Goal: Task Accomplishment & Management: Complete application form

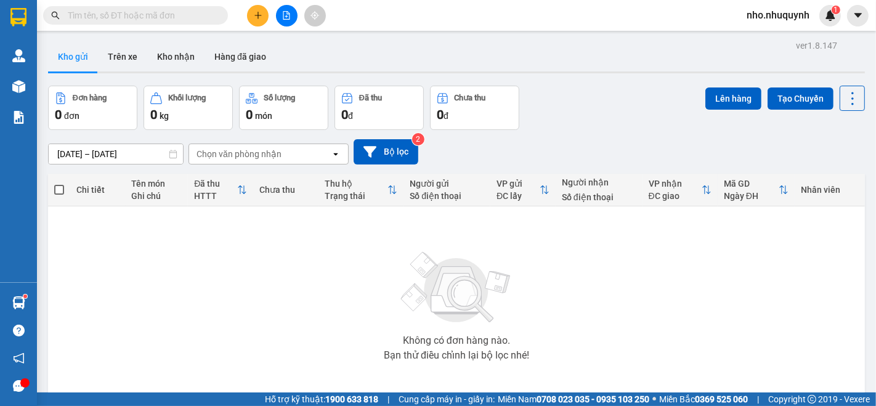
click at [195, 18] on input "text" at bounding box center [140, 16] width 145 height 14
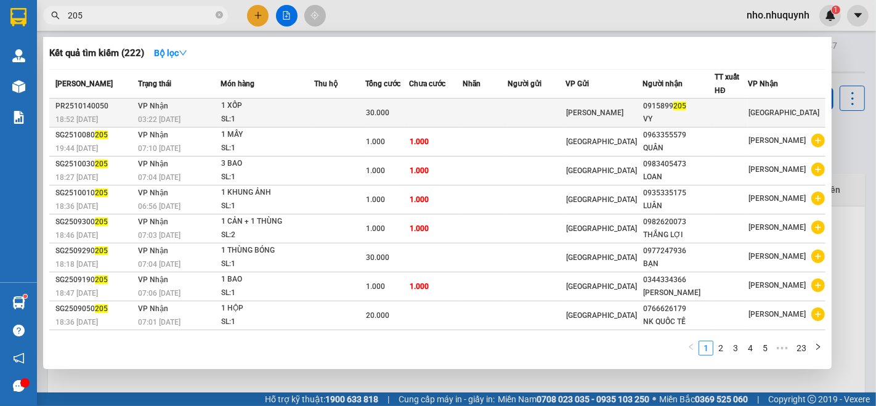
type input "205"
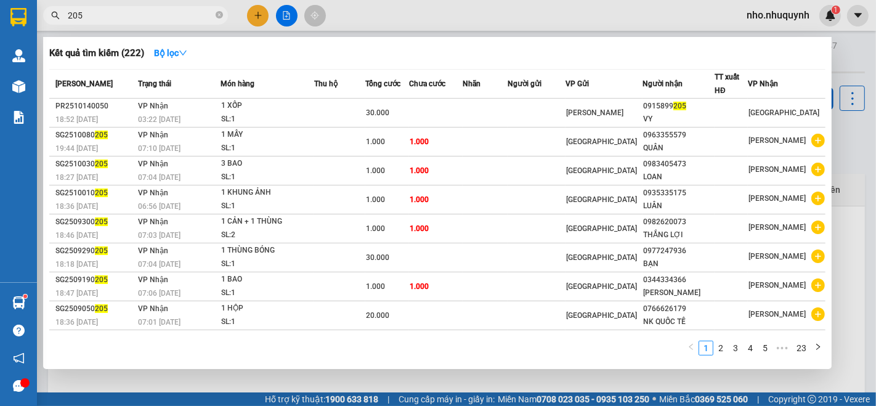
click at [462, 122] on td at bounding box center [436, 113] width 54 height 29
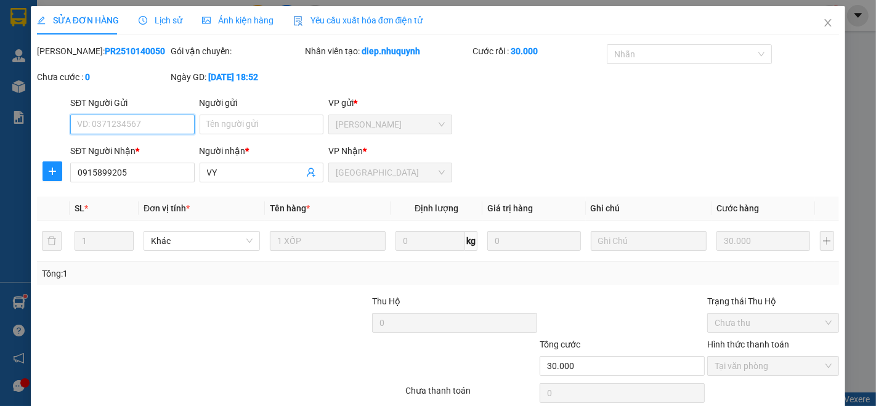
type input "0915899205"
type input "VY"
type input "30.000"
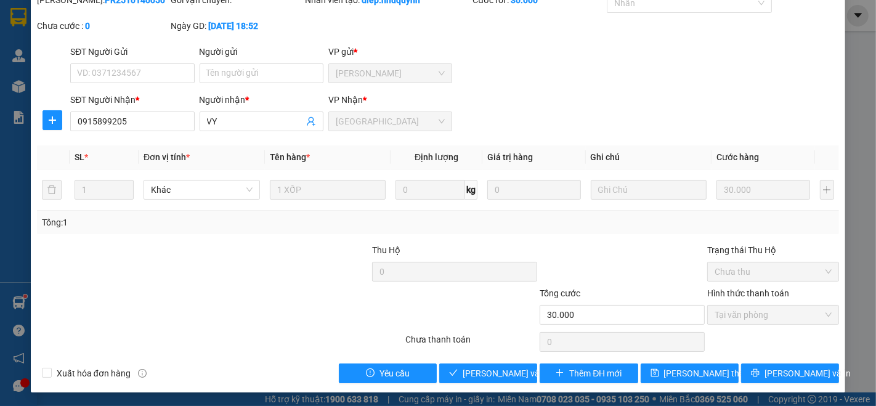
click at [483, 384] on div "SỬA ĐƠN HÀNG Lịch sử Ảnh kiện hàng Yêu cầu xuất hóa đơn điện tử Total Paid Fee …" at bounding box center [438, 173] width 814 height 437
click at [483, 382] on div "SỬA ĐƠN HÀNG Lịch sử Ảnh kiện hàng Yêu cầu xuất hóa đơn điện tử Total Paid Fee …" at bounding box center [438, 173] width 814 height 437
click at [483, 369] on span "[PERSON_NAME] và [PERSON_NAME] hàng" at bounding box center [521, 373] width 118 height 14
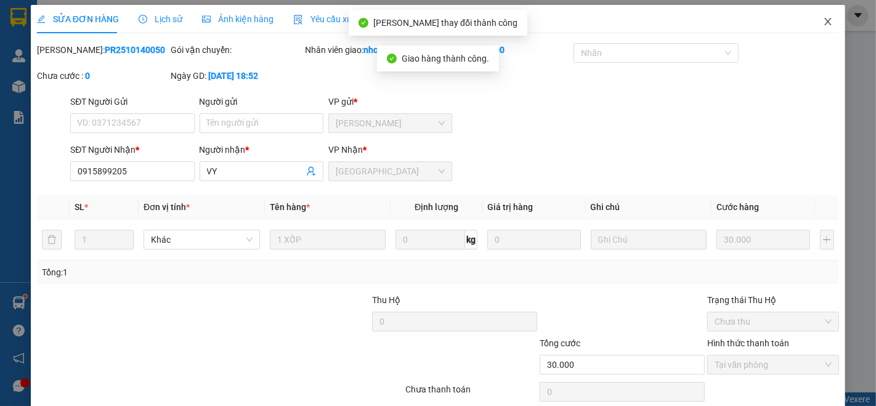
scroll to position [0, 0]
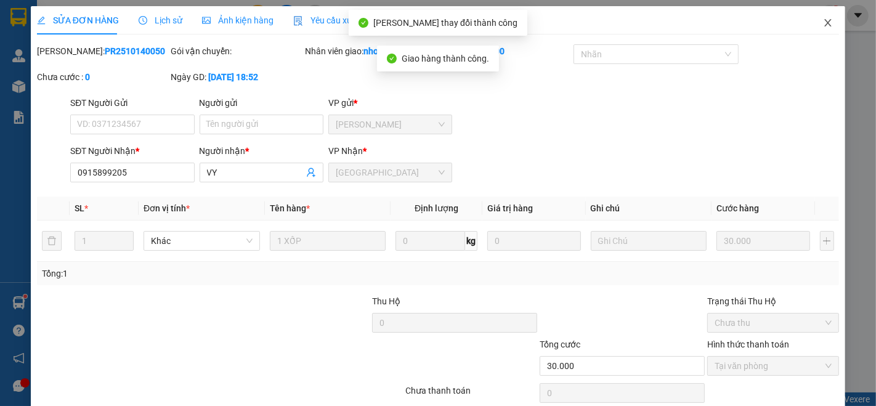
click at [813, 15] on span "Close" at bounding box center [827, 23] width 34 height 34
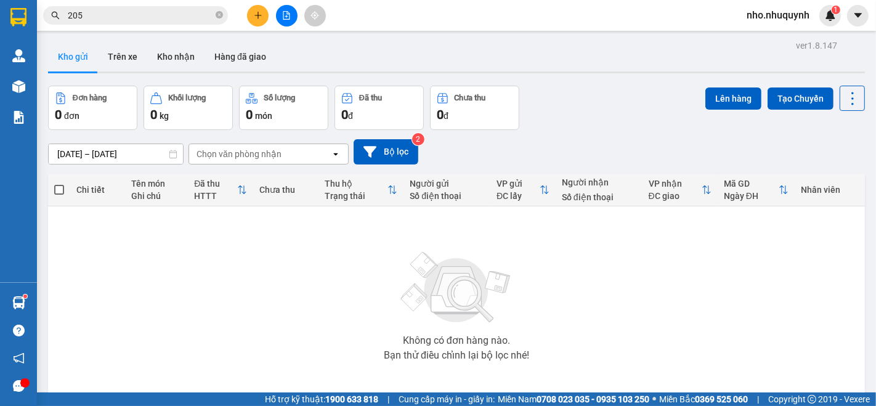
drag, startPoint x: 221, startPoint y: 17, endPoint x: 212, endPoint y: 17, distance: 8.6
click at [219, 17] on icon "close-circle" at bounding box center [219, 14] width 7 height 7
click at [199, 17] on input "text" at bounding box center [140, 16] width 145 height 14
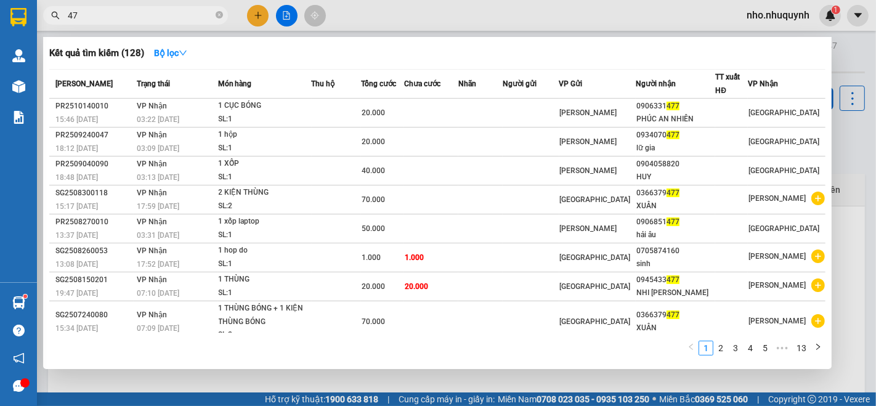
type input "4"
type input "062"
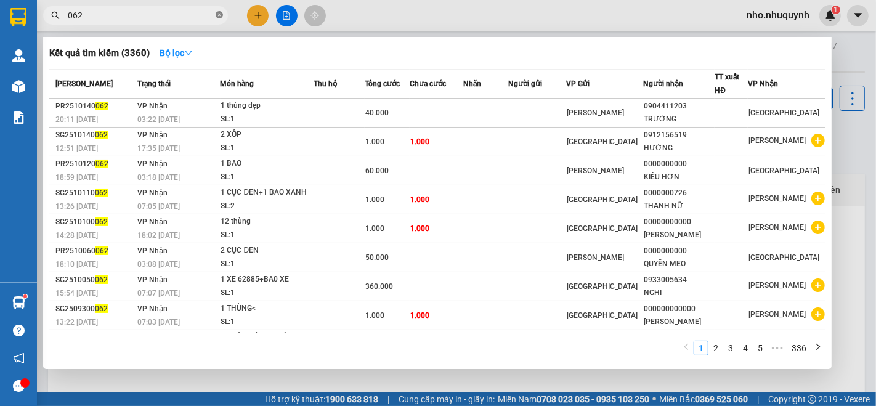
click at [220, 10] on span at bounding box center [219, 16] width 7 height 12
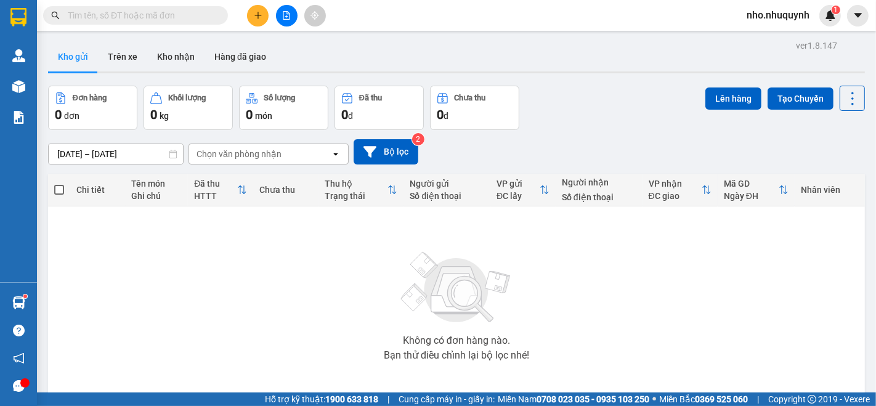
click at [211, 11] on input "text" at bounding box center [140, 16] width 145 height 14
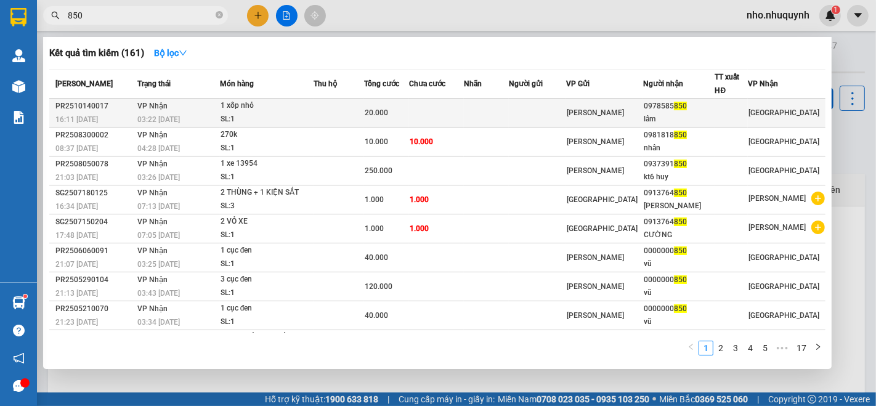
type input "850"
click at [509, 108] on td at bounding box center [486, 113] width 45 height 29
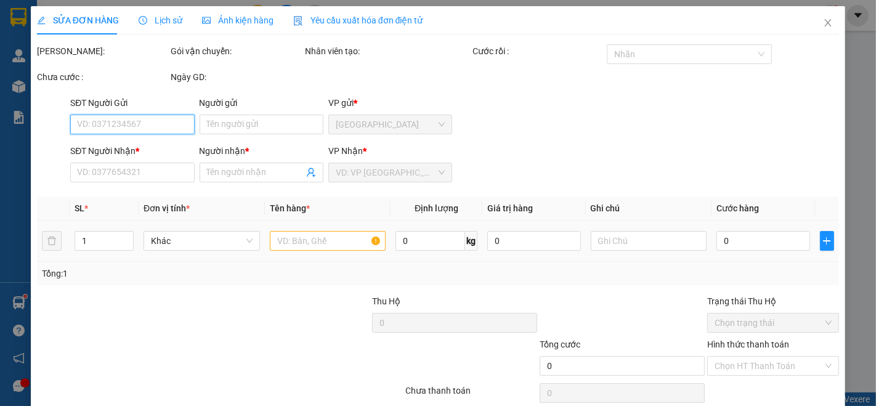
scroll to position [51, 0]
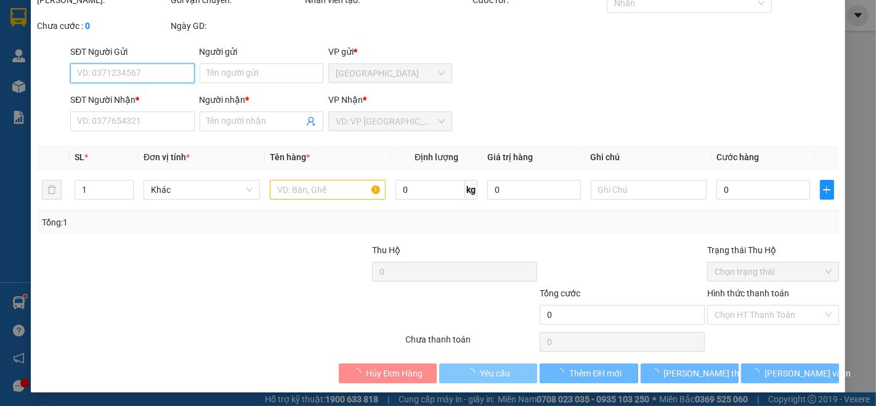
type input "0978585850"
type input "lâm"
type input "20.000"
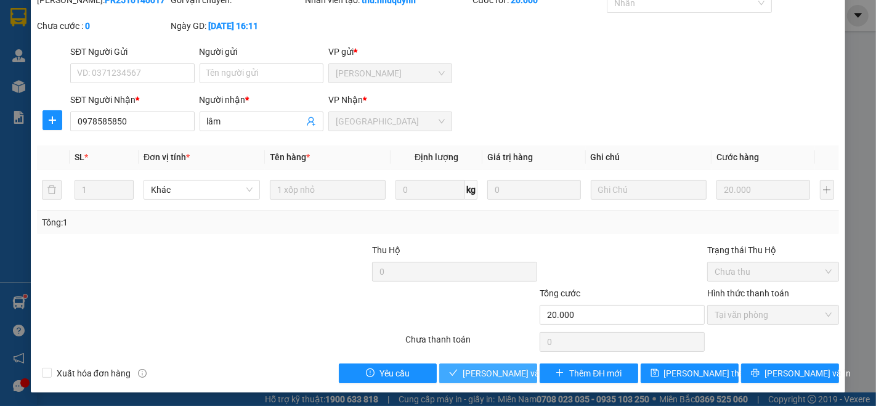
click at [483, 366] on span "[PERSON_NAME] và [PERSON_NAME] hàng" at bounding box center [521, 373] width 118 height 14
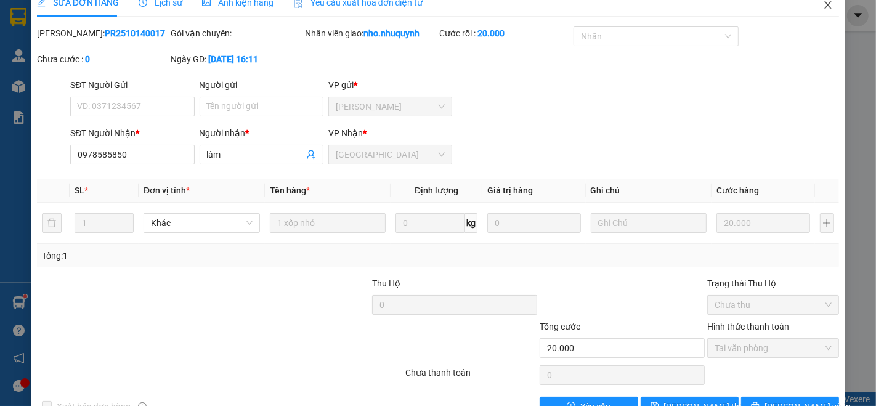
scroll to position [0, 0]
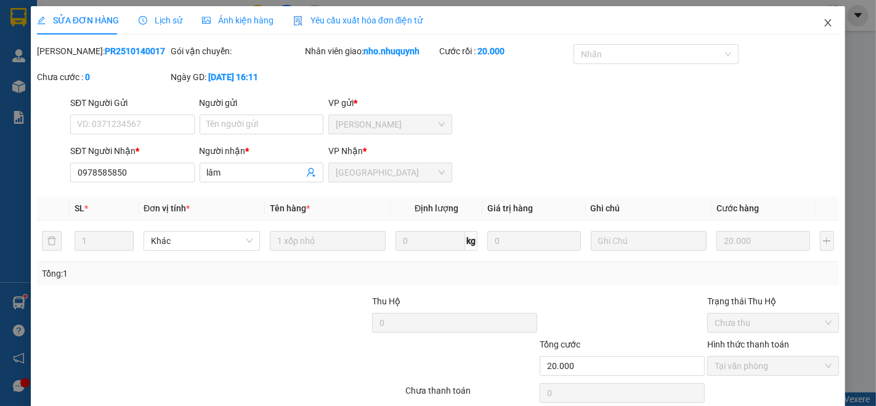
click at [823, 19] on icon "close" at bounding box center [828, 23] width 10 height 10
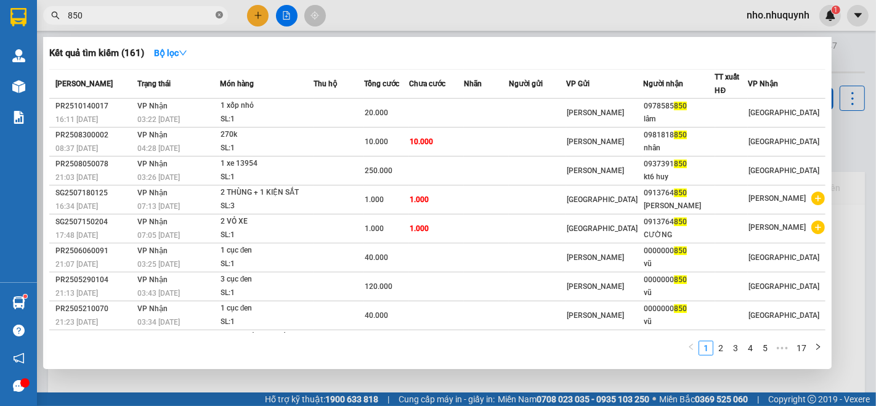
click at [217, 13] on icon "close-circle" at bounding box center [219, 14] width 7 height 7
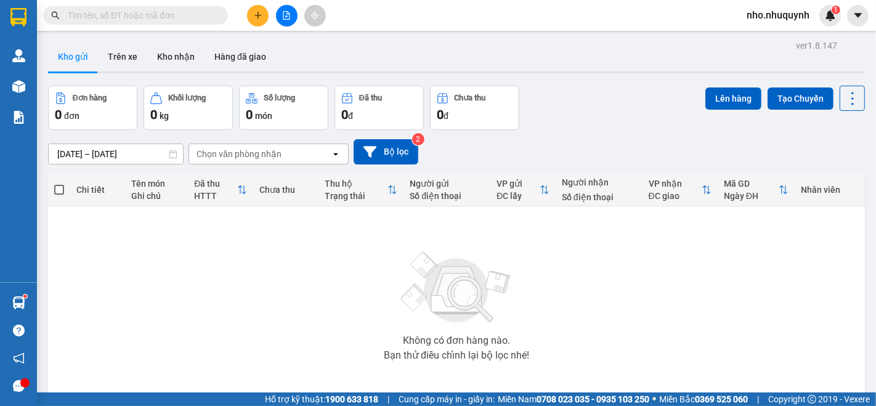
click at [211, 13] on input "text" at bounding box center [140, 16] width 145 height 14
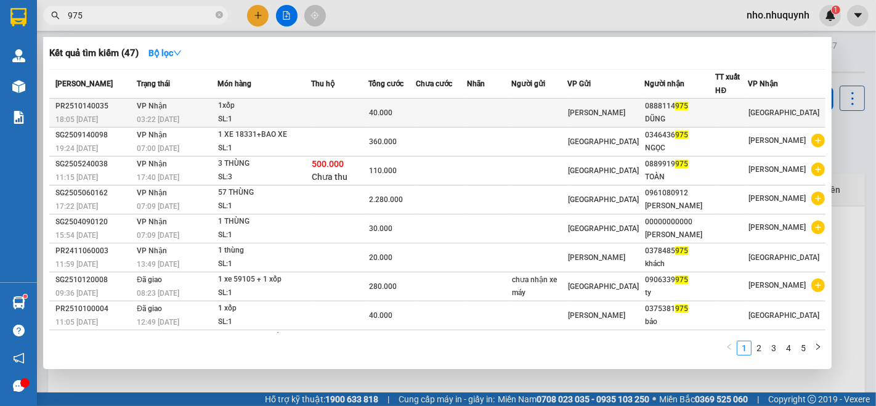
type input "975"
click at [554, 117] on td at bounding box center [539, 113] width 56 height 29
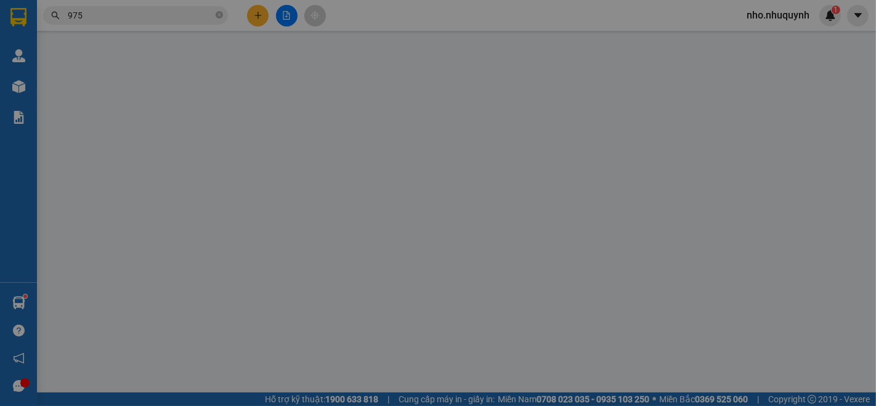
type input "0888114975"
type input "DŨNG"
type input "40.000"
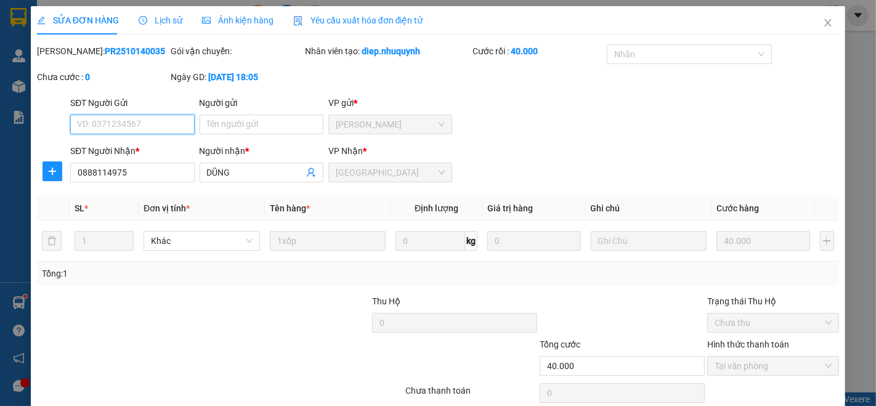
scroll to position [45, 0]
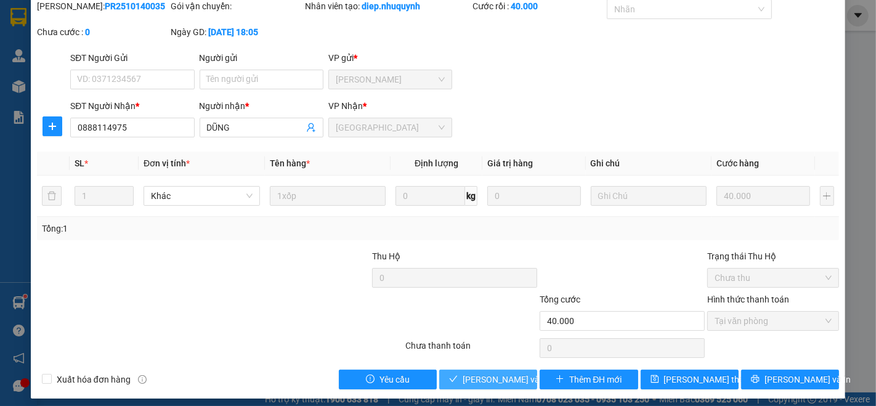
click at [500, 381] on span "[PERSON_NAME] và [PERSON_NAME] hàng" at bounding box center [521, 380] width 118 height 14
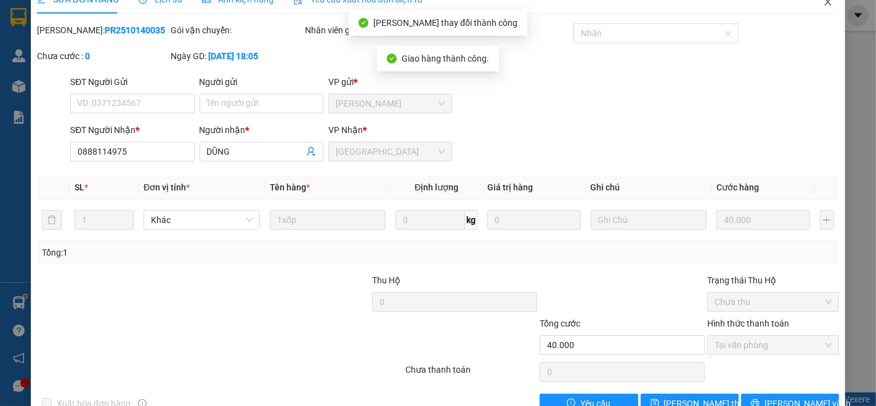
scroll to position [0, 0]
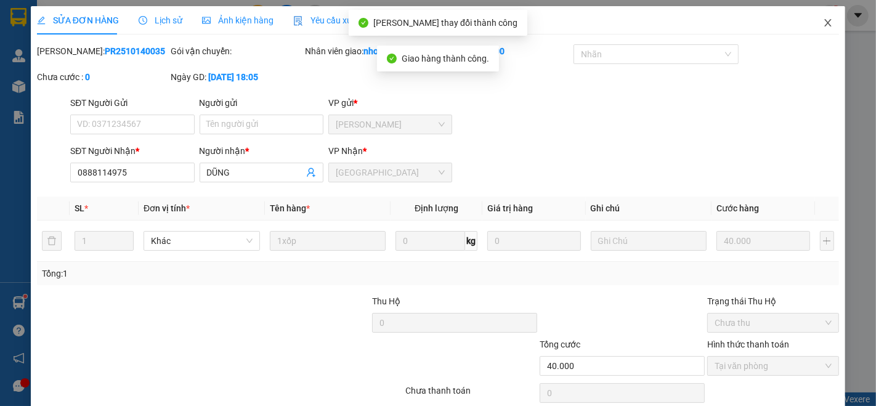
click at [814, 16] on span "Close" at bounding box center [827, 23] width 34 height 34
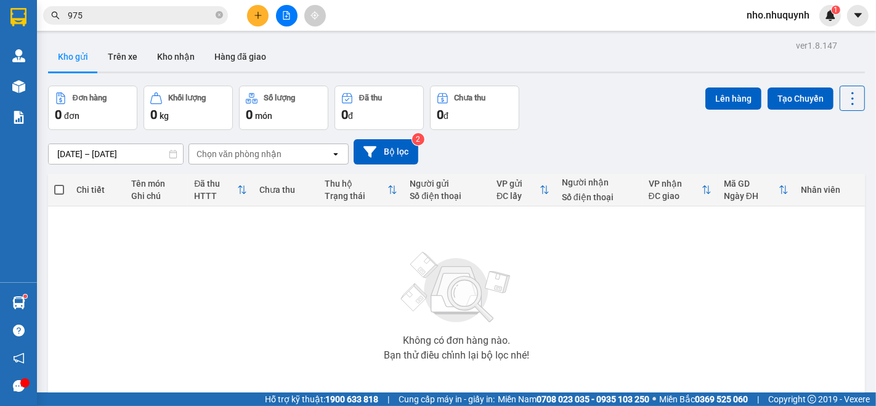
drag, startPoint x: 219, startPoint y: 18, endPoint x: 212, endPoint y: 17, distance: 6.9
click at [217, 18] on icon "close-circle" at bounding box center [219, 14] width 7 height 7
click at [200, 15] on input "text" at bounding box center [140, 16] width 145 height 14
type input "722"
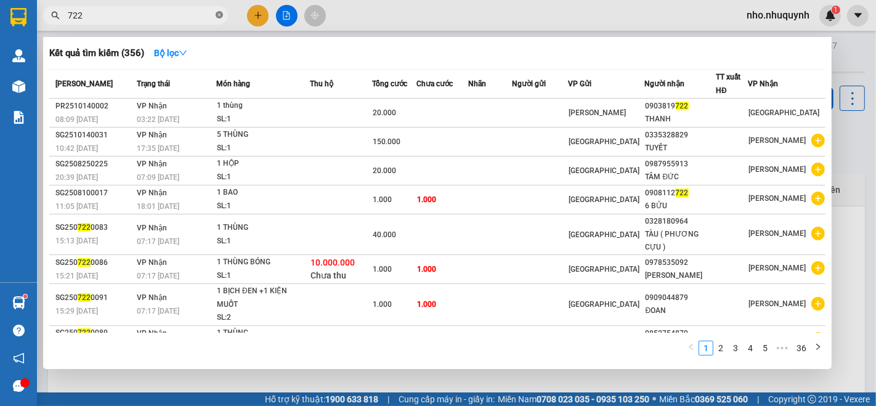
click at [218, 13] on icon "close-circle" at bounding box center [219, 14] width 7 height 7
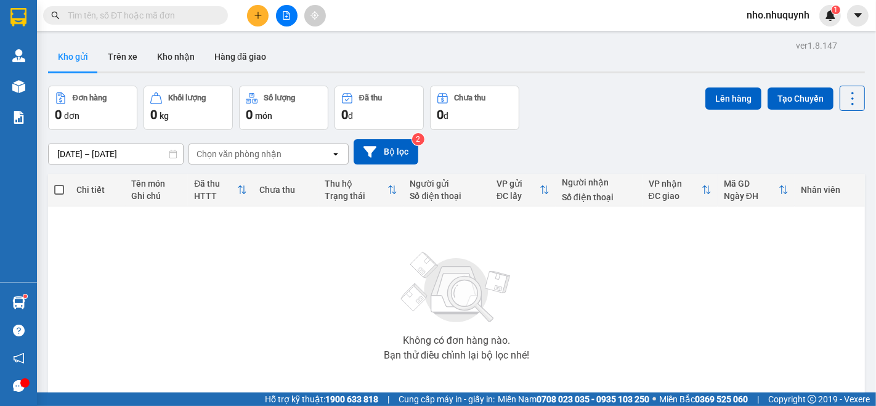
click at [211, 16] on input "text" at bounding box center [140, 16] width 145 height 14
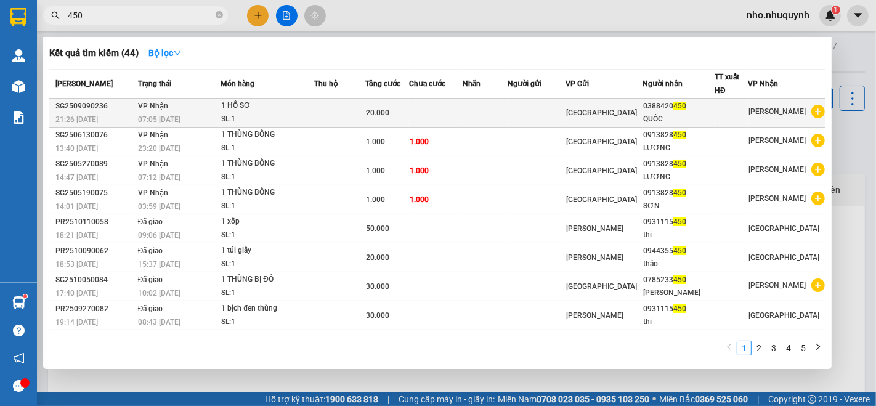
type input "450"
click at [436, 110] on td at bounding box center [436, 113] width 54 height 29
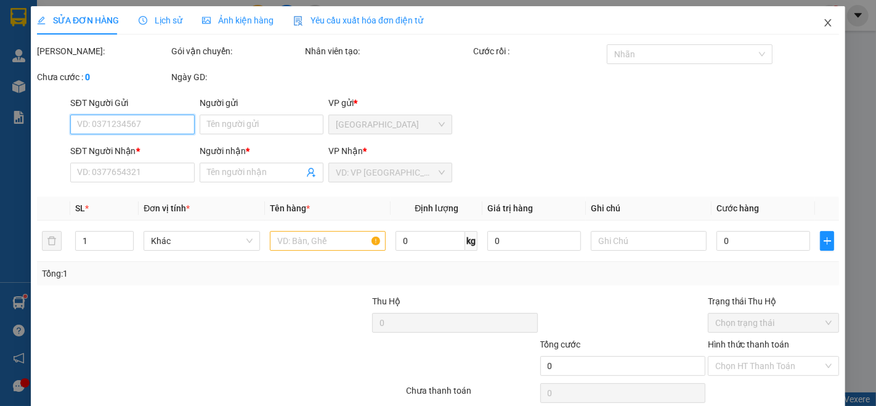
type input "0388420450"
type input "QUỐC"
type input "20.000"
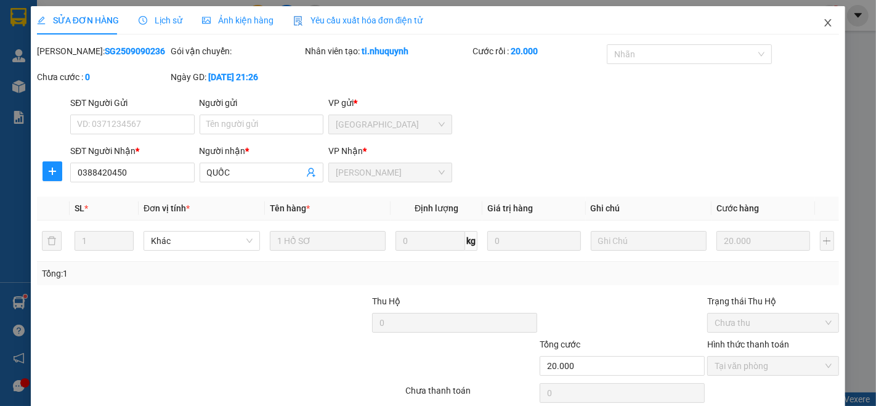
click at [823, 20] on icon "close" at bounding box center [828, 23] width 10 height 10
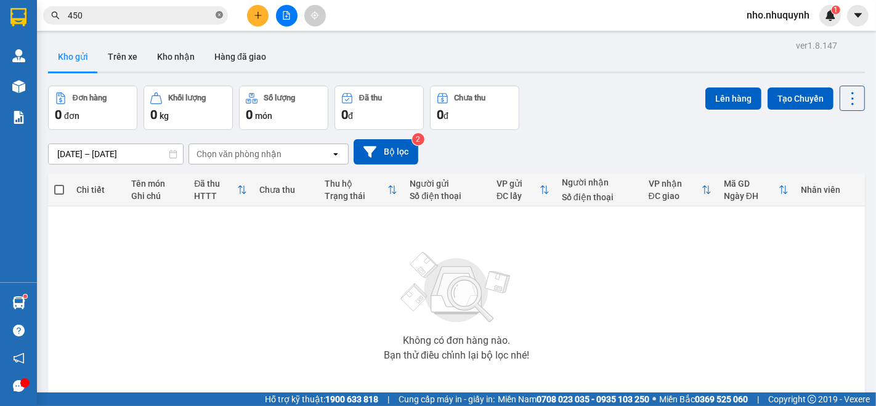
click at [220, 18] on icon "close-circle" at bounding box center [219, 14] width 7 height 7
click at [200, 20] on input "text" at bounding box center [140, 16] width 145 height 14
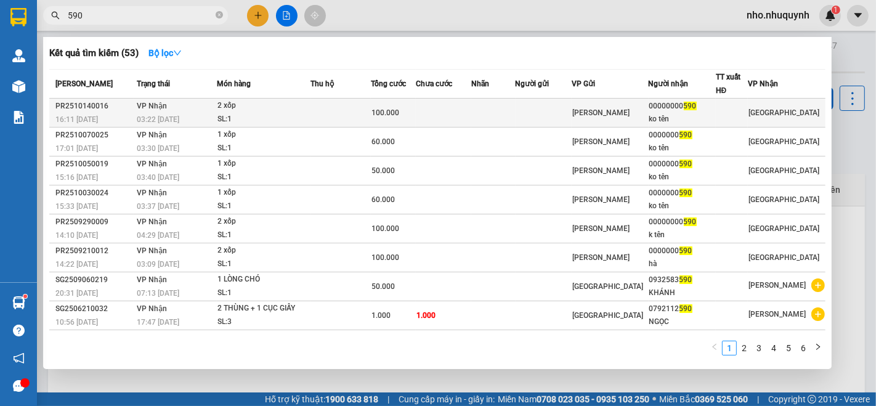
type input "590"
click at [534, 110] on td at bounding box center [543, 113] width 56 height 29
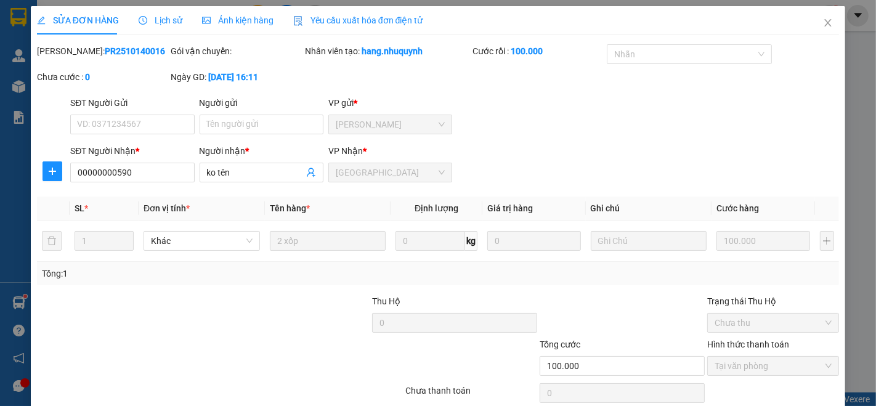
type input "00000000590"
type input "ko tên"
type input "100.000"
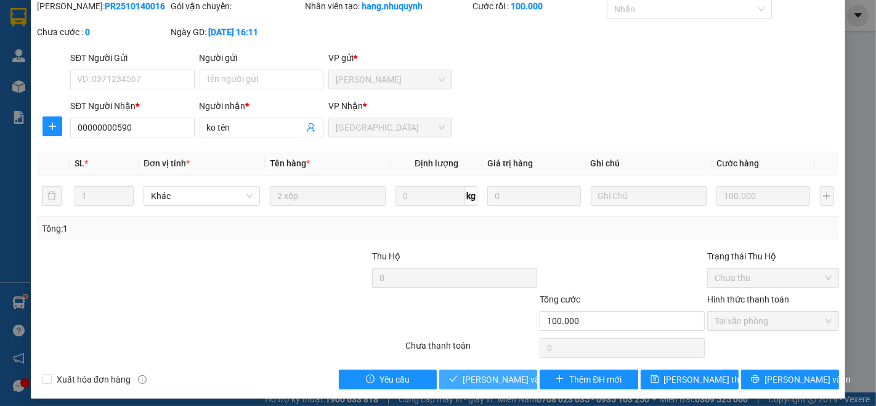
click at [483, 381] on span "[PERSON_NAME] và [PERSON_NAME] hàng" at bounding box center [521, 380] width 118 height 14
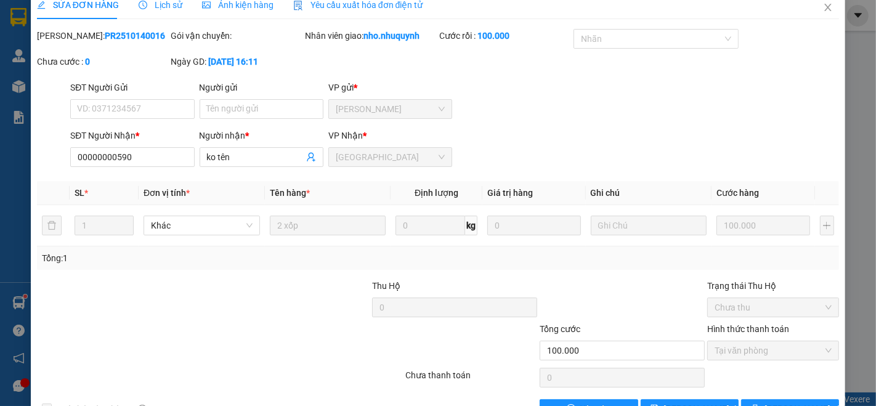
scroll to position [0, 0]
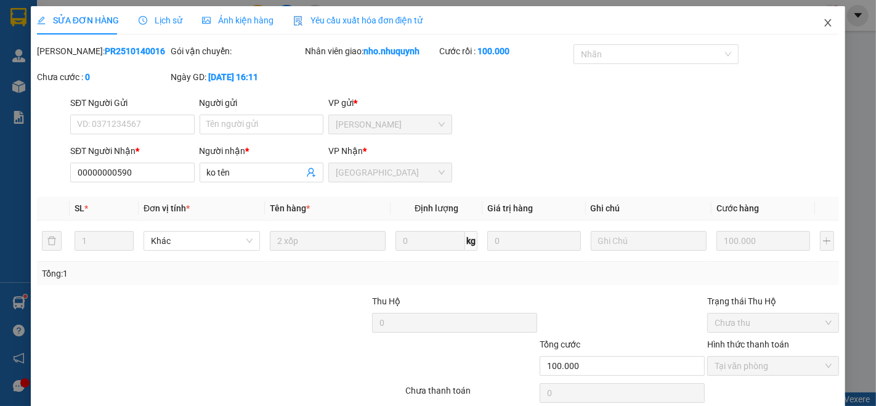
click at [820, 18] on span "Close" at bounding box center [827, 23] width 34 height 34
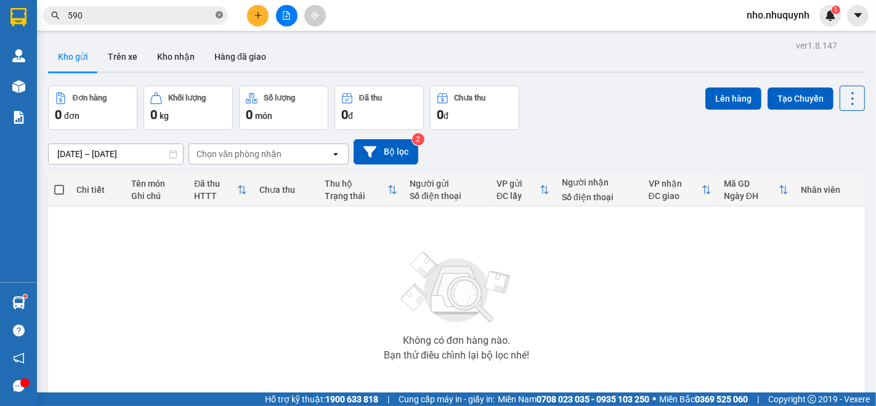
click at [219, 16] on icon "close-circle" at bounding box center [219, 14] width 7 height 7
click at [204, 23] on span at bounding box center [135, 15] width 185 height 18
click at [204, 17] on input "text" at bounding box center [140, 16] width 145 height 14
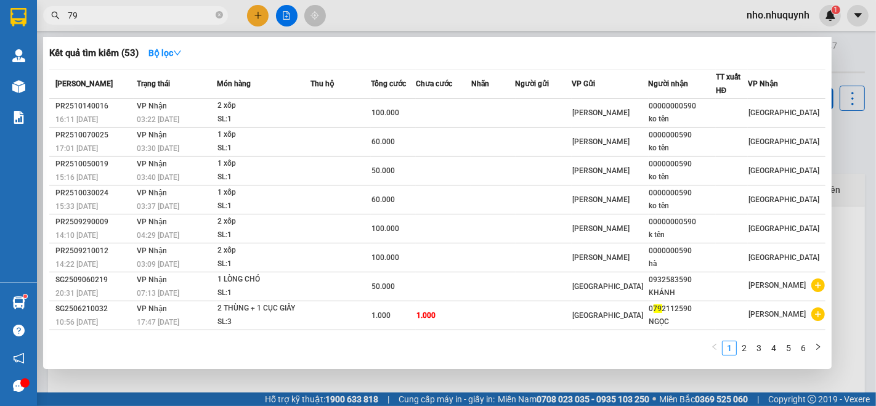
type input "799"
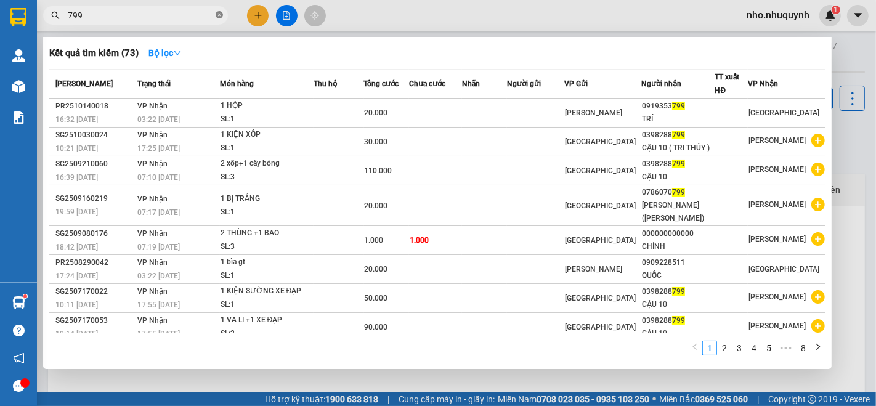
click at [219, 20] on span at bounding box center [219, 16] width 7 height 12
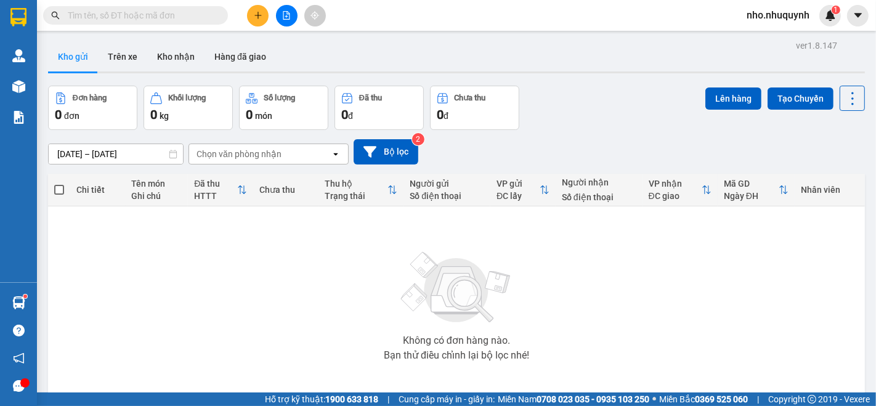
click at [204, 20] on input "text" at bounding box center [140, 16] width 145 height 14
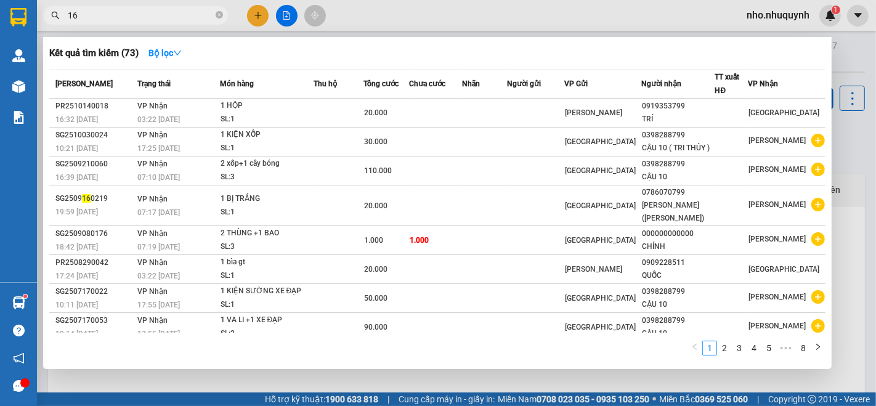
type input "169"
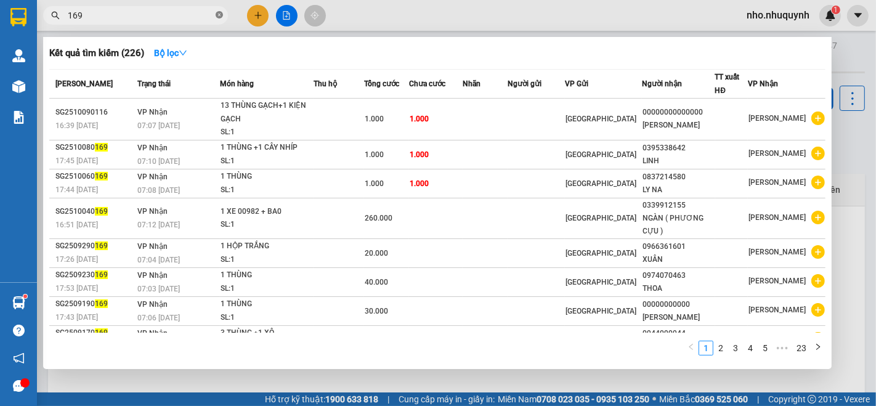
click at [216, 15] on icon "close-circle" at bounding box center [219, 14] width 7 height 7
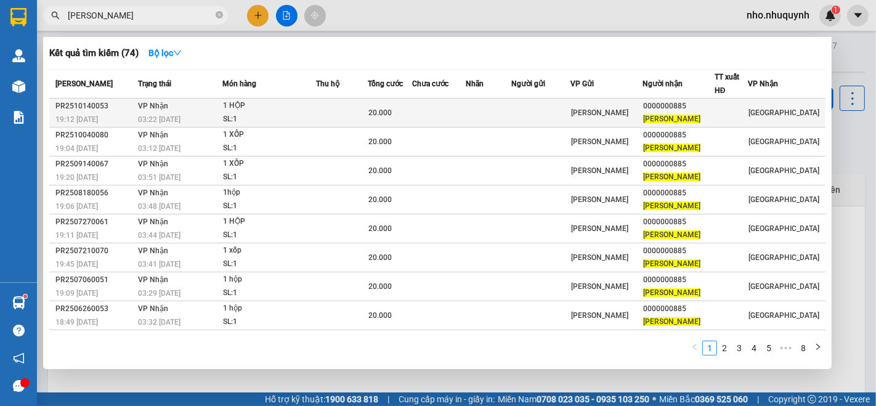
type input "VẠN HƯNG"
click at [511, 112] on td at bounding box center [489, 113] width 46 height 29
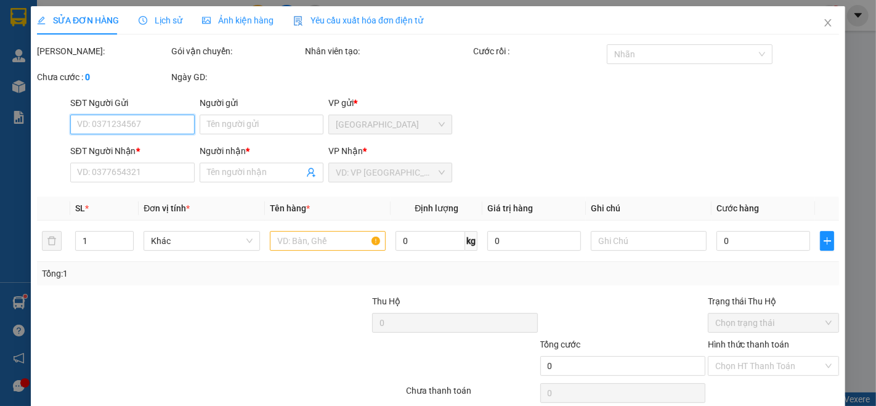
type input "0000000885"
type input "[PERSON_NAME]"
type input "20.000"
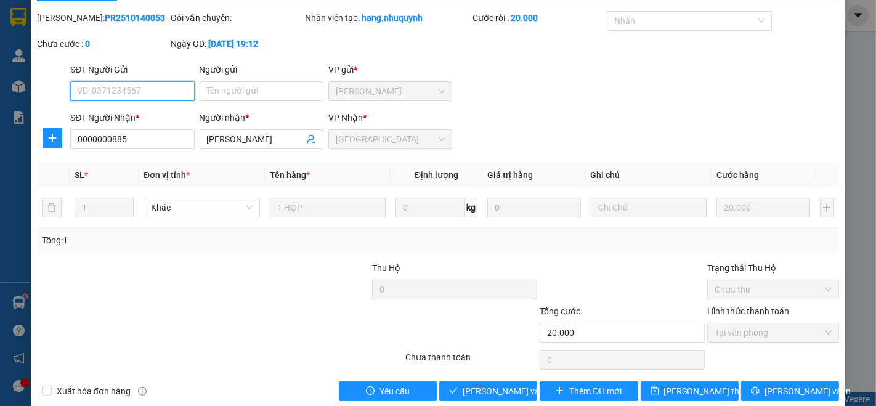
scroll to position [51, 0]
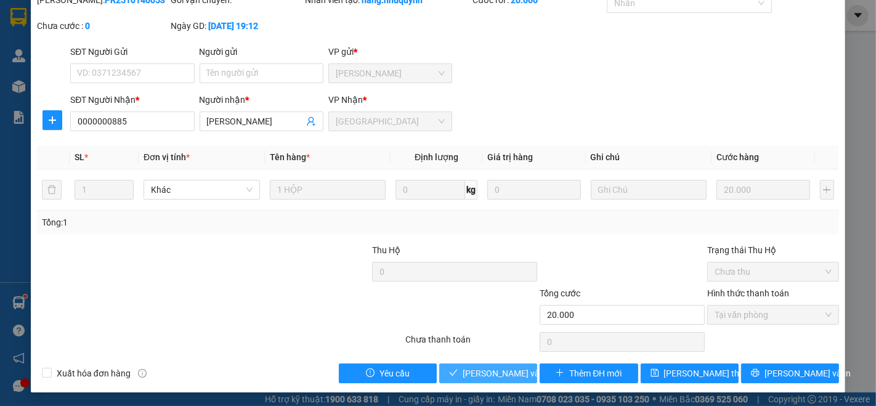
click at [507, 363] on button "[PERSON_NAME] và [PERSON_NAME] hàng" at bounding box center [488, 373] width 98 height 20
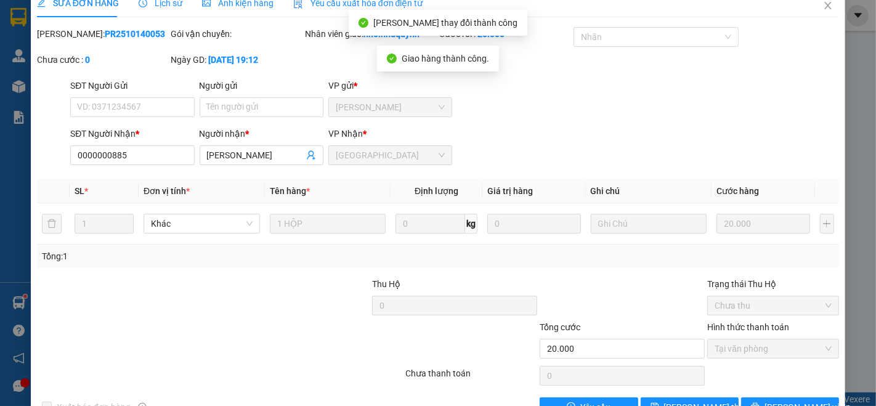
scroll to position [0, 0]
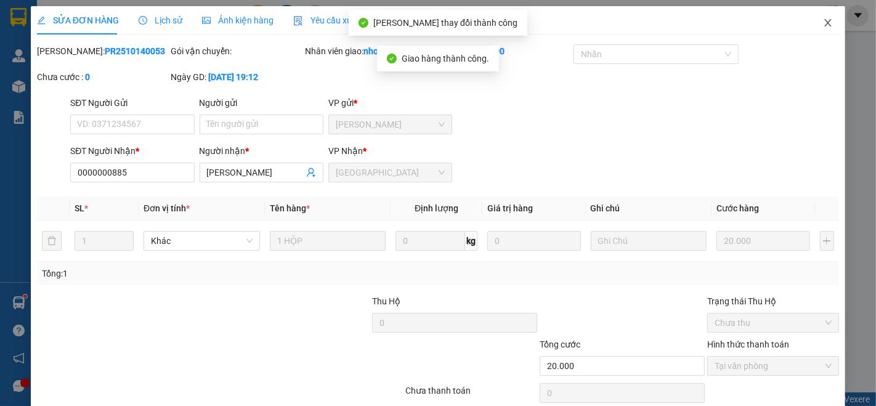
click at [823, 23] on icon "close" at bounding box center [828, 23] width 10 height 10
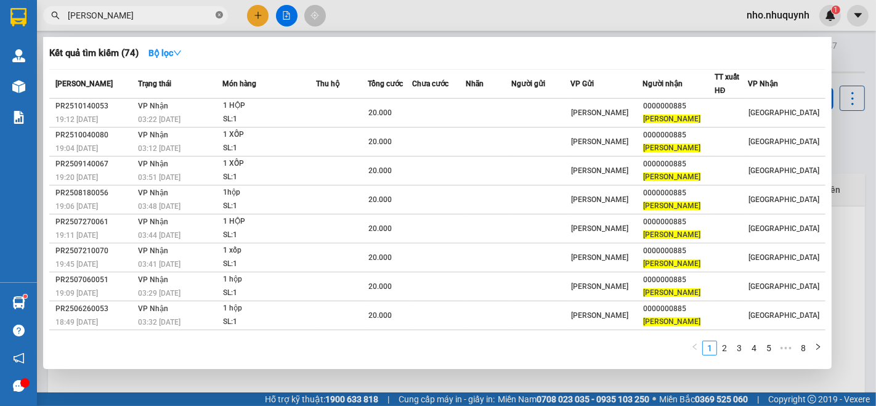
click at [220, 16] on icon "close-circle" at bounding box center [219, 14] width 7 height 7
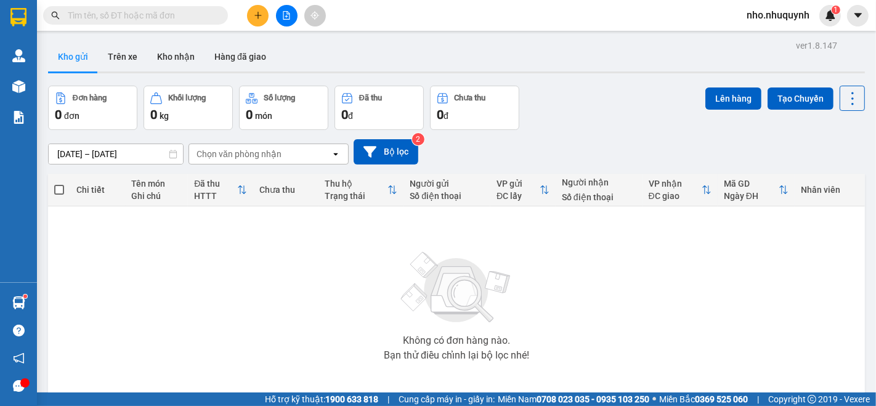
click at [183, 19] on input "text" at bounding box center [140, 16] width 145 height 14
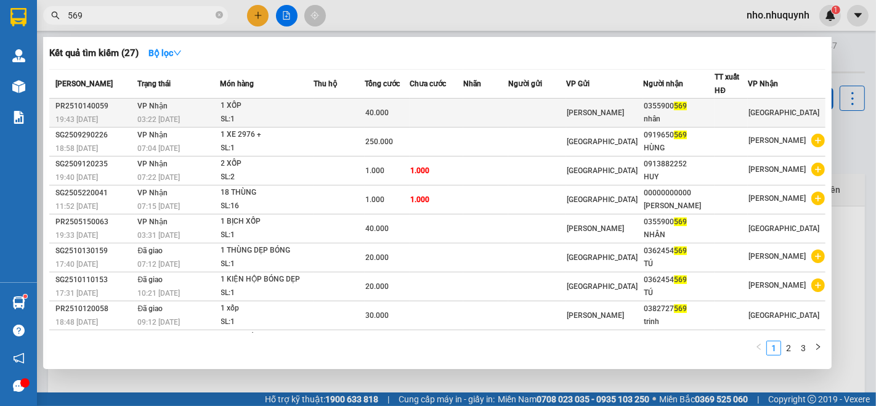
type input "569"
click at [452, 103] on td at bounding box center [437, 113] width 54 height 29
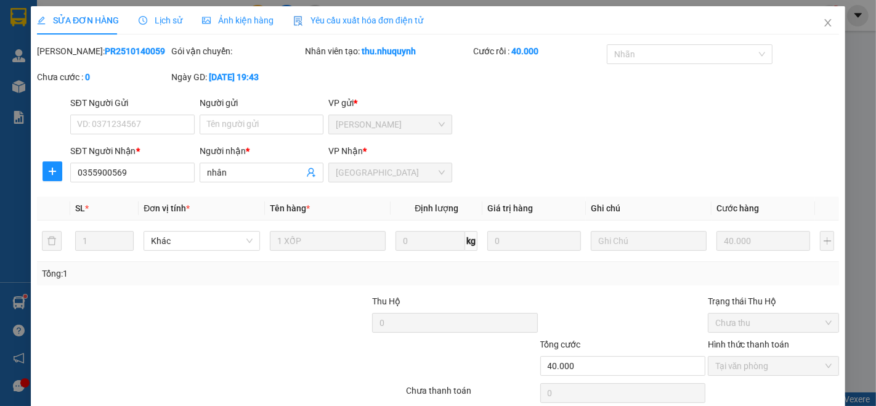
type input "0355900569"
type input "nhân"
type input "40.000"
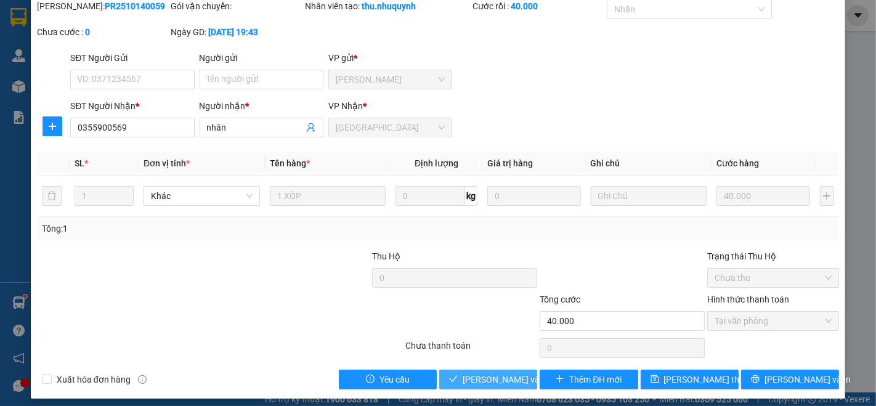
click at [486, 377] on span "[PERSON_NAME] và [PERSON_NAME] hàng" at bounding box center [521, 380] width 118 height 14
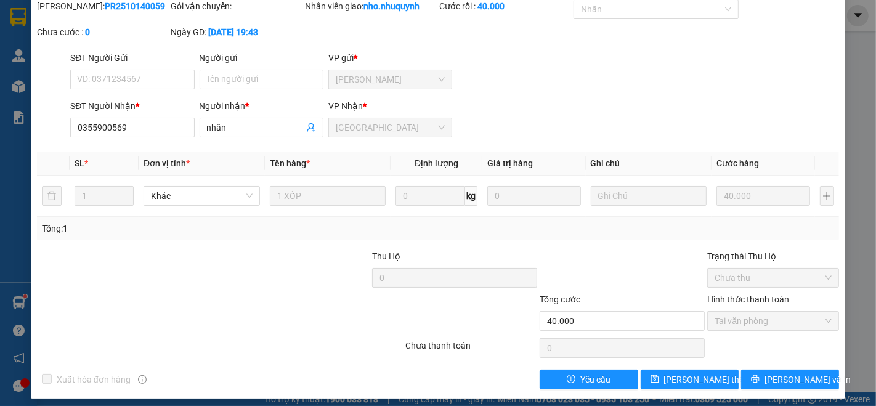
scroll to position [0, 0]
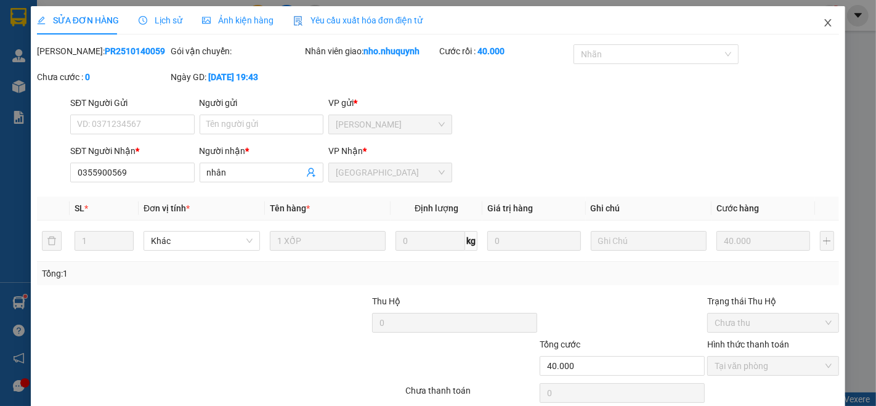
click at [811, 22] on span "Close" at bounding box center [827, 23] width 34 height 34
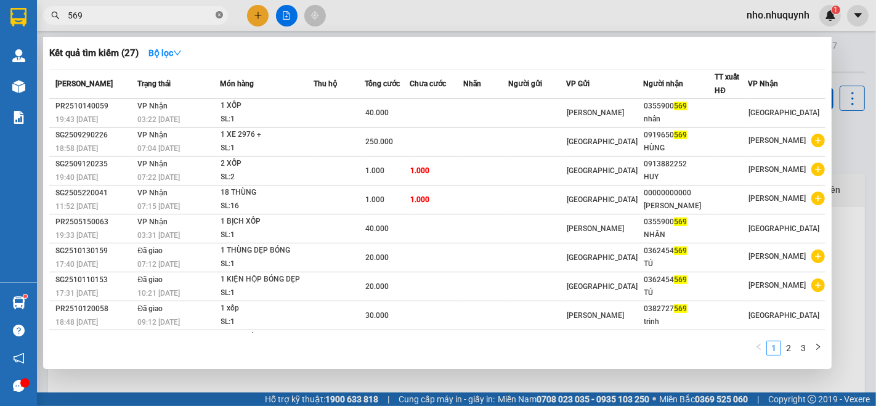
click at [217, 16] on icon "close-circle" at bounding box center [219, 14] width 7 height 7
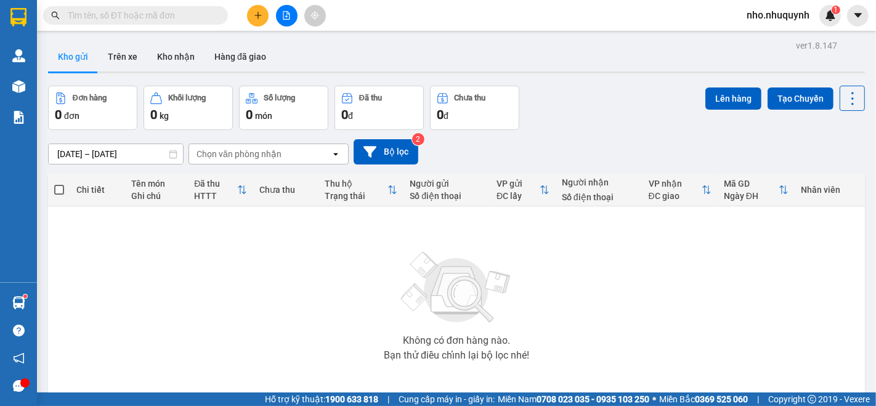
click at [181, 14] on input "text" at bounding box center [140, 16] width 145 height 14
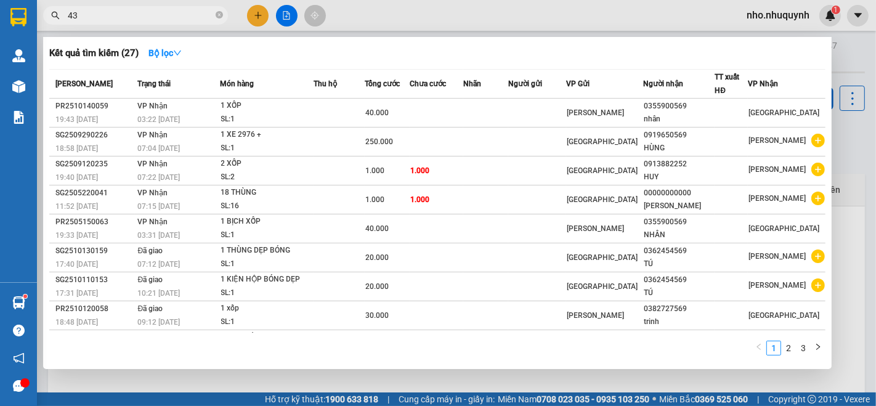
type input "433"
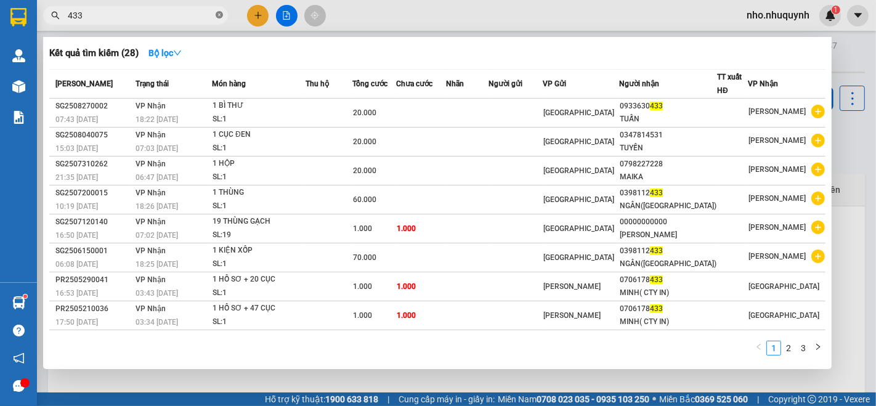
click at [217, 12] on icon "close-circle" at bounding box center [219, 14] width 7 height 7
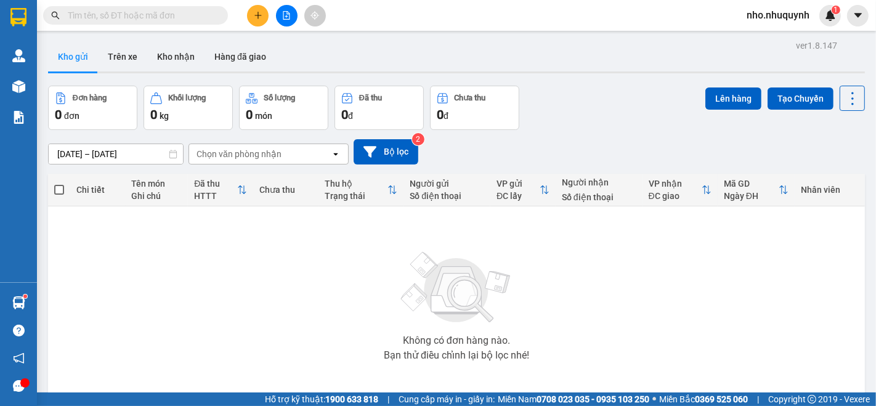
click at [291, 36] on main "ver 1.8.147 Kho gửi Trên xe Kho nhận Hàng đã giao Đơn hàng 0 đơn Khối lượng 0 k…" at bounding box center [438, 196] width 876 height 392
click at [152, 13] on input "text" at bounding box center [140, 16] width 145 height 14
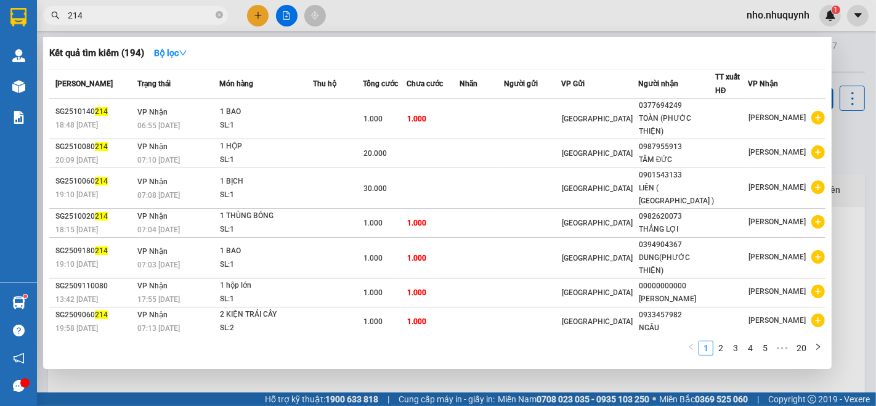
type input "214"
click at [214, 11] on span "214" at bounding box center [135, 15] width 185 height 18
click at [219, 11] on span at bounding box center [219, 16] width 7 height 12
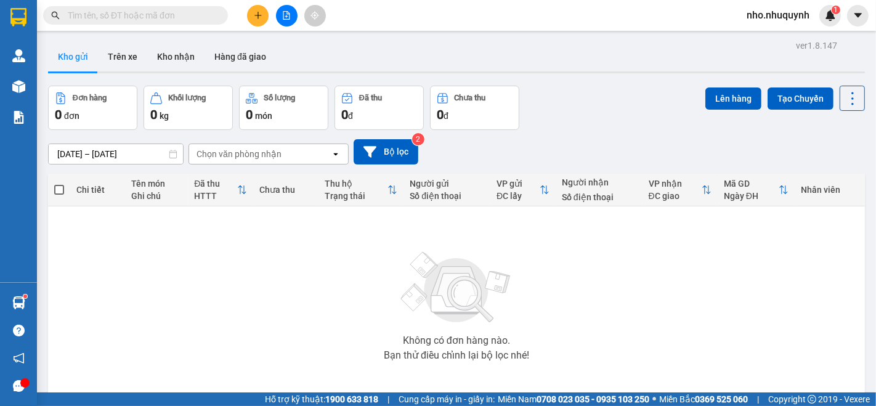
click at [196, 16] on input "text" at bounding box center [140, 16] width 145 height 14
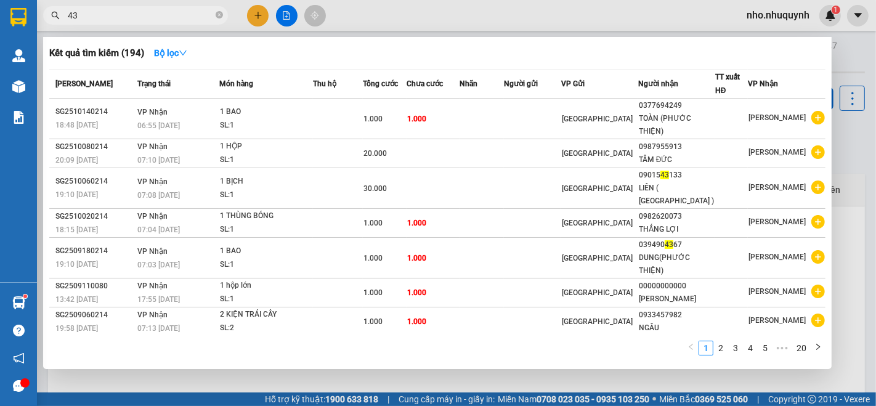
type input "433"
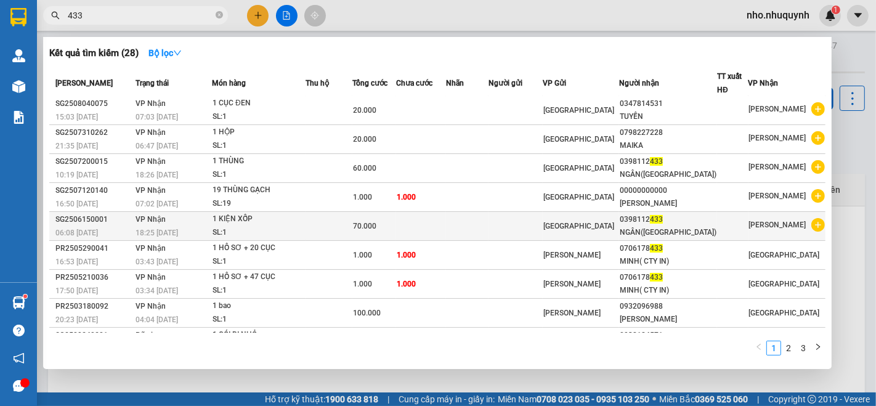
scroll to position [49, 0]
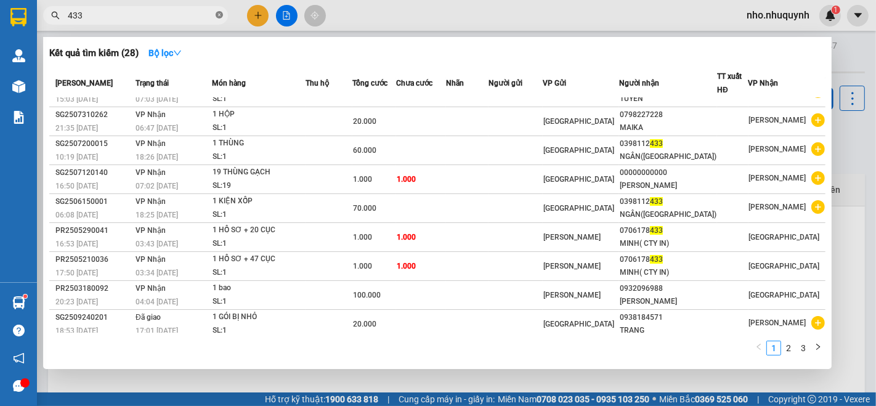
click at [216, 18] on icon "close-circle" at bounding box center [219, 14] width 7 height 7
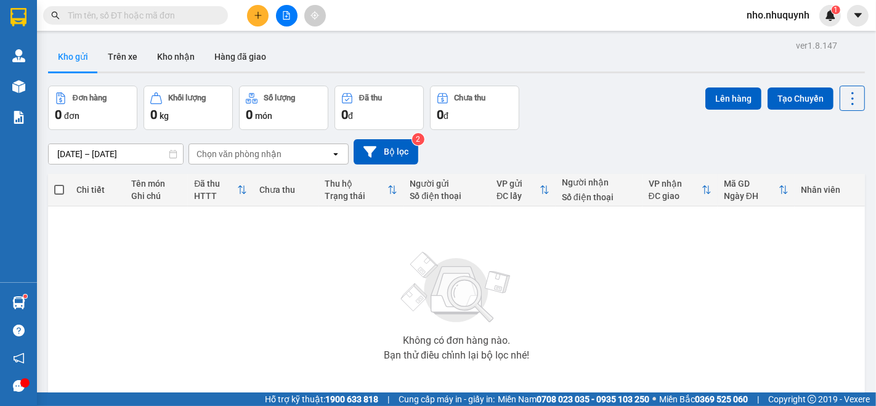
click at [188, 18] on input "text" at bounding box center [140, 16] width 145 height 14
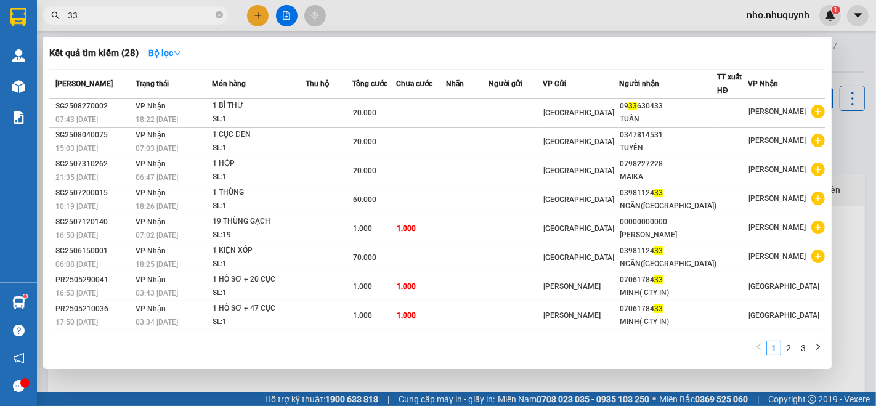
type input "333"
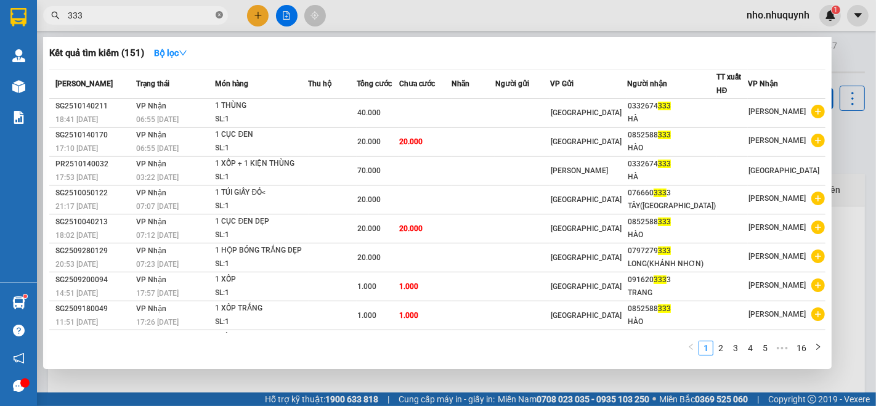
click at [217, 17] on icon "close-circle" at bounding box center [219, 14] width 7 height 7
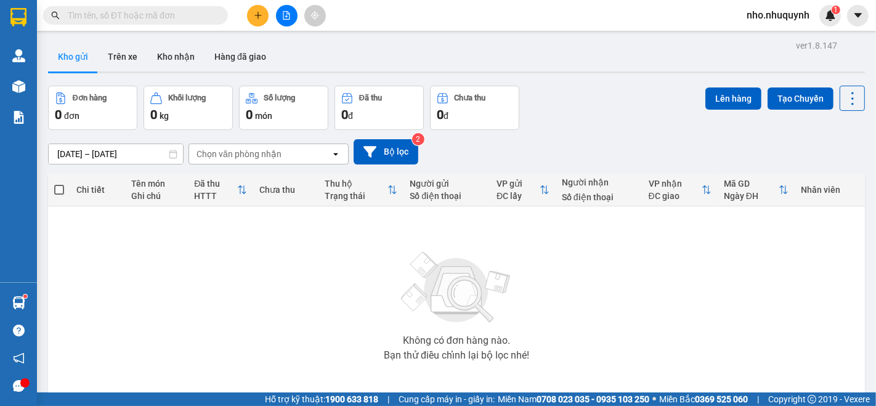
click at [198, 14] on input "text" at bounding box center [140, 16] width 145 height 14
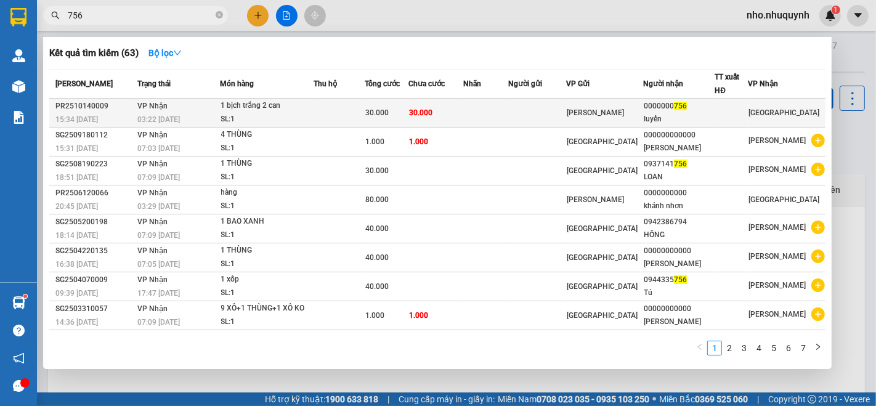
type input "756"
click at [478, 115] on td at bounding box center [485, 113] width 45 height 29
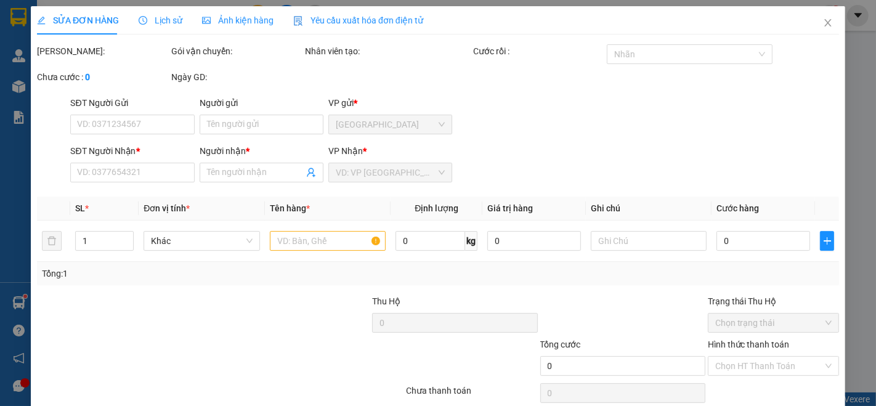
scroll to position [45, 0]
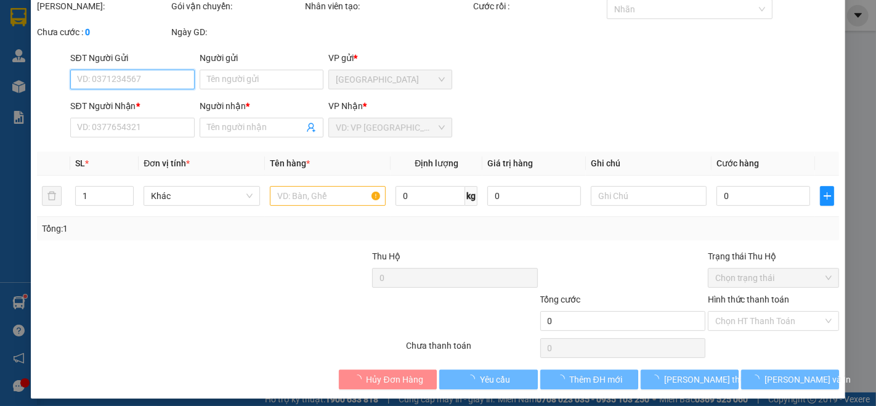
type input "0000000756"
type input "luyến"
type input "30.000"
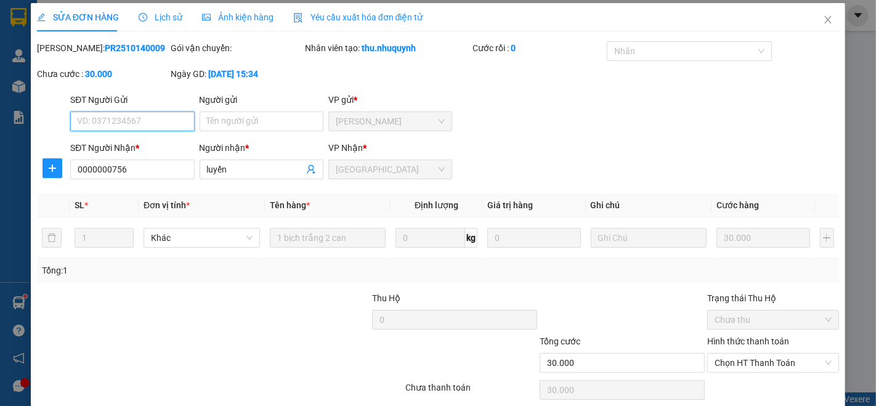
scroll to position [51, 0]
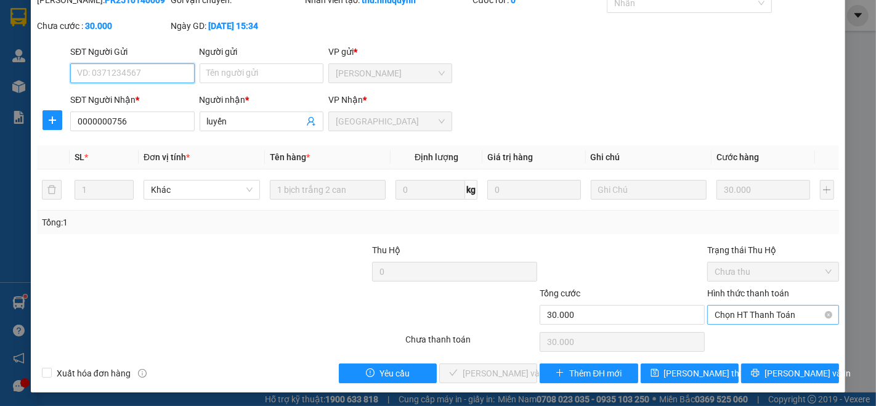
click at [762, 323] on span "Chọn HT Thanh Toán" at bounding box center [772, 314] width 117 height 18
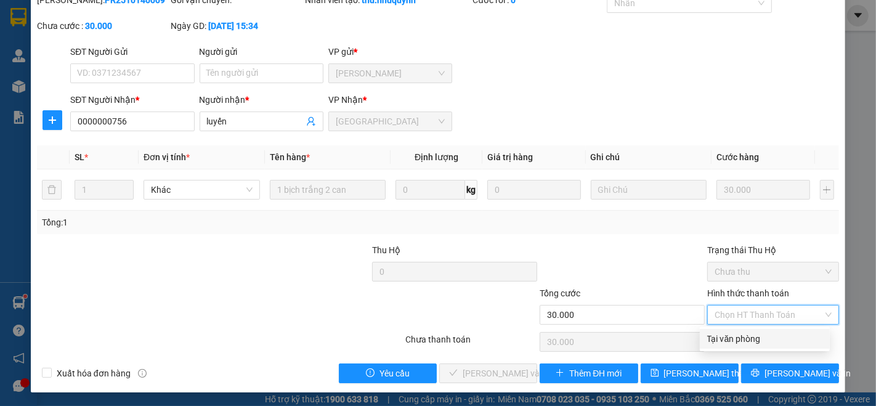
click at [754, 329] on div "Tại văn phòng" at bounding box center [765, 339] width 130 height 20
type input "0"
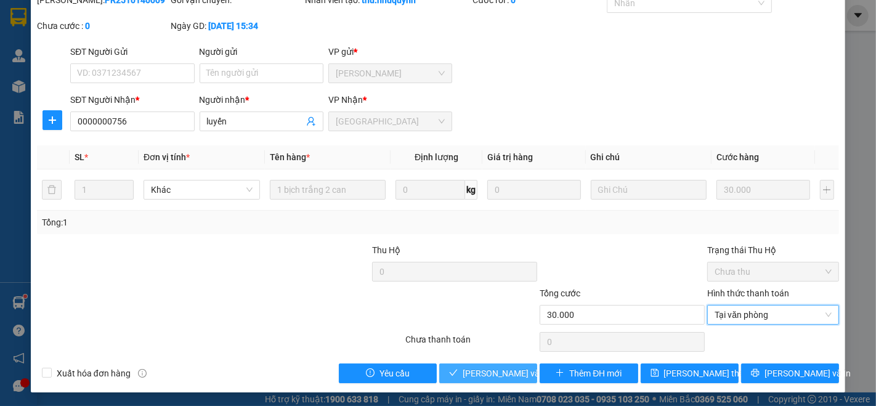
drag, startPoint x: 485, startPoint y: 368, endPoint x: 512, endPoint y: 376, distance: 27.5
click at [486, 368] on span "[PERSON_NAME] và [PERSON_NAME] hàng" at bounding box center [521, 373] width 118 height 14
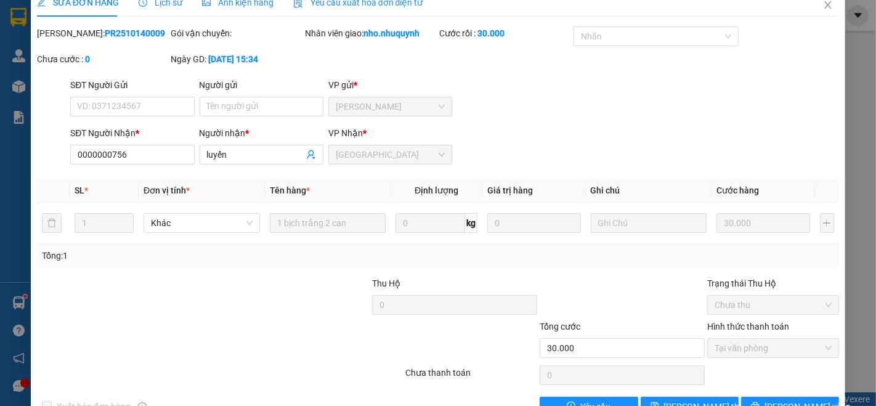
scroll to position [0, 0]
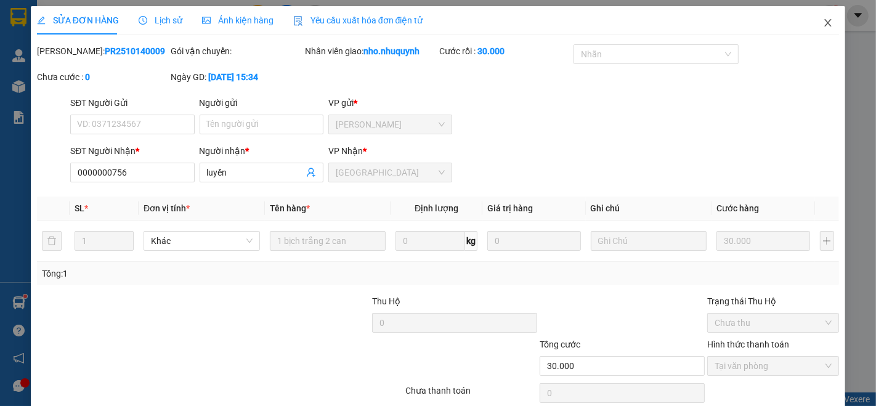
drag, startPoint x: 826, startPoint y: 24, endPoint x: 498, endPoint y: 23, distance: 327.6
click at [826, 24] on span "Close" at bounding box center [827, 23] width 34 height 34
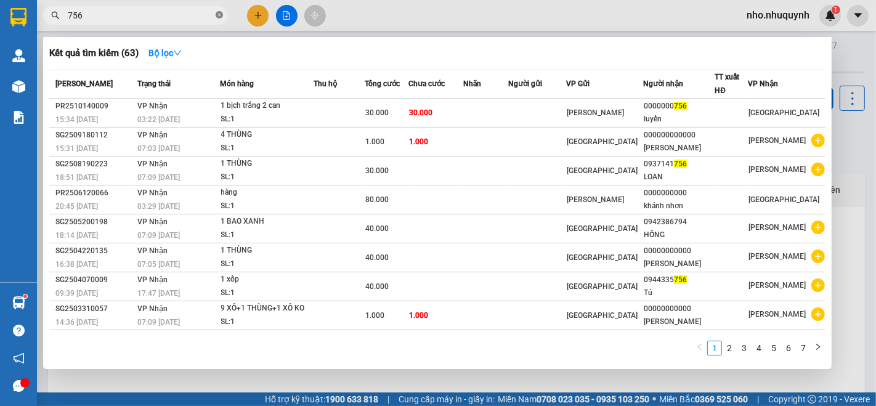
click at [219, 19] on span at bounding box center [219, 16] width 7 height 12
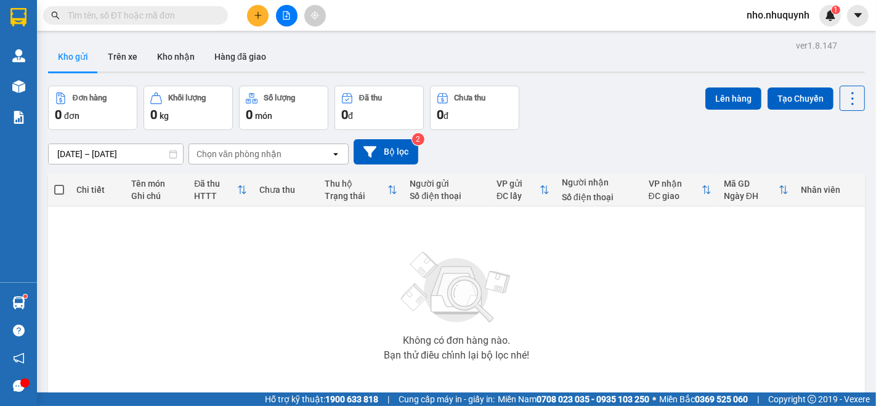
click at [212, 15] on input "text" at bounding box center [140, 16] width 145 height 14
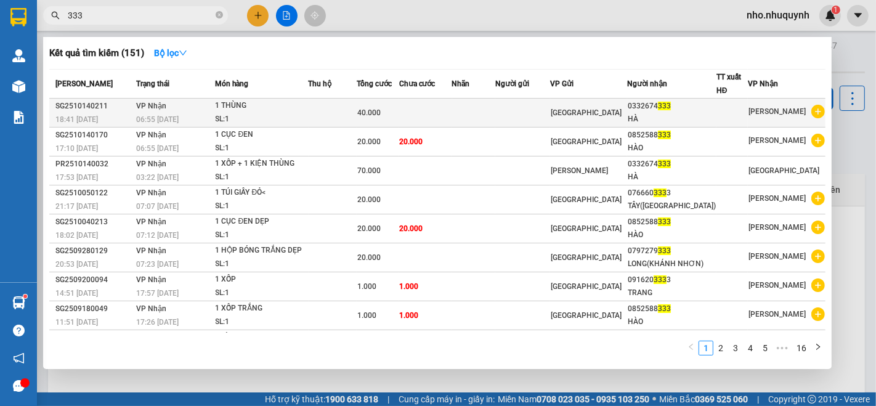
type input "333"
click at [493, 120] on td at bounding box center [473, 113] width 43 height 29
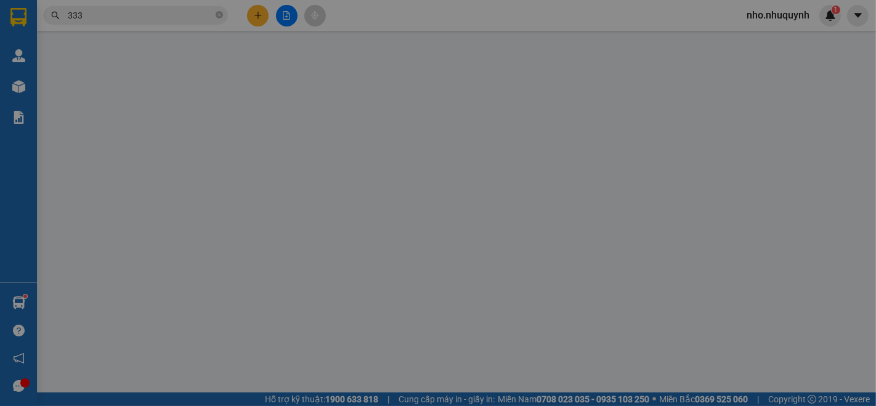
type input "0332674333"
type input "HÀ"
type input "40.000"
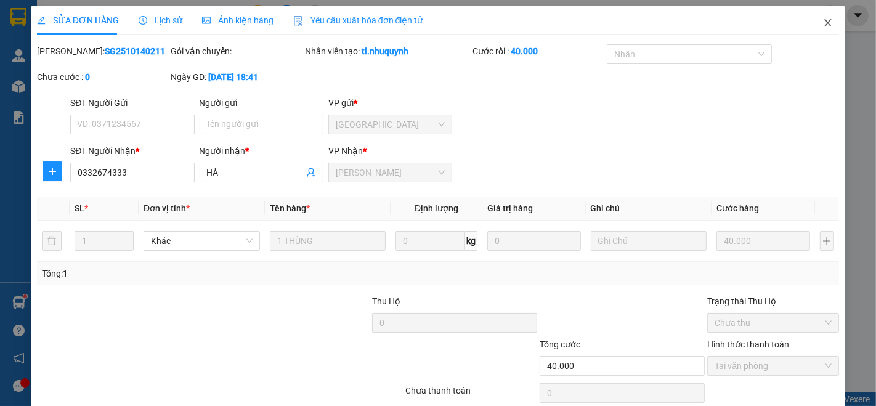
click at [827, 22] on span "Close" at bounding box center [827, 23] width 34 height 34
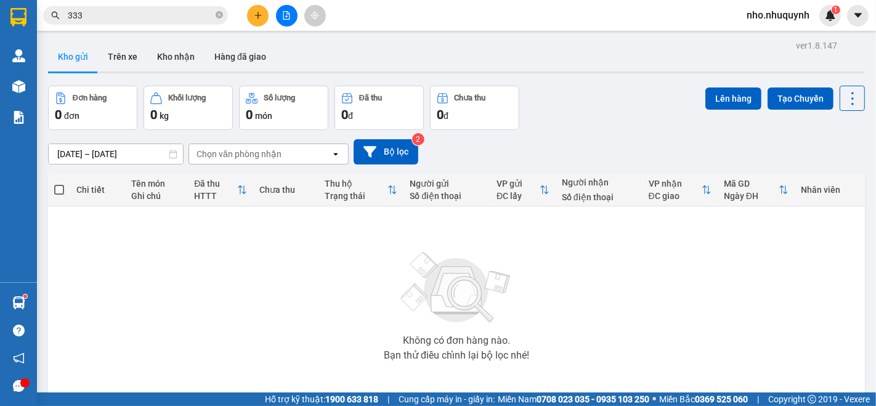
click at [137, 27] on div "Kết quả tìm kiếm ( 151 ) Bộ lọc Mã ĐH Trạng thái Món hàng Thu hộ Tổng cước Chưa…" at bounding box center [438, 15] width 876 height 31
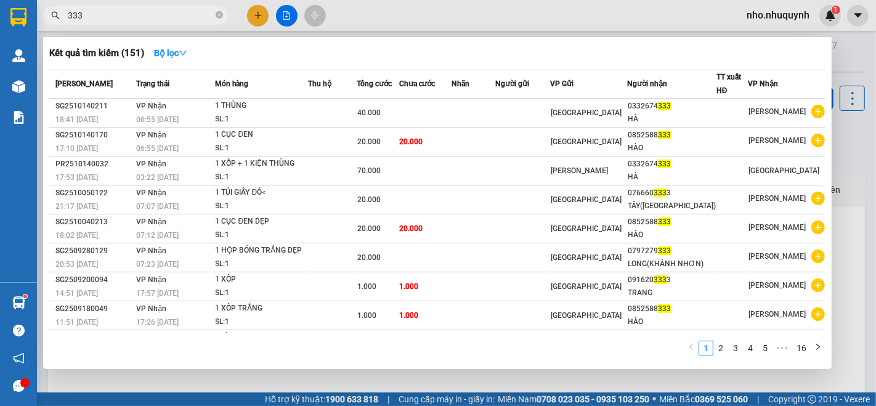
click at [161, 11] on input "333" at bounding box center [140, 16] width 145 height 14
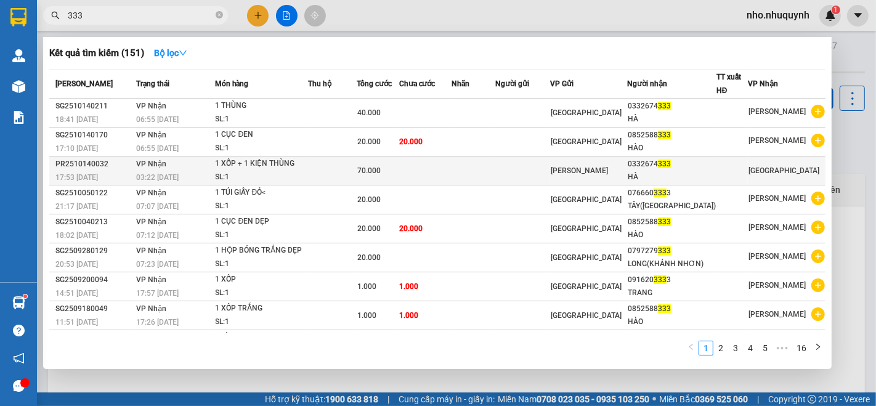
click at [442, 162] on td at bounding box center [425, 170] width 53 height 29
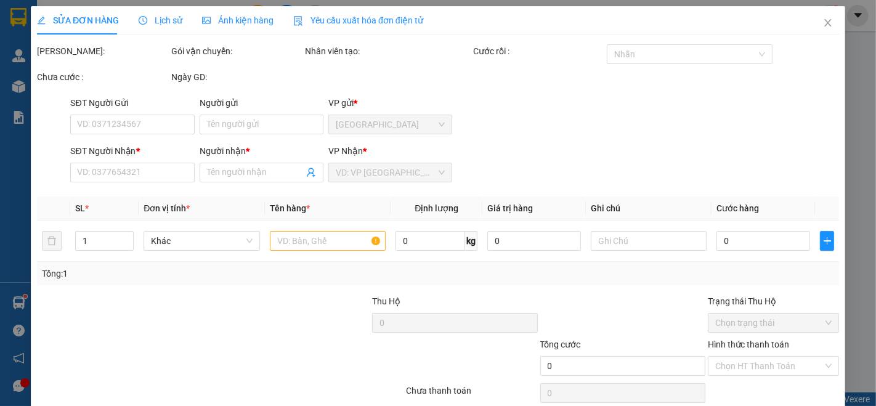
type input "0332674333"
type input "HÀ"
type input "70.000"
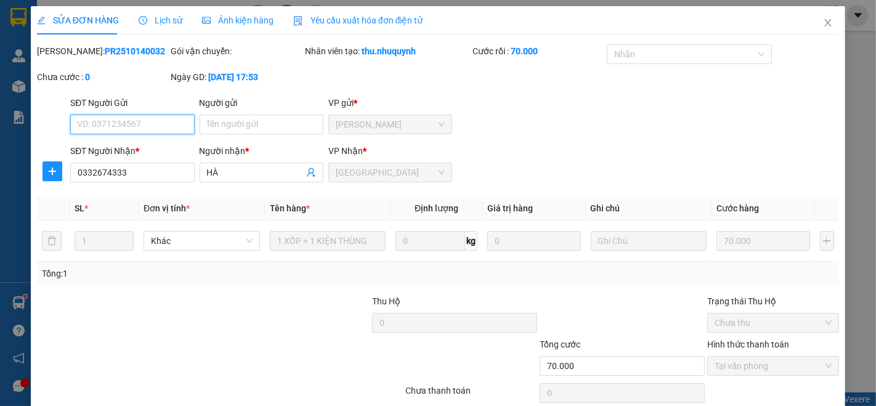
scroll to position [45, 0]
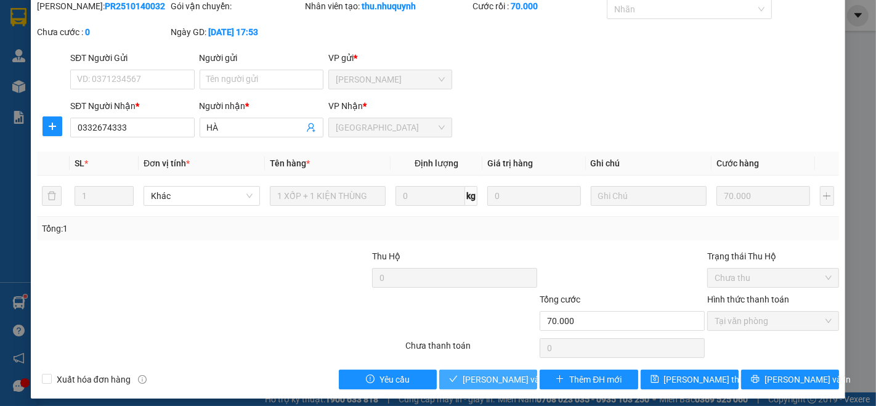
click at [482, 373] on span "[PERSON_NAME] và [PERSON_NAME] hàng" at bounding box center [521, 380] width 118 height 14
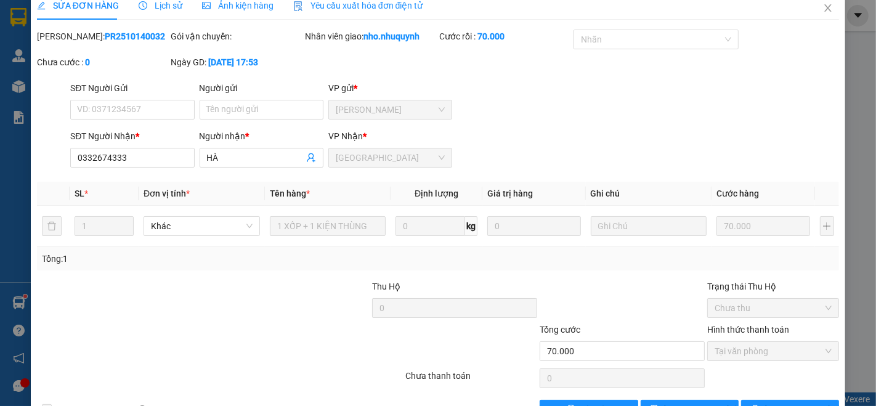
scroll to position [0, 0]
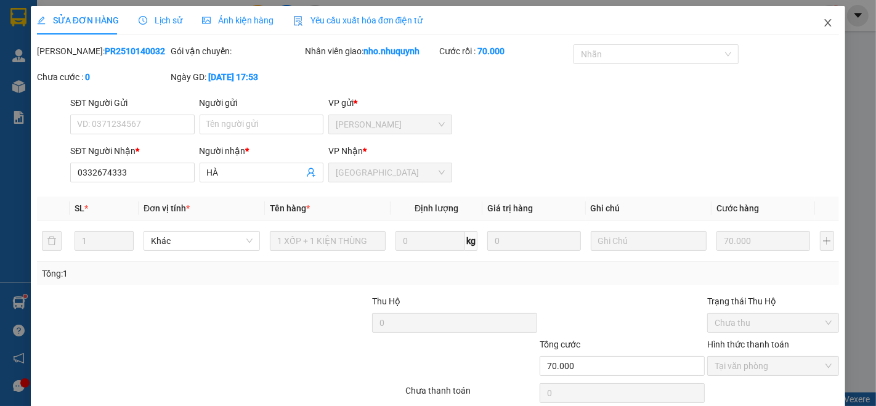
click at [823, 23] on icon "close" at bounding box center [828, 23] width 10 height 10
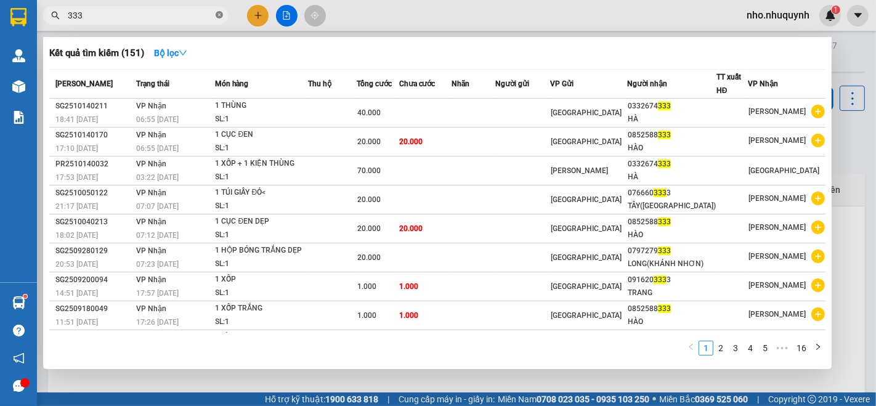
click at [216, 14] on icon "close-circle" at bounding box center [219, 14] width 7 height 7
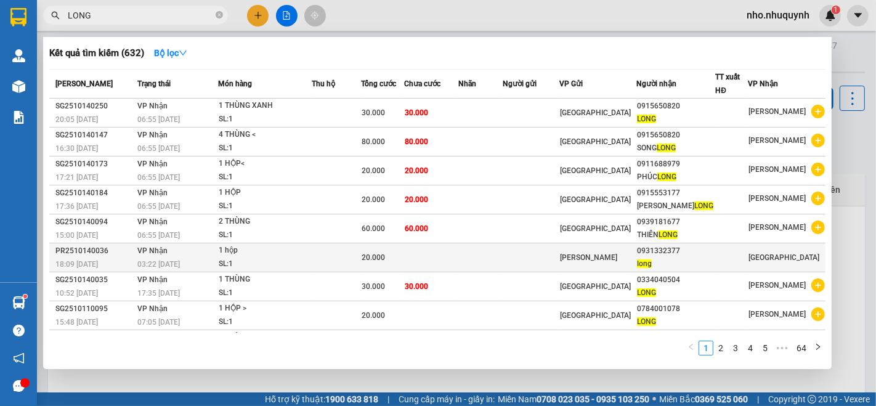
type input "LONG"
click at [538, 265] on td at bounding box center [530, 257] width 57 height 29
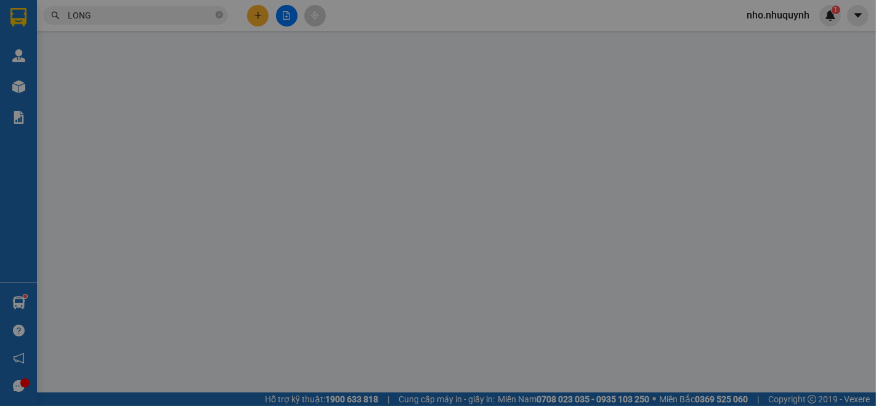
type input "0931332377"
type input "long"
type input "20.000"
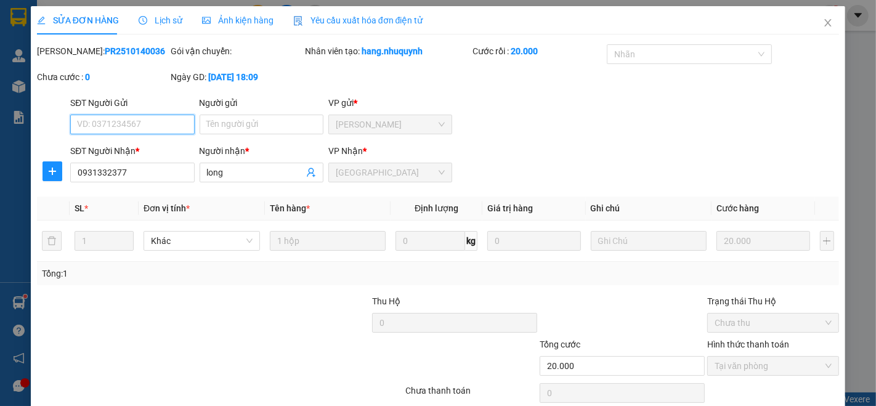
scroll to position [45, 0]
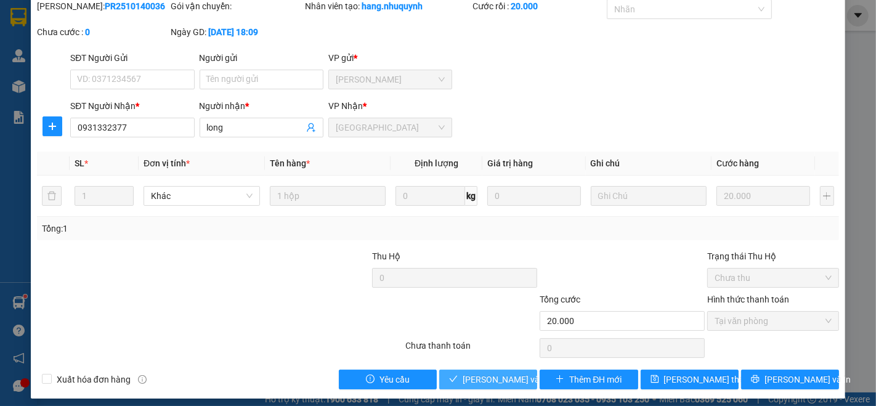
drag, startPoint x: 512, startPoint y: 379, endPoint x: 506, endPoint y: 381, distance: 6.4
click at [509, 380] on span "[PERSON_NAME] và [PERSON_NAME] hàng" at bounding box center [521, 380] width 118 height 14
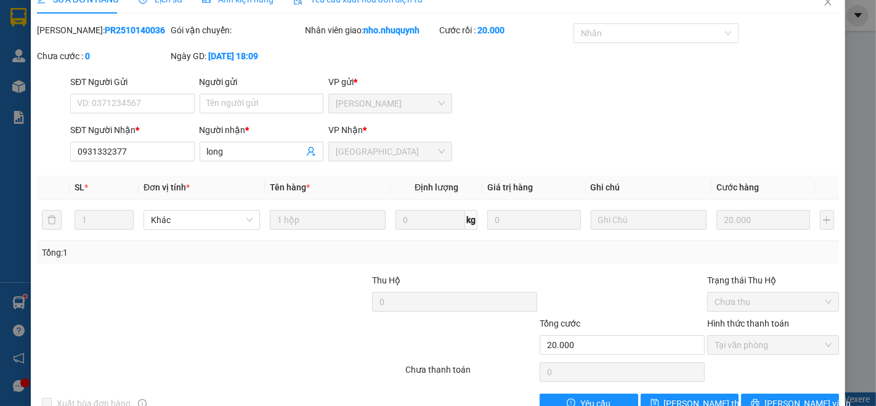
scroll to position [0, 0]
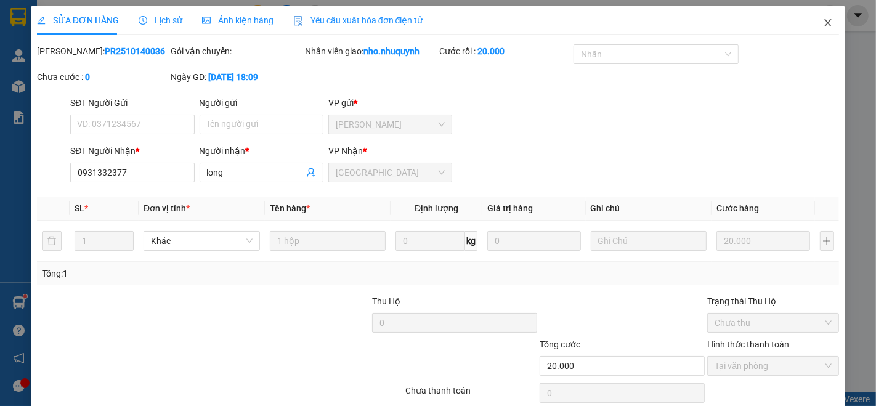
click at [823, 23] on icon "close" at bounding box center [828, 23] width 10 height 10
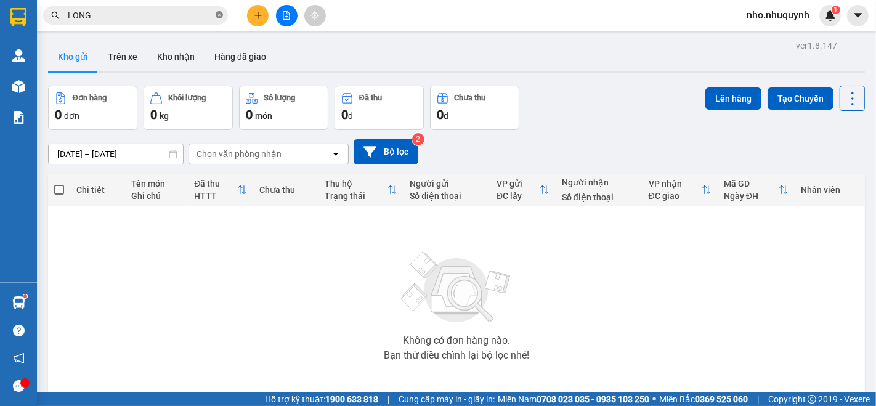
click at [219, 13] on icon "close-circle" at bounding box center [219, 14] width 7 height 7
drag, startPoint x: 185, startPoint y: 23, endPoint x: 177, endPoint y: 27, distance: 9.6
click at [185, 23] on span at bounding box center [135, 15] width 185 height 18
click at [196, 4] on div "Kết quả tìm kiếm ( 632 ) Bộ lọc Mã ĐH Trạng thái Món hàng Thu hộ Tổng cước Chưa…" at bounding box center [438, 15] width 876 height 31
click at [192, 7] on span at bounding box center [135, 15] width 185 height 18
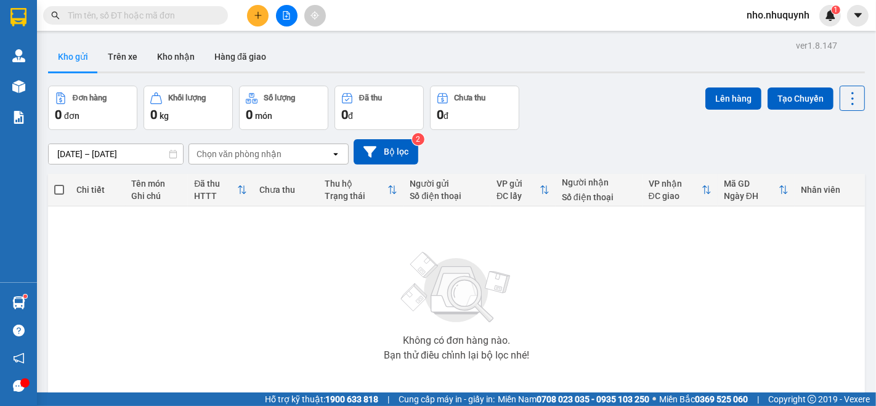
click at [190, 10] on input "text" at bounding box center [140, 16] width 145 height 14
type input "D"
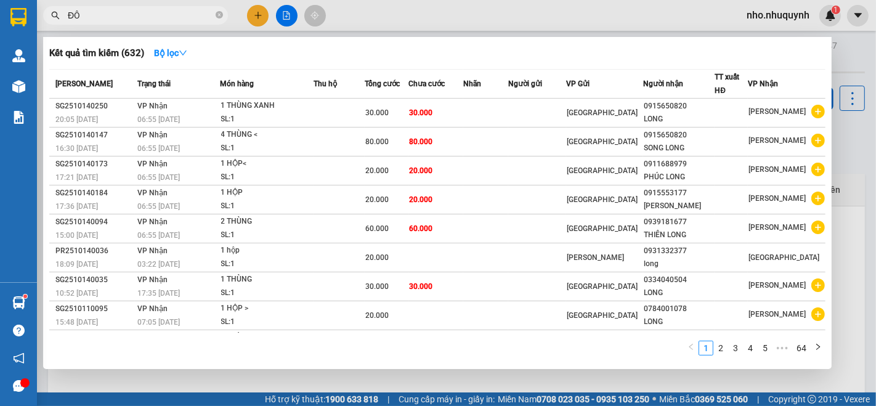
type input "ĐÔ"
click at [218, 10] on span at bounding box center [219, 16] width 7 height 12
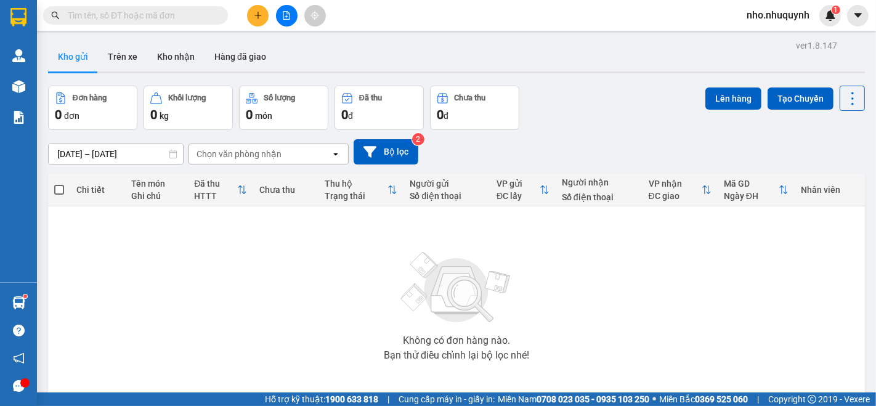
drag, startPoint x: 198, startPoint y: 17, endPoint x: 186, endPoint y: 16, distance: 11.8
click at [197, 17] on input "text" at bounding box center [140, 16] width 145 height 14
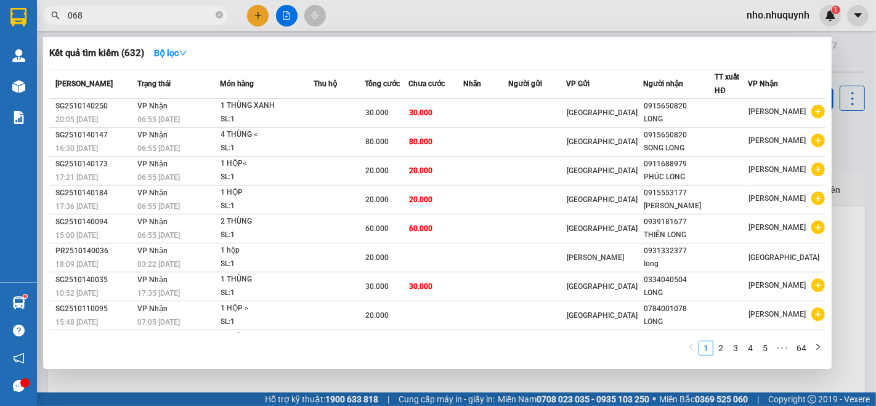
click at [423, 2] on div at bounding box center [438, 203] width 876 height 406
click at [139, 12] on input "068" at bounding box center [140, 16] width 145 height 14
click at [189, 18] on input "068" at bounding box center [140, 16] width 145 height 14
click at [192, 11] on input "068" at bounding box center [140, 16] width 145 height 14
click at [192, 4] on div at bounding box center [438, 203] width 876 height 406
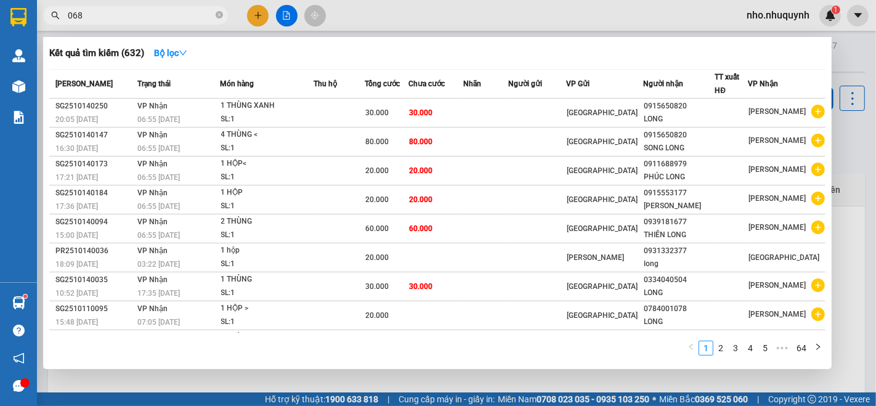
click at [169, 20] on input "068" at bounding box center [140, 16] width 145 height 14
type input "0"
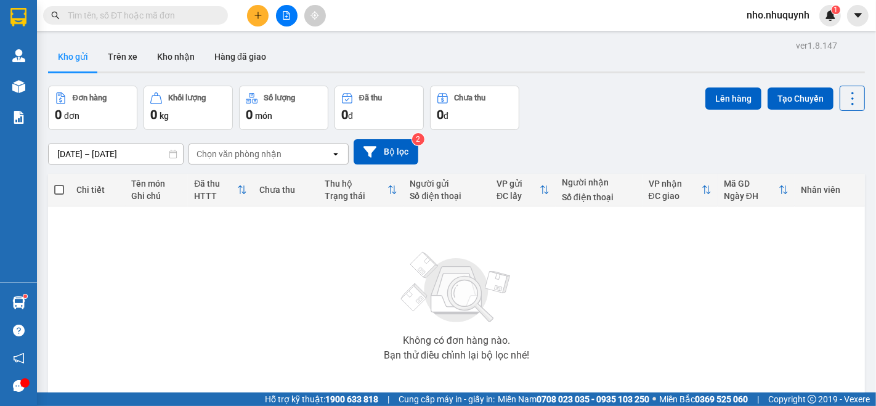
click at [169, 18] on input "text" at bounding box center [140, 16] width 145 height 14
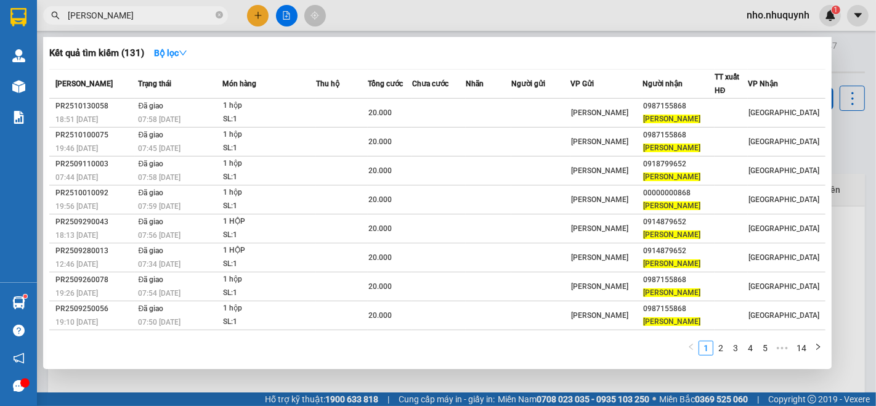
type input "LÊ KHẢI"
click at [220, 9] on span at bounding box center [219, 16] width 7 height 14
click at [218, 15] on icon "close-circle" at bounding box center [219, 14] width 7 height 7
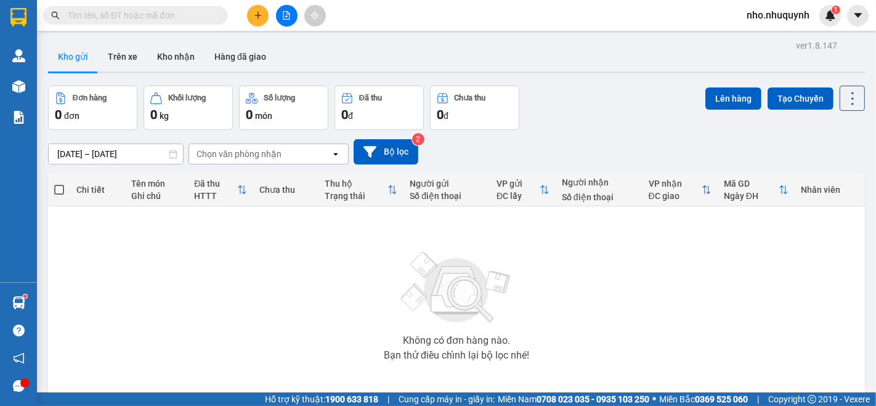
click at [204, 15] on input "text" at bounding box center [140, 16] width 145 height 14
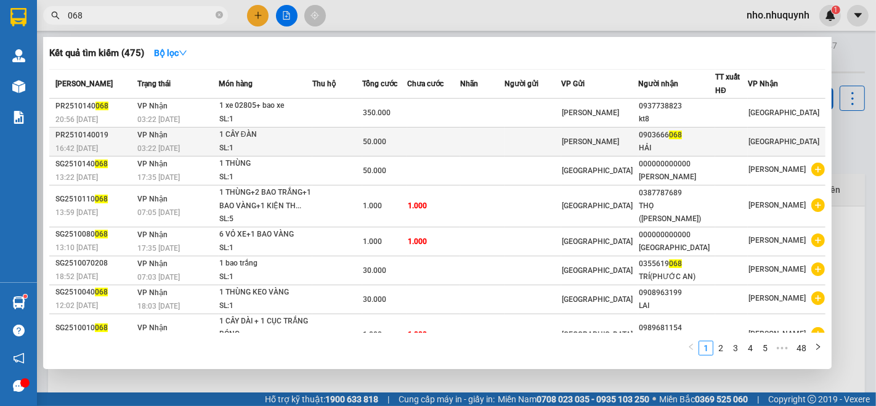
type input "068"
click at [499, 137] on td at bounding box center [482, 141] width 44 height 29
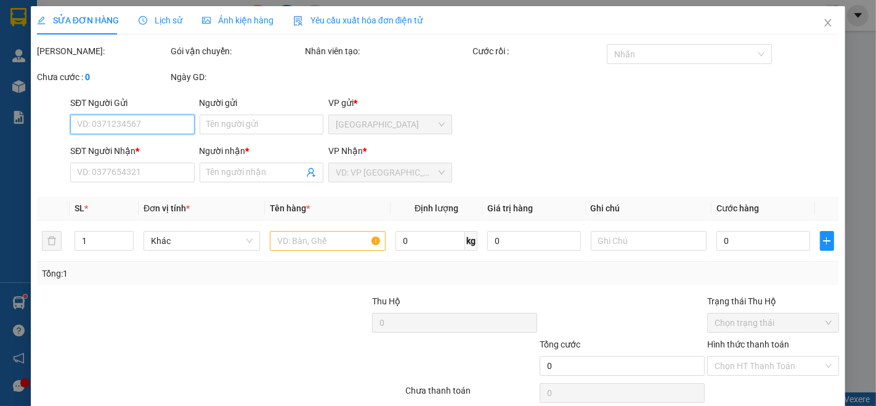
type input "0903666068"
type input "HẢI"
type input "50.000"
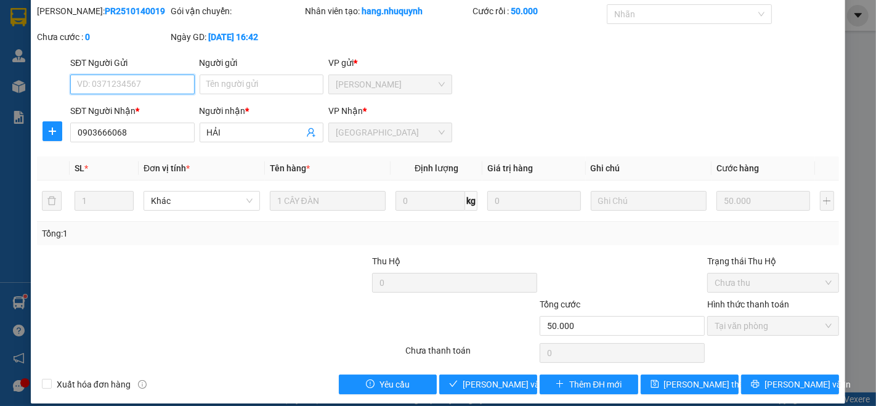
scroll to position [51, 0]
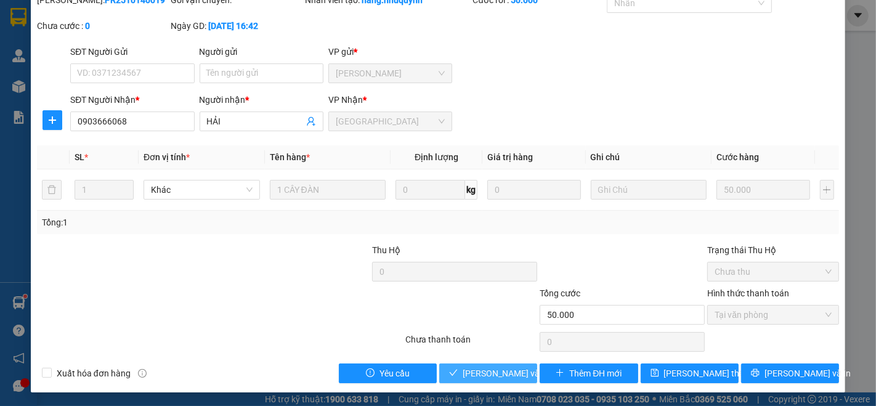
click at [487, 376] on span "[PERSON_NAME] và Giao hàng" at bounding box center [521, 373] width 118 height 14
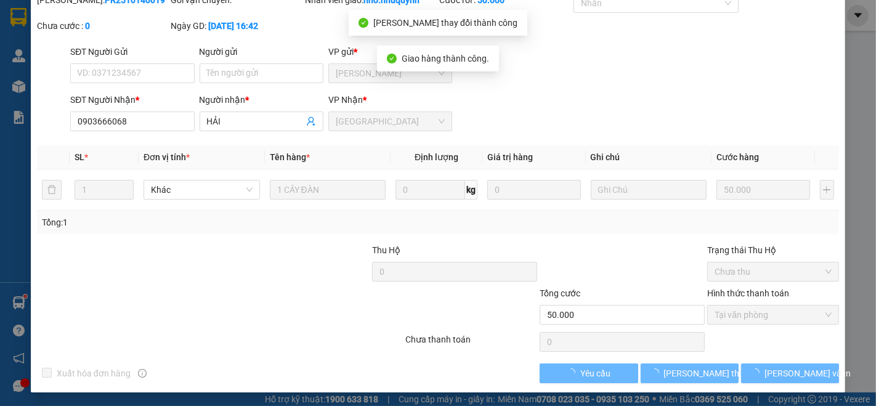
scroll to position [0, 0]
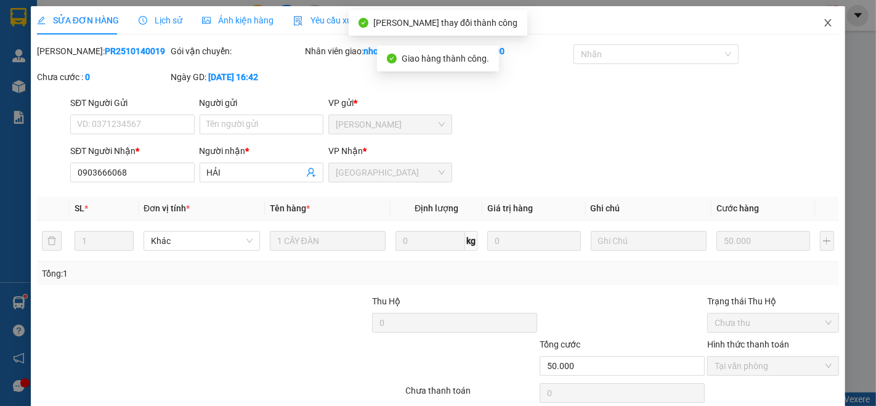
click at [823, 19] on icon "close" at bounding box center [828, 23] width 10 height 10
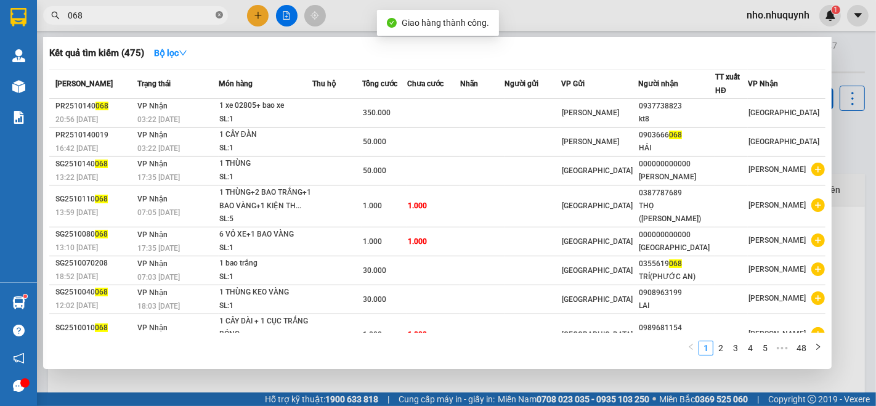
click at [217, 14] on icon "close-circle" at bounding box center [219, 14] width 7 height 7
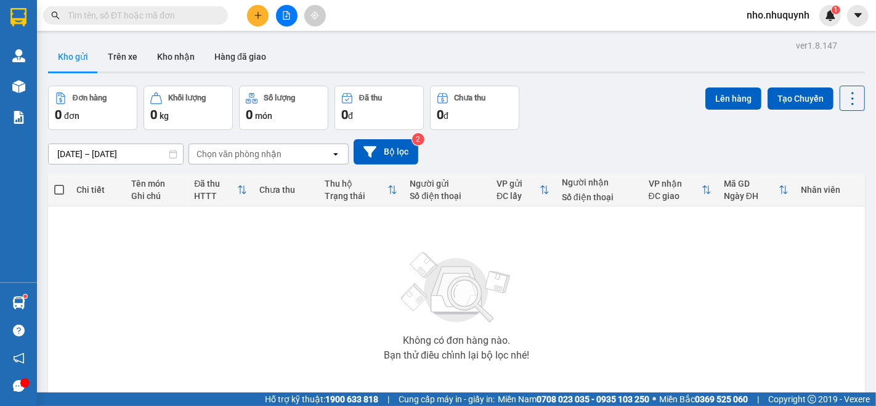
click at [193, 16] on input "text" at bounding box center [140, 16] width 145 height 14
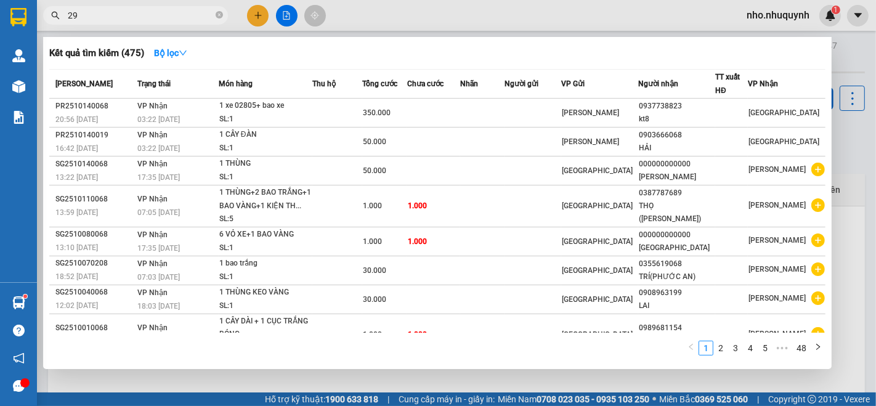
type input "296"
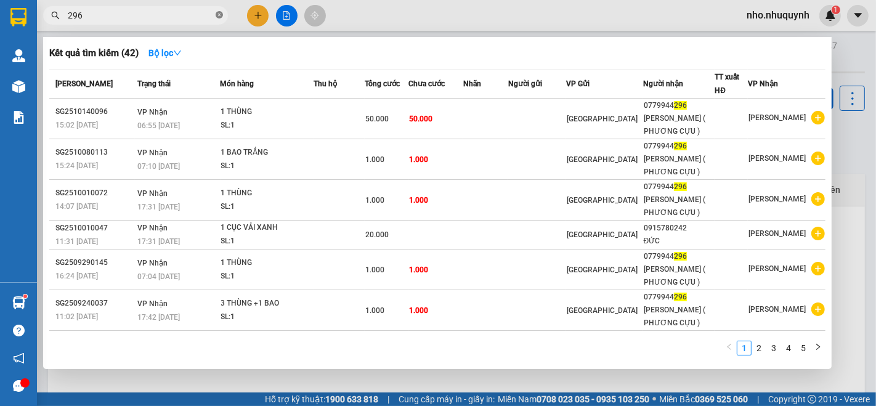
click at [220, 18] on icon "close-circle" at bounding box center [219, 14] width 7 height 7
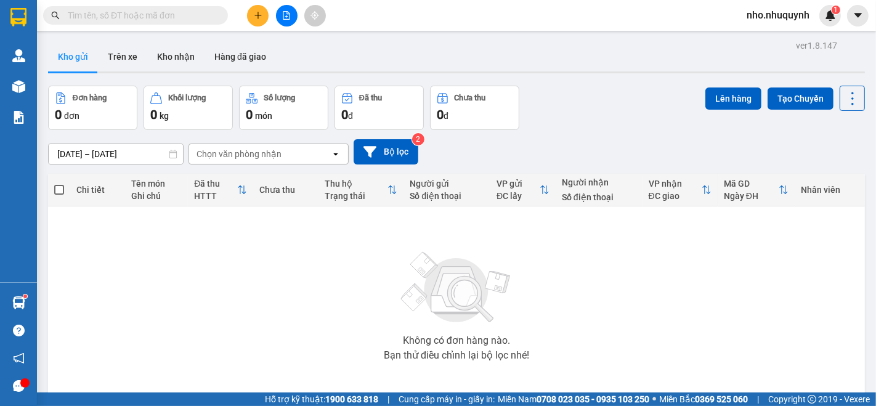
click at [211, 16] on input "text" at bounding box center [140, 16] width 145 height 14
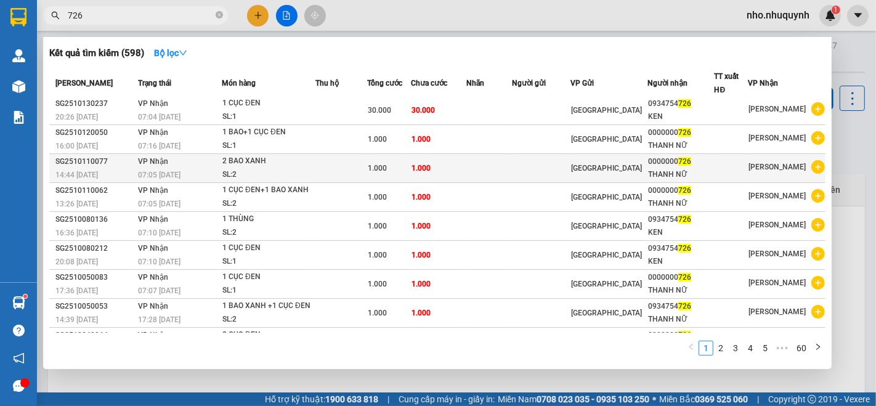
scroll to position [49, 0]
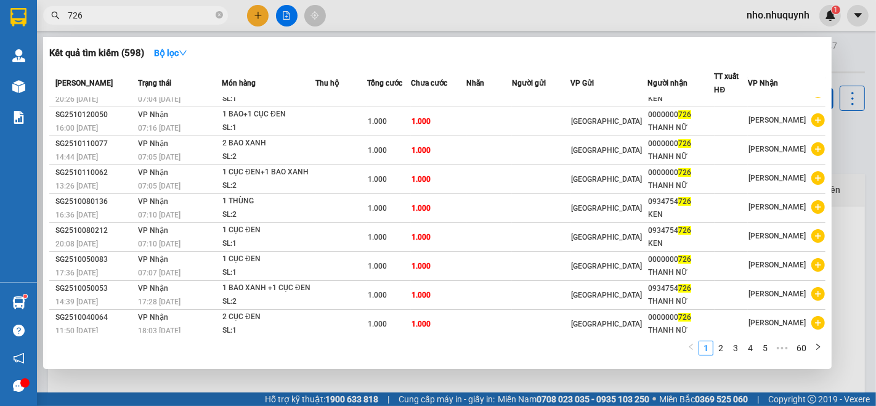
type input "726"
click at [856, 62] on div at bounding box center [438, 203] width 876 height 406
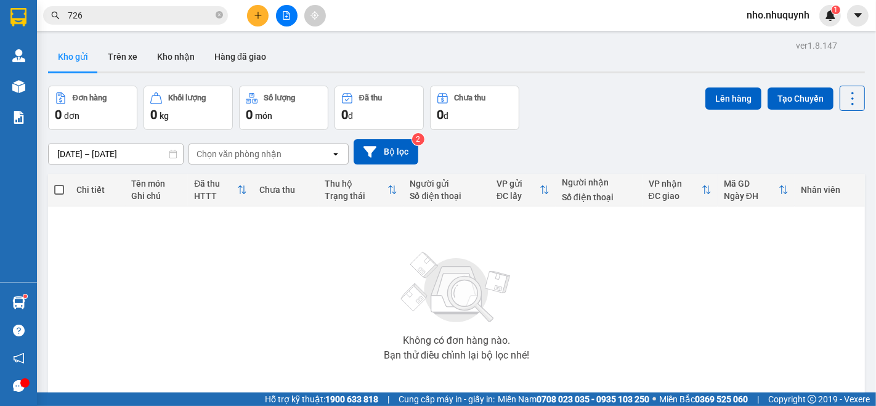
click at [794, 17] on span "nho.nhuquynh" at bounding box center [778, 14] width 83 height 15
click at [783, 32] on span "Đăng xuất" at bounding box center [783, 38] width 58 height 14
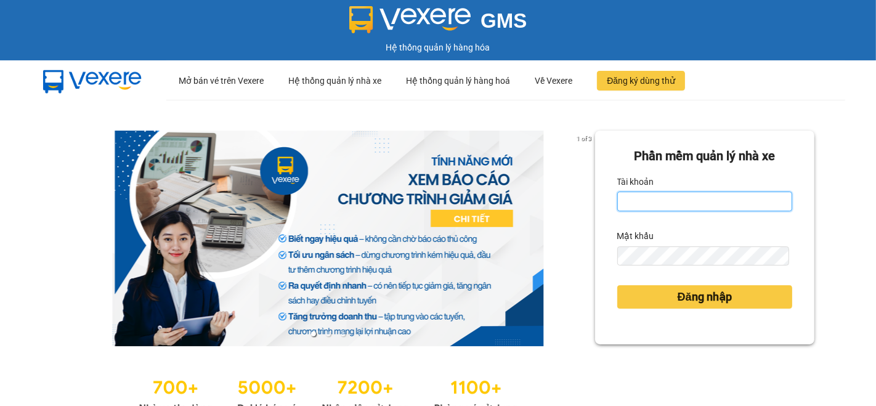
click at [690, 210] on input "Tài khoản" at bounding box center [704, 202] width 175 height 20
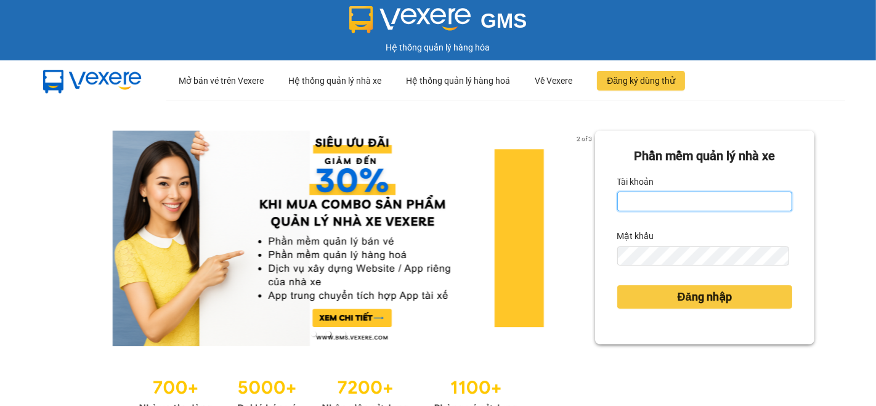
type input "ti.nhuquynh"
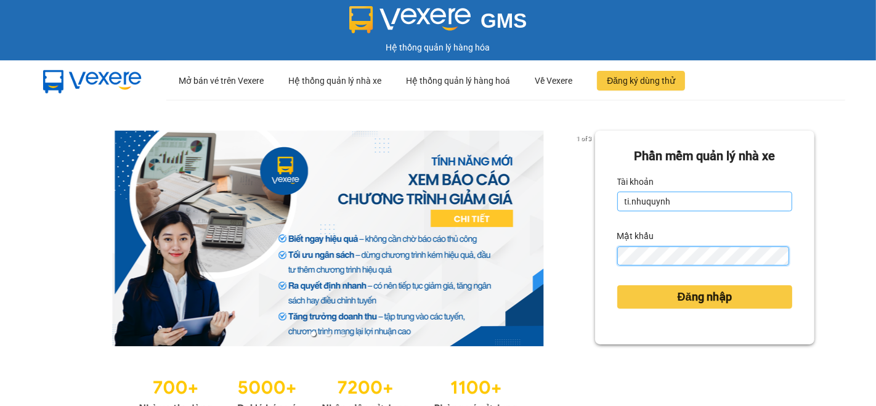
click at [617, 285] on button "Đăng nhập" at bounding box center [704, 296] width 175 height 23
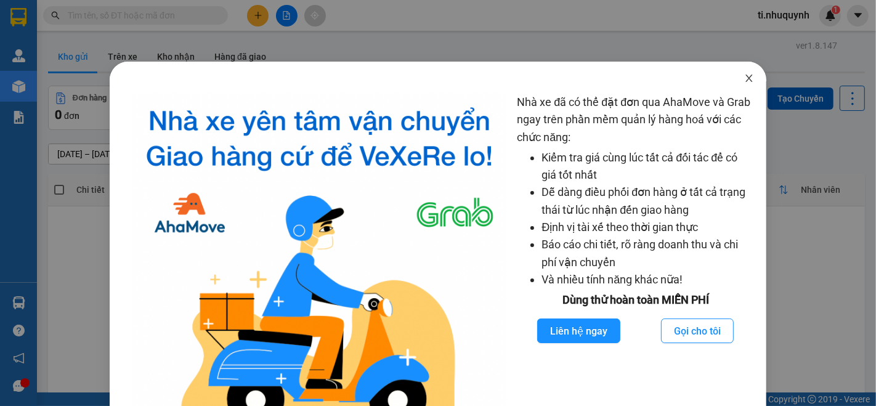
click at [746, 78] on icon "close" at bounding box center [749, 78] width 7 height 7
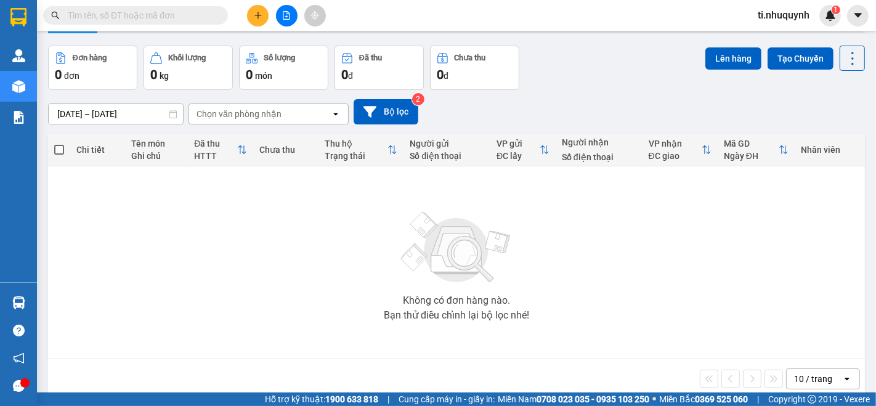
scroll to position [57, 0]
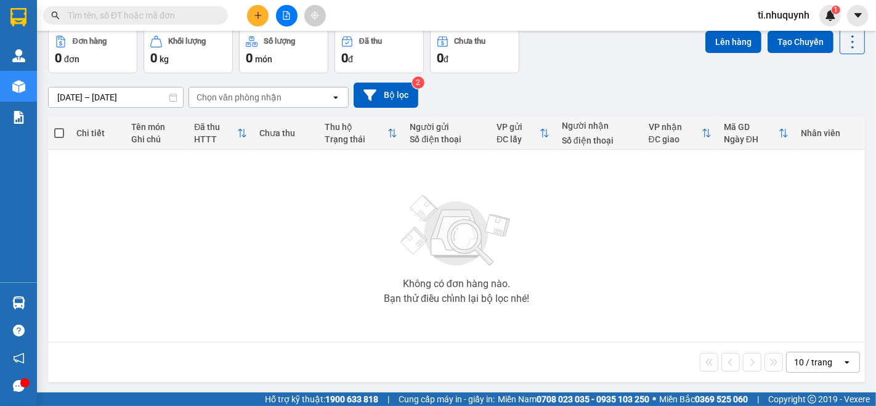
click at [805, 356] on div "10 / trang" at bounding box center [813, 362] width 38 height 12
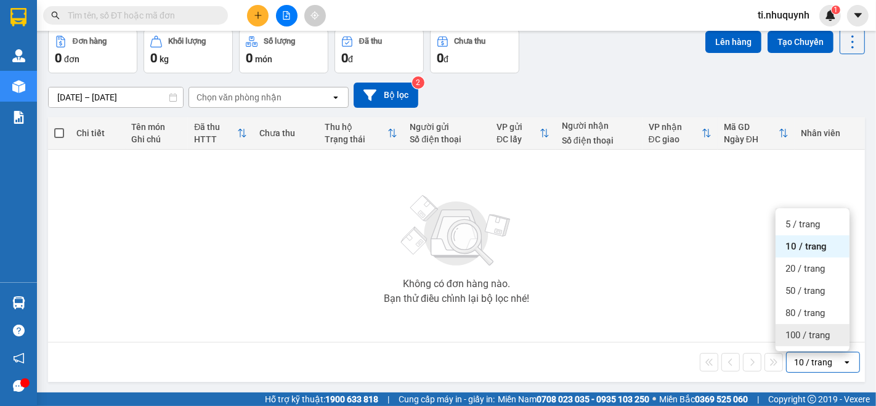
click at [791, 339] on span "100 / trang" at bounding box center [807, 335] width 44 height 12
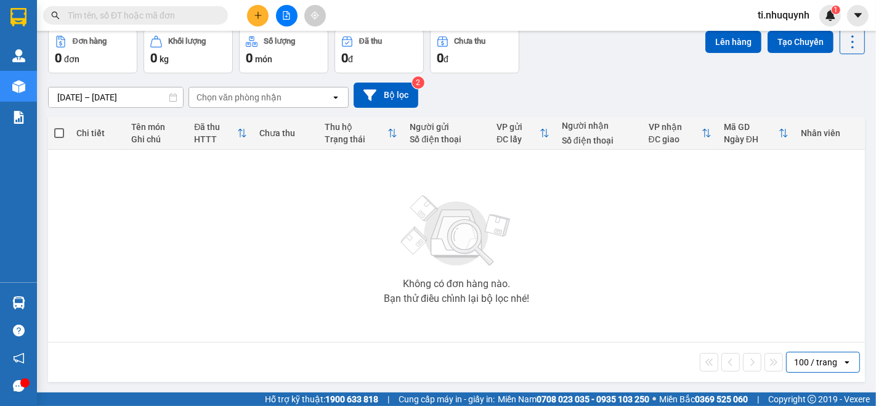
scroll to position [0, 0]
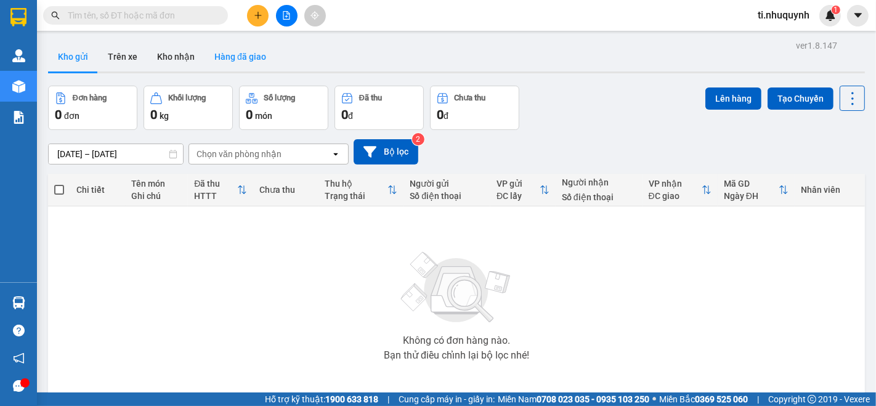
click at [244, 54] on button "Hàng đã giao" at bounding box center [239, 57] width 71 height 30
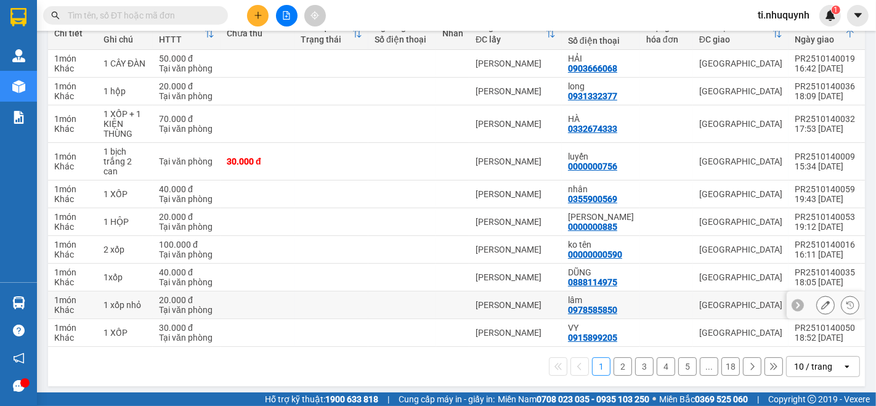
scroll to position [158, 0]
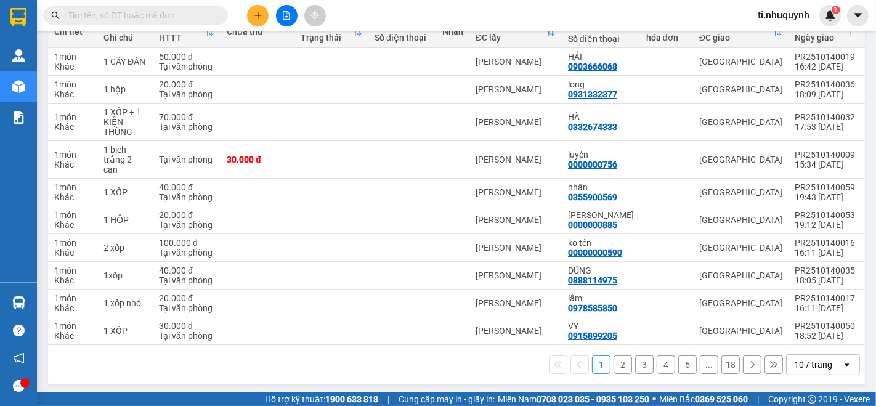
click at [794, 358] on div "10 / trang" at bounding box center [813, 364] width 38 height 12
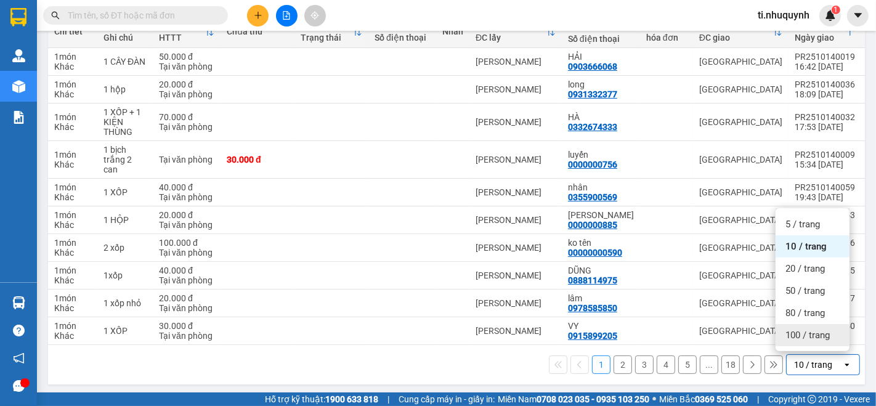
click at [807, 331] on span "100 / trang" at bounding box center [807, 335] width 44 height 12
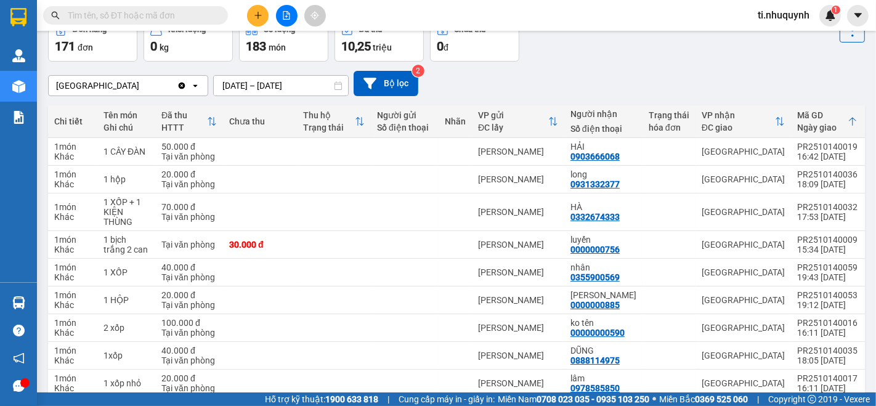
scroll to position [0, 0]
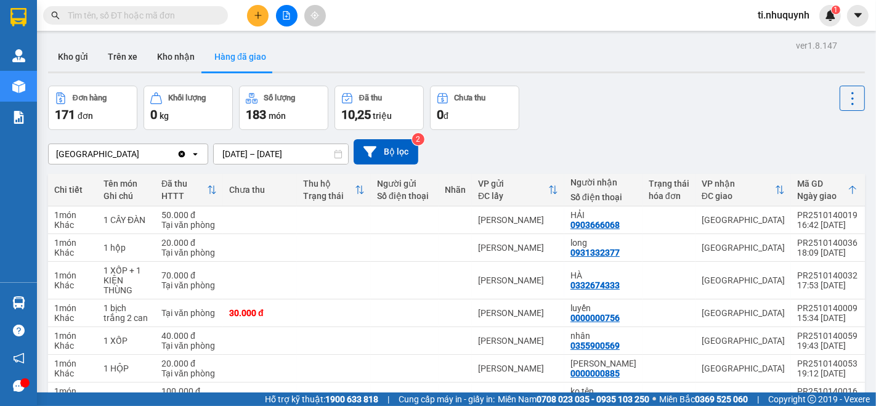
click at [209, 19] on input "text" at bounding box center [140, 16] width 145 height 14
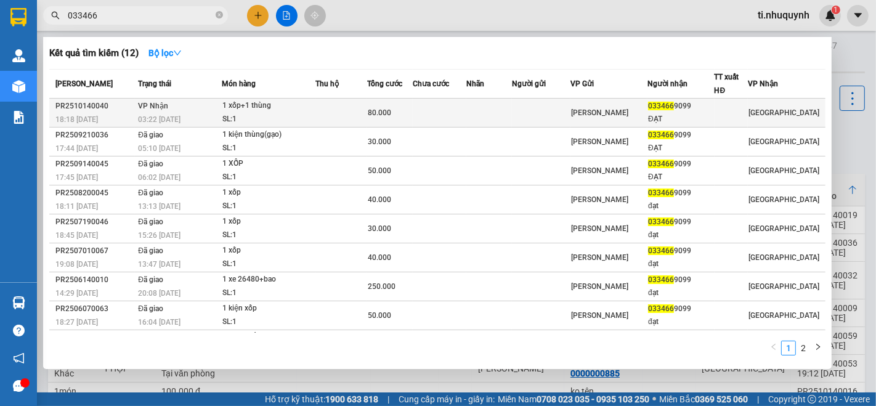
type input "033466"
click at [454, 110] on td at bounding box center [440, 113] width 54 height 29
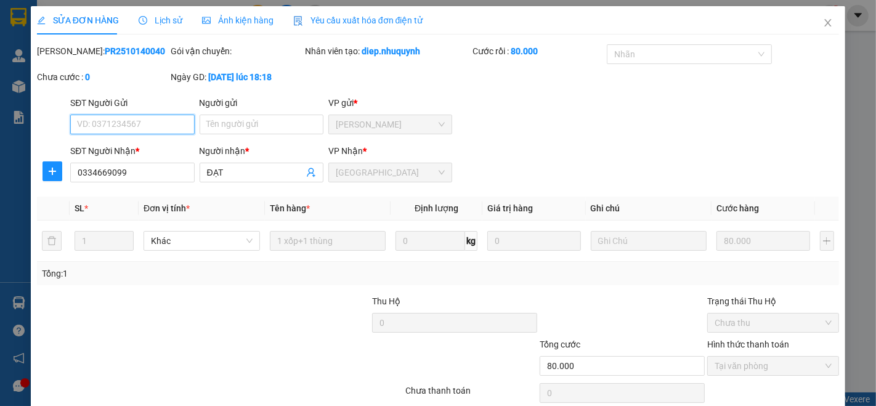
type input "0334669099"
type input "ĐẠT"
type input "80.000"
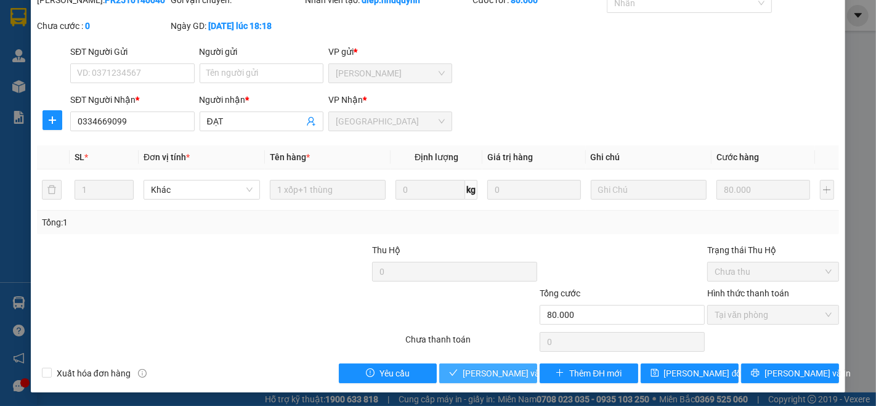
click at [487, 379] on button "[PERSON_NAME] và [PERSON_NAME] hàng" at bounding box center [488, 373] width 98 height 20
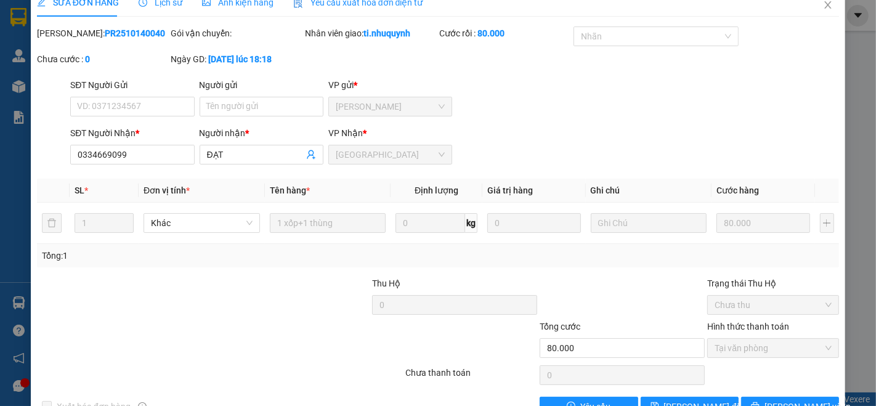
scroll to position [0, 0]
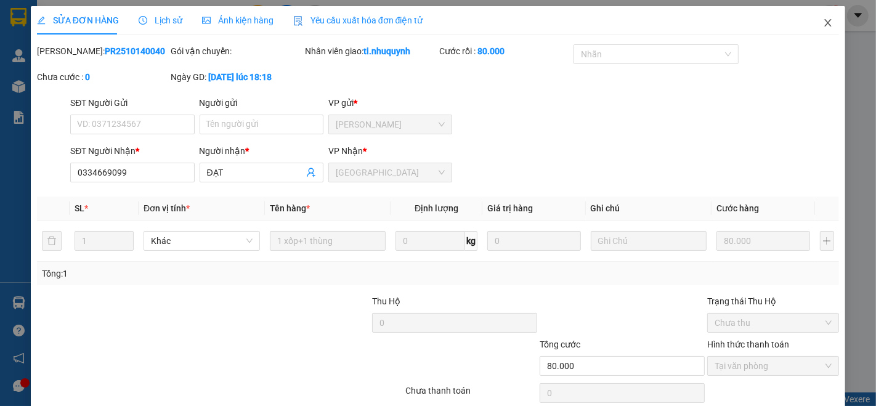
click at [823, 26] on icon "close" at bounding box center [828, 23] width 10 height 10
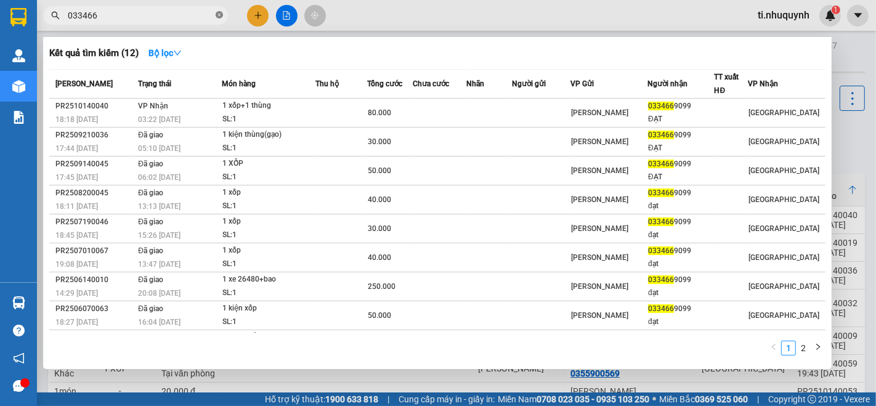
click at [218, 10] on span at bounding box center [219, 16] width 7 height 12
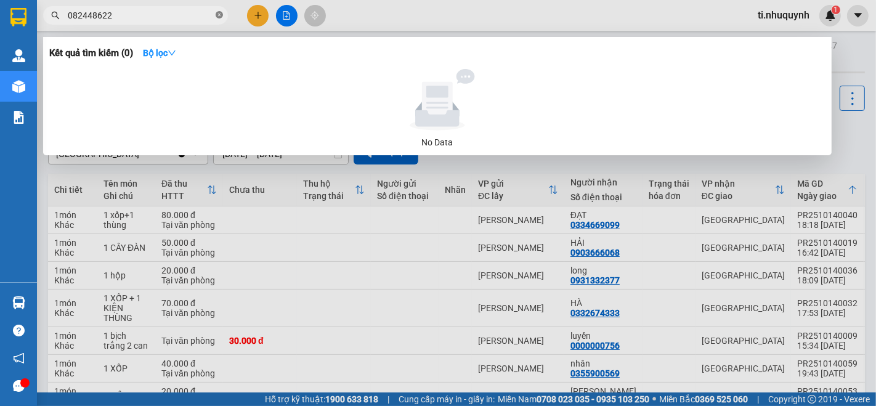
type input "0824486225"
click at [220, 18] on icon "close-circle" at bounding box center [219, 14] width 7 height 7
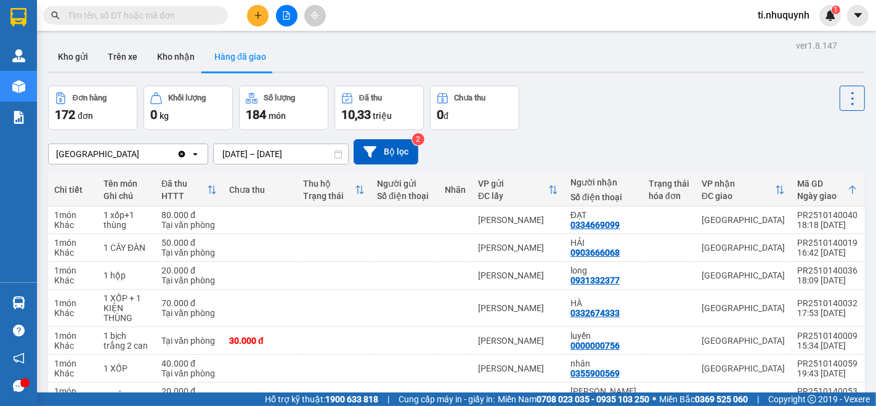
drag, startPoint x: 219, startPoint y: 18, endPoint x: 640, endPoint y: 104, distance: 429.3
click at [640, 104] on div "Đơn hàng 172 đơn Khối lượng 0 kg Số lượng 184 món Đã thu 10,33 triệu Chưa thu 0…" at bounding box center [456, 108] width 817 height 44
click at [198, 15] on input "text" at bounding box center [140, 16] width 145 height 14
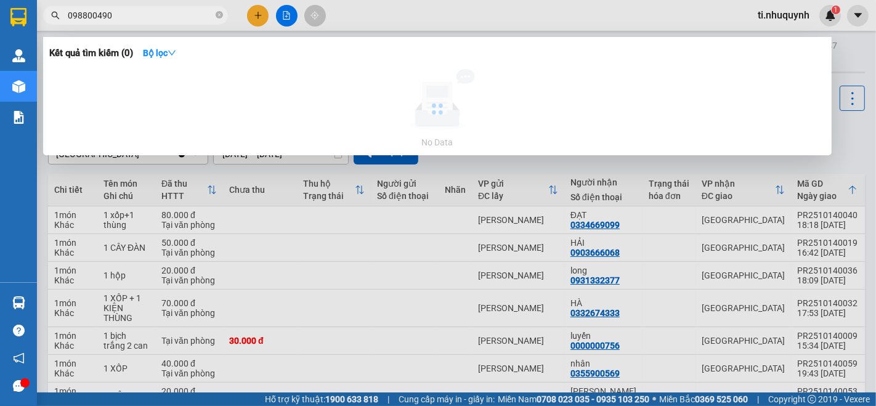
type input "0988004902"
click at [220, 14] on icon "close-circle" at bounding box center [219, 14] width 7 height 7
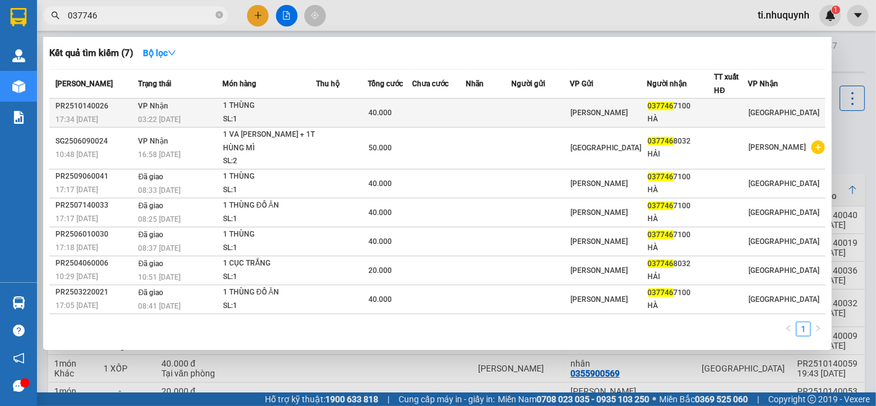
type input "037746"
click at [511, 111] on td at bounding box center [489, 113] width 46 height 29
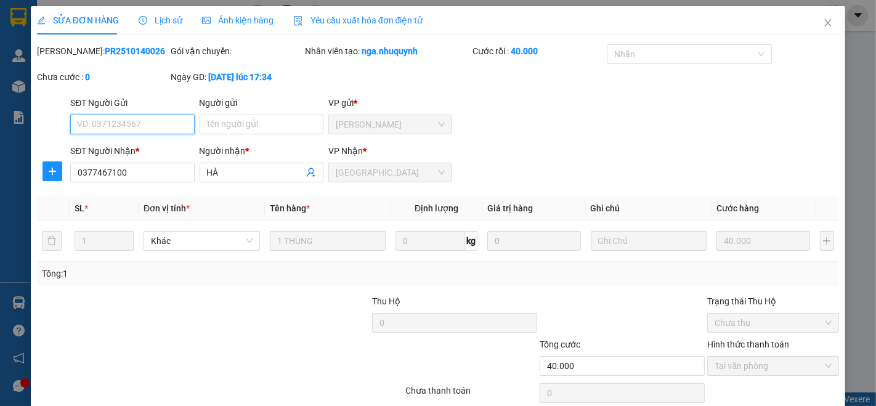
type input "0377467100"
type input "HÀ"
type input "40.000"
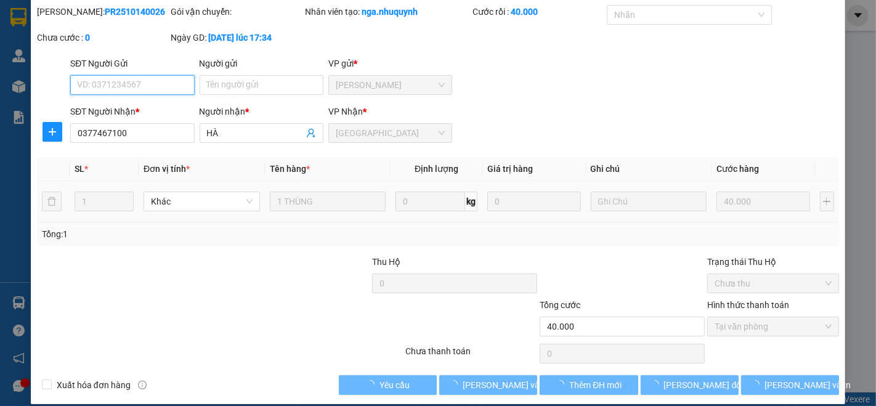
scroll to position [51, 0]
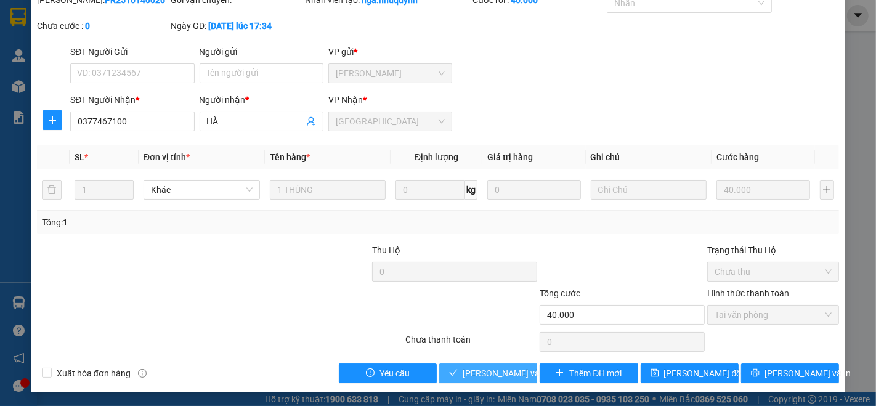
click at [511, 369] on span "[PERSON_NAME] và [PERSON_NAME] hàng" at bounding box center [545, 373] width 166 height 14
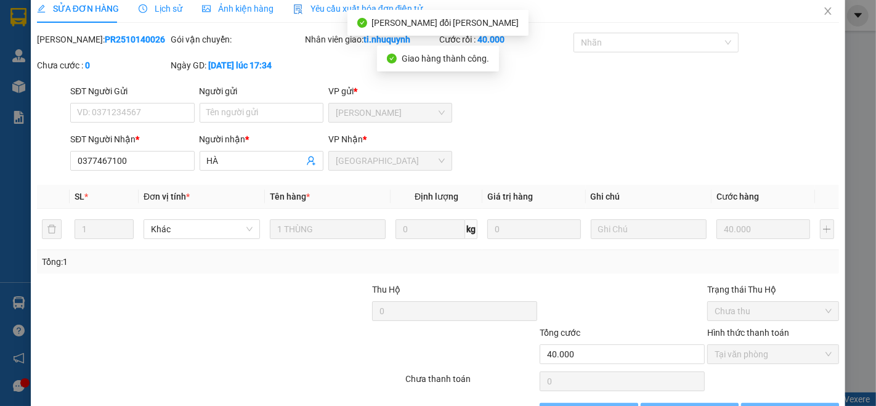
scroll to position [0, 0]
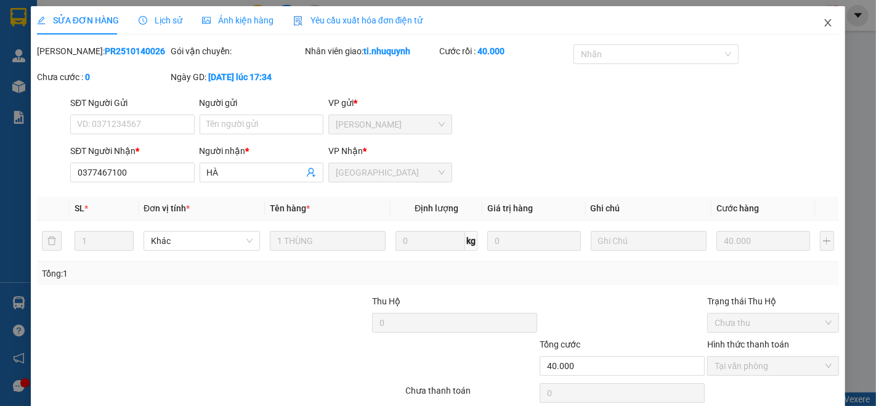
click at [823, 23] on icon "close" at bounding box center [828, 23] width 10 height 10
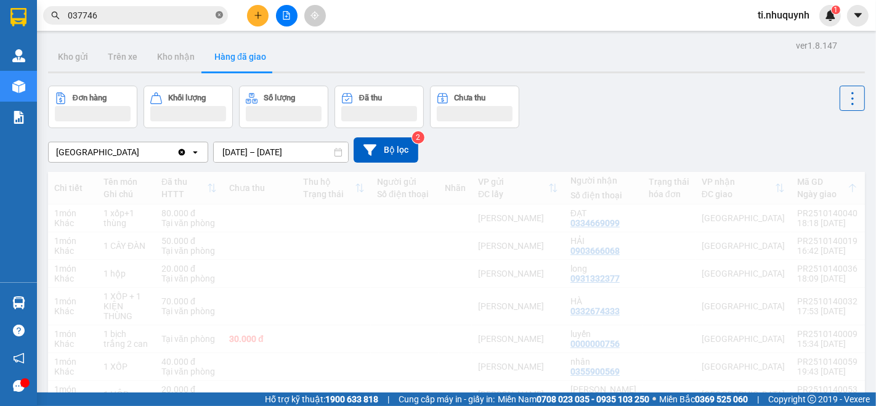
click at [222, 18] on icon "close-circle" at bounding box center [219, 14] width 7 height 7
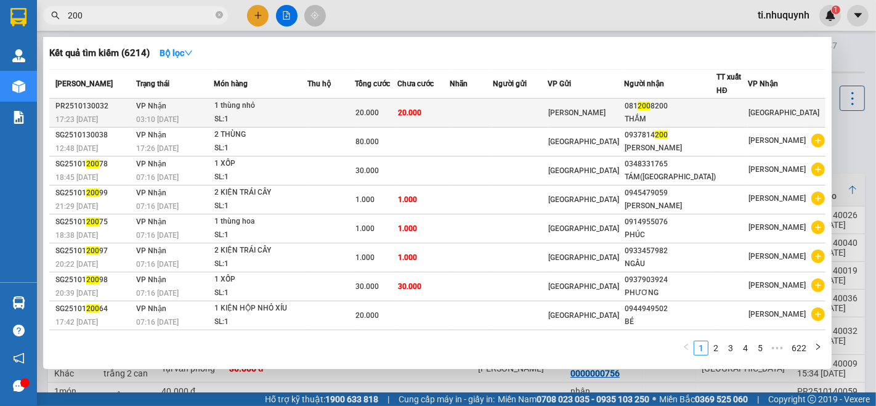
type input "200"
click at [482, 110] on td at bounding box center [471, 113] width 43 height 29
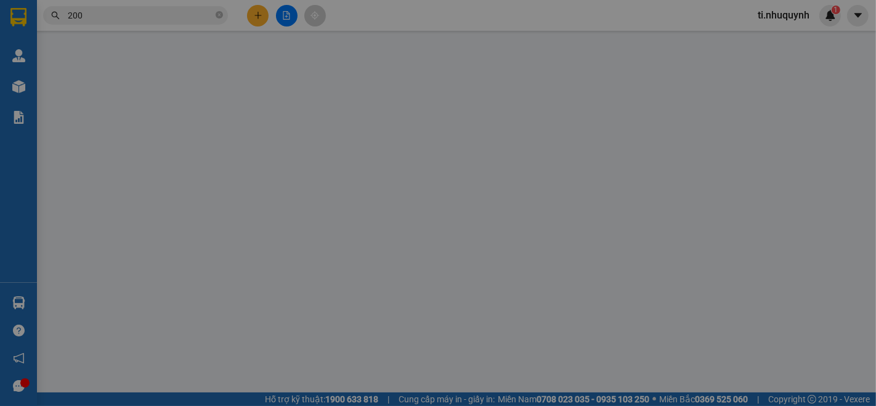
type input "0812008200"
type input "THẮM"
type input "20.000"
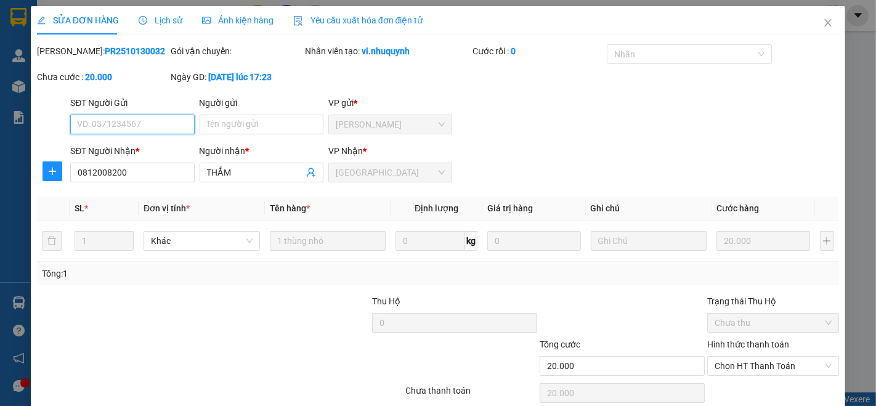
scroll to position [51, 0]
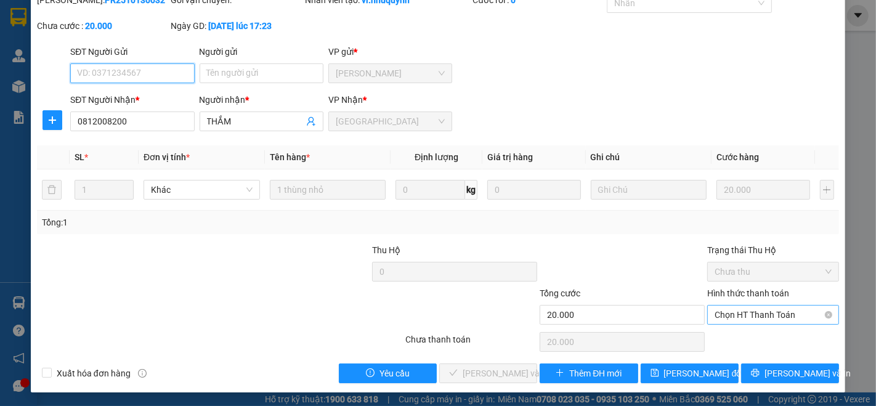
click at [741, 311] on span "Chọn HT Thanh Toán" at bounding box center [772, 314] width 117 height 18
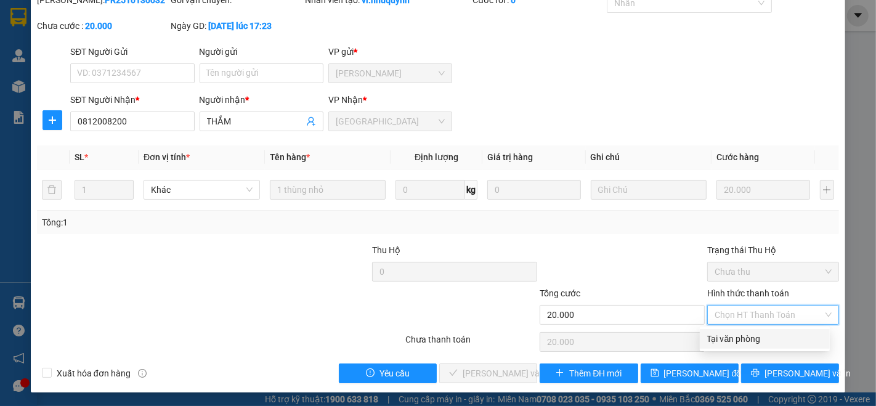
click at [724, 337] on div "Tại văn phòng" at bounding box center [764, 339] width 115 height 14
type input "0"
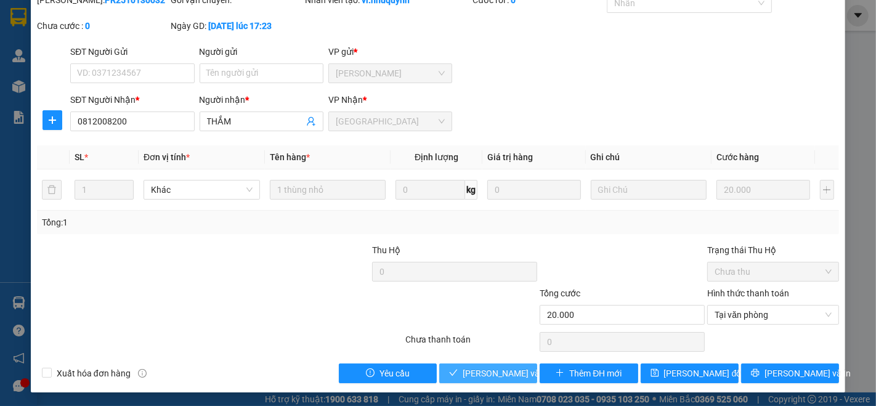
click at [491, 377] on span "[PERSON_NAME] và [PERSON_NAME] hàng" at bounding box center [545, 373] width 166 height 14
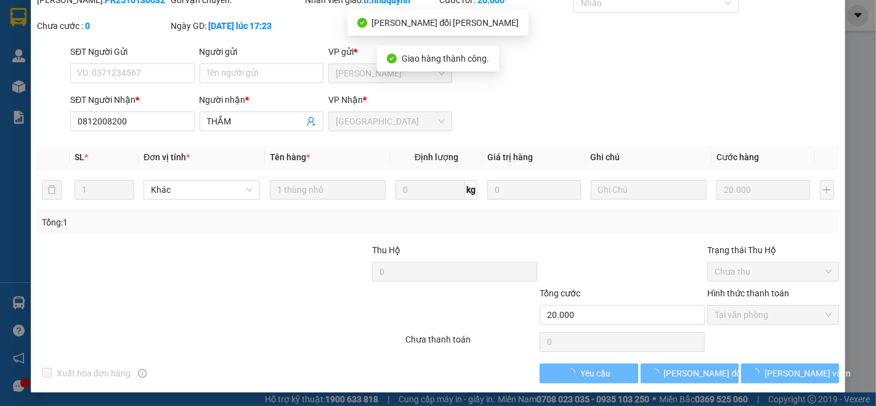
scroll to position [0, 0]
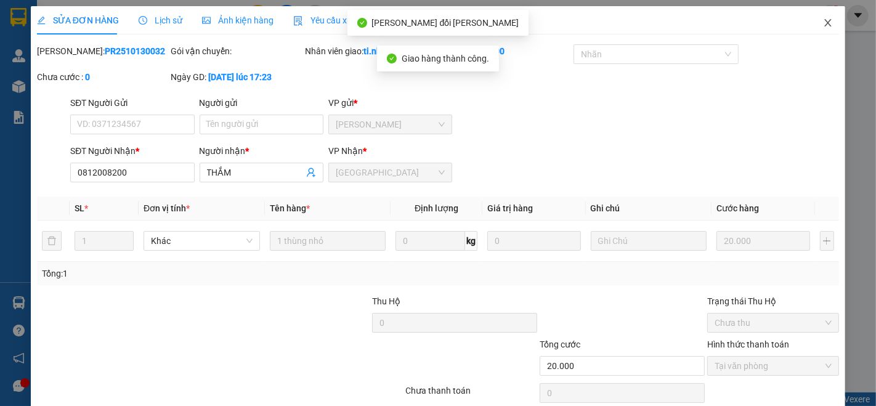
click at [823, 18] on icon "close" at bounding box center [828, 23] width 10 height 10
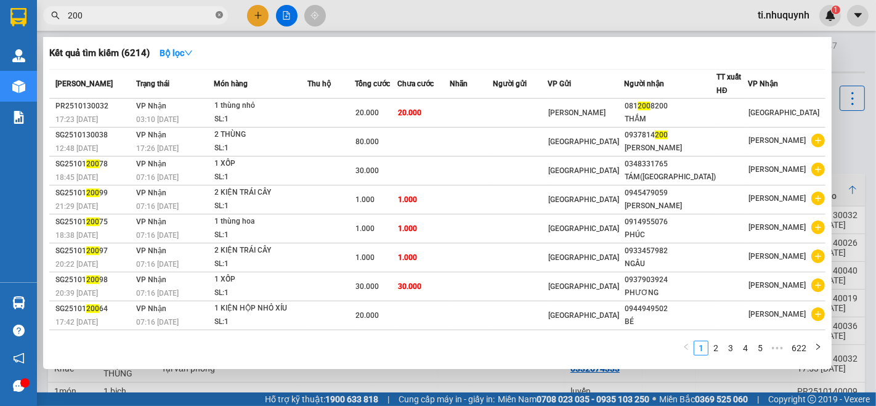
click at [217, 18] on icon "close-circle" at bounding box center [219, 14] width 7 height 7
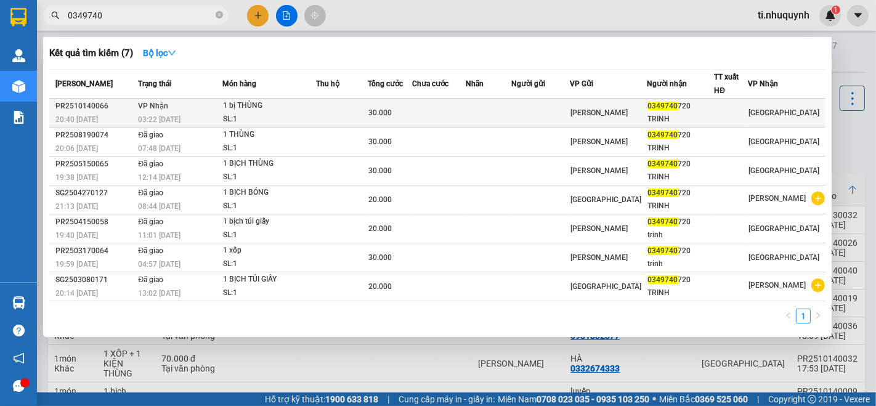
type input "0349740"
click at [458, 115] on td at bounding box center [439, 113] width 54 height 29
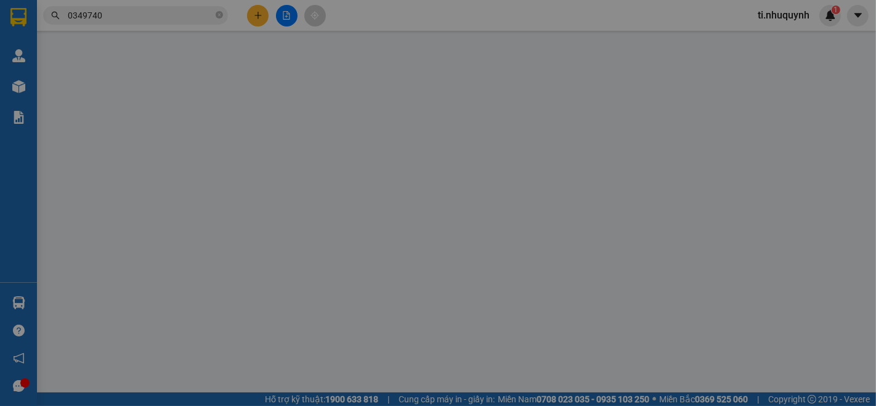
type input "0349740720"
type input "TRINH"
type input "30.000"
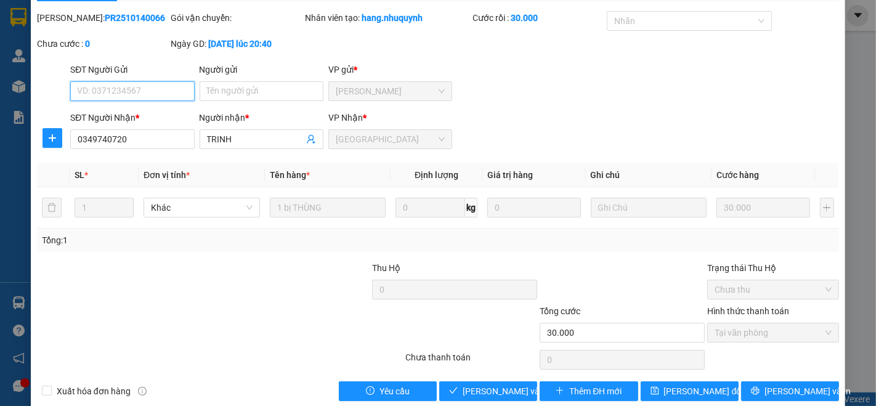
scroll to position [51, 0]
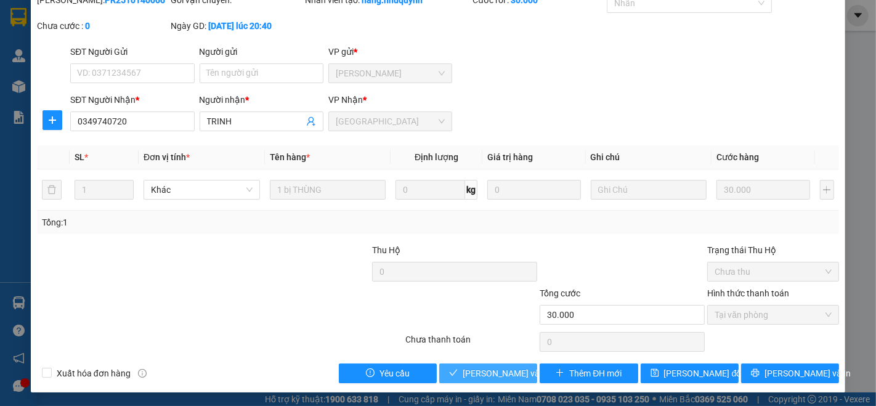
click at [497, 369] on span "[PERSON_NAME] và [PERSON_NAME] hàng" at bounding box center [545, 373] width 166 height 14
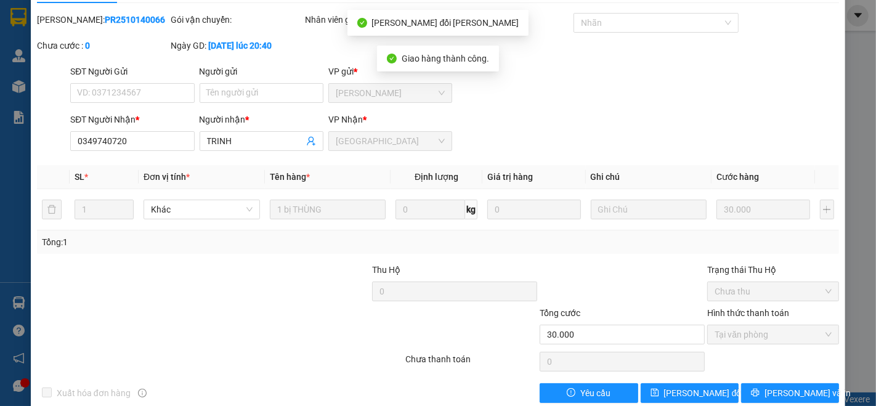
scroll to position [0, 0]
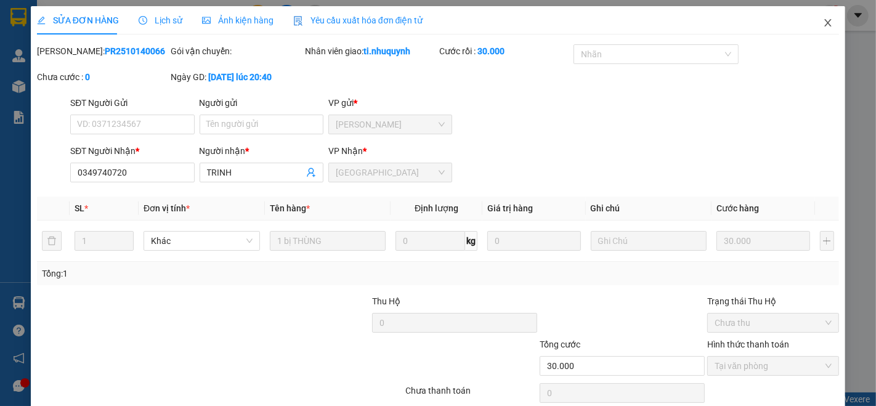
click at [823, 23] on icon "close" at bounding box center [828, 23] width 10 height 10
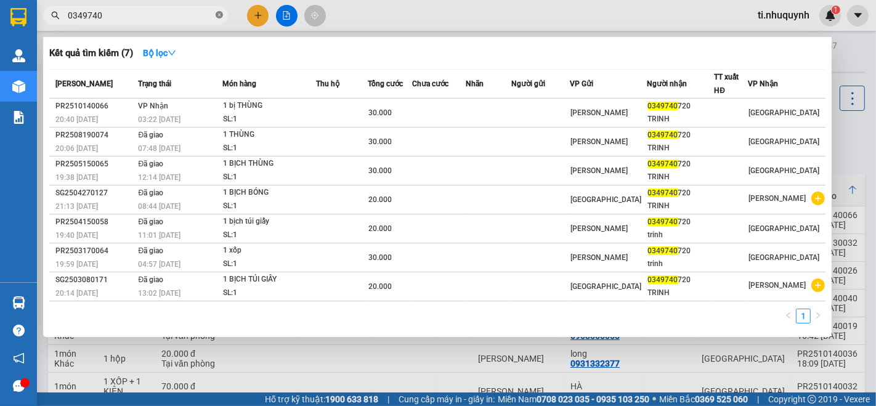
click at [219, 18] on icon "close-circle" at bounding box center [219, 14] width 7 height 7
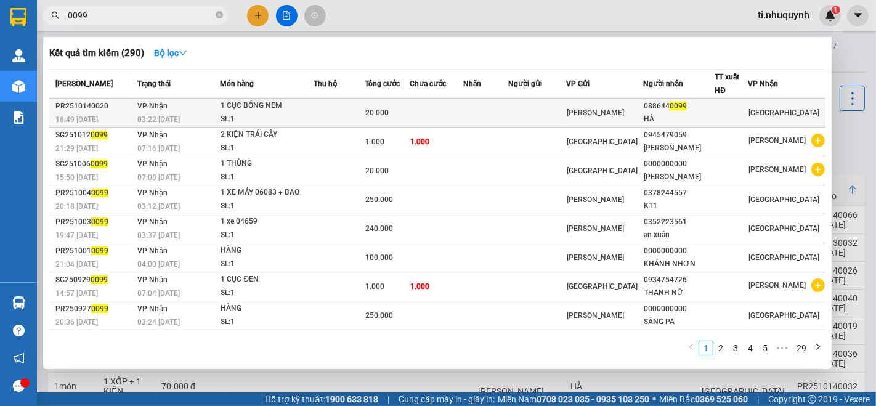
type input "0099"
click at [426, 114] on td at bounding box center [437, 113] width 54 height 29
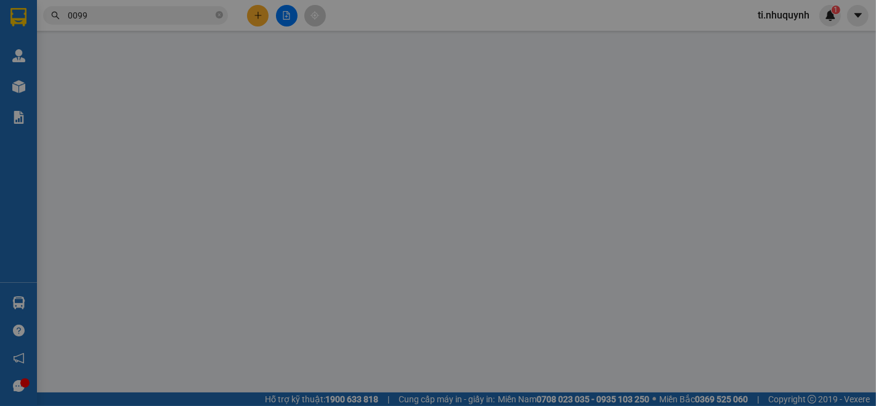
type input "0886440099"
type input "HÀ"
type input "20.000"
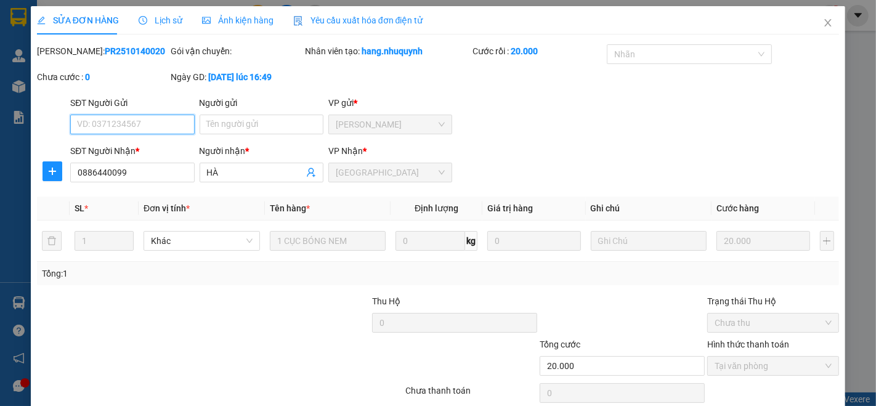
scroll to position [51, 0]
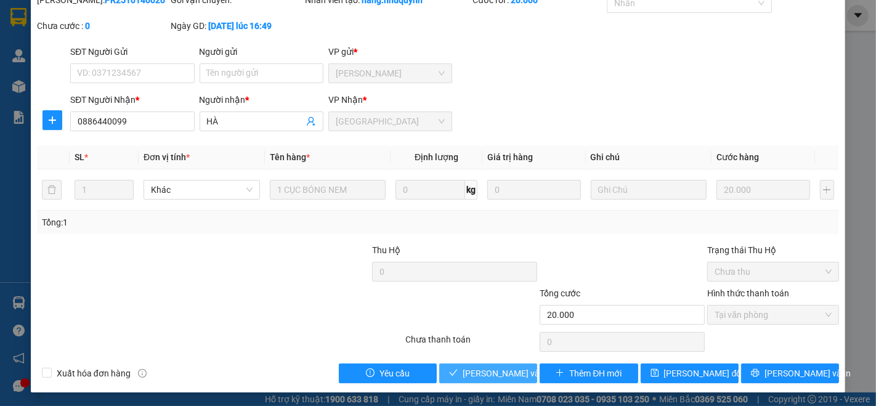
click at [503, 366] on span "[PERSON_NAME] và [PERSON_NAME] hàng" at bounding box center [545, 373] width 166 height 14
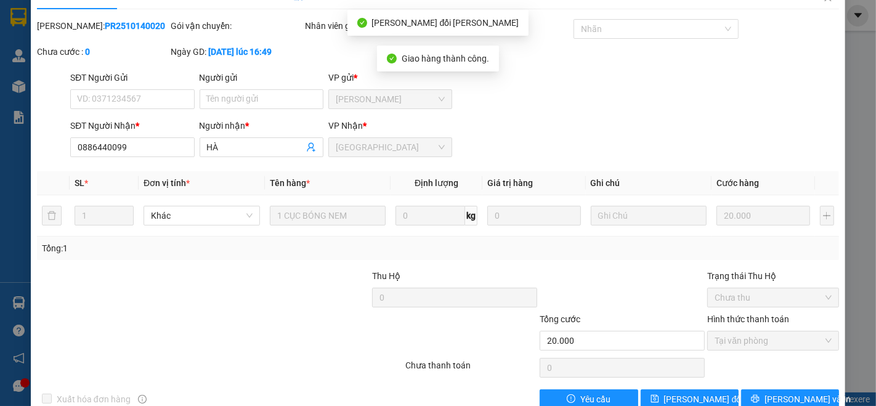
scroll to position [0, 0]
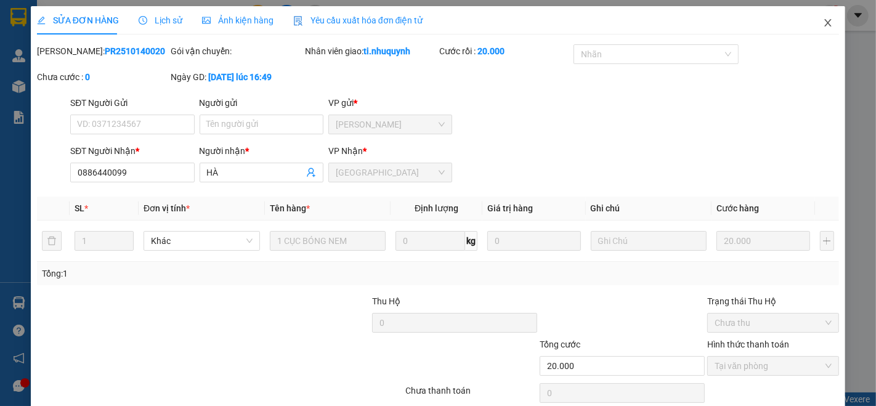
click at [825, 26] on icon "close" at bounding box center [828, 22] width 7 height 7
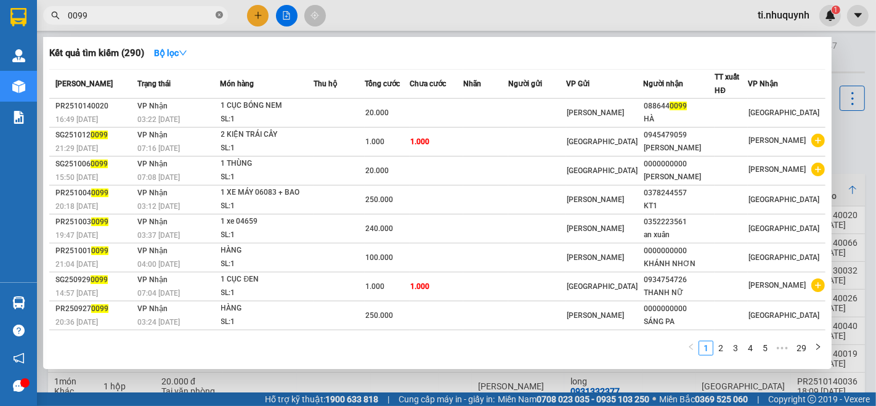
click at [222, 18] on icon "close-circle" at bounding box center [219, 14] width 7 height 7
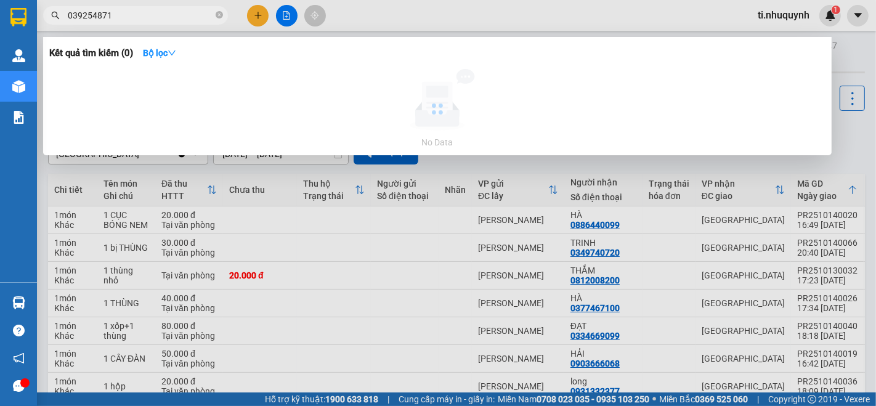
type input "0392548718"
click at [218, 13] on icon "close-circle" at bounding box center [219, 14] width 7 height 7
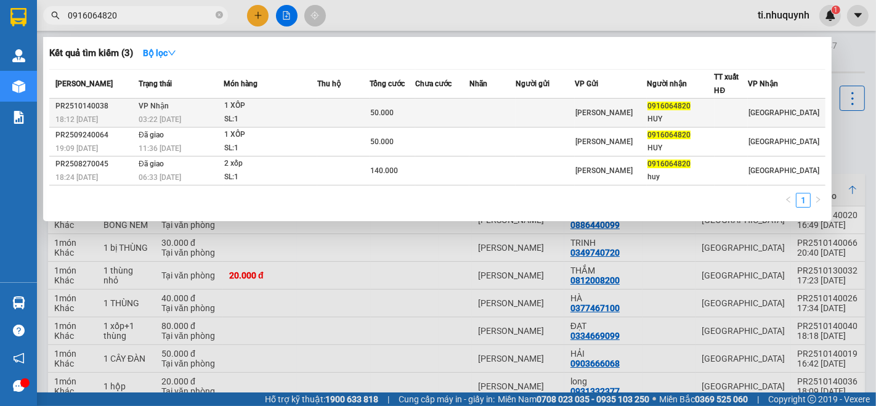
type input "0916064820"
click at [313, 111] on div "1 XỐP" at bounding box center [270, 106] width 92 height 14
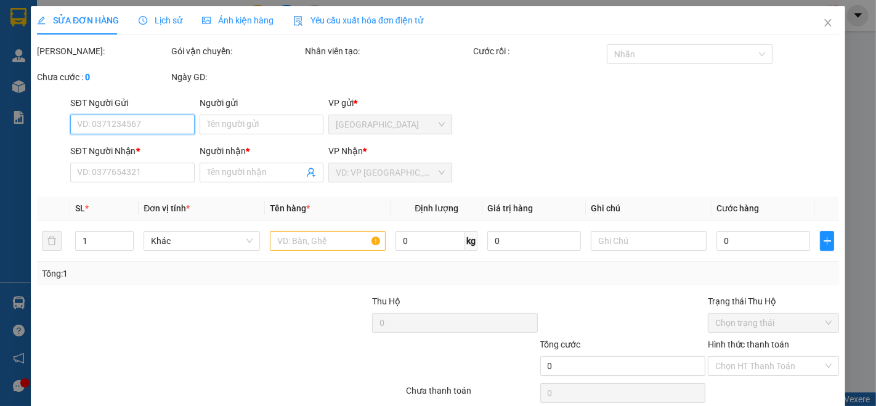
type input "0916064820"
type input "HUY"
type input "50.000"
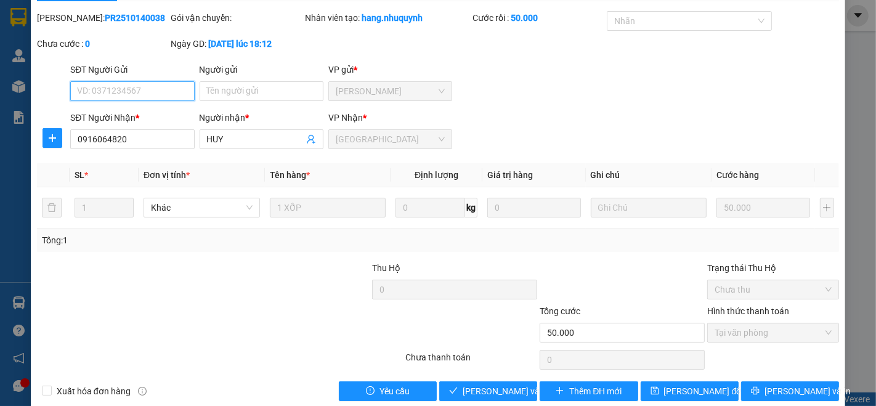
scroll to position [51, 0]
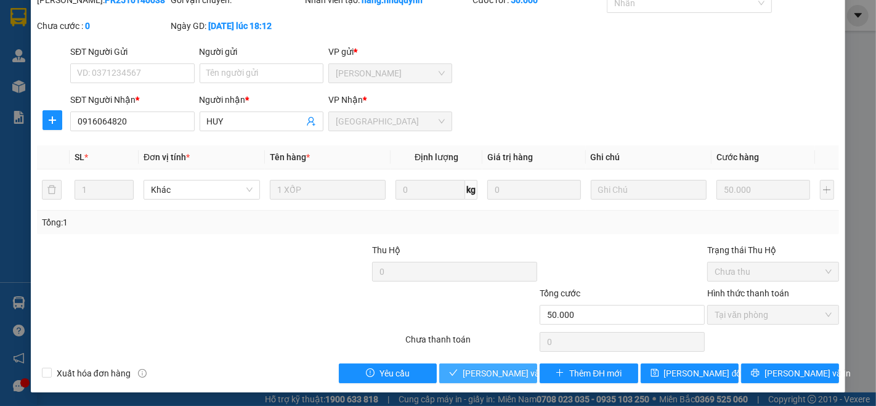
click at [494, 368] on span "[PERSON_NAME] và [PERSON_NAME] hàng" at bounding box center [545, 373] width 166 height 14
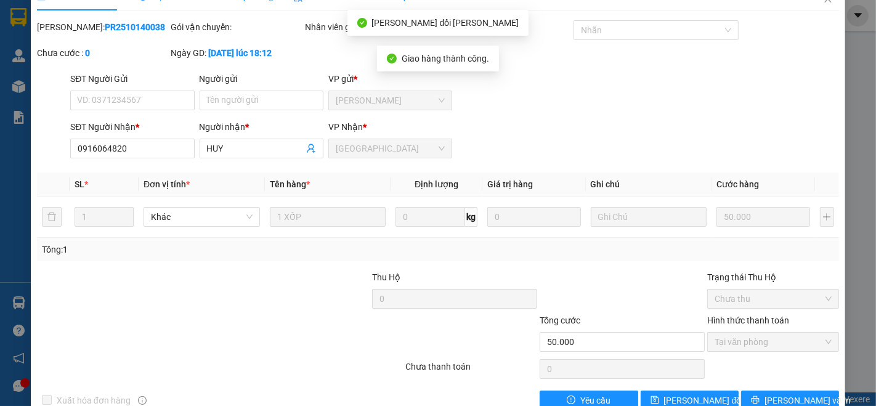
scroll to position [0, 0]
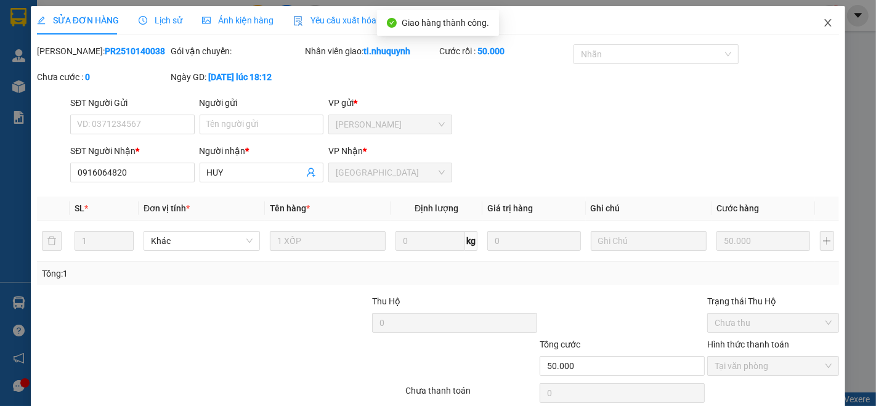
click at [823, 22] on icon "close" at bounding box center [828, 23] width 10 height 10
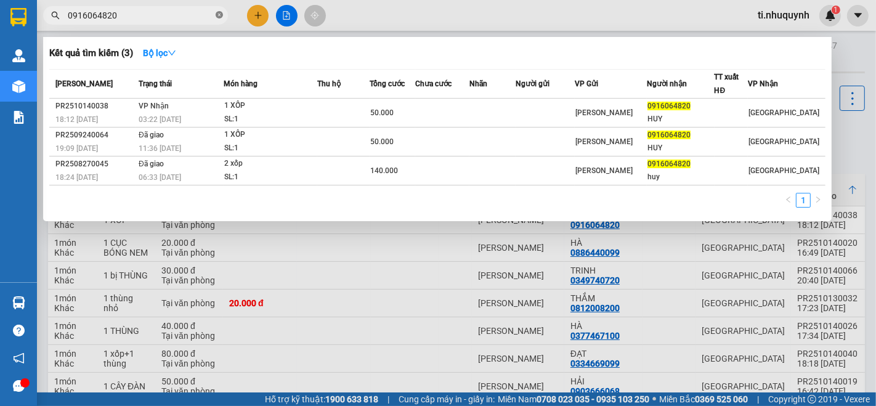
click at [216, 17] on icon "close-circle" at bounding box center [219, 14] width 7 height 7
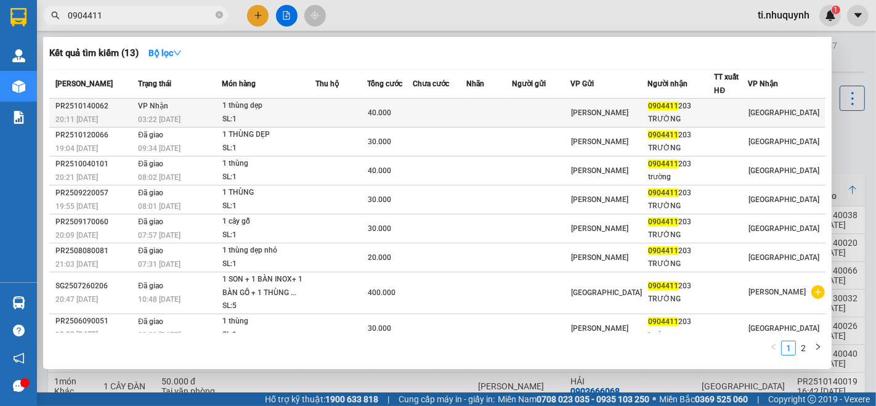
type input "0904411"
click at [448, 115] on td at bounding box center [440, 113] width 54 height 29
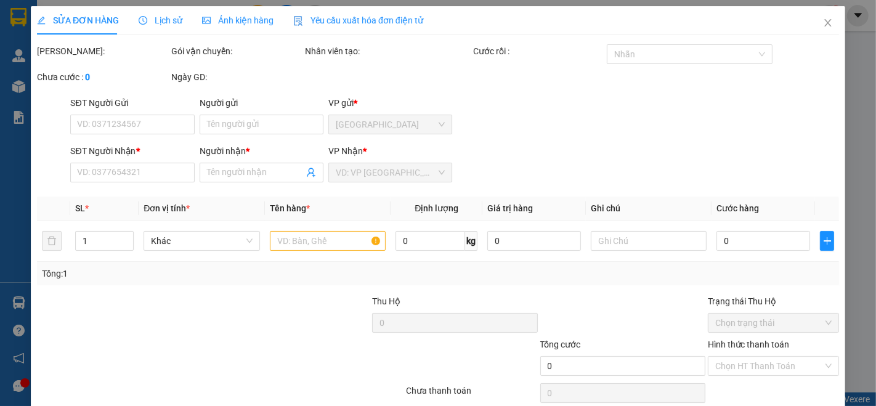
type input "0904411203"
type input "TRƯỜNG"
type input "40.000"
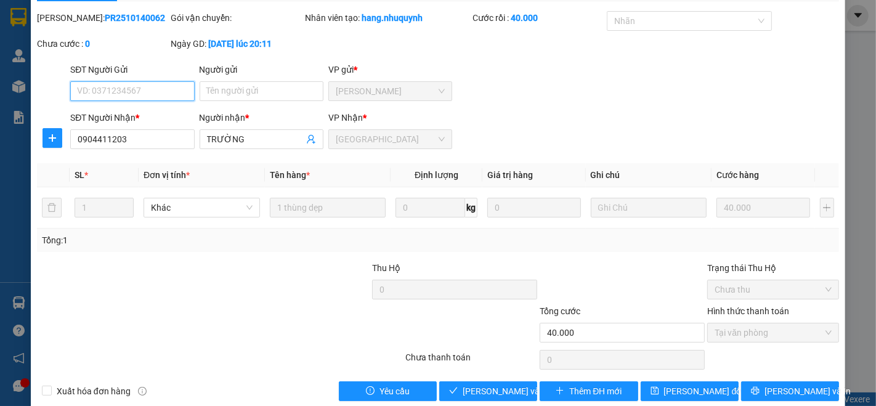
scroll to position [51, 0]
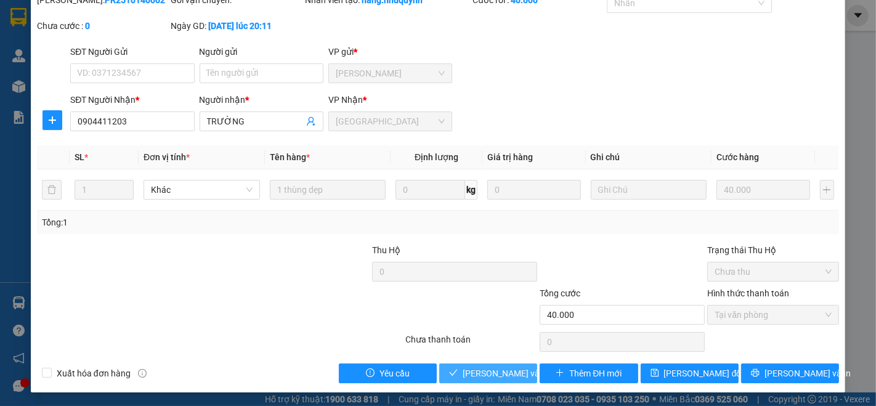
click at [493, 366] on span "[PERSON_NAME] và [PERSON_NAME] hàng" at bounding box center [545, 373] width 166 height 14
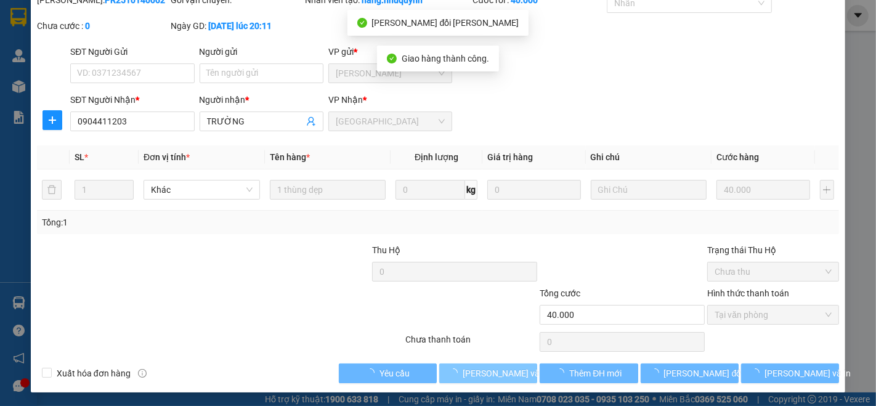
scroll to position [0, 0]
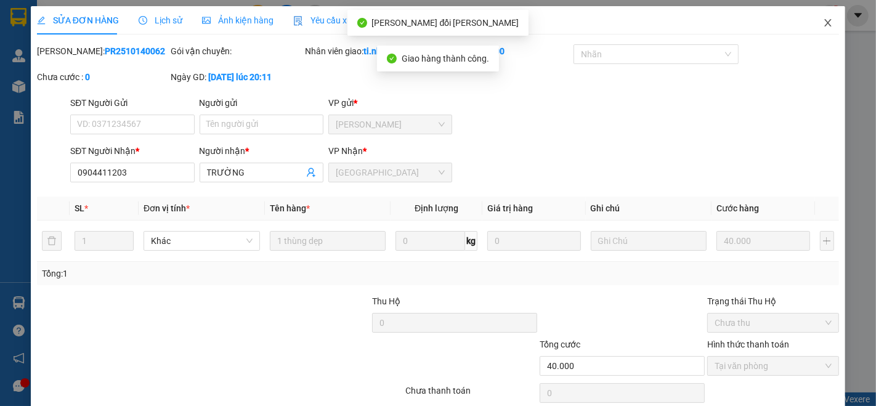
click at [823, 27] on icon "close" at bounding box center [828, 23] width 10 height 10
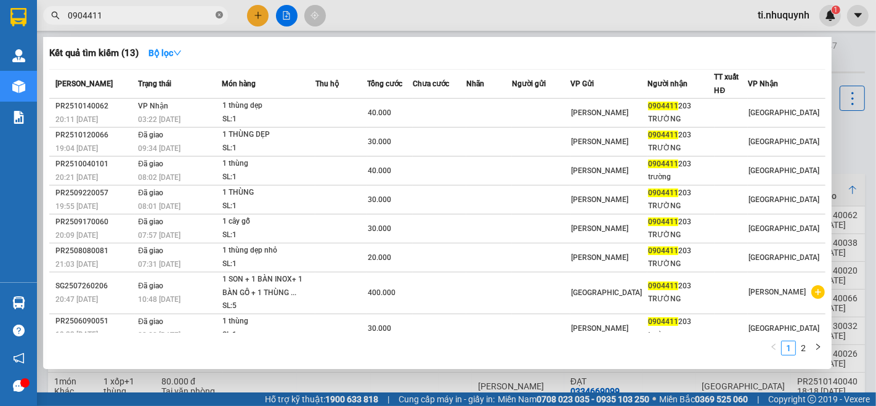
click at [220, 20] on span at bounding box center [219, 16] width 7 height 12
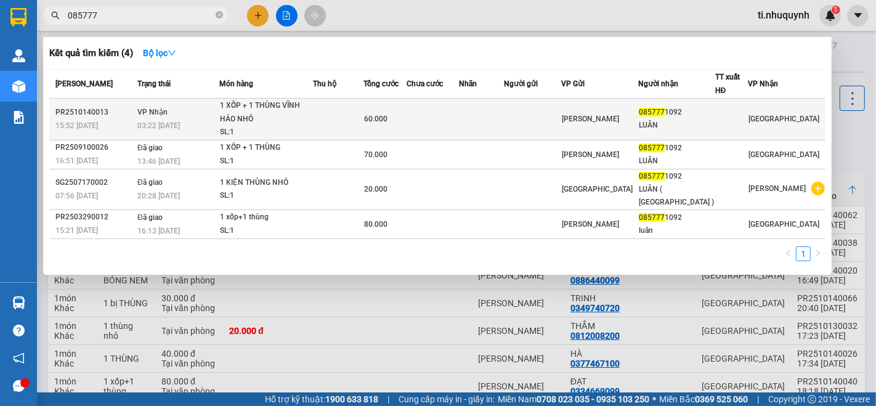
type input "085777"
click at [504, 124] on td at bounding box center [481, 120] width 45 height 42
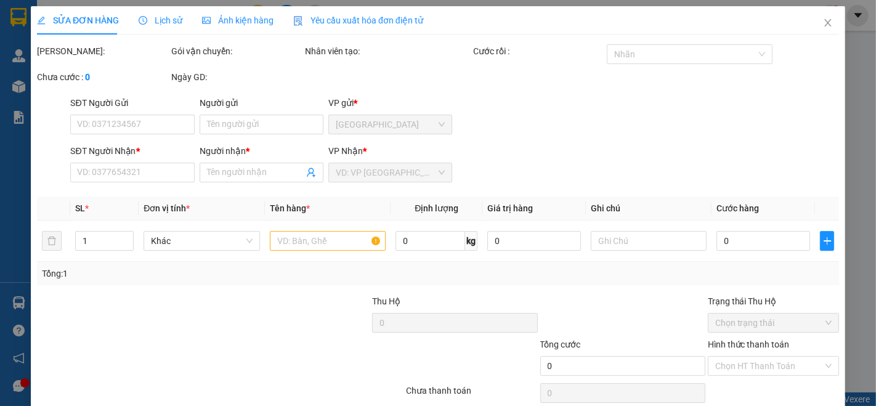
type input "0857771092"
type input "LUÂN"
type input "60.000"
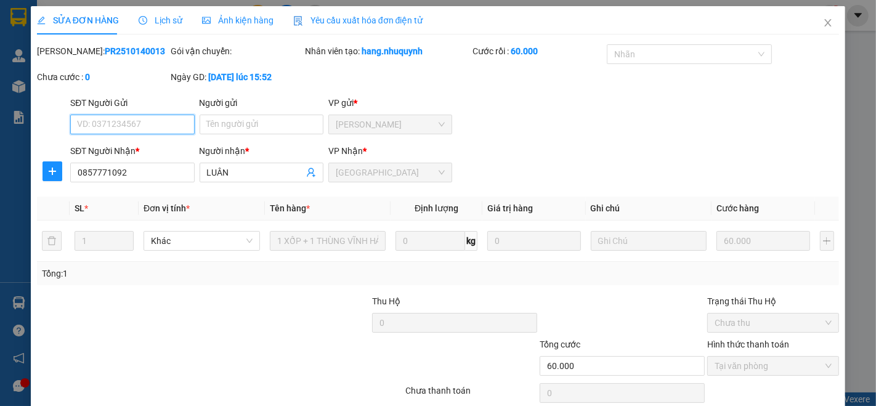
scroll to position [51, 0]
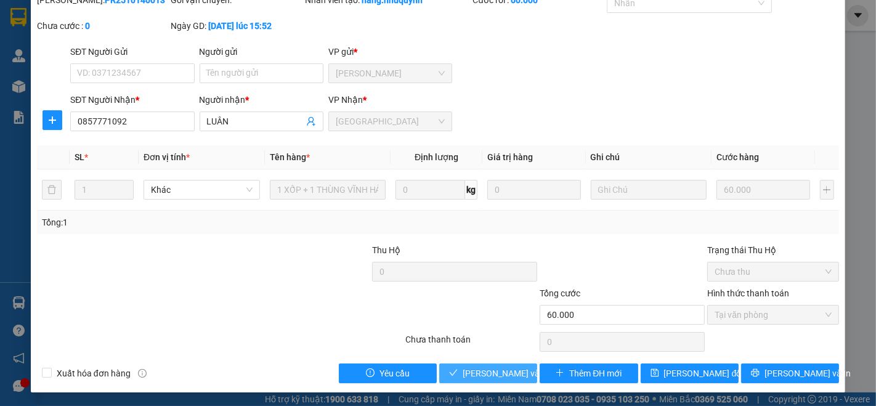
click at [502, 373] on span "[PERSON_NAME] và [PERSON_NAME] hàng" at bounding box center [545, 373] width 166 height 14
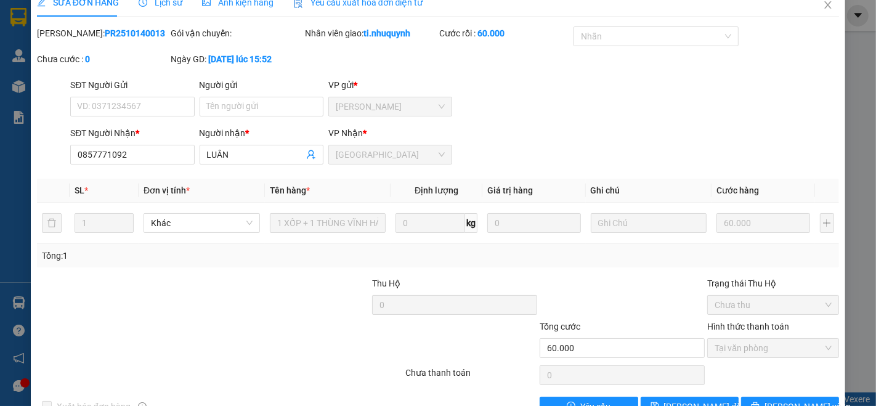
scroll to position [0, 0]
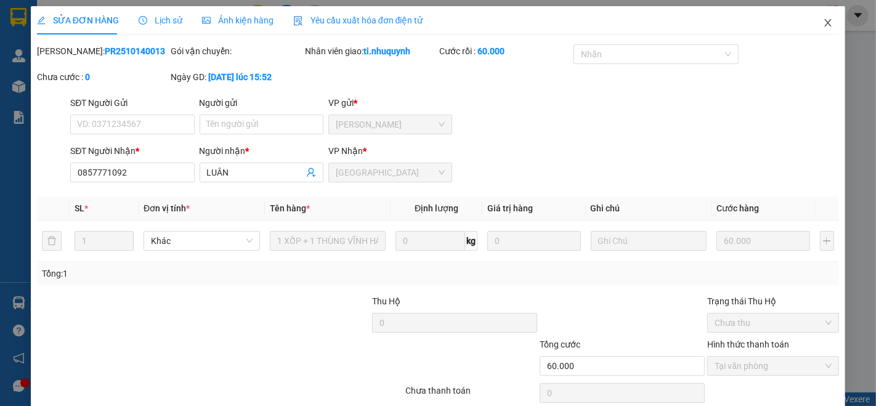
click at [825, 22] on icon "close" at bounding box center [828, 22] width 7 height 7
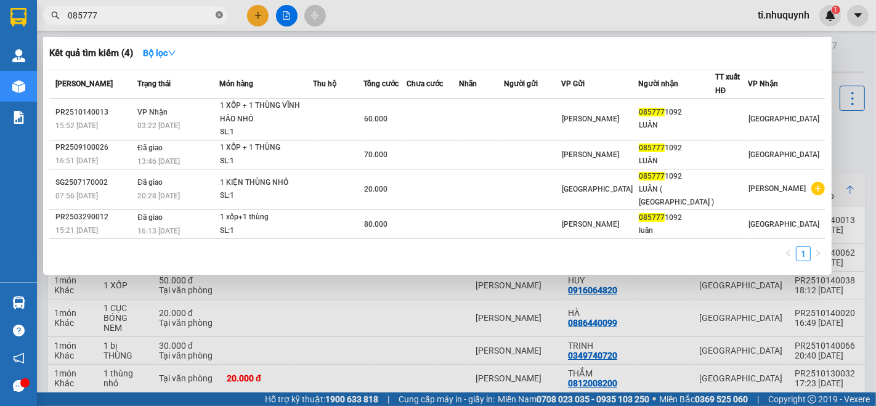
click at [220, 10] on span at bounding box center [219, 16] width 7 height 12
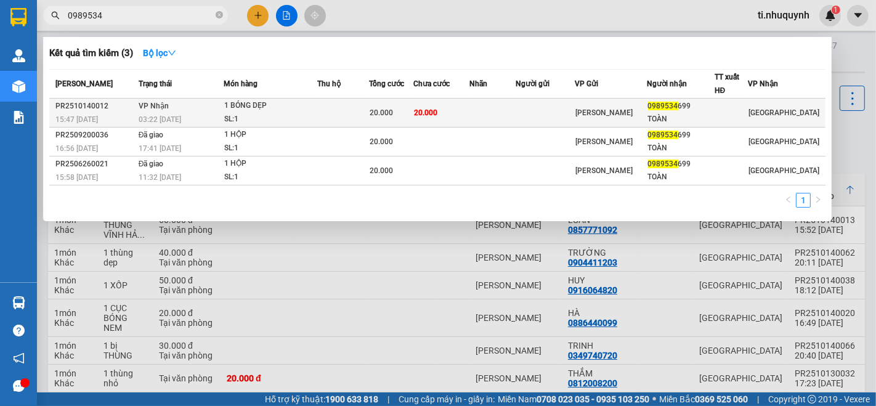
type input "0989534"
click at [469, 108] on td "20.000" at bounding box center [441, 113] width 56 height 29
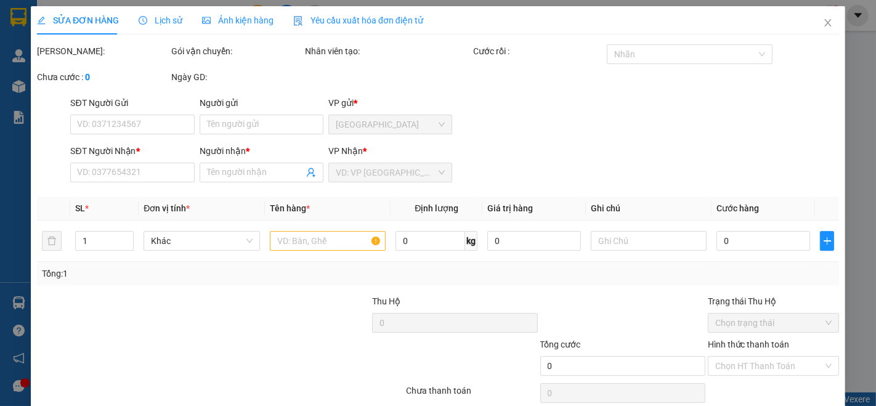
type input "0989534699"
type input "TOÀN"
type input "20.000"
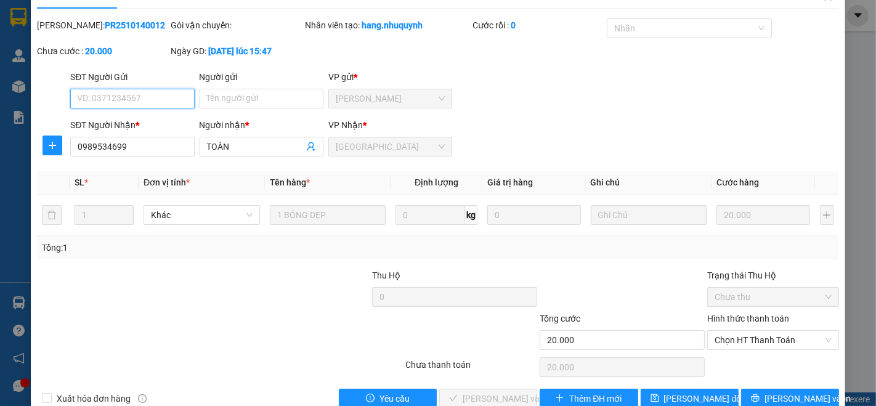
scroll to position [51, 0]
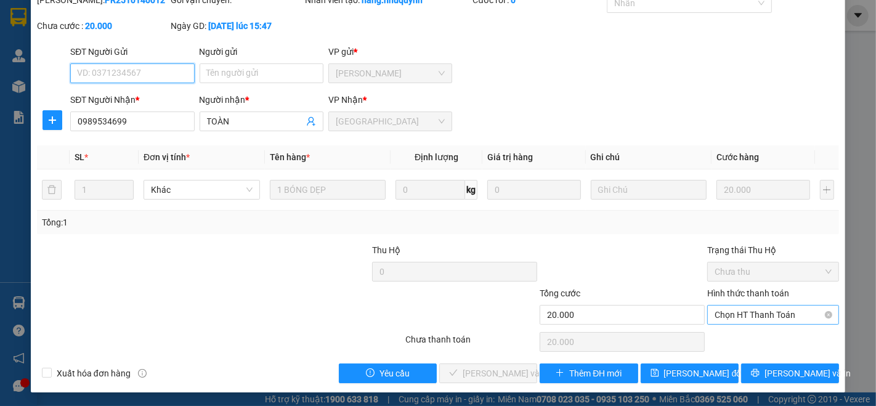
click at [778, 305] on span "Chọn HT Thanh Toán" at bounding box center [772, 314] width 117 height 18
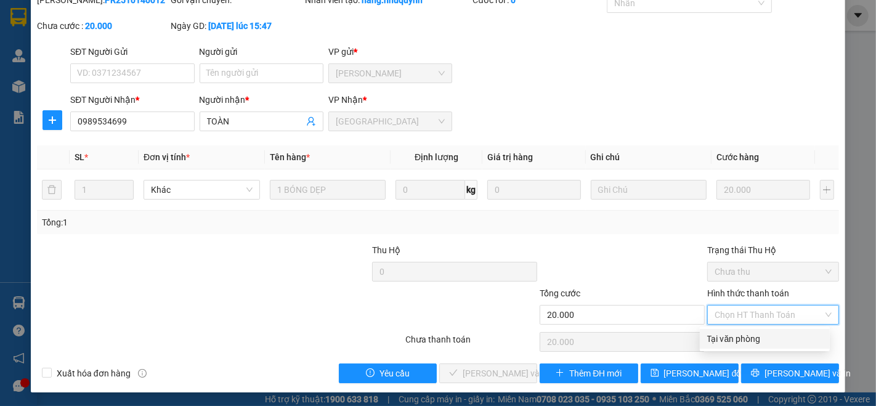
click at [762, 342] on div "Tại văn phòng" at bounding box center [764, 339] width 115 height 14
type input "0"
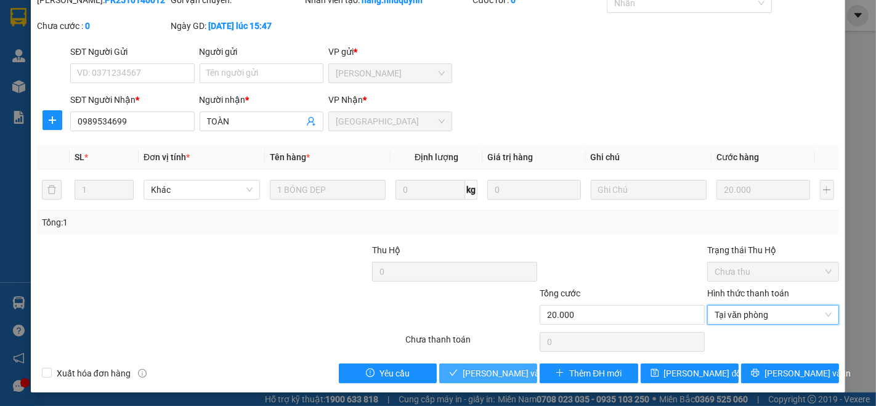
click at [515, 376] on span "[PERSON_NAME] và [PERSON_NAME] hàng" at bounding box center [545, 373] width 166 height 14
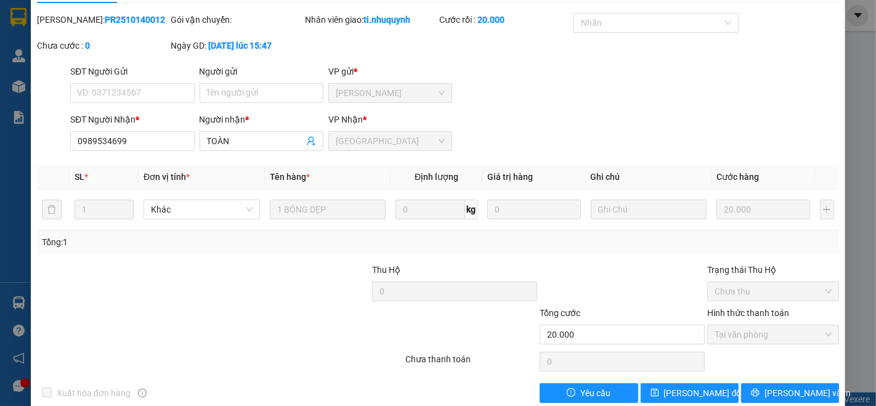
scroll to position [0, 0]
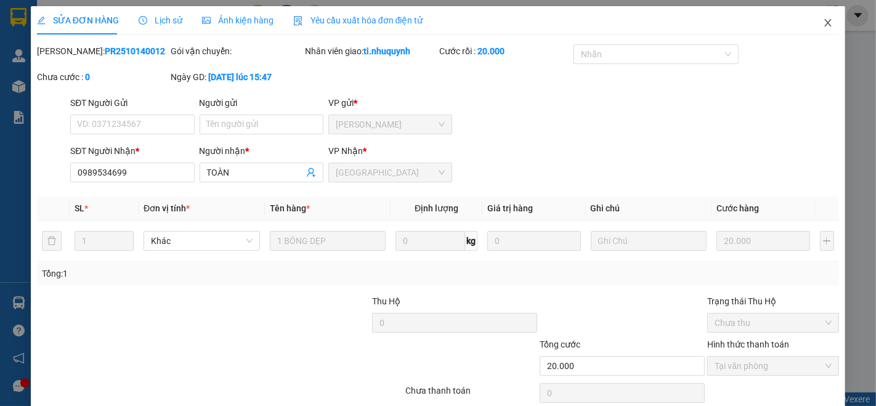
click at [823, 25] on icon "close" at bounding box center [828, 23] width 10 height 10
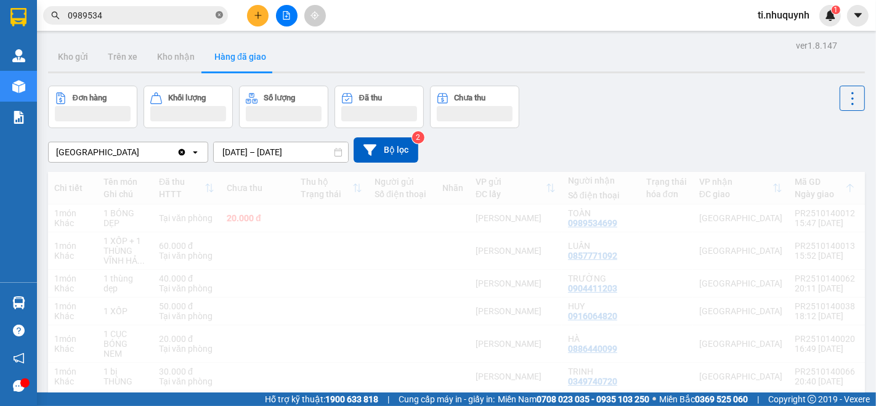
click at [216, 10] on span at bounding box center [219, 16] width 7 height 12
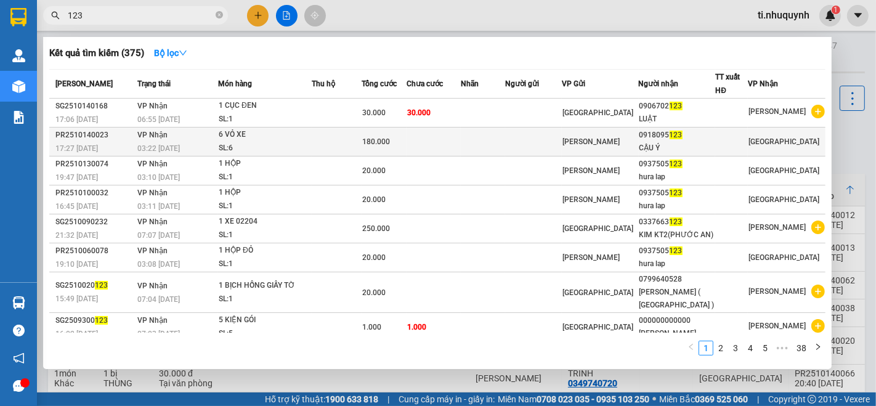
type input "123"
click at [483, 136] on td at bounding box center [483, 141] width 44 height 29
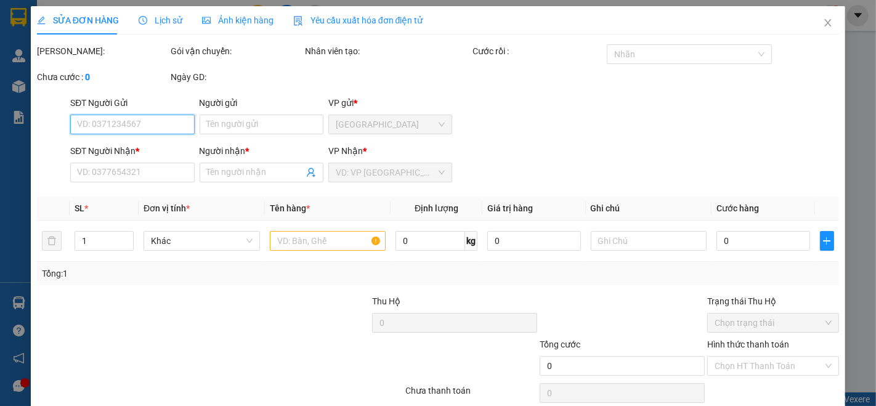
type input "0918095123"
type input "CẬU Ý"
type input "180.000"
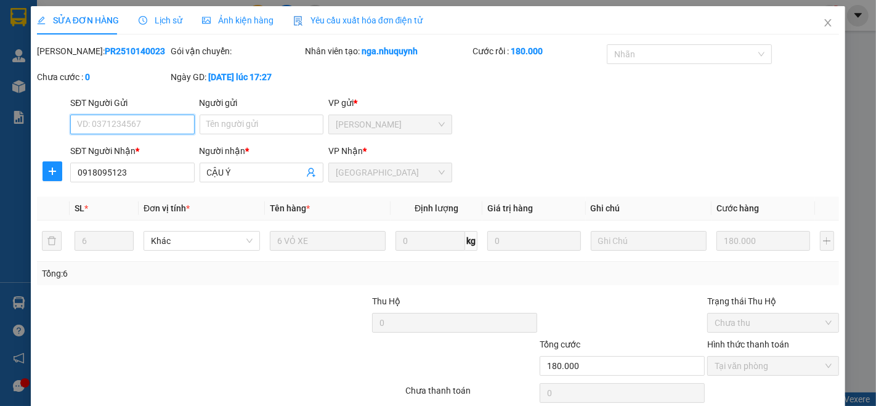
scroll to position [51, 0]
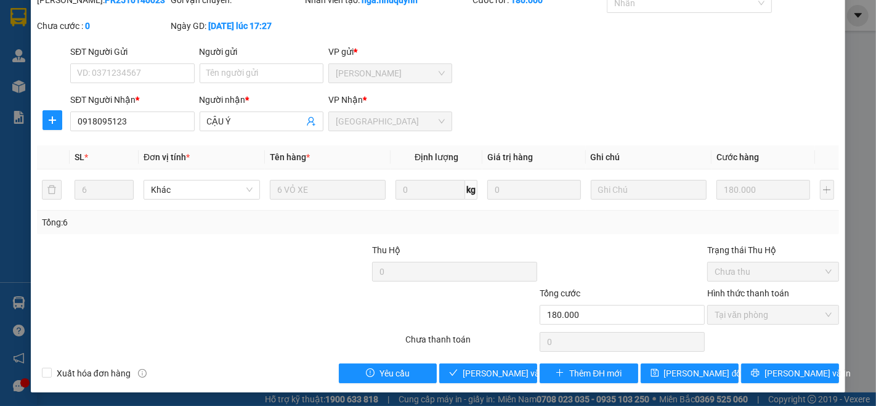
click at [498, 382] on div "SỬA ĐƠN HÀNG Lịch sử [PERSON_NAME] hàng Yêu cầu xuất [PERSON_NAME] điện tử Tota…" at bounding box center [438, 173] width 814 height 437
click at [491, 367] on span "[PERSON_NAME] và [PERSON_NAME] hàng" at bounding box center [545, 373] width 166 height 14
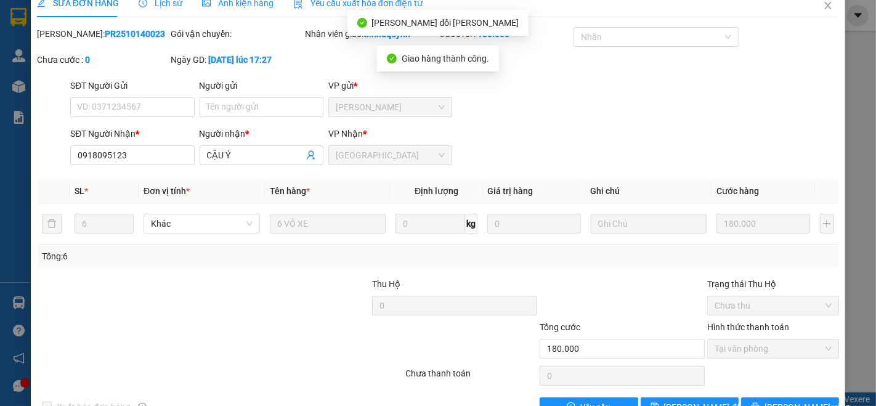
scroll to position [0, 0]
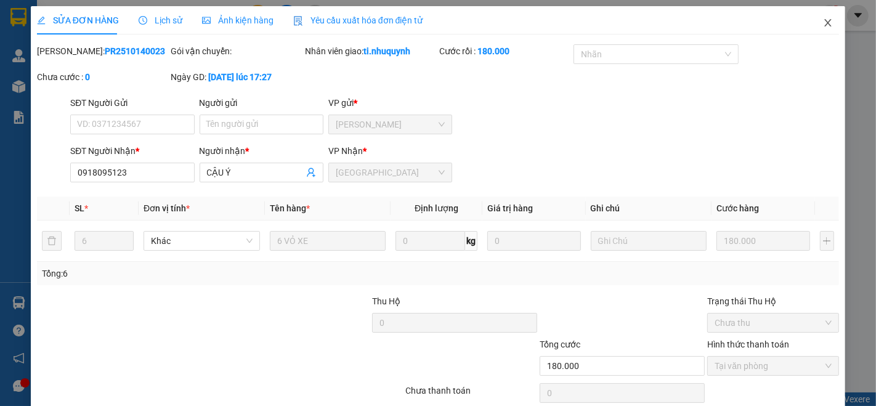
click at [823, 23] on icon "close" at bounding box center [828, 23] width 10 height 10
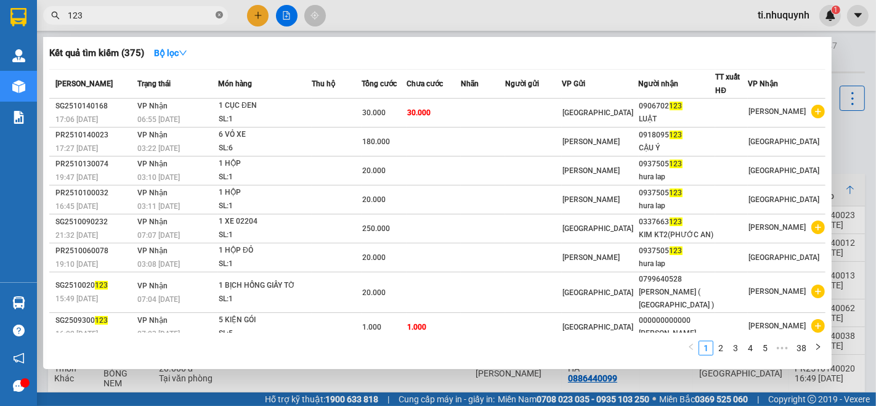
click at [221, 18] on icon "close-circle" at bounding box center [219, 14] width 7 height 7
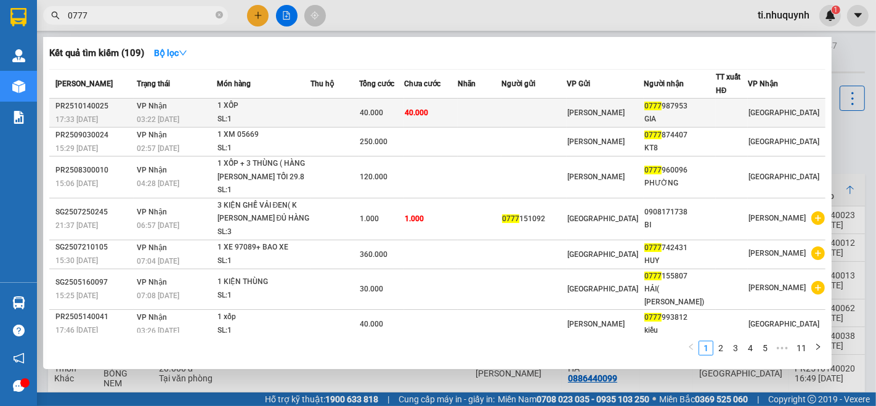
type input "0777"
click at [458, 111] on td "40.000" at bounding box center [431, 113] width 54 height 29
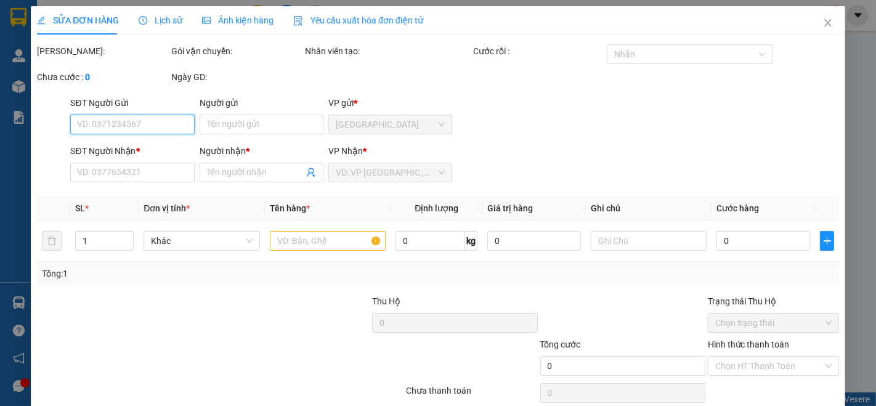
type input "0777987953"
type input "GIA"
type input "40.000"
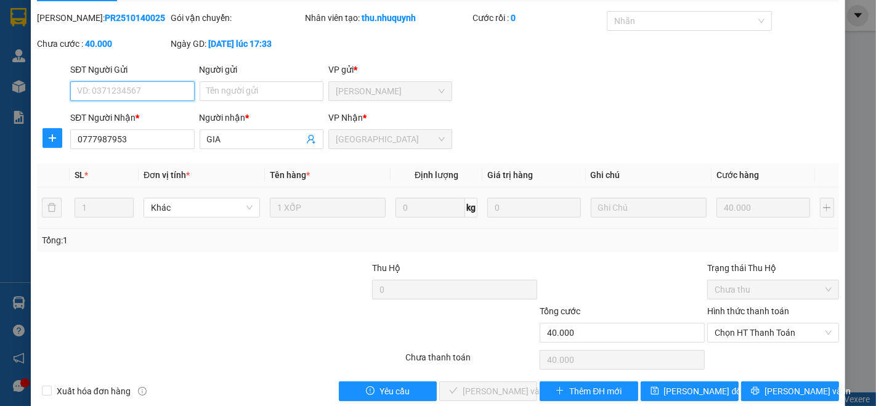
scroll to position [51, 0]
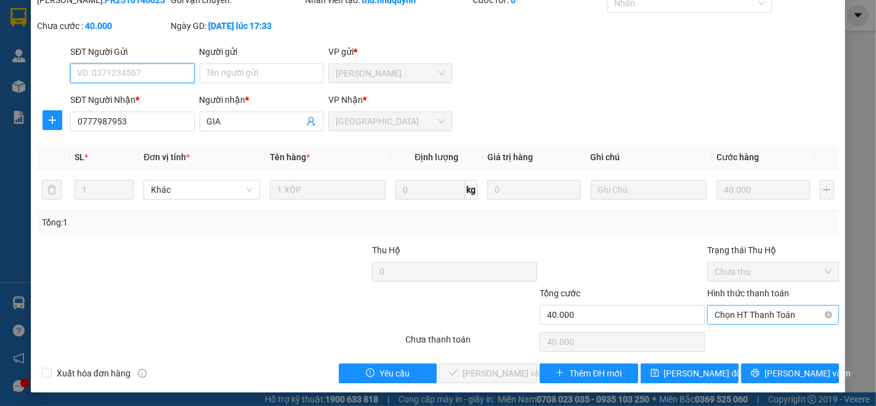
click at [744, 315] on span "Chọn HT Thanh Toán" at bounding box center [772, 314] width 117 height 18
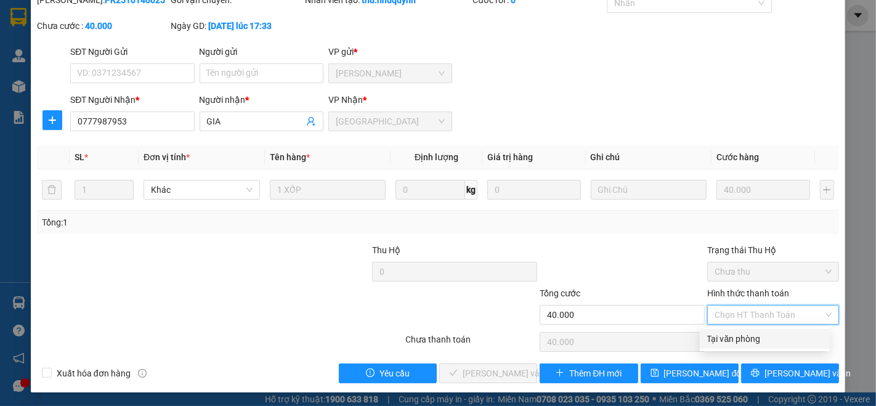
click at [751, 337] on div "Tại văn phòng" at bounding box center [764, 339] width 115 height 14
type input "0"
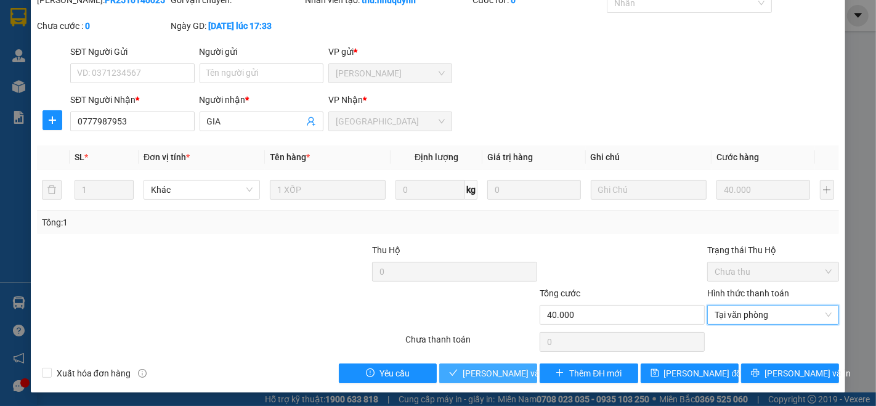
click at [496, 379] on button "[PERSON_NAME] và [PERSON_NAME] hàng" at bounding box center [488, 373] width 98 height 20
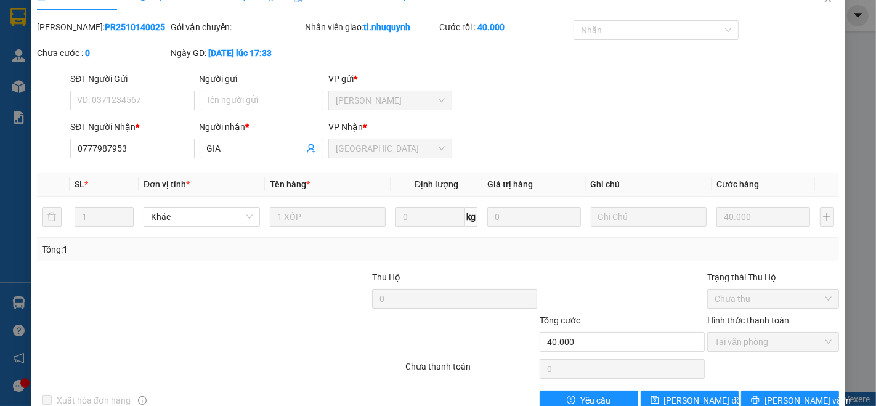
scroll to position [0, 0]
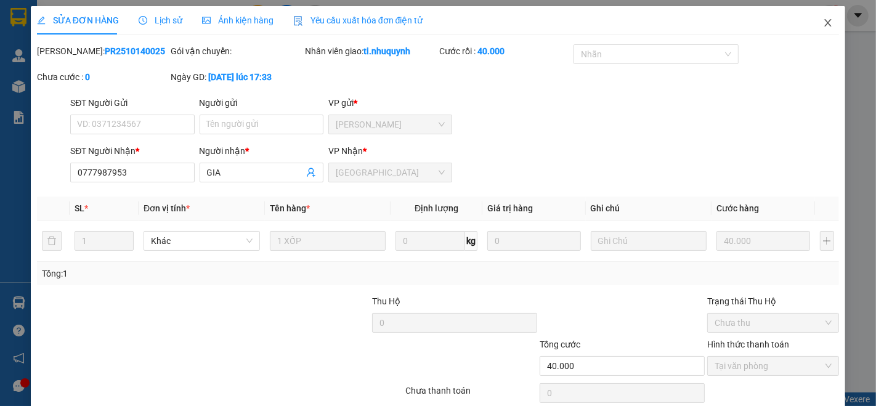
click at [823, 21] on icon "close" at bounding box center [828, 23] width 10 height 10
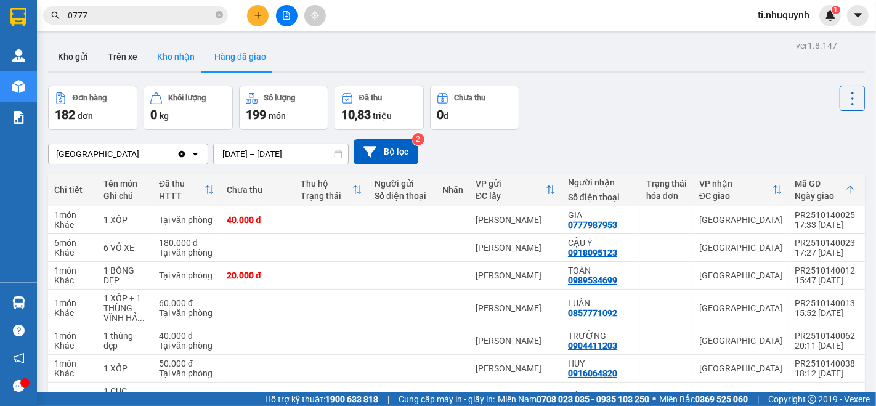
click at [179, 52] on button "Kho nhận" at bounding box center [175, 57] width 57 height 30
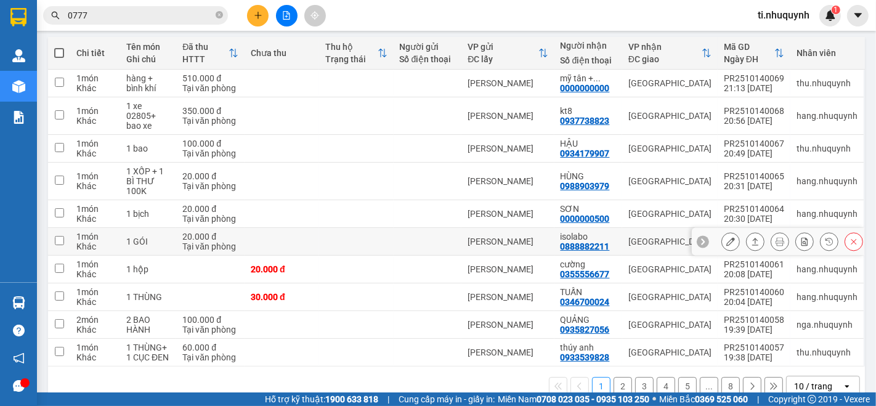
scroll to position [163, 0]
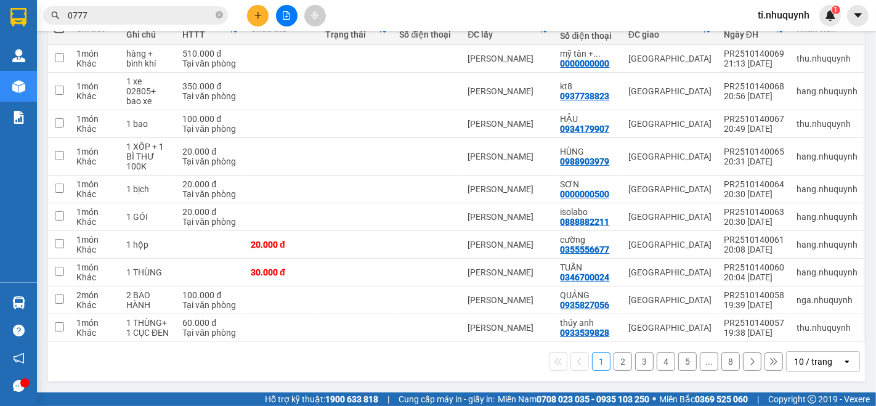
click at [802, 366] on div "10 / trang" at bounding box center [813, 361] width 38 height 12
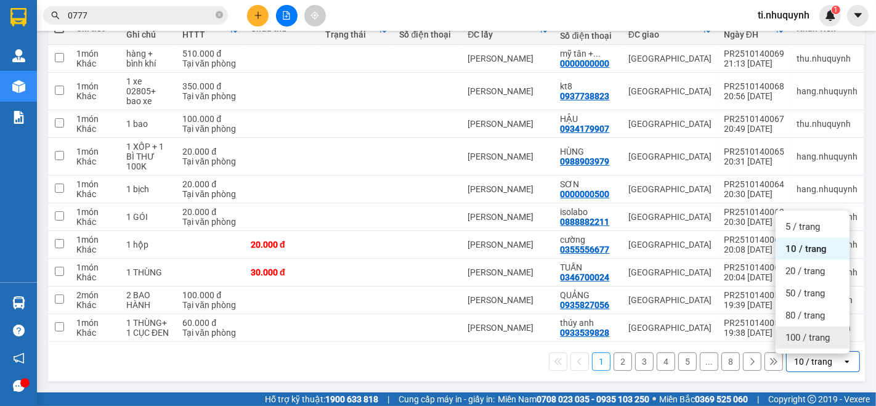
click at [794, 331] on span "100 / trang" at bounding box center [807, 337] width 44 height 12
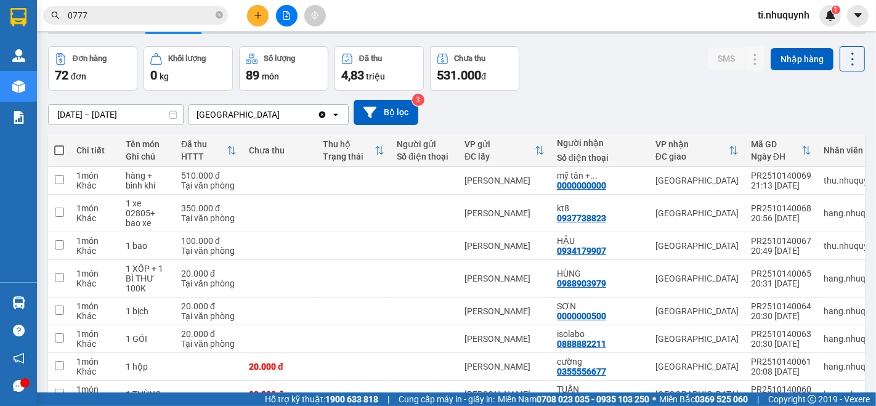
scroll to position [0, 0]
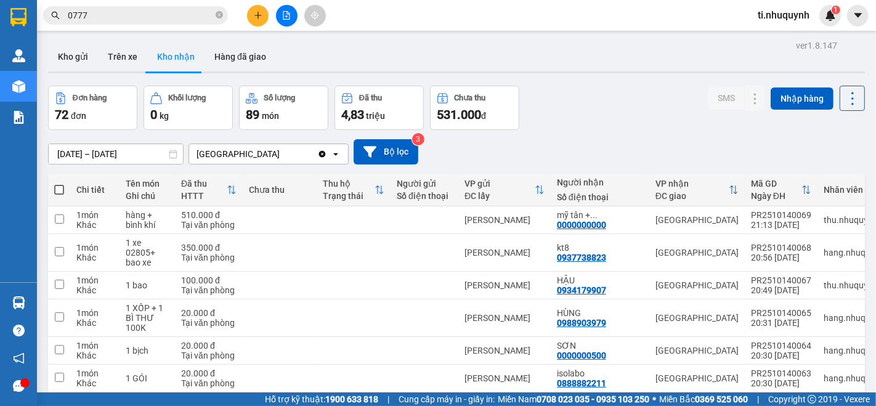
click at [375, 46] on div "Kho gửi Trên xe Kho nhận Hàng đã giao" at bounding box center [456, 58] width 817 height 33
click at [253, 54] on button "Hàng đã giao" at bounding box center [239, 57] width 71 height 30
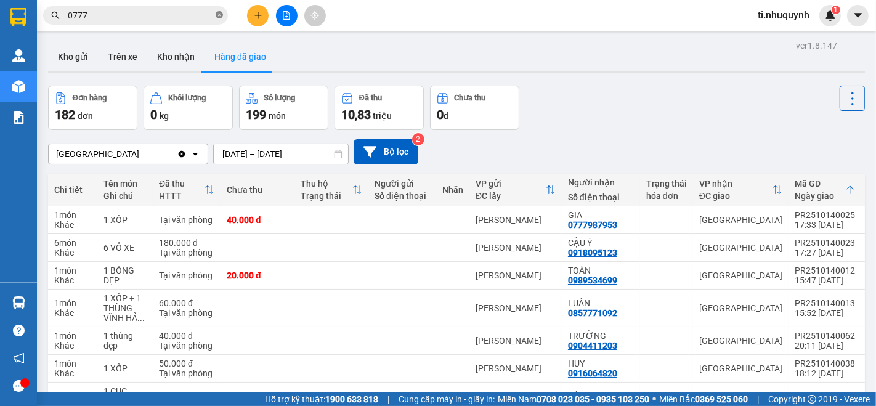
click at [219, 18] on icon "close-circle" at bounding box center [219, 14] width 7 height 7
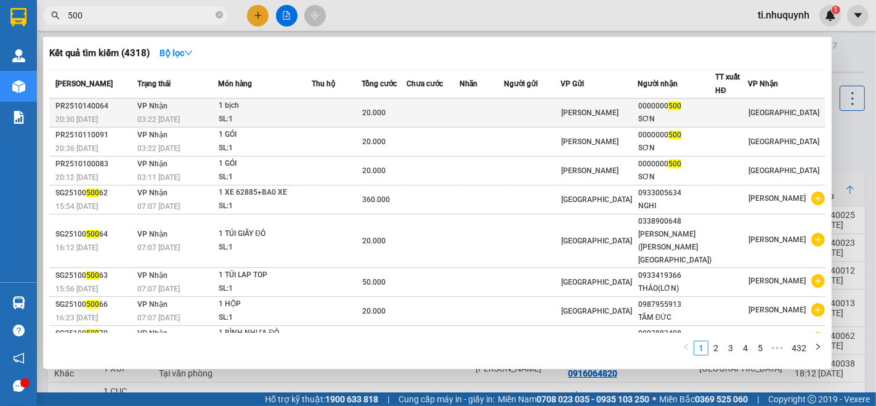
type input "500"
click at [340, 107] on td at bounding box center [337, 113] width 50 height 29
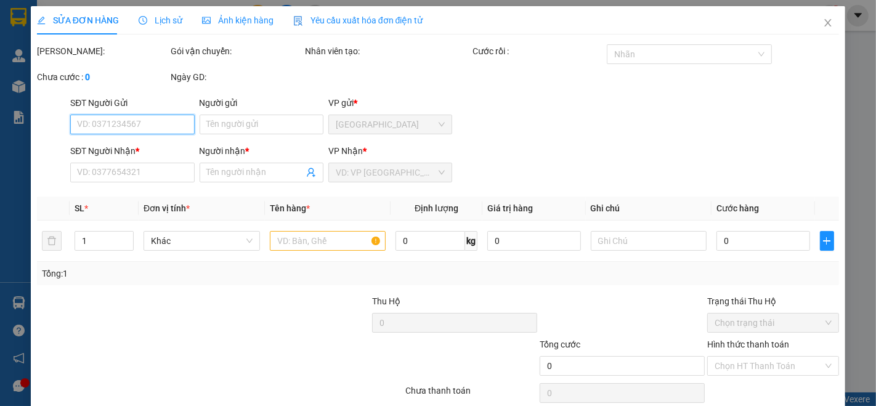
type input "0000000500"
type input "SƠN"
type input "20.000"
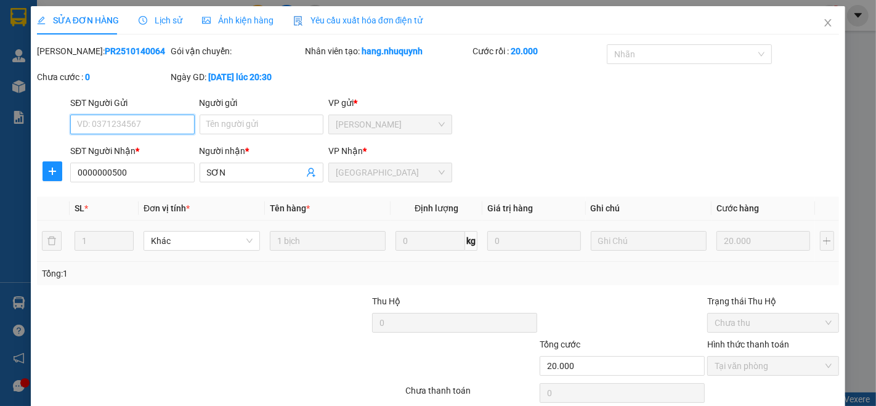
scroll to position [51, 0]
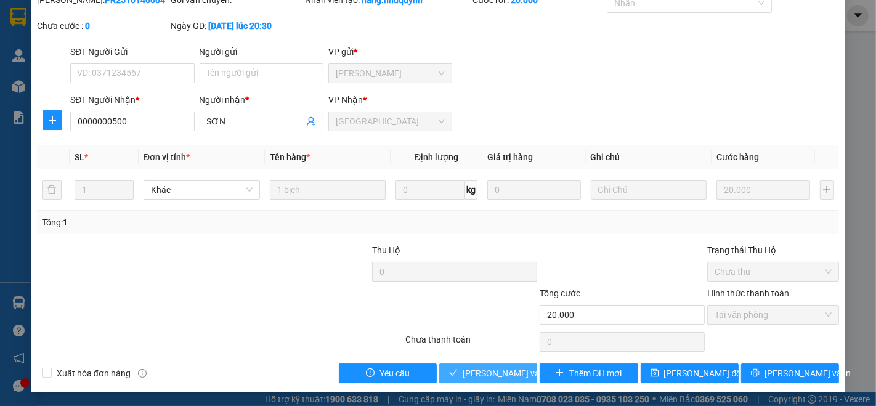
click at [502, 377] on span "[PERSON_NAME] và [PERSON_NAME] hàng" at bounding box center [545, 373] width 166 height 14
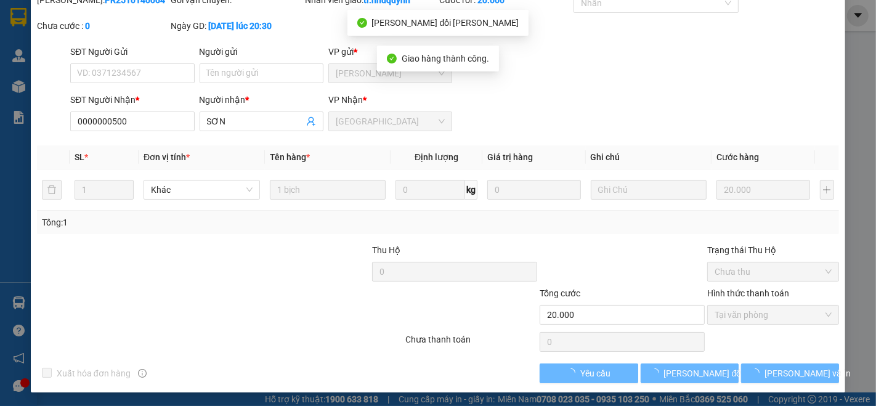
scroll to position [0, 0]
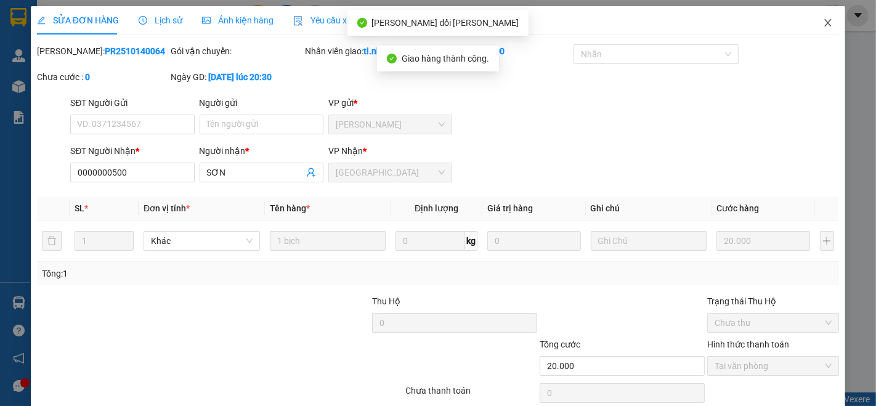
click at [823, 22] on icon "close" at bounding box center [828, 23] width 10 height 10
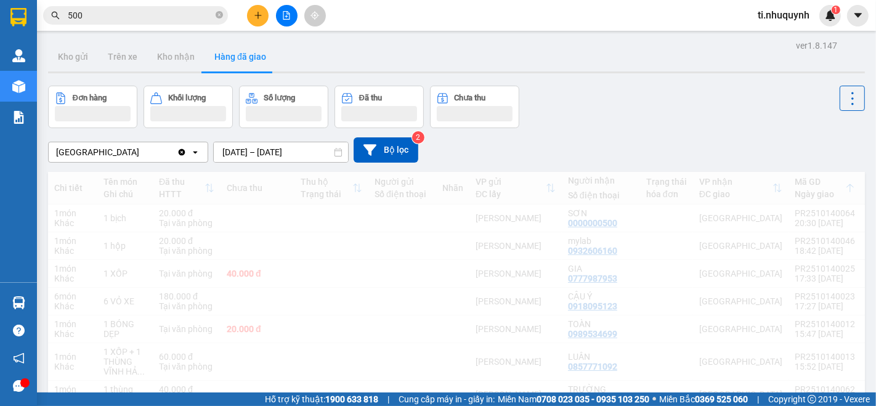
click at [140, 17] on input "500" at bounding box center [140, 16] width 145 height 14
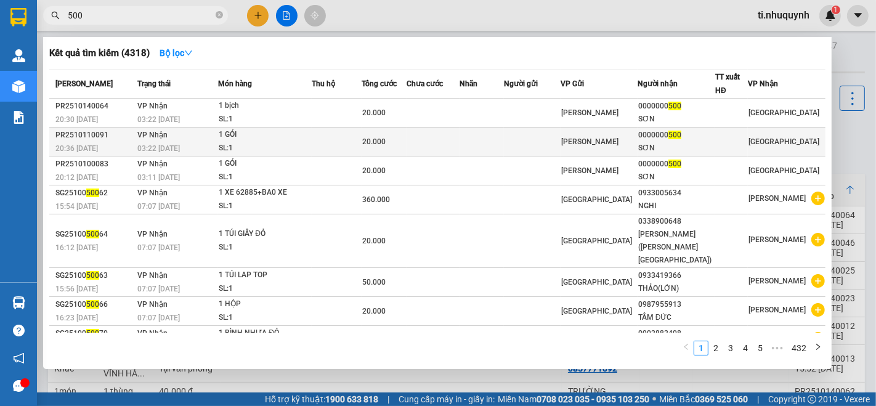
click at [530, 137] on td at bounding box center [532, 141] width 57 height 29
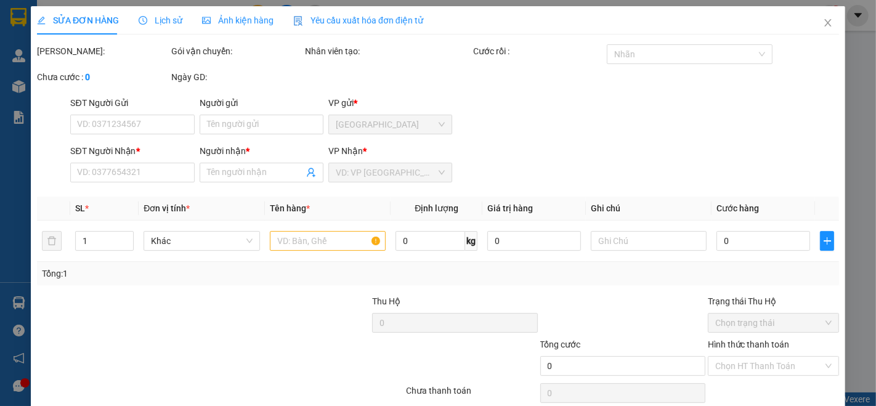
type input "0000000500"
type input "SƠN"
type input "20.000"
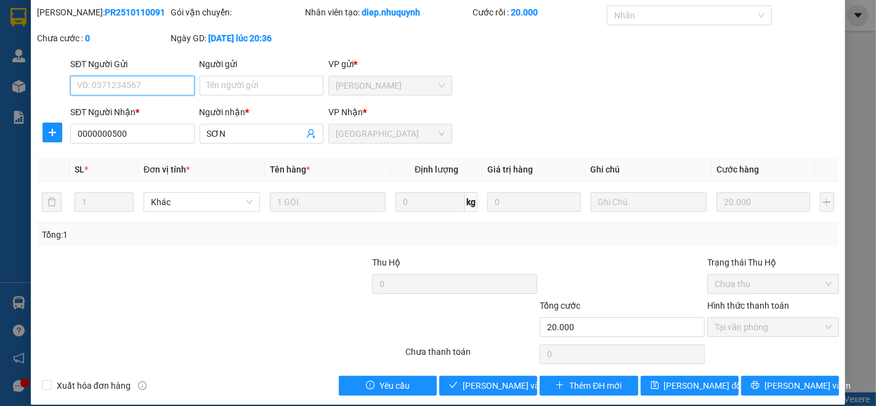
scroll to position [51, 0]
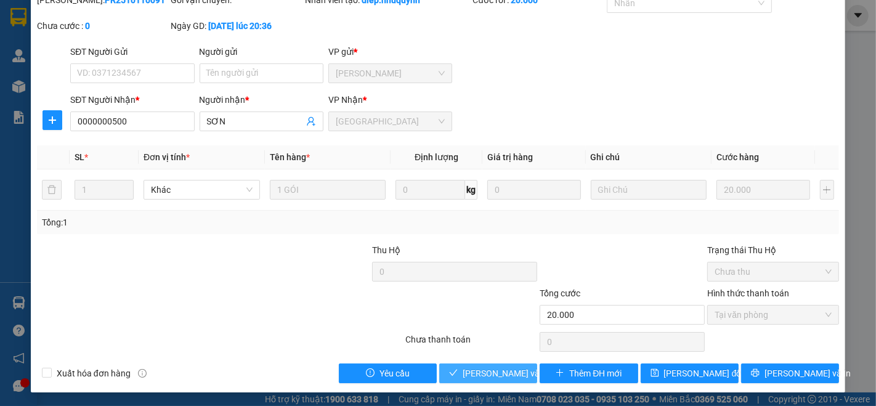
click at [491, 371] on span "[PERSON_NAME] và [PERSON_NAME] hàng" at bounding box center [545, 373] width 166 height 14
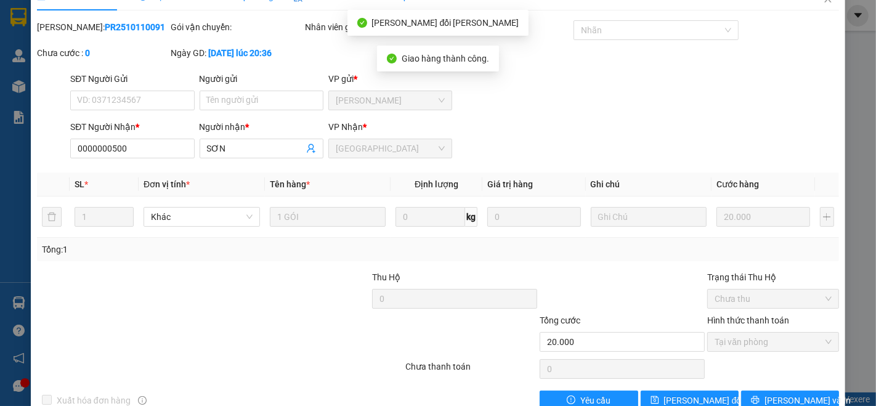
scroll to position [0, 0]
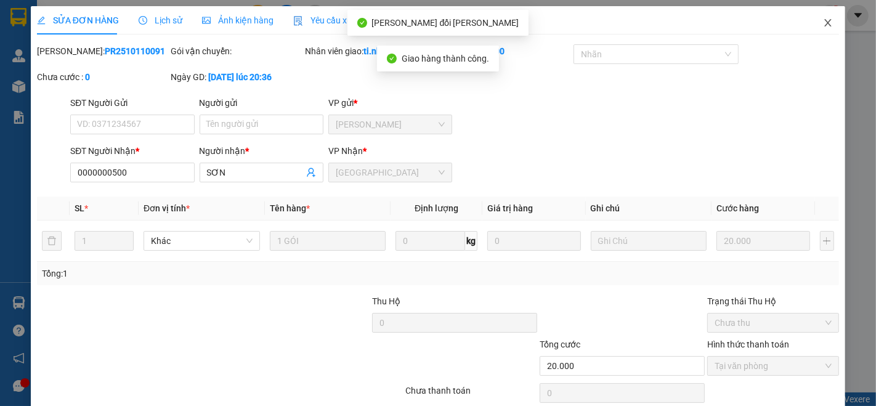
click at [823, 26] on icon "close" at bounding box center [828, 23] width 10 height 10
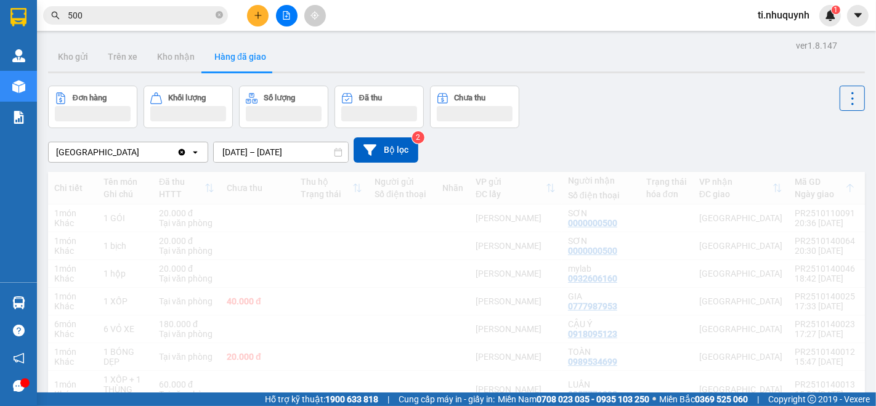
click at [180, 9] on input "500" at bounding box center [140, 16] width 145 height 14
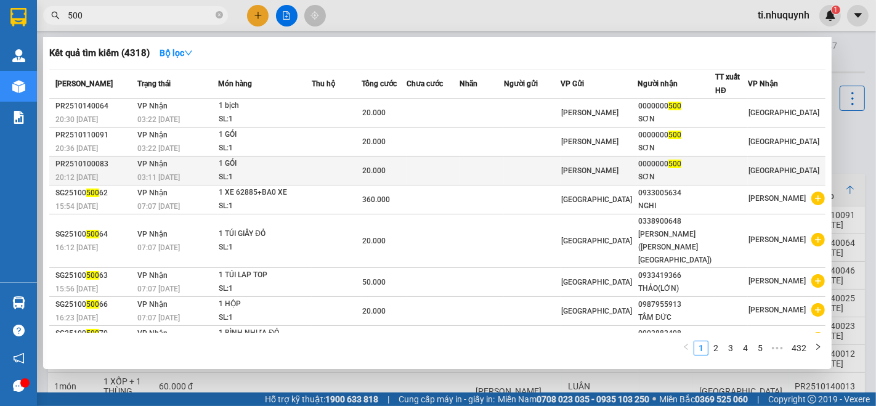
click at [445, 175] on td at bounding box center [432, 170] width 52 height 29
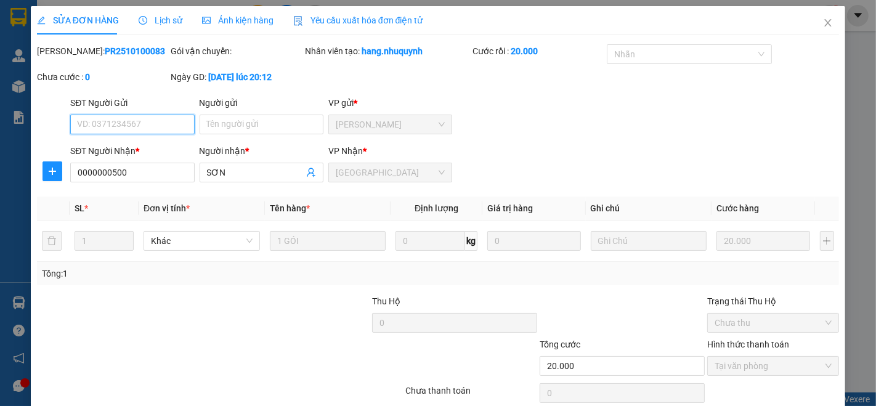
type input "0000000500"
type input "SƠN"
type input "20.000"
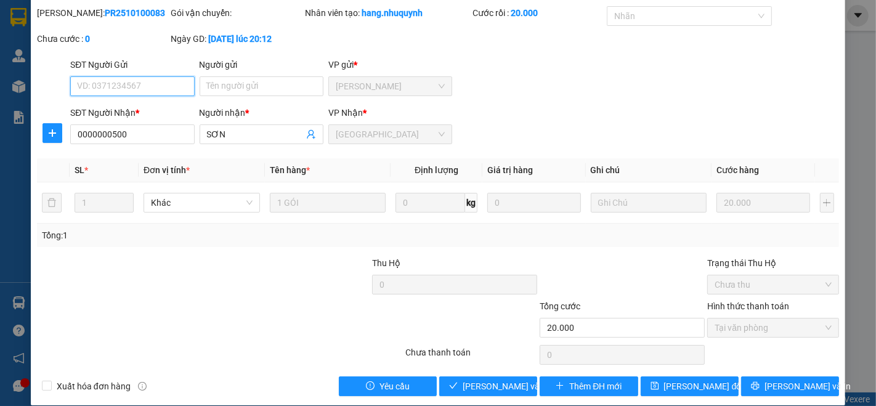
scroll to position [51, 0]
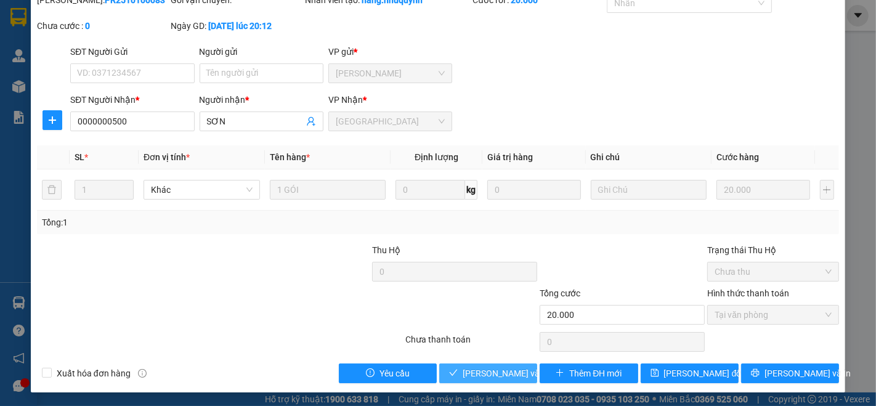
click at [491, 372] on span "[PERSON_NAME] và [PERSON_NAME] hàng" at bounding box center [545, 373] width 166 height 14
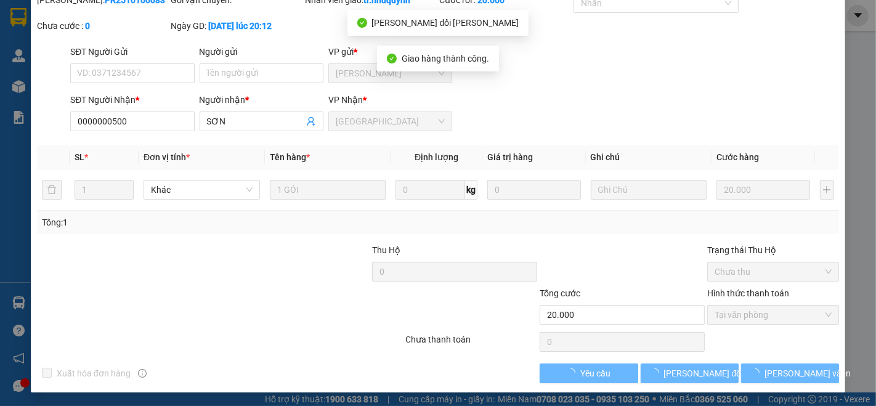
scroll to position [0, 0]
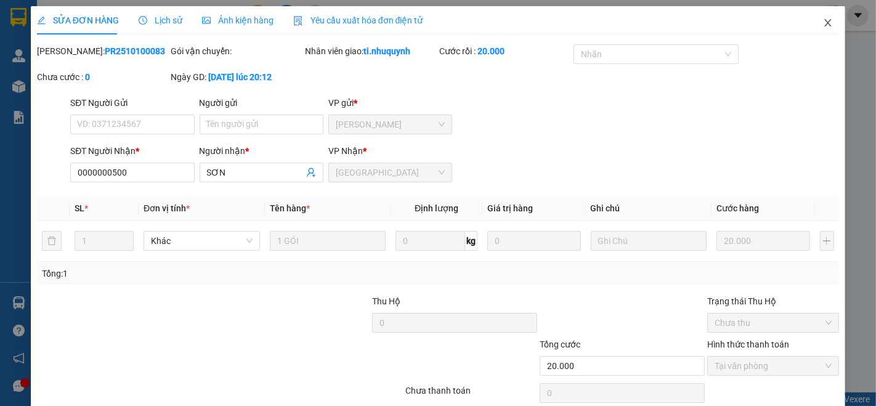
click at [823, 23] on icon "close" at bounding box center [828, 23] width 10 height 10
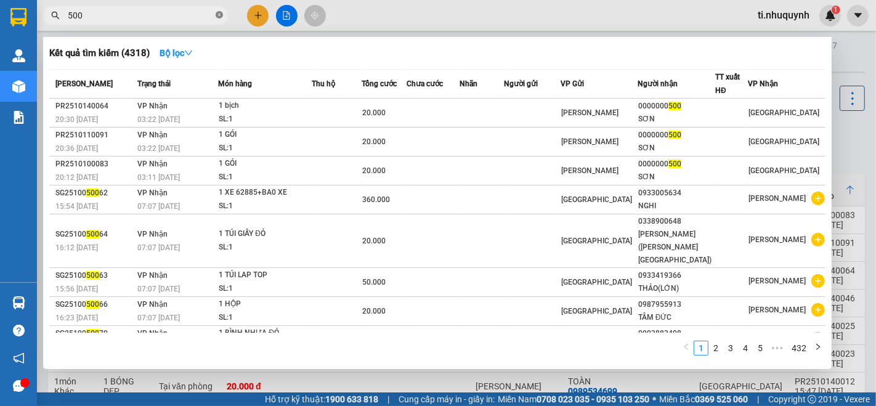
click at [218, 18] on icon "close-circle" at bounding box center [219, 14] width 7 height 7
type input "160"
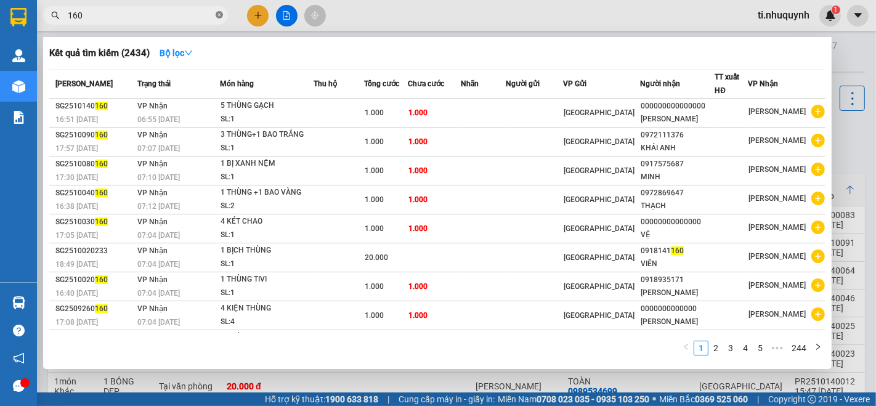
click at [220, 10] on span at bounding box center [219, 16] width 7 height 12
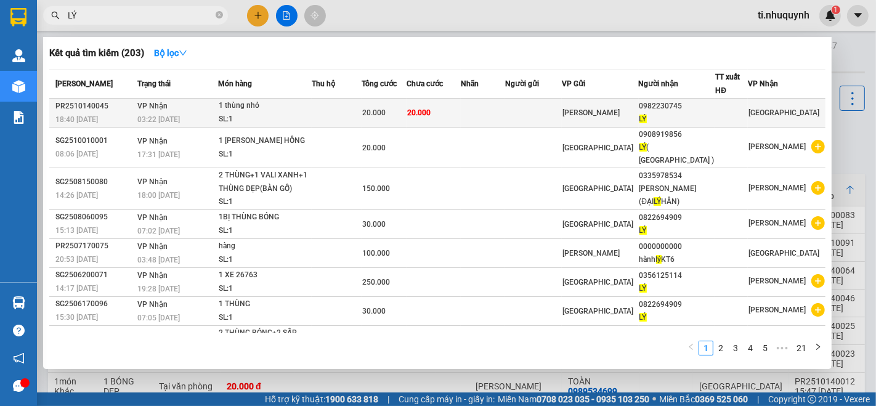
type input "LÝ"
click at [499, 118] on td at bounding box center [483, 113] width 44 height 29
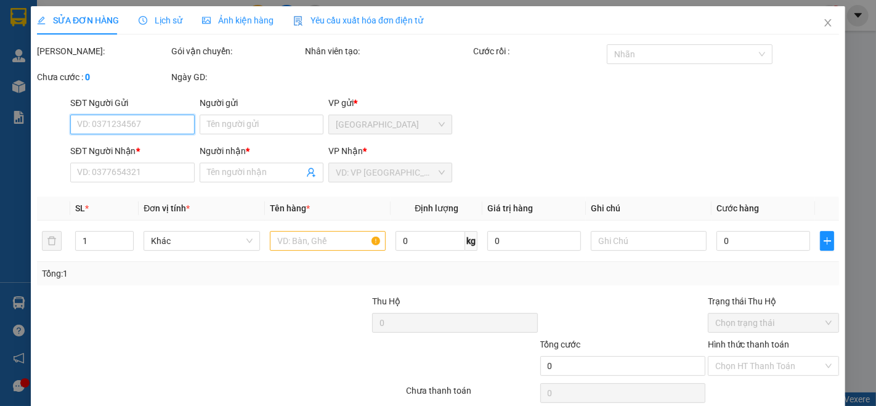
type input "0982230745"
type input "LÝ"
type input "20.000"
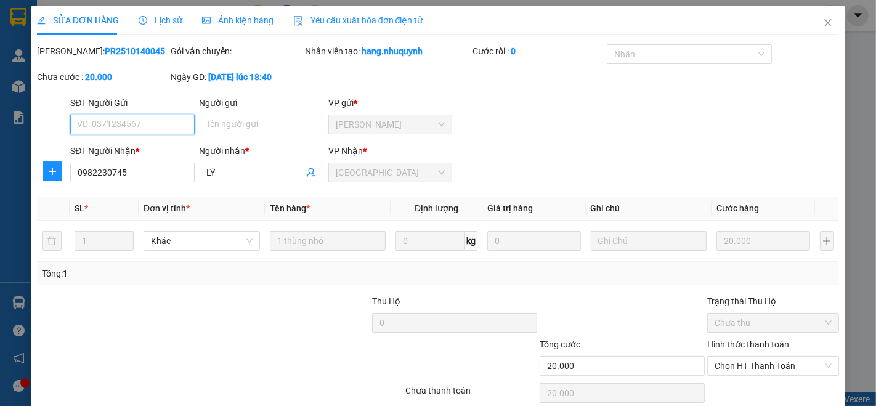
scroll to position [51, 0]
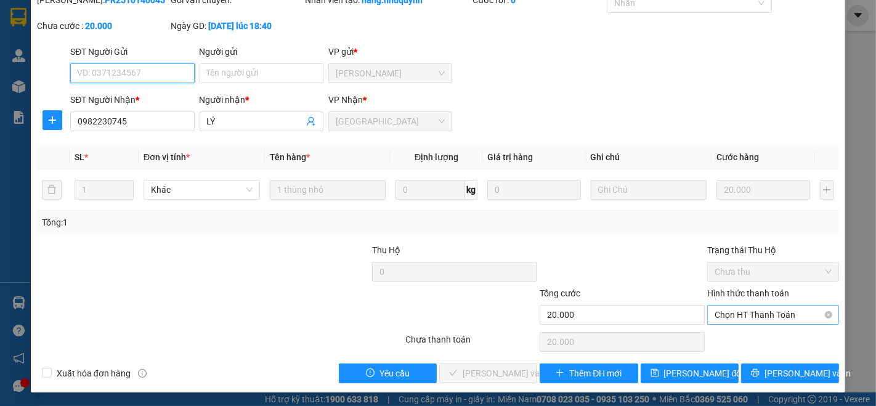
click at [743, 319] on span "Chọn HT Thanh Toán" at bounding box center [772, 314] width 117 height 18
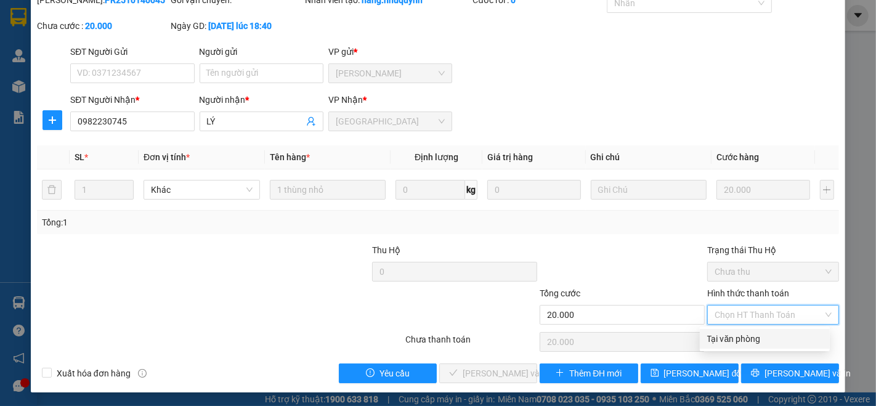
click at [739, 341] on div "Tại văn phòng" at bounding box center [764, 339] width 115 height 14
type input "0"
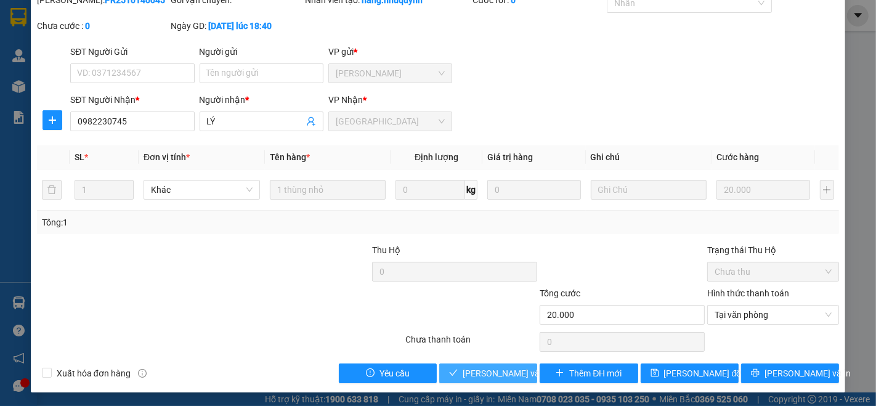
click at [506, 376] on span "[PERSON_NAME] và [PERSON_NAME] hàng" at bounding box center [545, 373] width 166 height 14
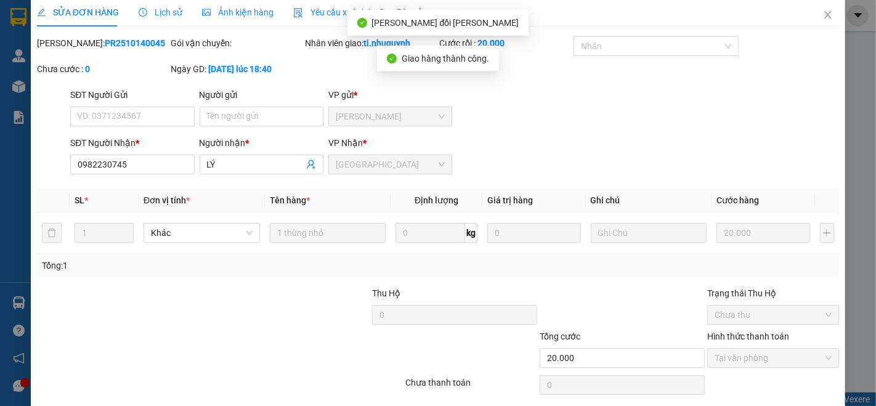
scroll to position [0, 0]
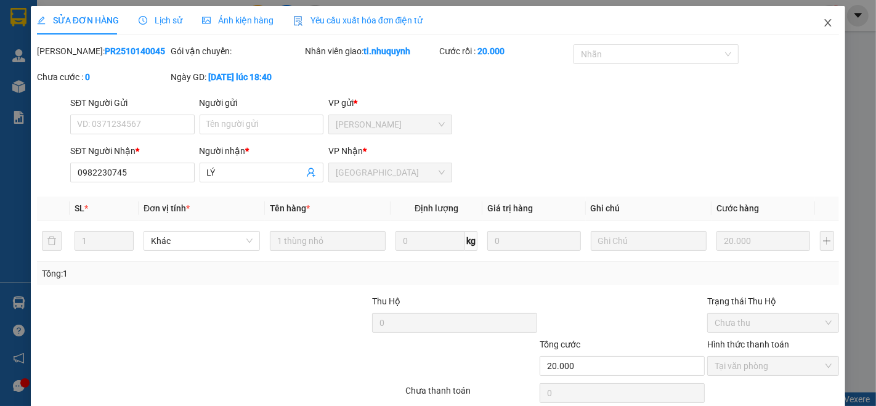
click at [823, 26] on icon "close" at bounding box center [828, 23] width 10 height 10
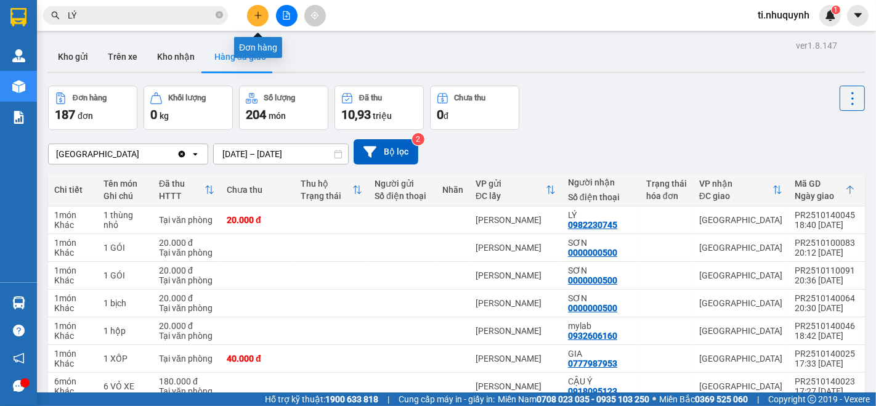
click at [259, 20] on button at bounding box center [258, 16] width 22 height 22
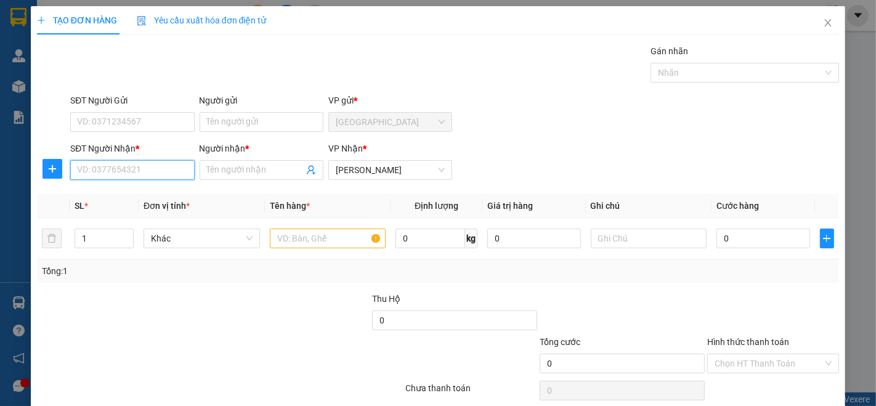
click at [148, 172] on input "SĐT Người Nhận *" at bounding box center [132, 170] width 124 height 20
click at [136, 191] on div "0784032292 - THƯ" at bounding box center [131, 194] width 108 height 14
type input "0784032292"
type input "THƯ"
type input "20.000"
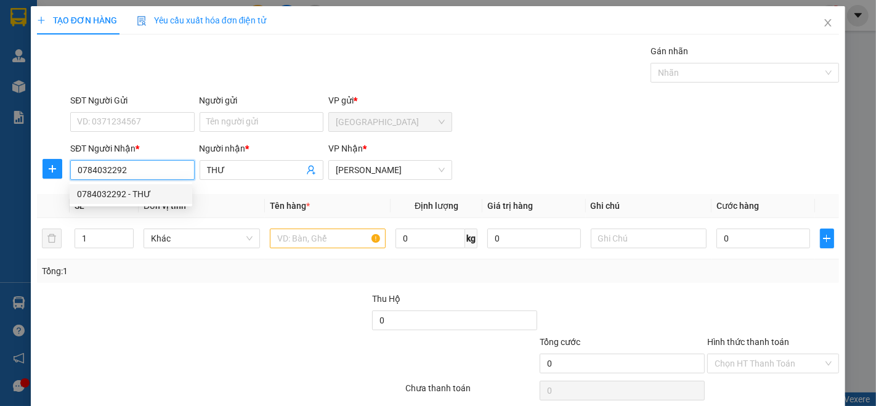
type input "20.000"
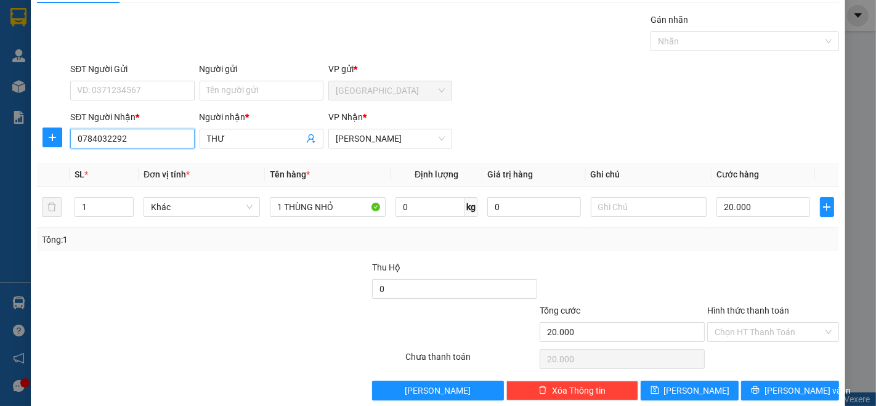
scroll to position [48, 0]
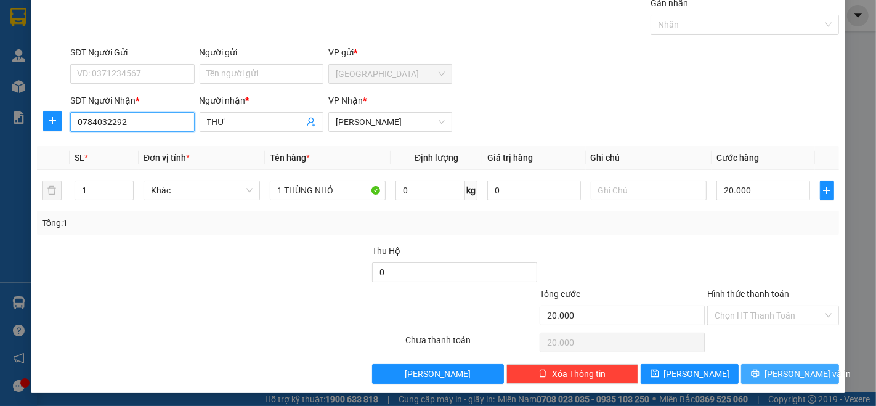
type input "0784032292"
click at [778, 376] on span "[PERSON_NAME] và In" at bounding box center [807, 374] width 86 height 14
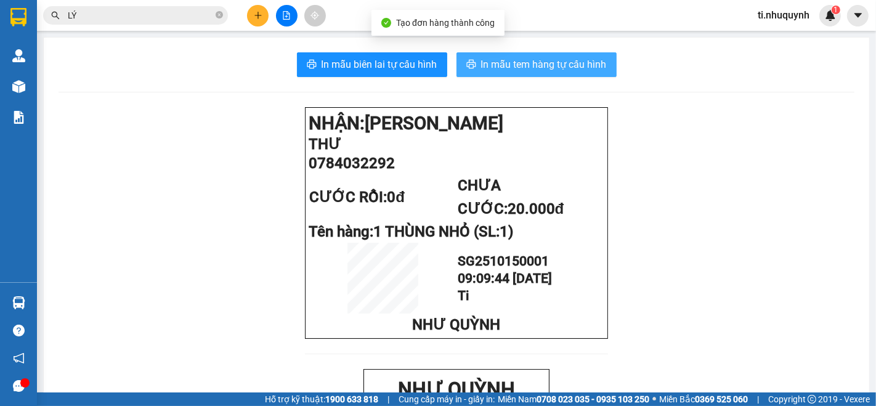
click at [546, 54] on button "In mẫu tem hàng tự cấu hình" at bounding box center [536, 64] width 160 height 25
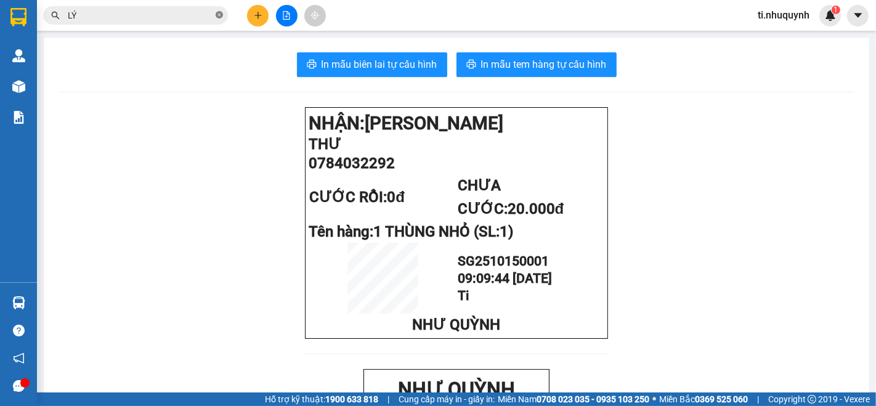
click at [219, 15] on icon "close-circle" at bounding box center [219, 14] width 7 height 7
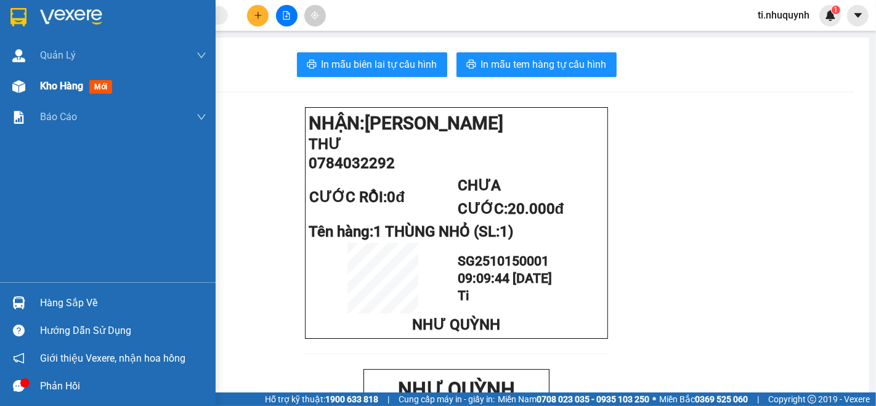
click at [35, 87] on div "Kho hàng mới" at bounding box center [108, 86] width 216 height 31
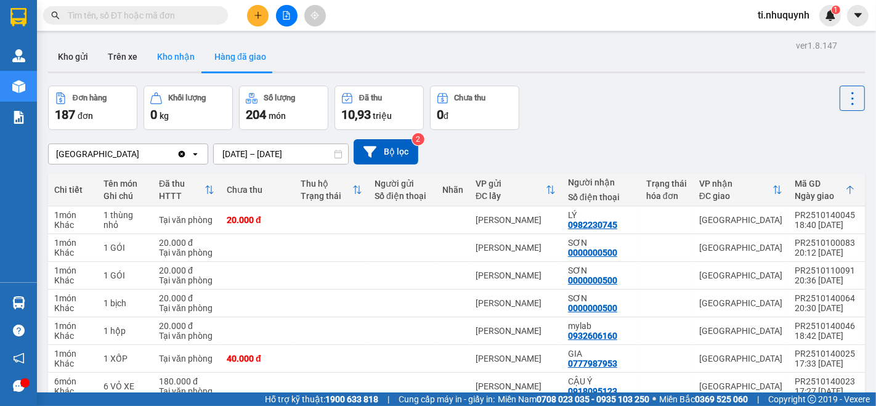
click at [183, 63] on button "Kho nhận" at bounding box center [175, 57] width 57 height 30
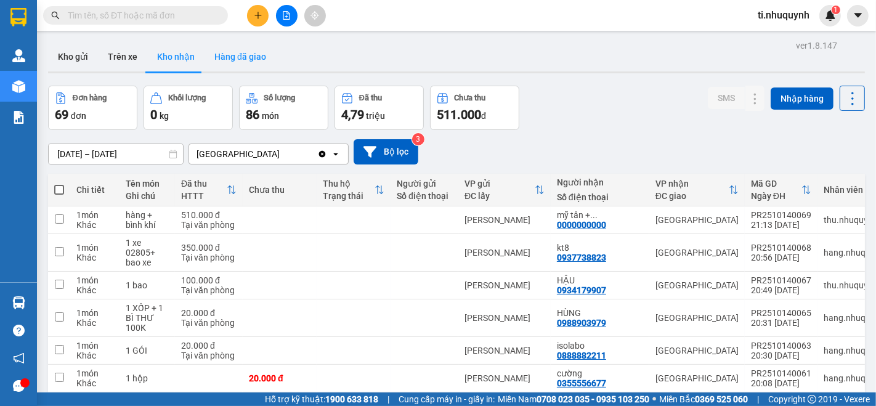
click at [256, 59] on button "Hàng đã giao" at bounding box center [239, 57] width 71 height 30
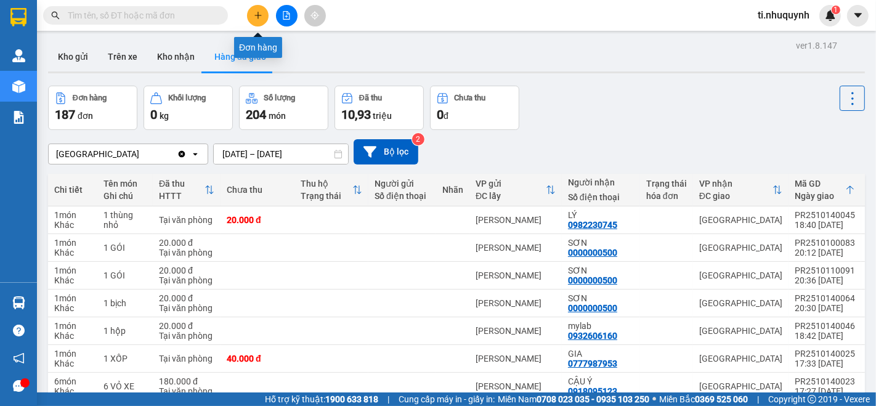
click at [260, 13] on icon "plus" at bounding box center [258, 15] width 9 height 9
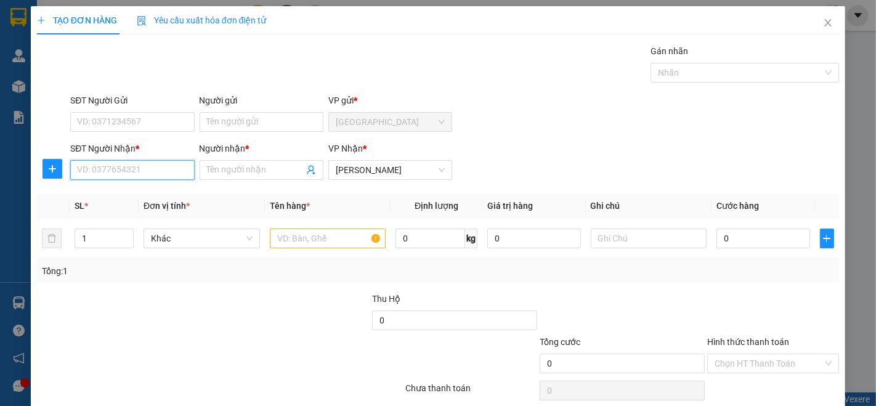
click at [176, 167] on input "SĐT Người Nhận *" at bounding box center [132, 170] width 124 height 20
type input "0397746687"
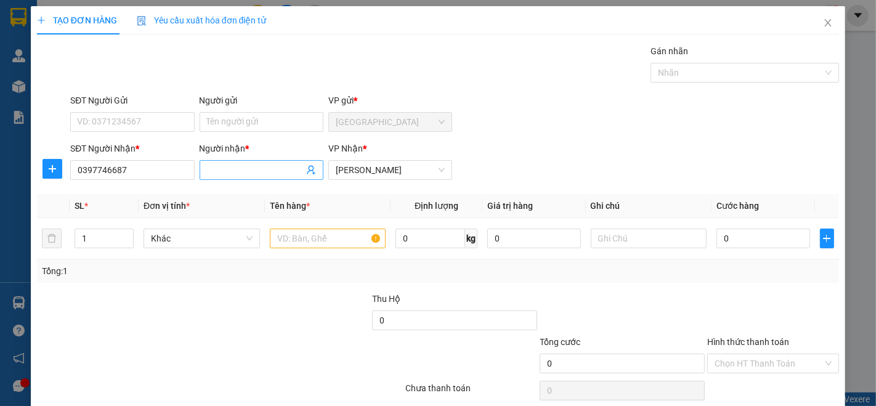
click at [228, 160] on span at bounding box center [262, 170] width 124 height 20
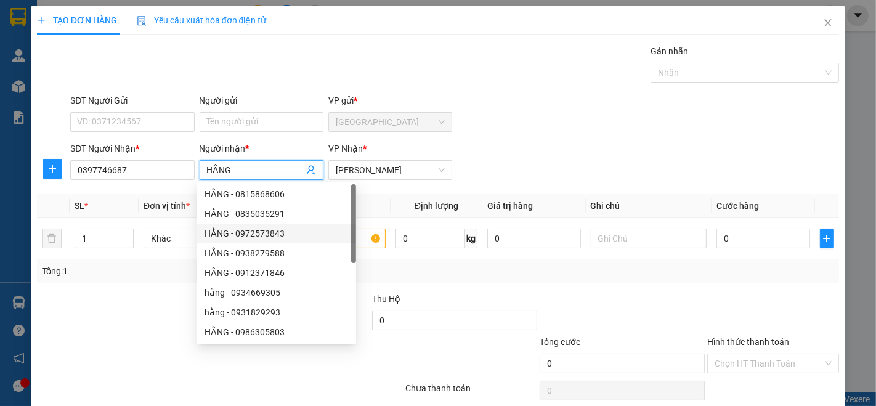
type input "HẰNG"
click at [406, 270] on div "Tổng: 1" at bounding box center [438, 271] width 792 height 14
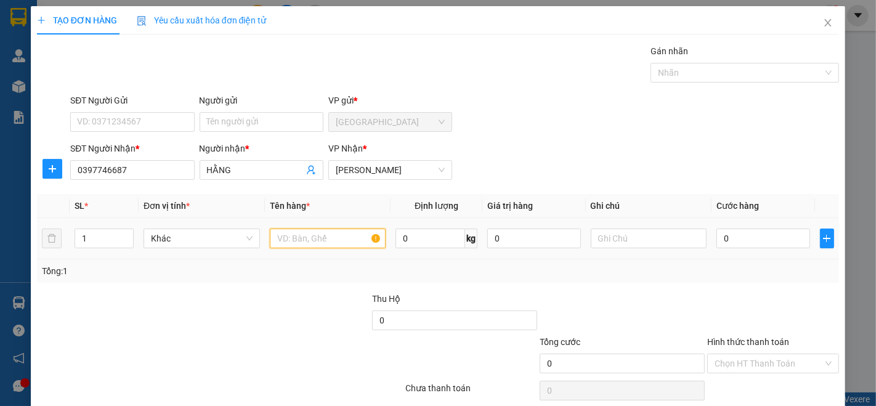
click at [341, 241] on input "text" at bounding box center [328, 238] width 116 height 20
type input "1 HỘP"
click at [748, 241] on input "0" at bounding box center [762, 238] width 93 height 20
type input "2"
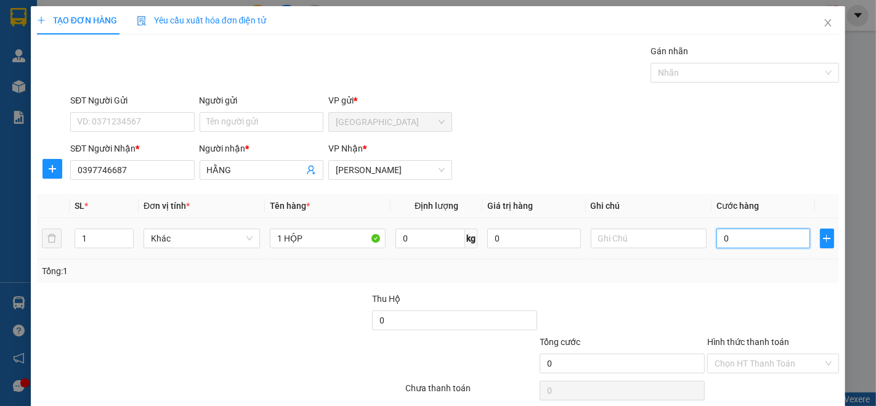
type input "2"
type input "20"
type input "200"
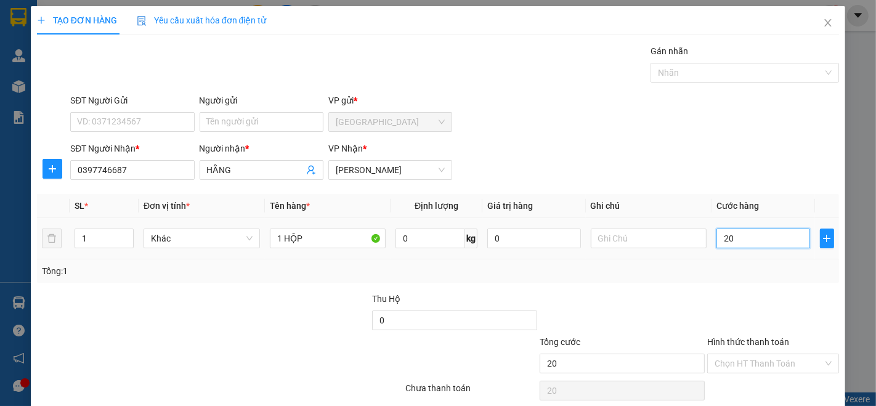
type input "200"
type input "2.000"
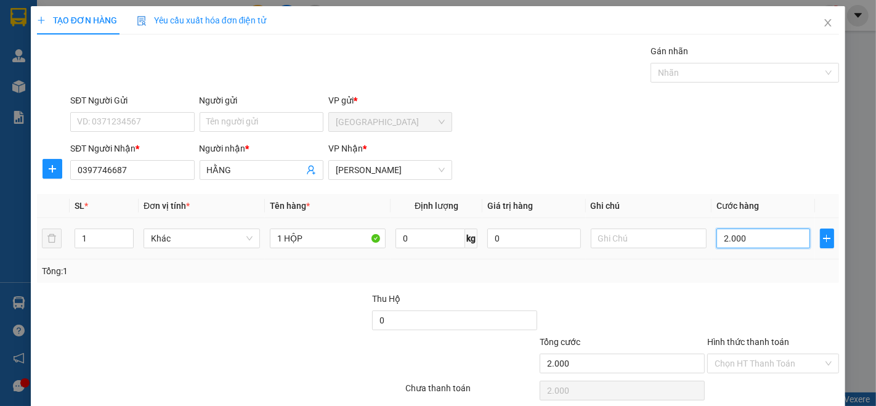
type input "20.000"
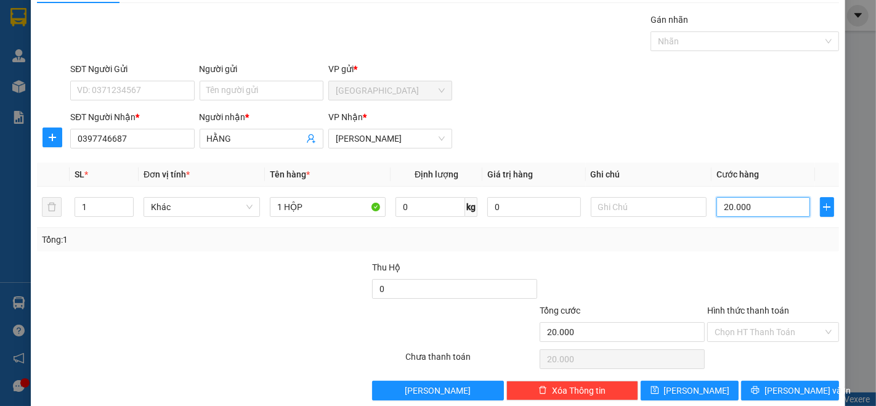
scroll to position [48, 0]
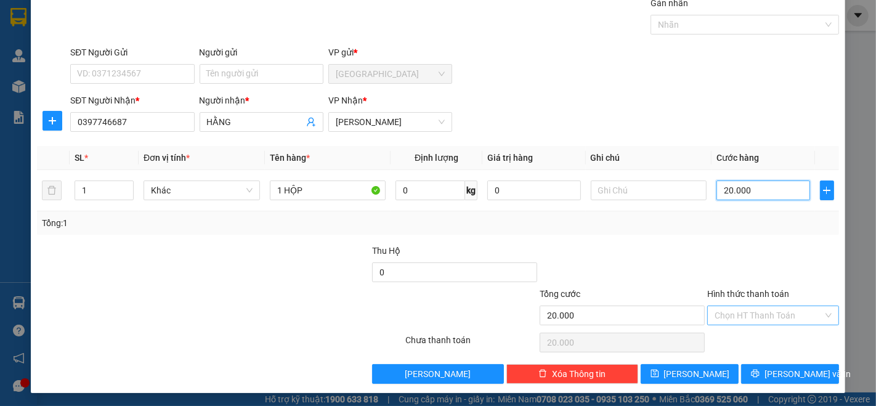
type input "20.000"
click at [769, 309] on input "Hình thức thanh toán" at bounding box center [768, 315] width 108 height 18
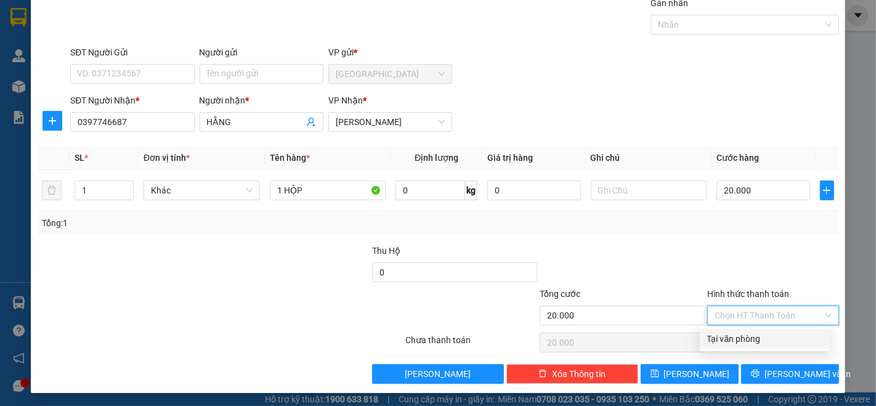
click at [725, 235] on div "Transit Pickup Surcharge Ids Transit Deliver Surcharge Ids Transit Deliver Surc…" at bounding box center [438, 189] width 802 height 387
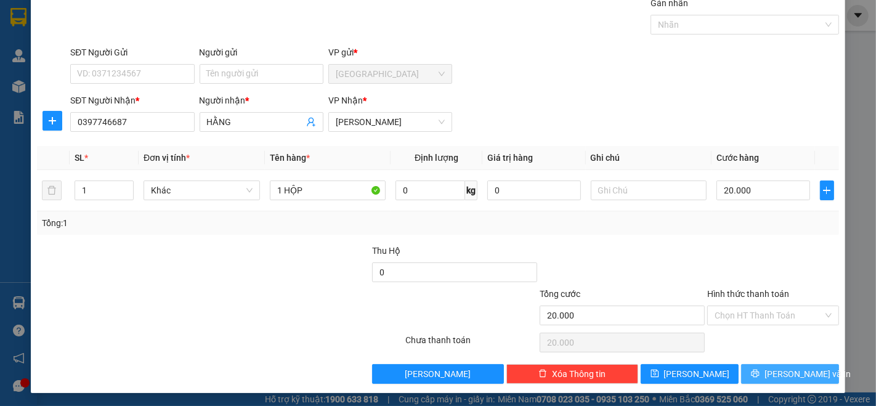
click at [793, 368] on span "[PERSON_NAME] và In" at bounding box center [807, 374] width 86 height 14
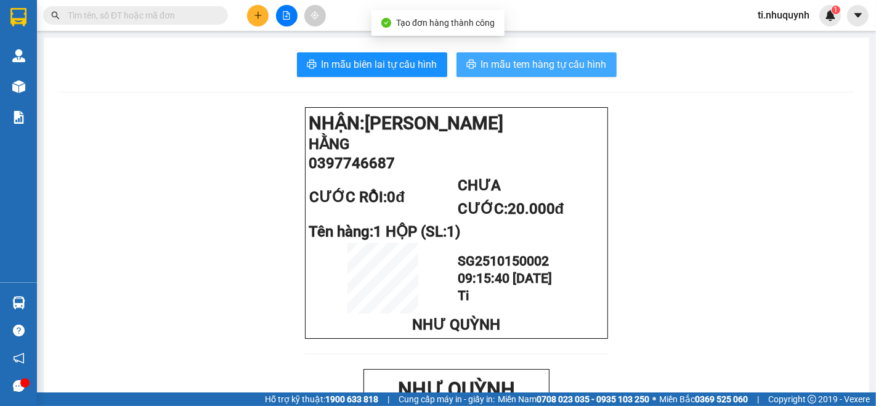
click at [586, 57] on span "In mẫu tem hàng tự cấu hình" at bounding box center [544, 64] width 126 height 15
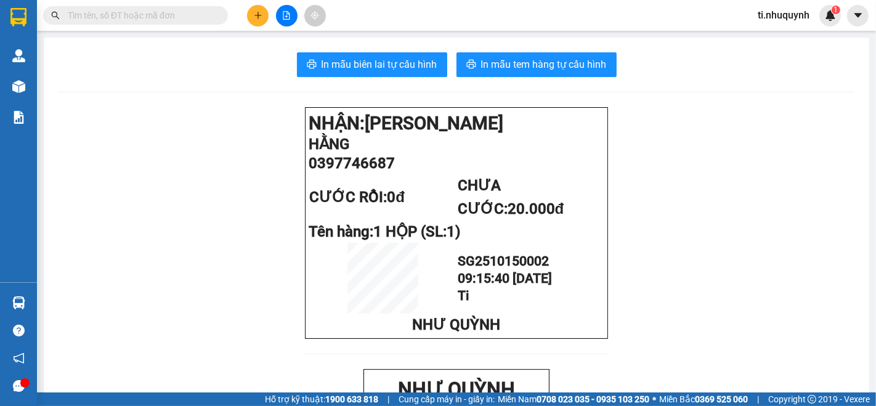
click at [206, 15] on input "text" at bounding box center [140, 16] width 145 height 14
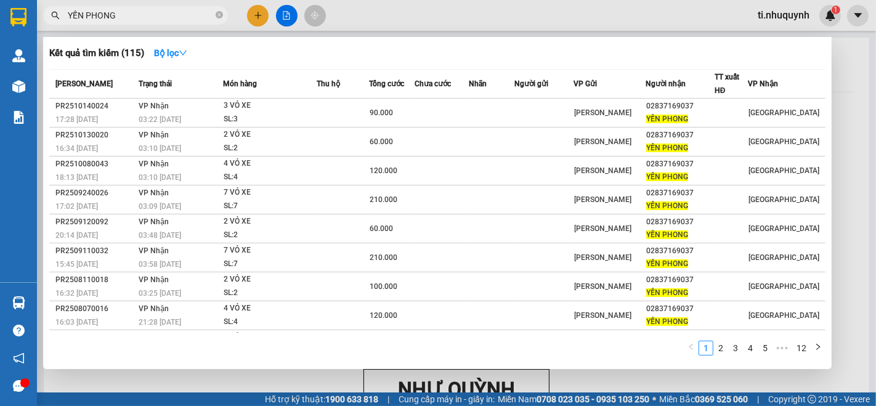
type input "YẾN PHONG"
click at [460, 97] on th "Chưa cước" at bounding box center [441, 84] width 54 height 29
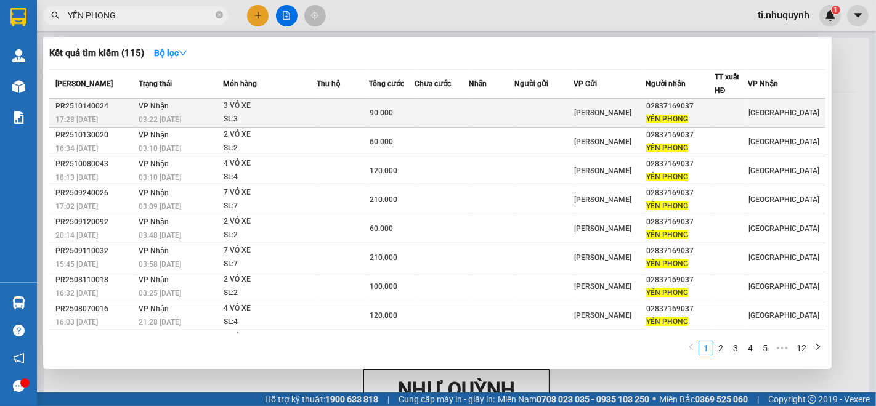
click at [459, 107] on td at bounding box center [441, 113] width 54 height 29
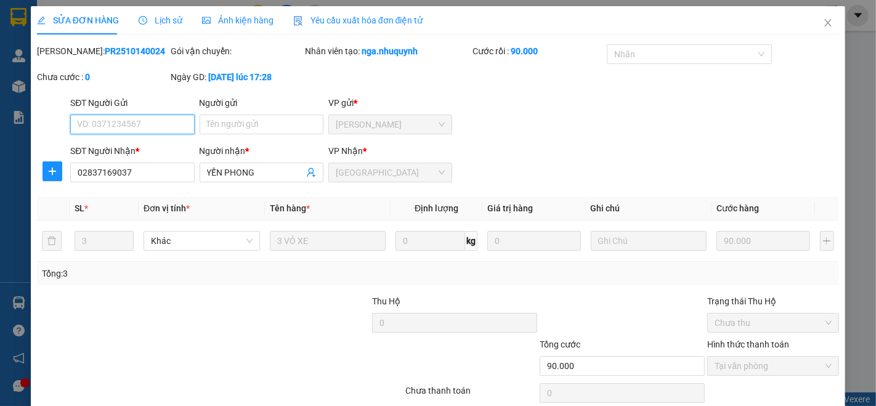
type input "02837169037"
type input "YẾN PHONG"
type input "90.000"
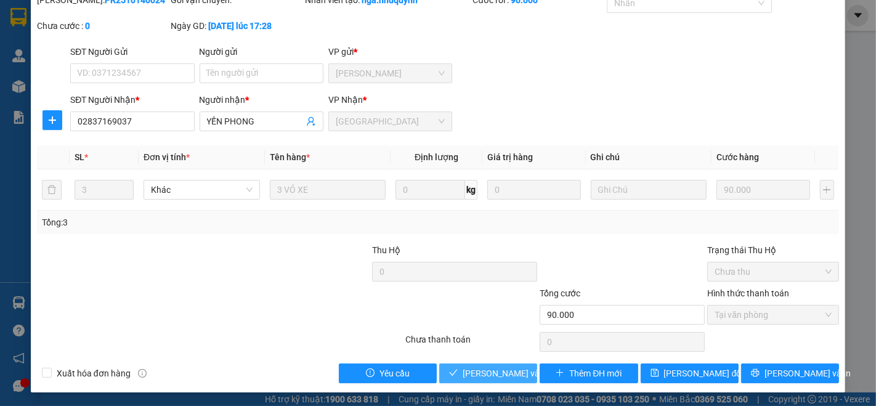
click at [493, 368] on span "[PERSON_NAME] và Giao hàng" at bounding box center [545, 373] width 166 height 14
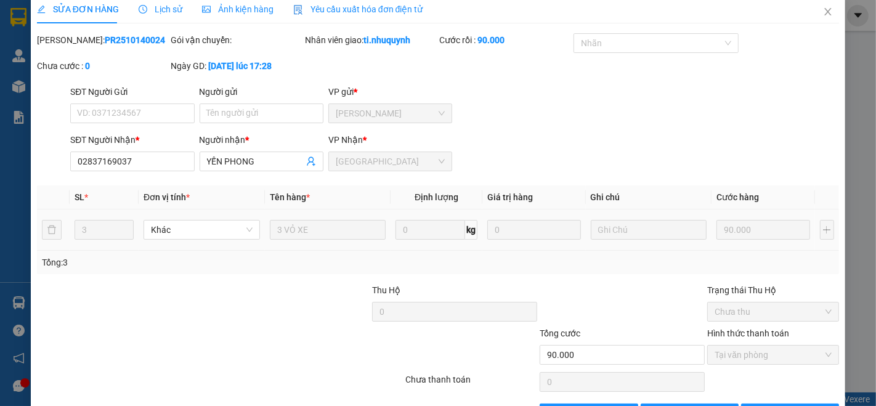
scroll to position [0, 0]
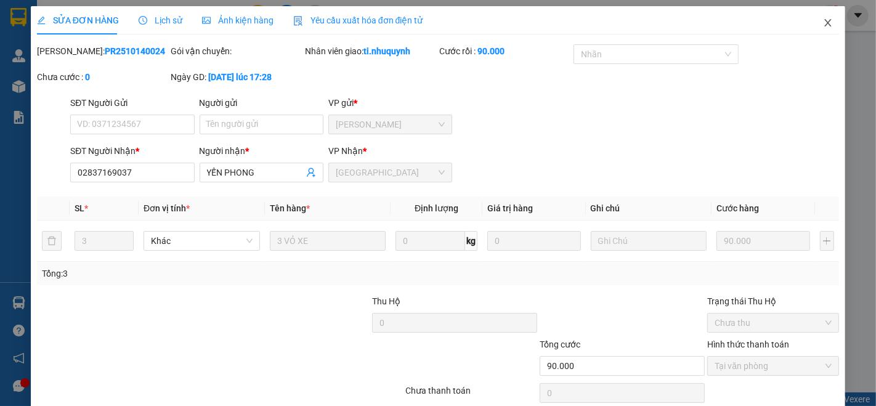
click at [823, 22] on icon "close" at bounding box center [828, 23] width 10 height 10
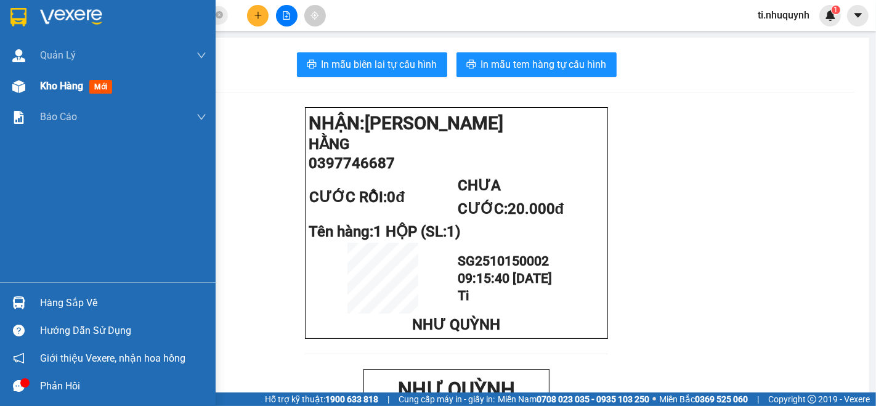
click at [57, 83] on span "Kho hàng" at bounding box center [61, 86] width 43 height 12
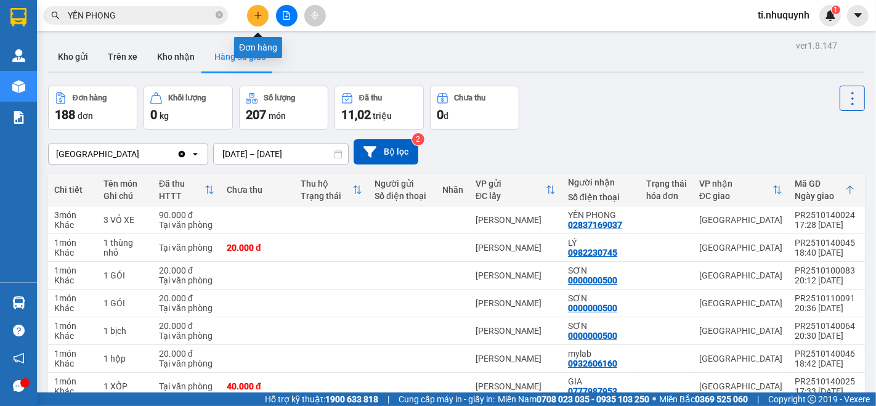
click at [256, 15] on icon "plus" at bounding box center [257, 15] width 7 height 1
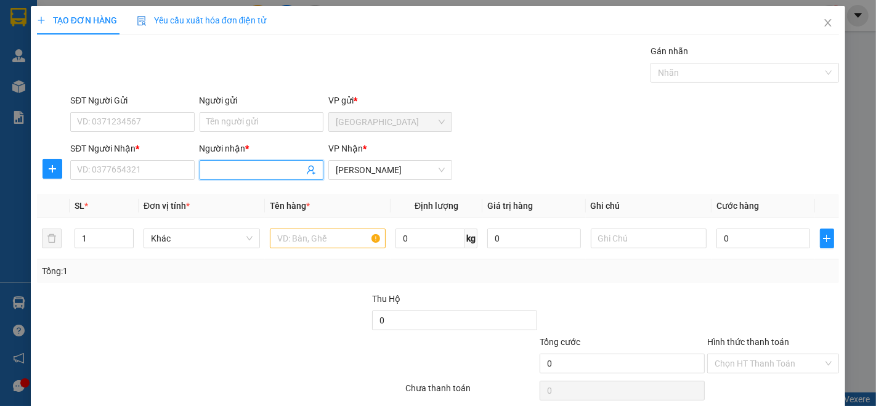
click at [225, 163] on input "Người nhận *" at bounding box center [255, 170] width 97 height 14
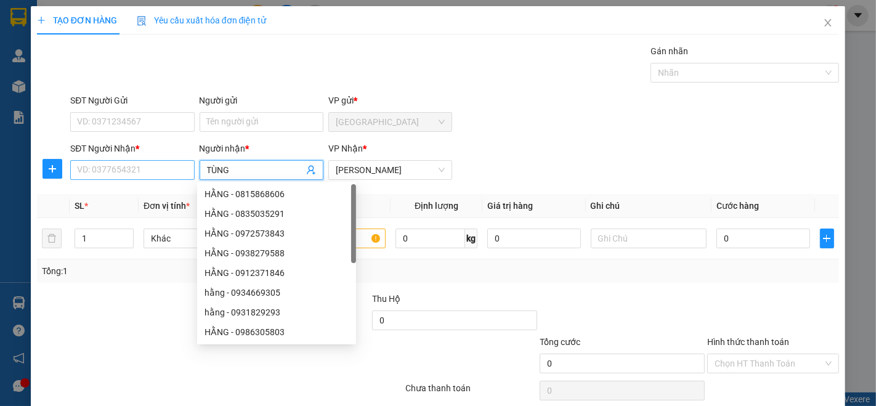
type input "TÙNG"
click at [169, 169] on input "SĐT Người Nhận *" at bounding box center [132, 170] width 124 height 20
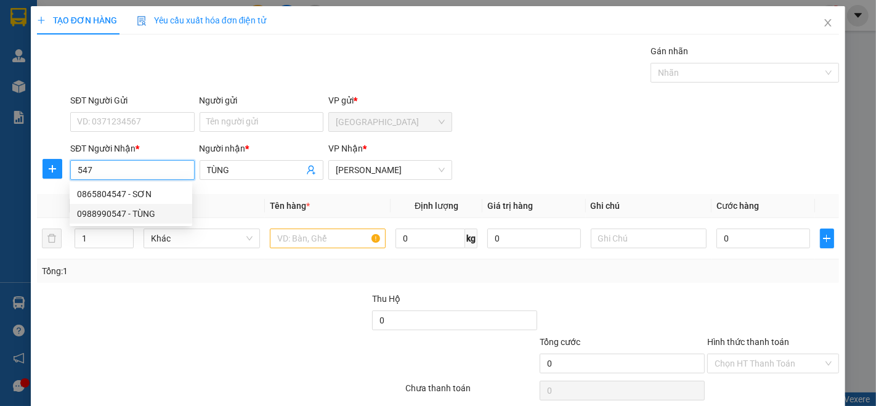
click at [107, 213] on div "0988990547 - TÙNG" at bounding box center [131, 214] width 108 height 14
type input "0988990547"
type input "40.000"
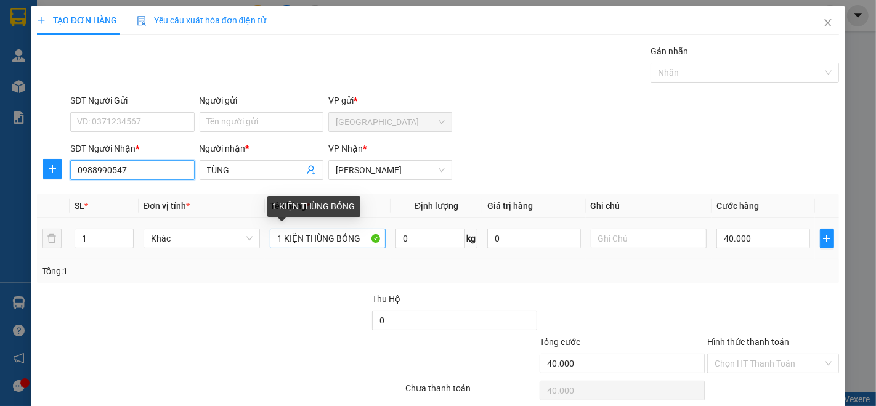
type input "0988990547"
click at [364, 238] on input "1 KIỆN THÙNG BÓNG" at bounding box center [328, 238] width 116 height 20
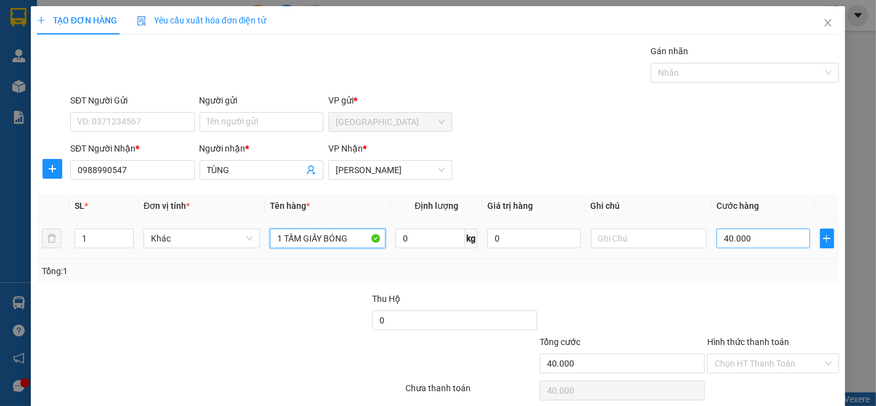
type input "1 TẤM GIẤY BÓNG"
click at [721, 236] on input "40.000" at bounding box center [762, 238] width 93 height 20
type input "2"
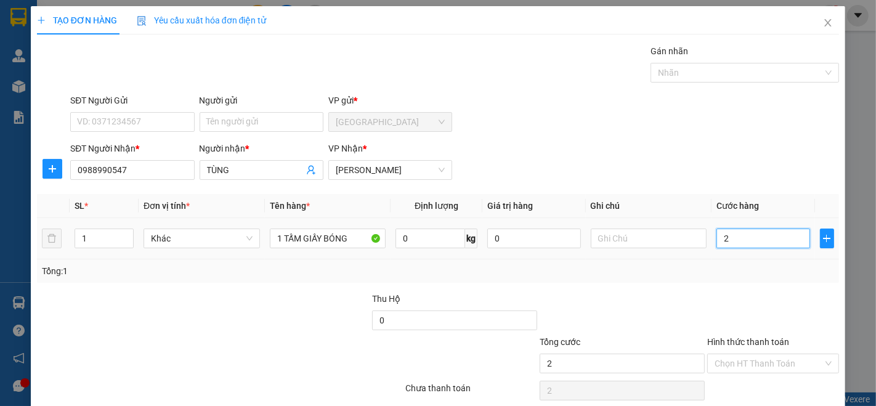
type input "20"
type input "200"
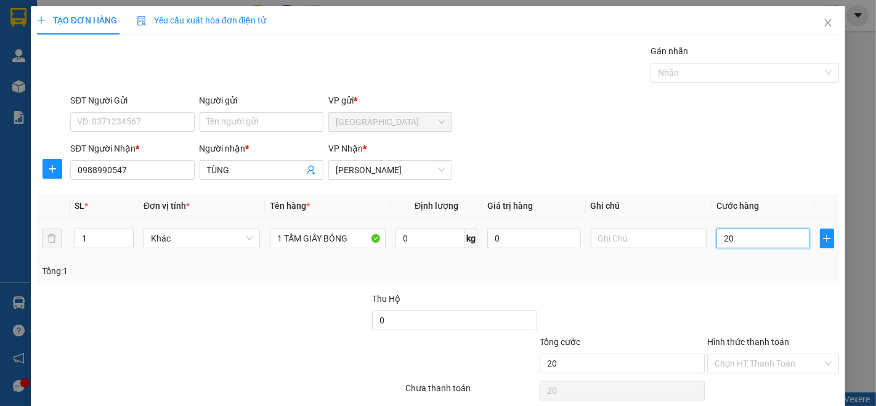
type input "200"
type input "2.000"
type input "20.000"
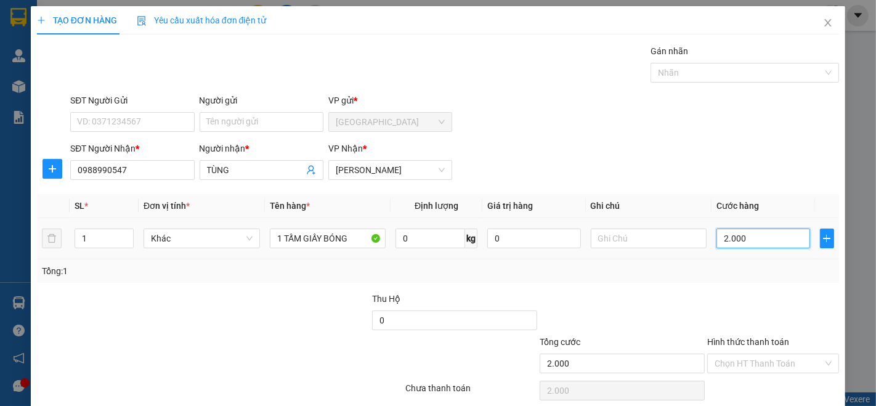
type input "20.000"
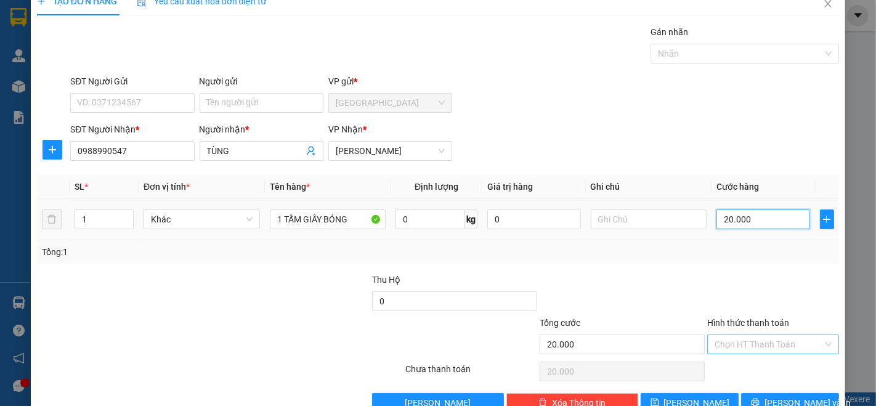
scroll to position [48, 0]
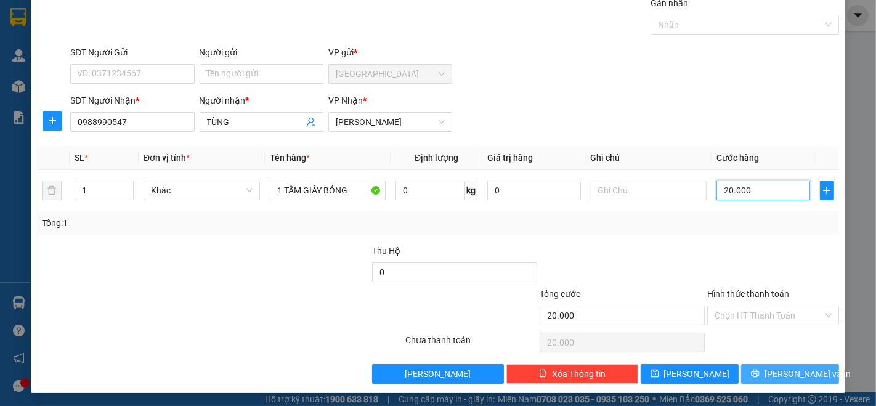
type input "20.000"
click at [783, 365] on button "[PERSON_NAME] và In" at bounding box center [790, 374] width 98 height 20
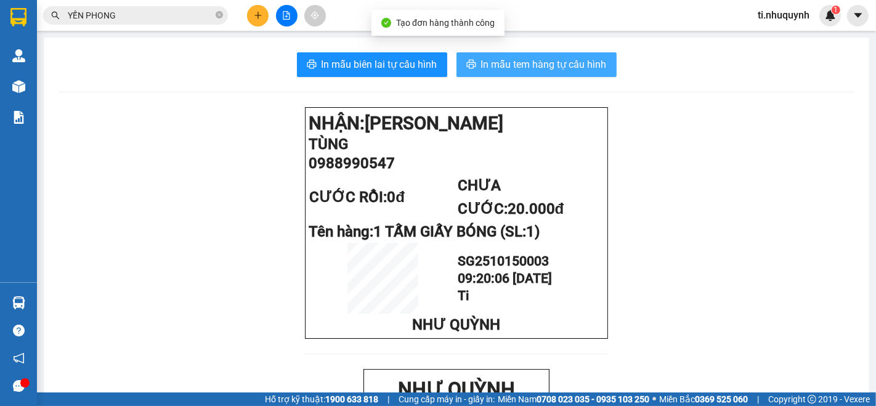
click at [594, 74] on button "In mẫu tem hàng tự cấu hình" at bounding box center [536, 64] width 160 height 25
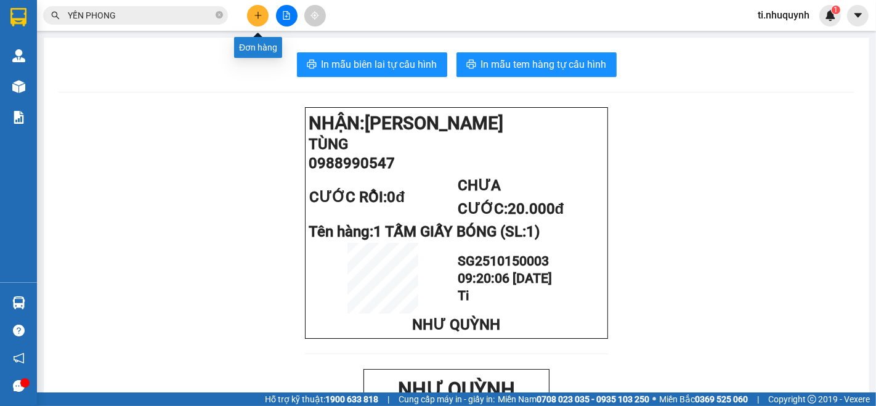
click at [259, 12] on icon "plus" at bounding box center [258, 15] width 9 height 9
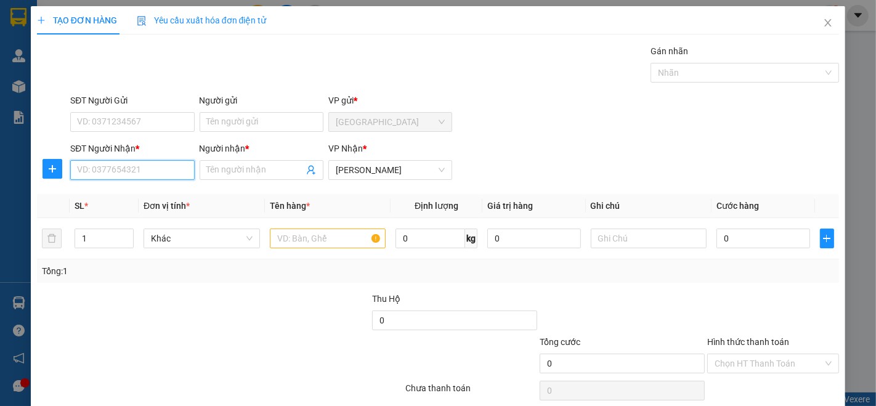
click at [160, 167] on input "SĐT Người Nhận *" at bounding box center [132, 170] width 124 height 20
click at [159, 169] on input "7891" at bounding box center [132, 170] width 124 height 20
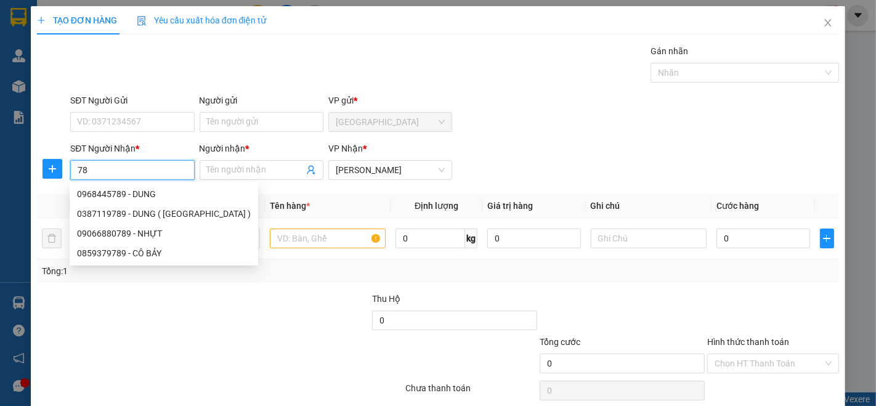
type input "7"
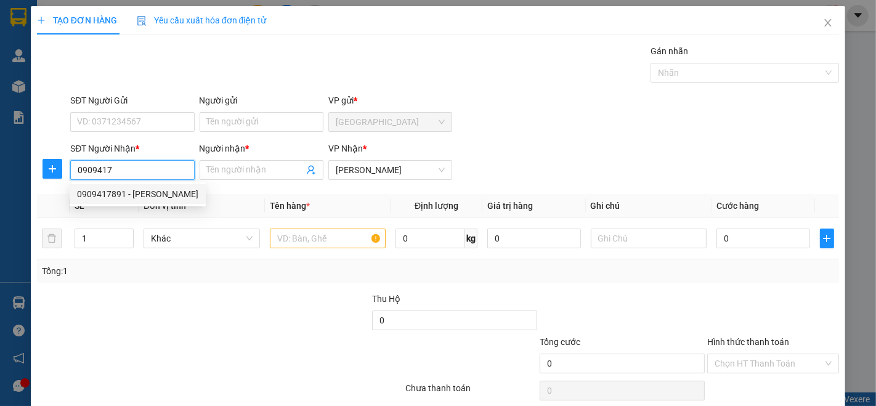
click at [148, 186] on div "0909417891 - SI NGUYỄN" at bounding box center [138, 194] width 136 height 20
type input "0909417891"
type input "SI NGUYỄN"
type input "20.000"
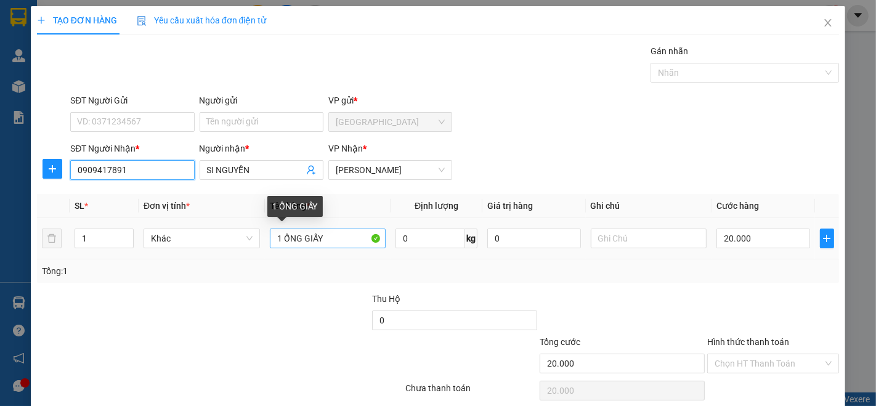
type input "0909417891"
click at [351, 241] on input "1 ỐNG GIẤY" at bounding box center [328, 238] width 116 height 20
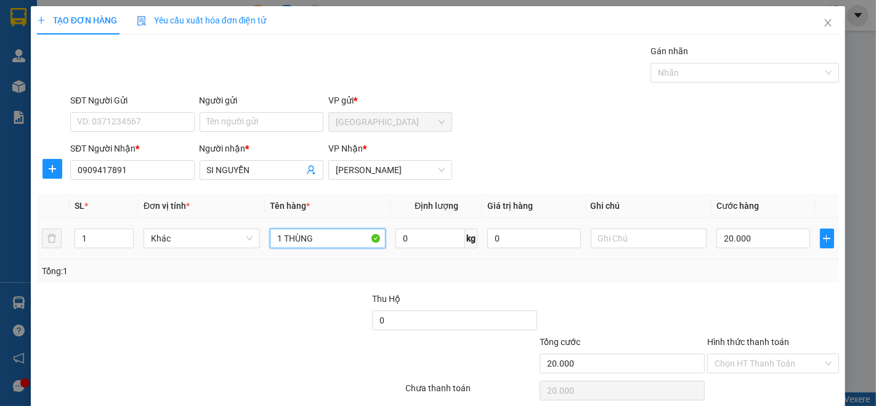
type input "1 THÙNG"
click at [760, 227] on div "20.000" at bounding box center [762, 238] width 93 height 25
click at [760, 232] on input "20.000" at bounding box center [762, 238] width 93 height 20
type input "3"
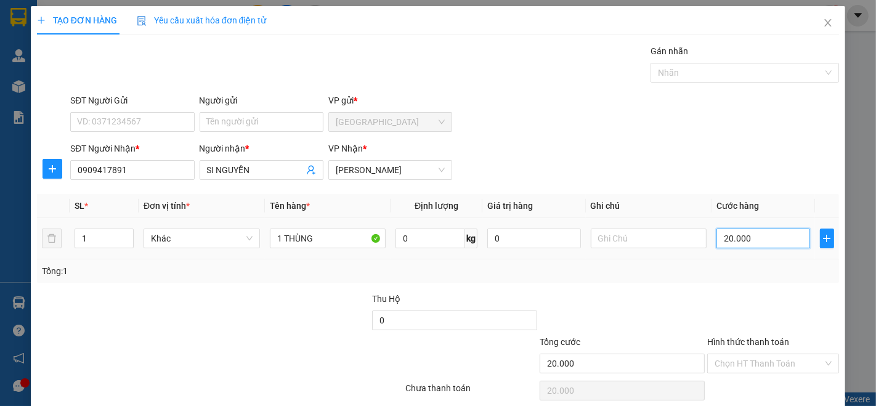
type input "3"
type input "30"
type input "300"
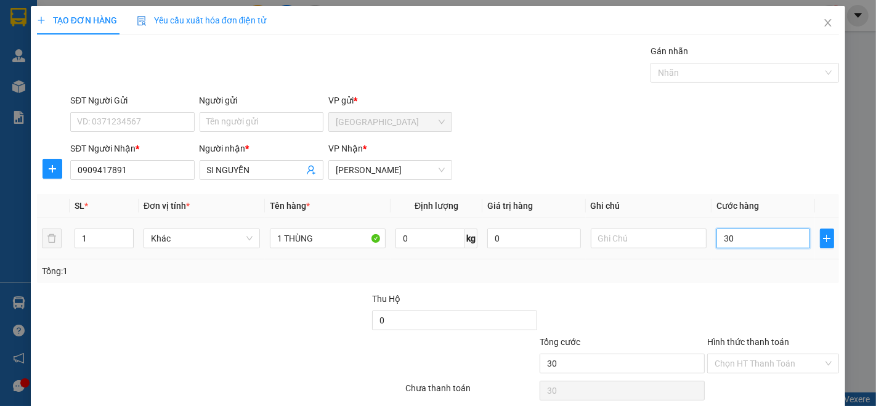
type input "300"
type input "3.000"
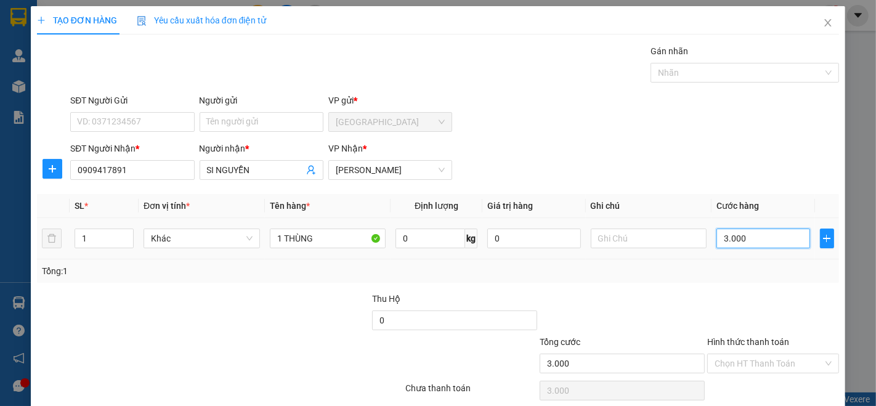
type input "30.000"
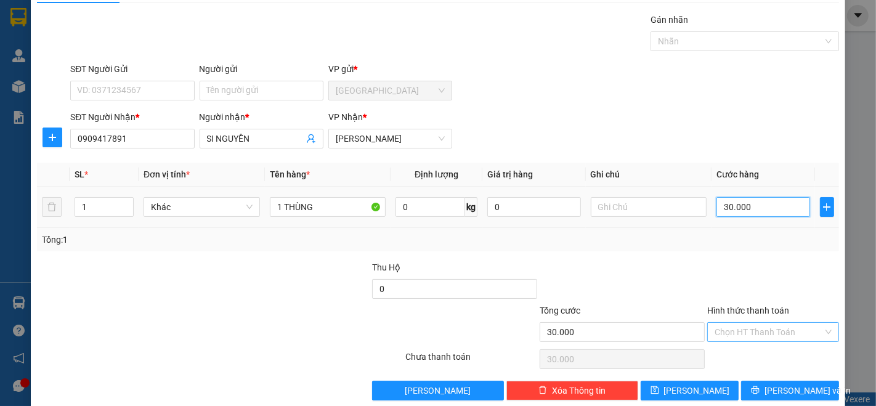
scroll to position [48, 0]
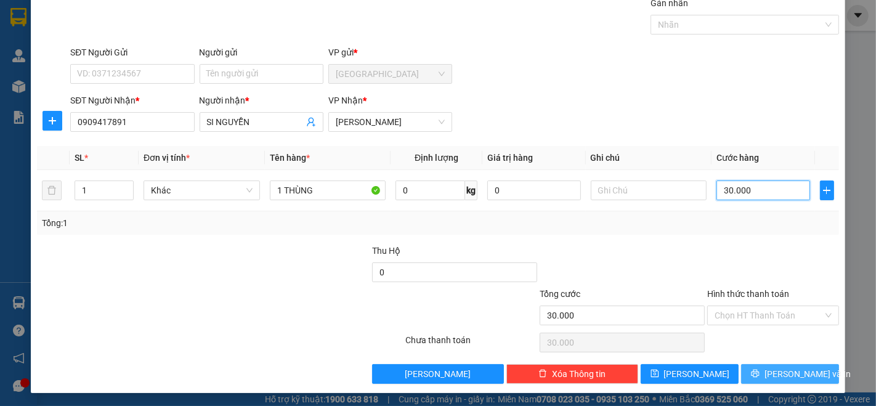
type input "30.000"
click at [781, 371] on span "[PERSON_NAME] và In" at bounding box center [807, 374] width 86 height 14
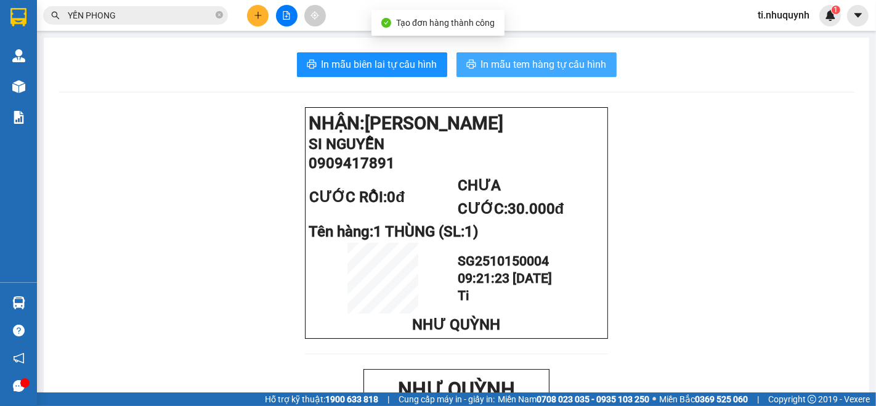
click at [551, 67] on span "In mẫu tem hàng tự cấu hình" at bounding box center [544, 64] width 126 height 15
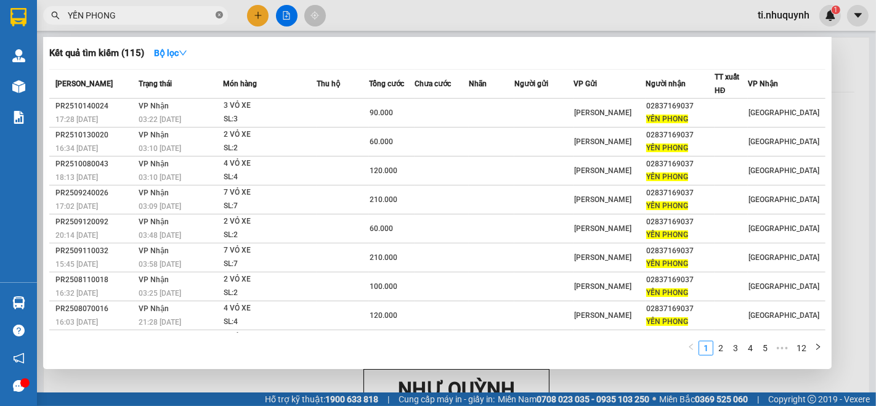
click at [220, 20] on span at bounding box center [219, 16] width 7 height 12
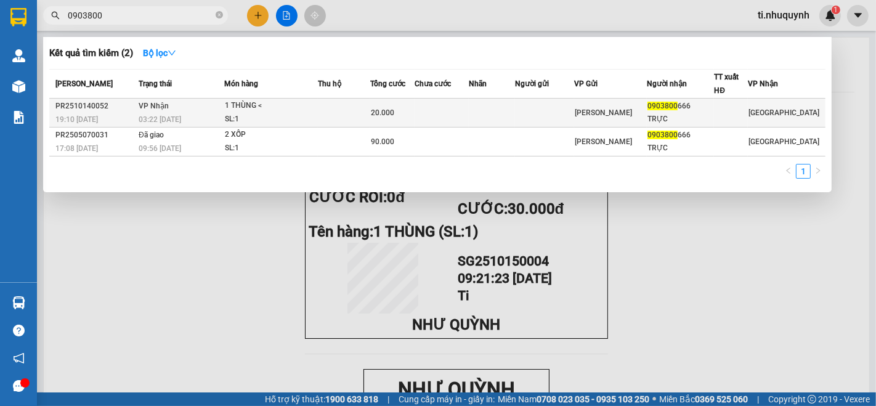
type input "0903800"
click at [428, 108] on td at bounding box center [441, 113] width 54 height 29
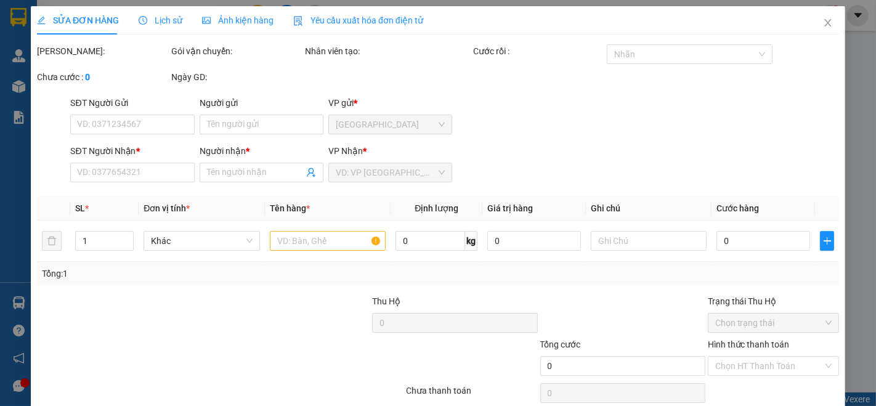
type input "0903800666"
type input "TRỰC"
type input "20.000"
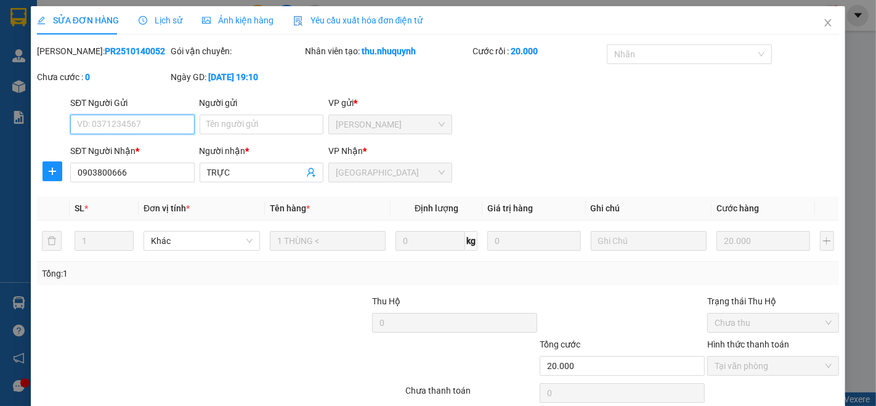
scroll to position [50, 0]
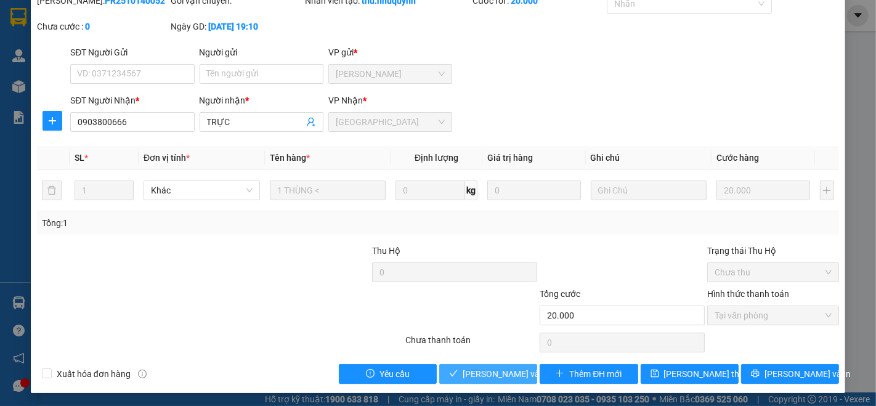
click at [508, 377] on span "[PERSON_NAME] và [PERSON_NAME] hàng" at bounding box center [521, 374] width 118 height 14
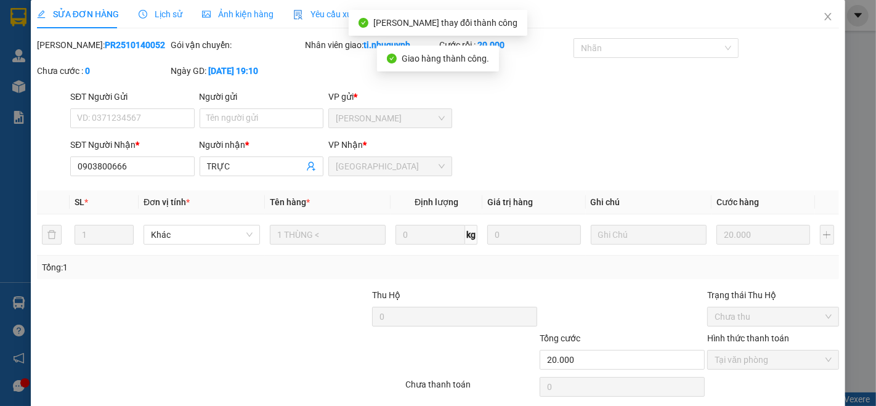
scroll to position [0, 0]
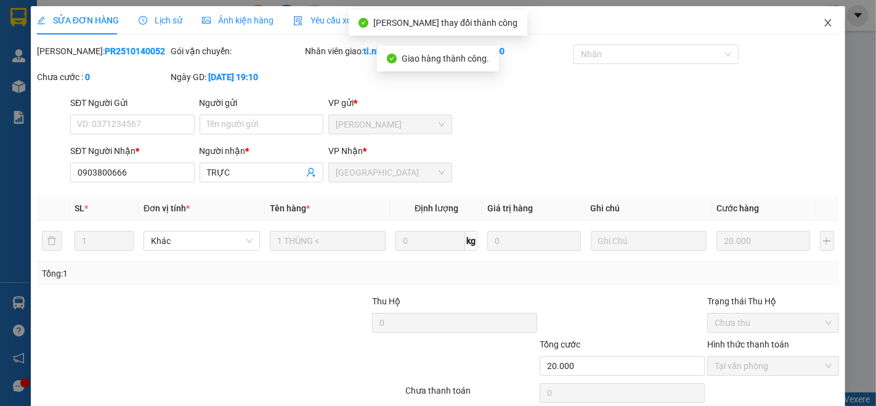
click at [823, 22] on icon "close" at bounding box center [828, 23] width 10 height 10
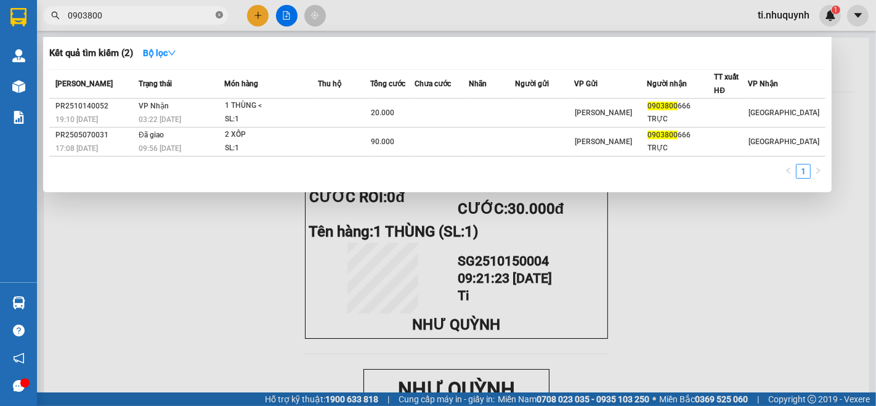
click at [217, 13] on icon "close-circle" at bounding box center [219, 14] width 7 height 7
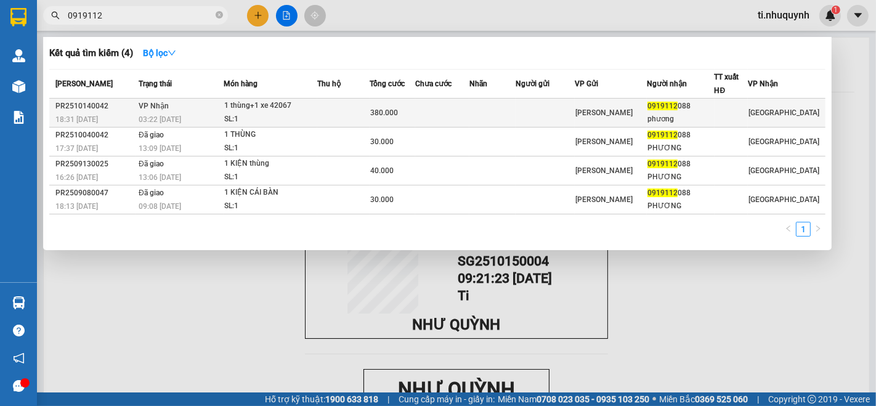
type input "0919112"
click at [501, 110] on td at bounding box center [492, 113] width 46 height 29
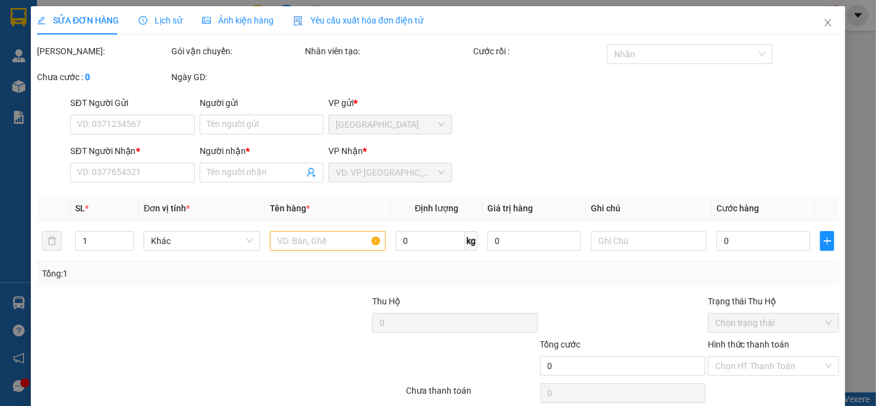
type input "0919112088"
type input "phương"
type input "380.000"
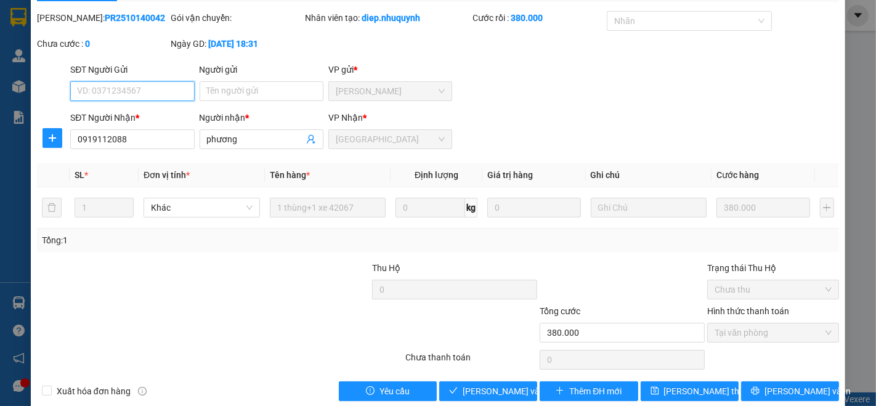
scroll to position [51, 0]
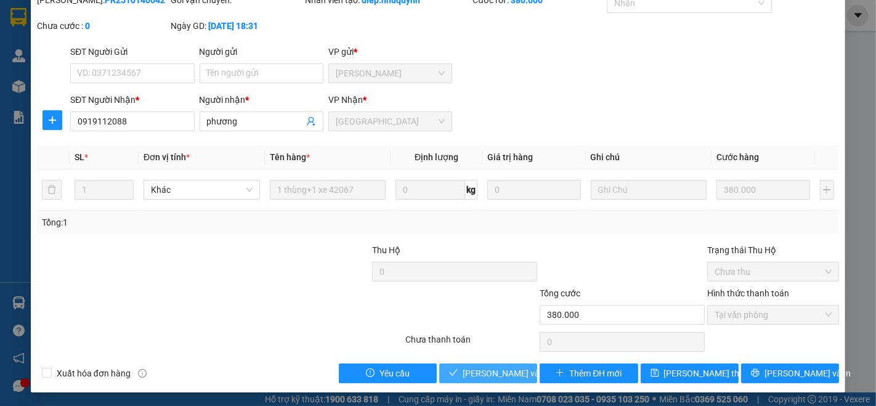
click at [504, 376] on span "[PERSON_NAME] và [PERSON_NAME] hàng" at bounding box center [521, 373] width 118 height 14
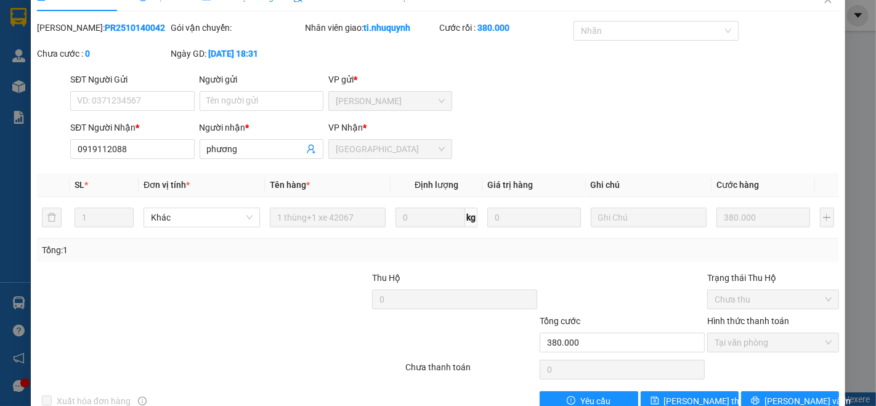
scroll to position [0, 0]
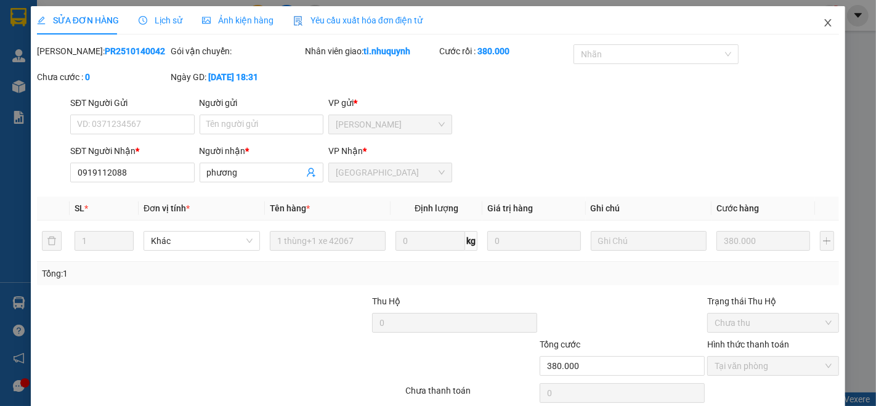
click at [825, 23] on icon "close" at bounding box center [828, 22] width 7 height 7
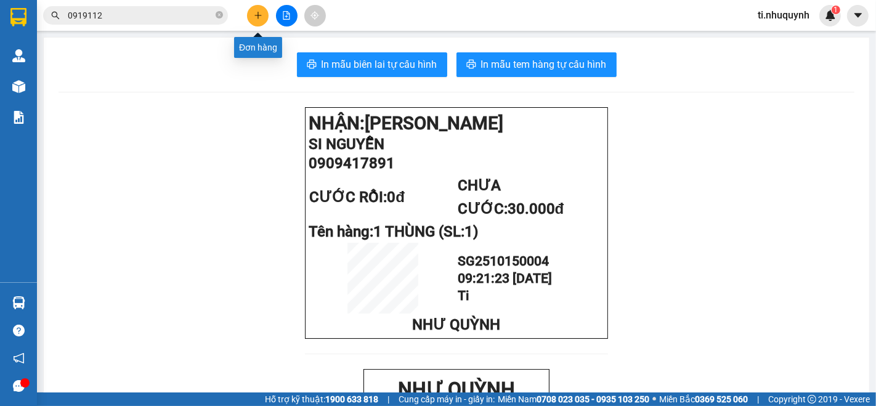
click at [251, 17] on button at bounding box center [258, 16] width 22 height 22
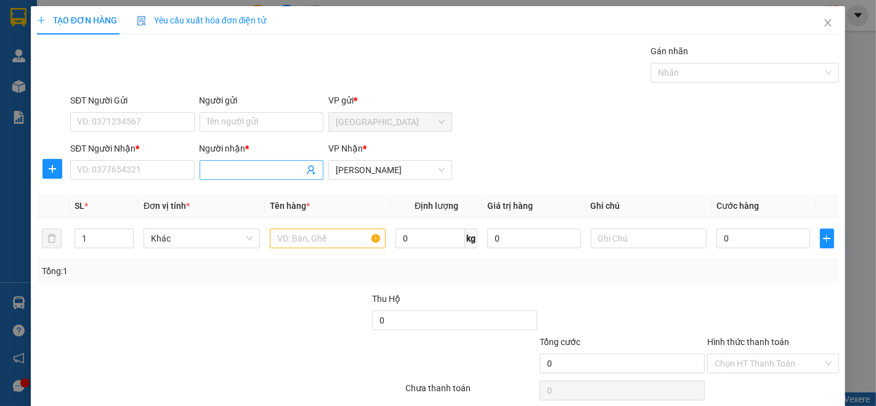
click at [251, 160] on span at bounding box center [262, 170] width 124 height 20
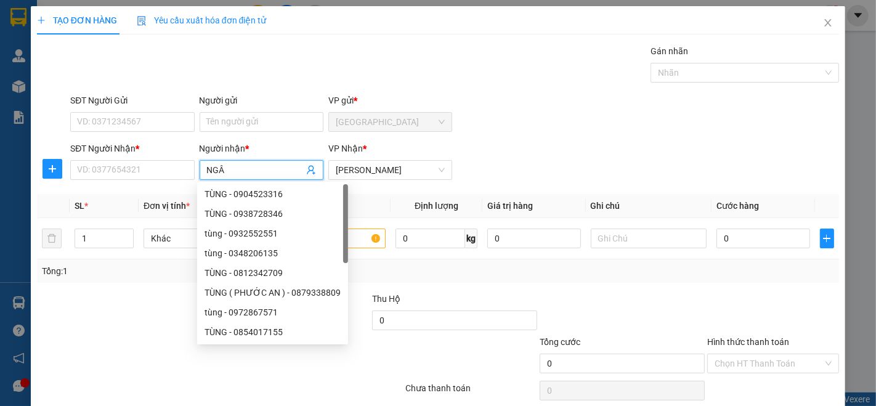
type input "NGÂU"
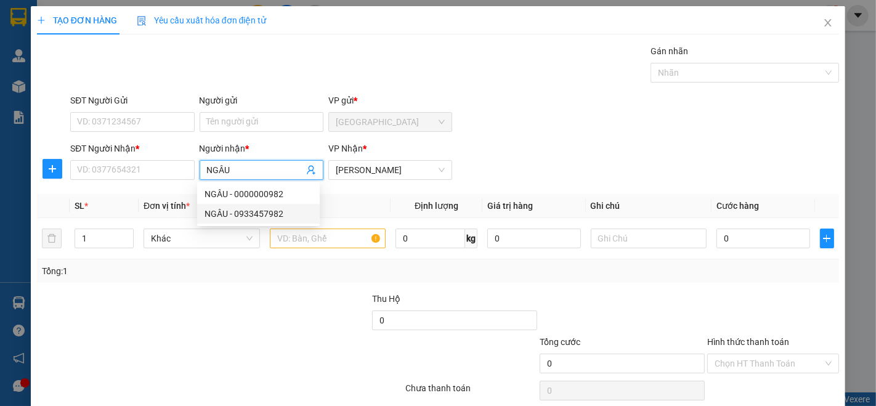
click at [236, 219] on div "NGÂU - 0933457982" at bounding box center [258, 214] width 108 height 14
type input "0933457982"
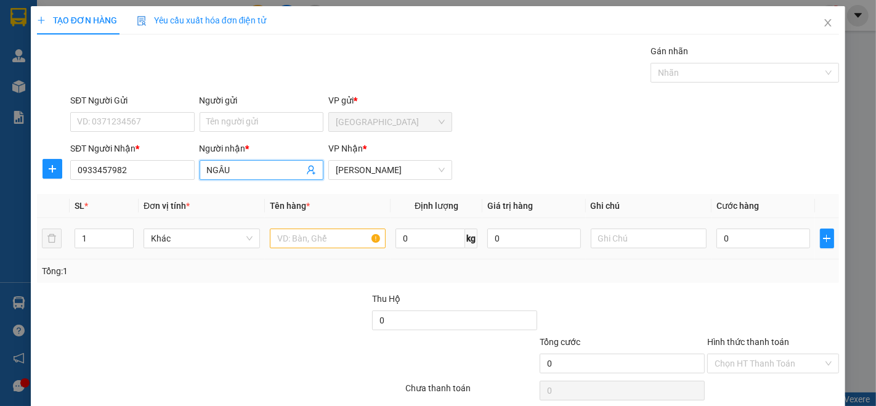
type input "NGÂU"
click at [333, 244] on input "text" at bounding box center [328, 238] width 116 height 20
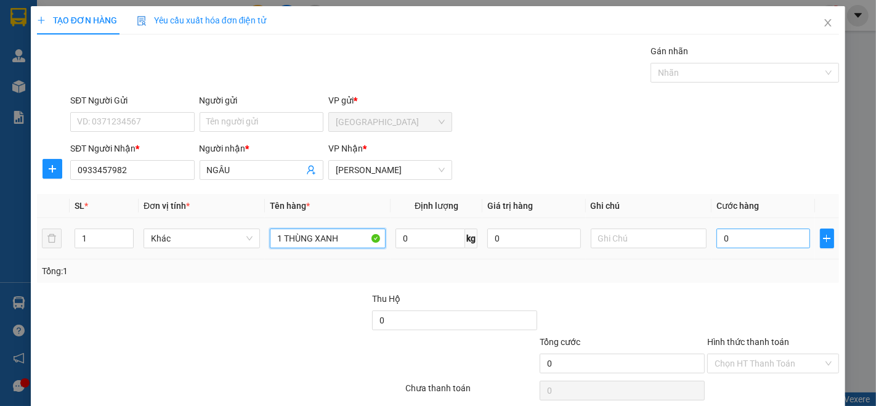
type input "1 THÙNG XANH"
click at [744, 245] on input "0" at bounding box center [762, 238] width 93 height 20
type input "1"
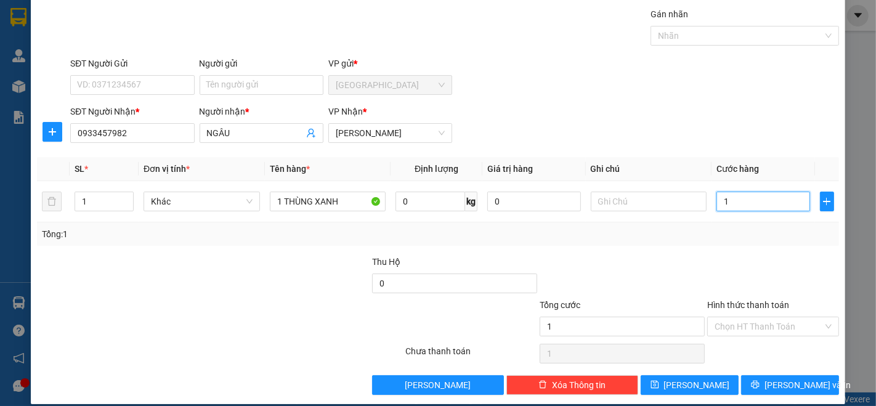
scroll to position [48, 0]
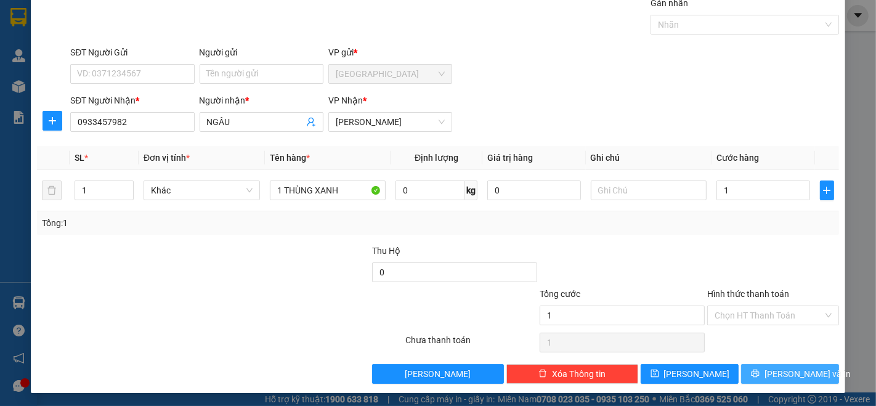
type input "1.000"
click at [793, 376] on span "[PERSON_NAME] và In" at bounding box center [807, 374] width 86 height 14
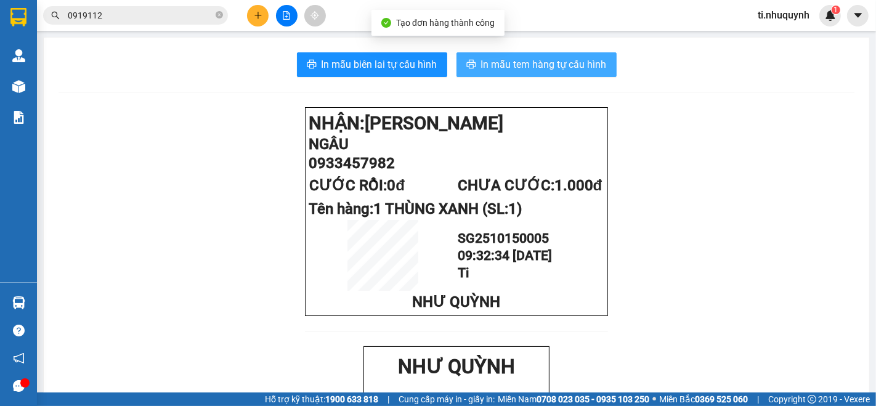
click at [575, 55] on button "In mẫu tem hàng tự cấu hình" at bounding box center [536, 64] width 160 height 25
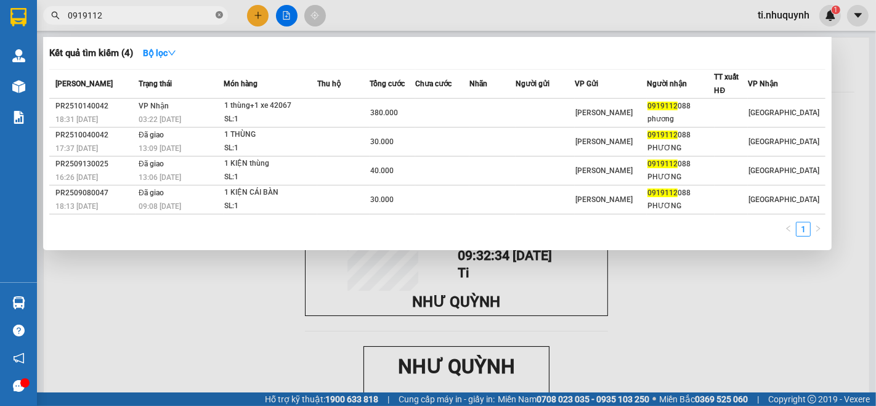
click at [219, 11] on span at bounding box center [219, 16] width 7 height 12
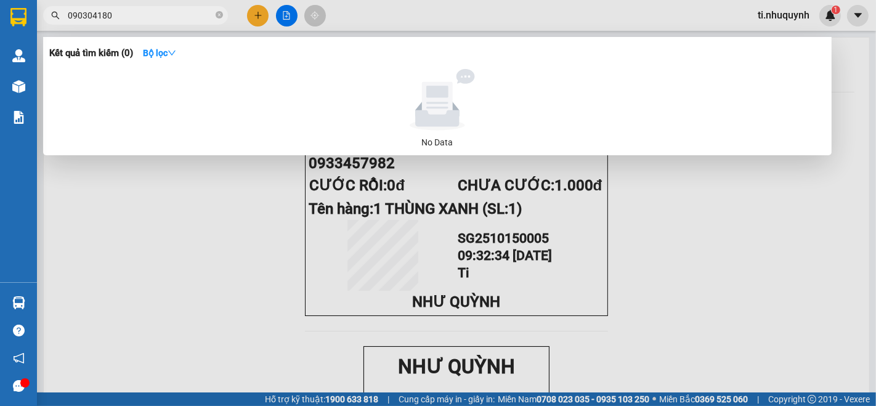
type input "0903041809"
click at [219, 10] on span at bounding box center [219, 16] width 7 height 12
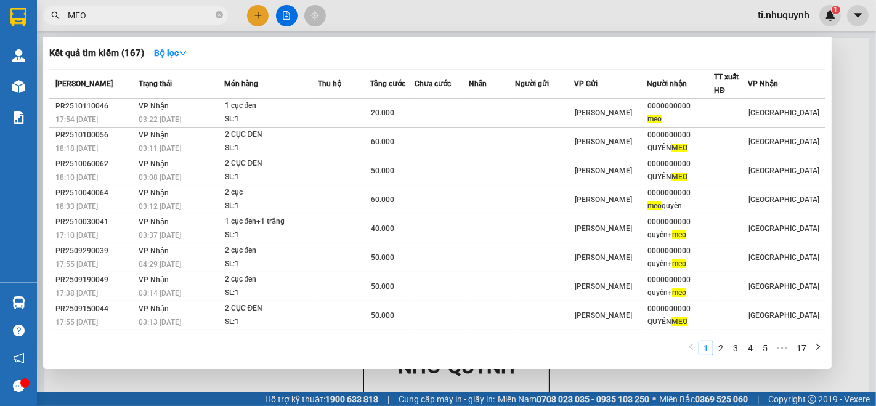
type input "MEO"
click at [254, 12] on div at bounding box center [438, 203] width 876 height 406
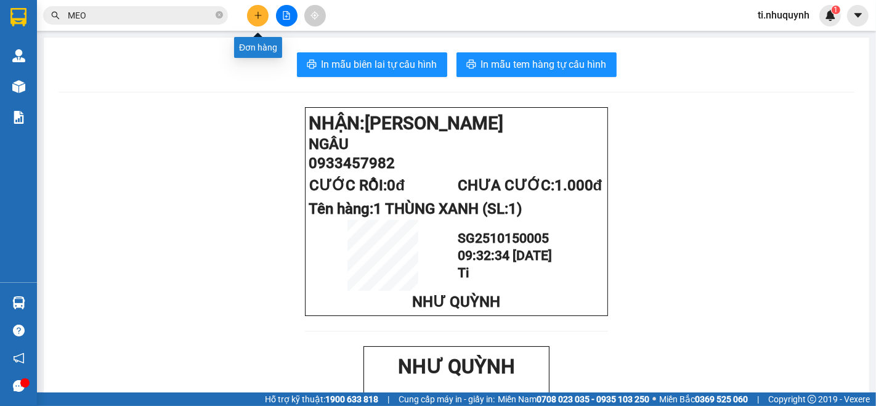
click at [254, 12] on icon "plus" at bounding box center [258, 15] width 9 height 9
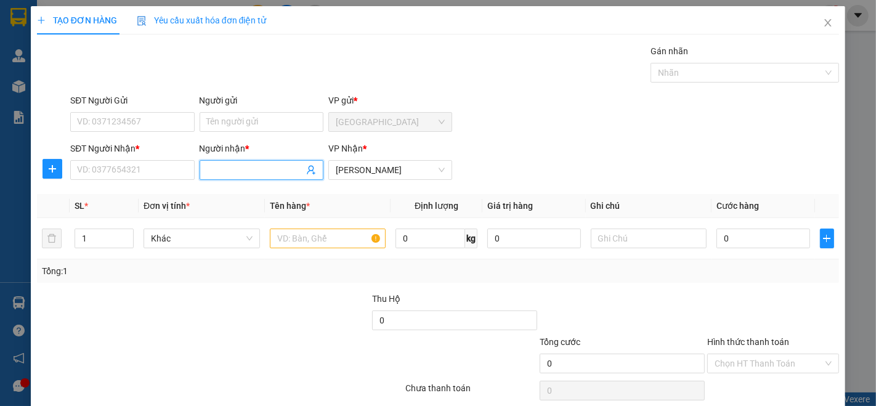
click at [224, 167] on input "Người nhận *" at bounding box center [255, 170] width 97 height 14
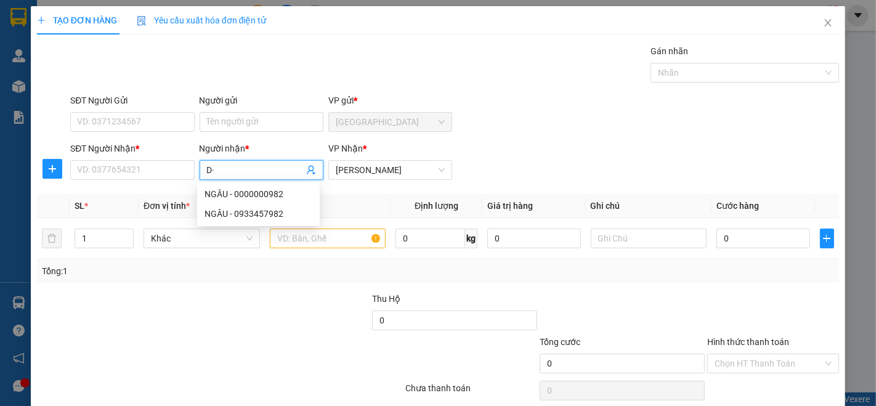
type input "D"
type input "Đ"
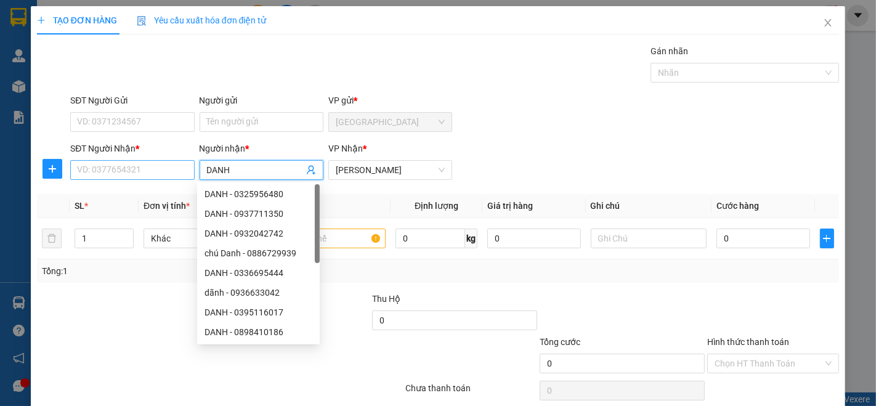
type input "DANH"
click at [158, 175] on input "SĐT Người Nhận *" at bounding box center [132, 170] width 124 height 20
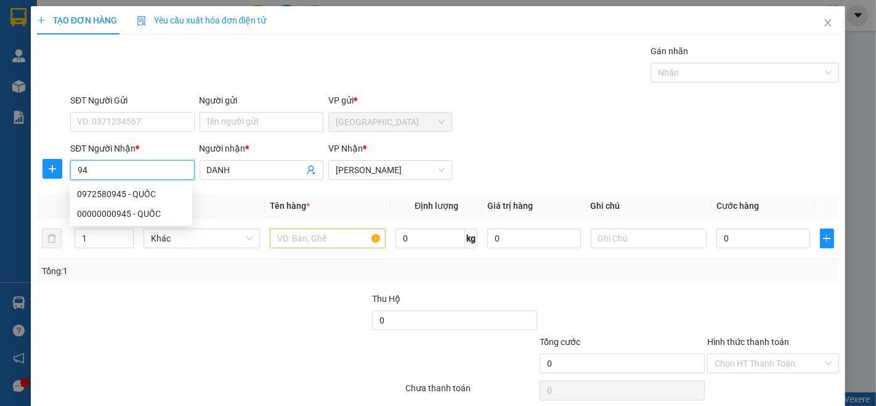
type input "9"
click at [177, 190] on div "0869614495 - DANH (KHÁNH NHƠN )" at bounding box center [154, 194] width 155 height 14
type input "0869614495"
type input "DANH (KHÁNH NHƠN )"
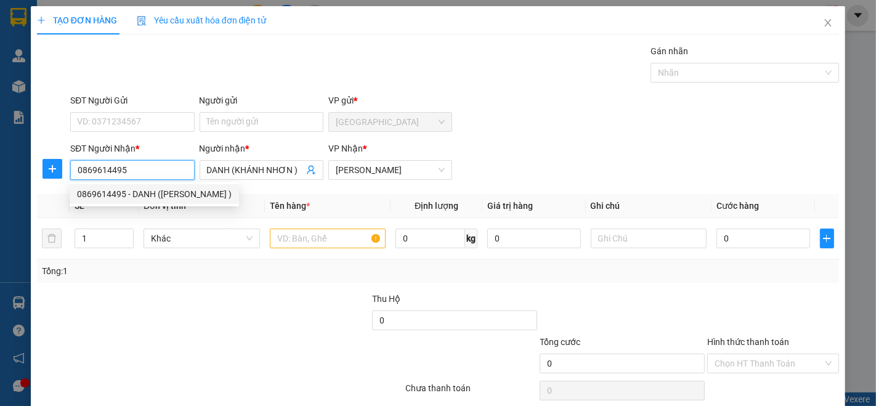
type input "80.000"
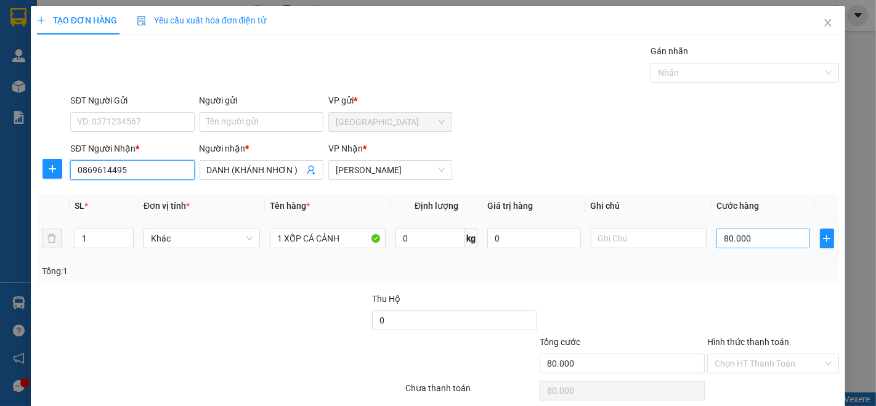
type input "0869614495"
click at [753, 240] on input "80.000" at bounding box center [762, 238] width 93 height 20
type input "5"
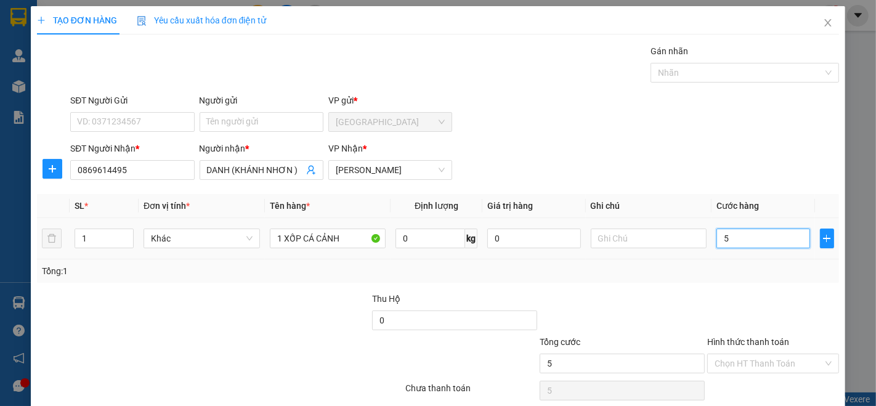
type input "50"
type input "500"
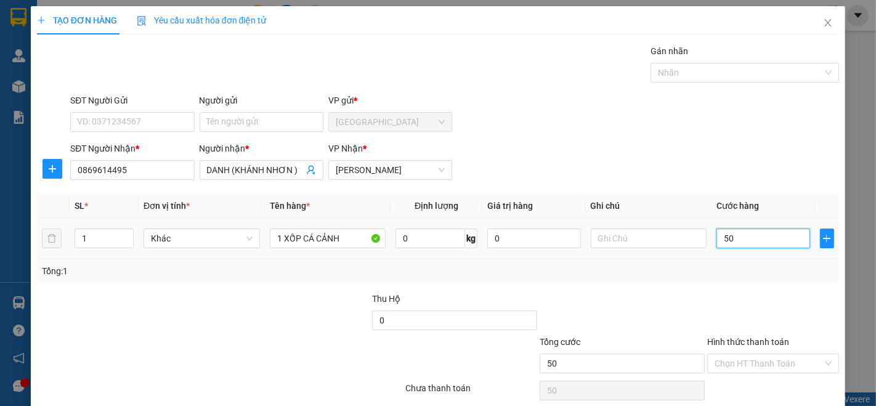
type input "500"
type input "5.000"
type input "50.000"
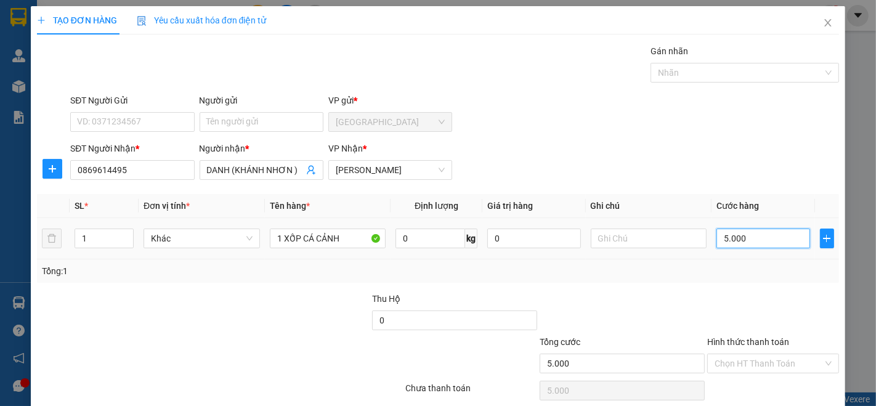
type input "50.000"
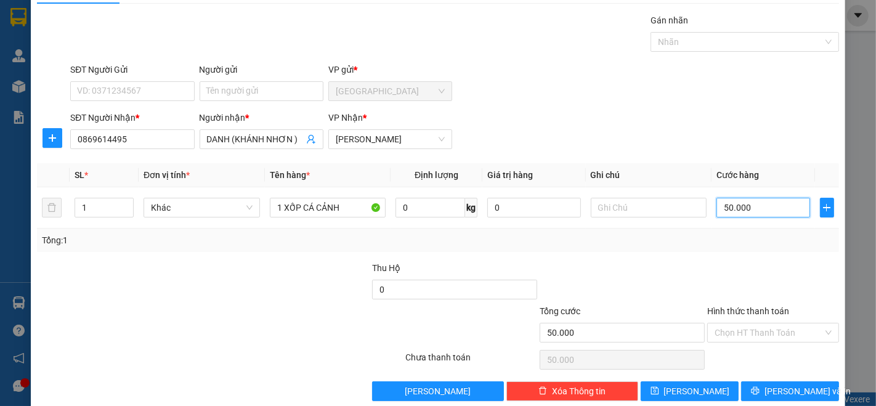
scroll to position [48, 0]
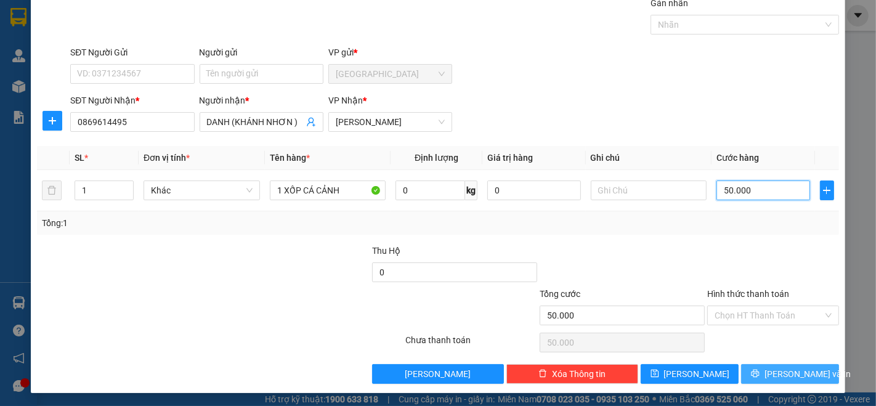
type input "50.000"
click at [777, 370] on span "[PERSON_NAME] và In" at bounding box center [807, 374] width 86 height 14
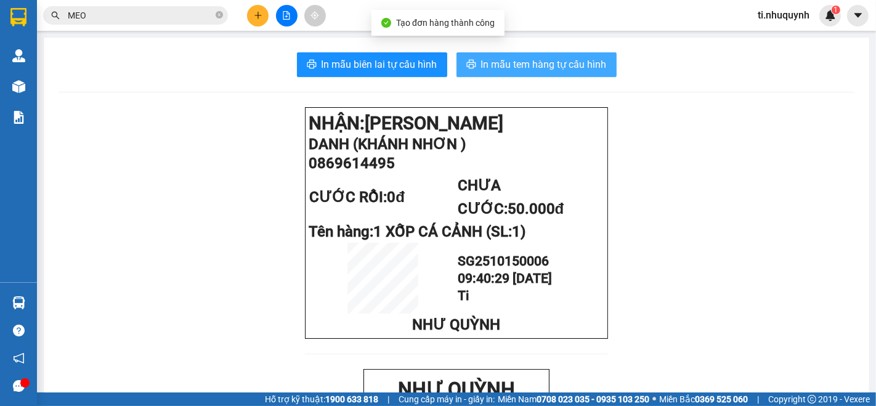
click at [561, 61] on span "In mẫu tem hàng tự cấu hình" at bounding box center [544, 64] width 126 height 15
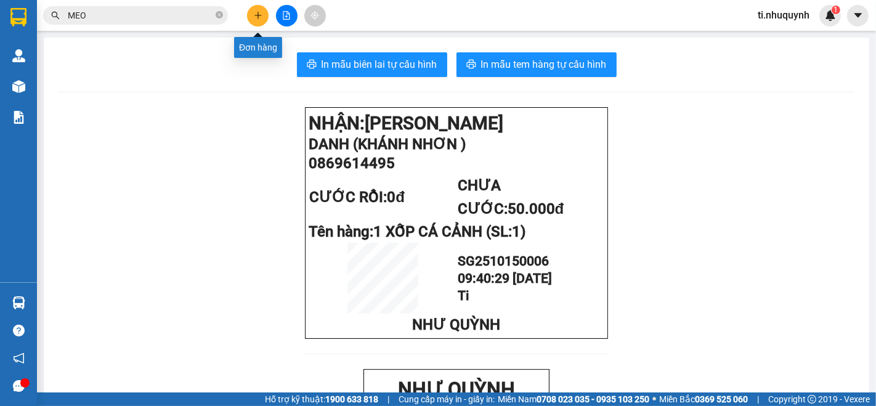
click at [254, 13] on icon "plus" at bounding box center [258, 15] width 9 height 9
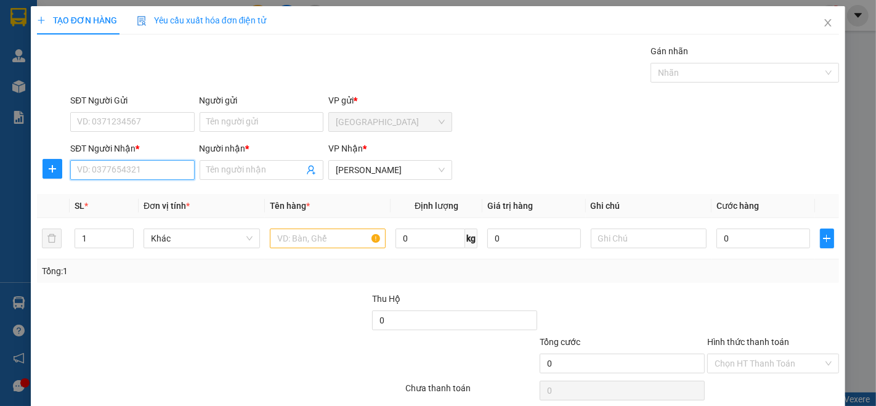
click at [163, 168] on input "SĐT Người Nhận *" at bounding box center [132, 170] width 124 height 20
click at [108, 191] on div "0911959839 - LY" at bounding box center [131, 194] width 108 height 14
type input "0911959839"
type input "LY"
type input "40.000"
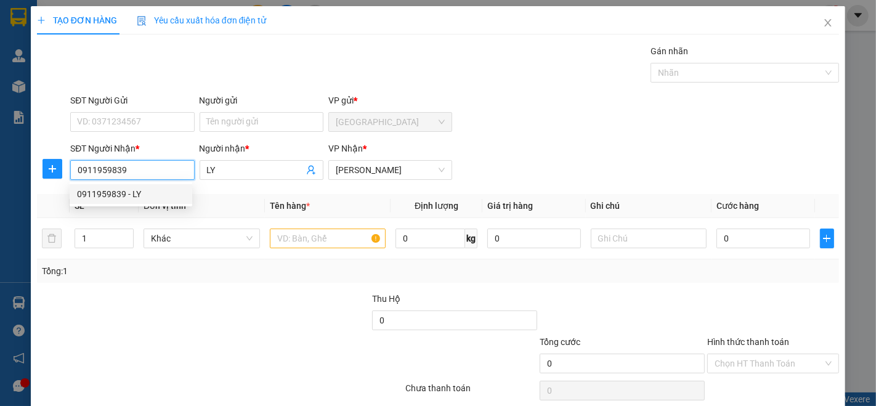
type input "40.000"
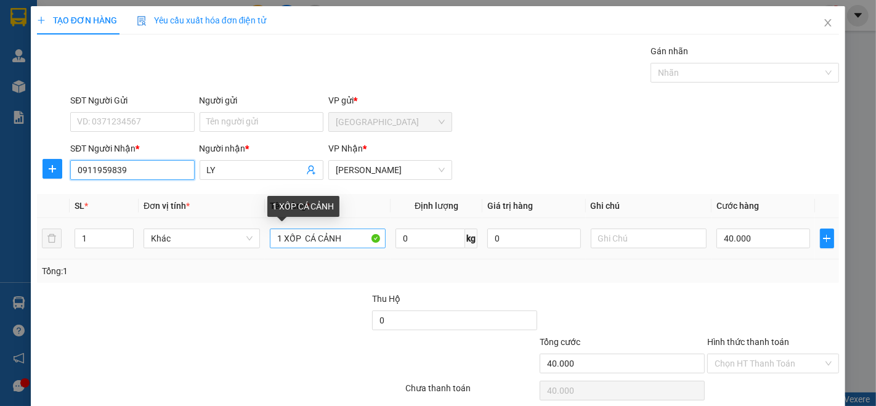
type input "0911959839"
click at [278, 231] on input "1 XỐP CÁ CẢNH" at bounding box center [328, 238] width 116 height 20
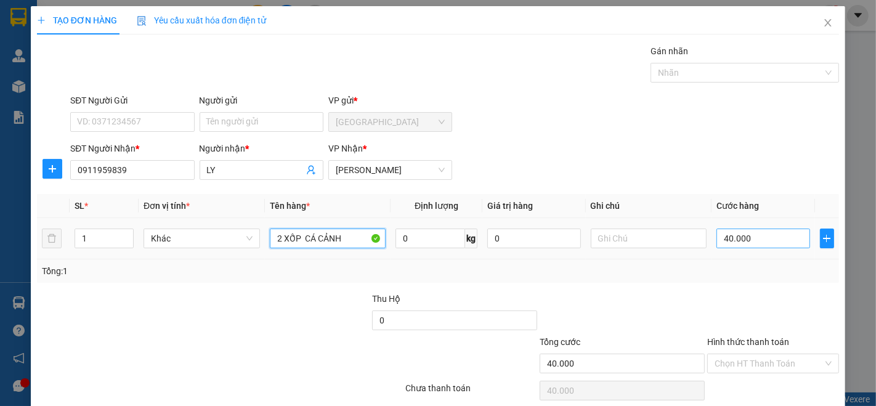
type input "2 XỐP CÁ CẢNH"
click at [761, 237] on input "40.000" at bounding box center [762, 238] width 93 height 20
type input "8"
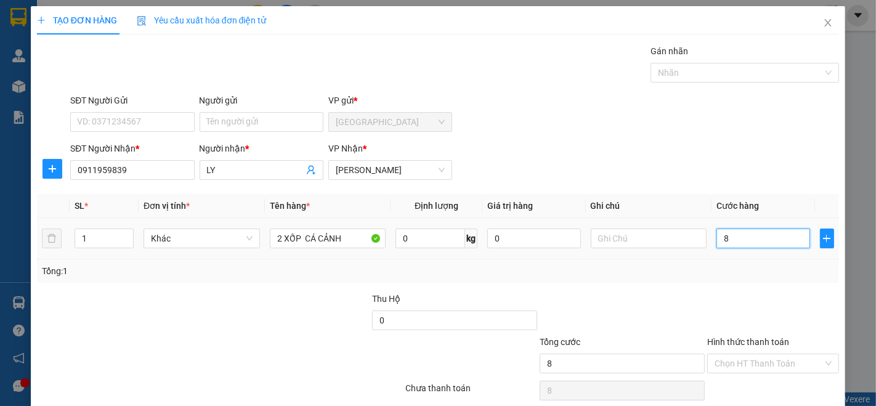
type input "80"
type input "800"
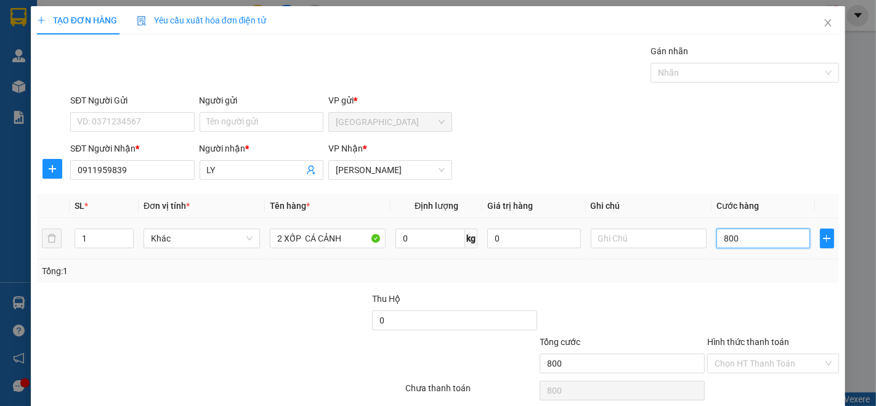
type input "8.000"
type input "80.000"
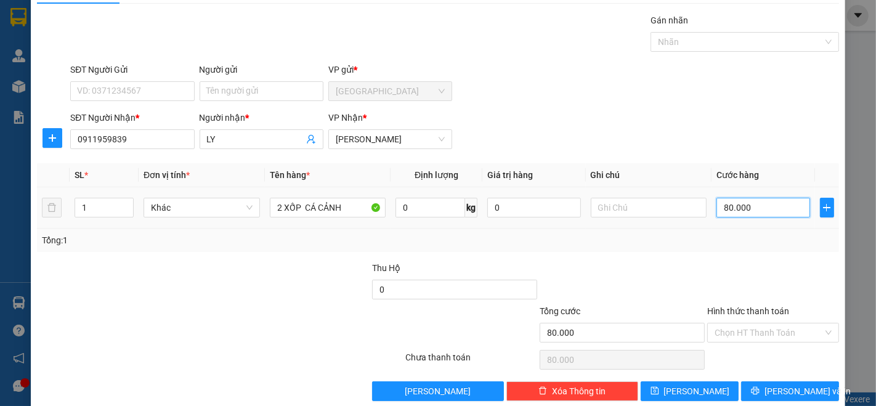
scroll to position [48, 0]
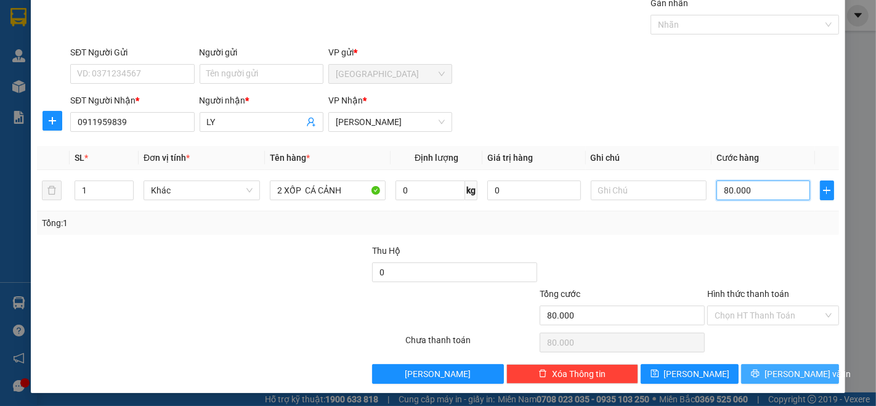
type input "80.000"
click at [786, 376] on span "[PERSON_NAME] và In" at bounding box center [807, 374] width 86 height 14
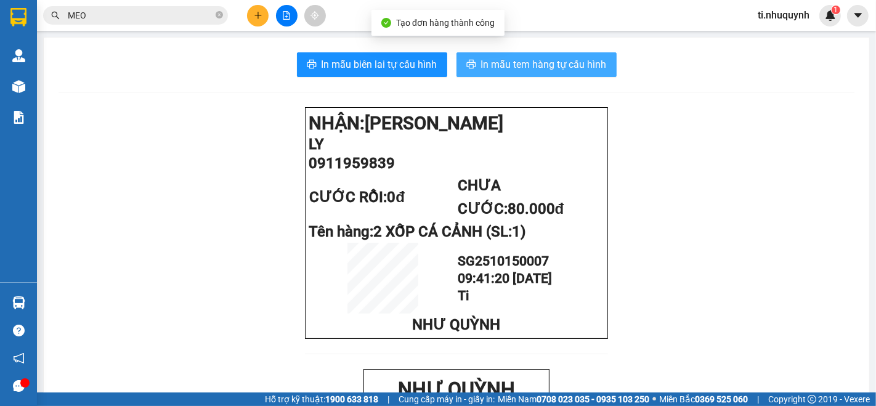
click at [575, 63] on span "In mẫu tem hàng tự cấu hình" at bounding box center [544, 64] width 126 height 15
click at [509, 69] on span "In mẫu tem hàng tự cấu hình" at bounding box center [544, 64] width 126 height 15
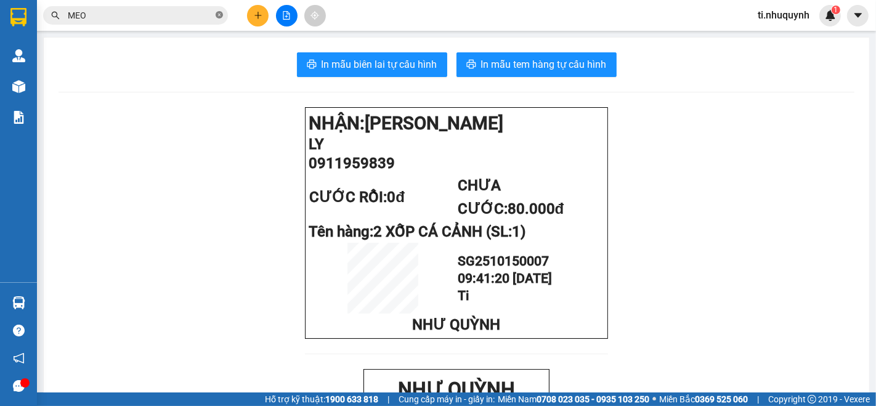
click at [219, 16] on icon "close-circle" at bounding box center [219, 14] width 7 height 7
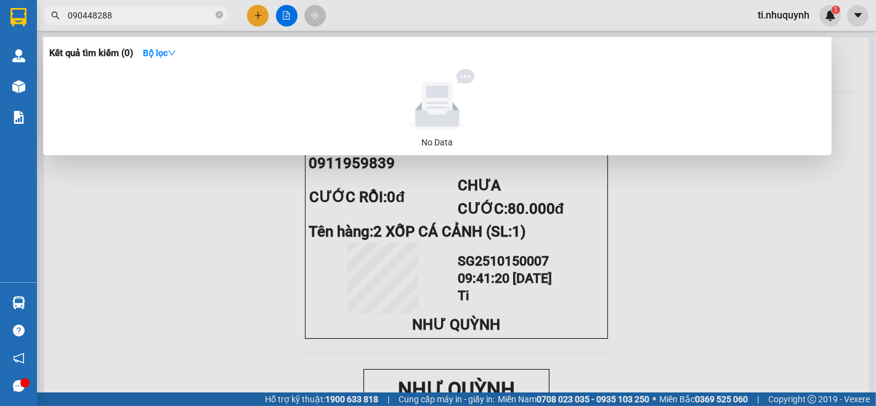
type input "0904482887"
click at [219, 10] on span at bounding box center [219, 16] width 7 height 12
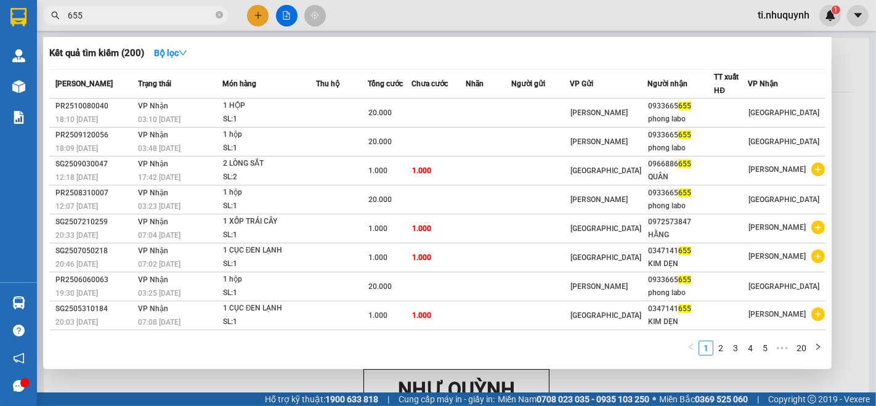
type input "655"
click at [441, 16] on div at bounding box center [438, 203] width 876 height 406
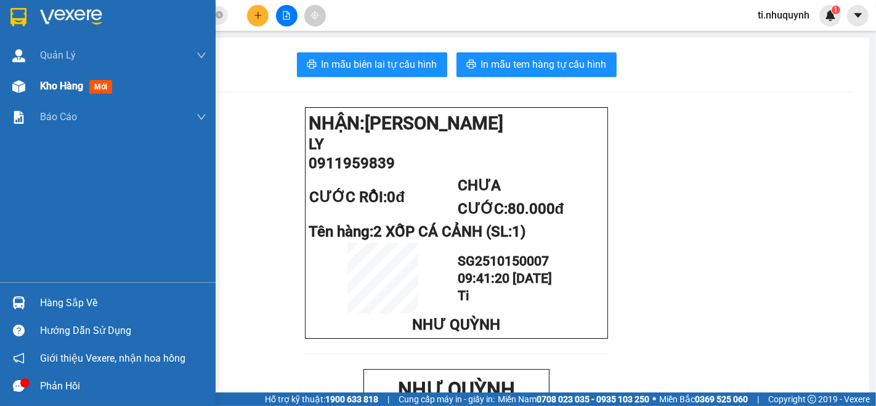
click at [70, 80] on span "Kho hàng" at bounding box center [61, 86] width 43 height 12
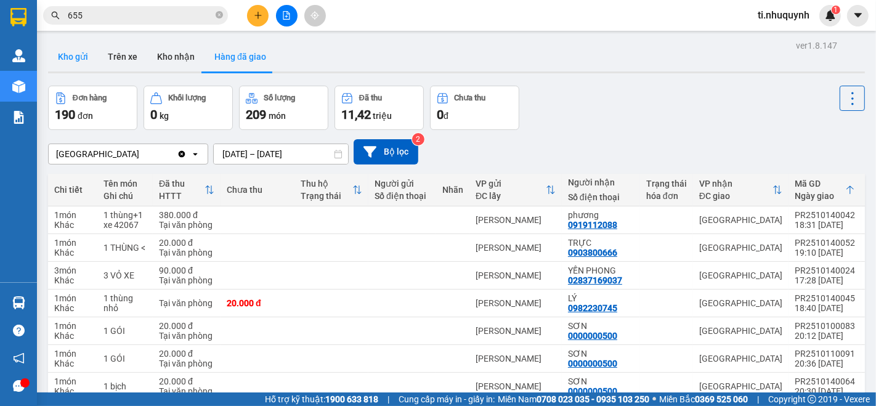
click at [83, 54] on button "Kho gửi" at bounding box center [73, 57] width 50 height 30
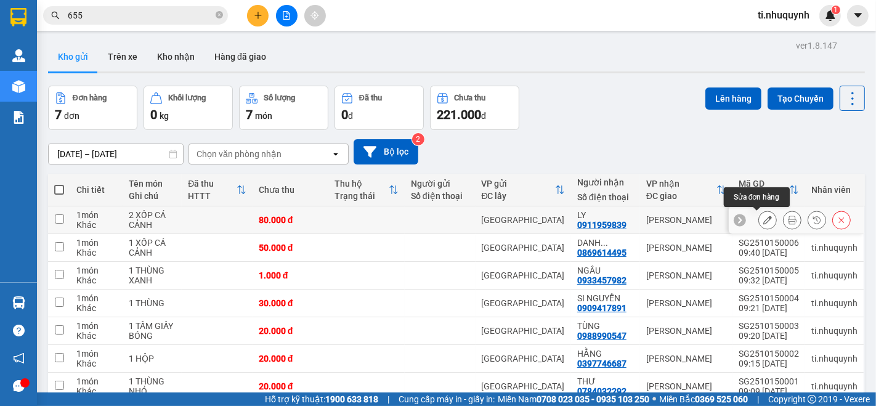
click at [763, 221] on icon at bounding box center [767, 220] width 9 height 9
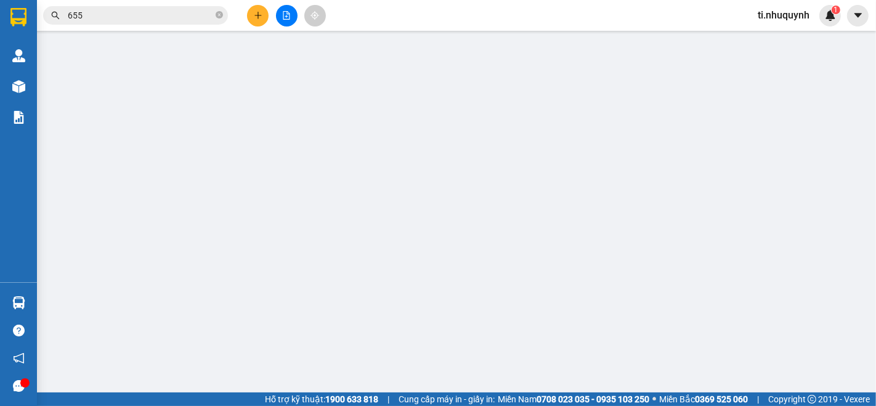
type input "0911959839"
type input "LY"
type input "80.000"
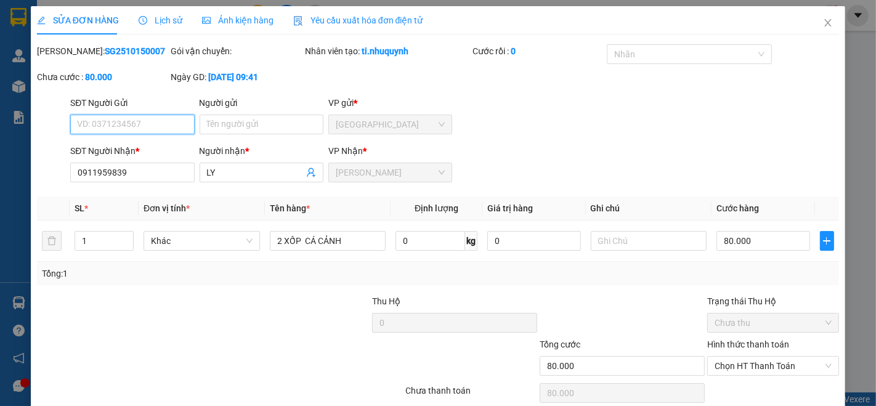
scroll to position [51, 0]
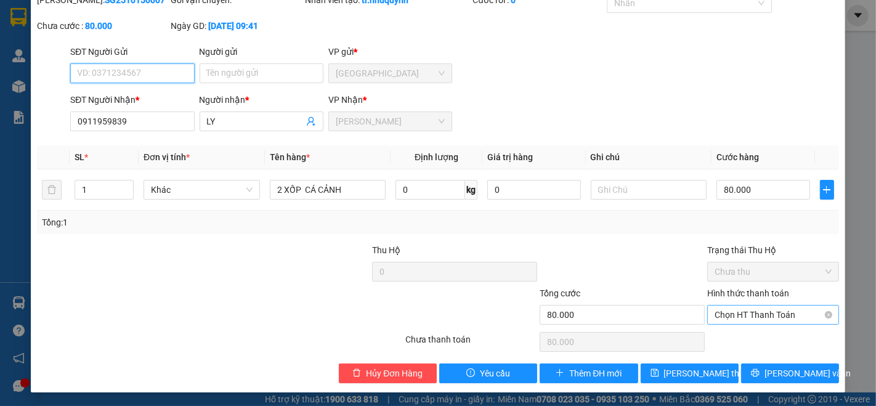
click at [772, 316] on span "Chọn HT Thanh Toán" at bounding box center [772, 314] width 117 height 18
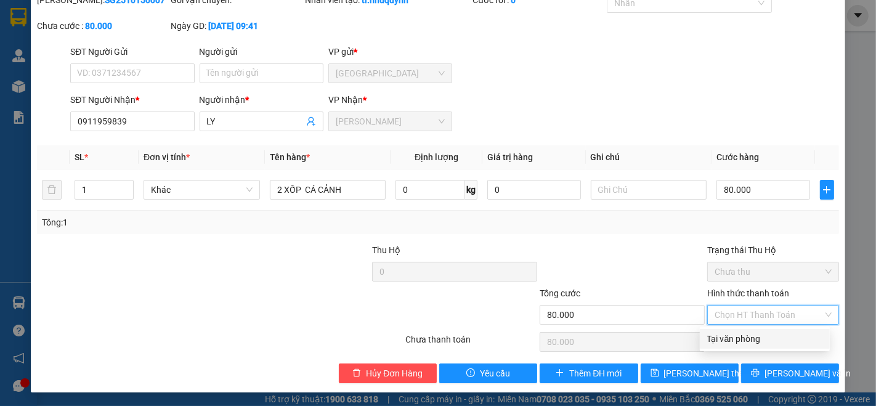
click at [746, 342] on div "Tại văn phòng" at bounding box center [764, 339] width 115 height 14
type input "0"
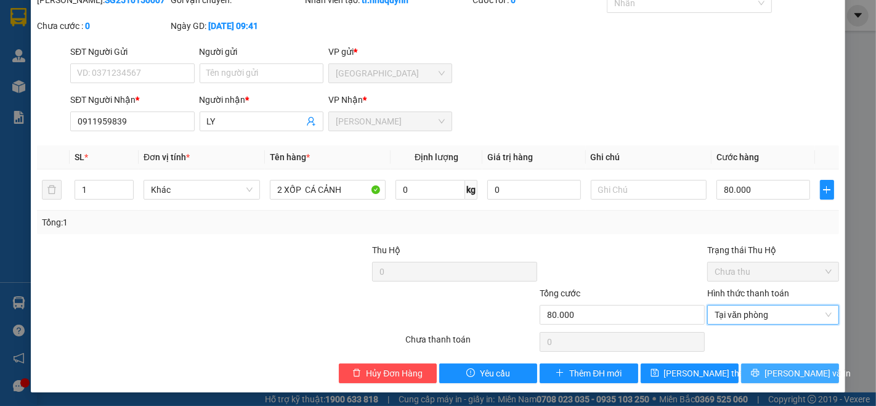
click at [788, 371] on span "[PERSON_NAME] và In" at bounding box center [807, 373] width 86 height 14
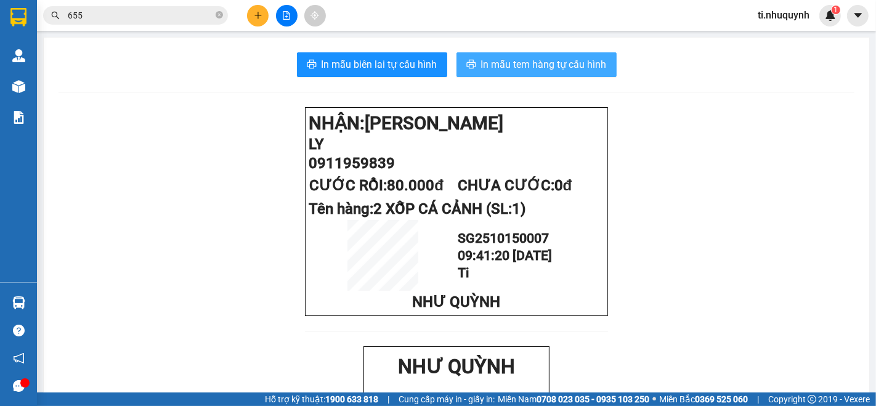
click at [582, 52] on button "In mẫu tem hàng tự cấu hình" at bounding box center [536, 64] width 160 height 25
click at [566, 71] on span "In mẫu tem hàng tự cấu hình" at bounding box center [544, 64] width 126 height 15
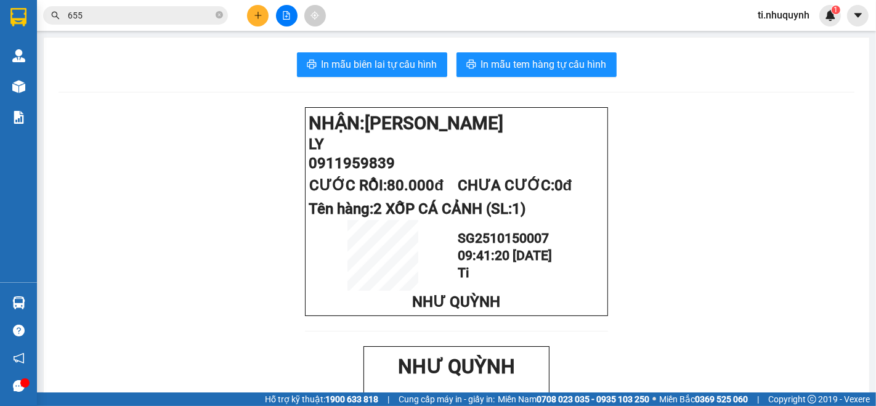
click at [187, 7] on span "655" at bounding box center [135, 15] width 185 height 18
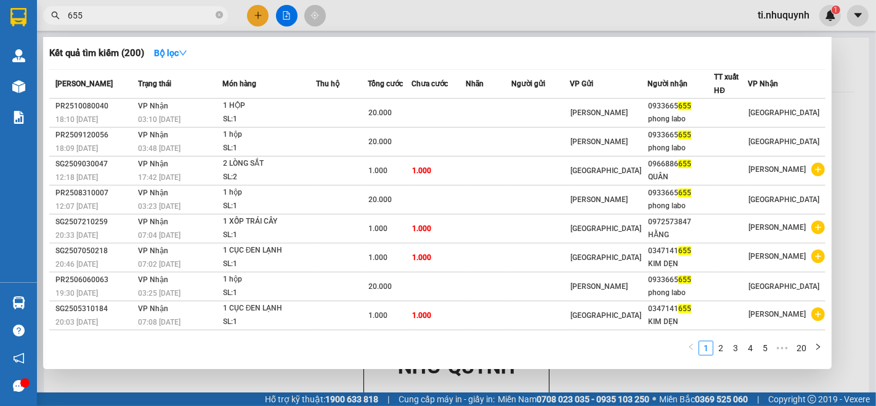
click at [256, 14] on div at bounding box center [438, 203] width 876 height 406
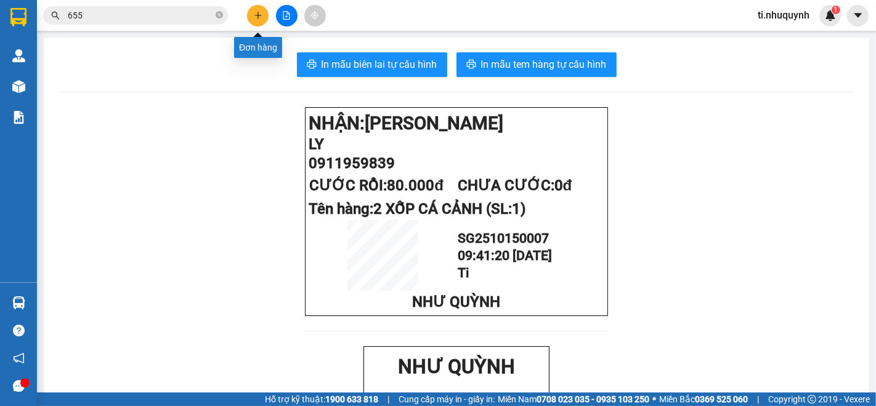
click at [256, 14] on icon "plus" at bounding box center [258, 15] width 9 height 9
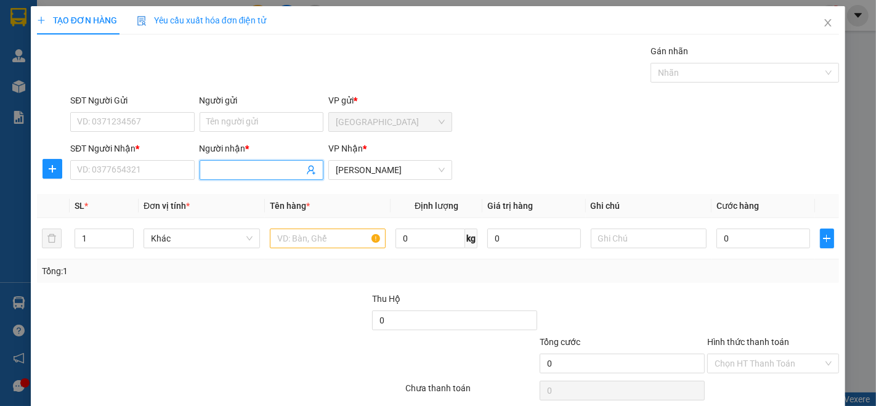
click at [227, 176] on input "Người nhận *" at bounding box center [255, 170] width 97 height 14
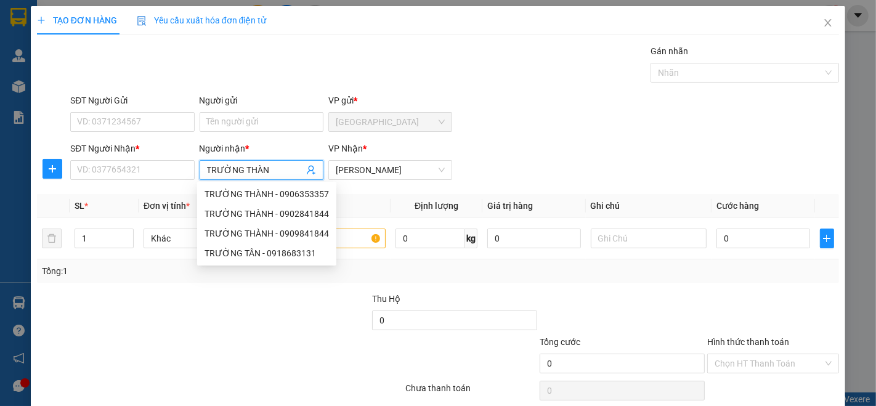
type input "TRƯỜNG THÀNH"
click at [254, 207] on div "TRƯỜNG THÀNH - 0902841844" at bounding box center [266, 214] width 124 height 14
type input "0902841844"
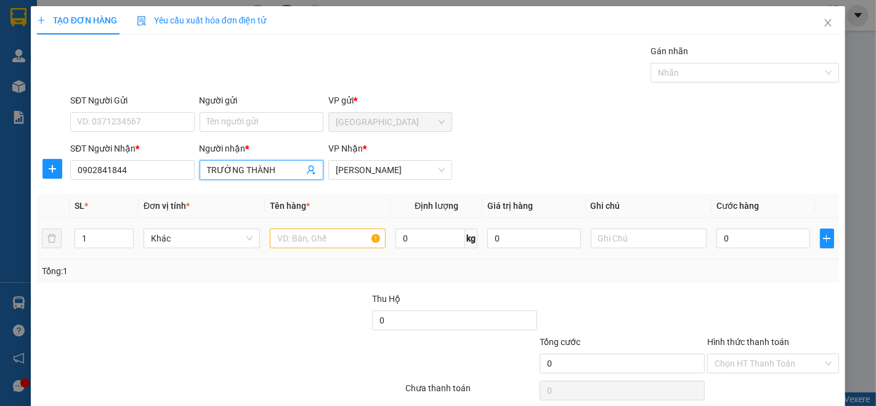
type input "TRƯỜNG THÀNH"
click at [321, 233] on input "text" at bounding box center [328, 238] width 116 height 20
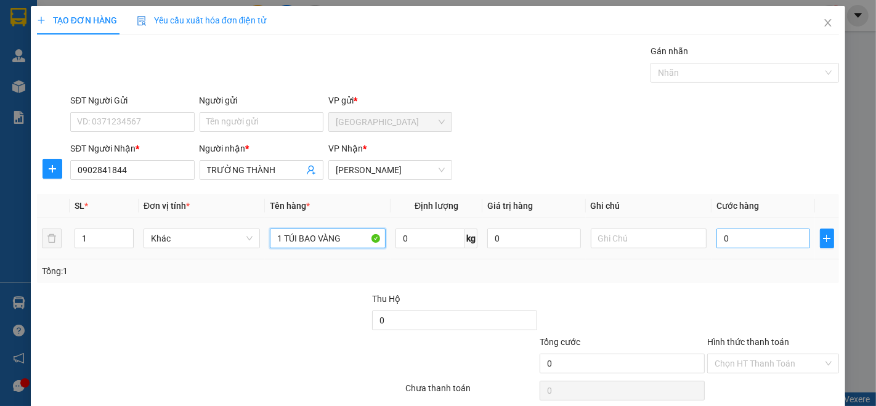
type input "1 TÚI BAO VÀNG"
click at [756, 243] on input "0" at bounding box center [762, 238] width 93 height 20
type input "4"
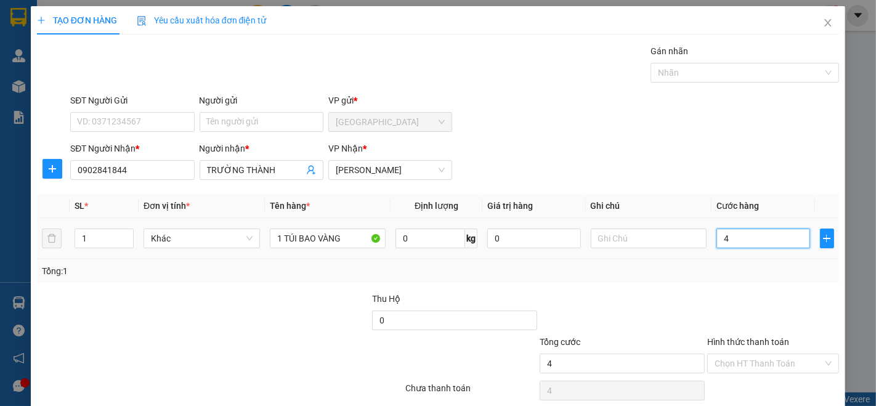
type input "40"
type input "400"
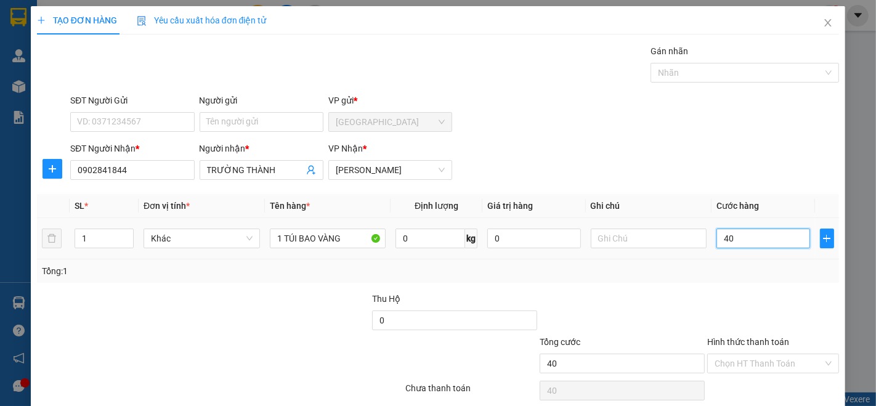
type input "400"
type input "4.000"
type input "40.000"
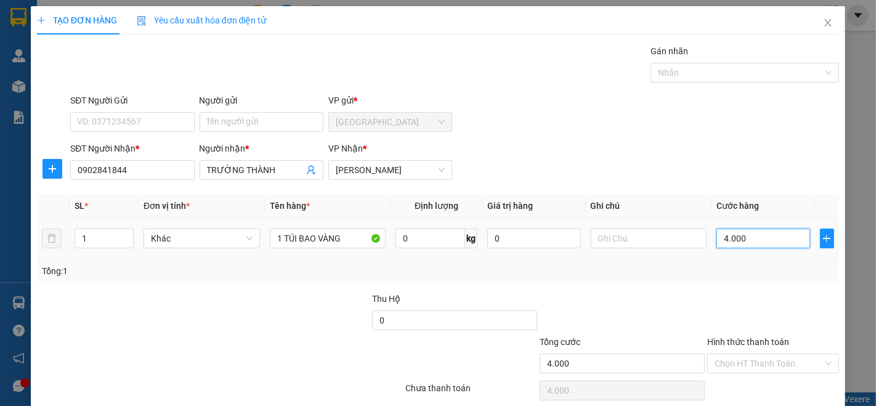
type input "40.000"
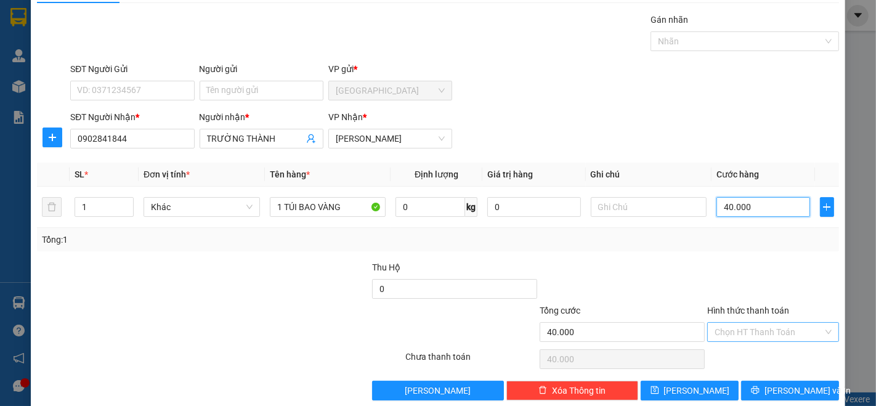
scroll to position [48, 0]
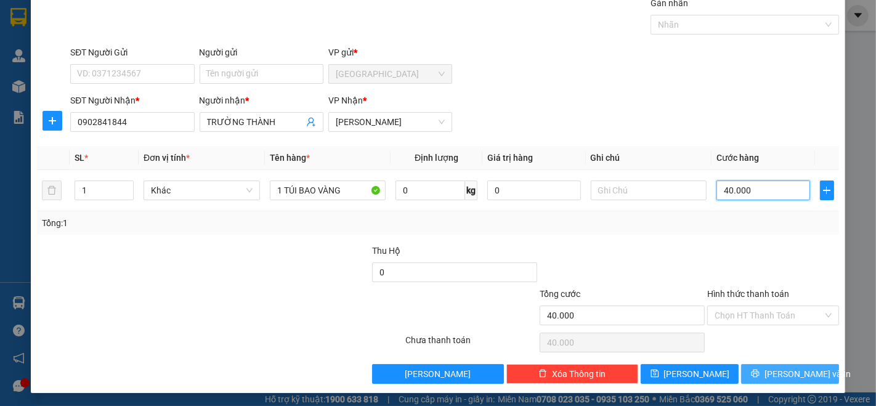
type input "40.000"
click at [781, 367] on span "[PERSON_NAME] và In" at bounding box center [807, 374] width 86 height 14
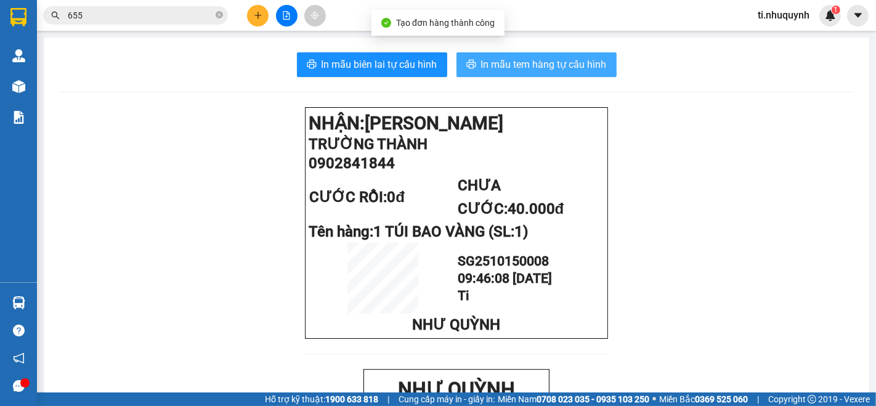
click at [567, 69] on span "In mẫu tem hàng tự cấu hình" at bounding box center [544, 64] width 126 height 15
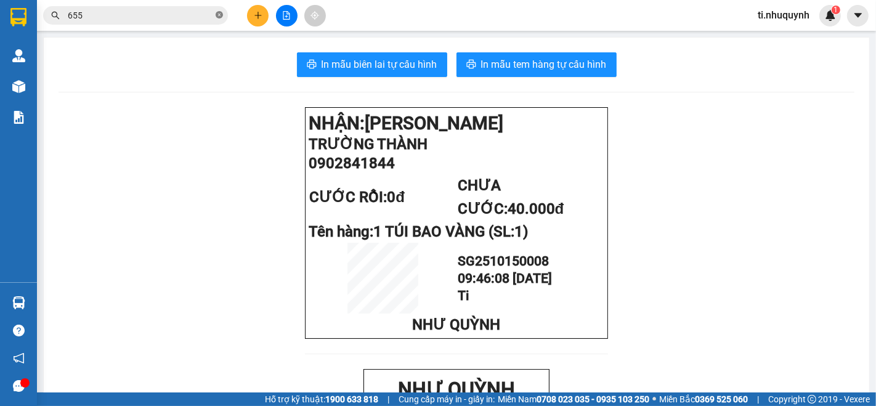
click at [219, 15] on icon "close-circle" at bounding box center [219, 14] width 7 height 7
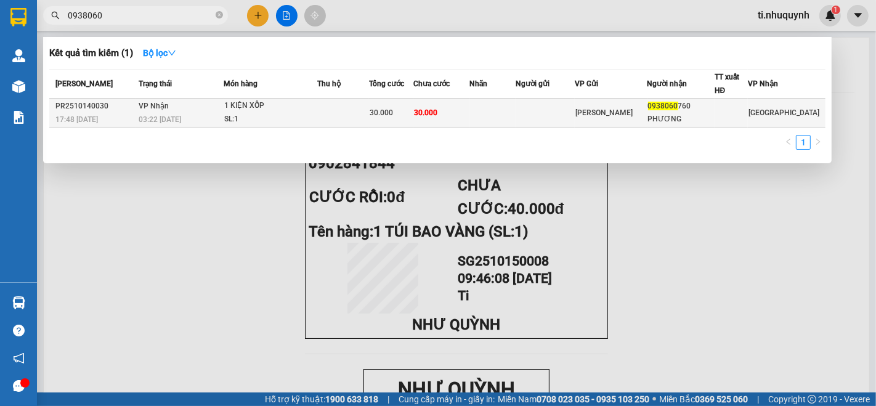
type input "0938060"
click at [494, 110] on td at bounding box center [493, 113] width 46 height 29
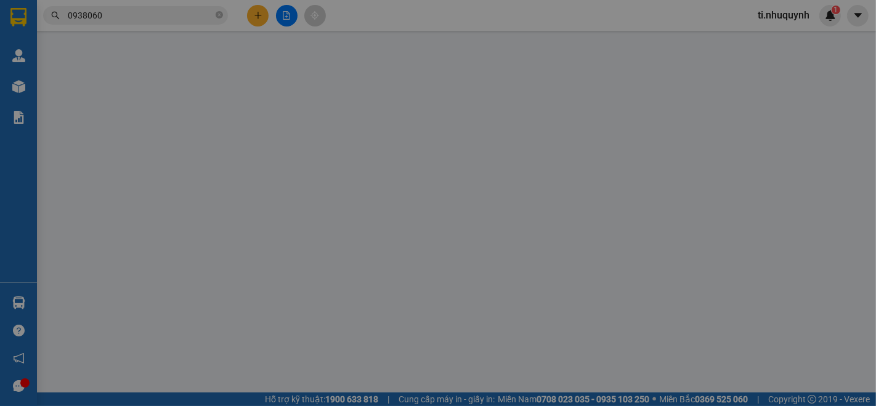
type input "0938060760"
type input "PHƯƠNG"
type input "30.000"
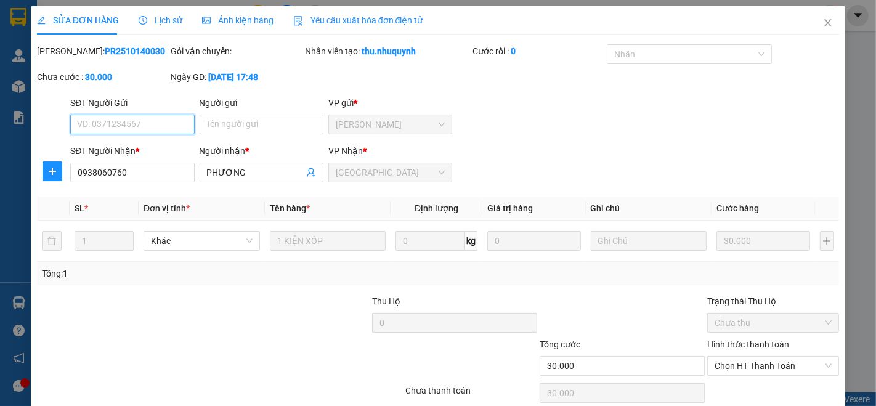
scroll to position [51, 0]
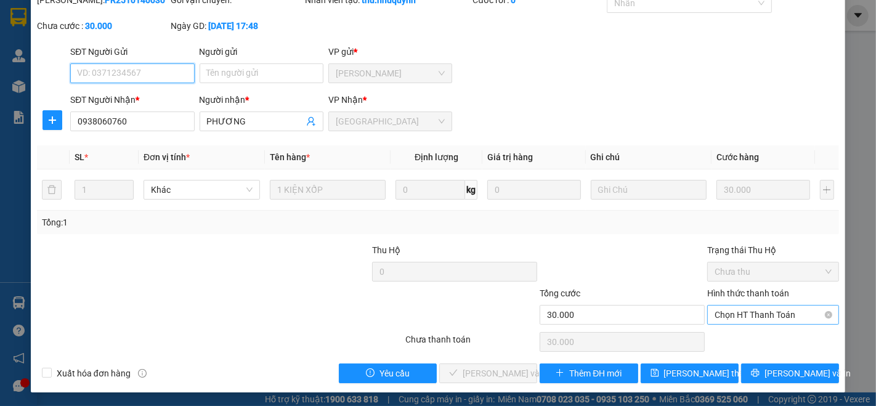
click at [769, 310] on span "Chọn HT Thanh Toán" at bounding box center [772, 314] width 117 height 18
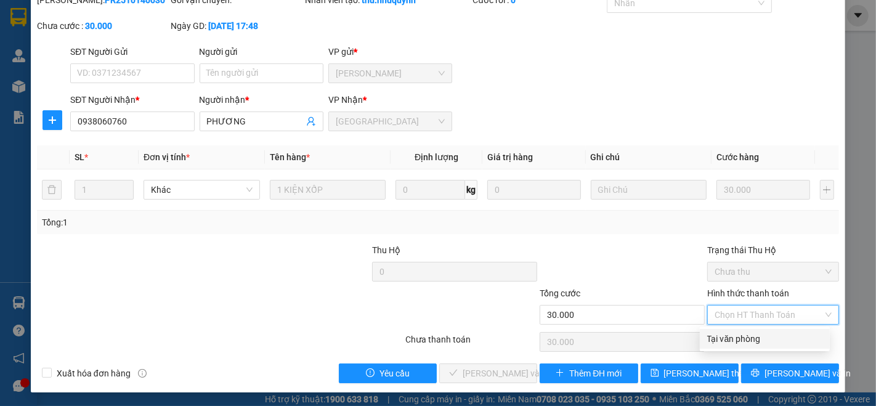
click at [753, 343] on div "Tại văn phòng" at bounding box center [764, 339] width 115 height 14
type input "0"
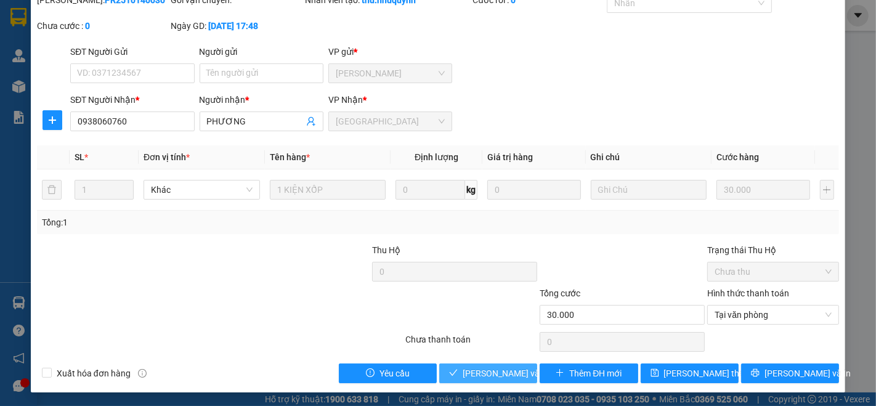
click at [499, 374] on span "[PERSON_NAME] và Giao hàng" at bounding box center [521, 373] width 118 height 14
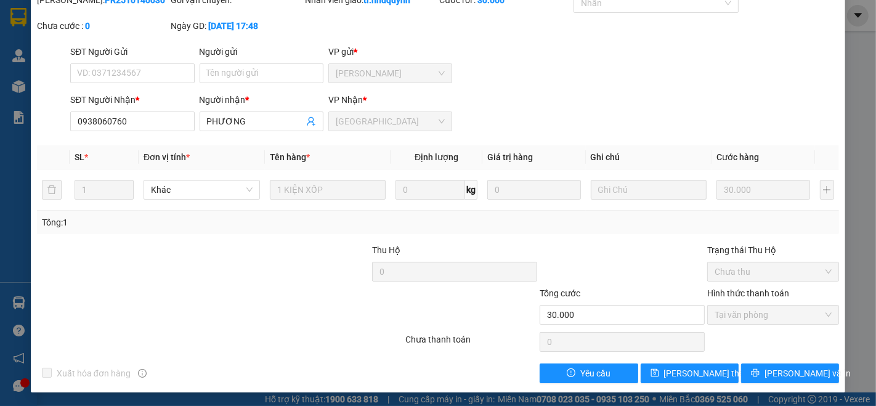
scroll to position [0, 0]
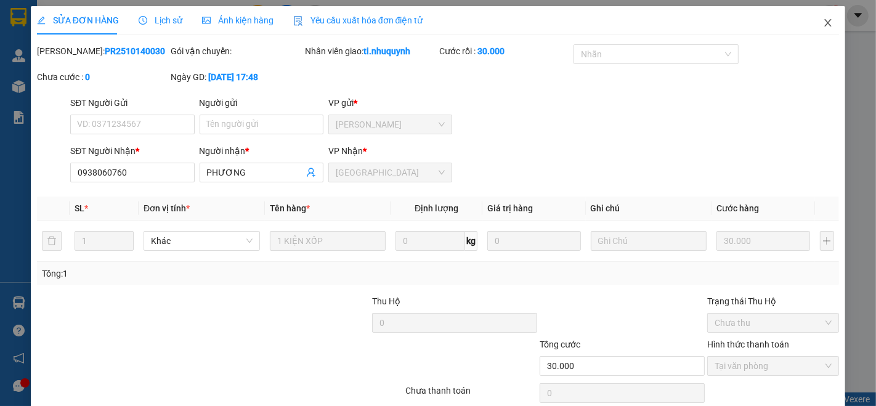
click at [823, 22] on icon "close" at bounding box center [828, 23] width 10 height 10
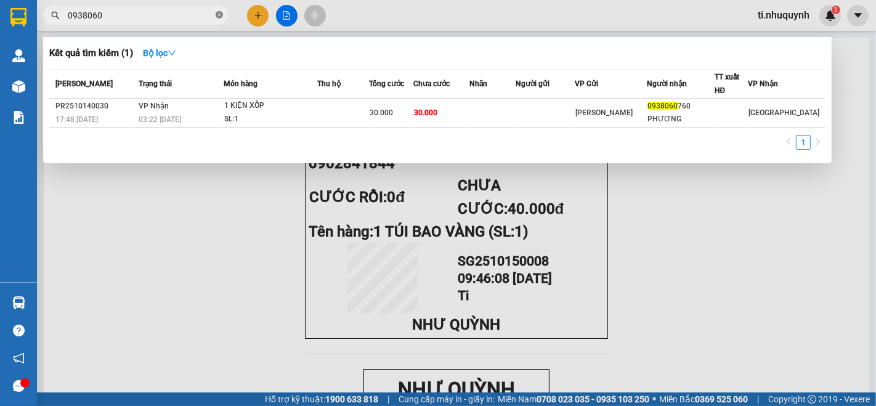
click at [221, 19] on span at bounding box center [219, 16] width 7 height 12
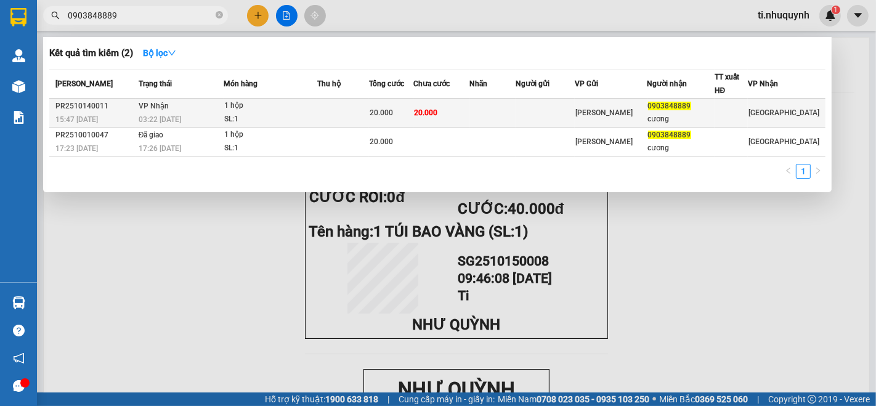
type input "0903848889"
click at [433, 108] on span "20.000" at bounding box center [425, 112] width 23 height 9
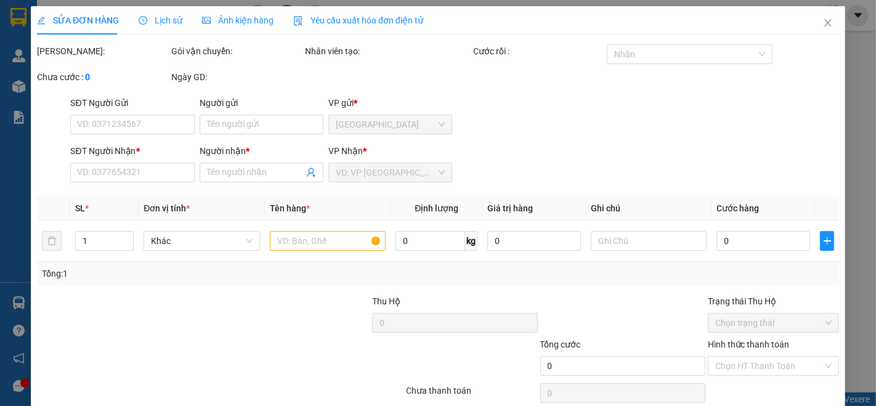
type input "0903848889"
type input "cương"
type input "20.000"
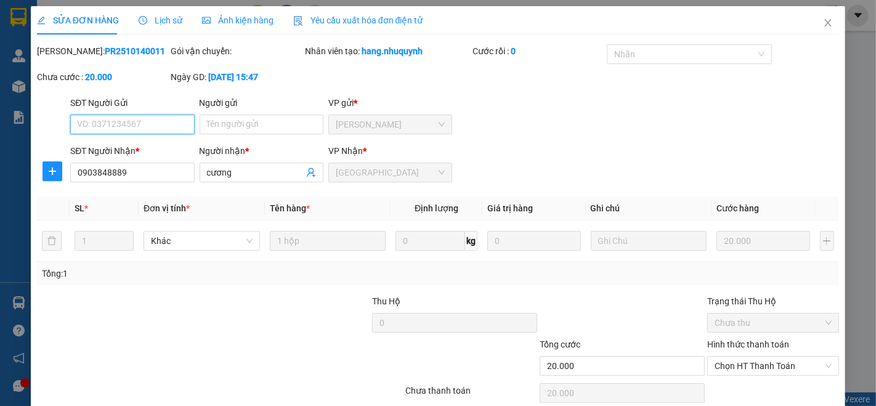
scroll to position [51, 0]
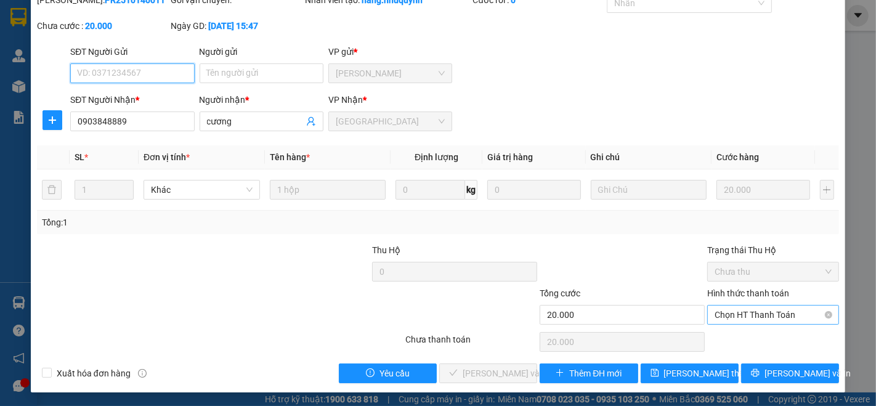
click at [758, 312] on span "Chọn HT Thanh Toán" at bounding box center [772, 314] width 117 height 18
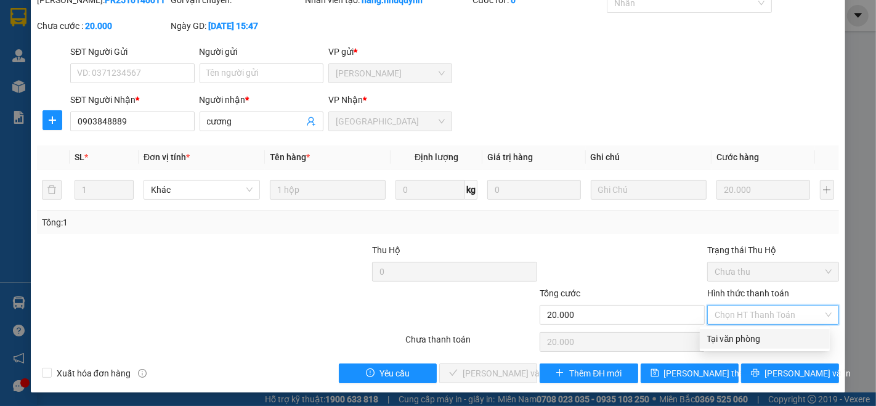
click at [753, 341] on div "Tại văn phòng" at bounding box center [764, 339] width 115 height 14
type input "0"
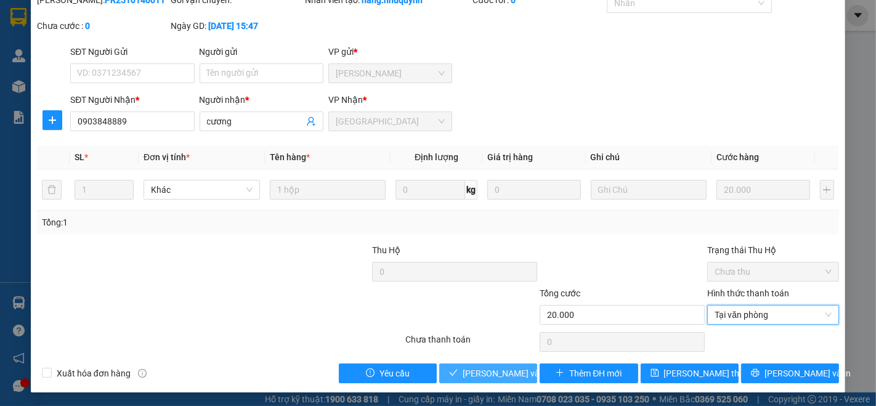
click at [450, 376] on icon "check" at bounding box center [453, 372] width 9 height 9
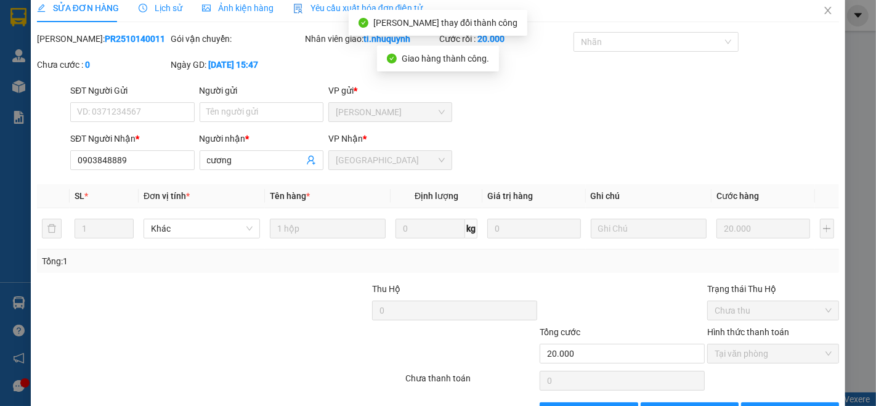
scroll to position [0, 0]
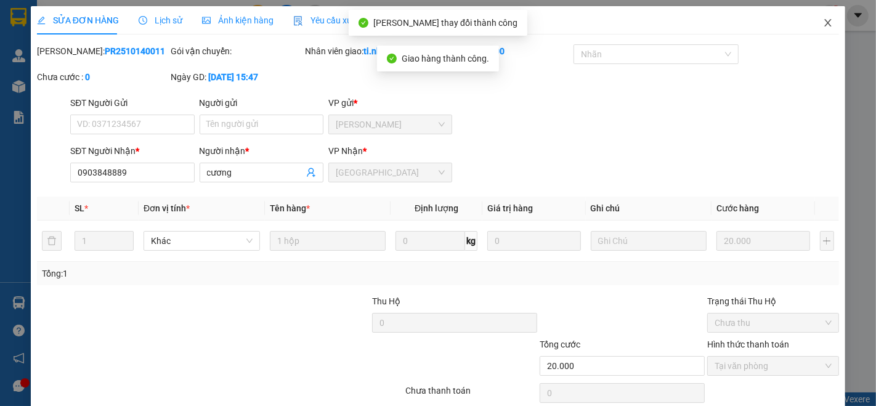
click at [825, 25] on icon "close" at bounding box center [828, 22] width 7 height 7
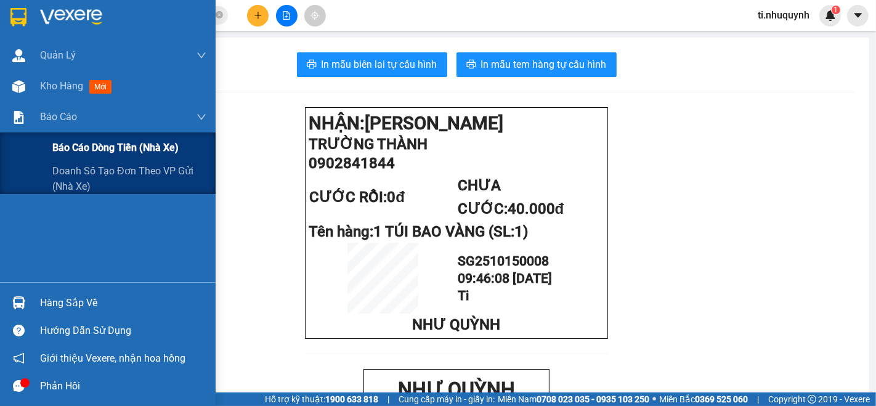
click at [81, 148] on span "Báo cáo dòng tiền (nhà xe)" at bounding box center [115, 147] width 126 height 15
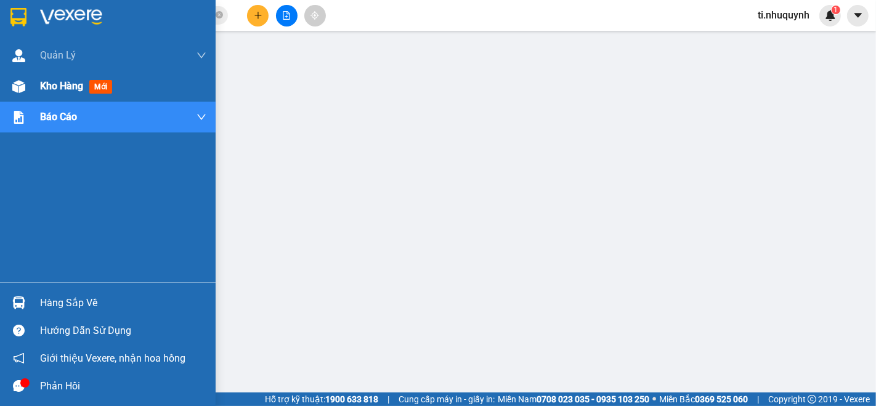
click at [70, 83] on span "Kho hàng" at bounding box center [61, 86] width 43 height 12
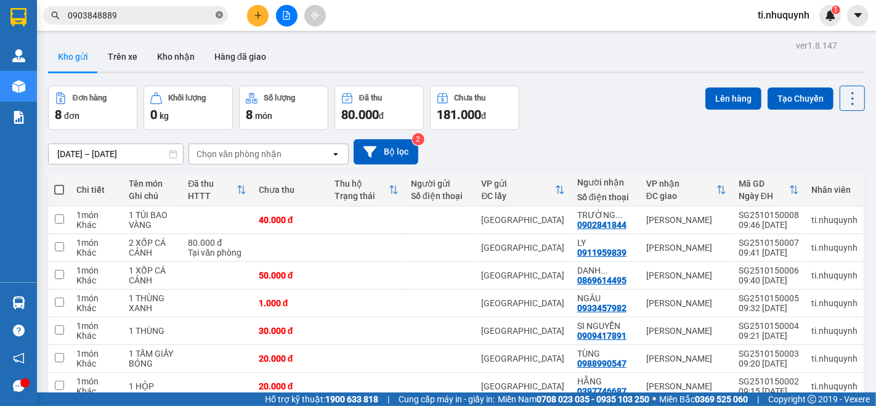
click at [216, 15] on icon "close-circle" at bounding box center [219, 14] width 7 height 7
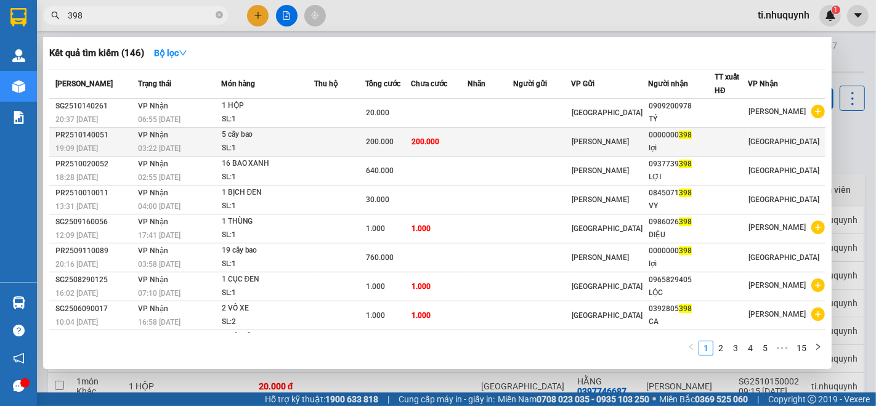
type input "398"
click at [467, 134] on td "200.000" at bounding box center [439, 141] width 57 height 29
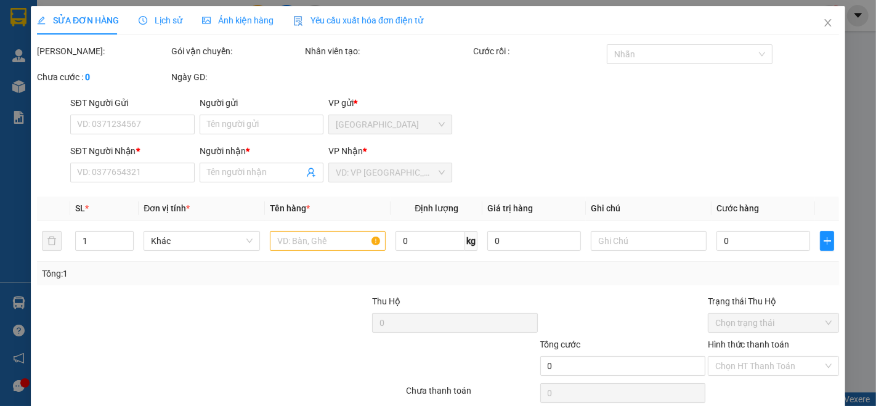
type input "0000000398"
type input "lợi"
type input "200.000"
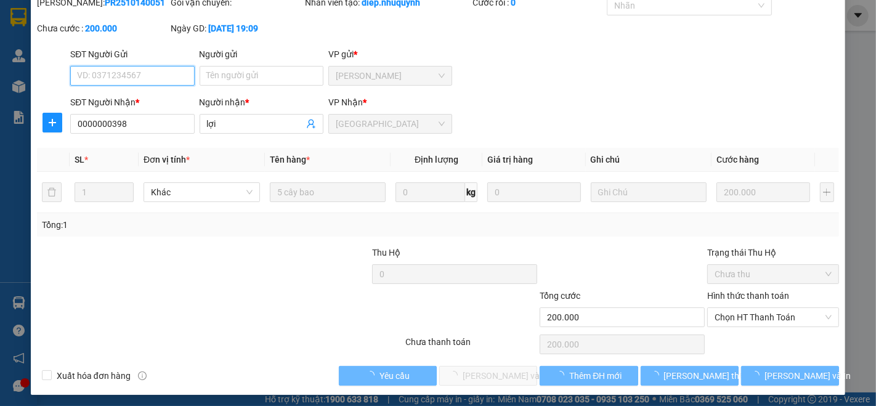
scroll to position [51, 0]
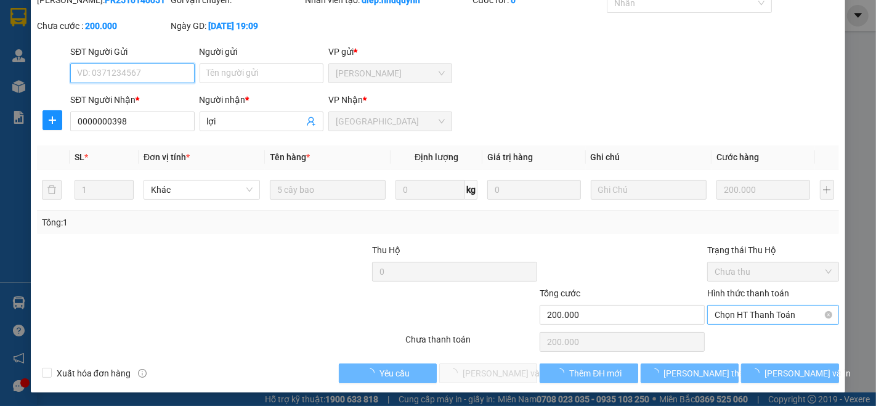
click at [757, 307] on span "Chọn HT Thanh Toán" at bounding box center [772, 314] width 117 height 18
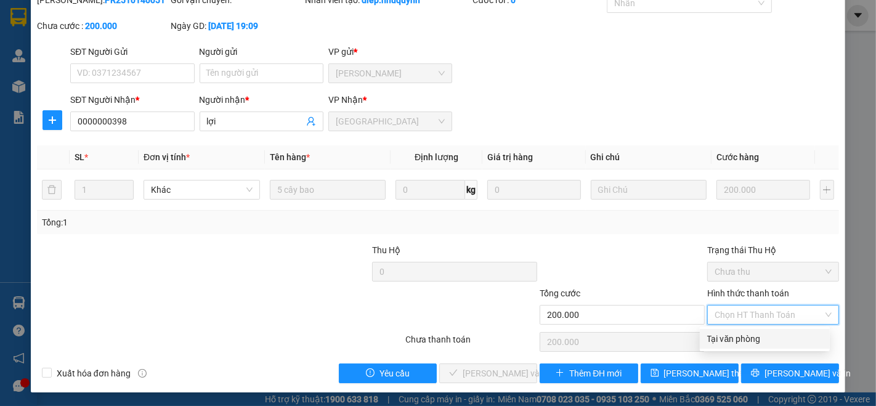
click at [745, 337] on div "Tại văn phòng" at bounding box center [764, 339] width 115 height 14
type input "0"
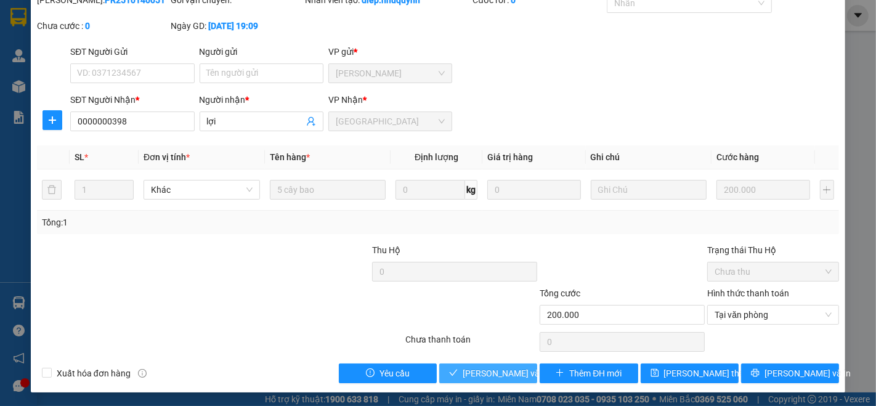
click at [497, 373] on span "[PERSON_NAME] và Giao hàng" at bounding box center [521, 373] width 118 height 14
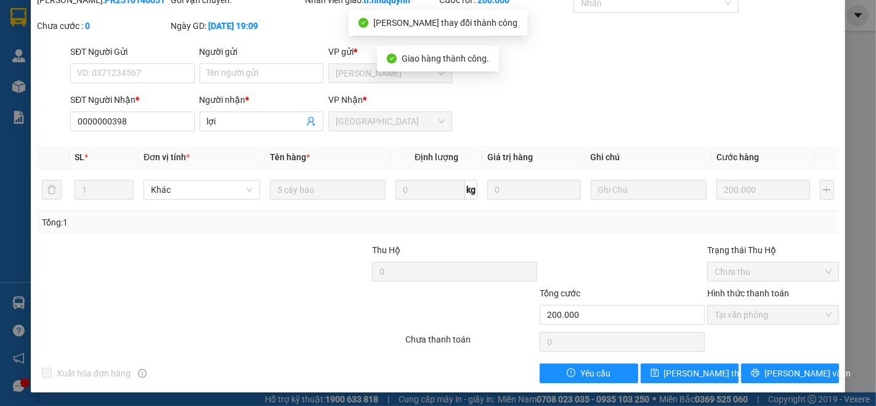
scroll to position [0, 0]
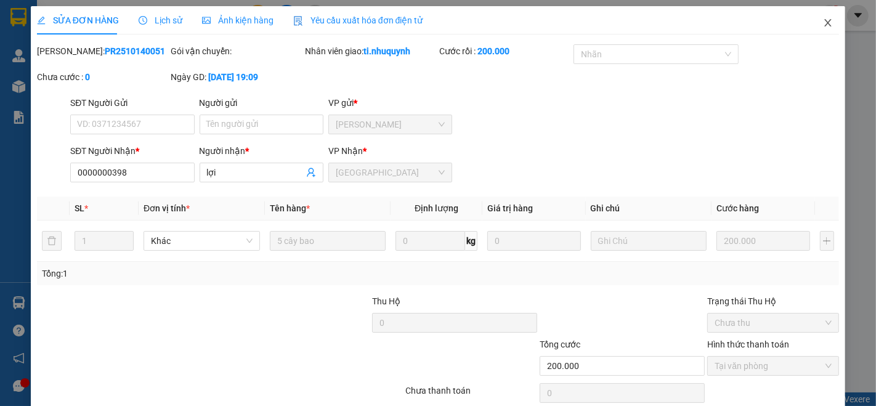
click at [823, 25] on icon "close" at bounding box center [828, 23] width 10 height 10
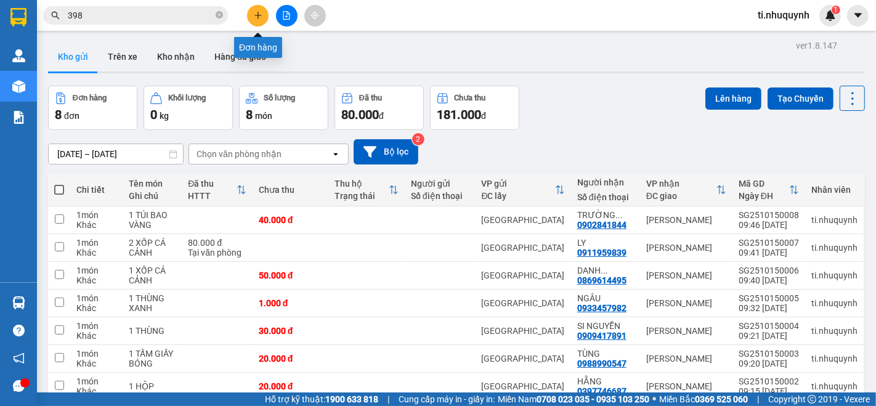
click at [252, 17] on button at bounding box center [258, 16] width 22 height 22
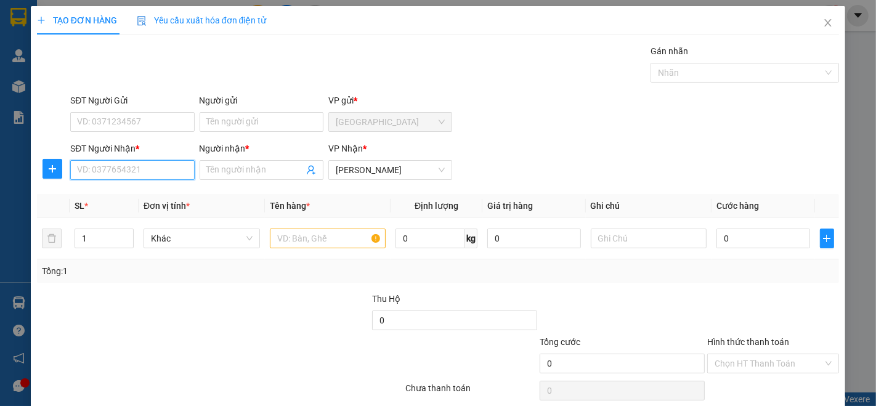
click at [149, 169] on input "SĐT Người Nhận *" at bounding box center [132, 170] width 124 height 20
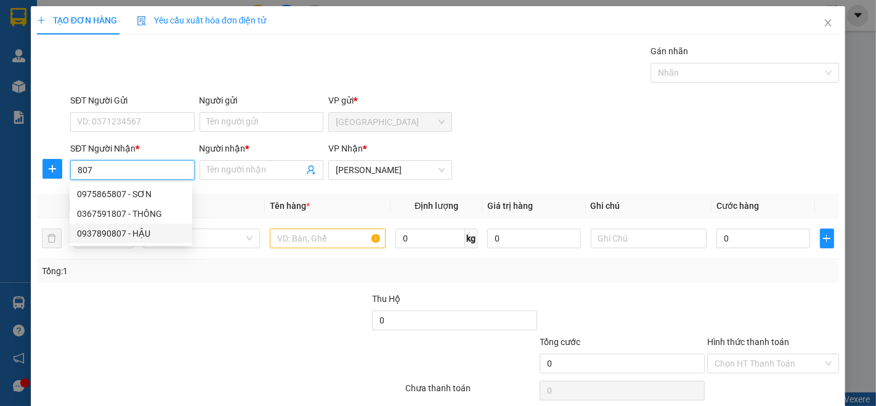
click at [135, 238] on div "0937890807 - HẬU" at bounding box center [131, 234] width 108 height 14
type input "0937890807"
type input "HẬU"
type input "30.000"
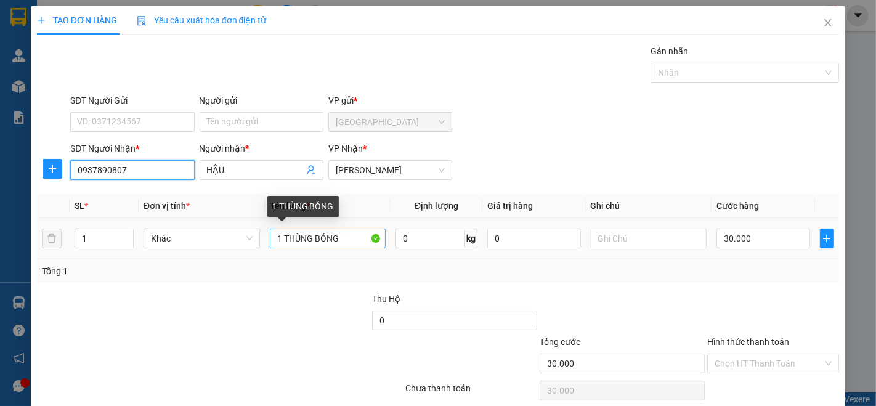
type input "0937890807"
click at [281, 234] on input "1 THÙNG BÓNG" at bounding box center [328, 238] width 116 height 20
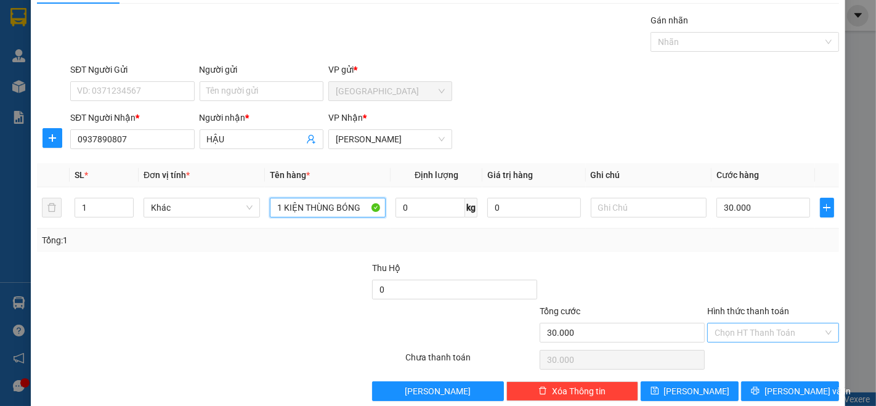
scroll to position [48, 0]
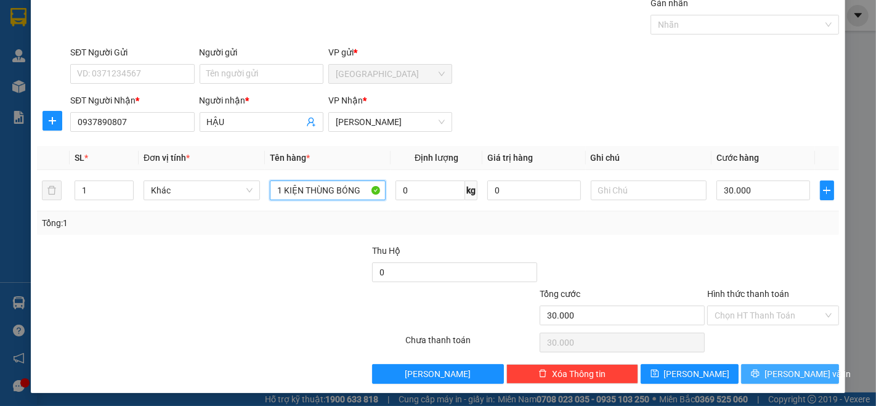
type input "1 KIỆN THÙNG BÓNG"
click at [759, 374] on icon "printer" at bounding box center [755, 373] width 8 height 8
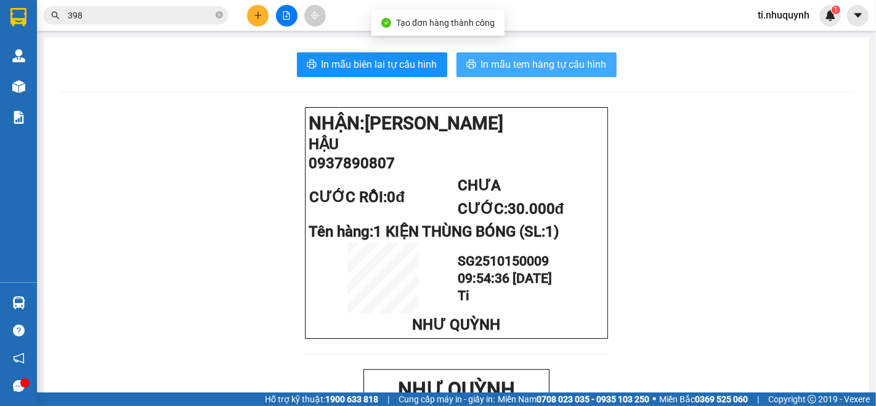
click at [554, 71] on span "In mẫu tem hàng tự cấu hình" at bounding box center [544, 64] width 126 height 15
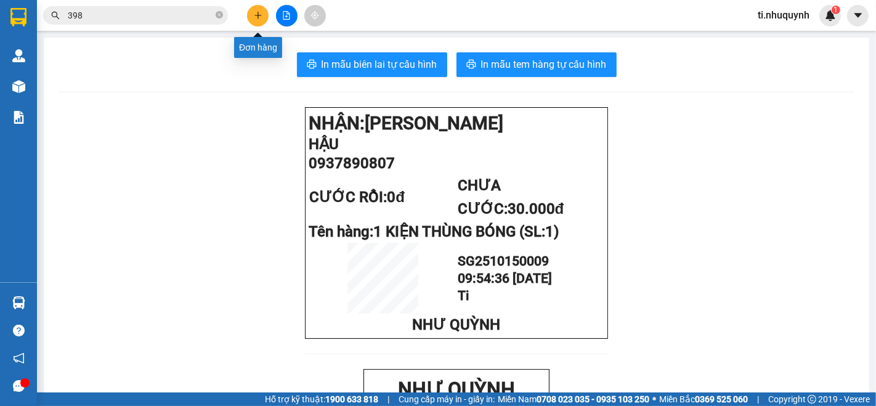
click at [255, 17] on icon "plus" at bounding box center [258, 15] width 9 height 9
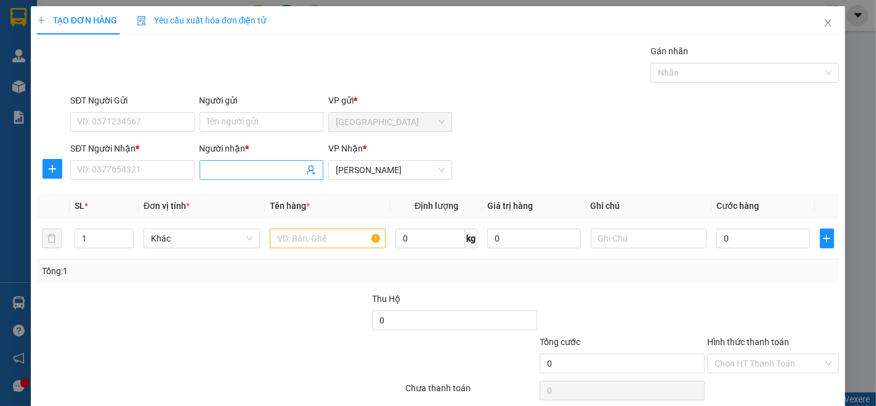
click at [249, 164] on input "Người nhận *" at bounding box center [255, 170] width 97 height 14
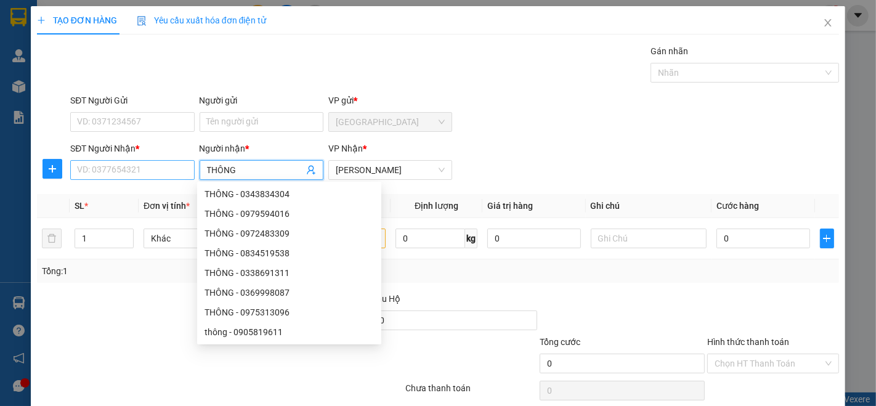
type input "THÔNG"
click at [135, 169] on input "SĐT Người Nhận *" at bounding box center [132, 170] width 124 height 20
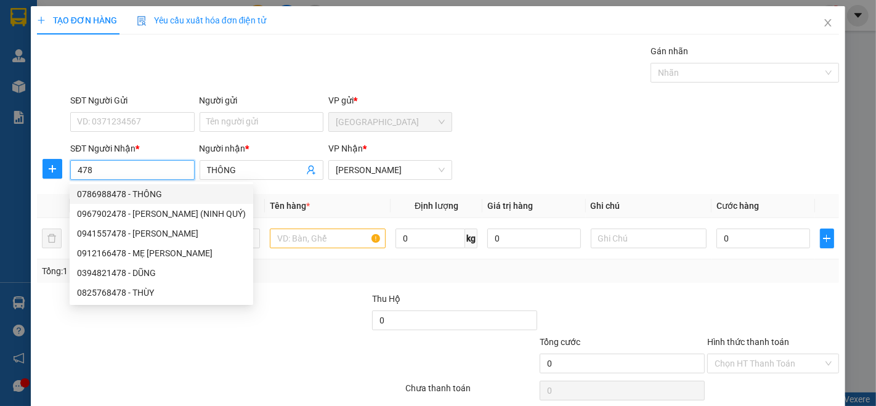
click at [107, 194] on div "0786988478 - THÔNG" at bounding box center [161, 194] width 169 height 14
type input "0786988478"
type input "30.000"
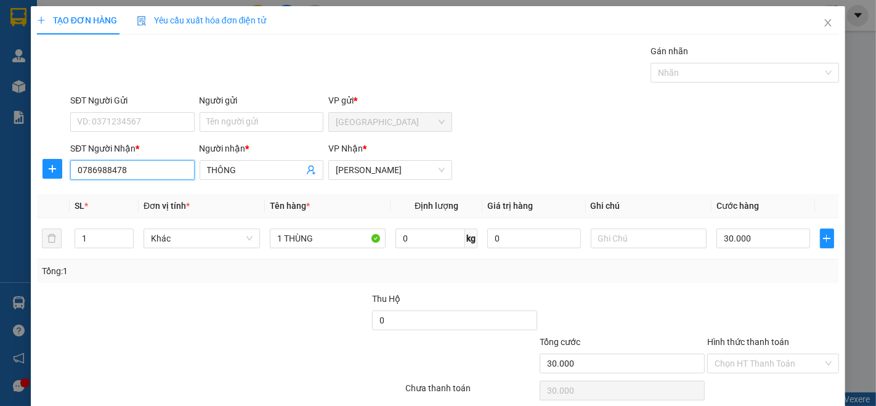
scroll to position [48, 0]
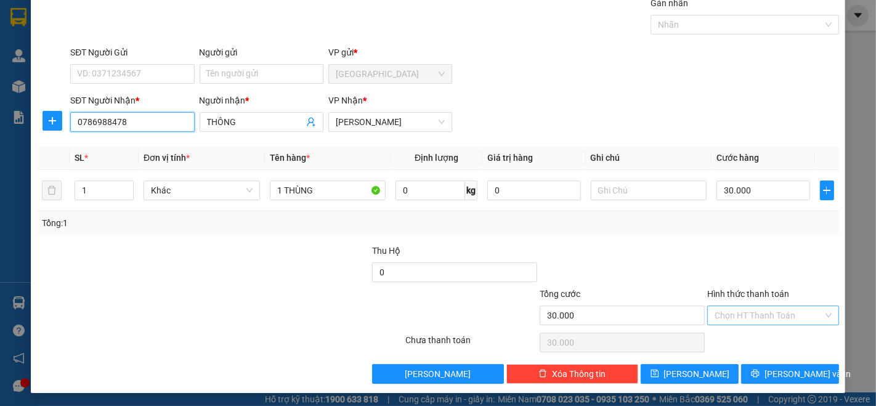
type input "0786988478"
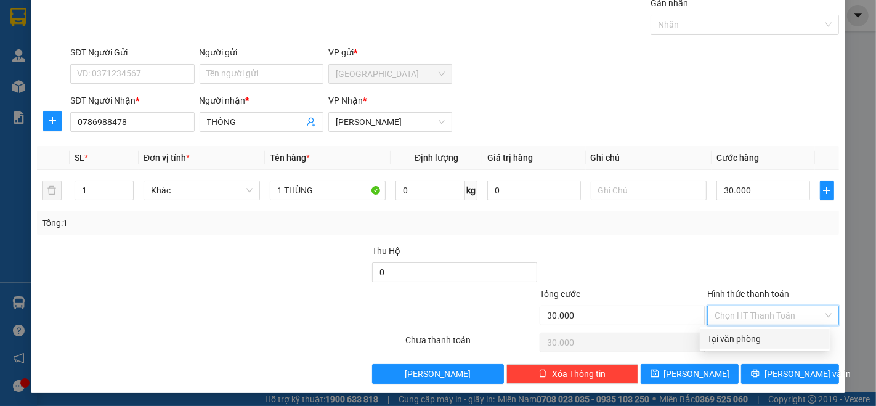
click at [747, 309] on input "Hình thức thanh toán" at bounding box center [768, 315] width 108 height 18
click at [748, 333] on div "Tại văn phòng" at bounding box center [764, 339] width 115 height 14
type input "0"
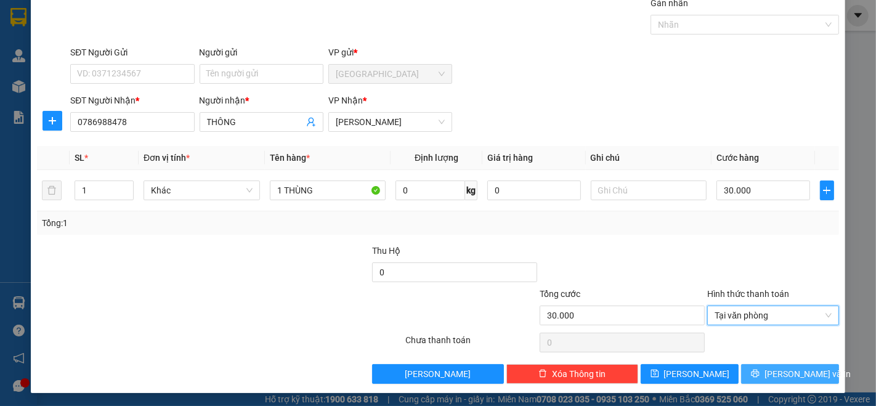
click at [791, 377] on span "[PERSON_NAME] và In" at bounding box center [807, 374] width 86 height 14
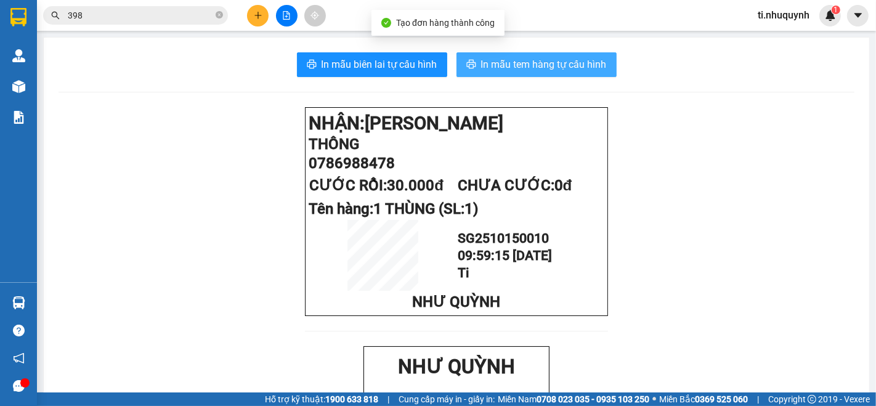
click at [559, 63] on span "In mẫu tem hàng tự cấu hình" at bounding box center [544, 64] width 126 height 15
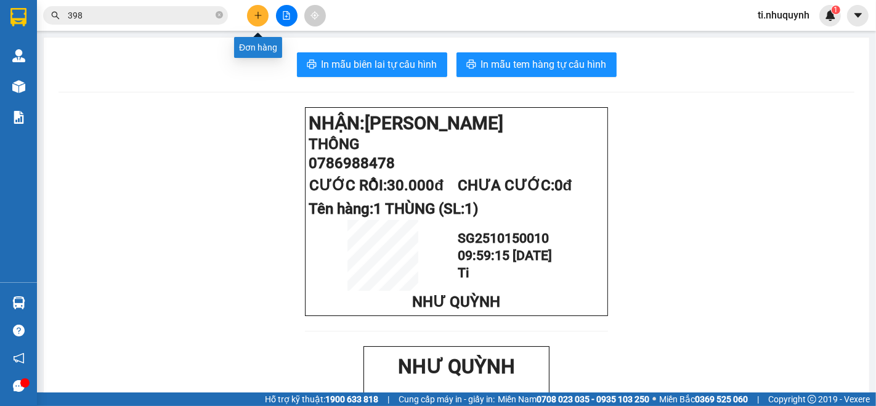
click at [254, 16] on icon "plus" at bounding box center [258, 15] width 9 height 9
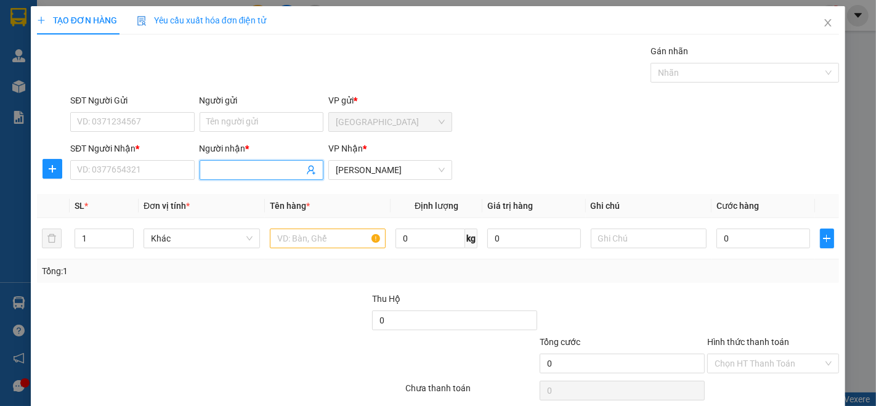
click at [239, 161] on span at bounding box center [262, 170] width 124 height 20
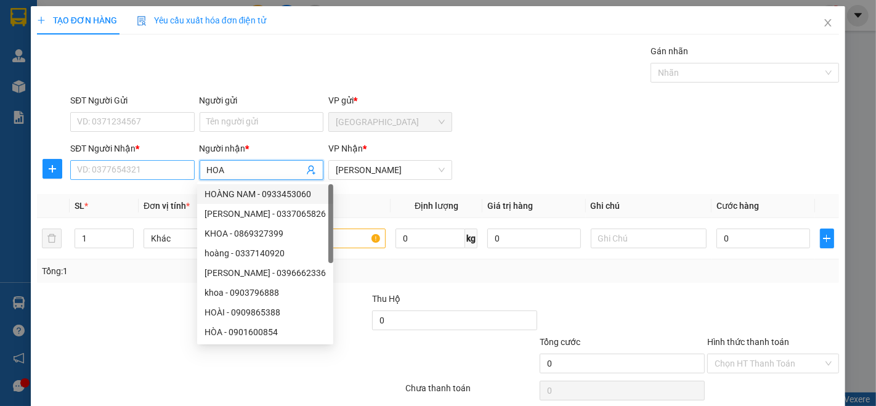
type input "HOA"
click at [155, 167] on input "SĐT Người Nhận *" at bounding box center [132, 170] width 124 height 20
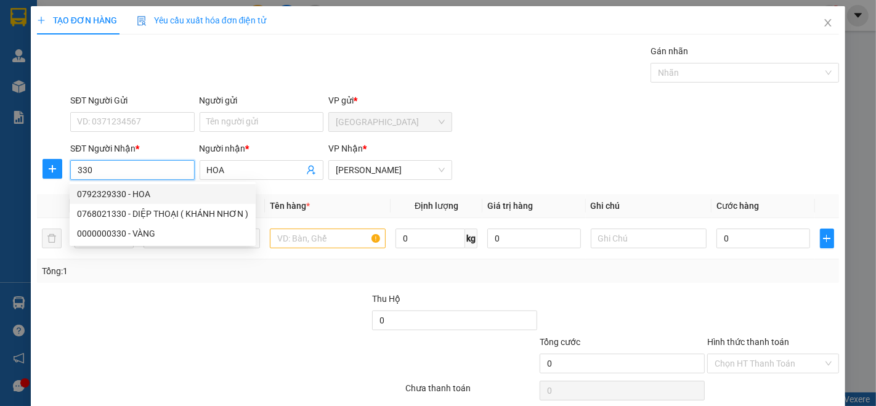
click at [121, 186] on div "0792329330 - HOA" at bounding box center [163, 194] width 186 height 20
type input "0792329330"
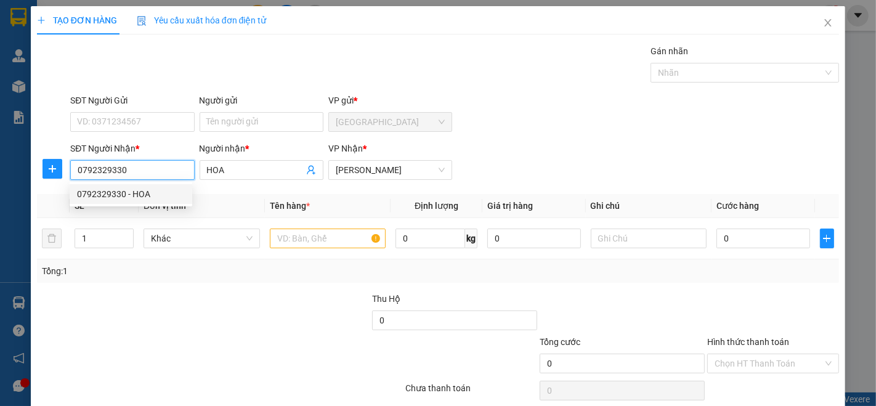
type input "30.000"
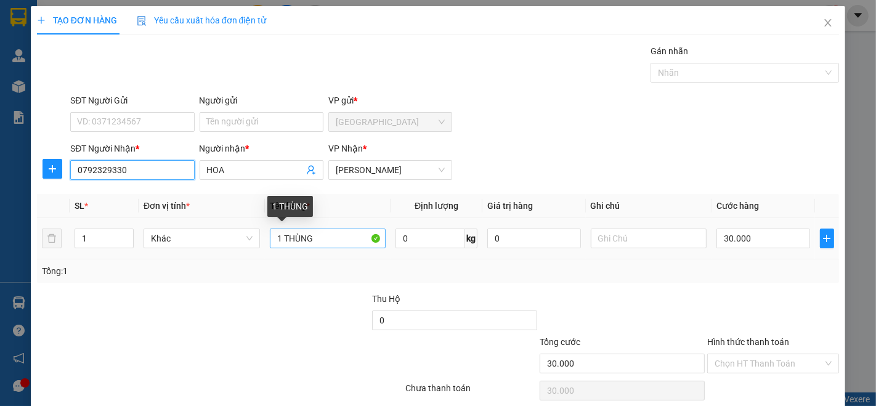
type input "0792329330"
click at [325, 238] on input "1 THÙNG" at bounding box center [328, 238] width 116 height 20
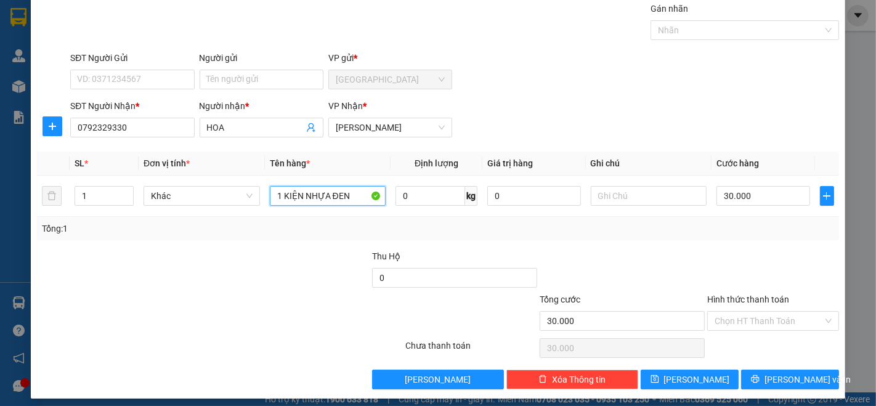
scroll to position [48, 0]
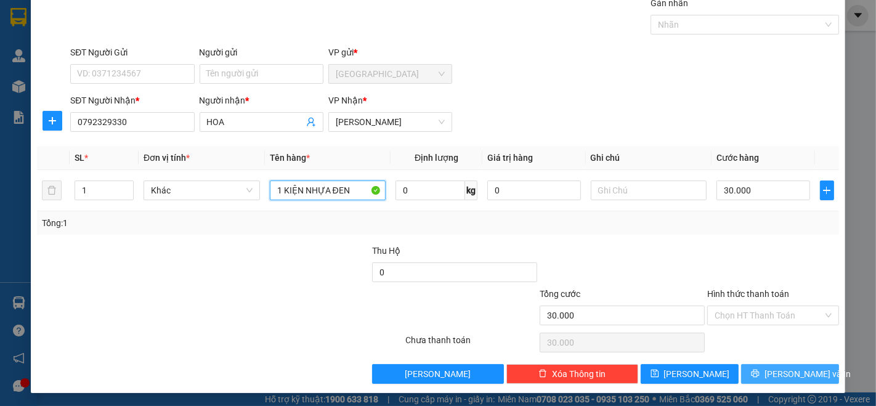
type input "1 KIỆN NHỰA ĐEN"
click at [781, 376] on span "[PERSON_NAME] và In" at bounding box center [807, 374] width 86 height 14
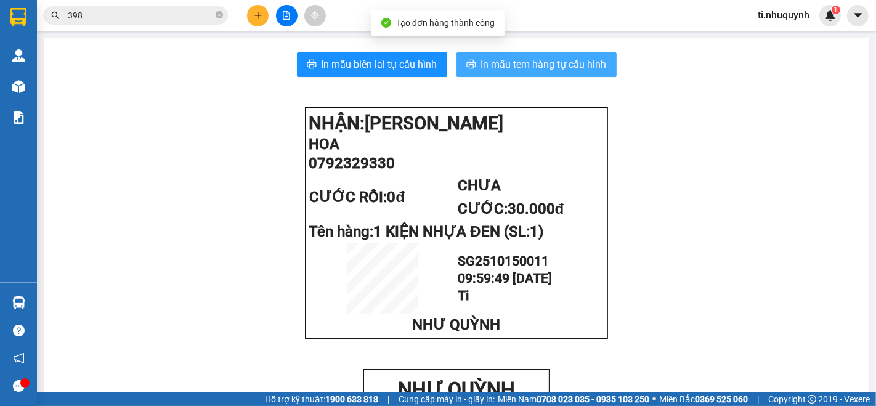
click at [553, 71] on span "In mẫu tem hàng tự cấu hình" at bounding box center [544, 64] width 126 height 15
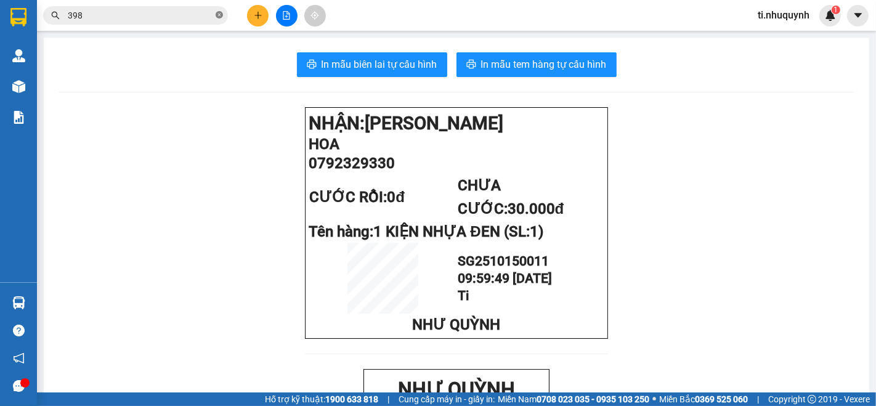
click at [217, 10] on span at bounding box center [219, 16] width 7 height 12
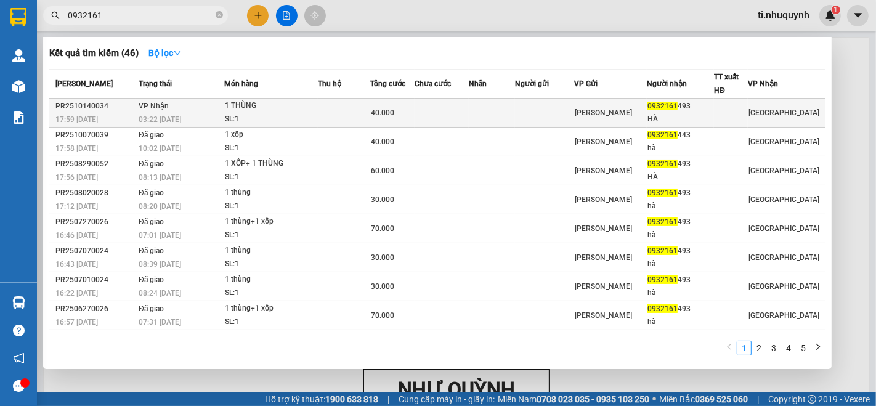
type input "0932161"
click at [395, 104] on td "40.000" at bounding box center [392, 113] width 44 height 29
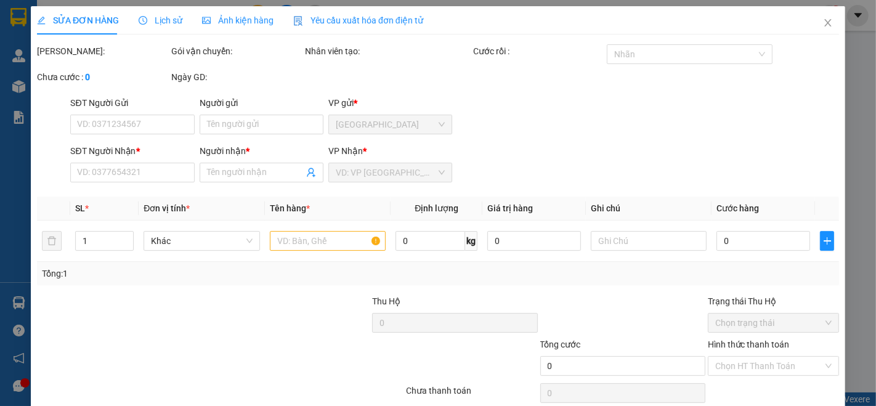
type input "0932161493"
type input "HÀ"
type input "40.000"
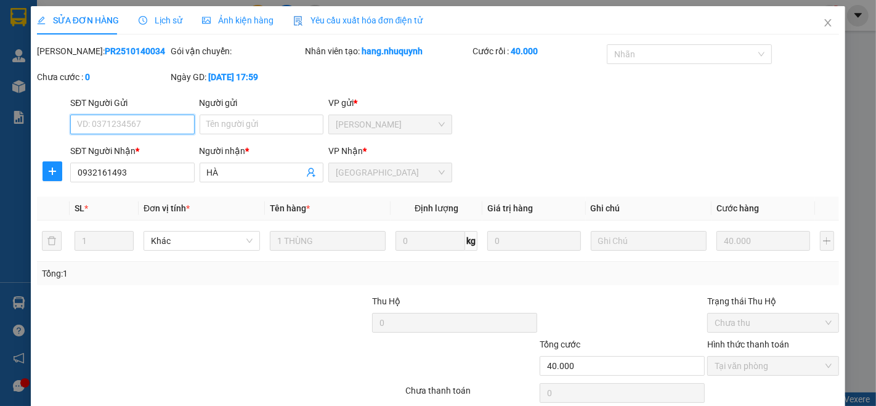
scroll to position [51, 0]
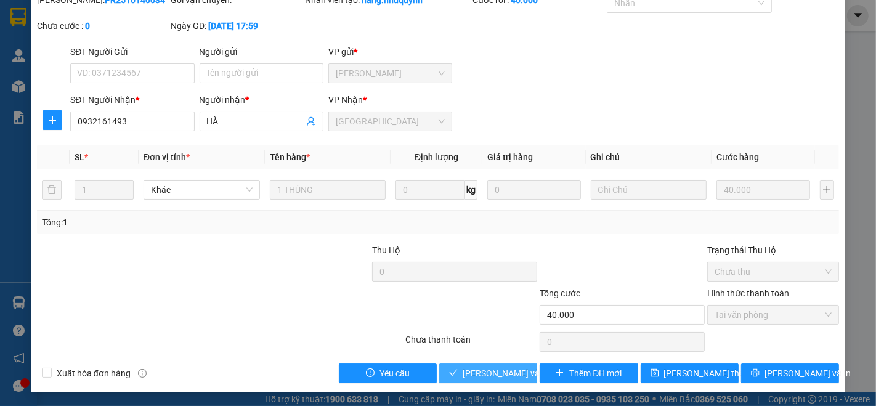
click at [489, 374] on span "[PERSON_NAME] và Giao hàng" at bounding box center [521, 373] width 118 height 14
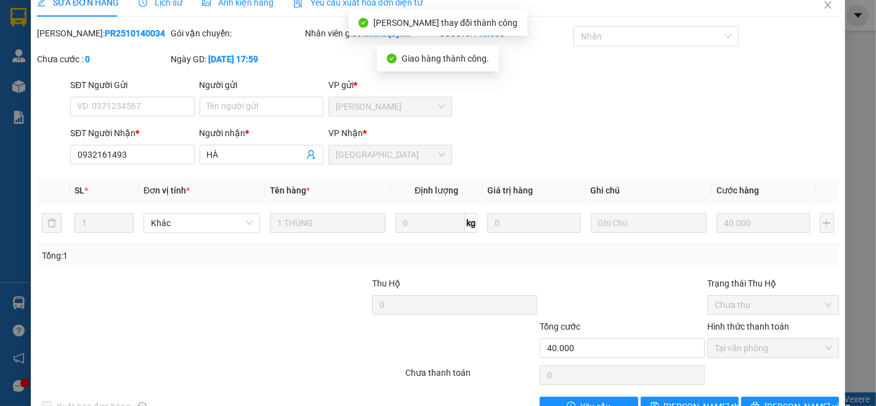
scroll to position [0, 0]
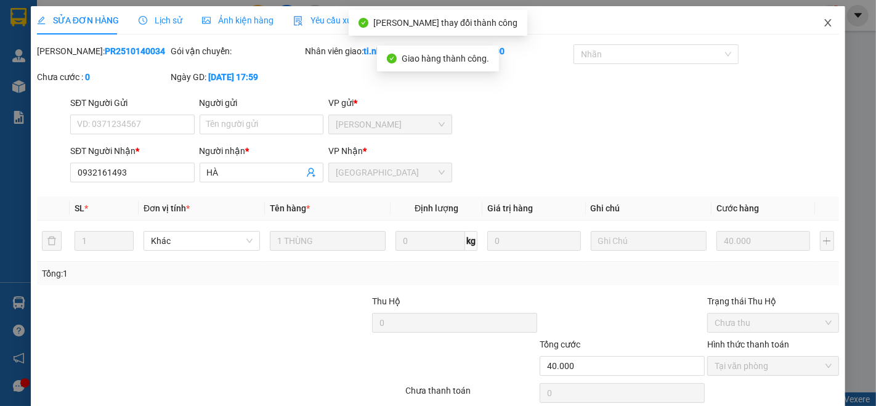
click at [820, 31] on span "Close" at bounding box center [827, 23] width 34 height 34
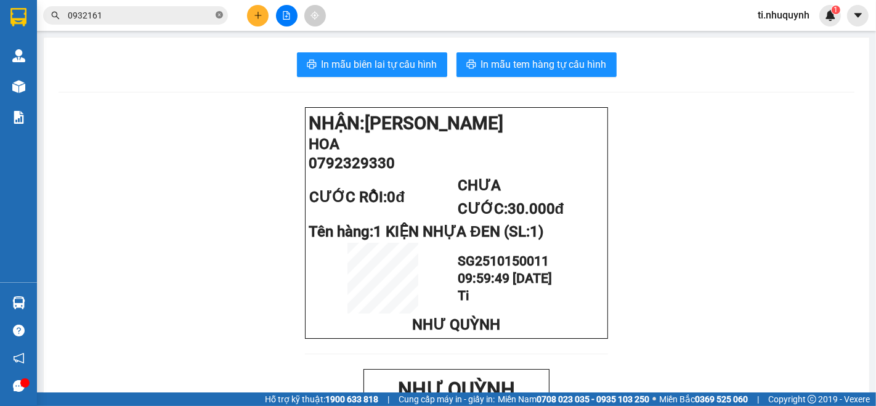
click at [218, 12] on icon "close-circle" at bounding box center [219, 14] width 7 height 7
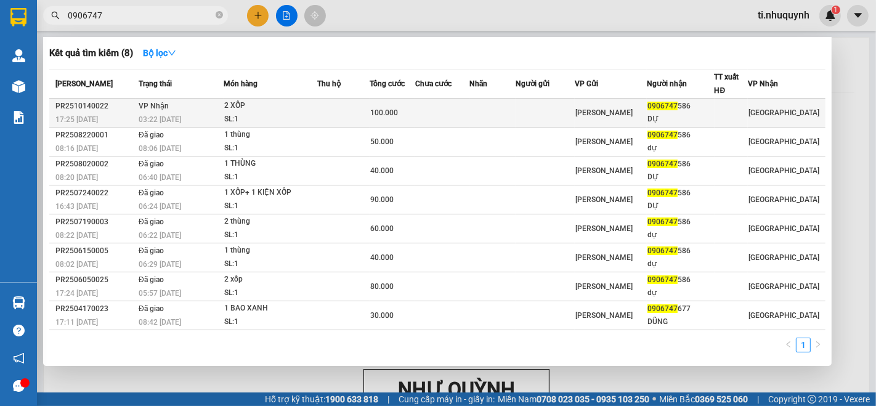
type input "0906747"
click at [369, 121] on td at bounding box center [343, 113] width 52 height 29
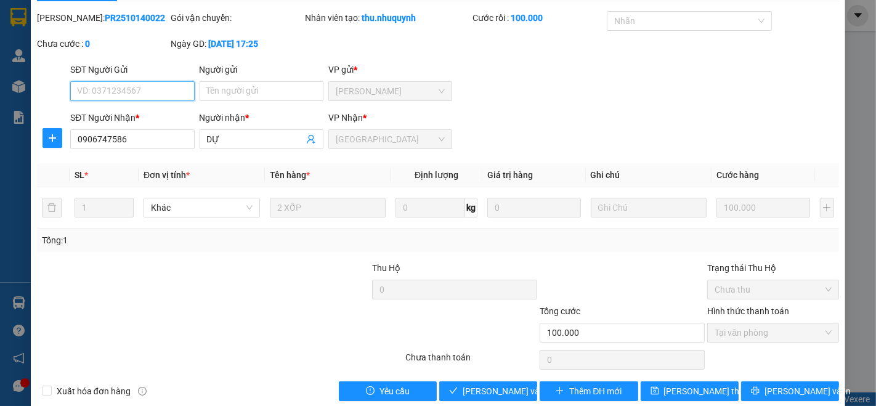
scroll to position [51, 0]
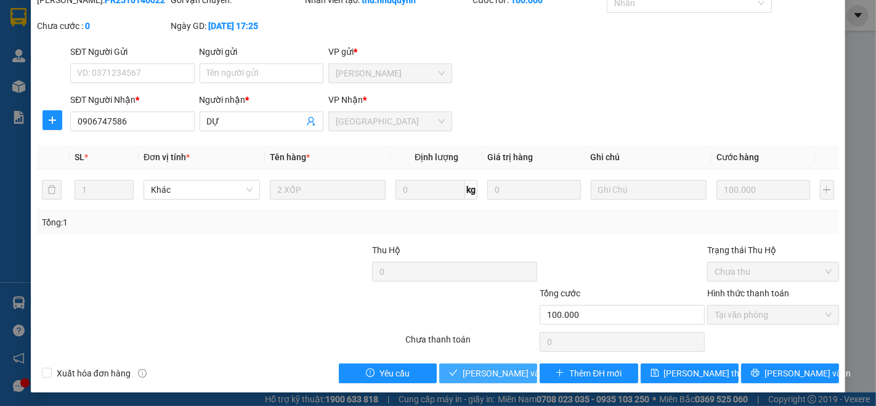
click at [511, 370] on span "[PERSON_NAME] và Giao hàng" at bounding box center [521, 373] width 118 height 14
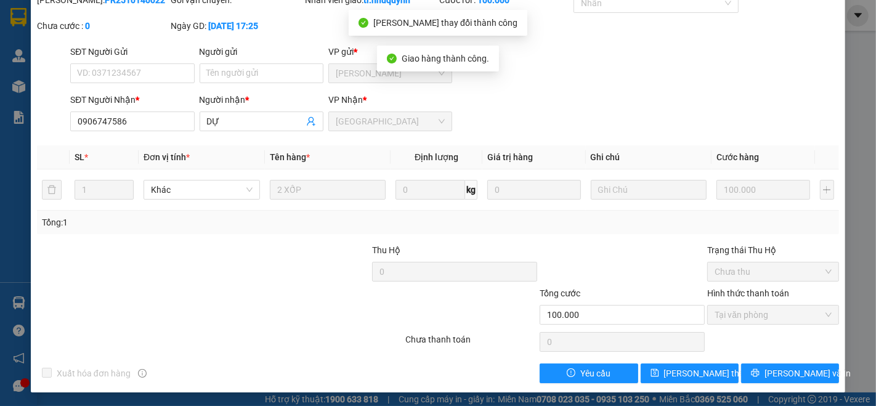
scroll to position [0, 0]
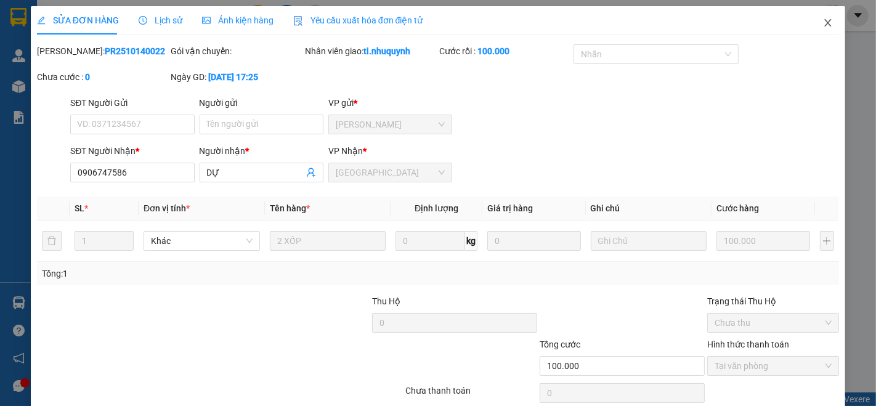
click at [823, 25] on icon "close" at bounding box center [828, 23] width 10 height 10
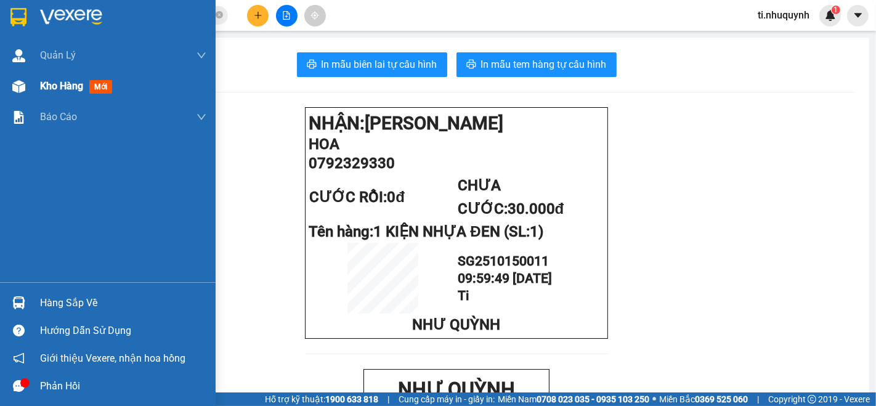
click at [50, 83] on span "Kho hàng" at bounding box center [61, 86] width 43 height 12
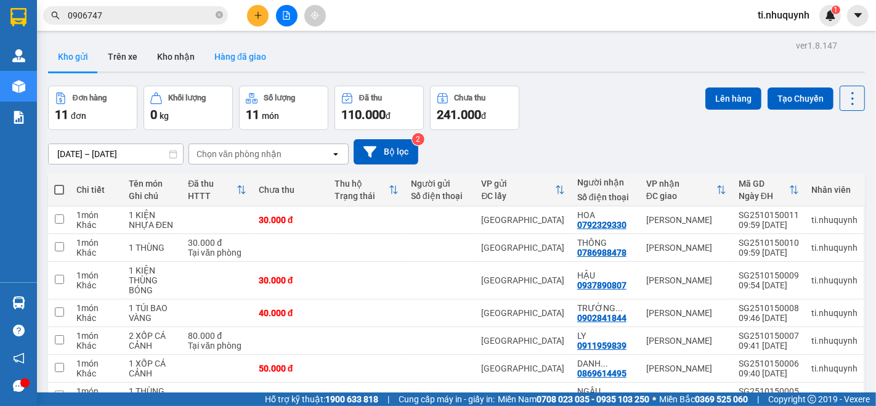
click at [237, 62] on button "Hàng đã giao" at bounding box center [239, 57] width 71 height 30
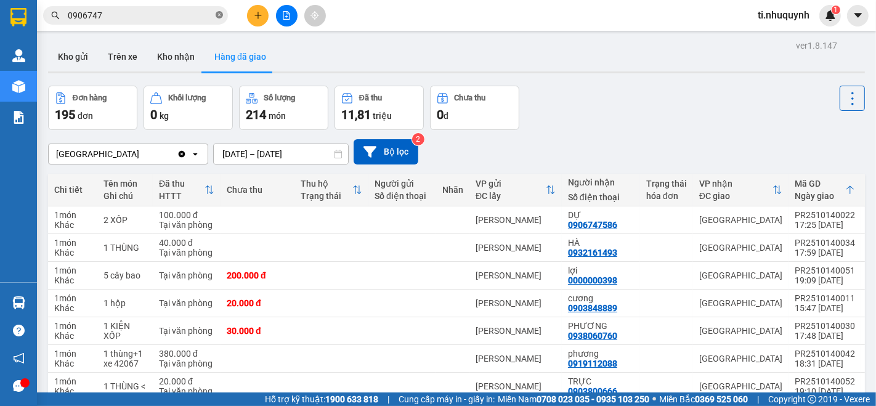
click at [220, 13] on icon "close-circle" at bounding box center [219, 14] width 7 height 7
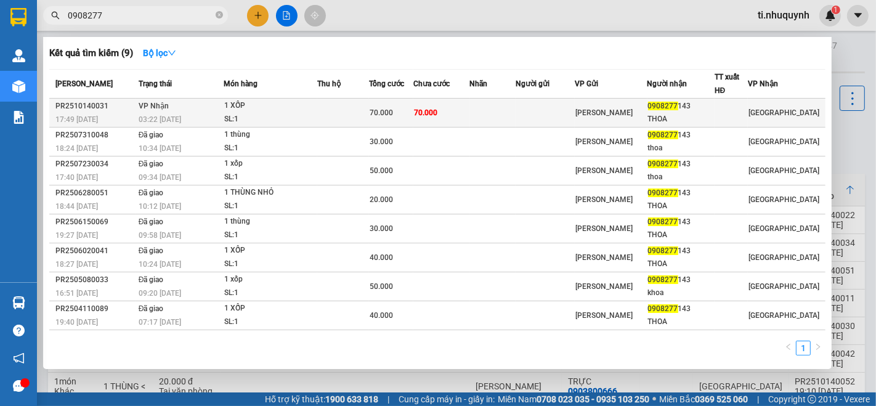
type input "0908277"
click at [502, 122] on td at bounding box center [493, 113] width 46 height 29
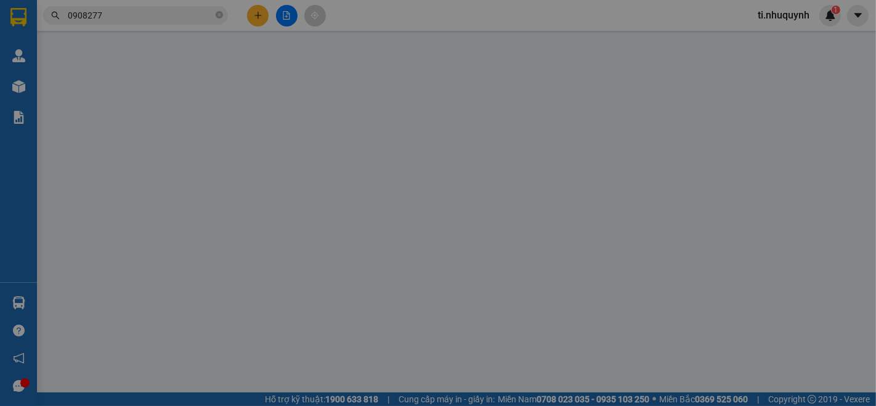
type input "0908277143"
type input "THOA"
type input "70.000"
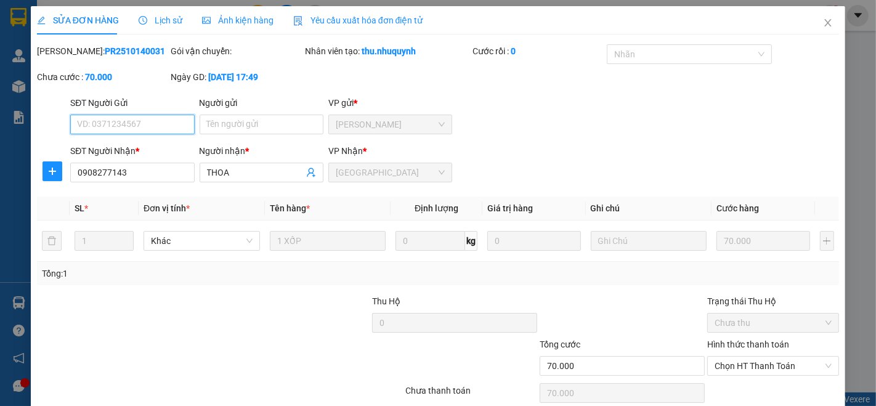
scroll to position [51, 0]
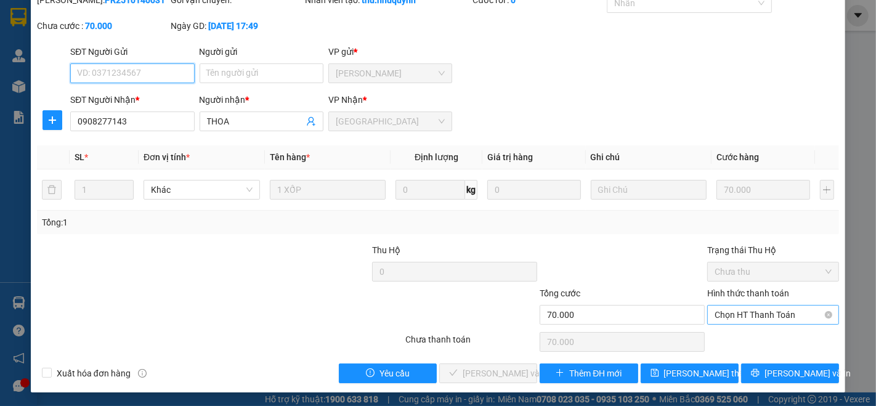
click at [743, 316] on span "Chọn HT Thanh Toán" at bounding box center [772, 314] width 117 height 18
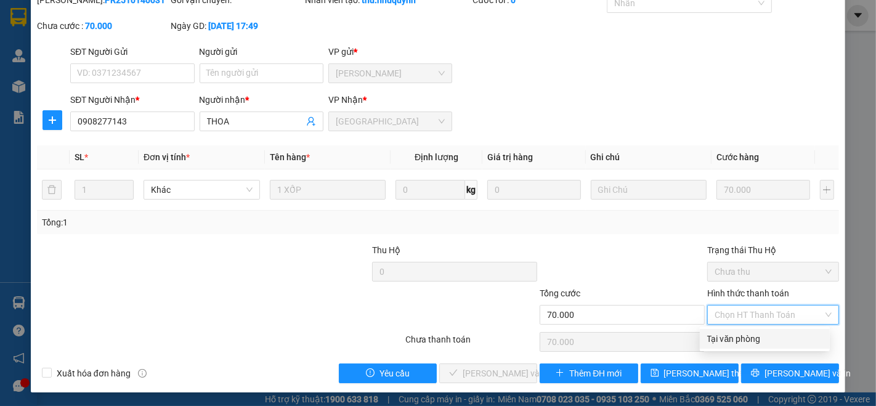
click at [747, 328] on div "Total Paid Fee 0 Total UnPaid Fee 70.000 Cash Collection Total Fee Mã ĐH: PR251…" at bounding box center [438, 188] width 802 height 390
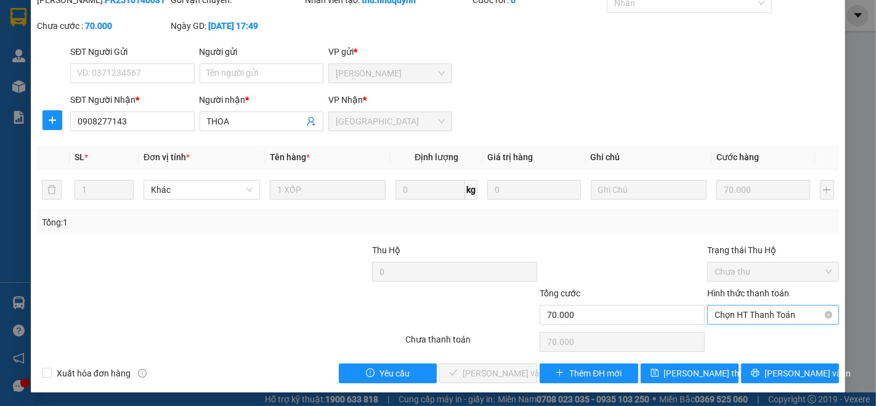
click at [765, 310] on span "Chọn HT Thanh Toán" at bounding box center [772, 314] width 117 height 18
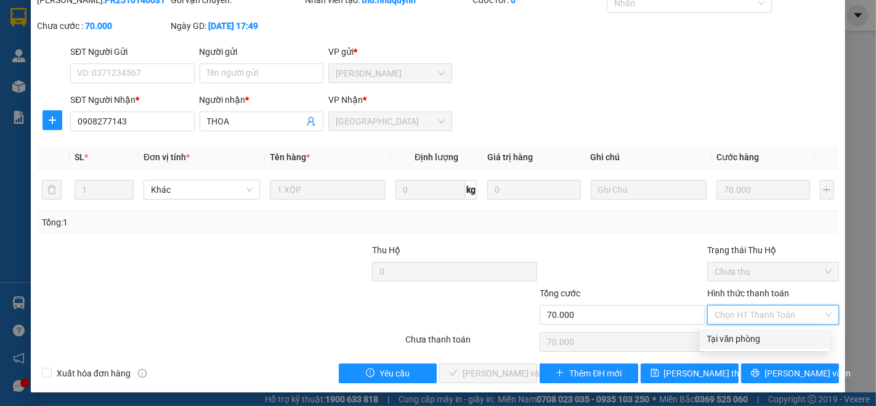
click at [751, 333] on div "Tại văn phòng" at bounding box center [764, 339] width 115 height 14
type input "0"
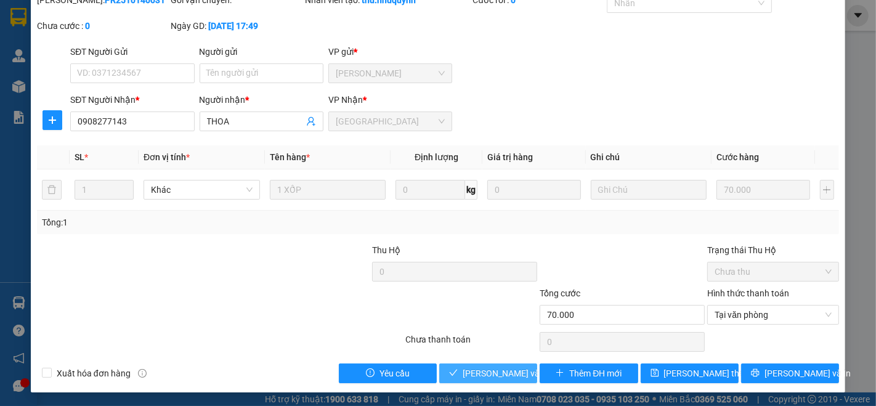
click at [480, 365] on button "[PERSON_NAME] và Giao hàng" at bounding box center [488, 373] width 98 height 20
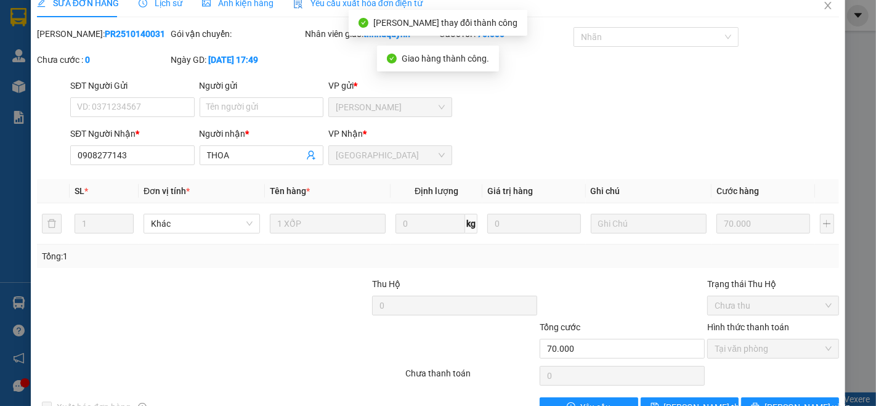
scroll to position [0, 0]
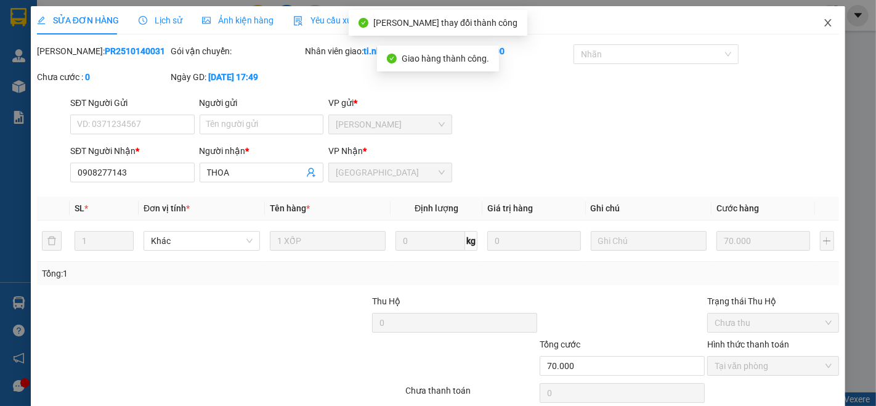
click at [823, 25] on icon "close" at bounding box center [828, 23] width 10 height 10
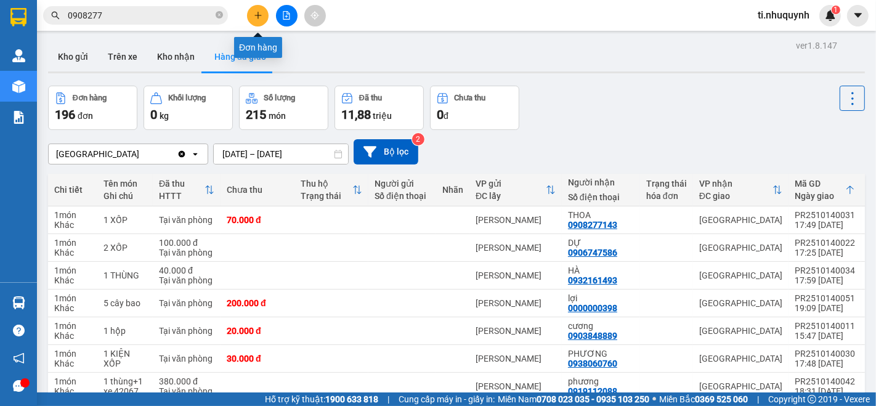
click at [254, 18] on icon "plus" at bounding box center [258, 15] width 9 height 9
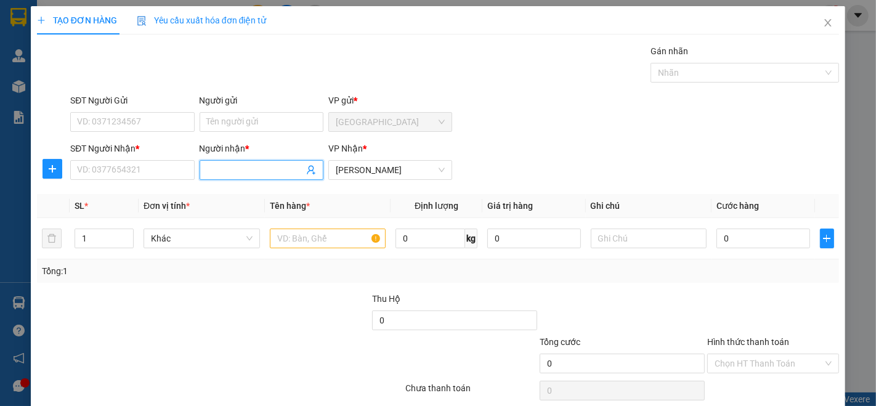
click at [224, 175] on input "Người nhận *" at bounding box center [255, 170] width 97 height 14
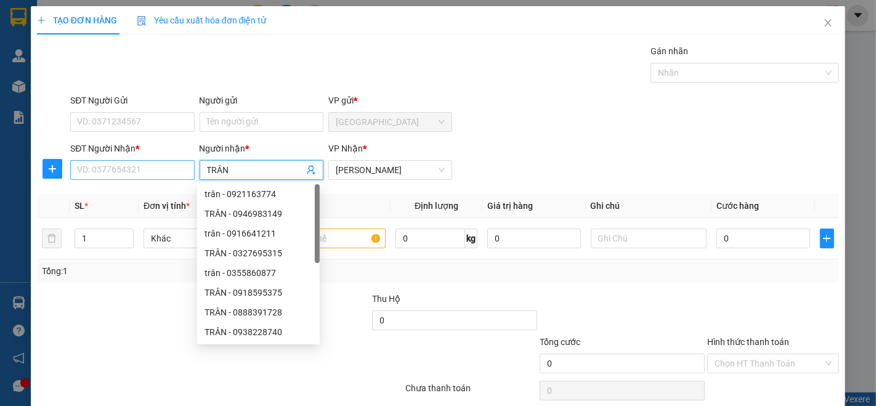
type input "TRÂN"
click at [155, 170] on input "SĐT Người Nhận *" at bounding box center [132, 170] width 124 height 20
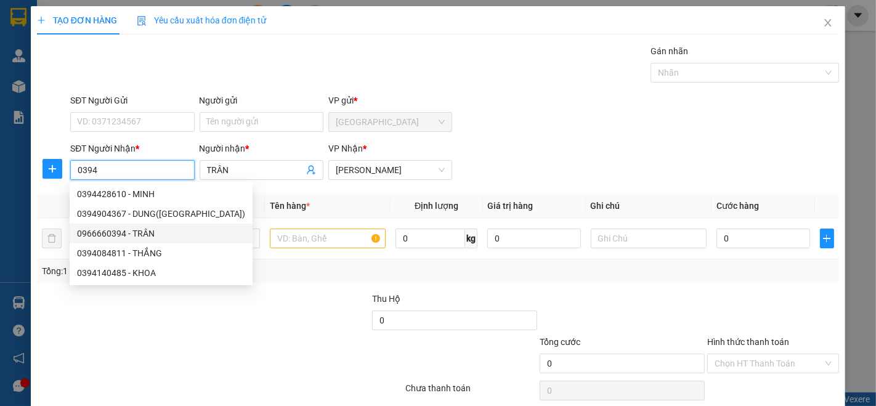
click at [128, 232] on div "0966660394 - TRÂN" at bounding box center [161, 234] width 168 height 14
type input "0966660394"
type input "TRÂN"
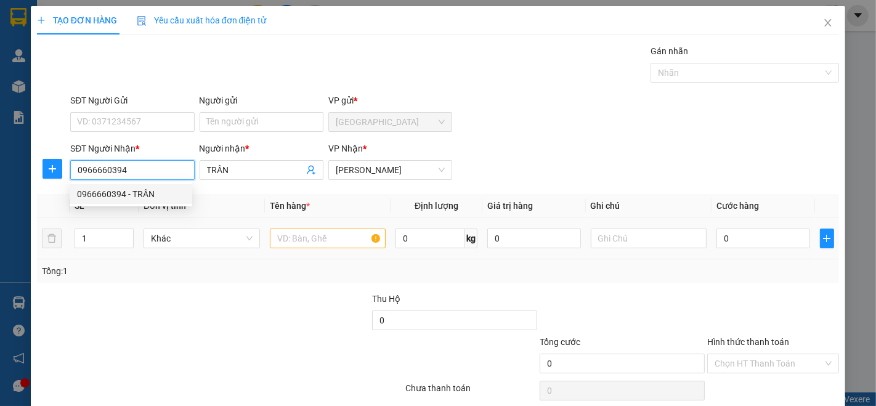
type input "250.000"
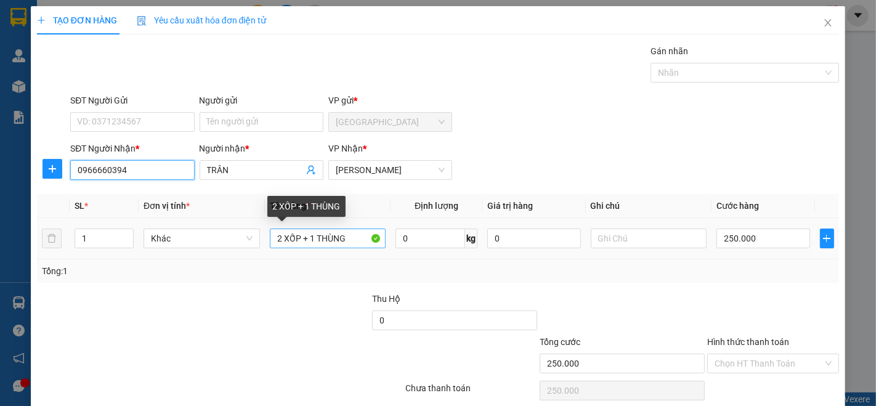
type input "0966660394"
click at [346, 229] on input "2 XỐP + 1 THÙNG" at bounding box center [328, 238] width 116 height 20
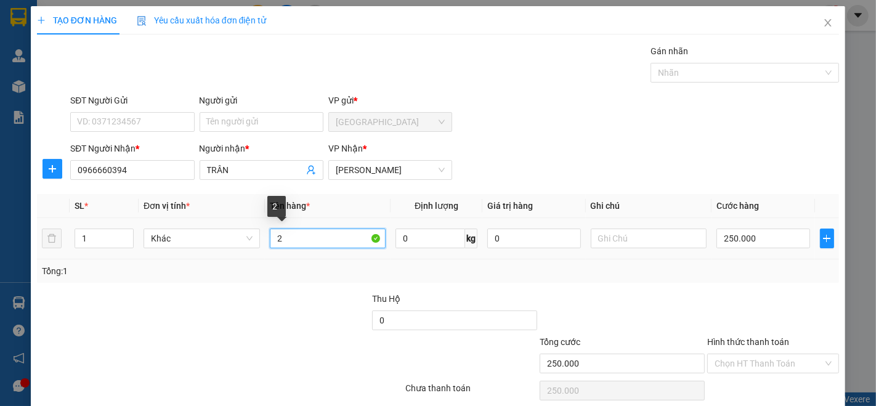
type input "2"
type input "1 XỐP"
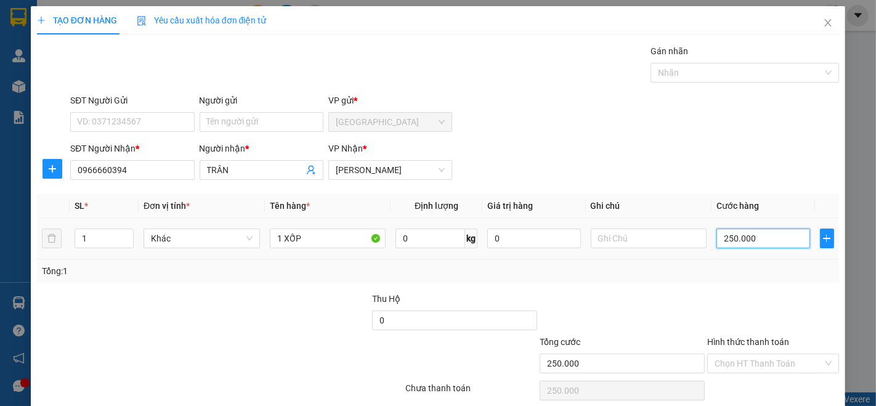
click at [753, 235] on input "250.000" at bounding box center [762, 238] width 93 height 20
type input "4"
type input "40"
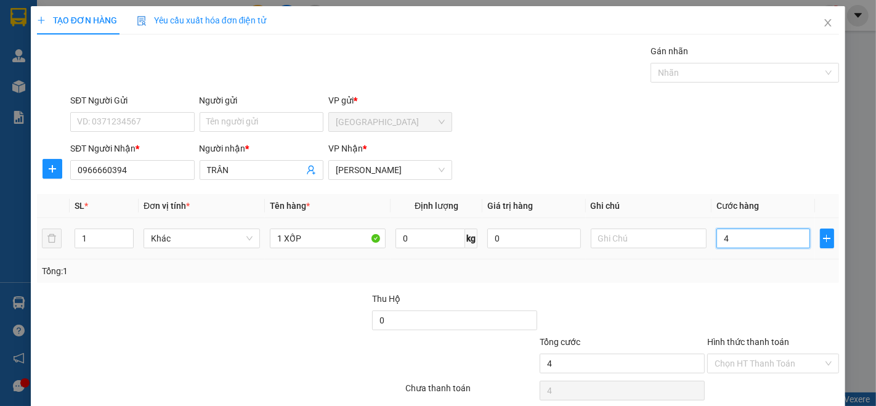
type input "40"
type input "400"
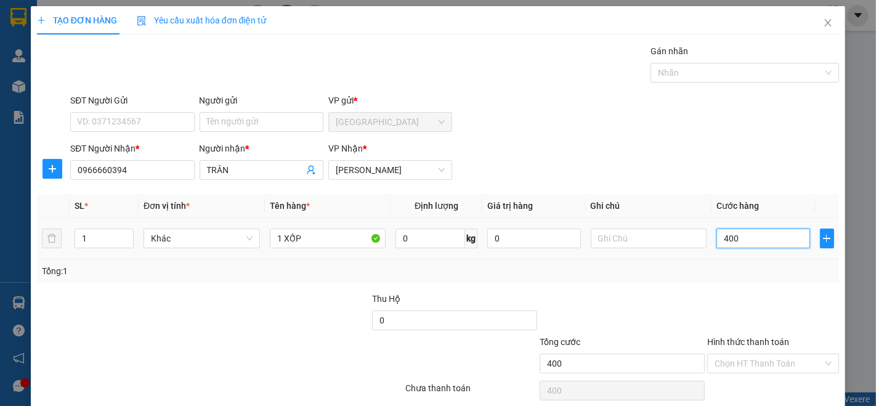
type input "4.000"
type input "40.000"
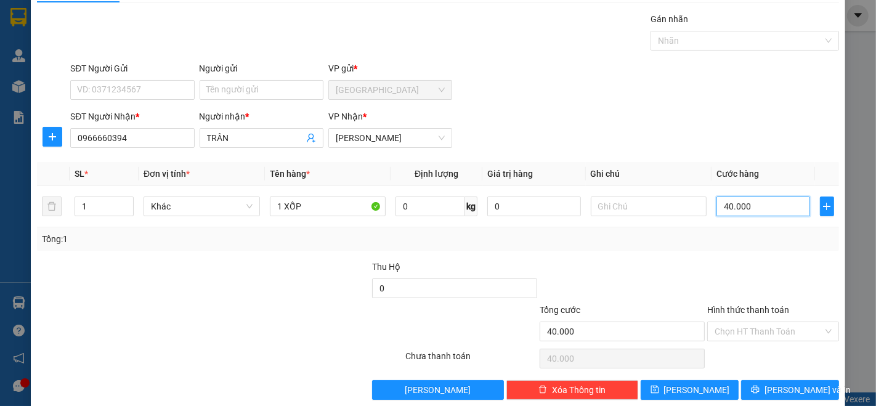
scroll to position [48, 0]
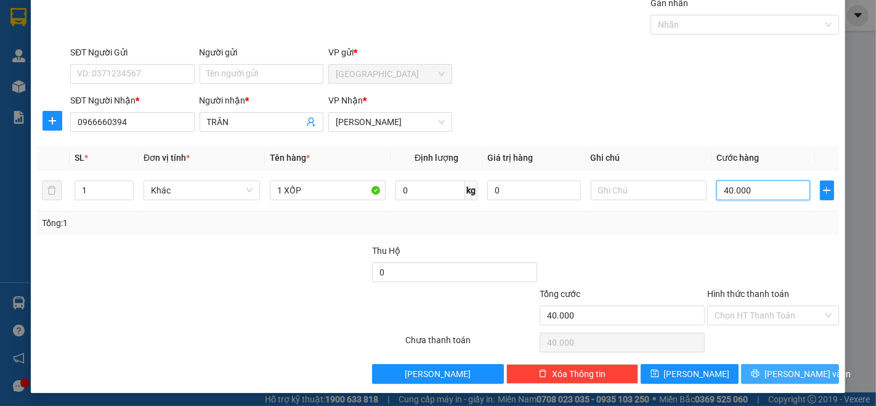
type input "40.000"
click at [772, 372] on span "[PERSON_NAME] và In" at bounding box center [807, 374] width 86 height 14
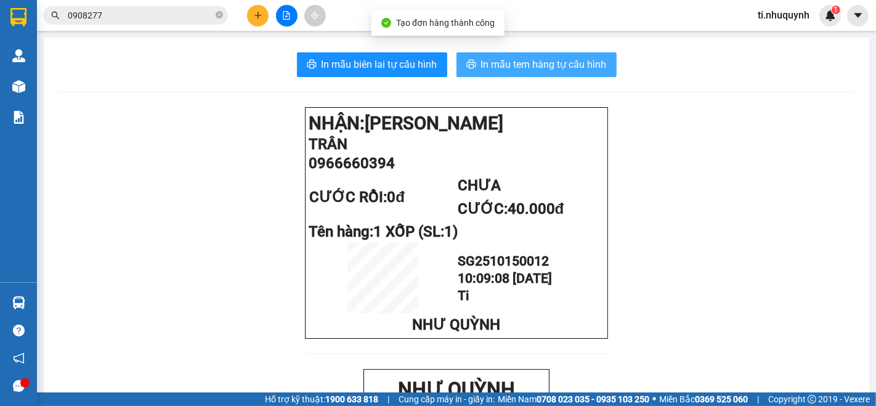
click at [567, 62] on span "In mẫu tem hàng tự cấu hình" at bounding box center [544, 64] width 126 height 15
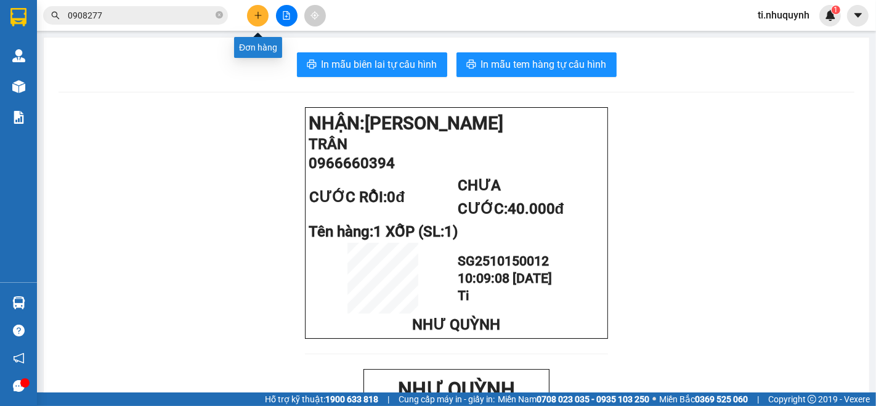
click at [254, 17] on icon "plus" at bounding box center [258, 15] width 9 height 9
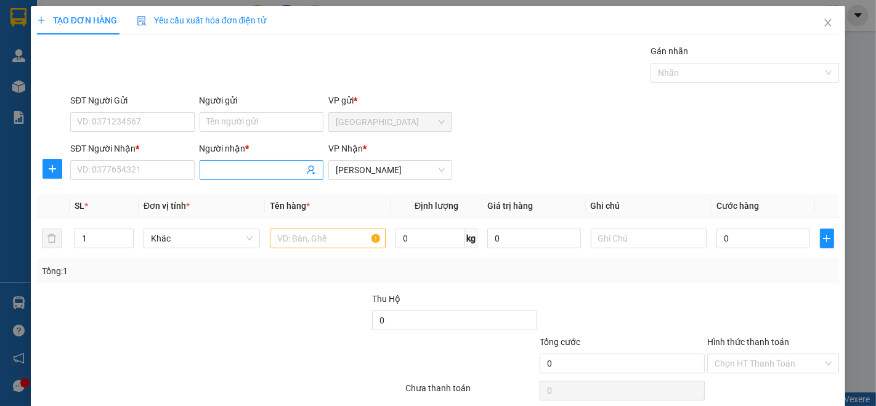
click at [265, 163] on input "Người nhận *" at bounding box center [255, 170] width 97 height 14
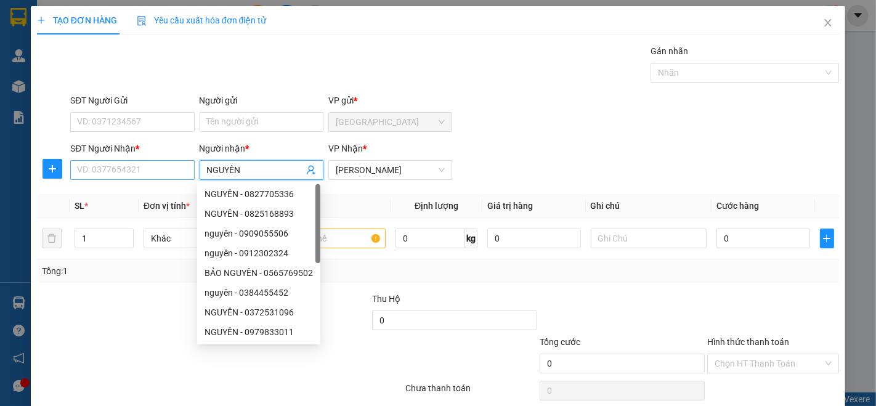
type input "NGUYÊN"
click at [132, 169] on input "SĐT Người Nhận *" at bounding box center [132, 170] width 124 height 20
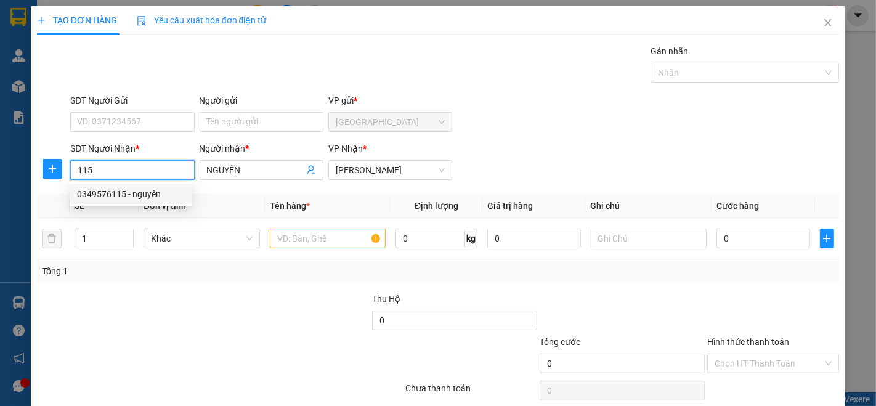
click at [126, 195] on div "0349576115 - nguyên" at bounding box center [131, 194] width 108 height 14
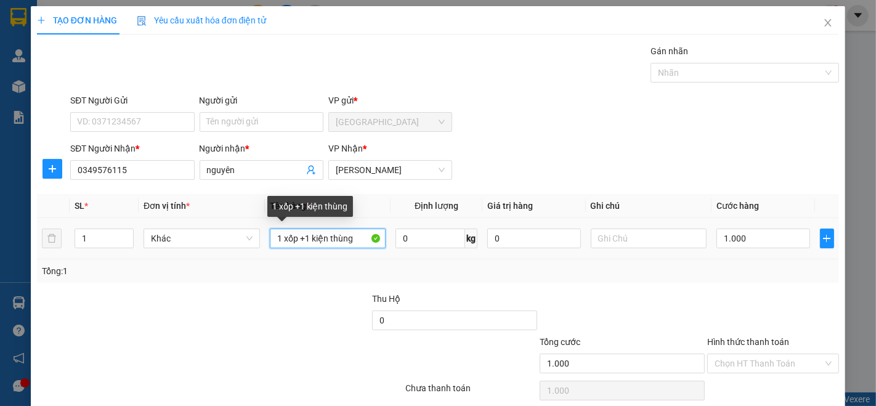
click at [297, 236] on input "1 xốp +1 kiện thùng" at bounding box center [328, 238] width 116 height 20
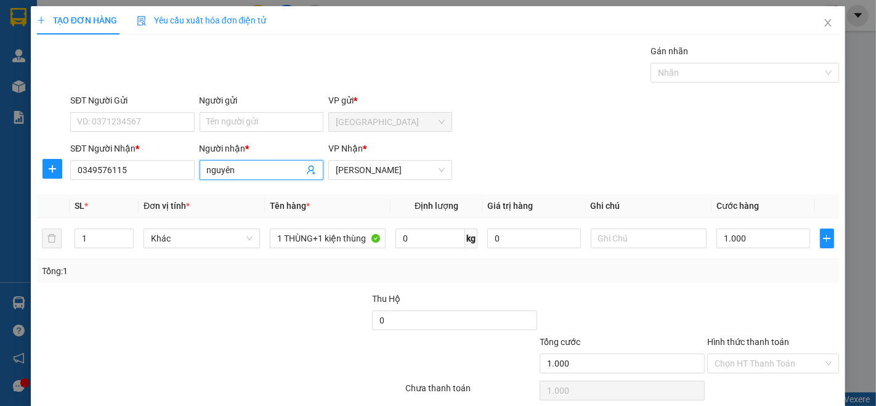
click at [253, 164] on input "nguyên" at bounding box center [255, 170] width 97 height 14
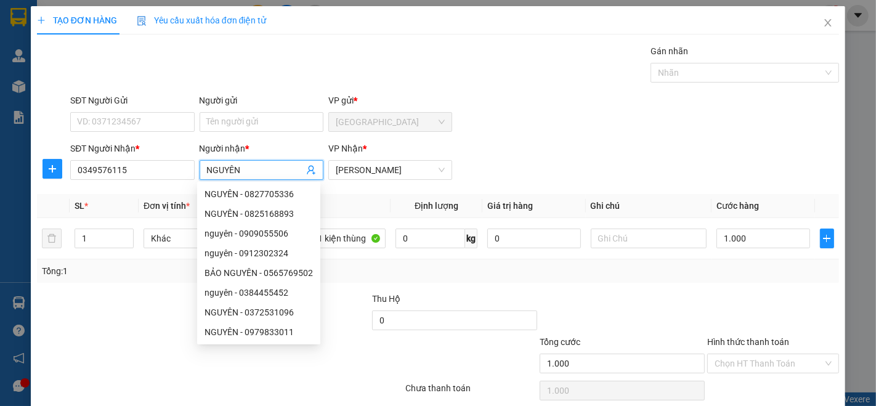
scroll to position [48, 0]
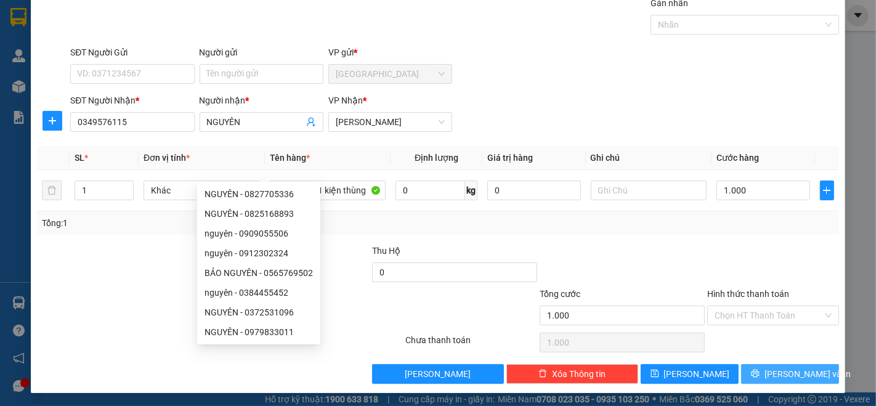
click at [802, 370] on span "[PERSON_NAME] và In" at bounding box center [807, 374] width 86 height 14
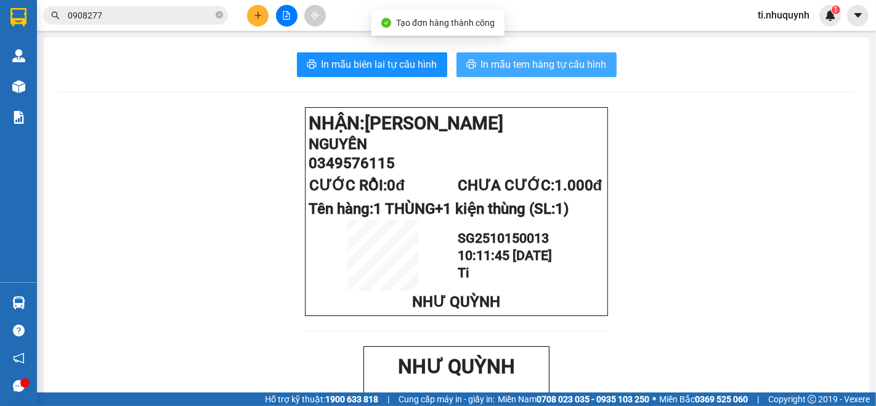
click at [579, 55] on button "In mẫu tem hàng tự cấu hình" at bounding box center [536, 64] width 160 height 25
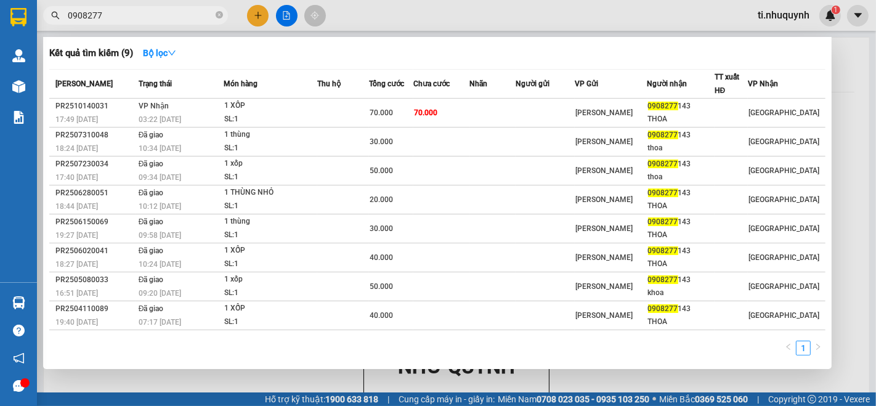
click at [223, 16] on span "0908277" at bounding box center [135, 15] width 185 height 18
click at [222, 13] on icon "close-circle" at bounding box center [219, 14] width 7 height 7
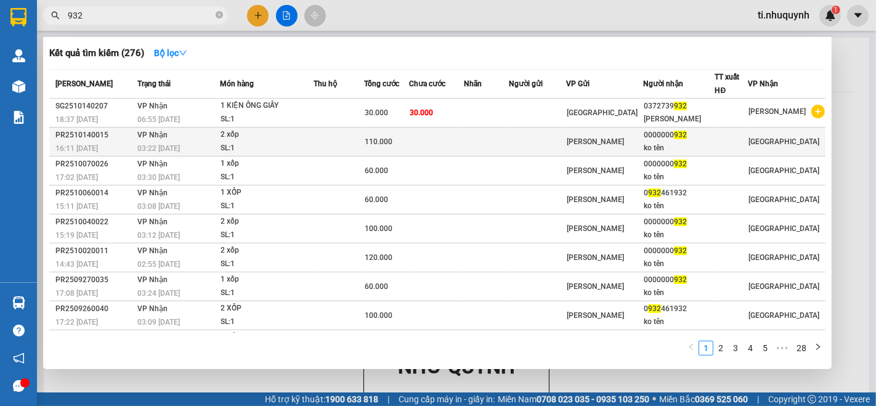
click at [421, 142] on td at bounding box center [436, 141] width 55 height 29
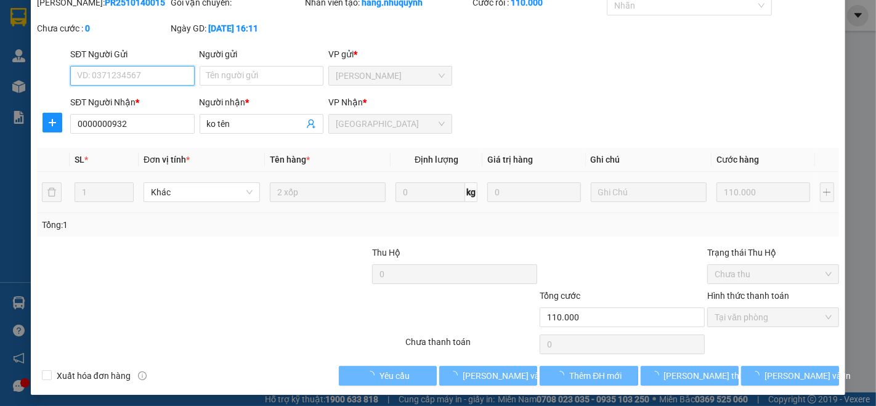
scroll to position [51, 0]
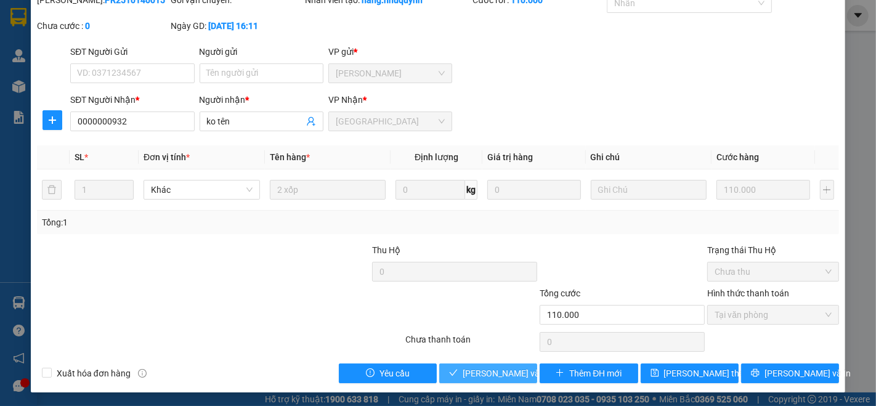
click at [485, 381] on button "[PERSON_NAME] và Giao hàng" at bounding box center [488, 373] width 98 height 20
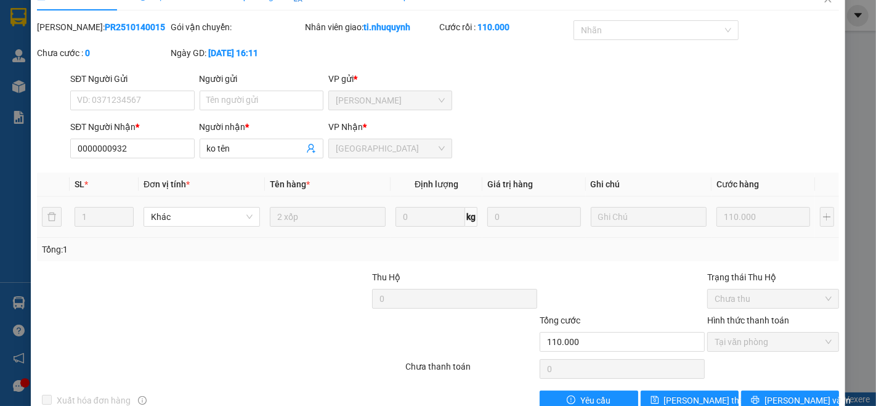
scroll to position [0, 0]
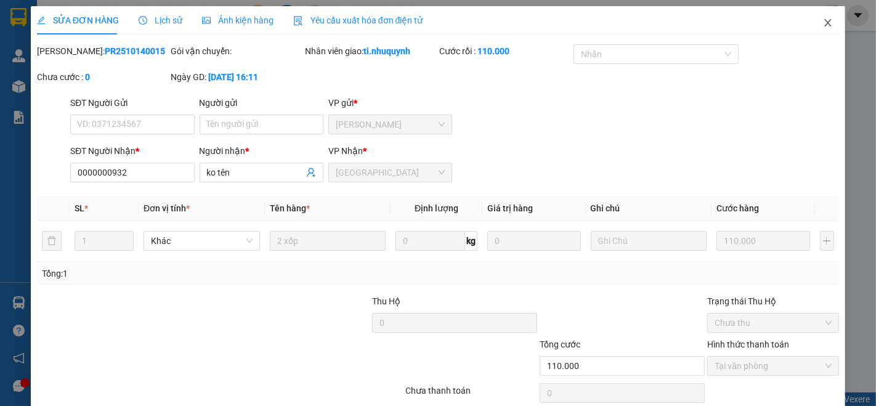
click at [820, 18] on span "Close" at bounding box center [827, 23] width 34 height 34
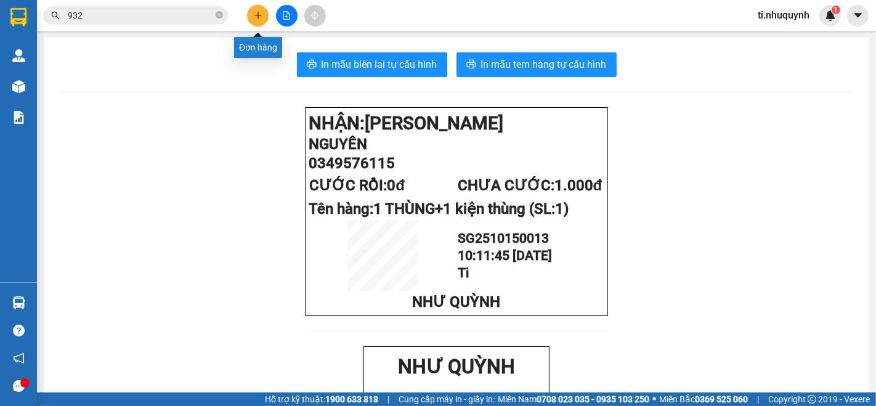
click at [259, 20] on button at bounding box center [258, 16] width 22 height 22
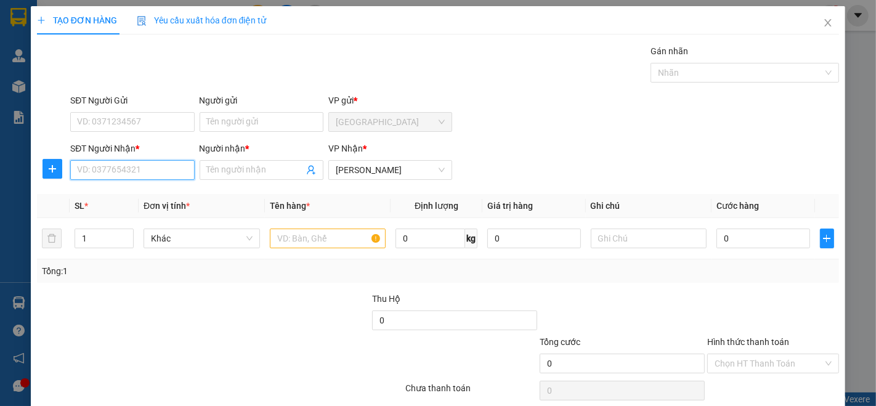
click at [172, 171] on input "SĐT Người Nhận *" at bounding box center [132, 170] width 124 height 20
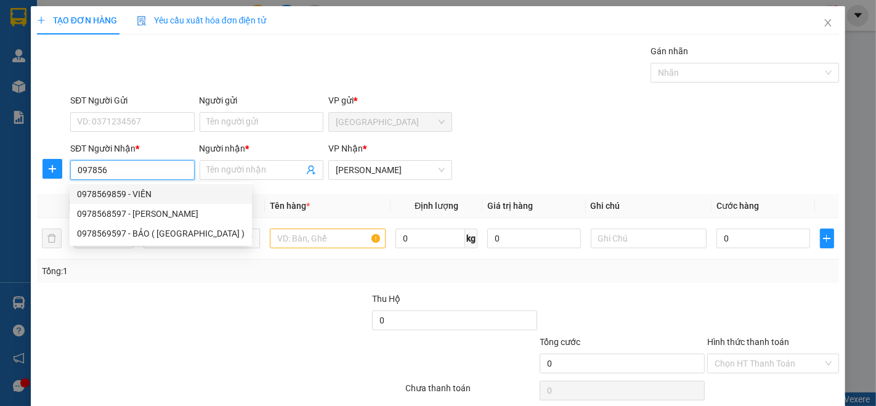
click at [119, 195] on div "0978569859 - VIÊN" at bounding box center [160, 194] width 167 height 14
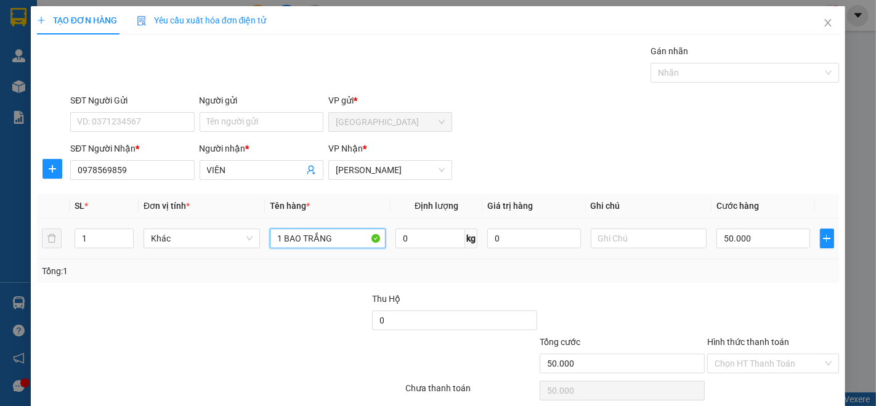
click at [334, 240] on input "1 BAO TRẮNG" at bounding box center [328, 238] width 116 height 20
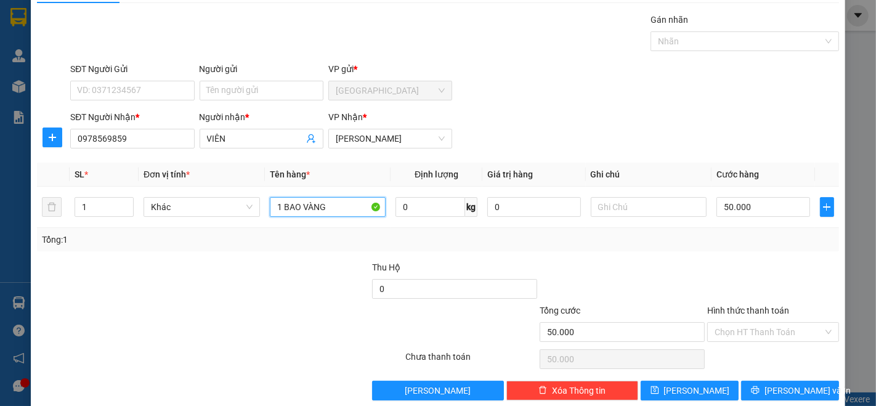
scroll to position [48, 0]
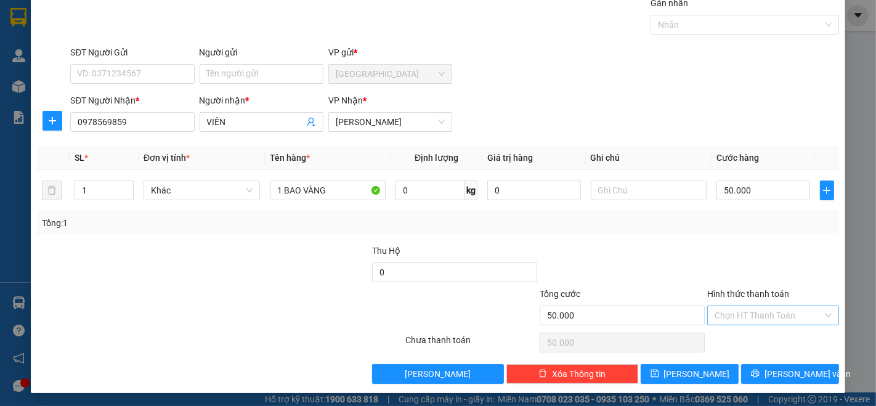
click at [759, 314] on input "Hình thức thanh toán" at bounding box center [768, 315] width 108 height 18
click at [764, 335] on div "Tại văn phòng" at bounding box center [764, 339] width 115 height 14
click at [791, 367] on span "[PERSON_NAME] và In" at bounding box center [807, 374] width 86 height 14
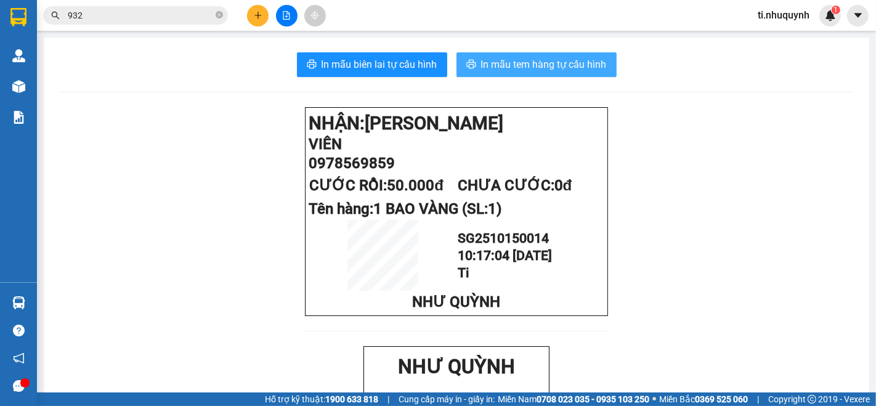
click at [560, 60] on span "In mẫu tem hàng tự cấu hình" at bounding box center [544, 64] width 126 height 15
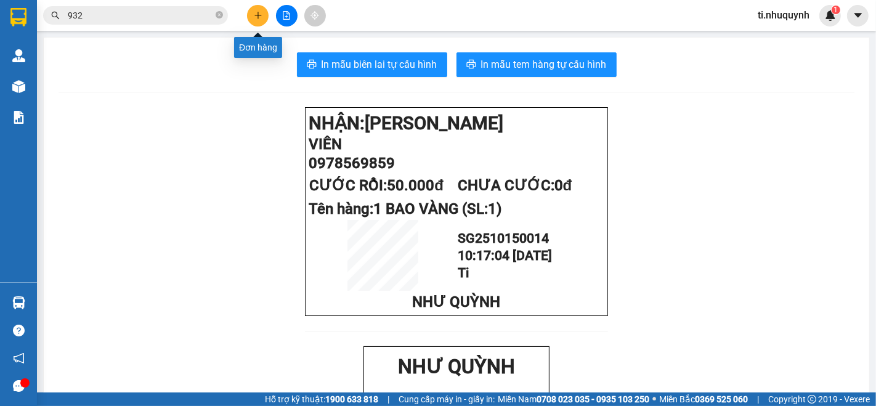
click at [255, 23] on button at bounding box center [258, 16] width 22 height 22
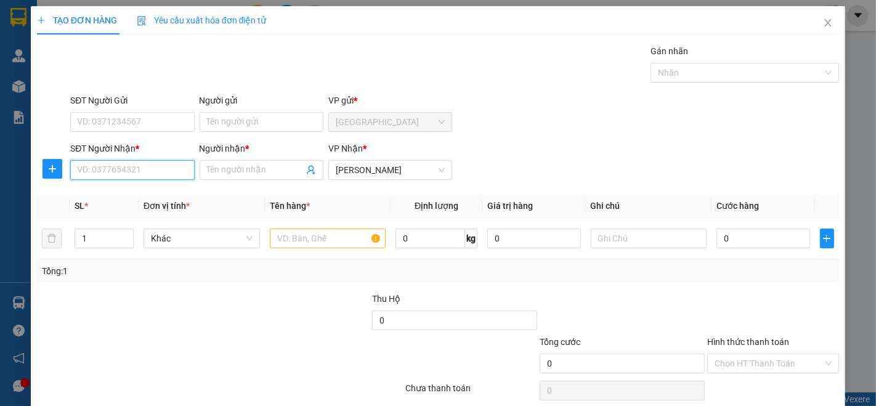
click at [179, 166] on input "SĐT Người Nhận *" at bounding box center [132, 170] width 124 height 20
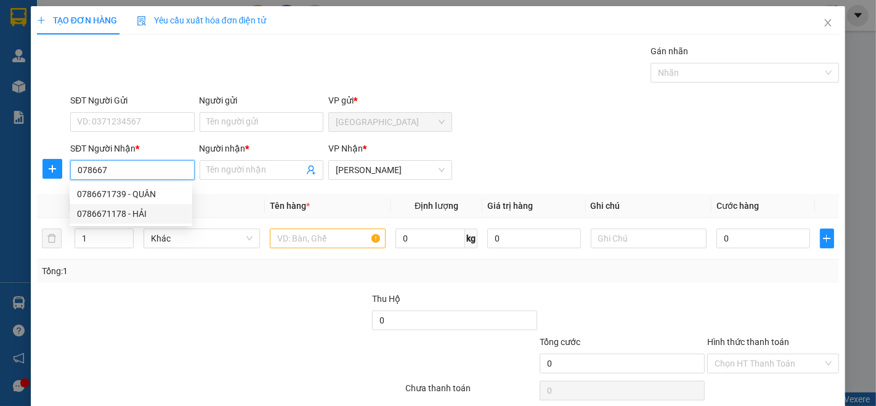
click at [111, 214] on div "0786671178 - HẢI" at bounding box center [131, 214] width 108 height 14
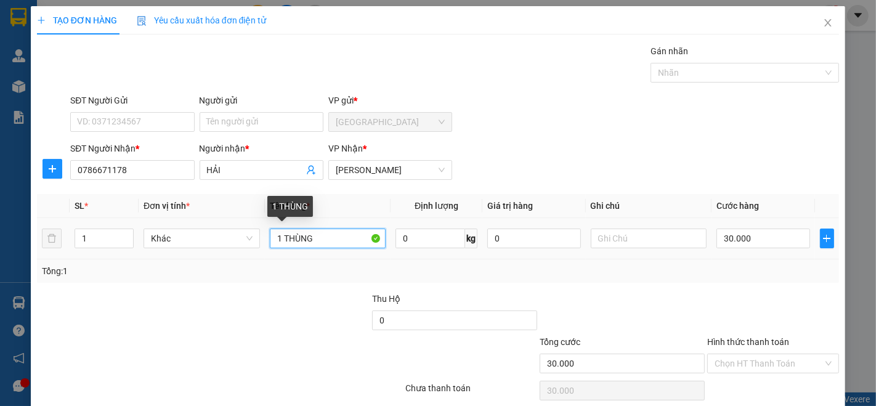
click at [318, 241] on input "1 THÙNG" at bounding box center [328, 238] width 116 height 20
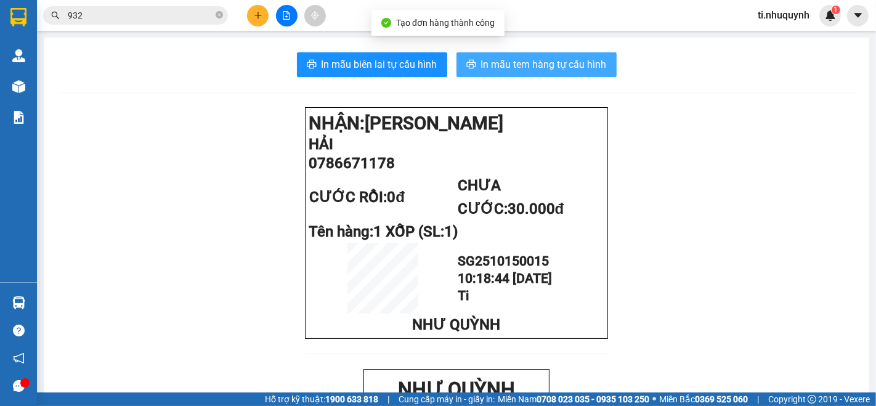
click at [578, 67] on span "In mẫu tem hàng tự cấu hình" at bounding box center [544, 64] width 126 height 15
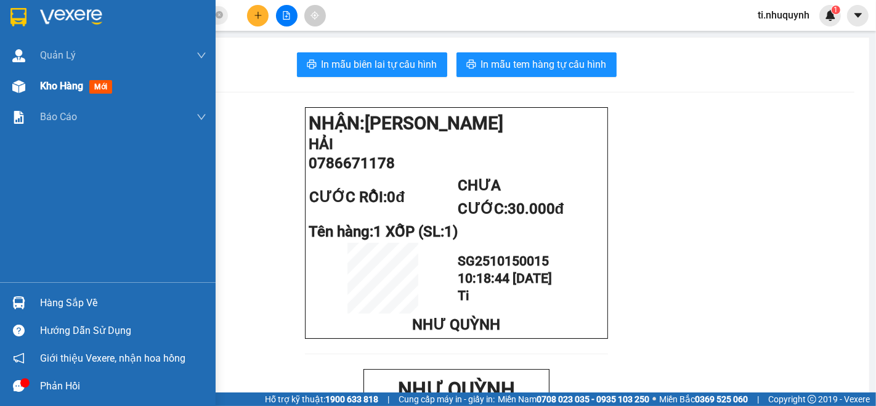
click at [53, 83] on span "Kho hàng" at bounding box center [61, 86] width 43 height 12
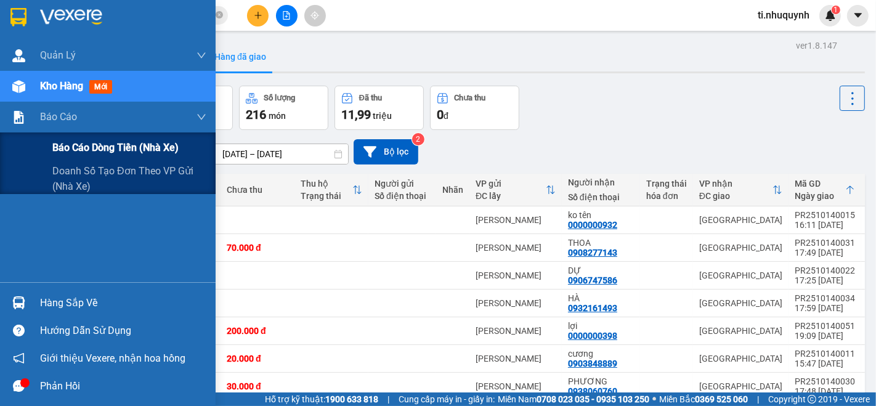
click at [91, 144] on span "Báo cáo dòng tiền (nhà xe)" at bounding box center [115, 147] width 126 height 15
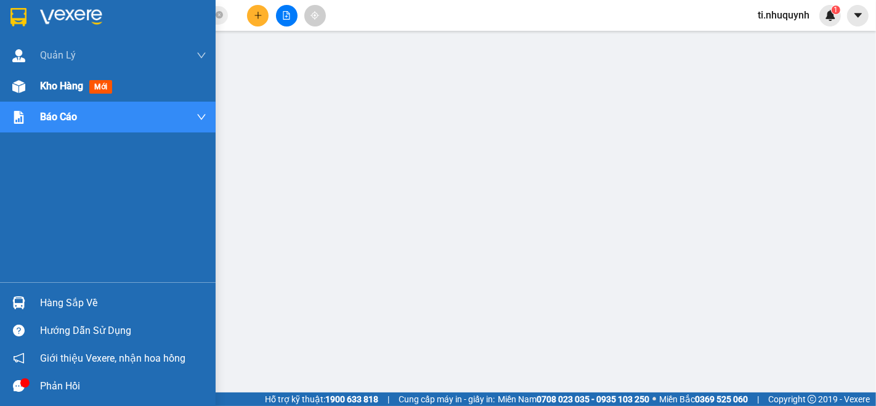
click at [58, 84] on span "Kho hàng" at bounding box center [61, 86] width 43 height 12
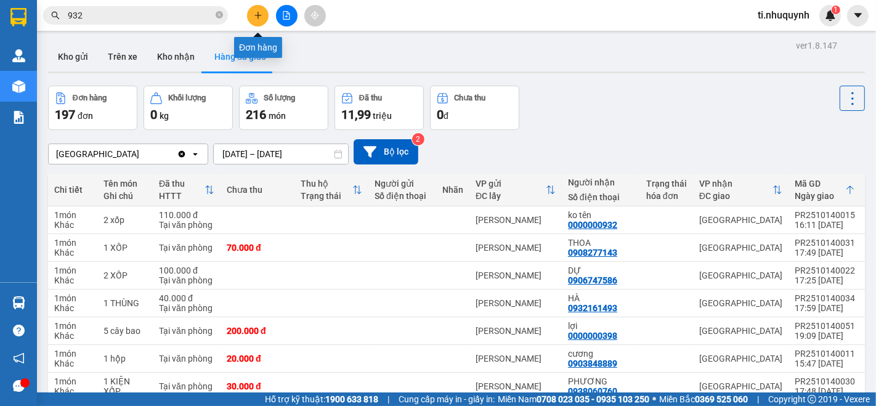
click at [256, 10] on button at bounding box center [258, 16] width 22 height 22
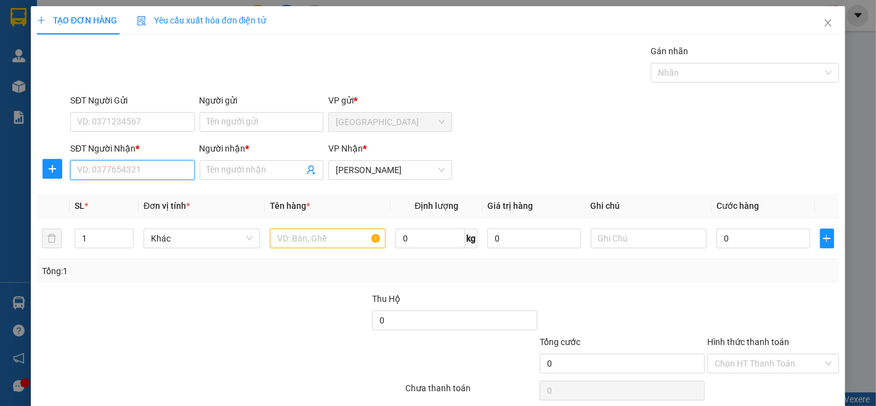
click at [176, 171] on input "SĐT Người Nhận *" at bounding box center [132, 170] width 124 height 20
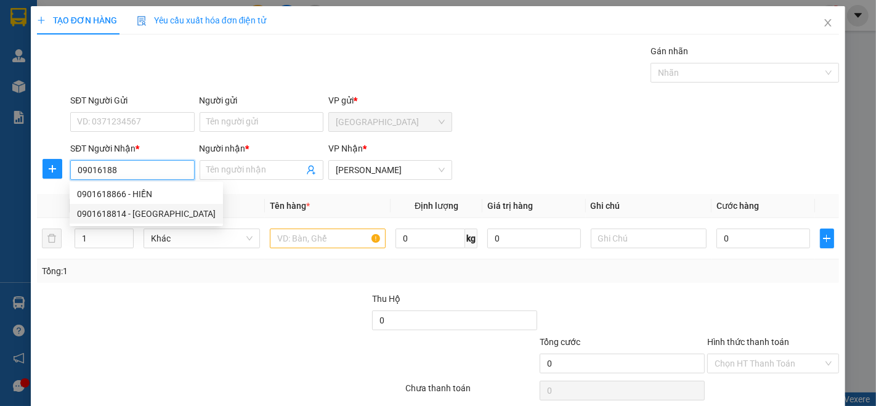
click at [124, 212] on div "0901618814 - LYNH ĐAN" at bounding box center [146, 214] width 139 height 14
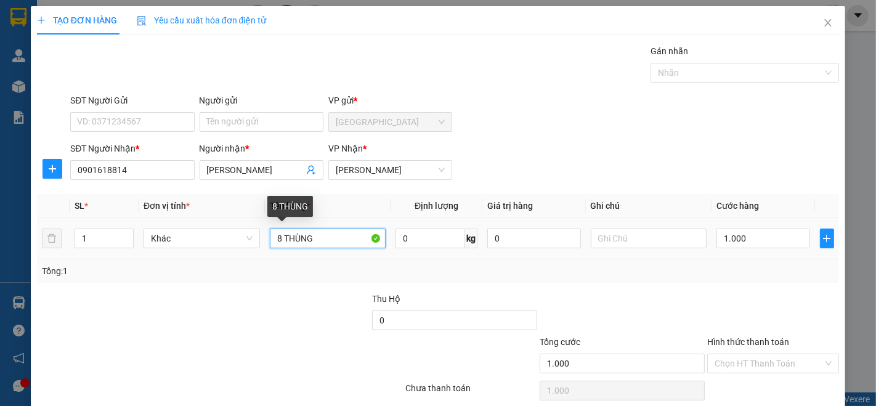
click at [280, 231] on input "8 THÙNG" at bounding box center [328, 238] width 116 height 20
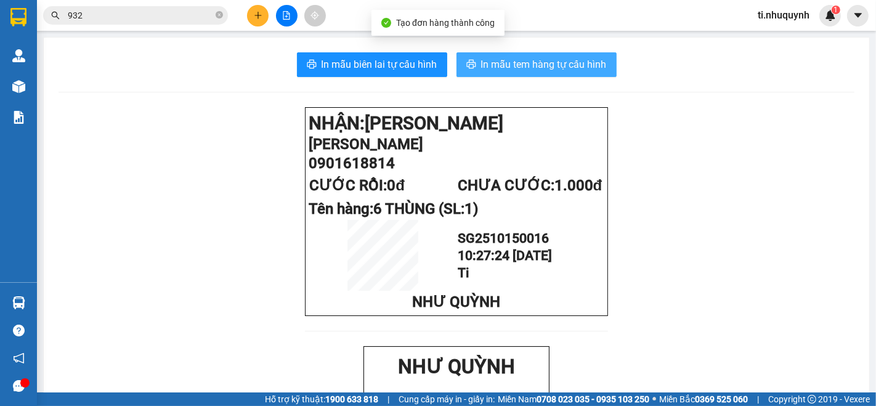
click at [559, 54] on button "In mẫu tem hàng tự cấu hình" at bounding box center [536, 64] width 160 height 25
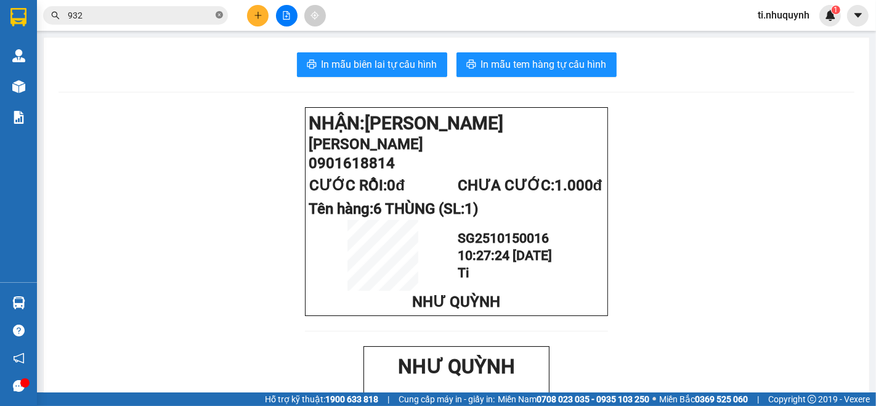
click at [217, 15] on icon "close-circle" at bounding box center [219, 14] width 7 height 7
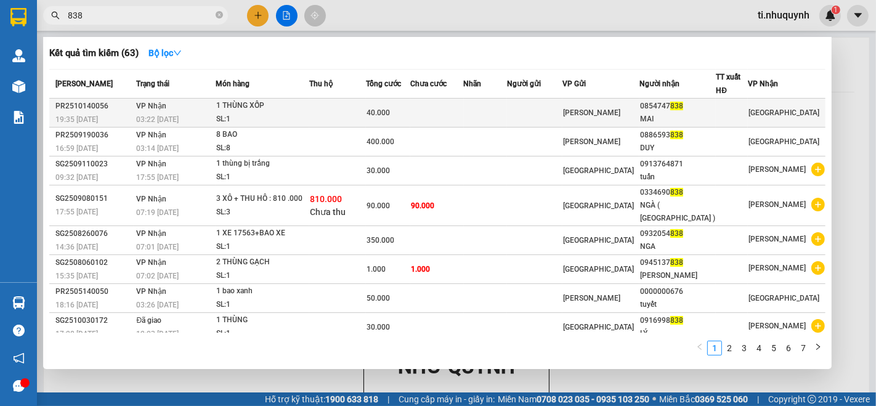
click at [463, 110] on td at bounding box center [436, 113] width 53 height 29
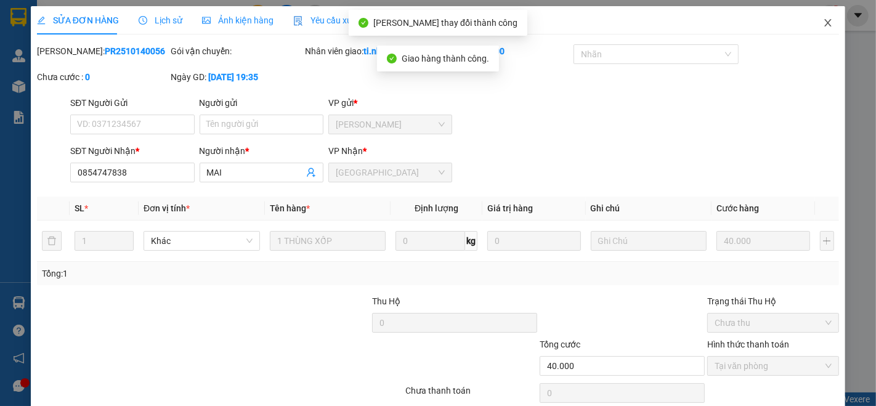
click at [823, 23] on icon "close" at bounding box center [828, 23] width 10 height 10
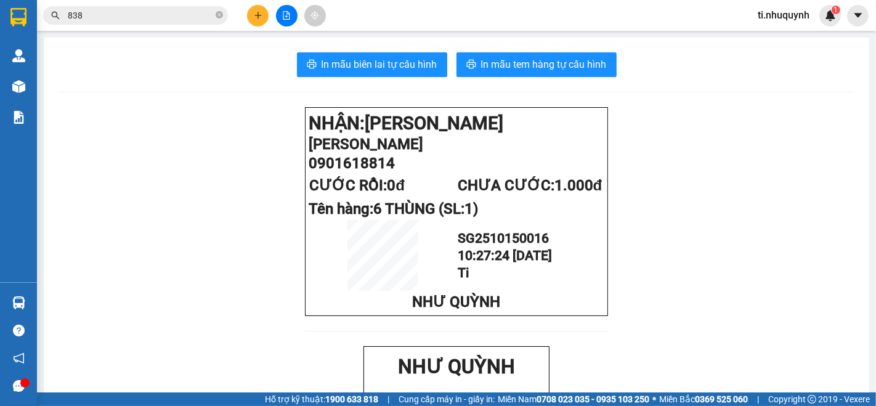
click at [257, 6] on button at bounding box center [258, 16] width 22 height 22
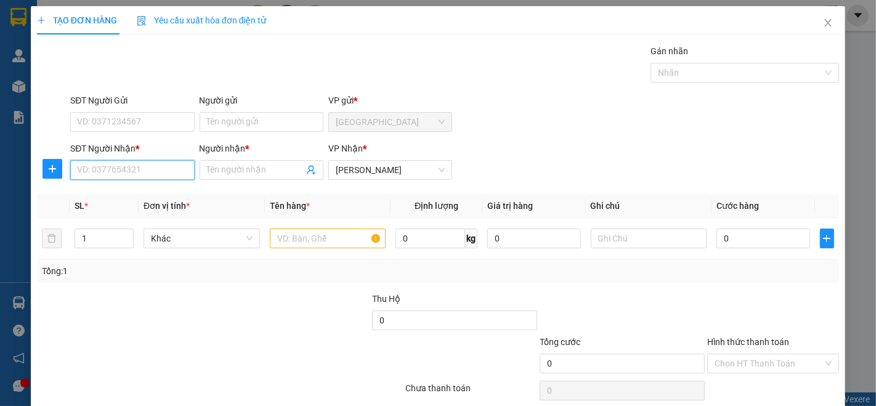
click at [134, 164] on input "SĐT Người Nhận *" at bounding box center [132, 170] width 124 height 20
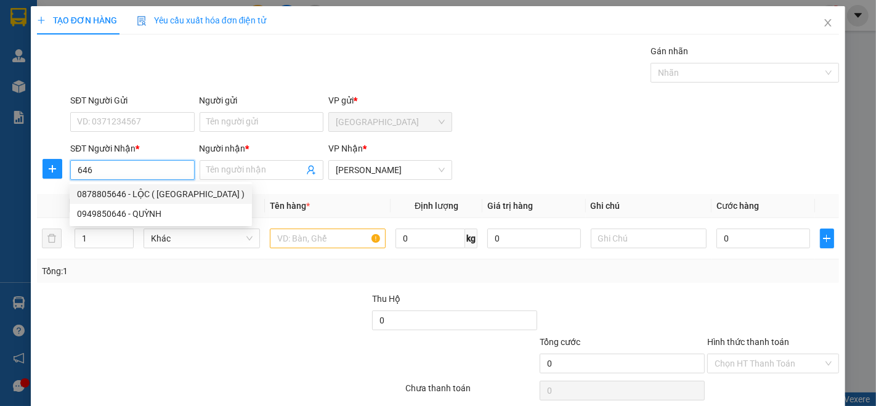
click at [147, 185] on div "0878805646 - LỘC ( MỸ TÂN )" at bounding box center [161, 194] width 182 height 20
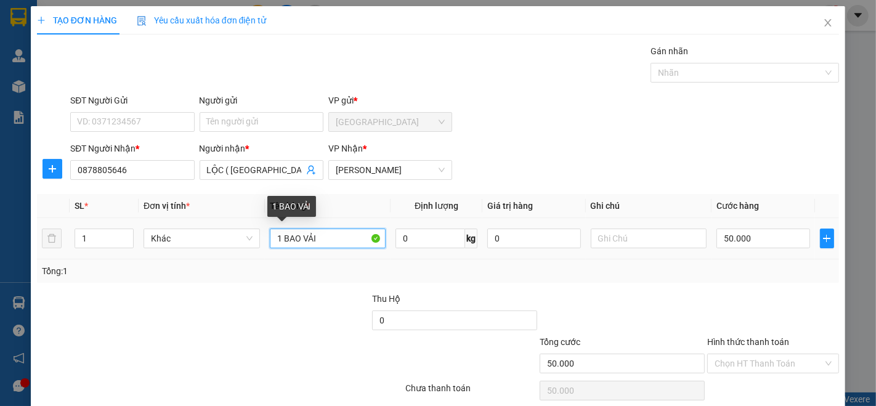
click at [339, 244] on input "1 BAO VẢI" at bounding box center [328, 238] width 116 height 20
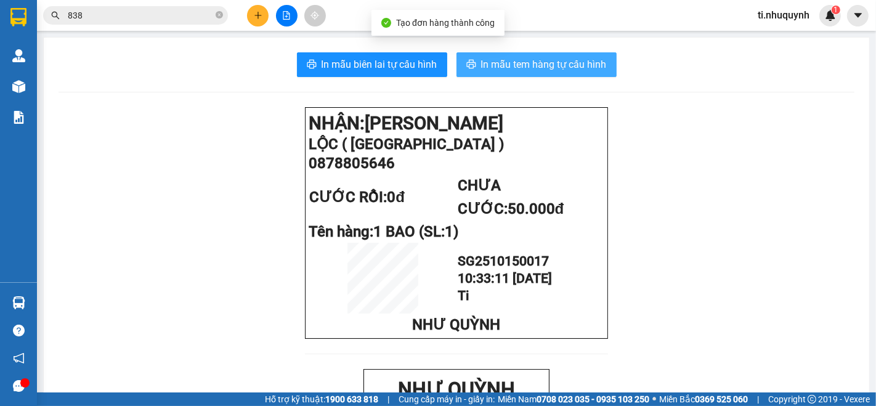
click at [564, 59] on span "In mẫu tem hàng tự cấu hình" at bounding box center [544, 64] width 126 height 15
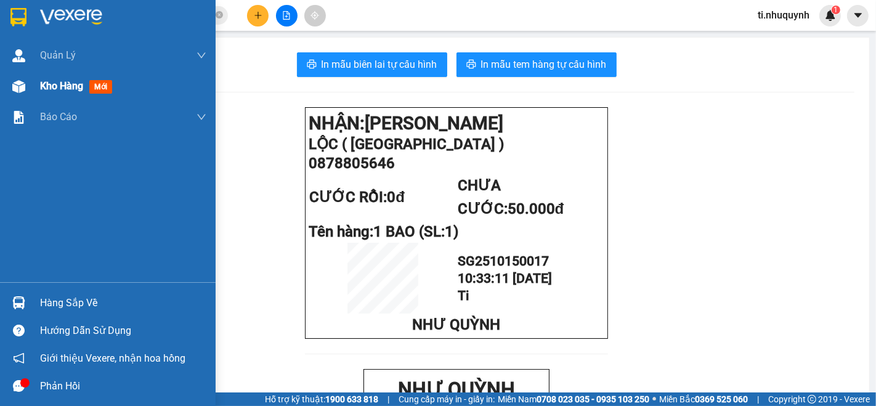
click at [62, 84] on span "Kho hàng" at bounding box center [61, 86] width 43 height 12
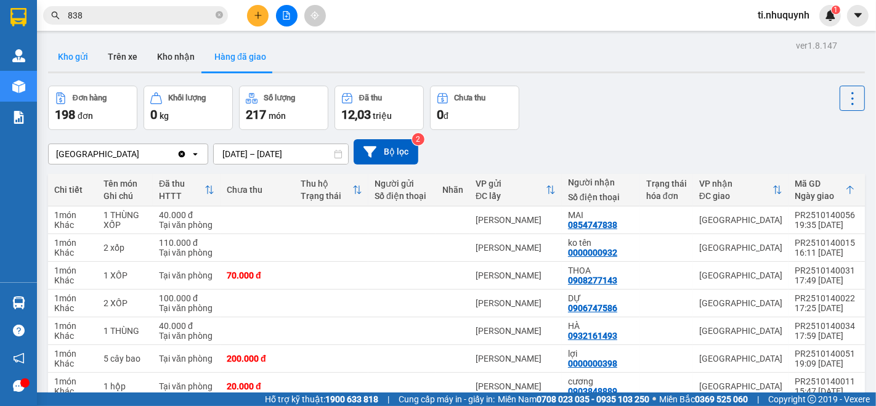
click at [83, 54] on button "Kho gửi" at bounding box center [73, 57] width 50 height 30
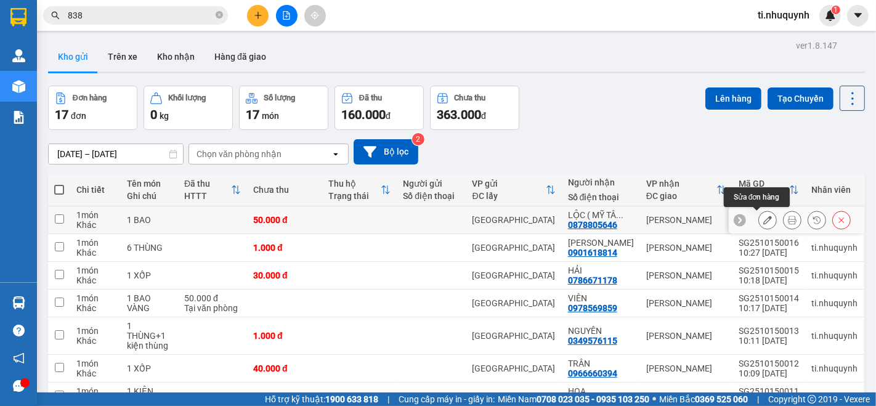
click at [759, 222] on button at bounding box center [767, 220] width 17 height 22
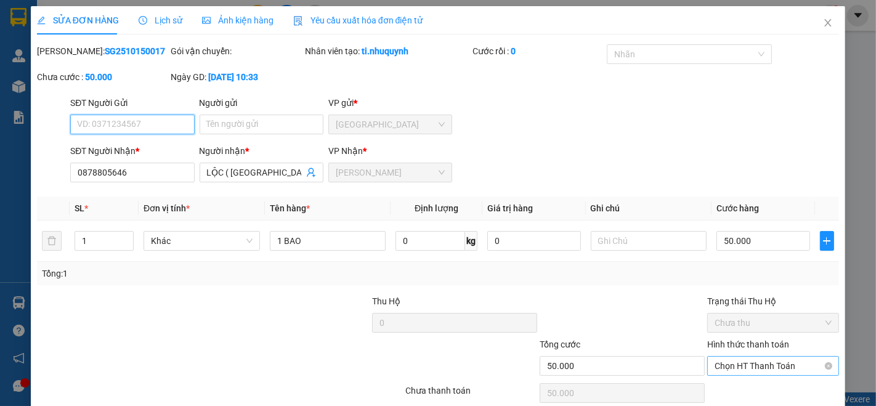
click at [750, 357] on span "Chọn HT Thanh Toán" at bounding box center [772, 366] width 117 height 18
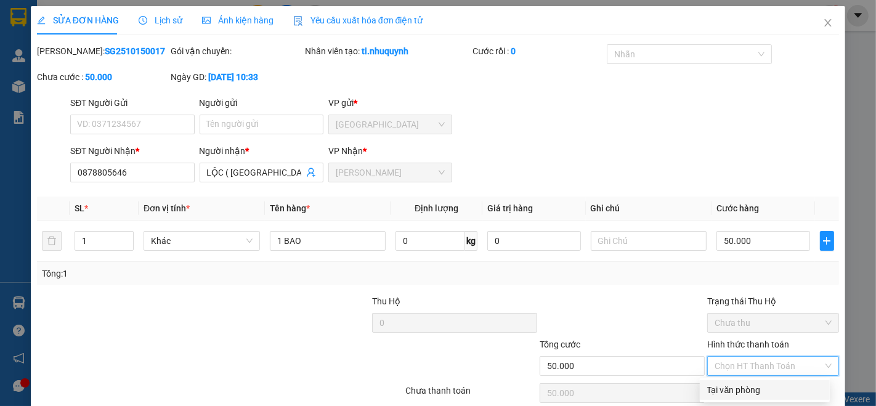
click at [752, 383] on div "Tại văn phòng" at bounding box center [764, 390] width 115 height 14
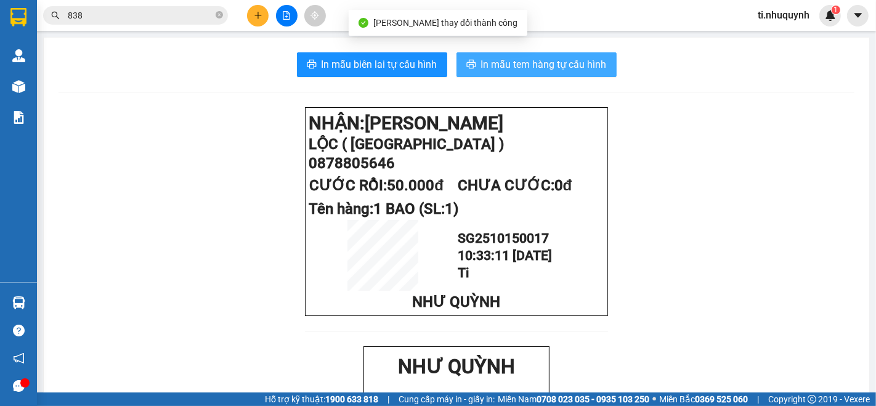
click at [530, 74] on button "In mẫu tem hàng tự cấu hình" at bounding box center [536, 64] width 160 height 25
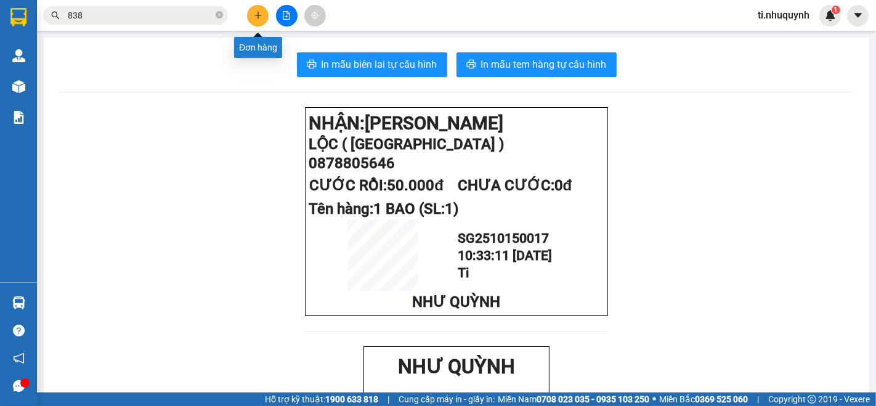
click at [254, 18] on icon "plus" at bounding box center [258, 15] width 9 height 9
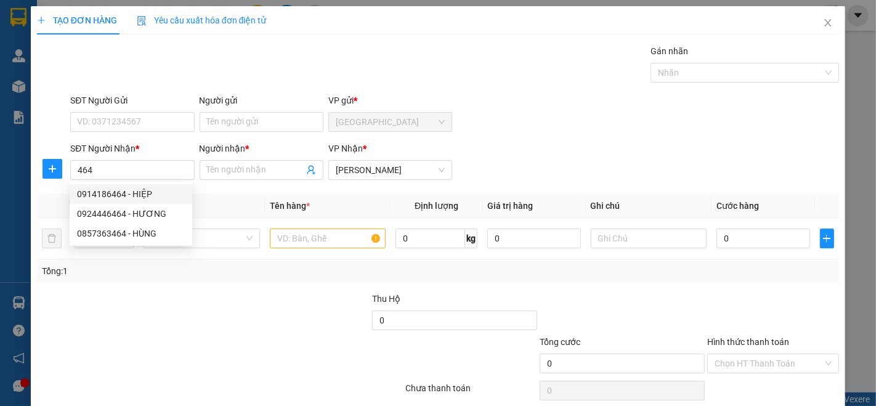
click at [127, 195] on div "0914186464 - HIỆP" at bounding box center [131, 194] width 108 height 14
type input "0914186464"
type input "HIỆP"
type input "1.000"
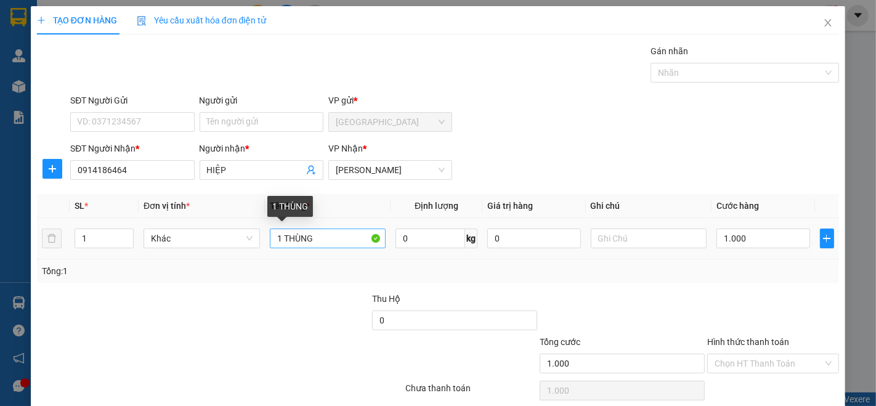
type input "0914186464"
click at [275, 235] on input "1 THÙNG" at bounding box center [328, 238] width 116 height 20
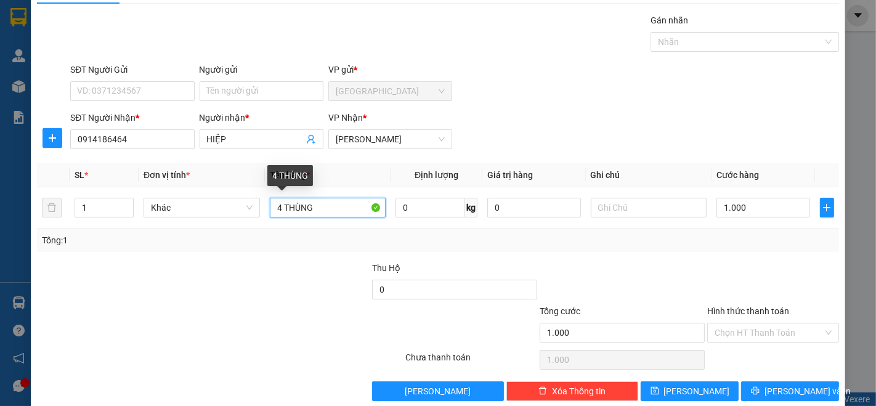
scroll to position [48, 0]
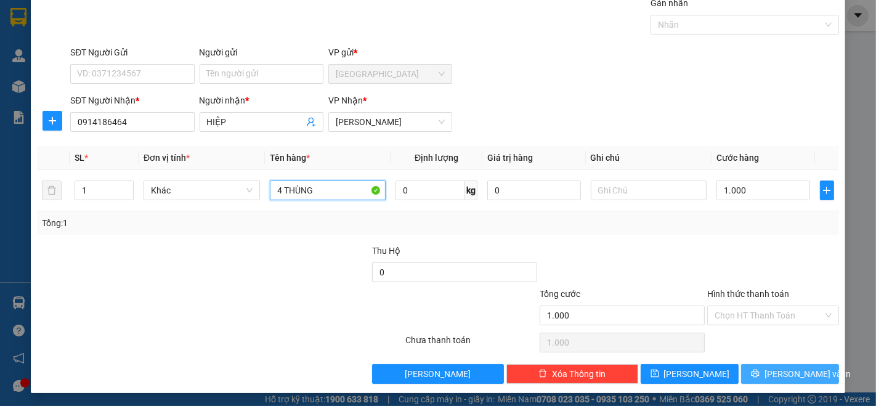
type input "4 THÙNG"
click at [782, 373] on span "[PERSON_NAME] và In" at bounding box center [807, 374] width 86 height 14
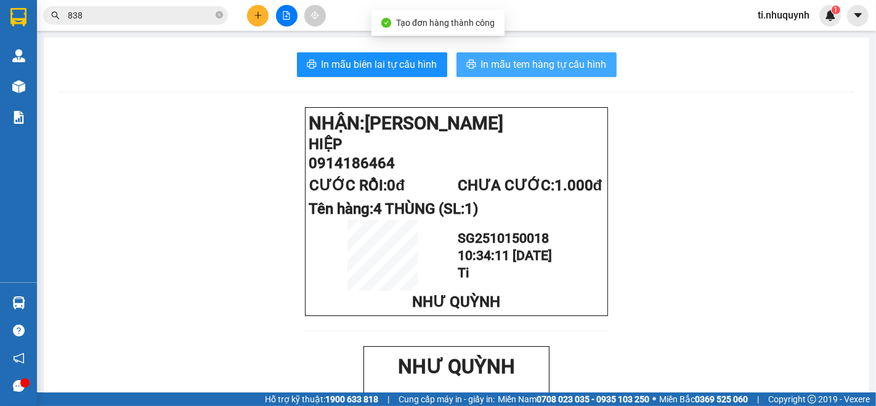
click at [587, 64] on span "In mẫu tem hàng tự cấu hình" at bounding box center [544, 64] width 126 height 15
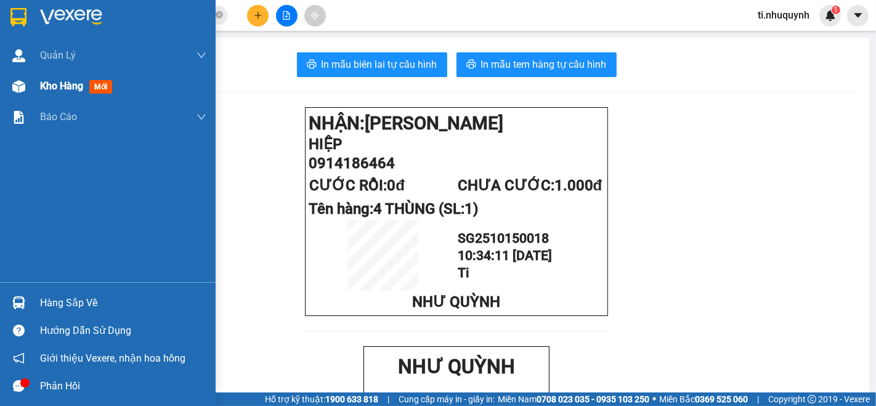
click at [58, 91] on span "Kho hàng" at bounding box center [61, 86] width 43 height 12
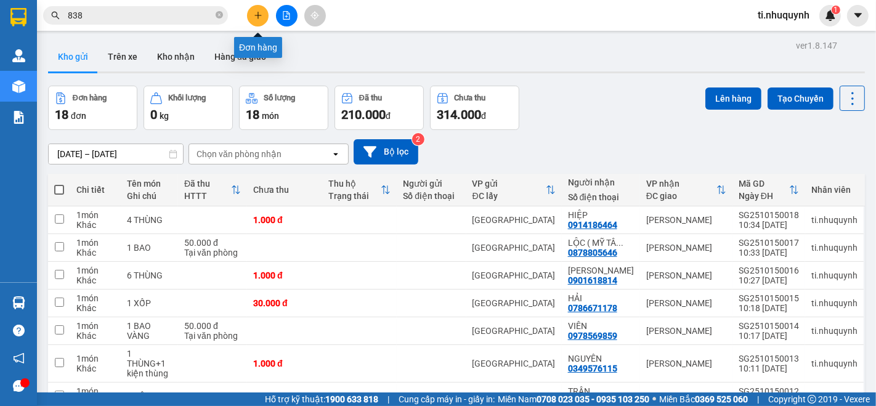
click at [254, 20] on button at bounding box center [258, 16] width 22 height 22
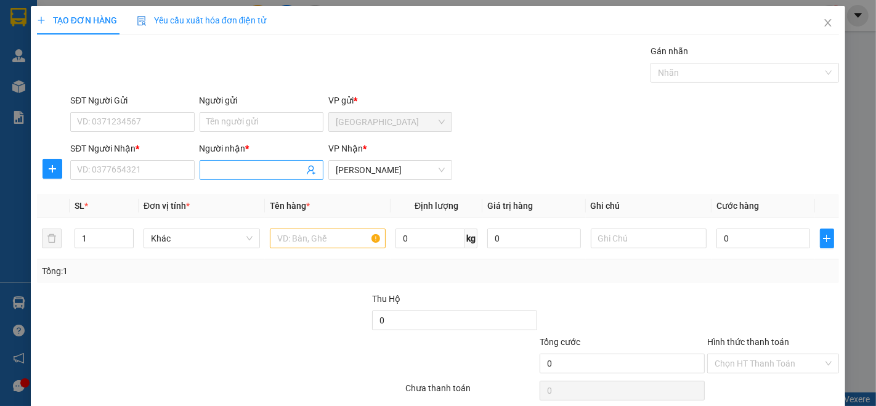
click at [222, 171] on input "Người nhận *" at bounding box center [255, 170] width 97 height 14
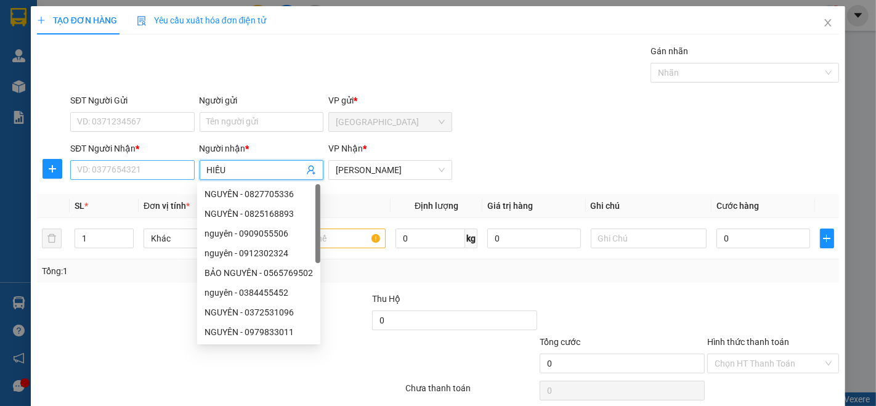
type input "HIẾU"
click at [157, 160] on input "SĐT Người Nhận *" at bounding box center [132, 170] width 124 height 20
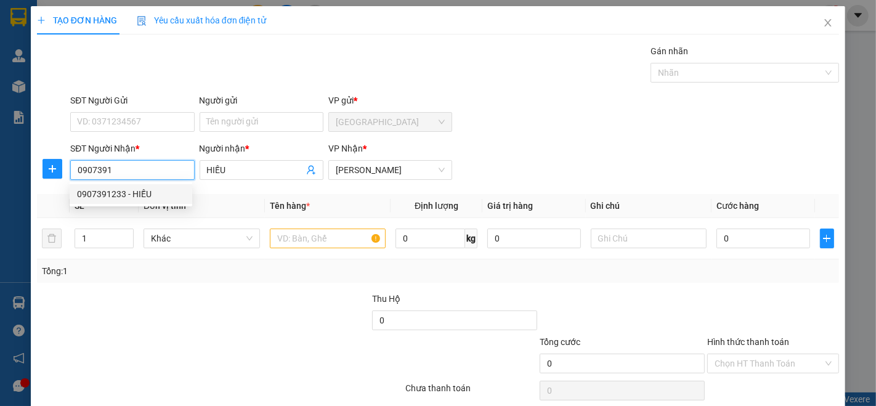
click at [148, 195] on div "0907391233 - HIẾU" at bounding box center [131, 194] width 108 height 14
type input "0907391233"
type input "30.000"
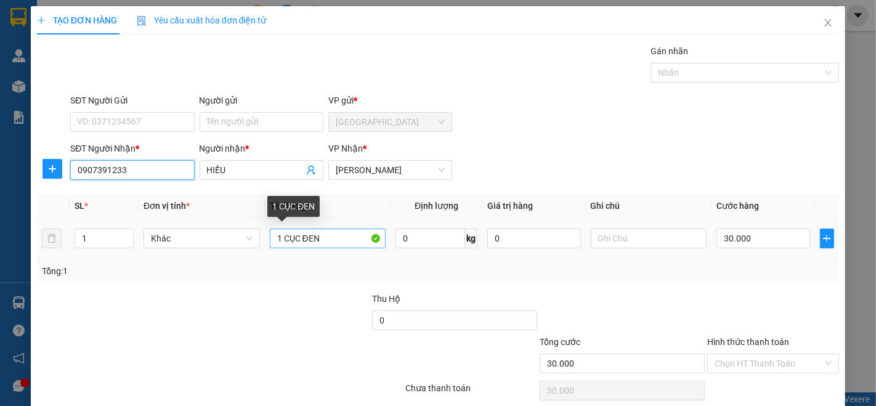
type input "0907391233"
click at [337, 243] on input "1 CỤC ĐEN" at bounding box center [328, 238] width 116 height 20
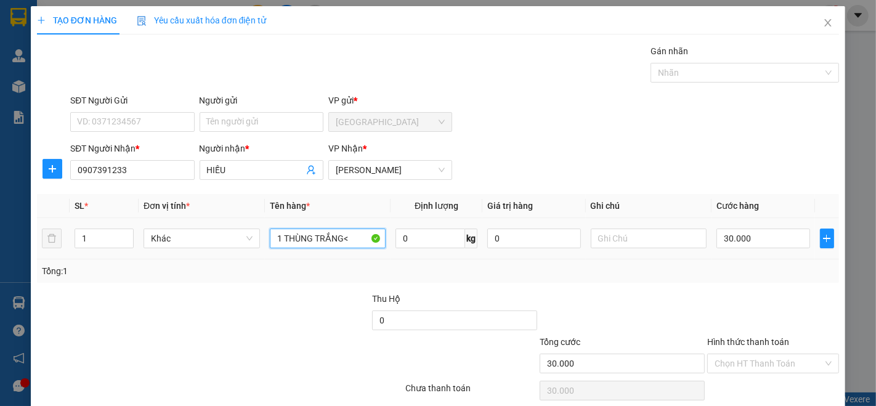
type input "1 THÙNG TRẮNG<"
click at [730, 227] on div "30.000" at bounding box center [762, 238] width 93 height 25
click at [747, 245] on input "30.000" at bounding box center [762, 238] width 93 height 20
type input "2"
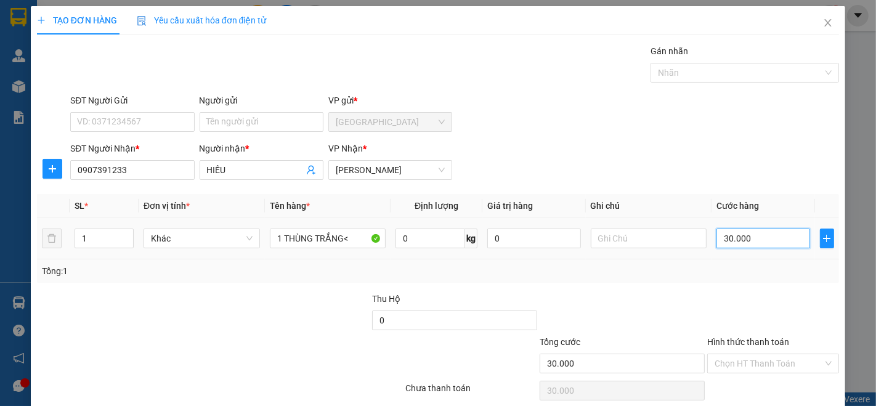
type input "2"
type input "20"
type input "200"
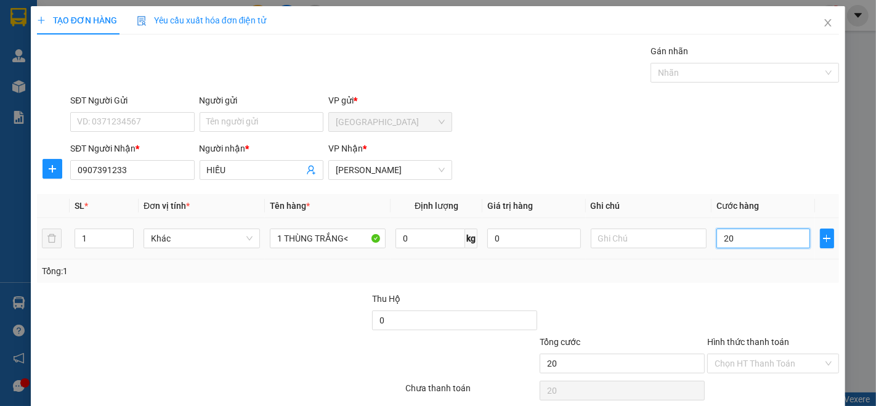
type input "200"
type input "2.000"
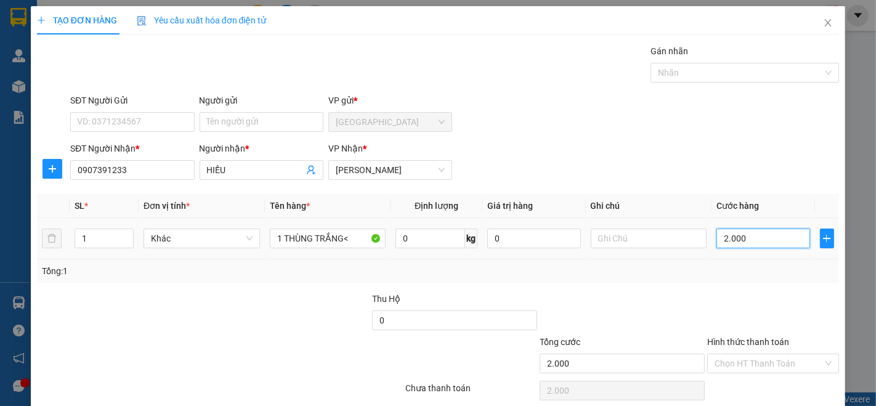
type input "20.000"
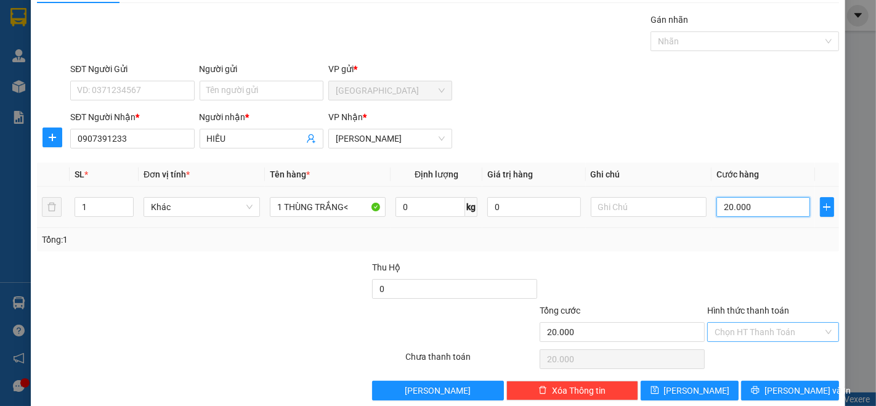
scroll to position [48, 0]
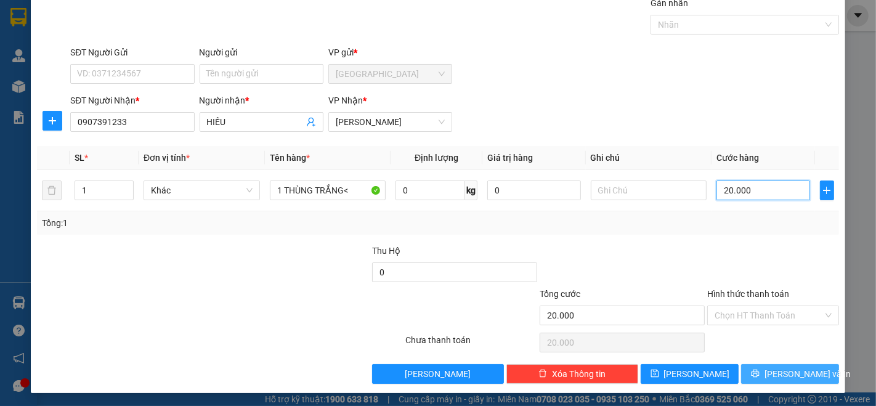
type input "20.000"
click at [796, 379] on span "[PERSON_NAME] và In" at bounding box center [807, 374] width 86 height 14
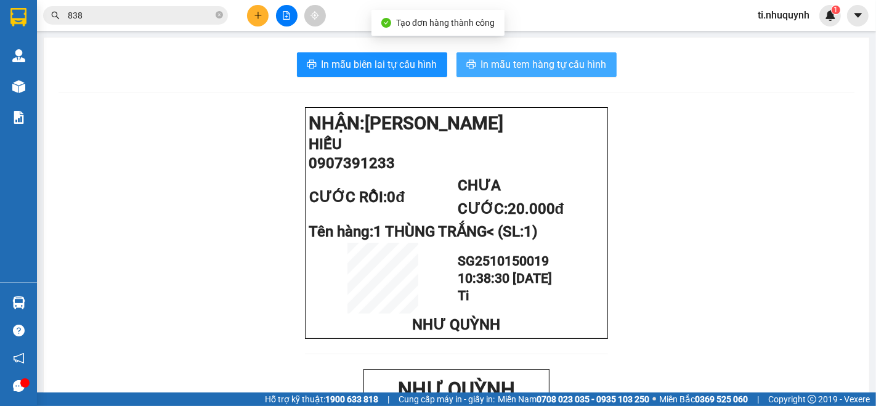
click at [589, 60] on span "In mẫu tem hàng tự cấu hình" at bounding box center [544, 64] width 126 height 15
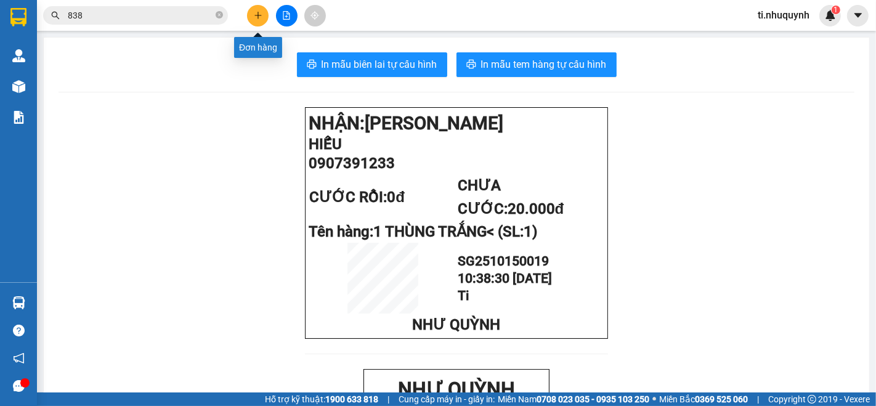
click at [264, 19] on button at bounding box center [258, 16] width 22 height 22
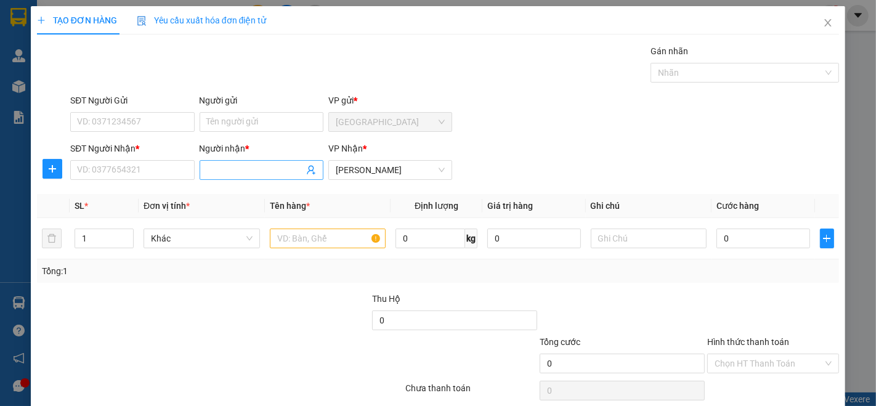
click at [238, 160] on span at bounding box center [262, 170] width 124 height 20
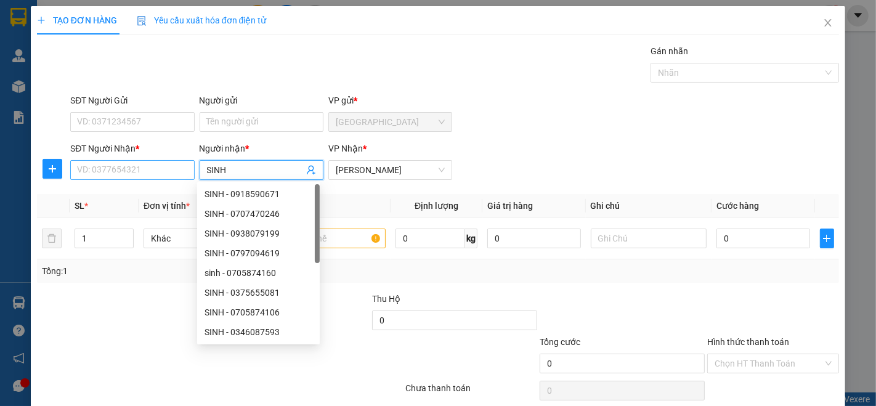
type input "SINH"
click at [135, 172] on input "SĐT Người Nhận *" at bounding box center [132, 170] width 124 height 20
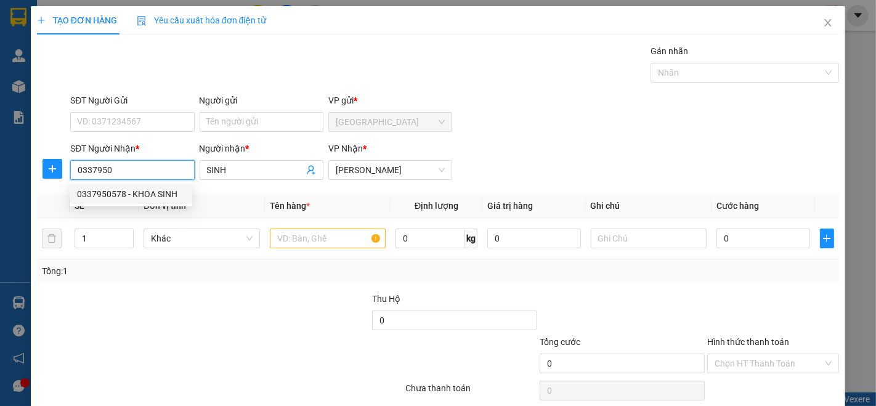
click at [159, 190] on div "0337950578 - KHOA SINH" at bounding box center [131, 194] width 108 height 14
type input "0337950578"
type input "KHOA SINH"
type input "50.000"
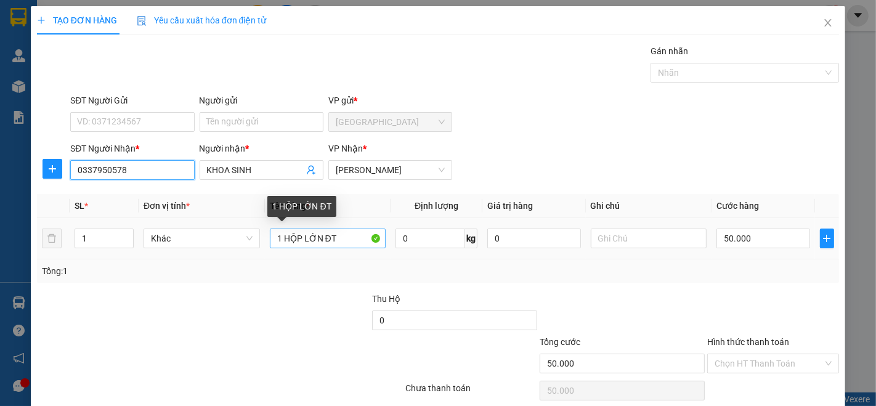
type input "0337950578"
click at [350, 241] on input "1 HỘP LỚN ĐT" at bounding box center [328, 238] width 116 height 20
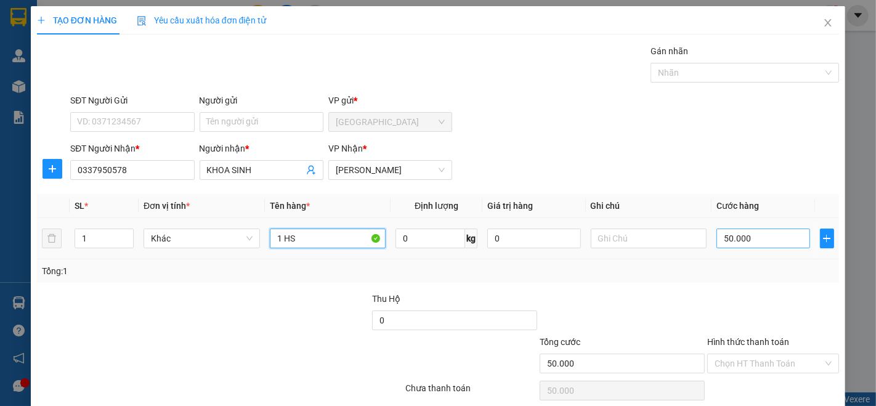
type input "1 HS"
click at [754, 239] on input "50.000" at bounding box center [762, 238] width 93 height 20
type input "2"
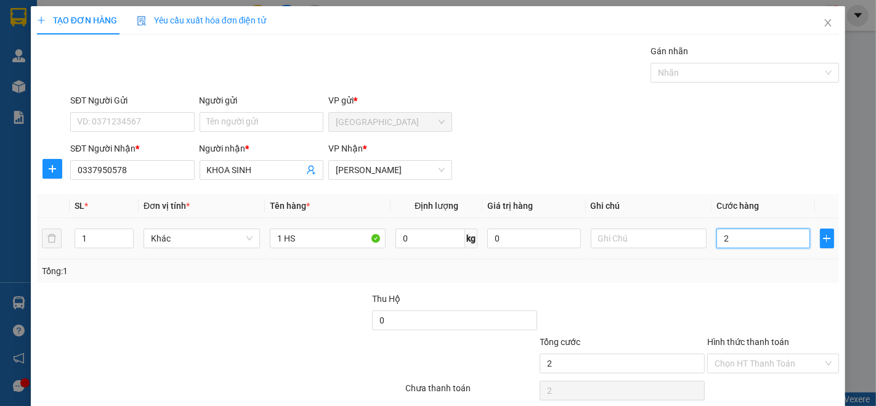
type input "20"
type input "200"
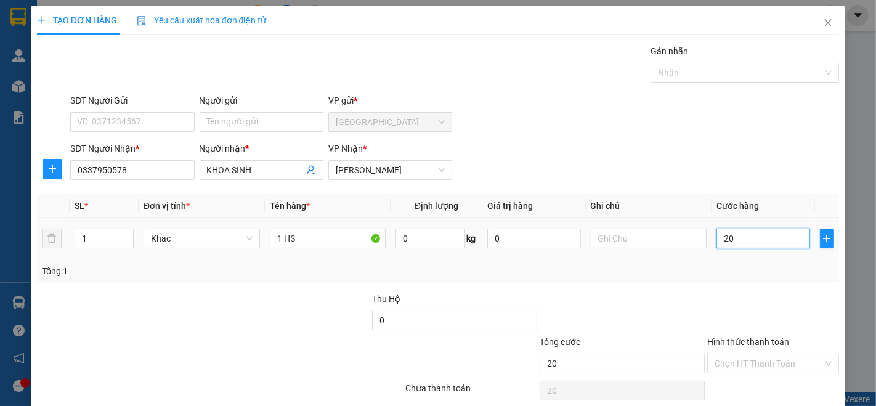
type input "200"
type input "2.000"
type input "20.000"
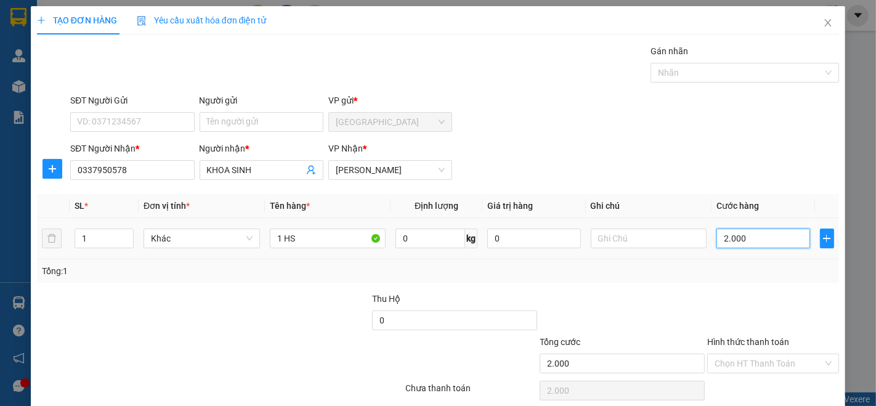
type input "20.000"
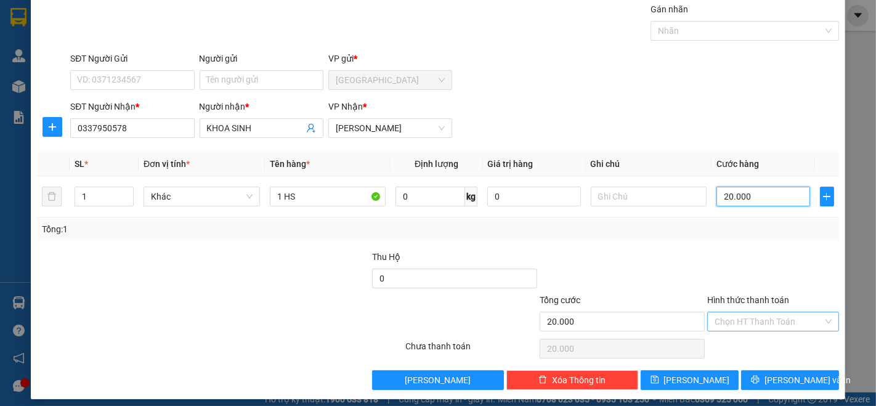
scroll to position [48, 0]
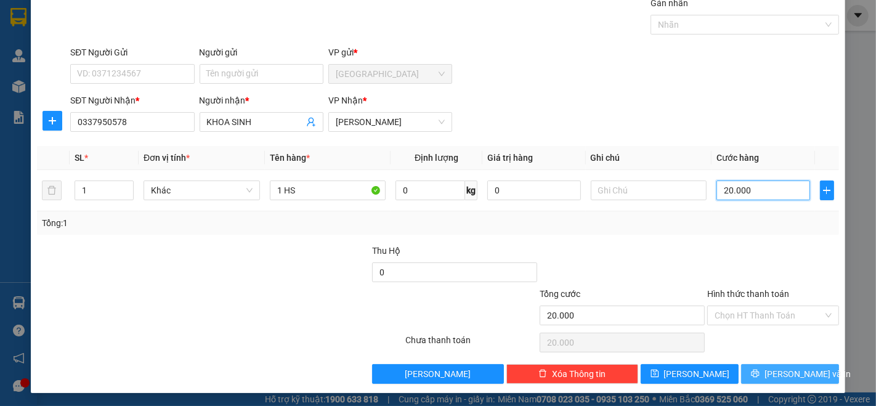
type input "20.000"
click at [792, 377] on span "[PERSON_NAME] và In" at bounding box center [807, 374] width 86 height 14
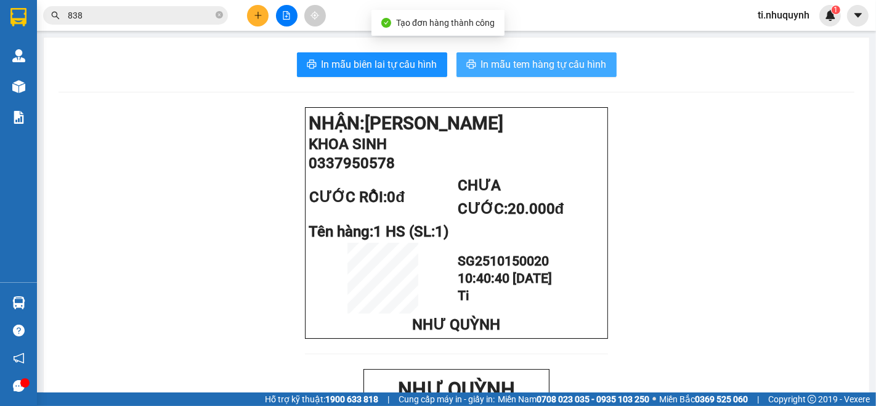
click at [581, 57] on span "In mẫu tem hàng tự cấu hình" at bounding box center [544, 64] width 126 height 15
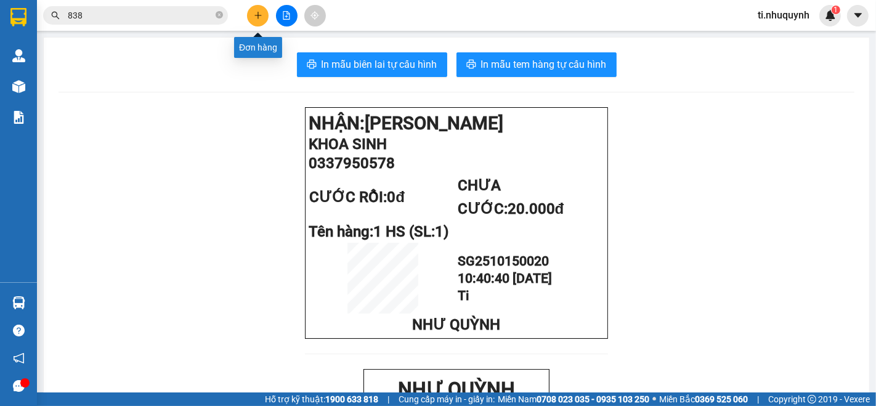
click at [251, 20] on button at bounding box center [258, 16] width 22 height 22
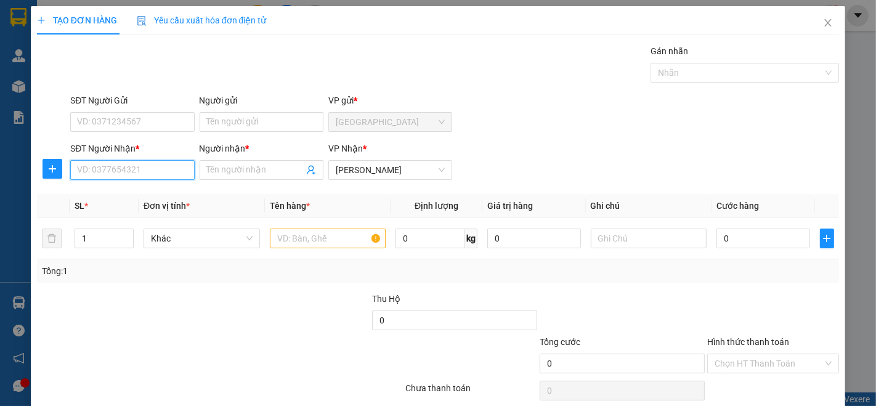
click at [169, 174] on input "SĐT Người Nhận *" at bounding box center [132, 170] width 124 height 20
click at [116, 200] on div "0905329295 - CHÂU" at bounding box center [131, 194] width 108 height 14
type input "0905329295"
type input "CHÂU"
type input "50.000"
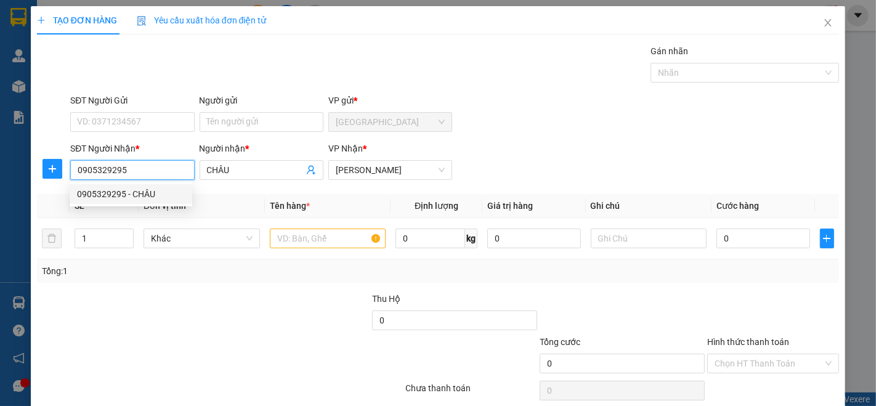
type input "50.000"
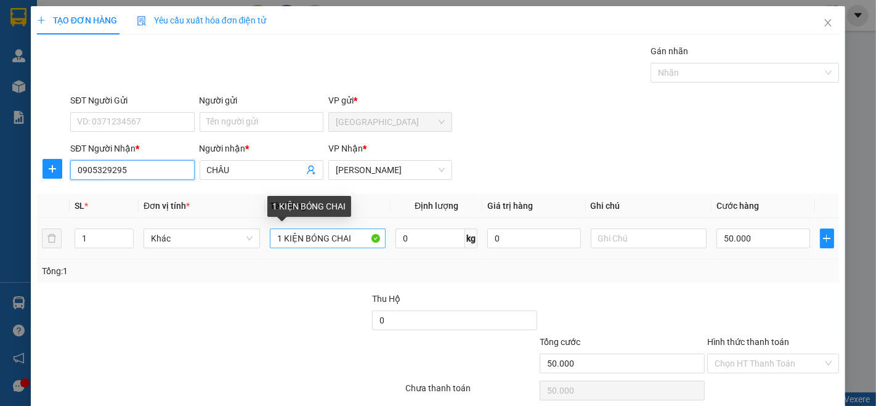
type input "0905329295"
click at [358, 233] on input "1 KIỆN BÓNG CHAI" at bounding box center [328, 238] width 116 height 20
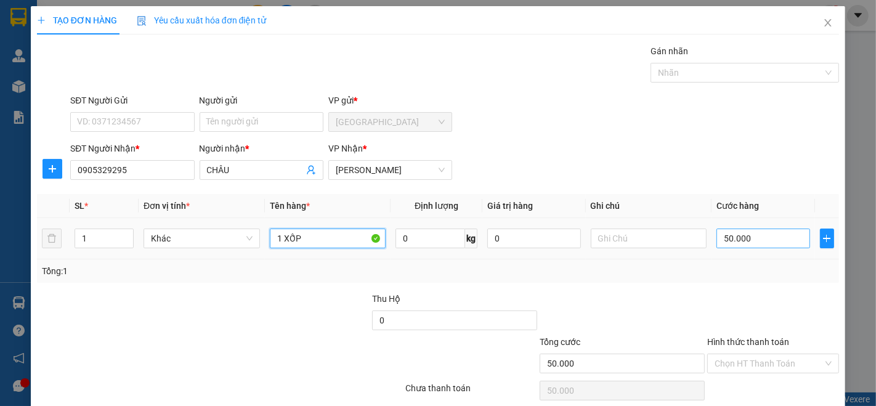
type input "1 XỐP"
click at [749, 240] on input "50.000" at bounding box center [762, 238] width 93 height 20
type input "4"
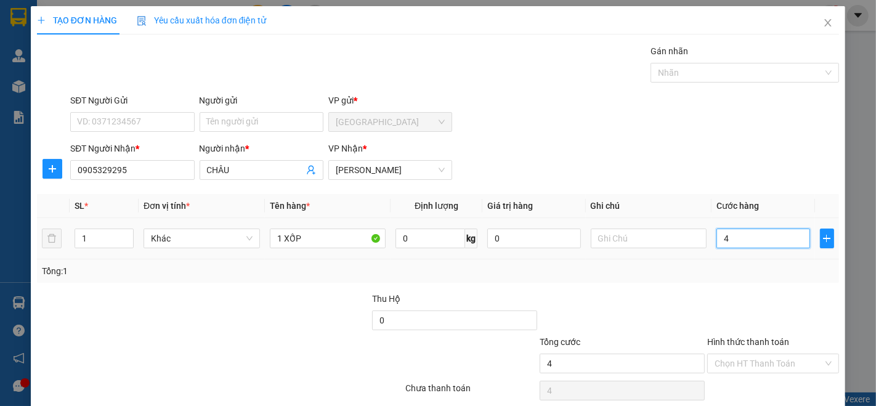
type input "40"
type input "400"
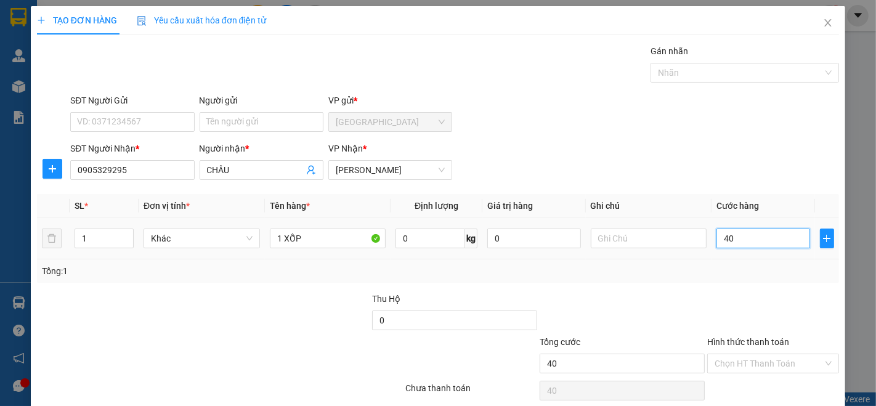
type input "400"
type input "4.000"
type input "40.000"
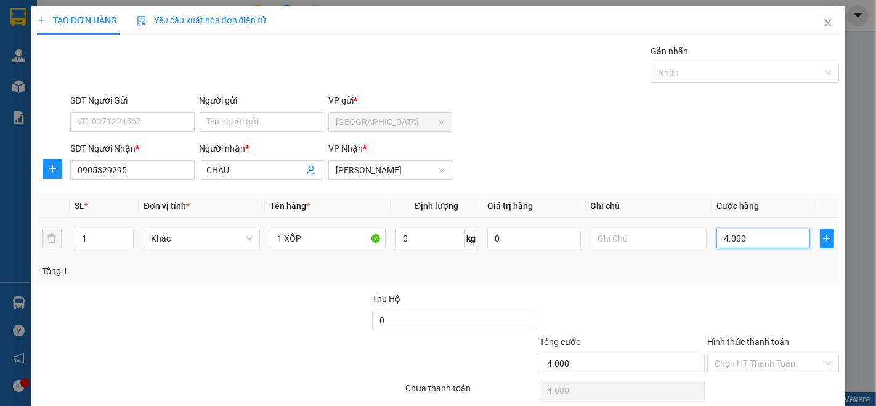
type input "40.000"
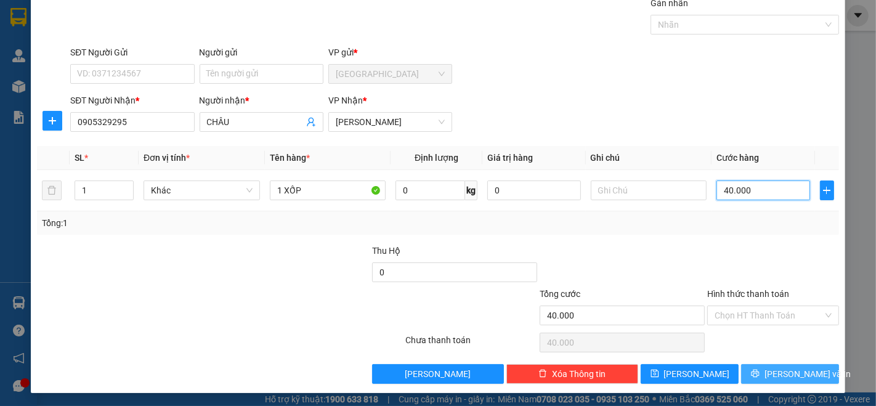
type input "40.000"
click at [788, 381] on button "[PERSON_NAME] và In" at bounding box center [790, 374] width 98 height 20
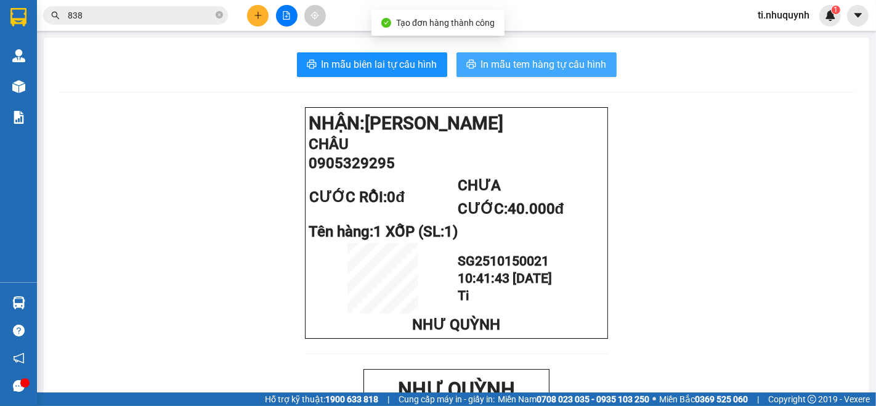
click at [528, 57] on span "In mẫu tem hàng tự cấu hình" at bounding box center [544, 64] width 126 height 15
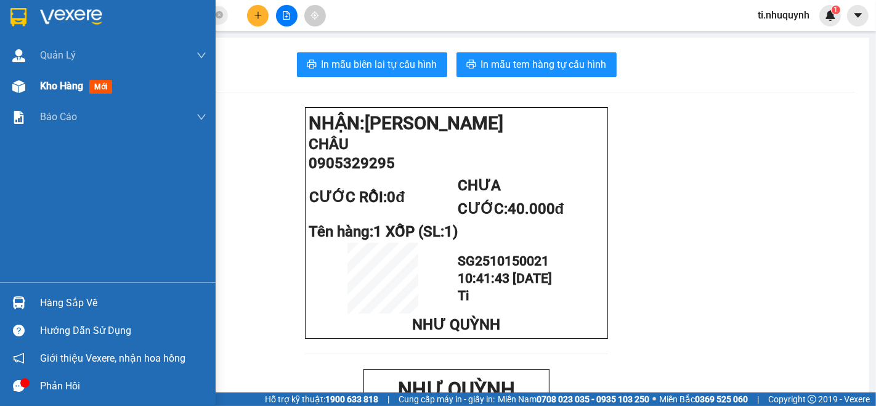
click at [64, 87] on span "Kho hàng" at bounding box center [61, 86] width 43 height 12
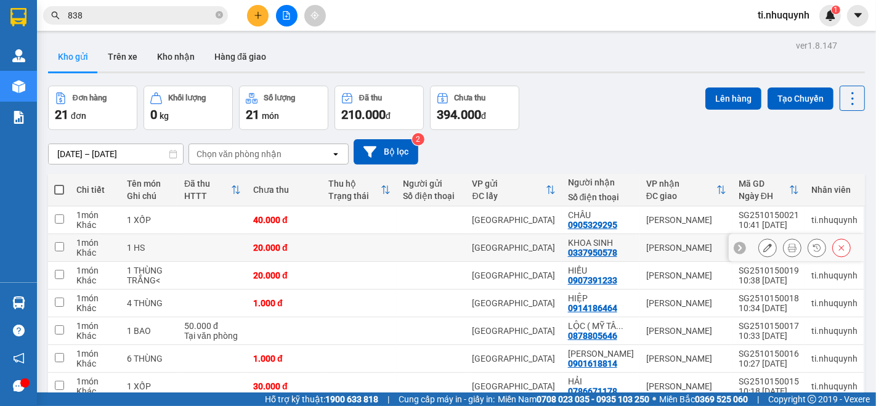
click at [763, 243] on icon at bounding box center [767, 247] width 9 height 9
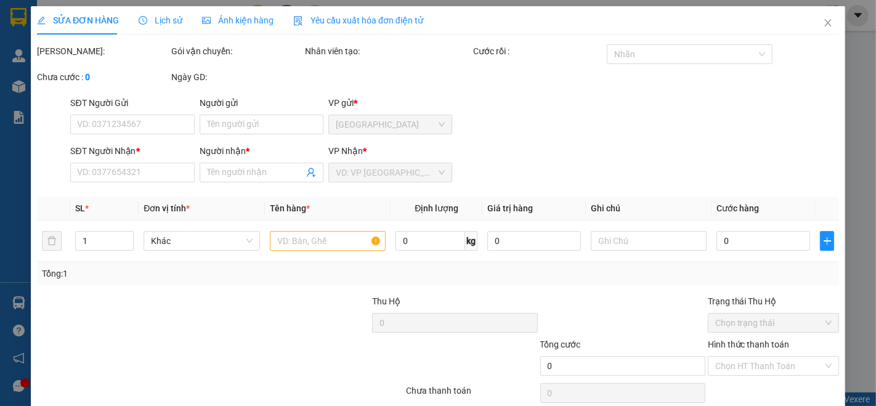
type input "0337950578"
type input "KHOA SINH"
type input "20.000"
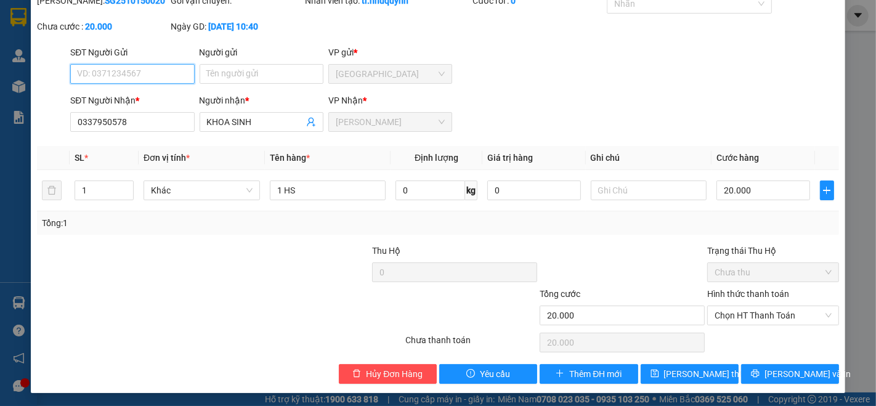
scroll to position [51, 0]
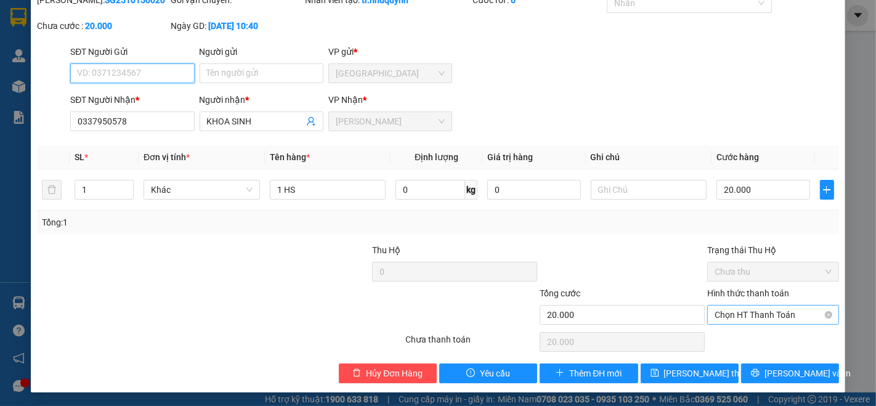
click at [773, 320] on span "Chọn HT Thanh Toán" at bounding box center [772, 314] width 117 height 18
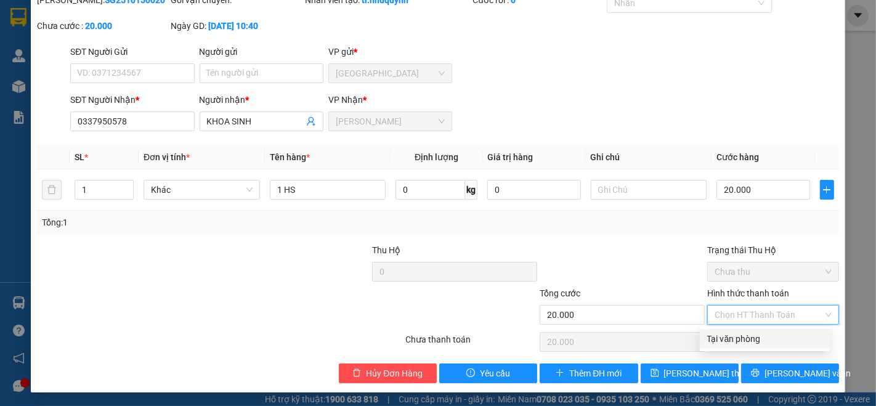
click at [769, 332] on div "Tại văn phòng" at bounding box center [764, 339] width 115 height 14
type input "0"
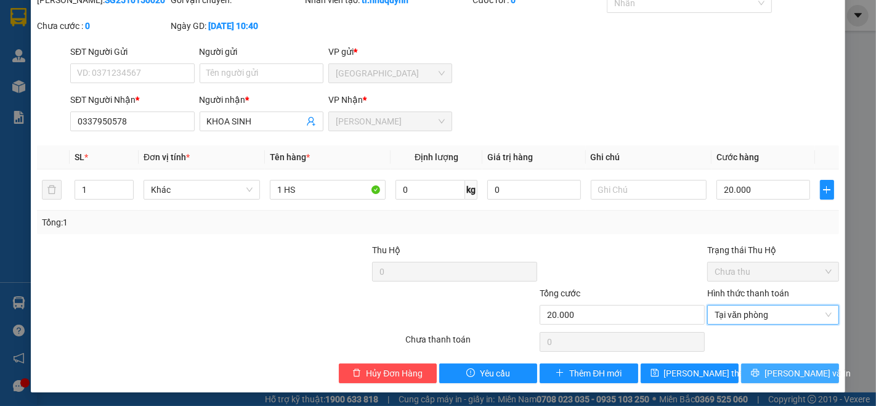
click at [759, 372] on icon "printer" at bounding box center [755, 372] width 9 height 9
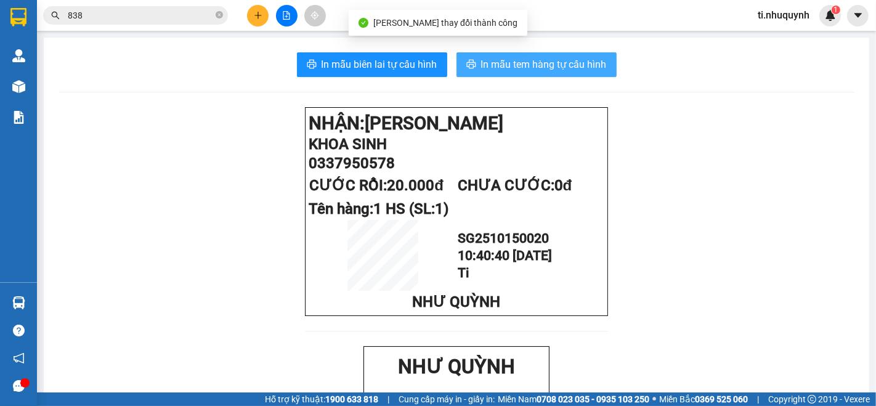
click at [581, 54] on button "In mẫu tem hàng tự cấu hình" at bounding box center [536, 64] width 160 height 25
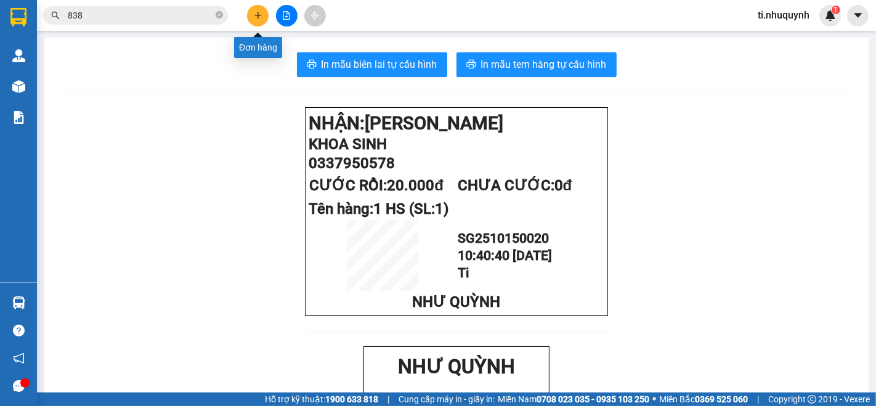
click at [262, 22] on button at bounding box center [258, 16] width 22 height 22
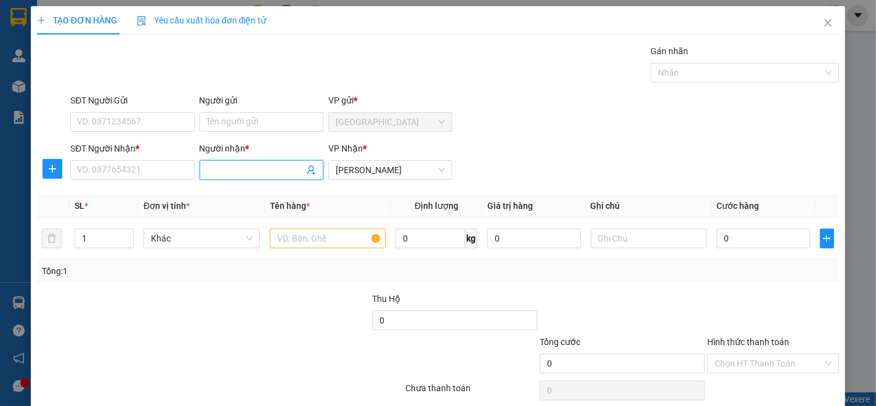
click at [245, 172] on input "Người nhận *" at bounding box center [255, 170] width 97 height 14
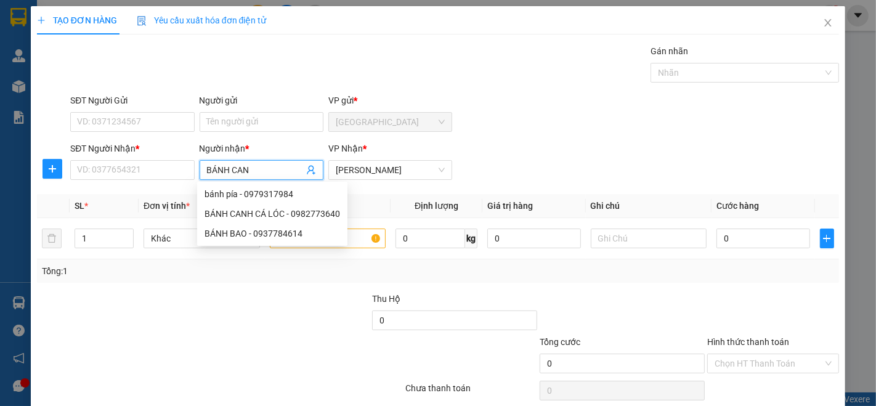
type input "BÁNH CANH"
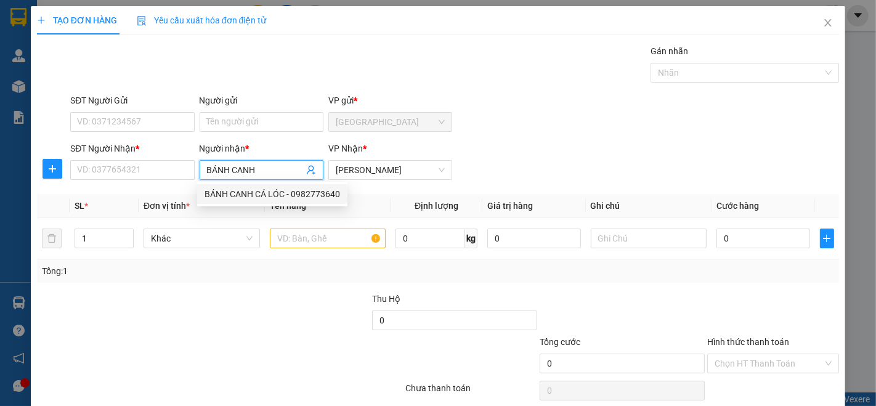
click at [260, 195] on div "BÁNH CANH CÁ LÓC - 0982773640" at bounding box center [271, 194] width 135 height 14
type input "0982773640"
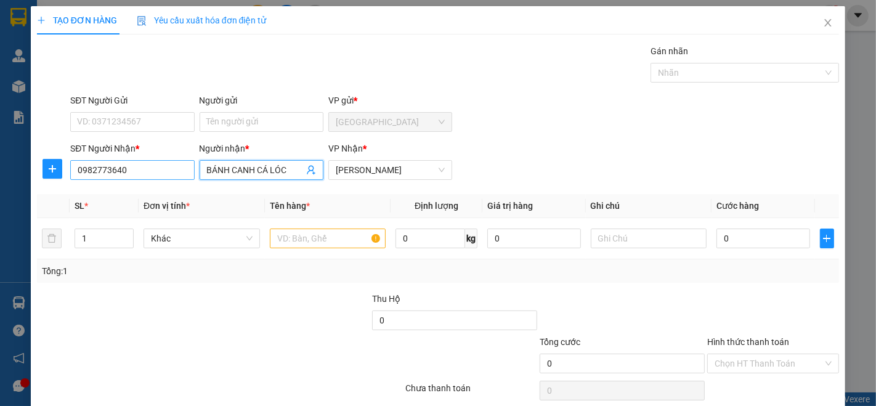
type input "BÁNH CANH CÁ LÓC"
click at [172, 171] on input "0982773640" at bounding box center [132, 170] width 124 height 20
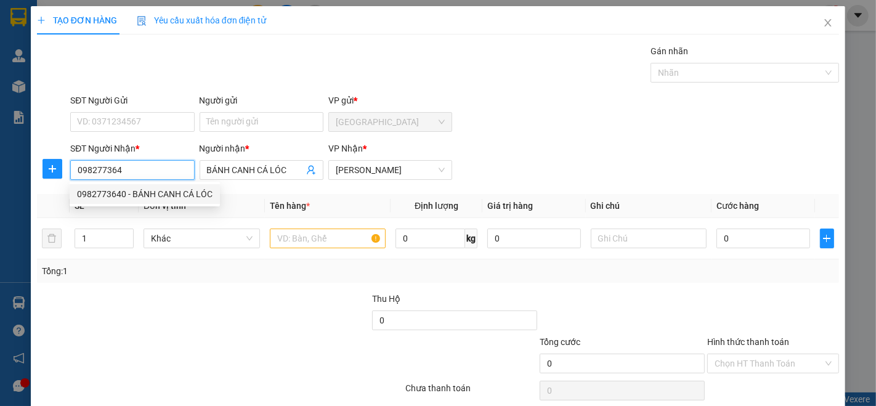
click at [124, 194] on div "0982773640 - BÁNH CANH CÁ LÓC" at bounding box center [144, 194] width 135 height 14
type input "0982773640"
type input "50.000"
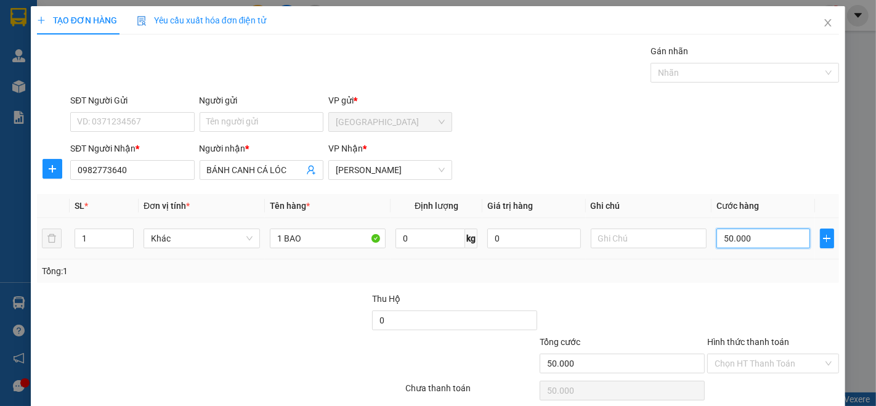
click at [737, 240] on input "50.000" at bounding box center [762, 238] width 93 height 20
type input "3"
type input "30"
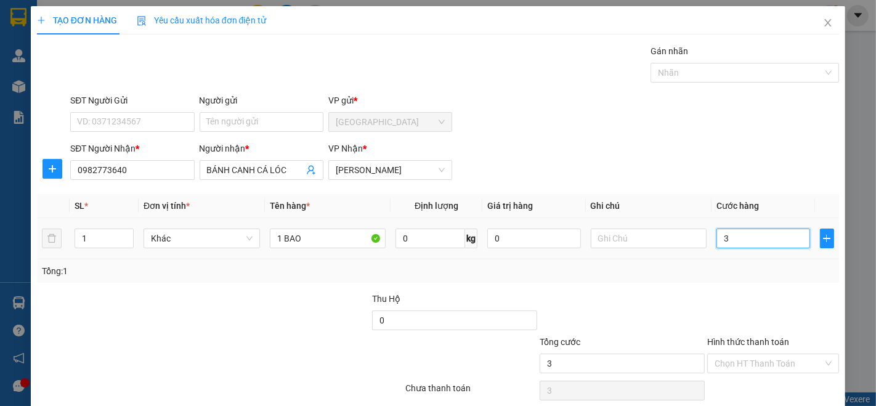
type input "30"
type input "300"
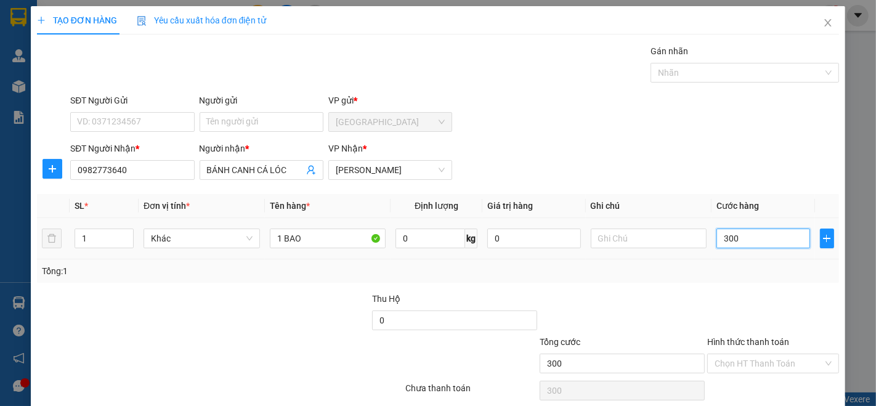
type input "3.000"
type input "30.000"
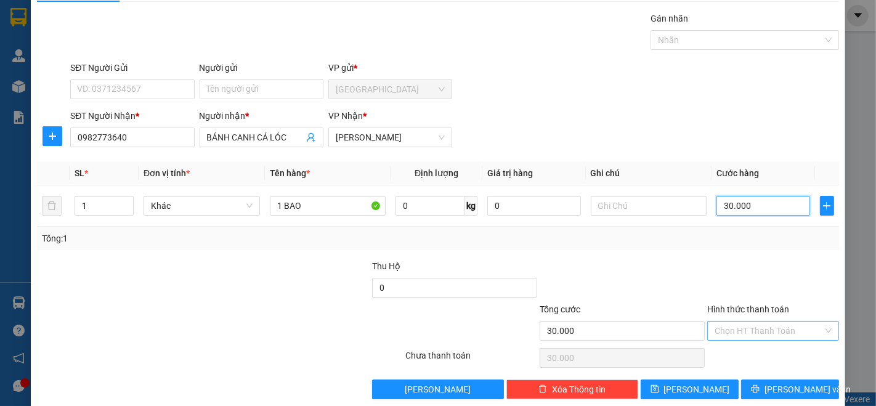
scroll to position [48, 0]
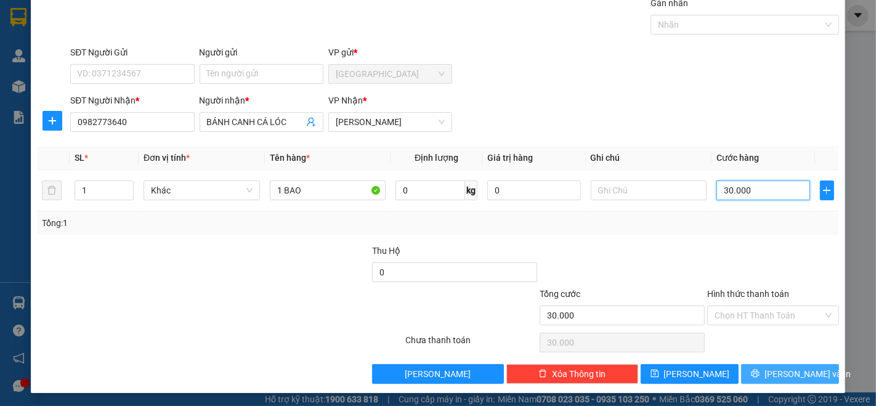
type input "30.000"
click at [801, 372] on span "[PERSON_NAME] và In" at bounding box center [807, 374] width 86 height 14
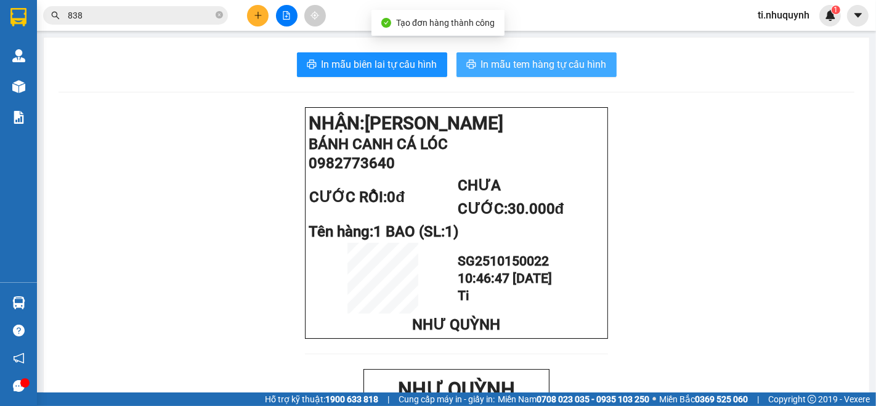
click at [580, 60] on span "In mẫu tem hàng tự cấu hình" at bounding box center [544, 64] width 126 height 15
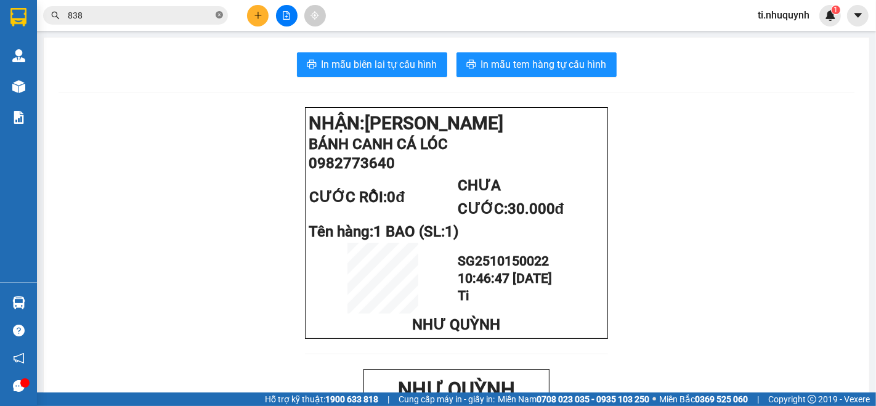
click at [220, 16] on icon "close-circle" at bounding box center [219, 14] width 7 height 7
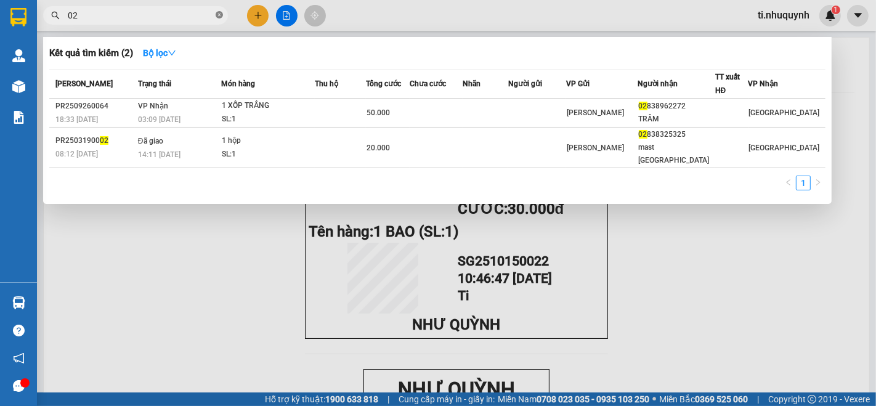
type input "0"
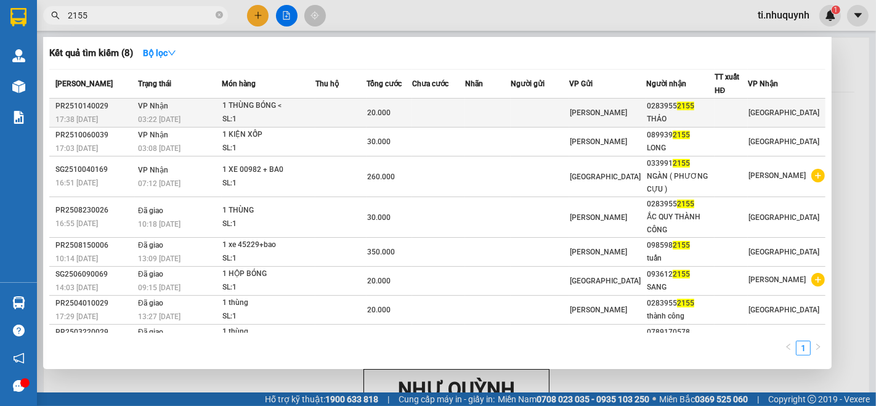
type input "2155"
click at [442, 110] on td at bounding box center [438, 113] width 53 height 29
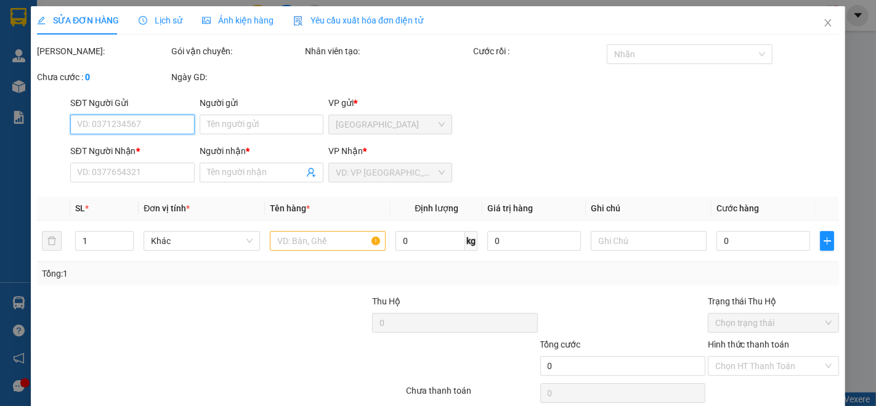
type input "02839552155"
type input "THẢO"
type input "20.000"
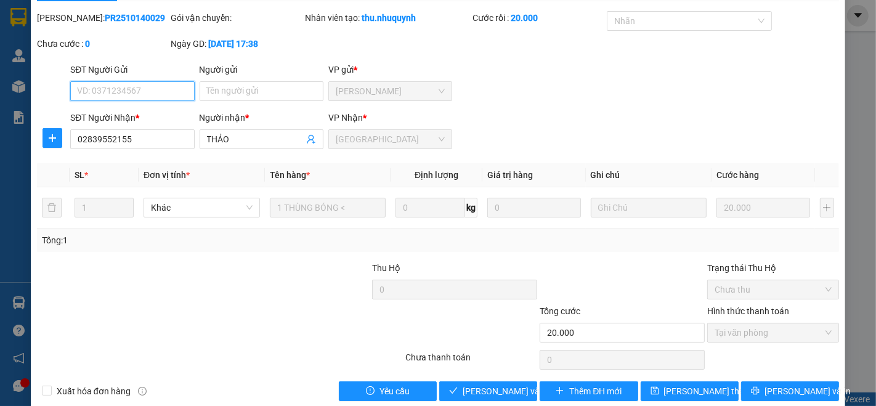
scroll to position [51, 0]
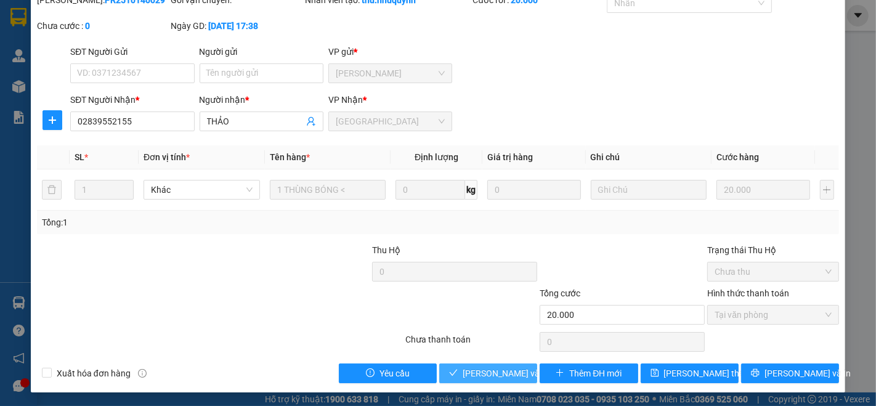
click at [508, 373] on span "[PERSON_NAME] và Giao hàng" at bounding box center [521, 373] width 118 height 14
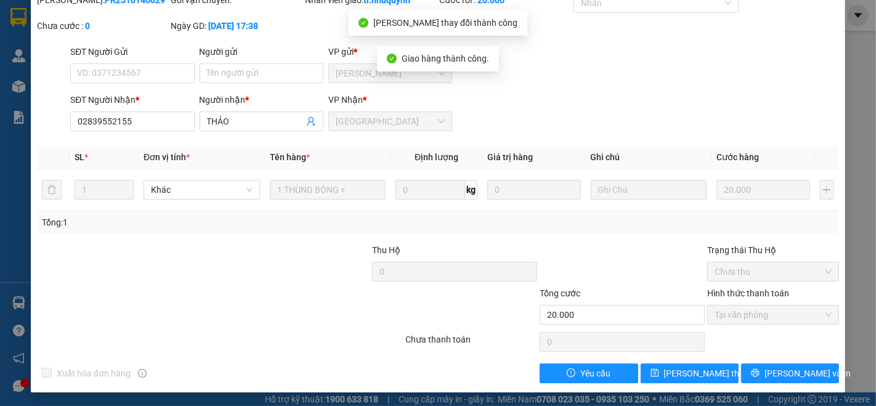
scroll to position [0, 0]
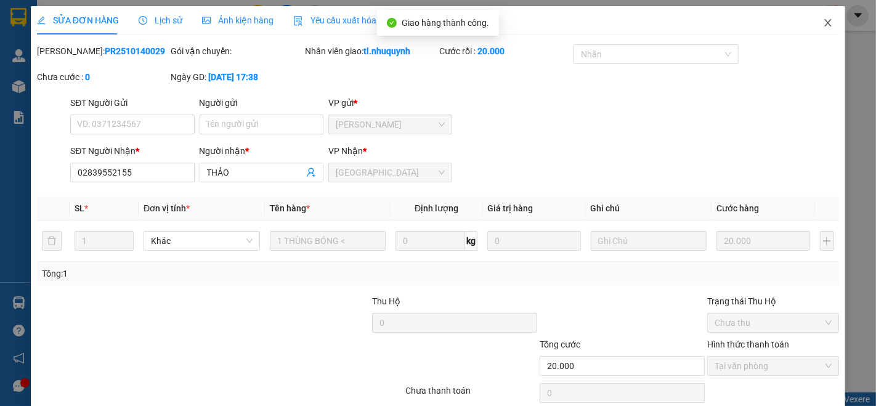
click at [813, 16] on span "Close" at bounding box center [827, 23] width 34 height 34
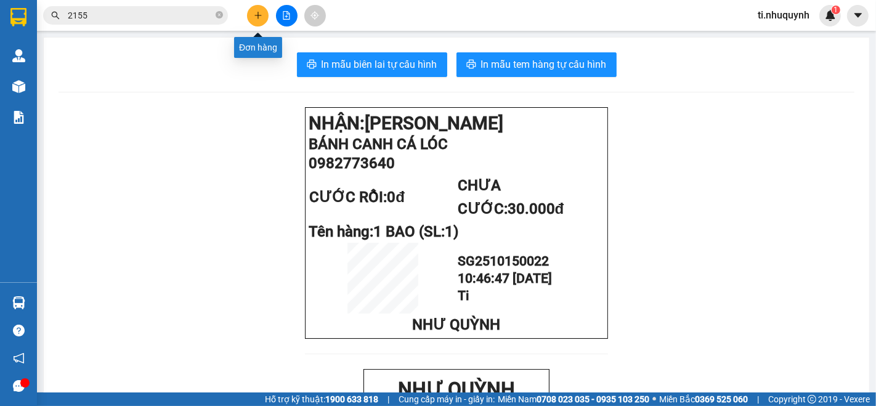
click at [259, 20] on button at bounding box center [258, 16] width 22 height 22
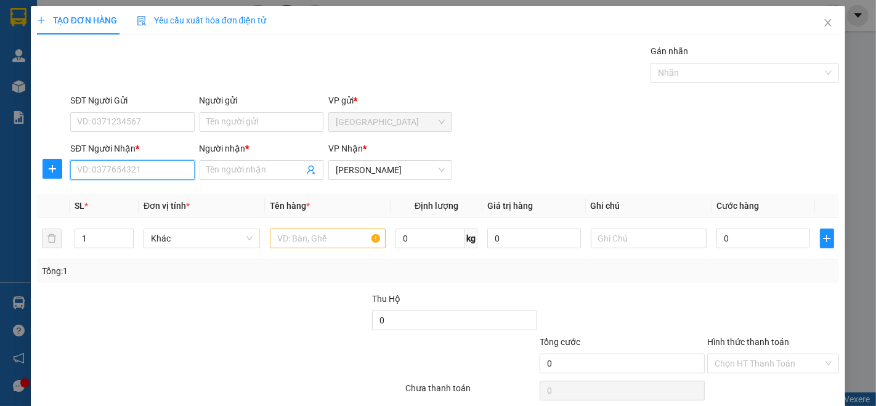
click at [111, 170] on input "SĐT Người Nhận *" at bounding box center [132, 170] width 124 height 20
click at [126, 200] on div "0966361601 - XUÂN" at bounding box center [131, 194] width 108 height 14
type input "0966361601"
type input "XUÂN"
type input "20.000"
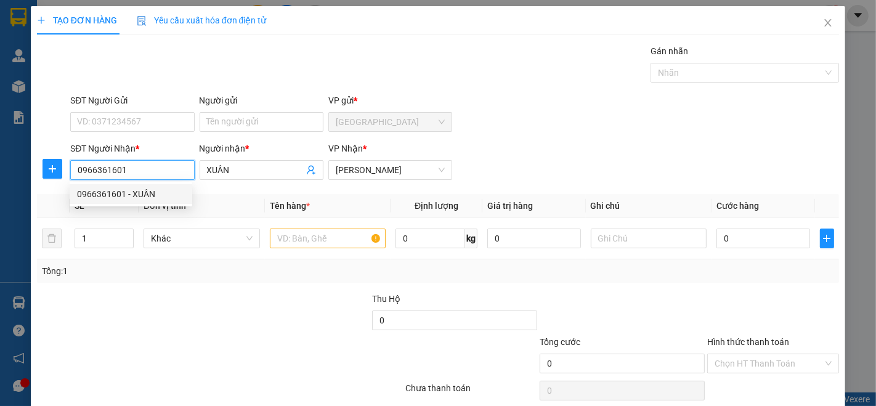
type input "20.000"
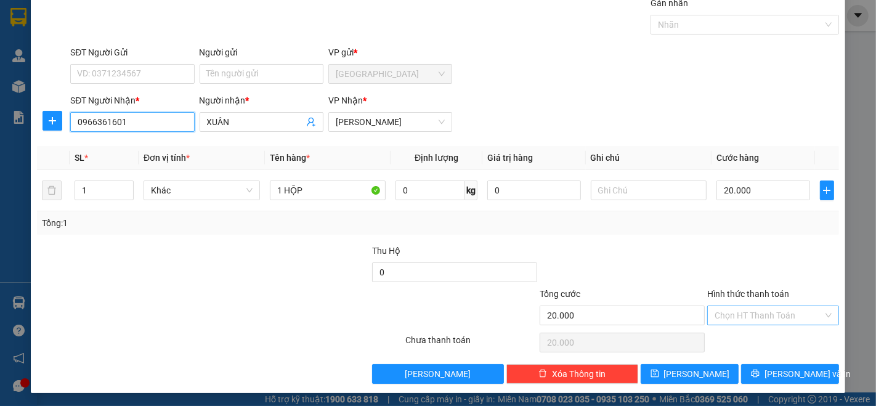
type input "0966361601"
click at [768, 317] on input "Hình thức thanh toán" at bounding box center [768, 315] width 108 height 18
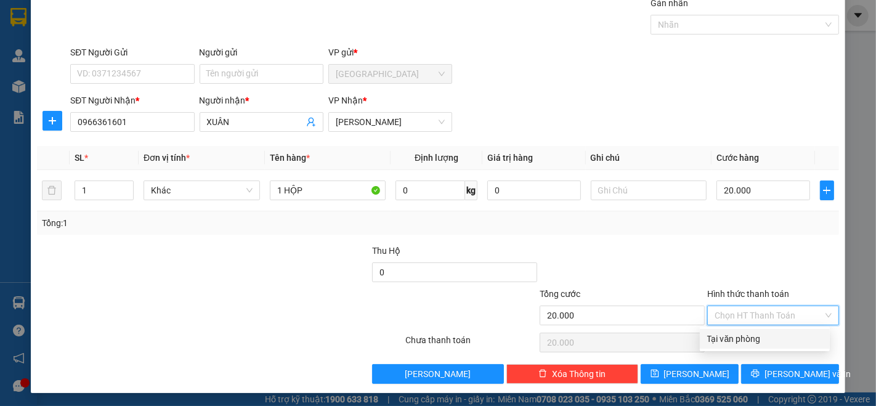
click at [749, 342] on div "Tại văn phòng" at bounding box center [764, 339] width 115 height 14
type input "0"
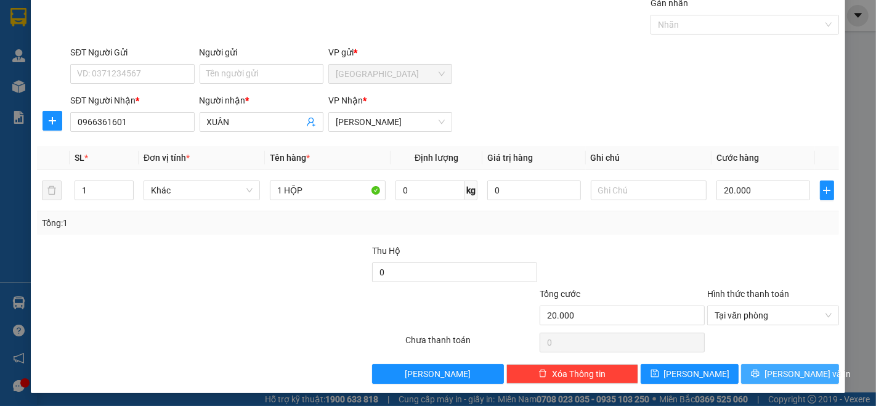
click at [768, 376] on button "[PERSON_NAME] và In" at bounding box center [790, 374] width 98 height 20
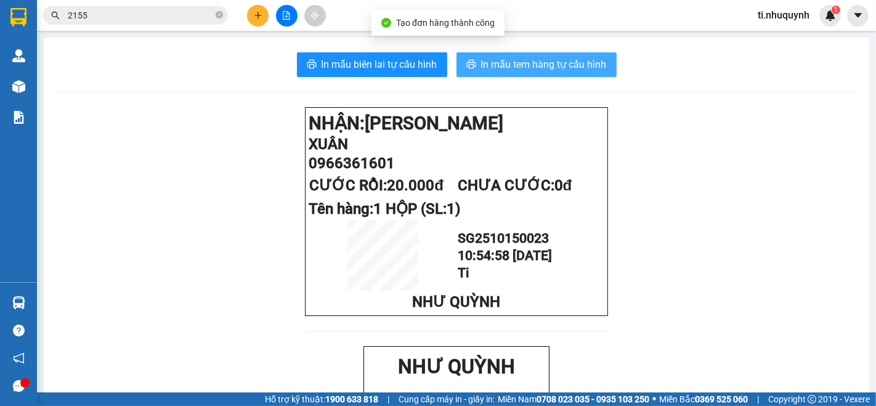
click at [591, 67] on span "In mẫu tem hàng tự cấu hình" at bounding box center [544, 64] width 126 height 15
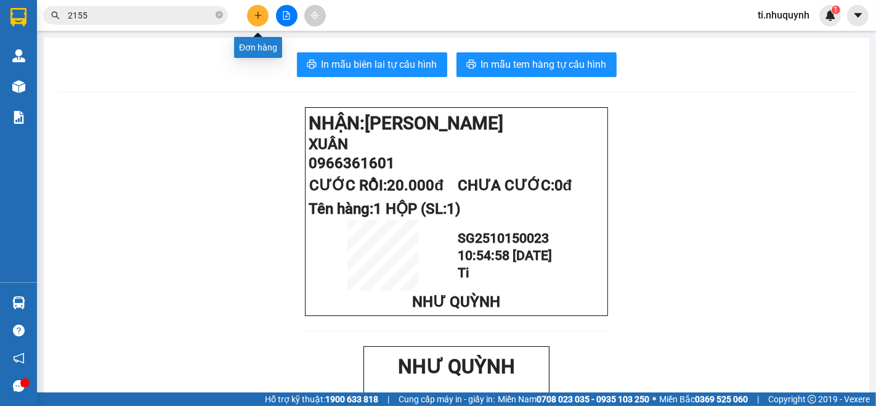
click at [259, 17] on icon "plus" at bounding box center [258, 15] width 9 height 9
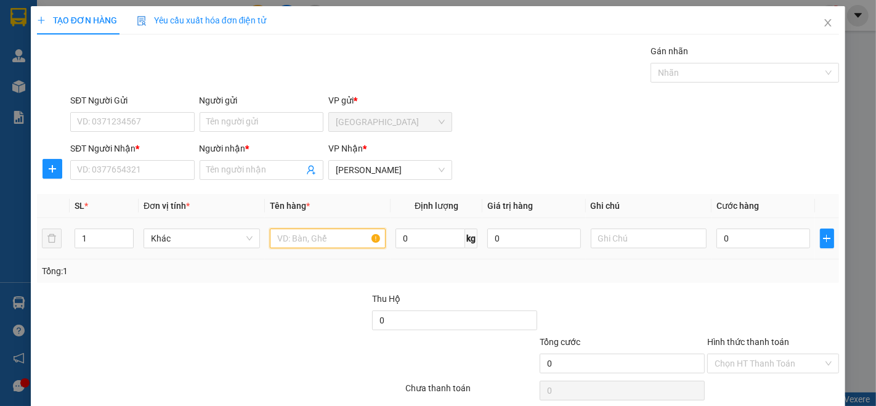
click at [293, 238] on input "text" at bounding box center [328, 238] width 116 height 20
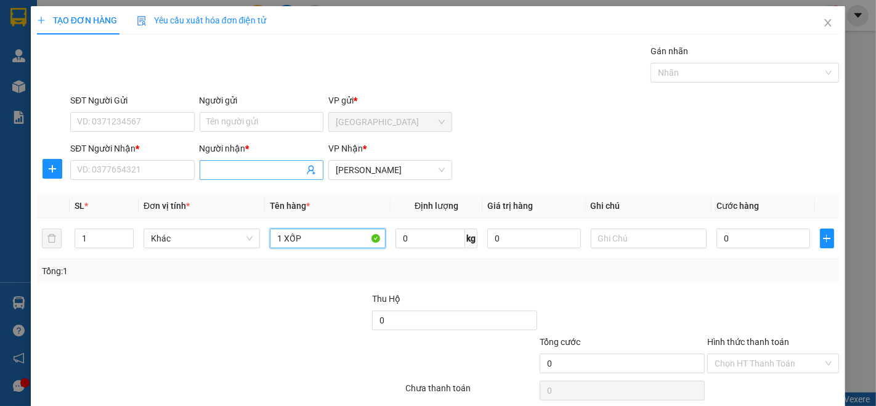
type input "1 XỐP"
click at [246, 166] on input "Người nhận *" at bounding box center [255, 170] width 97 height 14
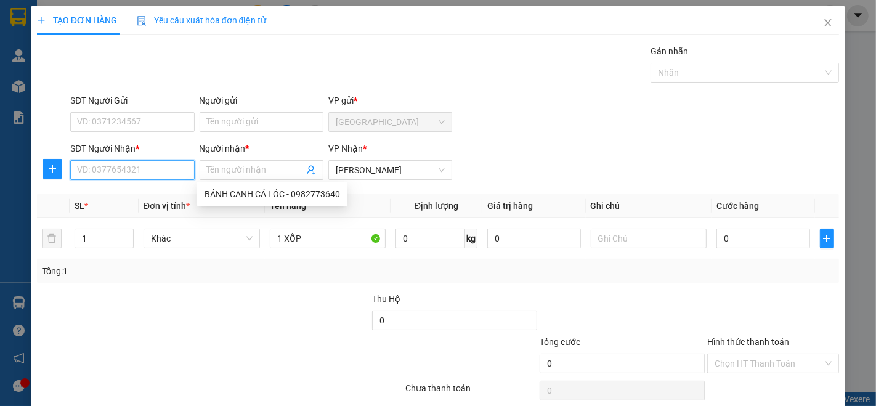
click at [127, 163] on input "SĐT Người Nhận *" at bounding box center [132, 170] width 124 height 20
type input "0932022296"
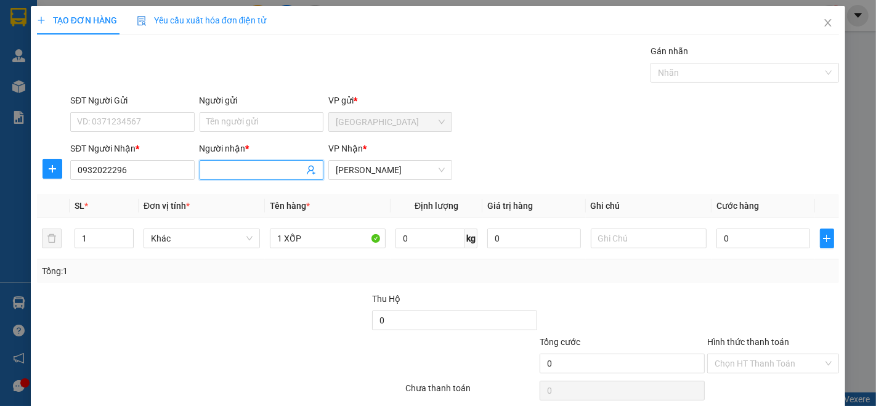
click at [235, 167] on input "Người nhận *" at bounding box center [255, 170] width 97 height 14
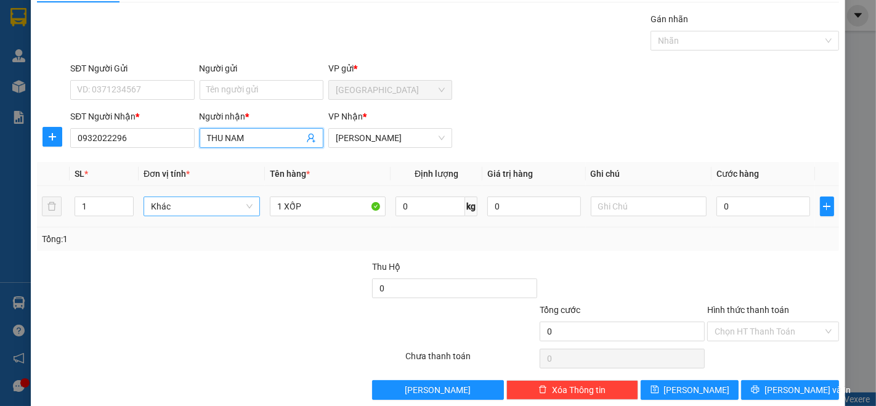
scroll to position [48, 0]
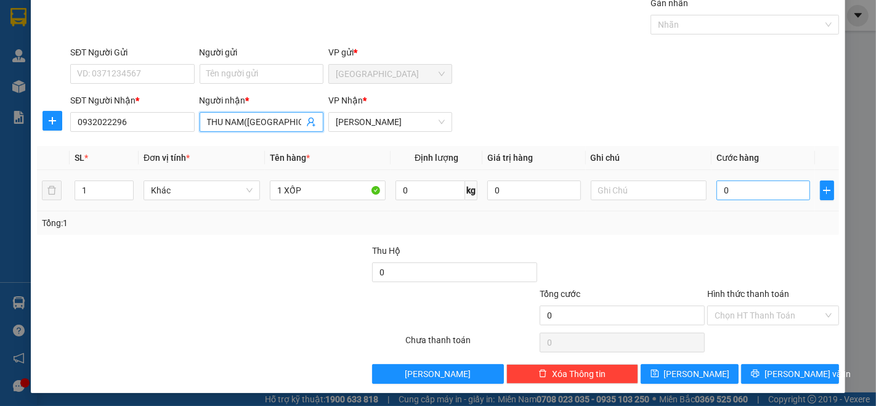
type input "THU NAM([GEOGRAPHIC_DATA])"
click at [754, 185] on input "0" at bounding box center [762, 190] width 93 height 20
type input "5"
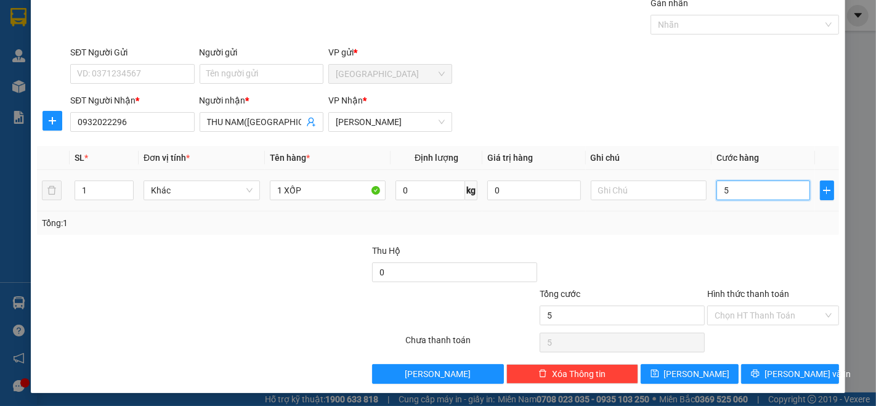
type input "50"
type input "500"
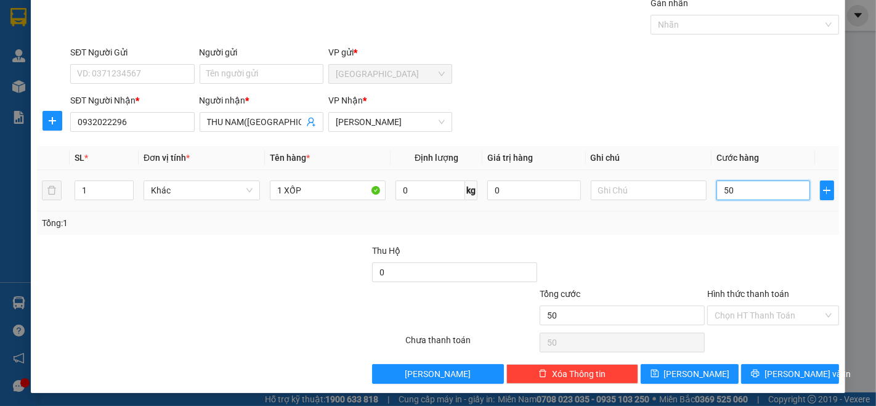
type input "500"
type input "5.000"
type input "50.000"
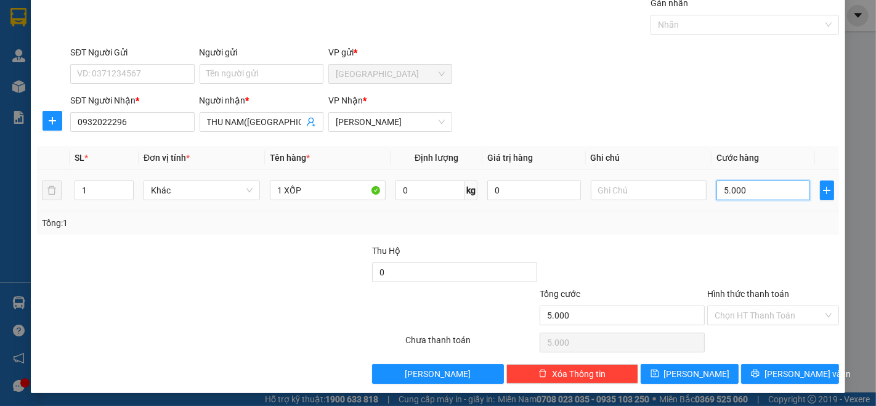
type input "50.000"
click at [802, 384] on div "TẠO ĐƠN HÀNG Yêu cầu xuất hóa đơn điện tử Transit Pickup Surcharge Ids Transit …" at bounding box center [438, 175] width 814 height 435
click at [783, 370] on span "[PERSON_NAME] và In" at bounding box center [807, 374] width 86 height 14
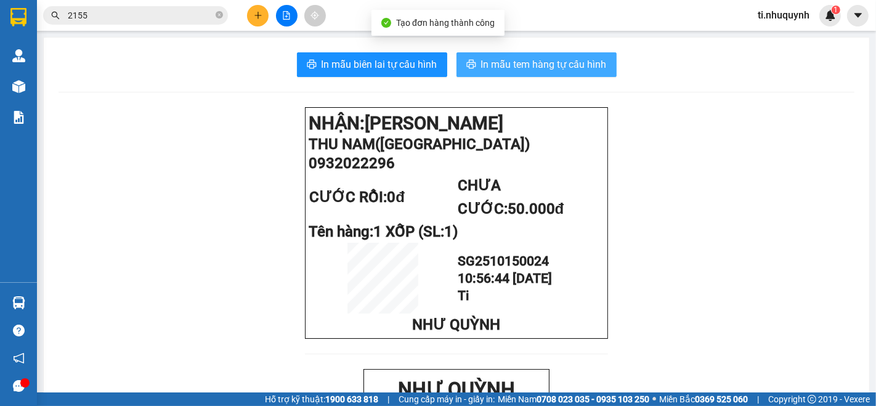
click at [575, 67] on span "In mẫu tem hàng tự cấu hình" at bounding box center [544, 64] width 126 height 15
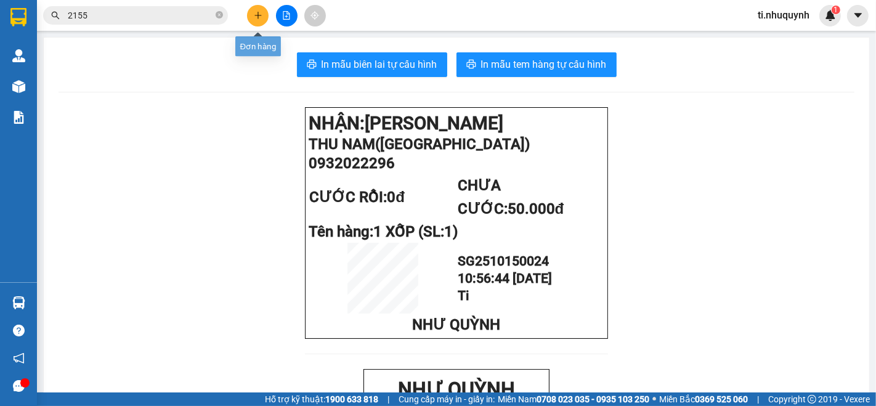
click at [260, 18] on icon "plus" at bounding box center [258, 15] width 9 height 9
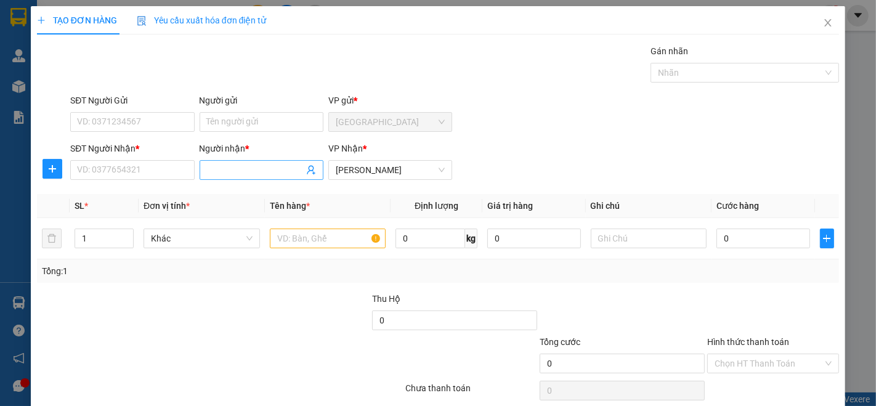
click at [249, 169] on input "Người nhận *" at bounding box center [255, 170] width 97 height 14
click at [148, 166] on input "SĐT Người Nhận *" at bounding box center [132, 170] width 124 height 20
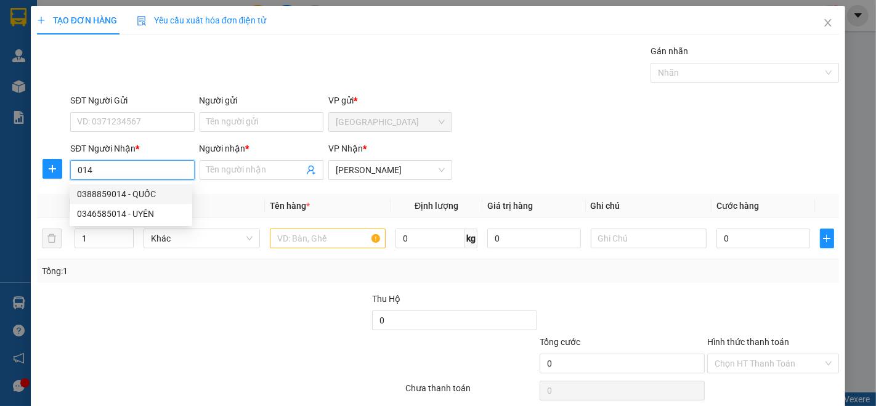
click at [144, 187] on div "0388859014 - QUỐC" at bounding box center [131, 194] width 108 height 14
type input "0388859014"
type input "QUỐC"
type input "30.000"
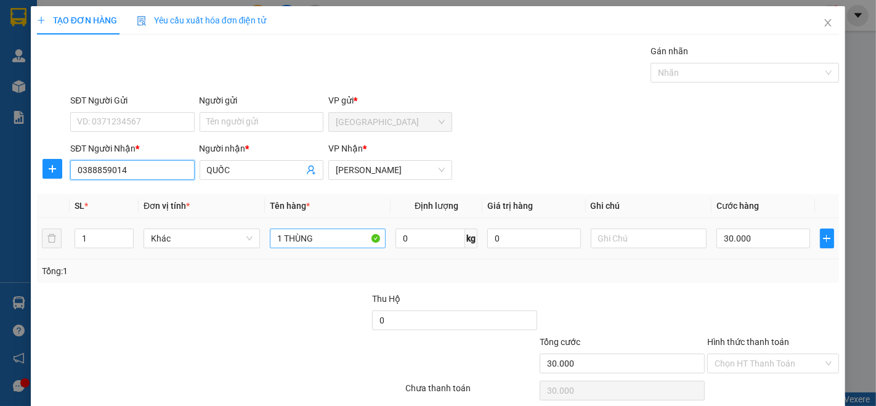
type input "0388859014"
click at [309, 235] on input "1 THÙNG" at bounding box center [328, 238] width 116 height 20
type input "1 CỤC ĐEN"
click at [753, 240] on input "30.000" at bounding box center [762, 238] width 93 height 20
type input "2"
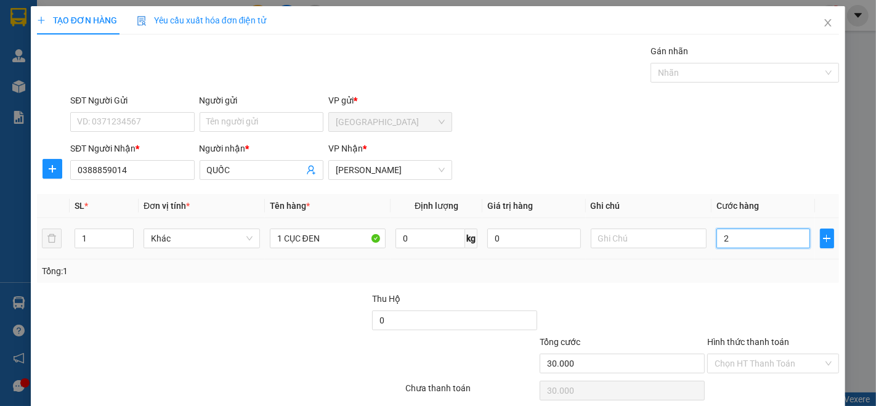
type input "2"
type input "200"
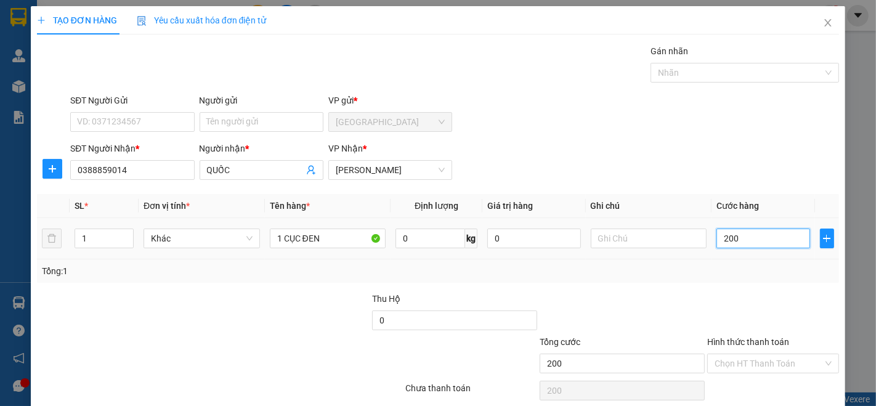
type input "2.000"
type input "20.000"
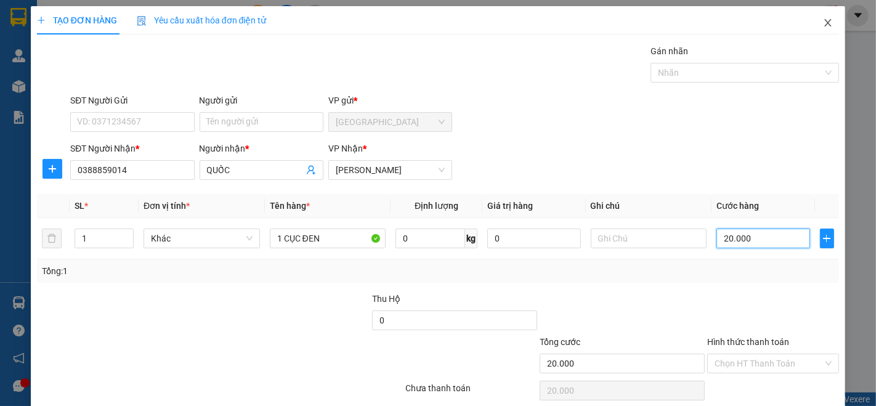
type input "20.000"
click at [823, 24] on icon "close" at bounding box center [828, 23] width 10 height 10
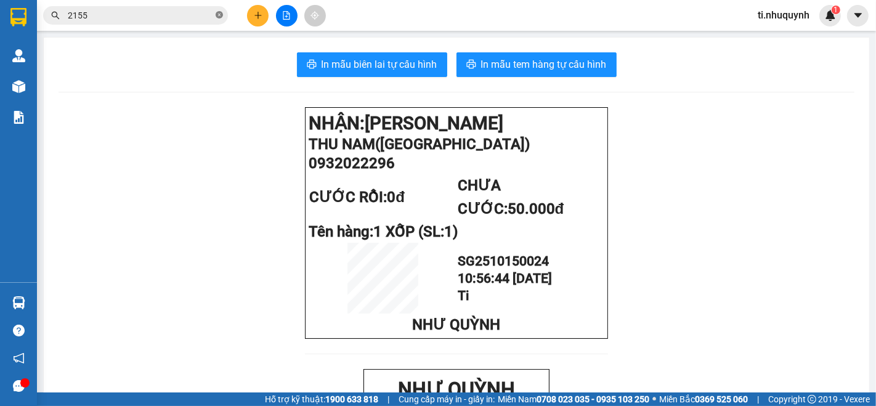
click at [216, 10] on span at bounding box center [219, 16] width 7 height 12
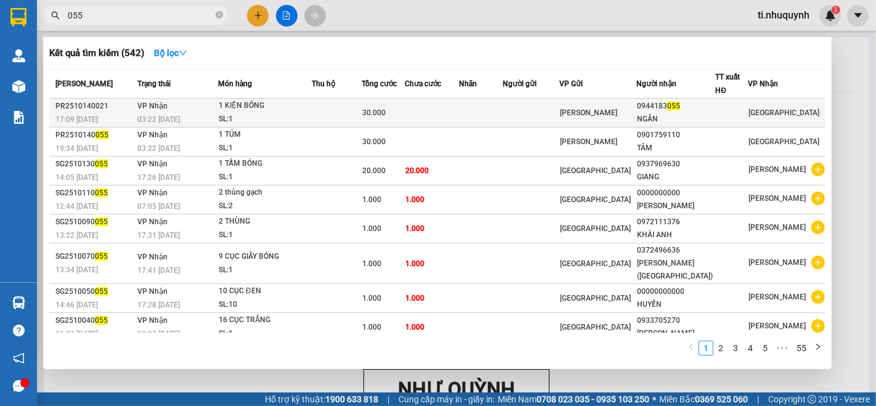
type input "055"
click at [403, 118] on td "30.000" at bounding box center [382, 113] width 43 height 29
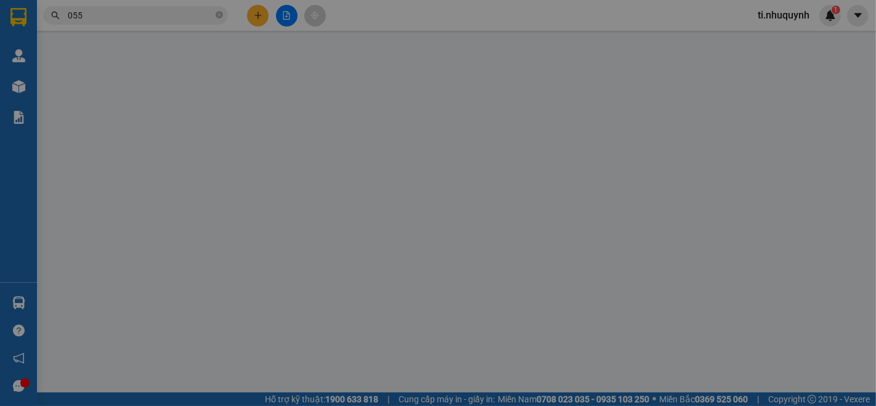
type input "0944183055"
type input "NGÂN"
type input "30.000"
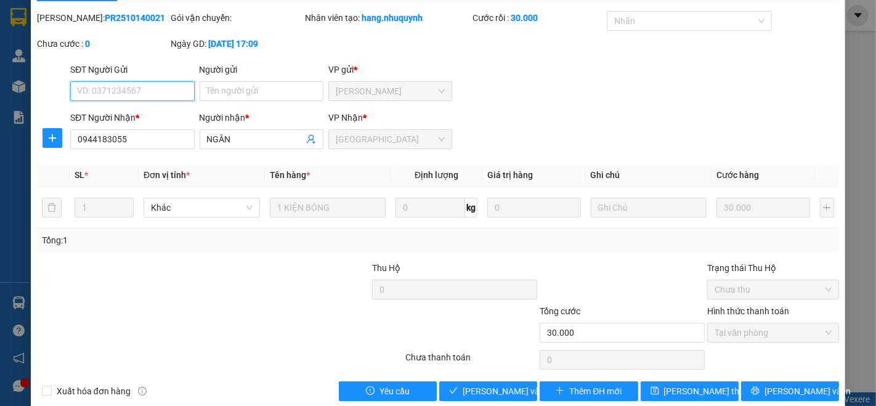
scroll to position [51, 0]
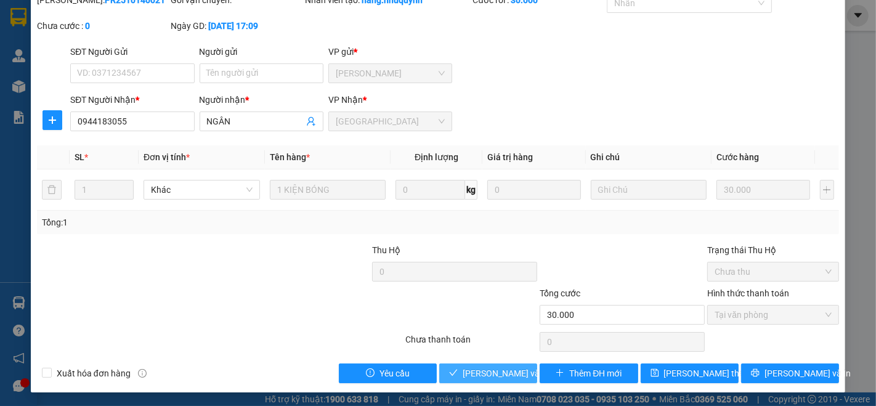
click at [481, 372] on span "[PERSON_NAME] và Giao hàng" at bounding box center [521, 373] width 118 height 14
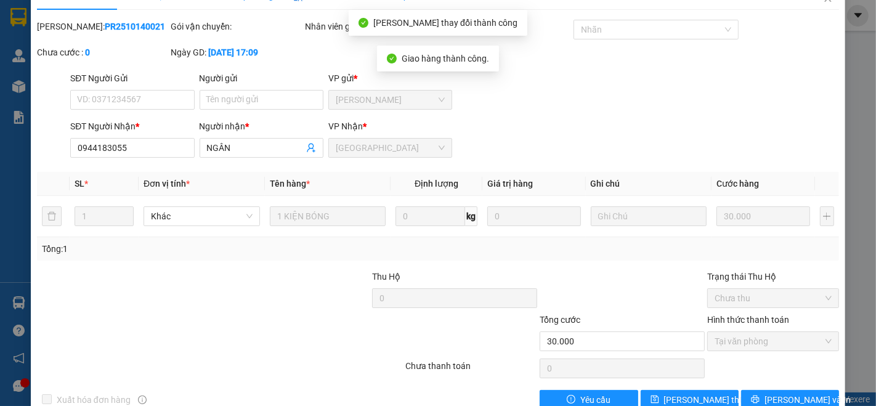
scroll to position [0, 0]
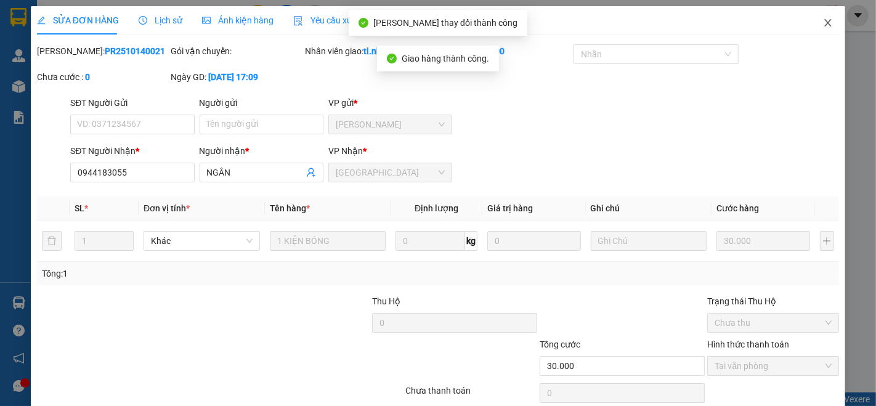
click at [823, 22] on icon "close" at bounding box center [828, 23] width 10 height 10
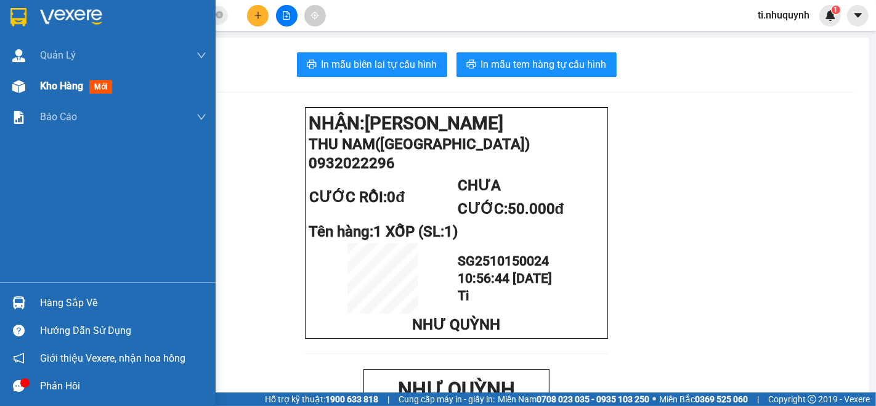
click at [55, 86] on span "Kho hàng" at bounding box center [61, 86] width 43 height 12
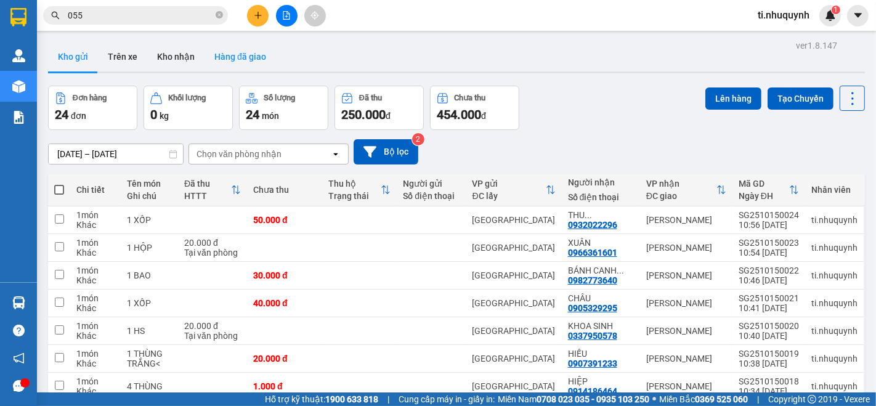
click at [240, 59] on button "Hàng đã giao" at bounding box center [239, 57] width 71 height 30
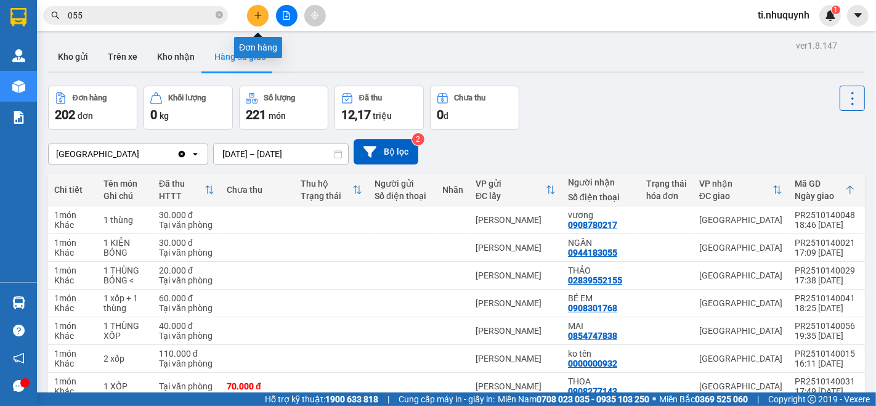
click at [254, 11] on icon "plus" at bounding box center [258, 15] width 9 height 9
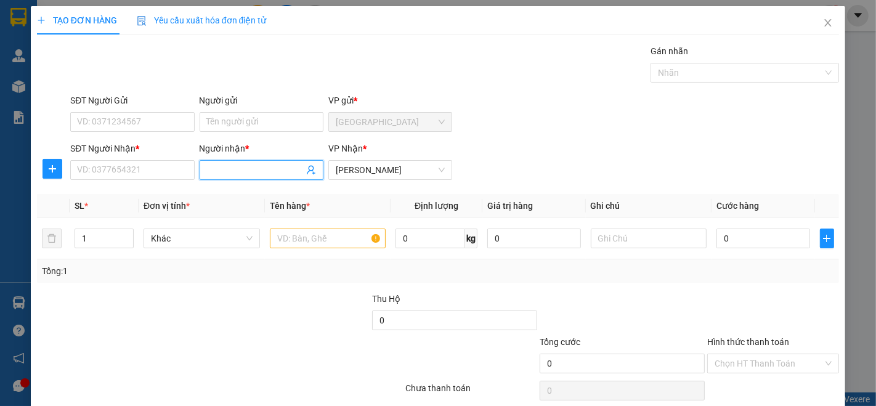
click at [244, 172] on input "Người nhận *" at bounding box center [255, 170] width 97 height 14
type input "0"
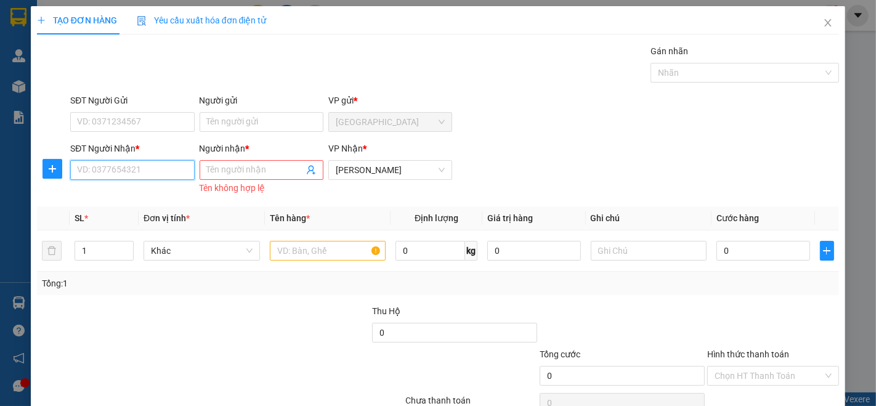
click at [167, 169] on input "SĐT Người Nhận *" at bounding box center [132, 170] width 124 height 20
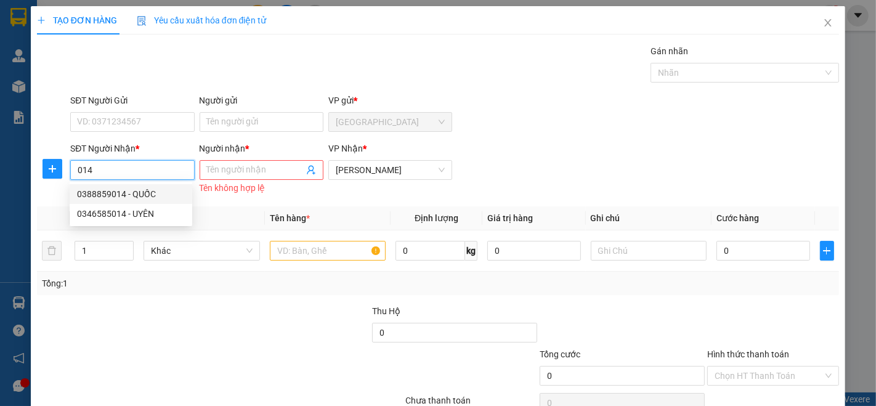
click at [114, 196] on div "0388859014 - QUỐC" at bounding box center [131, 194] width 108 height 14
type input "0388859014"
type input "QUỐC"
type input "30.000"
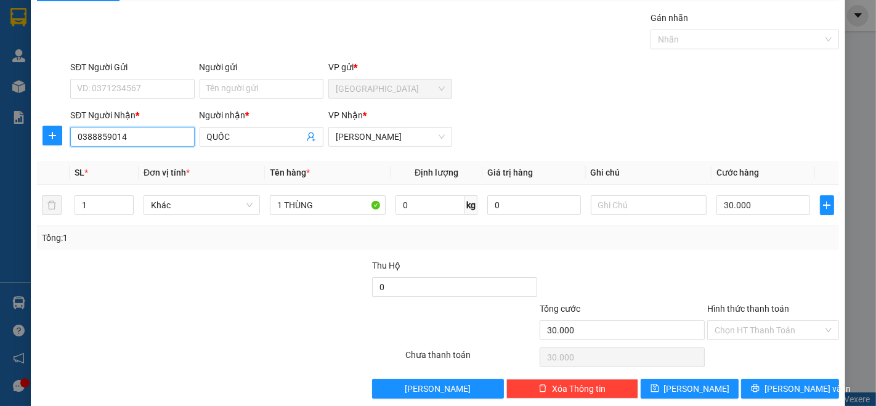
scroll to position [48, 0]
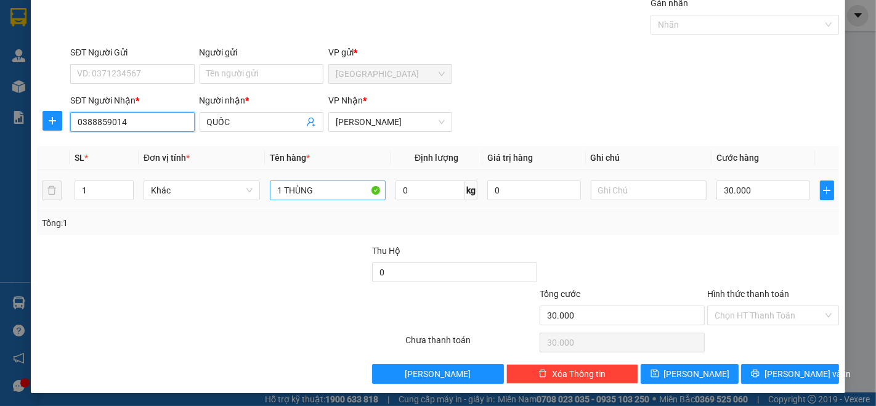
type input "0388859014"
click at [336, 190] on input "1 THÙNG" at bounding box center [328, 190] width 116 height 20
type input "1 CỤC ĐEN"
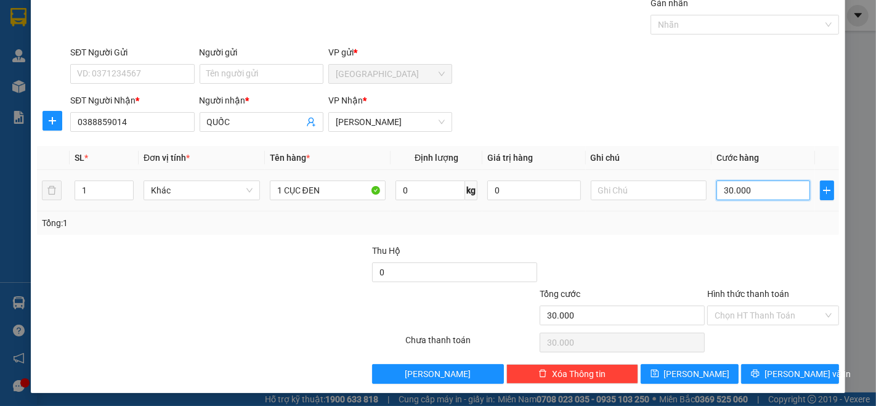
click at [754, 180] on input "30.000" at bounding box center [762, 190] width 93 height 20
type input "2"
type input "20"
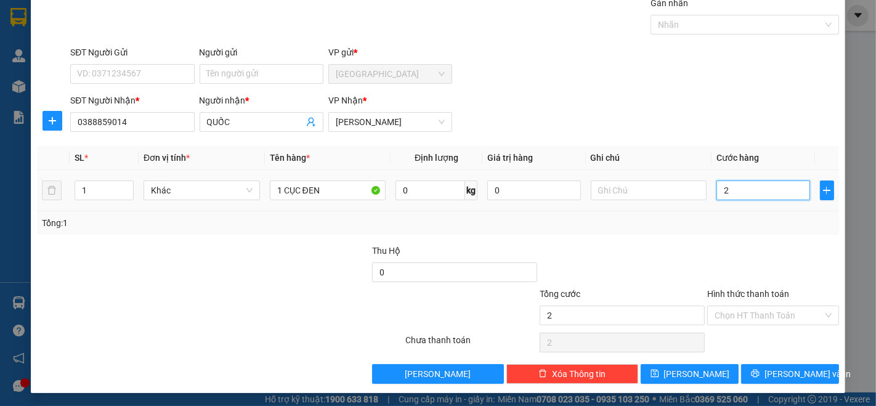
type input "20"
type input "200"
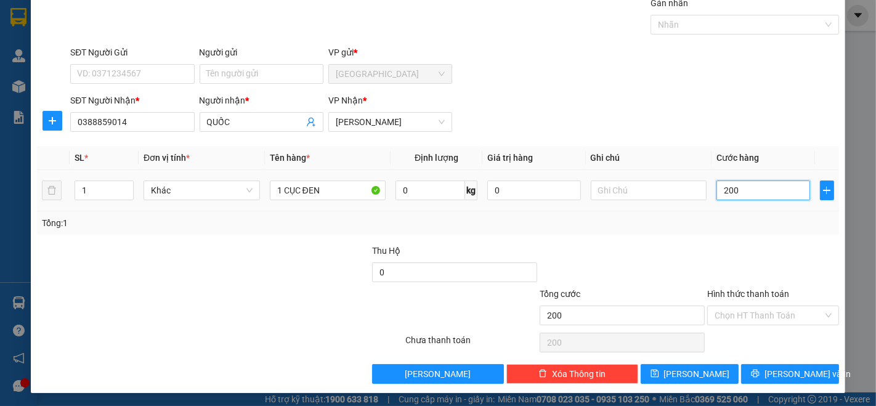
type input "2.000"
type input "20.000"
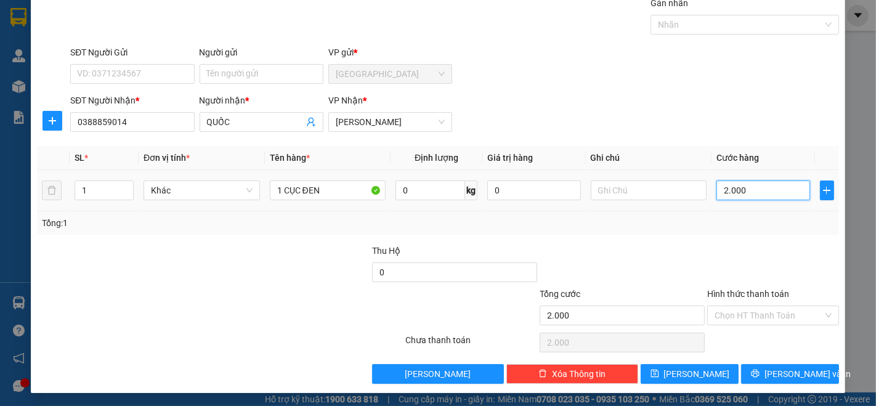
type input "20.000"
type input "200.000"
type input "20.000"
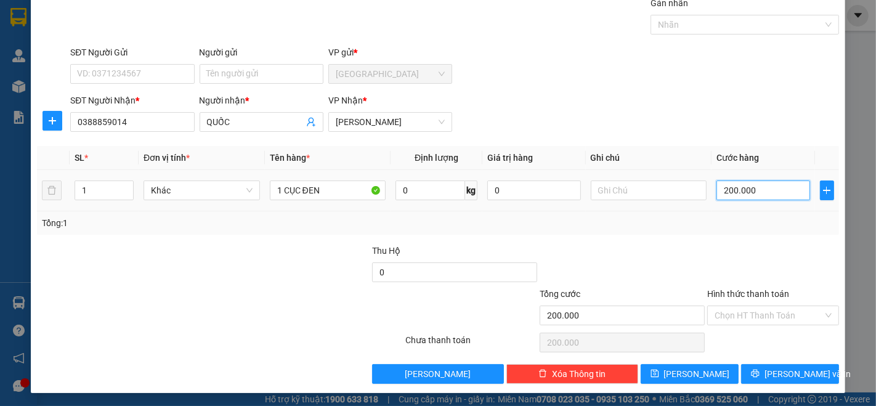
type input "20.000"
click at [793, 380] on button "[PERSON_NAME] và In" at bounding box center [790, 374] width 98 height 20
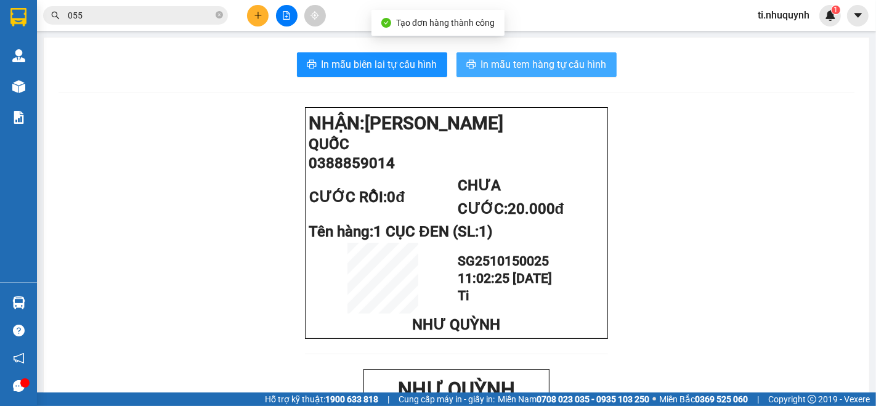
click at [580, 73] on button "In mẫu tem hàng tự cấu hình" at bounding box center [536, 64] width 160 height 25
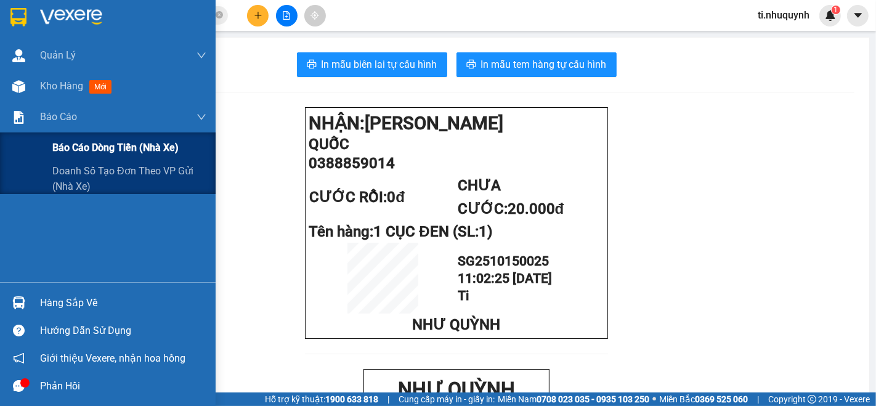
click at [83, 144] on span "Báo cáo dòng tiền (nhà xe)" at bounding box center [115, 147] width 126 height 15
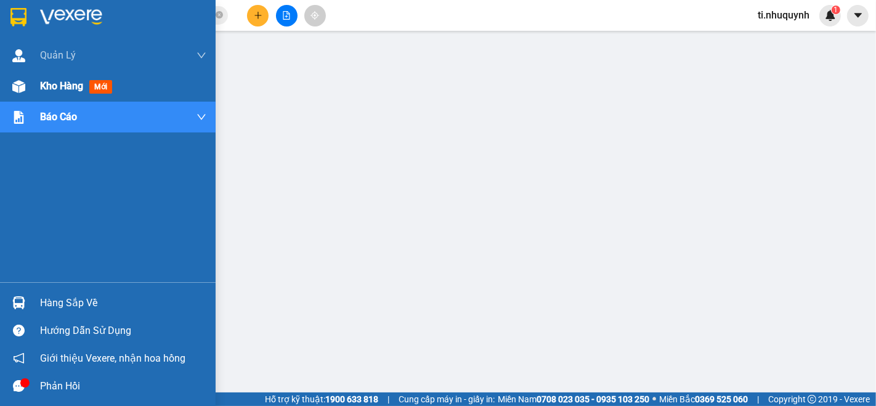
click at [57, 85] on span "Kho hàng" at bounding box center [61, 86] width 43 height 12
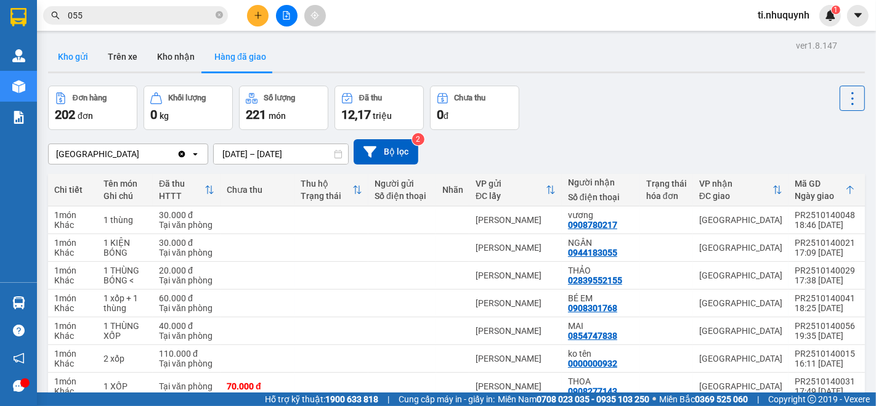
click at [79, 55] on button "Kho gửi" at bounding box center [73, 57] width 50 height 30
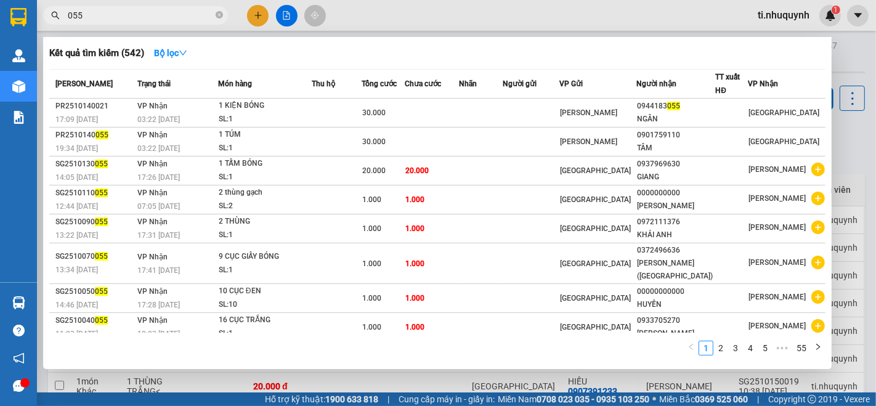
click at [214, 17] on span "055" at bounding box center [135, 15] width 185 height 18
click at [220, 17] on icon "close-circle" at bounding box center [219, 14] width 7 height 7
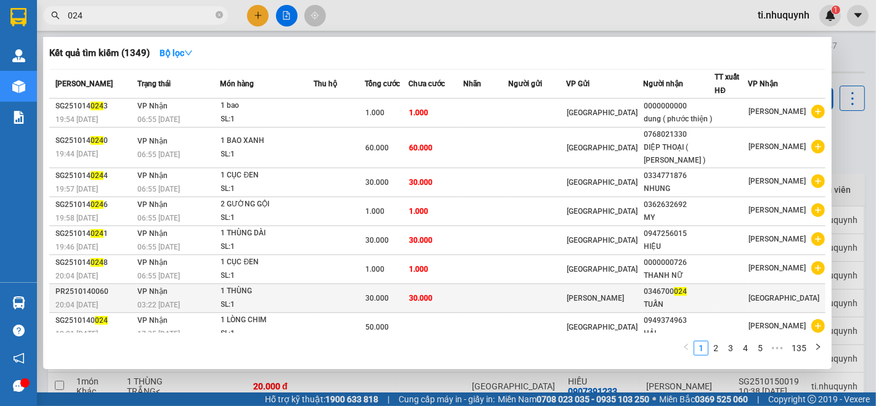
type input "024"
click at [508, 301] on td at bounding box center [485, 298] width 45 height 29
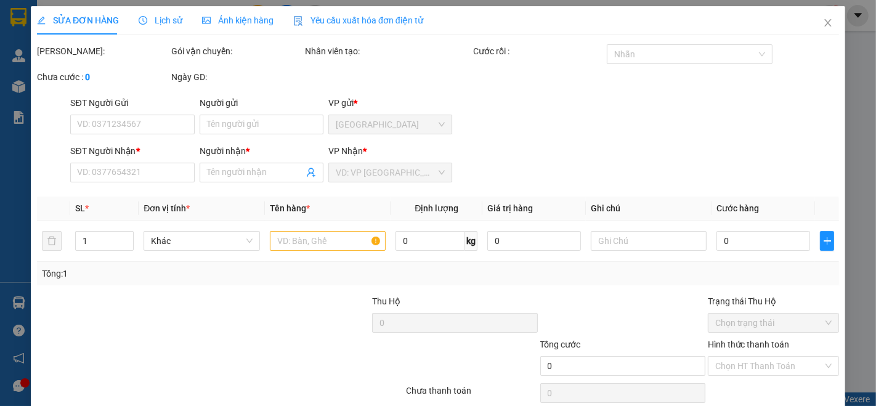
type input "0346700024"
type input "TUẤN"
type input "30.000"
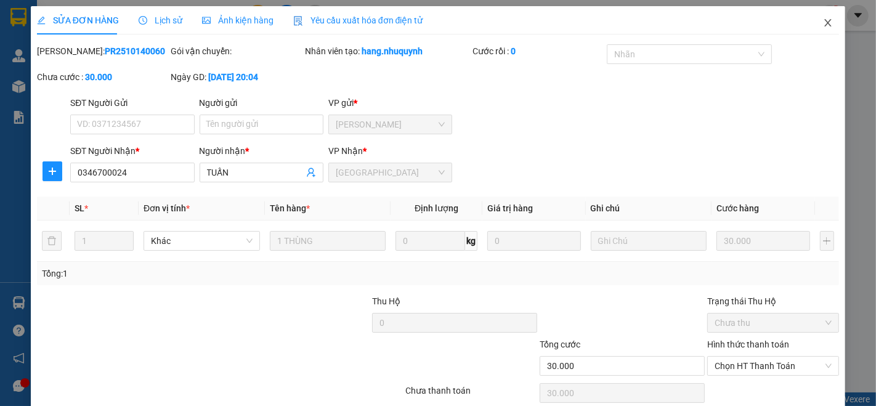
click at [823, 20] on icon "close" at bounding box center [828, 23] width 10 height 10
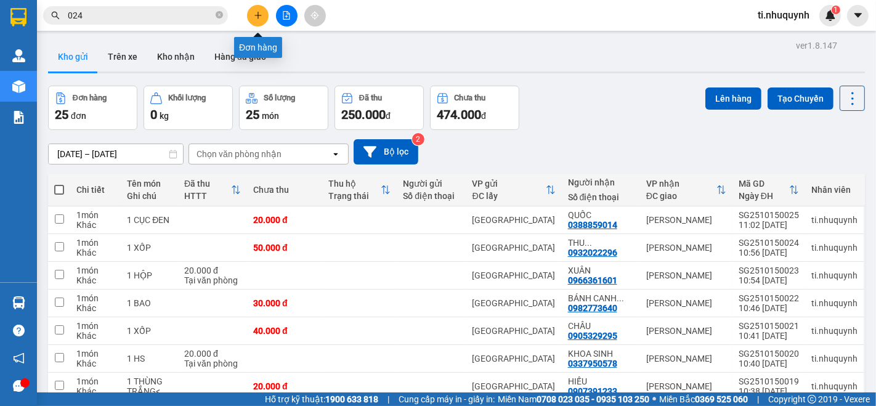
click at [256, 17] on icon "plus" at bounding box center [258, 15] width 9 height 9
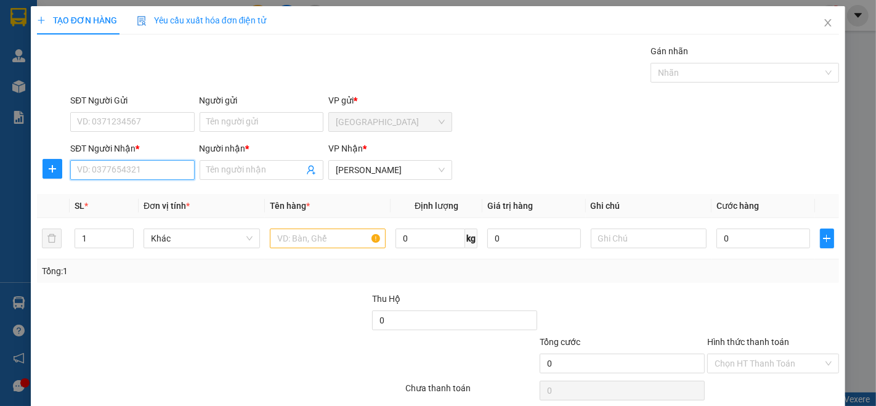
click at [135, 161] on input "SĐT Người Nhận *" at bounding box center [132, 170] width 124 height 20
click at [113, 185] on div "0908044879 - BƠ (ĐOAN)" at bounding box center [131, 194] width 123 height 20
type input "0908044879"
type input "BƠ (ĐOAN)"
type input "1.000"
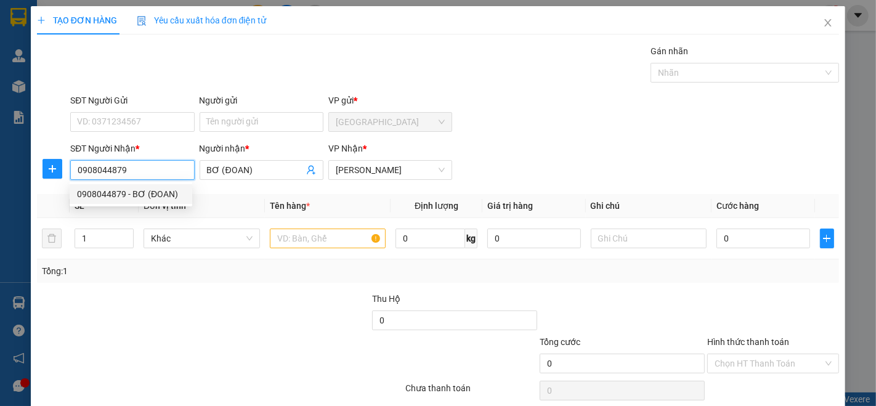
type input "1.000"
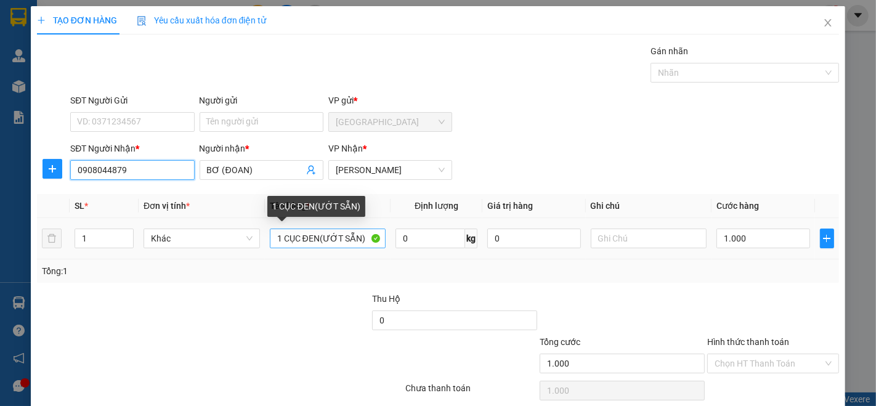
type input "0908044879"
click at [362, 235] on input "1 CỤC ĐEN(ƯỚT SẴN)" at bounding box center [328, 238] width 116 height 20
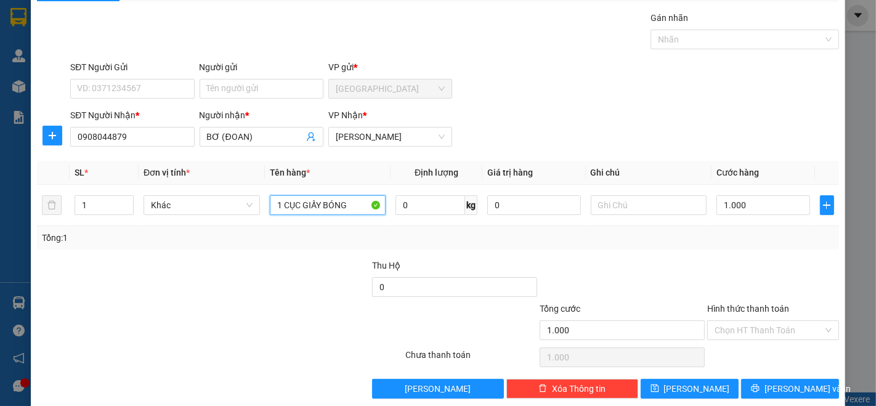
scroll to position [48, 0]
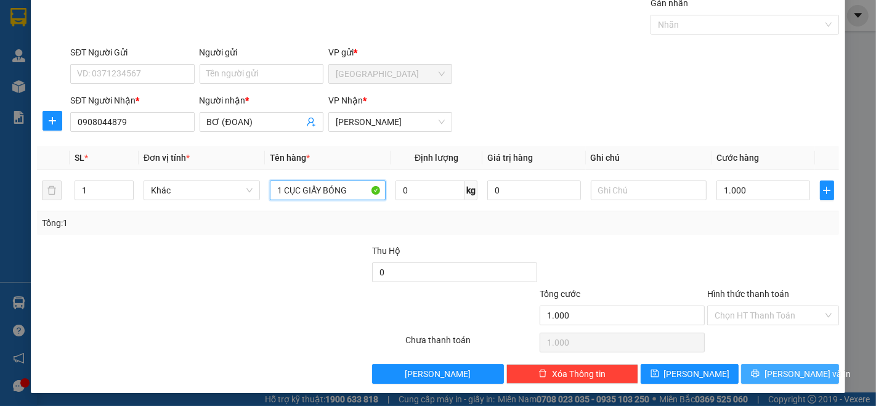
type input "1 CỤC GIẤY BÓNG"
click at [778, 374] on span "[PERSON_NAME] và In" at bounding box center [807, 374] width 86 height 14
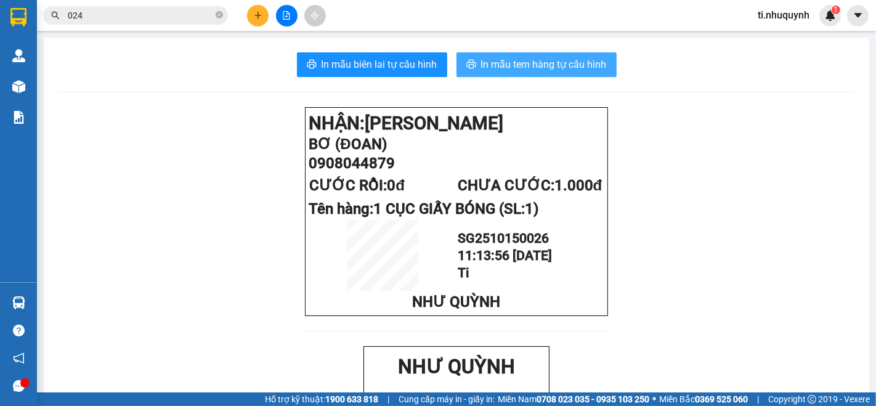
click at [563, 54] on button "In mẫu tem hàng tự cấu hình" at bounding box center [536, 64] width 160 height 25
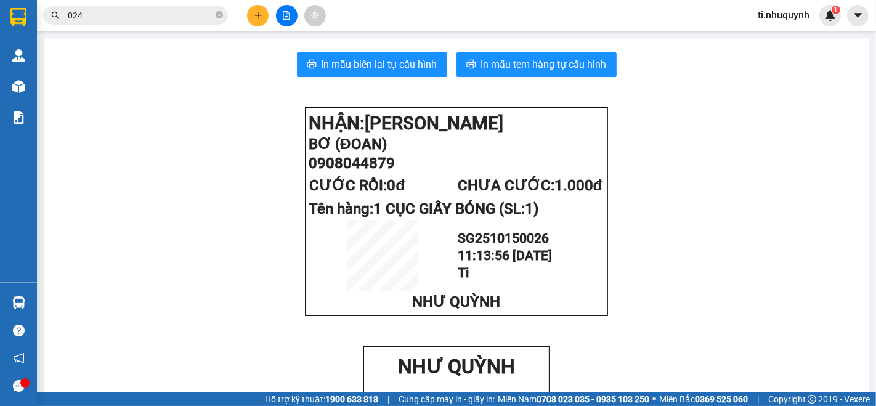
click at [254, 20] on button at bounding box center [258, 16] width 22 height 22
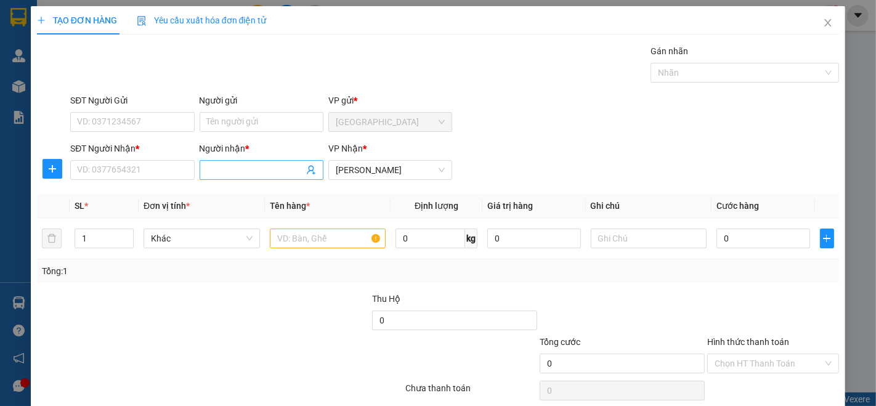
click at [239, 166] on input "Người nhận *" at bounding box center [255, 170] width 97 height 14
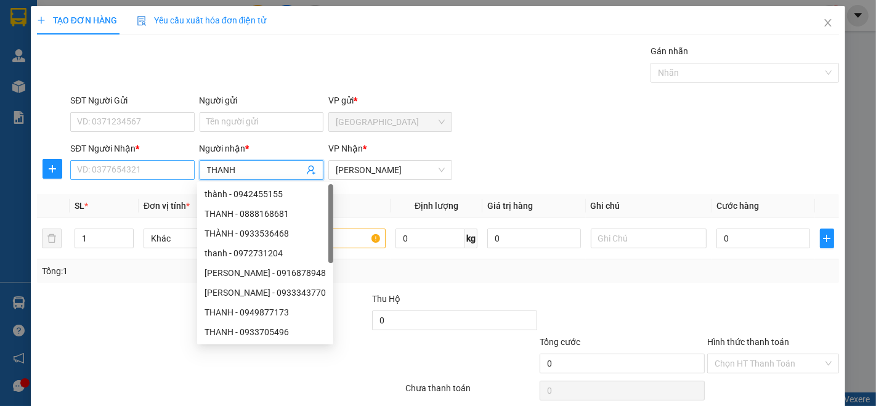
type input "THANH"
click at [161, 175] on input "SĐT Người Nhận *" at bounding box center [132, 170] width 124 height 20
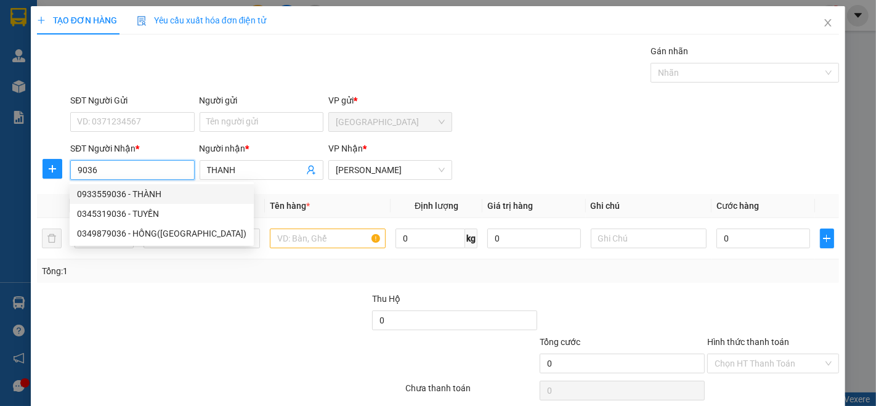
click at [118, 196] on div "0933559036 - THÀNH" at bounding box center [161, 194] width 169 height 14
type input "0933559036"
type input "THÀNH"
type input "50.000"
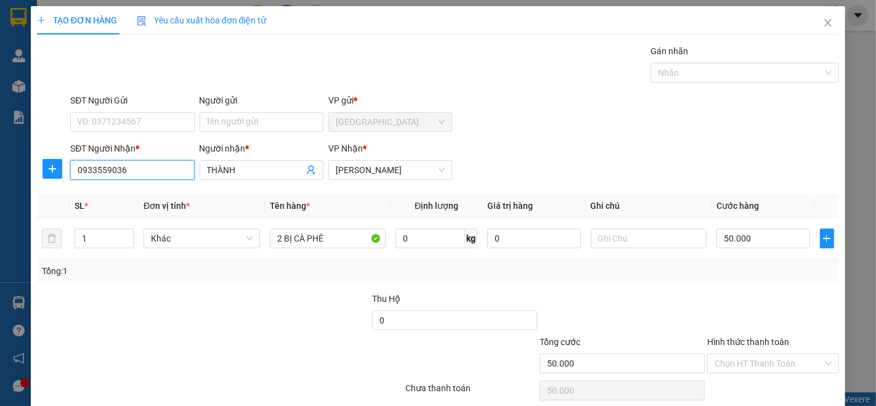
type input "0933559036"
click at [243, 157] on div "Người nhận *" at bounding box center [262, 151] width 124 height 18
click at [243, 166] on input "THÀNH" at bounding box center [255, 170] width 97 height 14
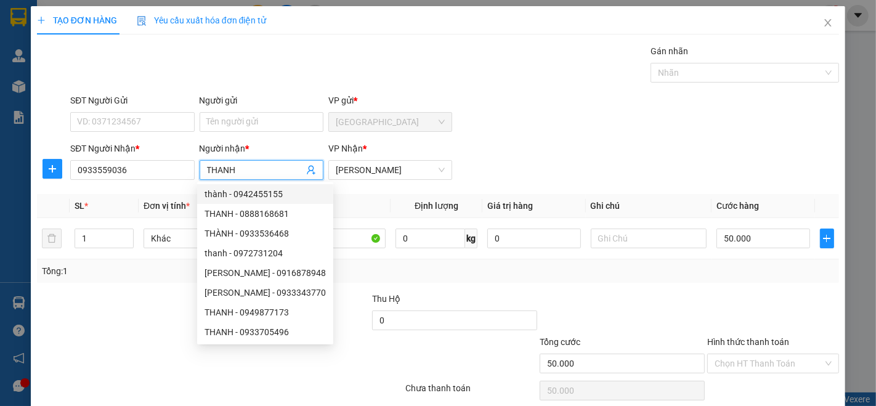
type input "THANH"
click at [571, 147] on div "SĐT Người Nhận * 0933559036 Người nhận * THANH VP Nhận * [PERSON_NAME]" at bounding box center [454, 163] width 773 height 43
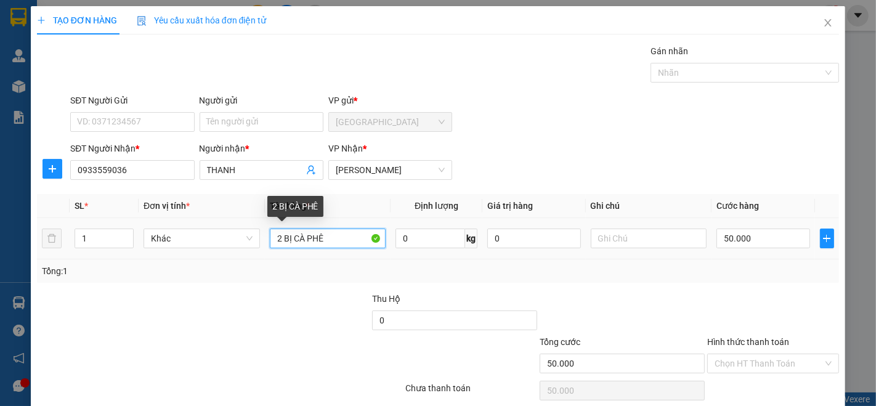
click at [326, 240] on input "2 BỊ CÀ PHÊ" at bounding box center [328, 238] width 116 height 20
type input "2"
type input "1 BAO TRẮNG"
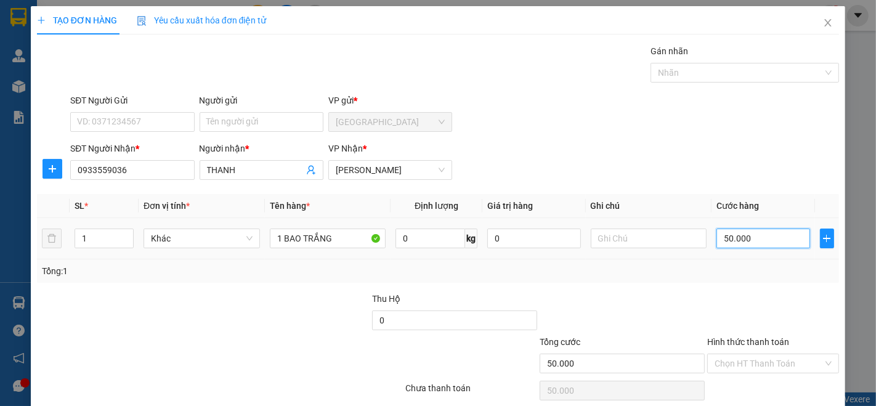
click at [757, 231] on input "50.000" at bounding box center [762, 238] width 93 height 20
type input "3"
type input "30"
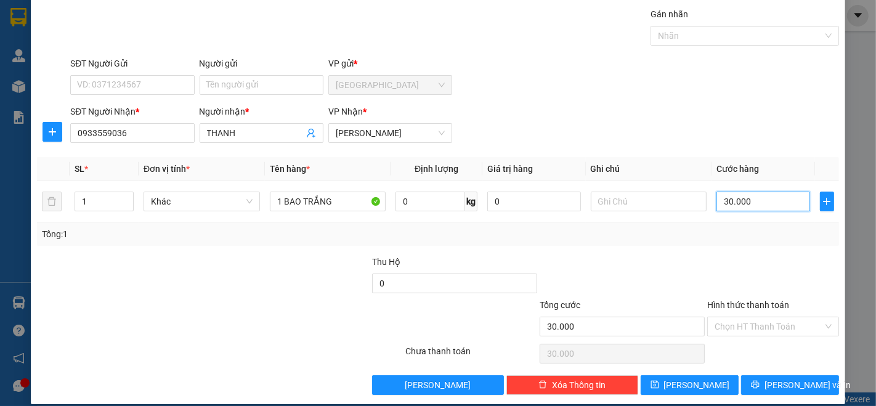
scroll to position [48, 0]
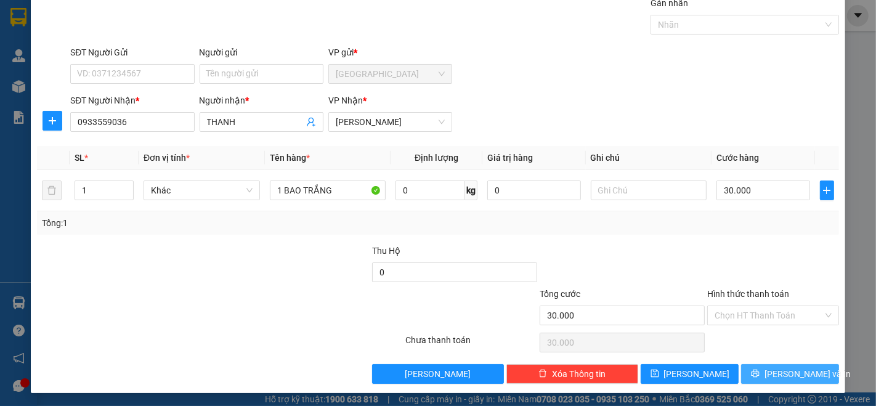
click at [791, 369] on span "[PERSON_NAME] và In" at bounding box center [807, 374] width 86 height 14
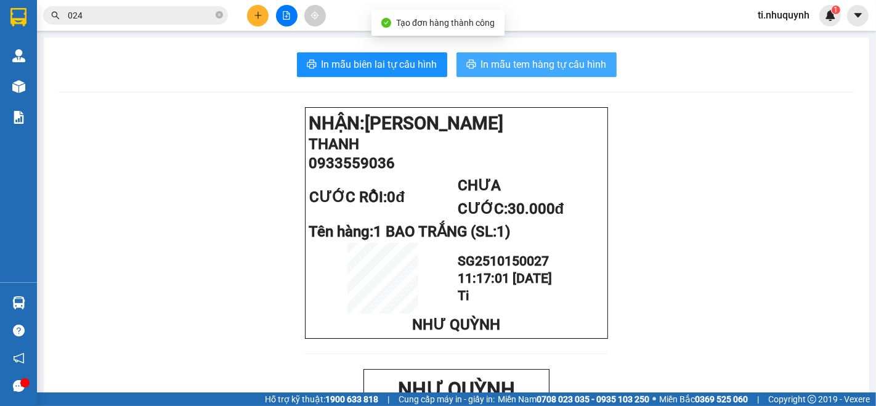
click at [573, 58] on span "In mẫu tem hàng tự cấu hình" at bounding box center [544, 64] width 126 height 15
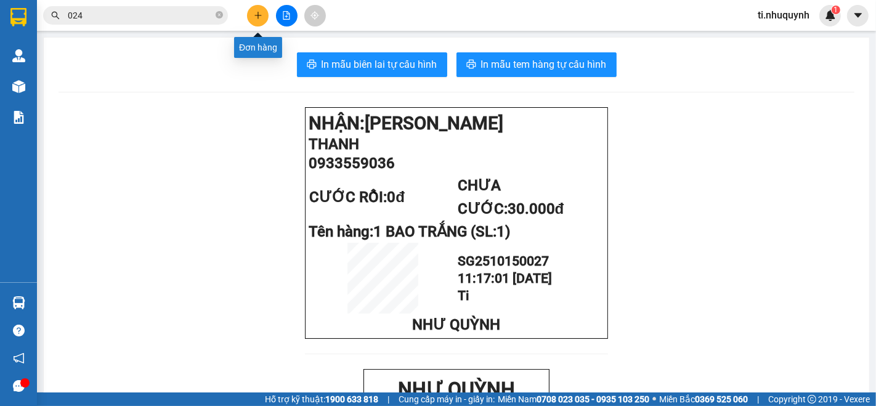
click at [248, 10] on button at bounding box center [258, 16] width 22 height 22
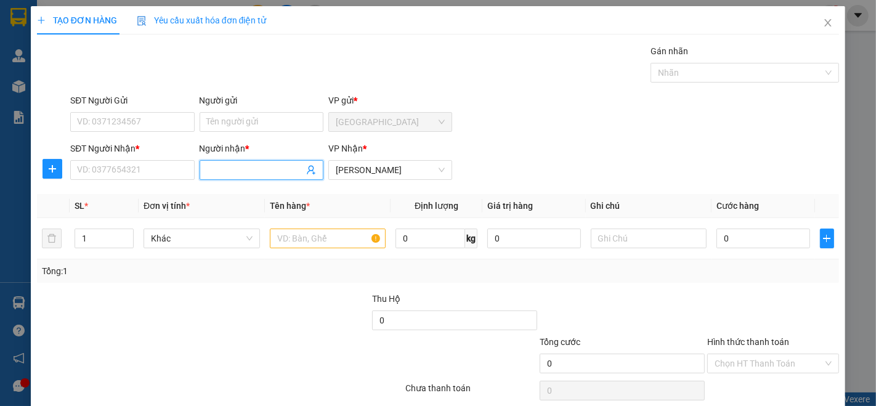
drag, startPoint x: 229, startPoint y: 173, endPoint x: 238, endPoint y: 174, distance: 9.3
click at [230, 173] on input "Người nhận *" at bounding box center [255, 170] width 97 height 14
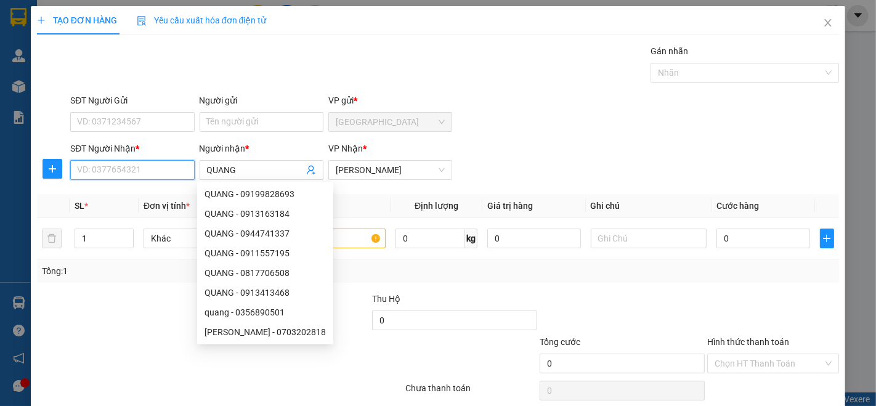
click at [146, 172] on input "SĐT Người Nhận *" at bounding box center [132, 170] width 124 height 20
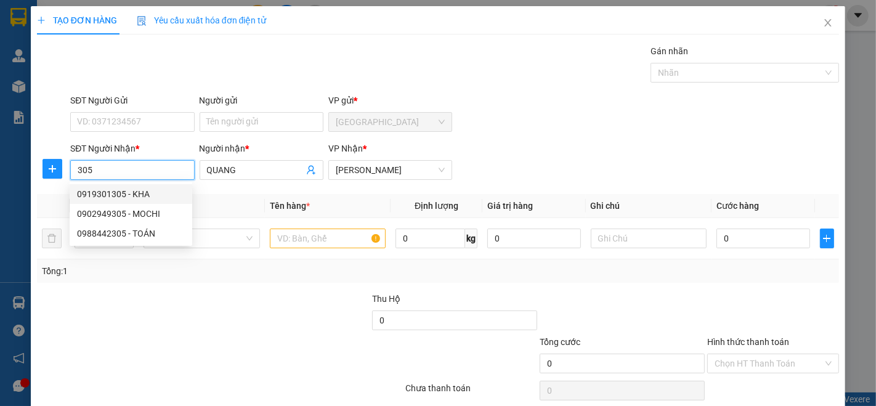
click at [120, 170] on input "305" at bounding box center [132, 170] width 124 height 20
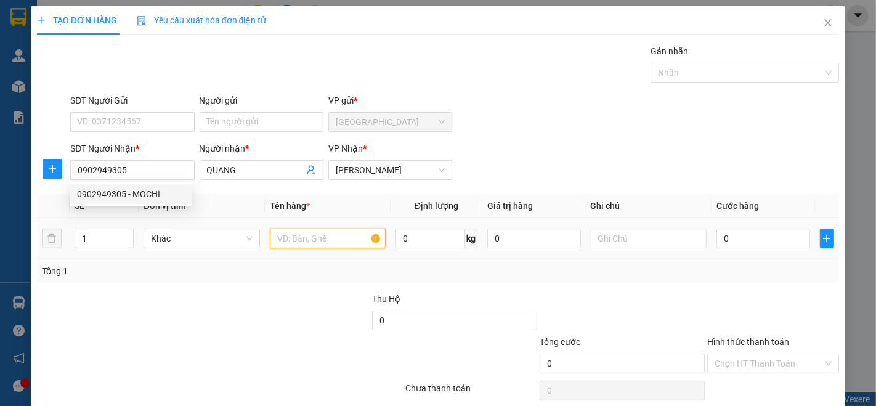
click at [334, 238] on input "text" at bounding box center [328, 238] width 116 height 20
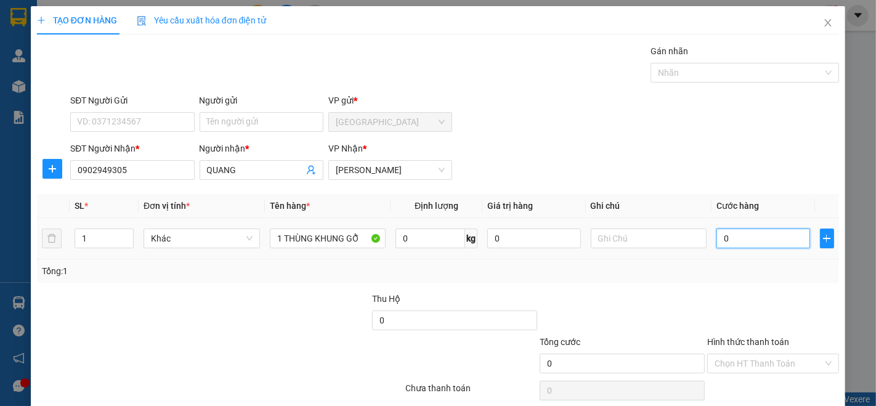
click at [746, 240] on input "0" at bounding box center [762, 238] width 93 height 20
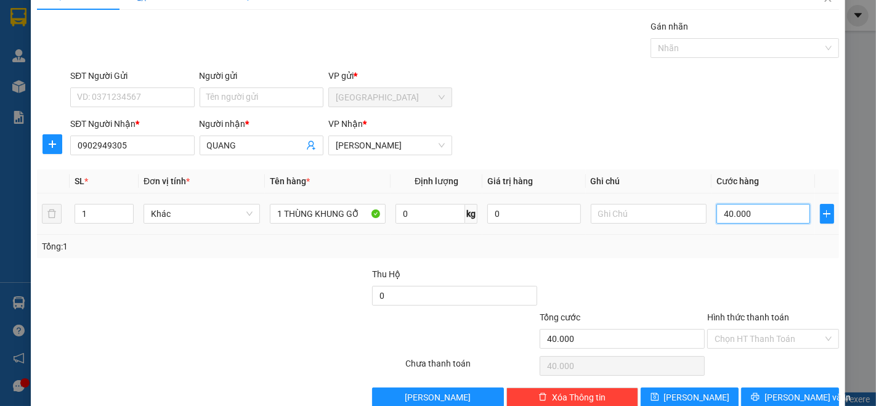
scroll to position [48, 0]
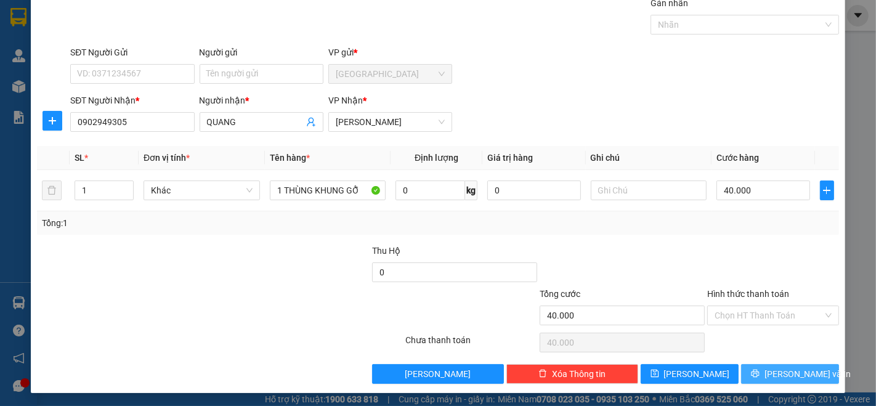
click at [784, 369] on span "[PERSON_NAME] và In" at bounding box center [807, 374] width 86 height 14
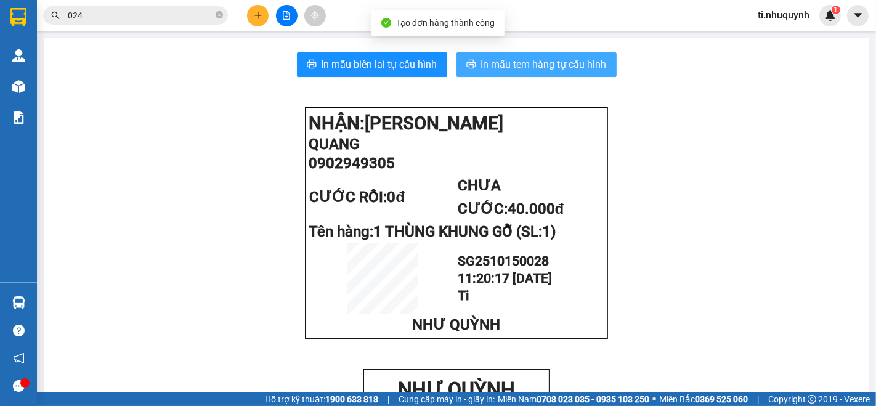
click at [554, 65] on span "In mẫu tem hàng tự cấu hình" at bounding box center [544, 64] width 126 height 15
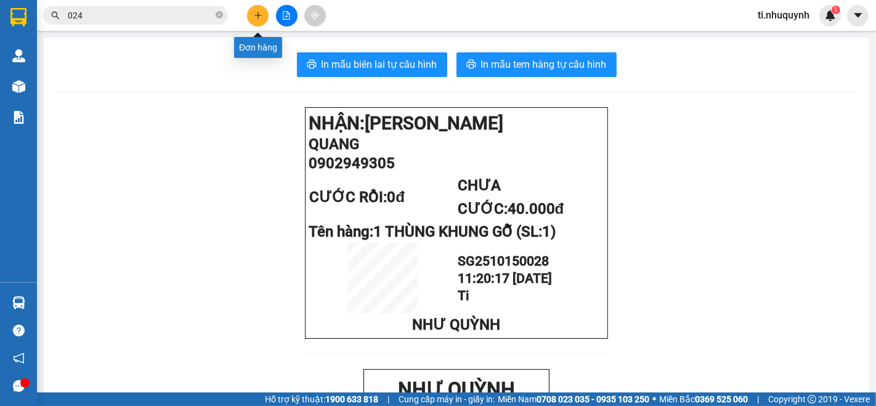
click at [264, 10] on button at bounding box center [258, 16] width 22 height 22
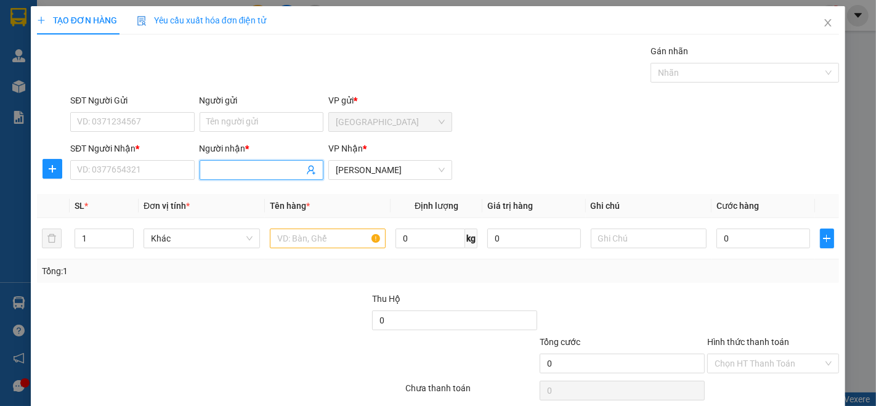
click at [262, 171] on input "Người nhận *" at bounding box center [255, 170] width 97 height 14
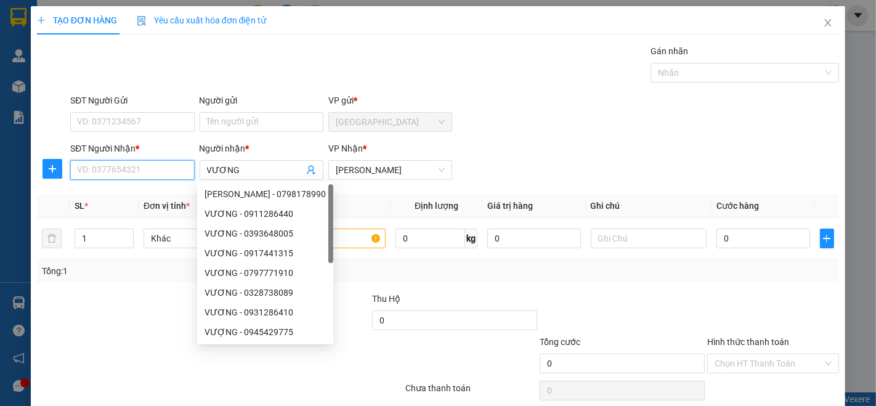
click at [163, 164] on input "SĐT Người Nhận *" at bounding box center [132, 170] width 124 height 20
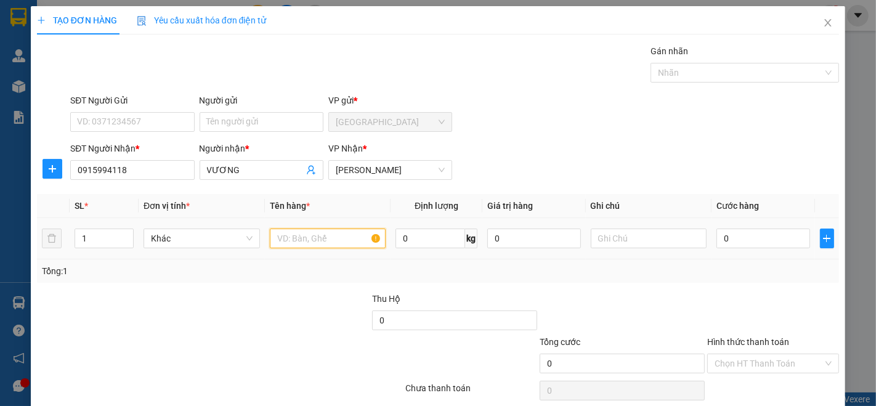
click at [321, 243] on input "text" at bounding box center [328, 238] width 116 height 20
click at [733, 244] on input "0" at bounding box center [762, 238] width 93 height 20
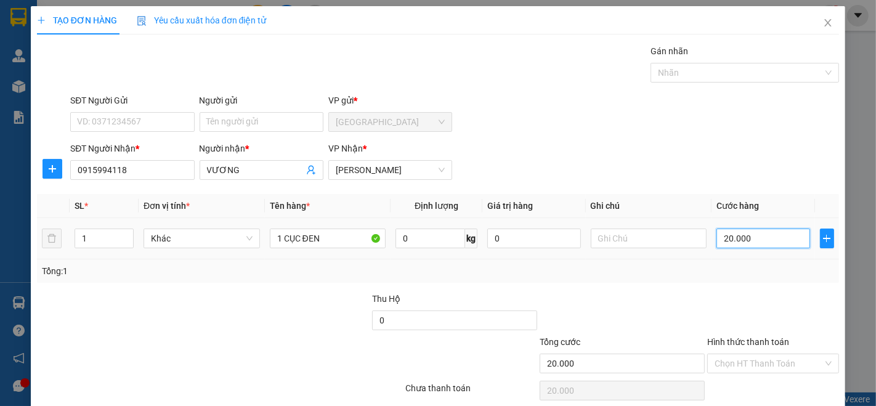
scroll to position [48, 0]
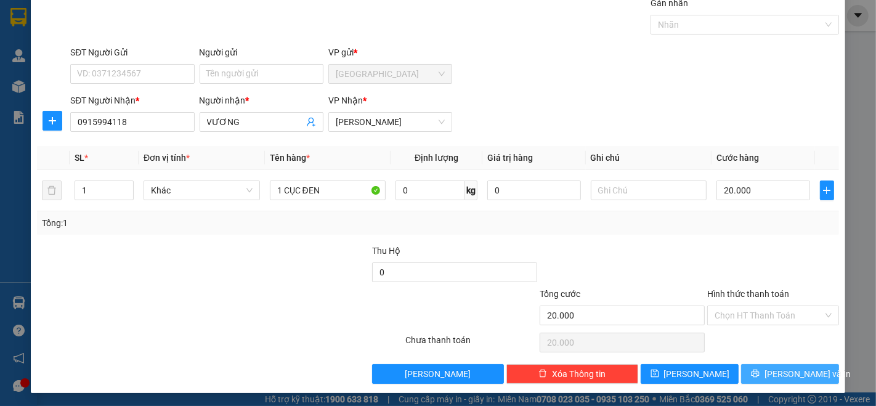
click at [802, 364] on button "[PERSON_NAME] và In" at bounding box center [790, 374] width 98 height 20
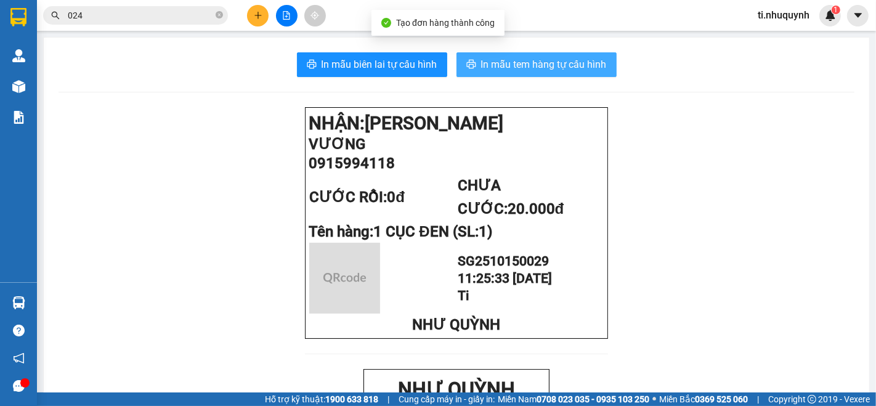
click at [592, 55] on button "In mẫu tem hàng tự cấu hình" at bounding box center [536, 64] width 160 height 25
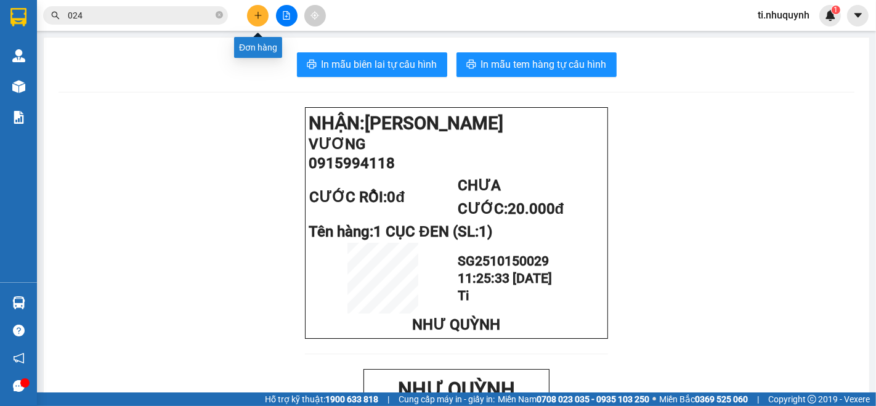
click at [260, 14] on icon "plus" at bounding box center [258, 15] width 9 height 9
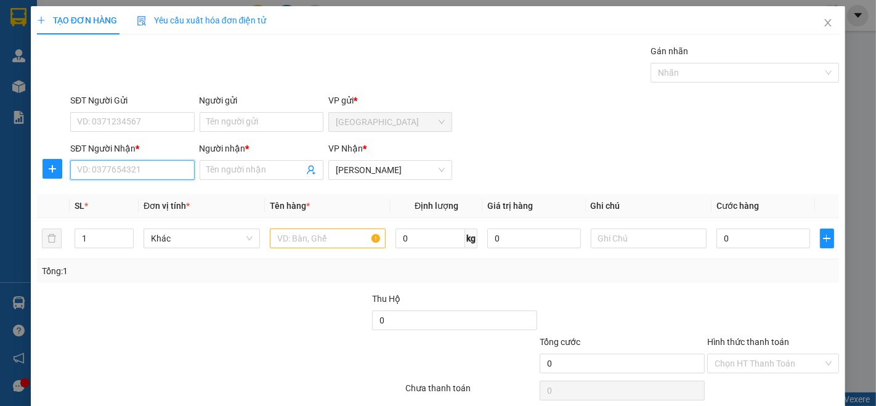
click at [144, 169] on input "SĐT Người Nhận *" at bounding box center [132, 170] width 124 height 20
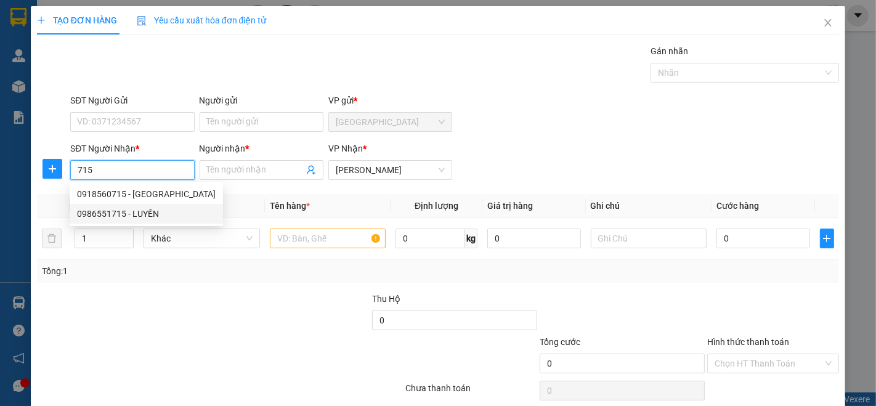
click at [146, 214] on div "0986551715 - LUYẾN" at bounding box center [146, 214] width 139 height 14
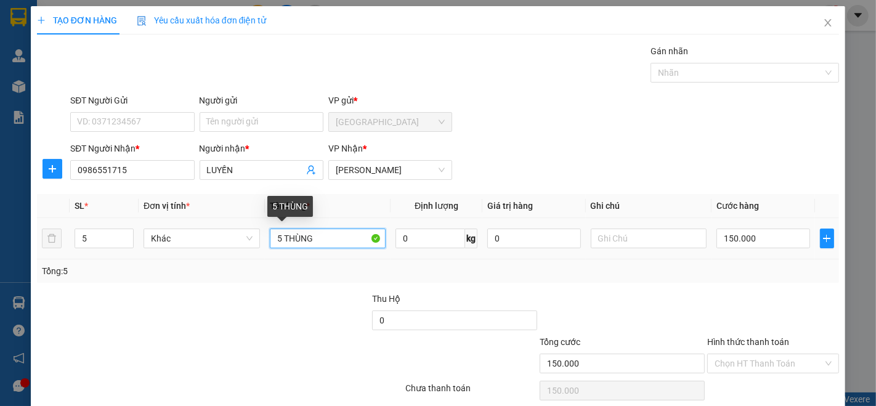
click at [327, 236] on input "5 THÙNG" at bounding box center [328, 238] width 116 height 20
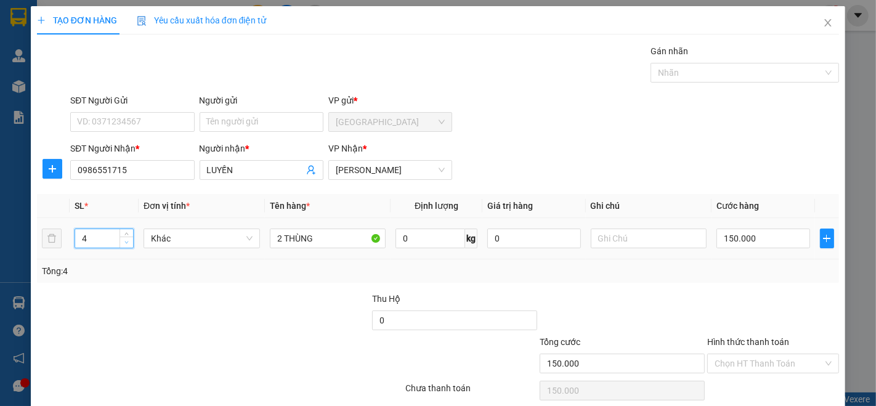
click at [127, 240] on icon "down" at bounding box center [126, 242] width 4 height 4
click at [780, 245] on input "150.000" at bounding box center [762, 238] width 93 height 20
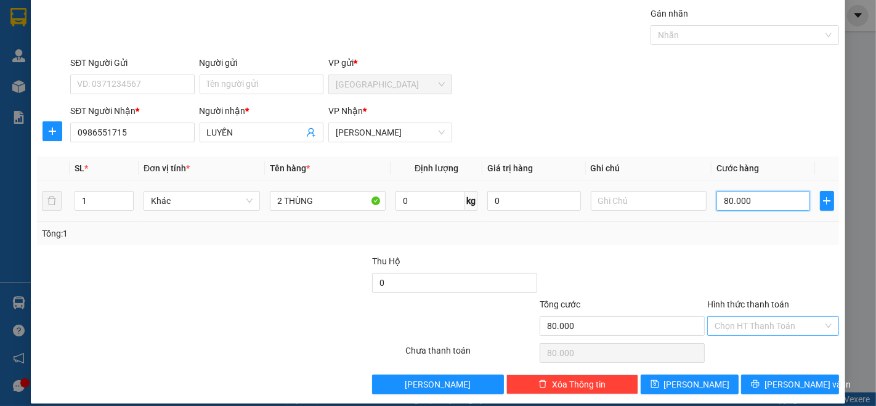
scroll to position [48, 0]
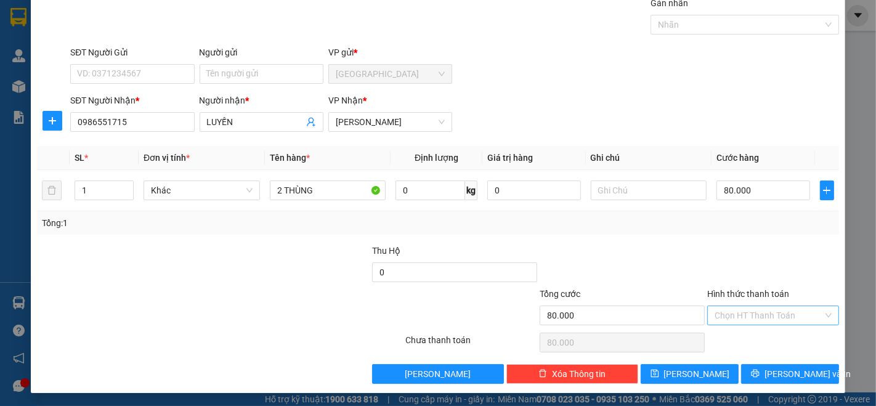
click at [773, 308] on input "Hình thức thanh toán" at bounding box center [768, 315] width 108 height 18
click at [735, 342] on div "Tại văn phòng" at bounding box center [764, 339] width 115 height 14
click at [783, 379] on span "[PERSON_NAME] và In" at bounding box center [807, 374] width 86 height 14
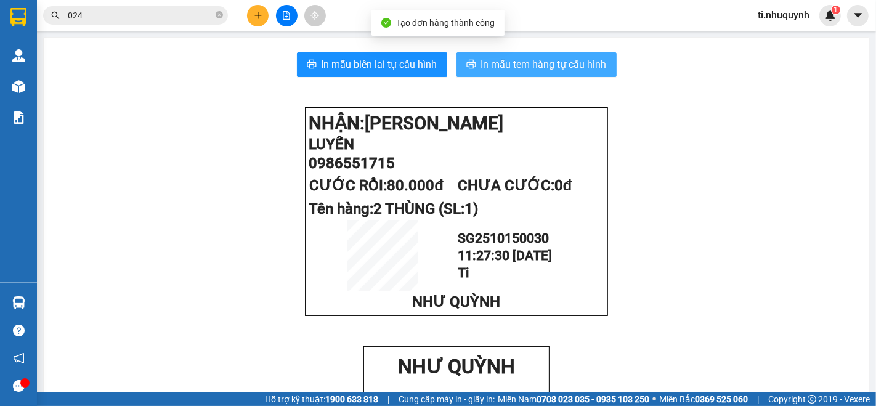
click at [555, 65] on span "In mẫu tem hàng tự cấu hình" at bounding box center [544, 64] width 126 height 15
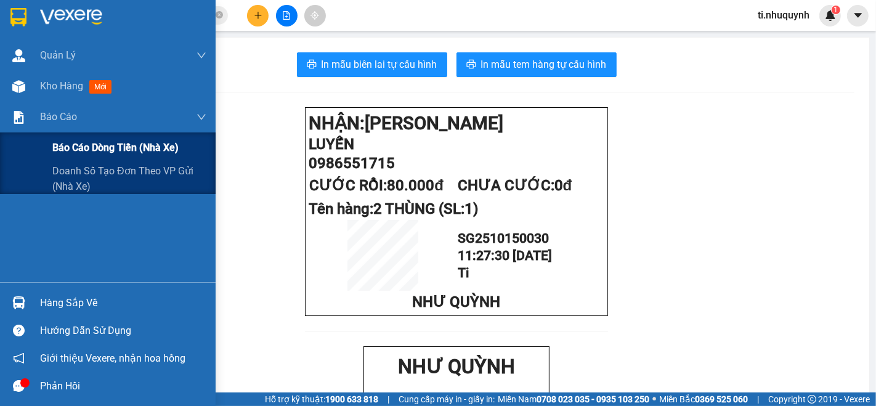
click at [83, 148] on span "Báo cáo dòng tiền (nhà xe)" at bounding box center [115, 147] width 126 height 15
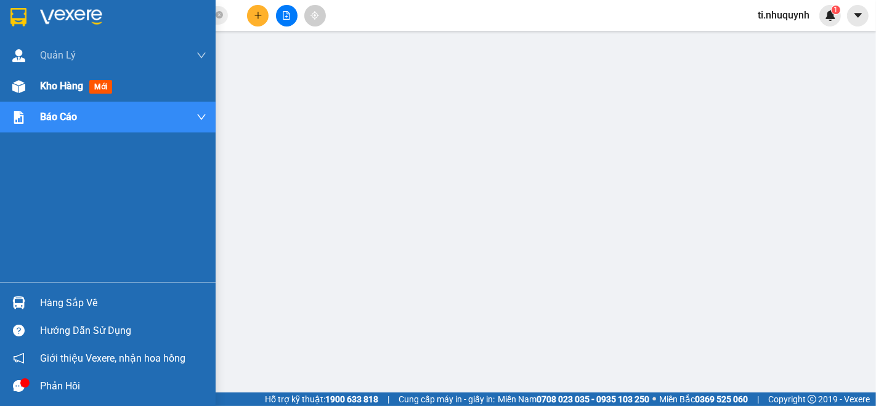
click at [60, 86] on span "Kho hàng" at bounding box center [61, 86] width 43 height 12
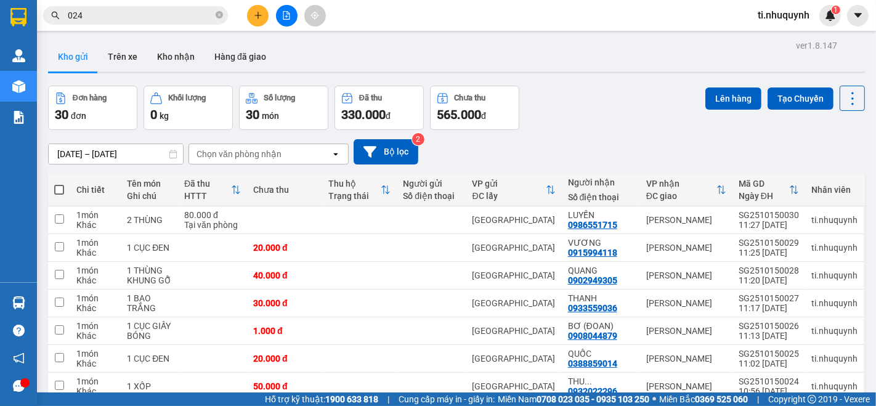
click at [385, 57] on div "Kho gửi Trên xe Kho nhận Hàng đã giao" at bounding box center [456, 58] width 817 height 33
click at [259, 9] on button at bounding box center [258, 16] width 22 height 22
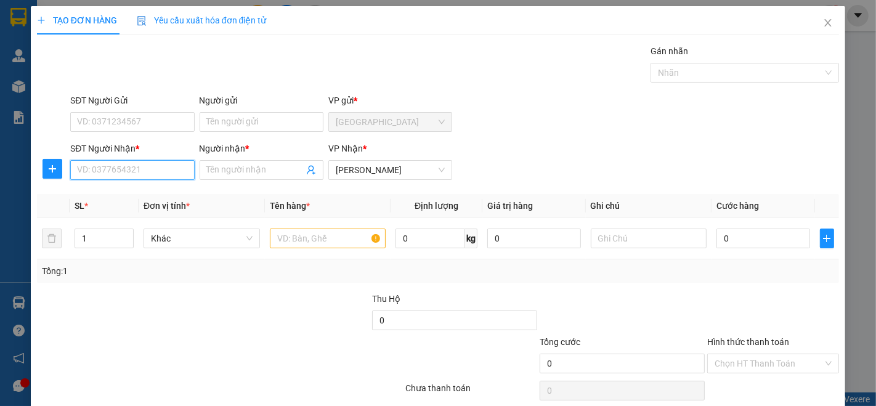
click at [169, 175] on input "SĐT Người Nhận *" at bounding box center [132, 170] width 124 height 20
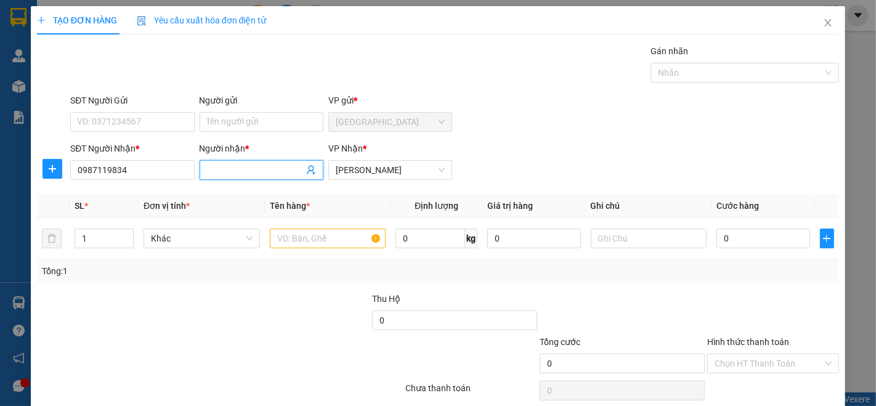
click at [243, 163] on input "Người nhận *" at bounding box center [255, 170] width 97 height 14
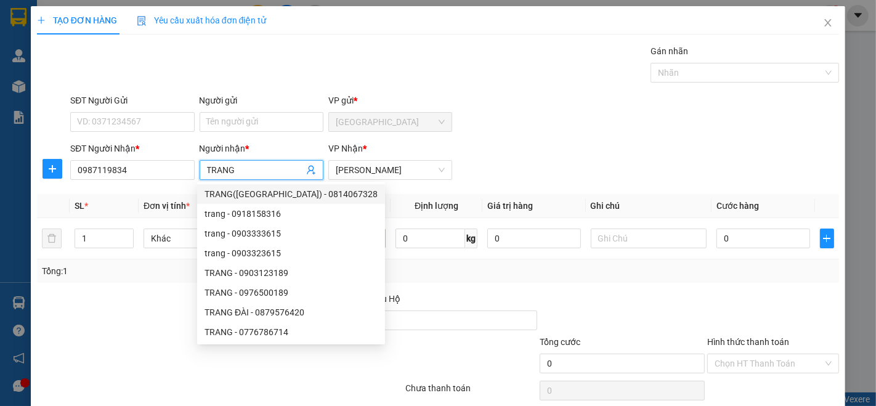
click at [366, 208] on th "Tên hàng *" at bounding box center [328, 206] width 126 height 24
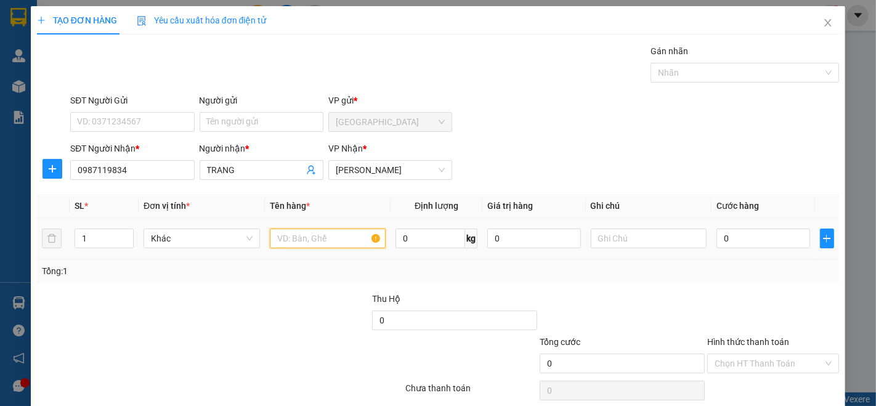
click at [323, 233] on input "text" at bounding box center [328, 238] width 116 height 20
click at [762, 242] on input "0" at bounding box center [762, 238] width 93 height 20
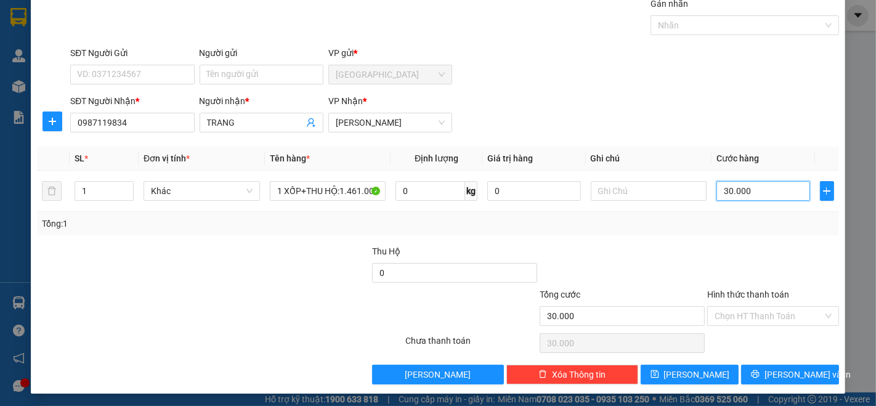
scroll to position [48, 0]
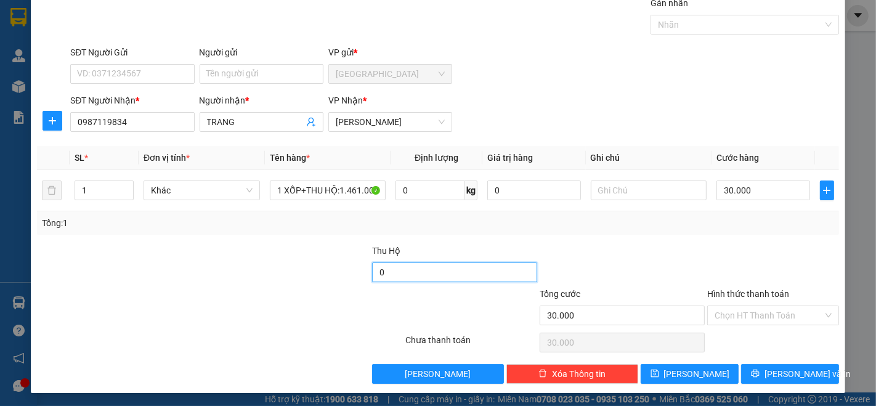
click at [445, 268] on input "0" at bounding box center [454, 272] width 165 height 20
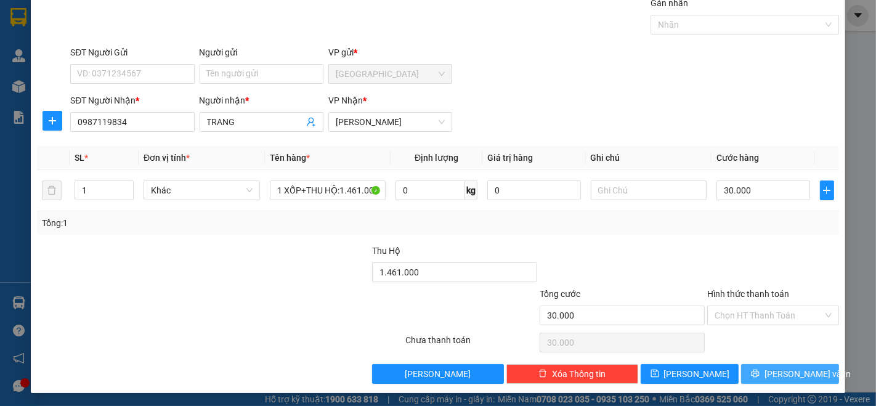
click at [793, 377] on span "[PERSON_NAME] và In" at bounding box center [807, 374] width 86 height 14
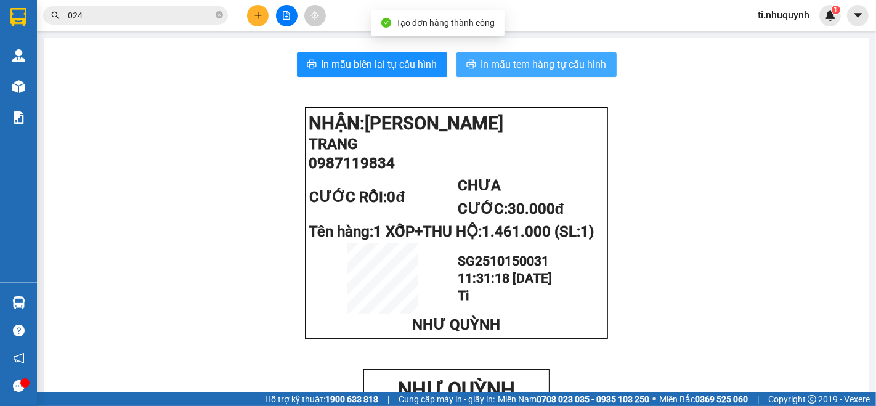
click at [587, 64] on span "In mẫu tem hàng tự cấu hình" at bounding box center [544, 64] width 126 height 15
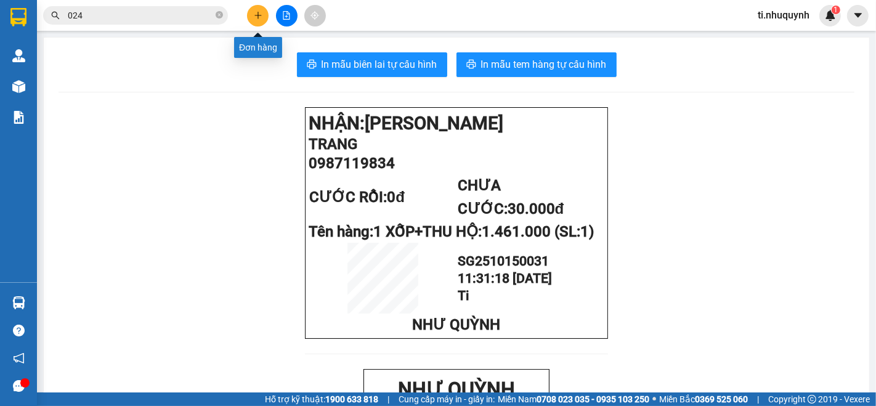
click at [256, 15] on icon "plus" at bounding box center [257, 15] width 7 height 1
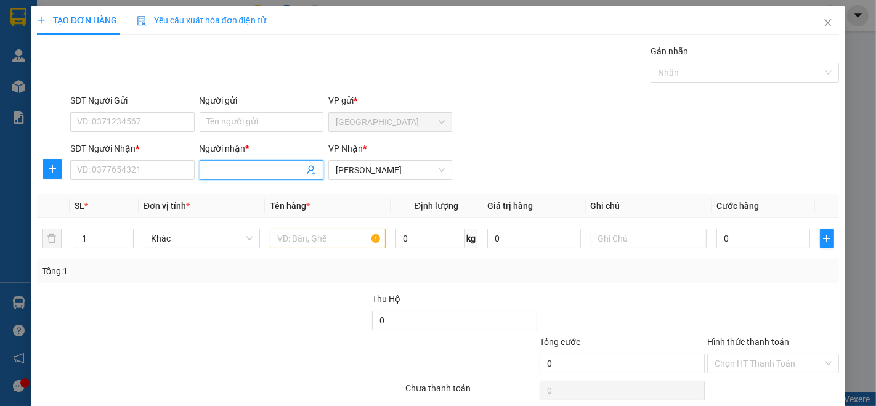
click at [243, 174] on input "Người nhận *" at bounding box center [255, 170] width 97 height 14
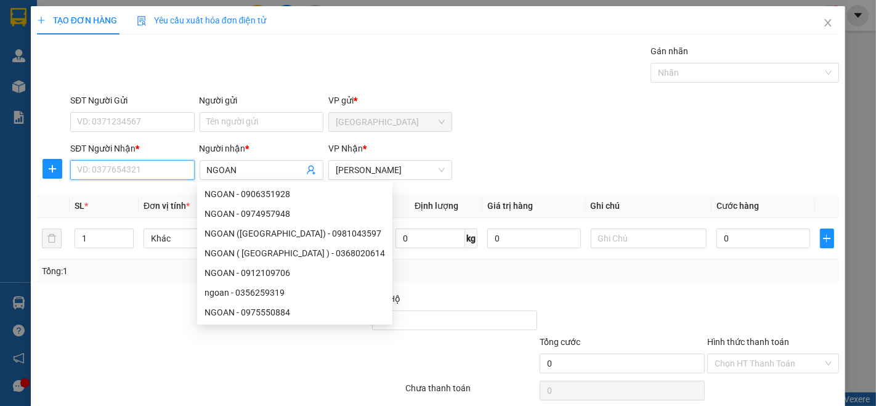
click at [169, 165] on input "SĐT Người Nhận *" at bounding box center [132, 170] width 124 height 20
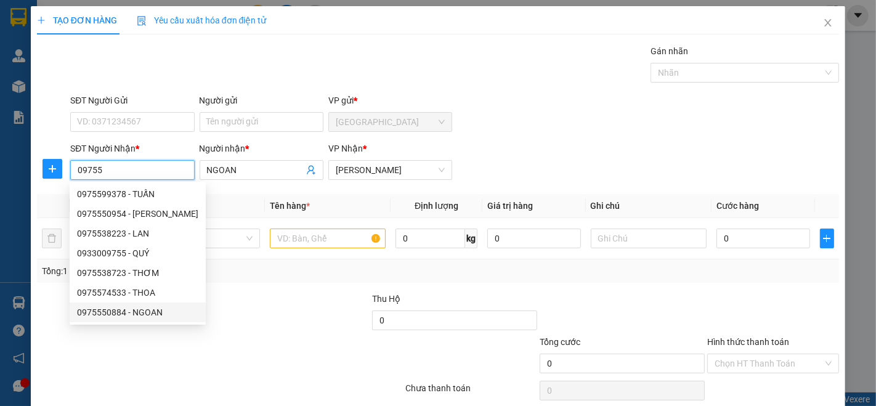
click at [146, 312] on div "0975550884 - NGOAN" at bounding box center [137, 312] width 121 height 14
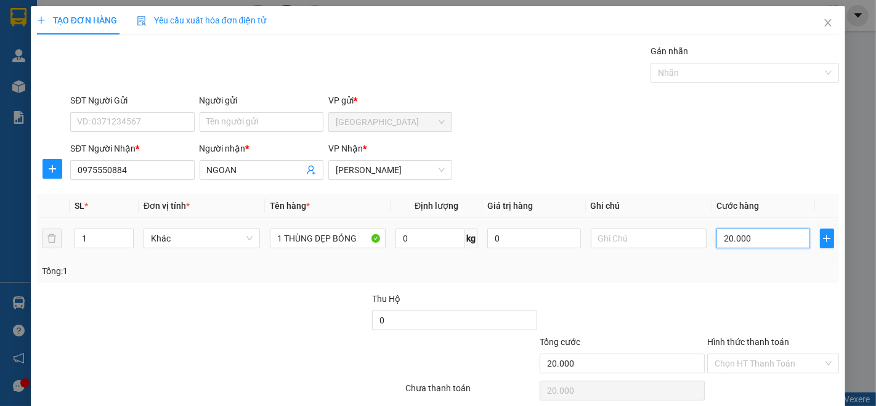
click at [771, 241] on input "20.000" at bounding box center [762, 238] width 93 height 20
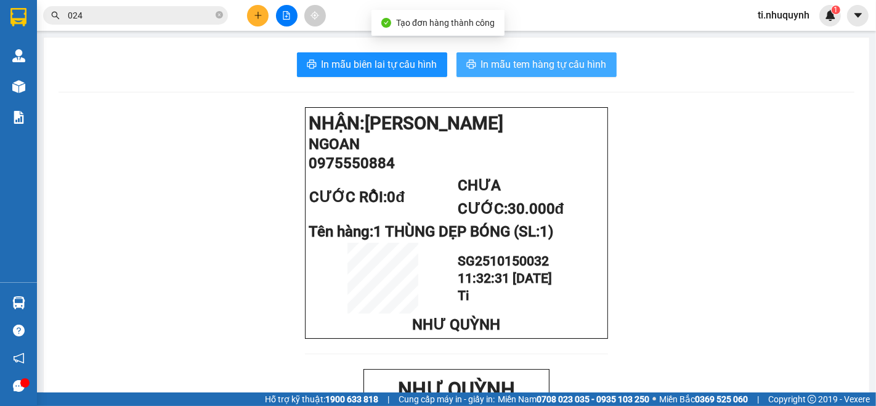
click at [592, 59] on span "In mẫu tem hàng tự cấu hình" at bounding box center [544, 64] width 126 height 15
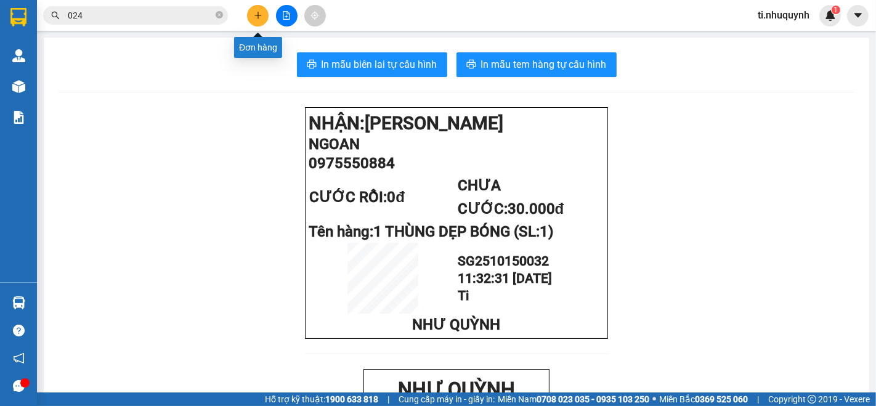
click at [263, 15] on button at bounding box center [258, 16] width 22 height 22
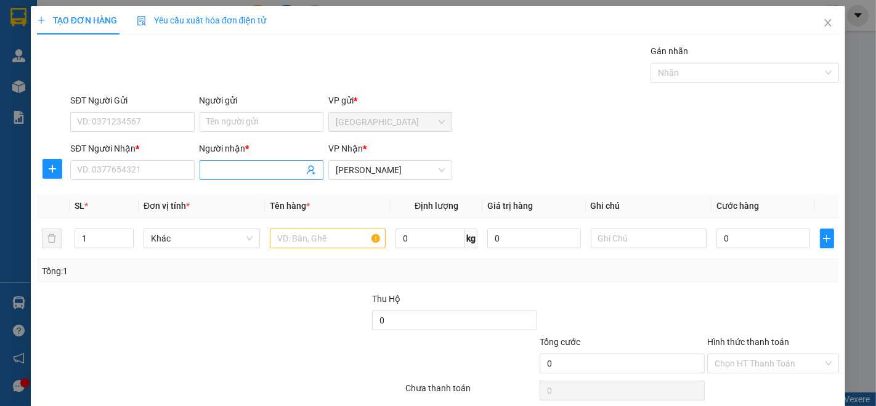
click at [237, 171] on input "Người nhận *" at bounding box center [255, 170] width 97 height 14
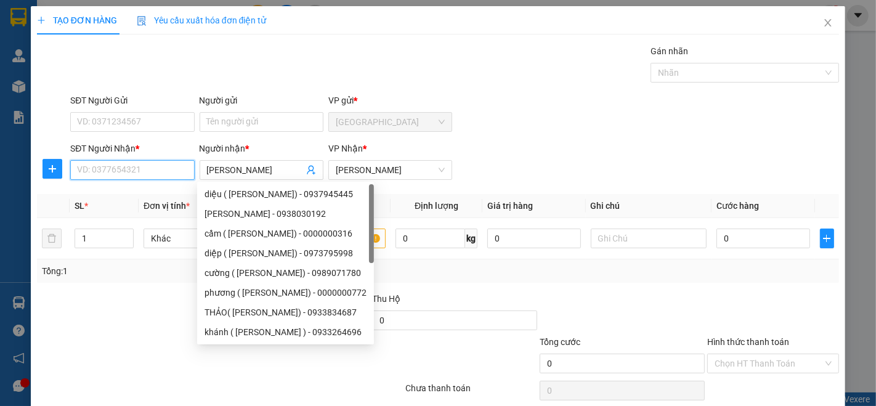
click at [176, 171] on input "SĐT Người Nhận *" at bounding box center [132, 170] width 124 height 20
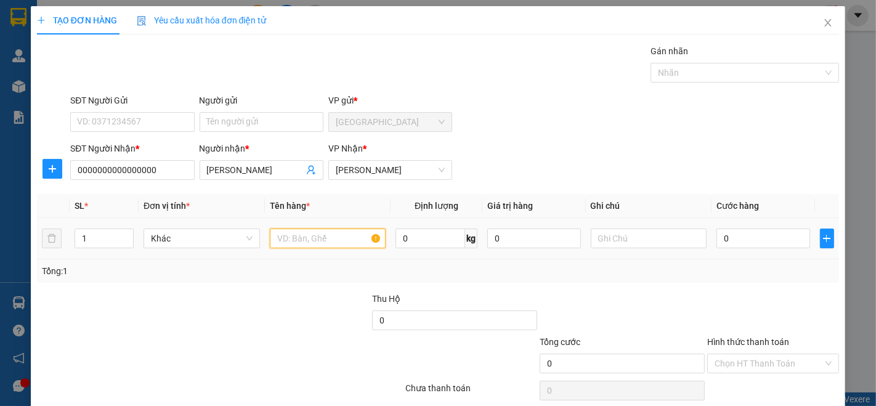
click at [301, 245] on input "text" at bounding box center [328, 238] width 116 height 20
click at [724, 240] on input "0" at bounding box center [762, 238] width 93 height 20
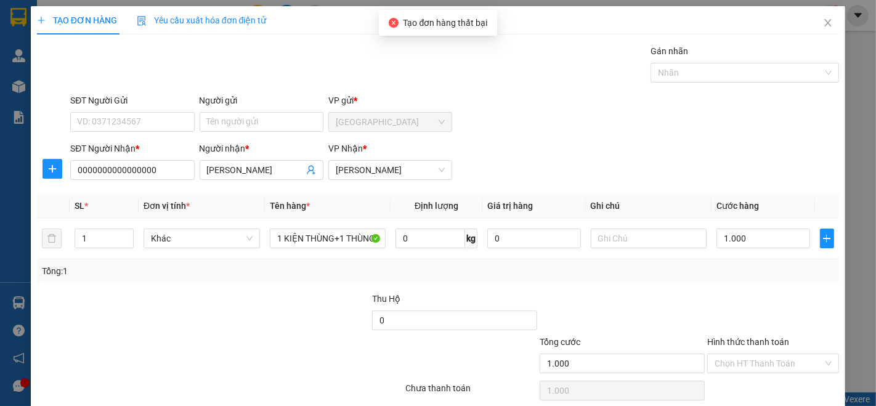
click at [796, 384] on div "TẠO ĐƠN HÀNG Yêu cầu xuất hóa đơn điện tử Transit Pickup Surcharge Ids Transit …" at bounding box center [438, 223] width 814 height 435
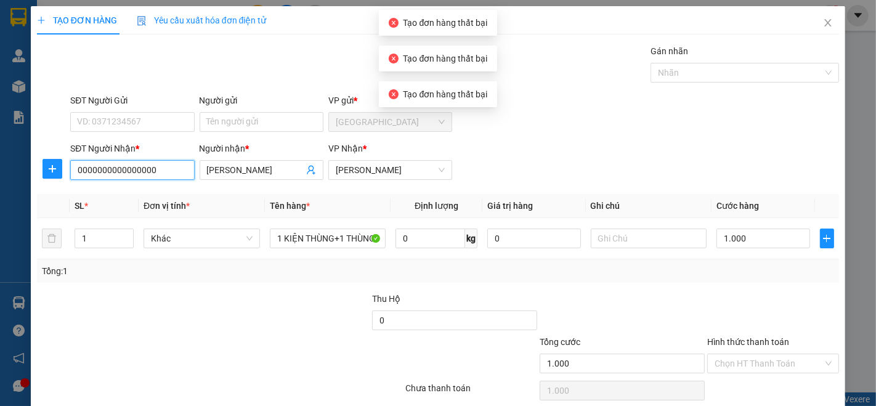
click at [160, 160] on input "0000000000000000" at bounding box center [132, 170] width 124 height 20
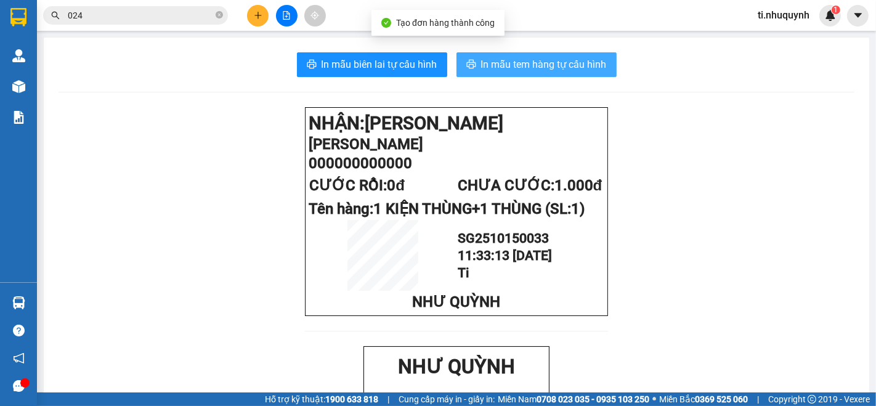
click at [549, 61] on span "In mẫu tem hàng tự cấu hình" at bounding box center [544, 64] width 126 height 15
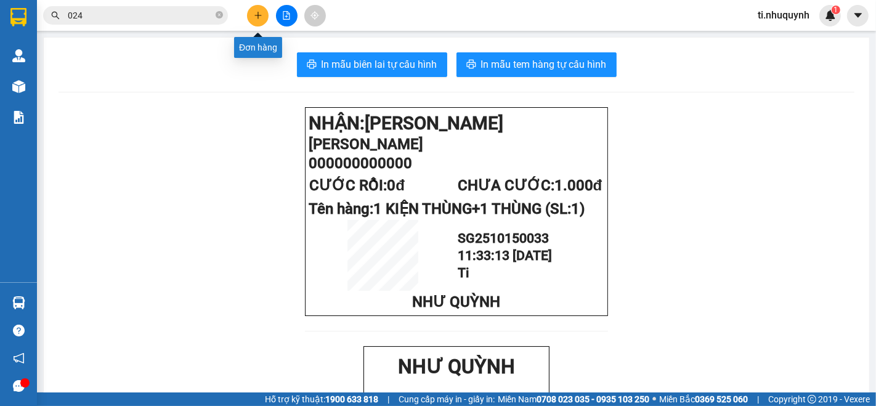
click at [259, 18] on icon "plus" at bounding box center [258, 15] width 9 height 9
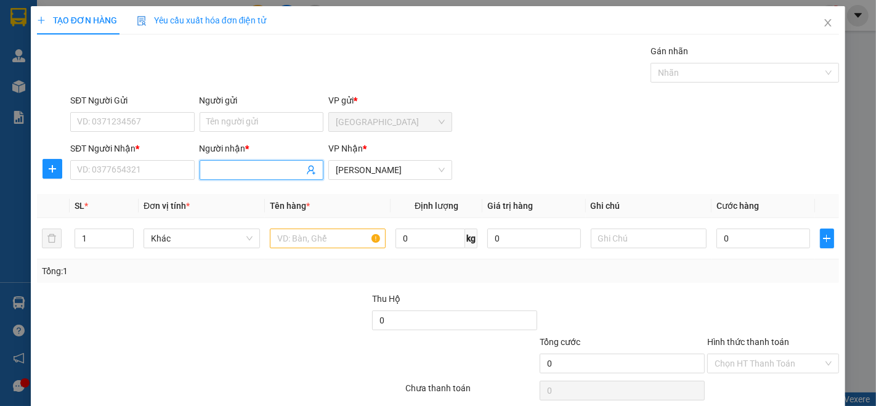
click at [260, 167] on input "Người nhận *" at bounding box center [255, 170] width 97 height 14
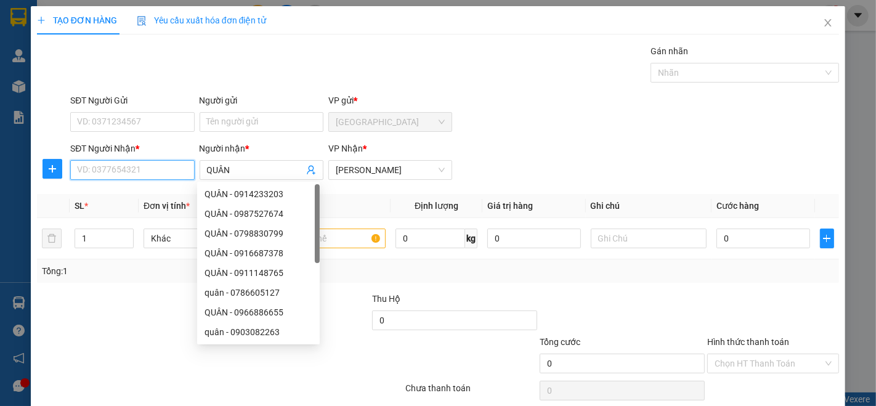
click at [86, 166] on input "SĐT Người Nhận *" at bounding box center [132, 170] width 124 height 20
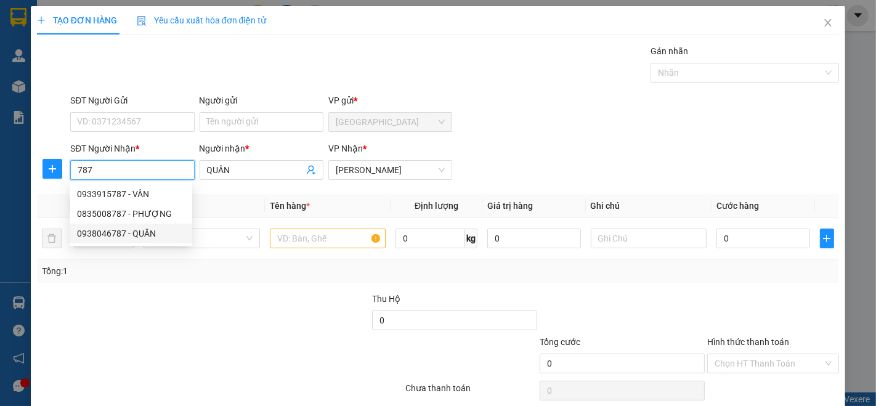
click at [102, 236] on div "0938046787 - QUÂN" at bounding box center [131, 234] width 108 height 14
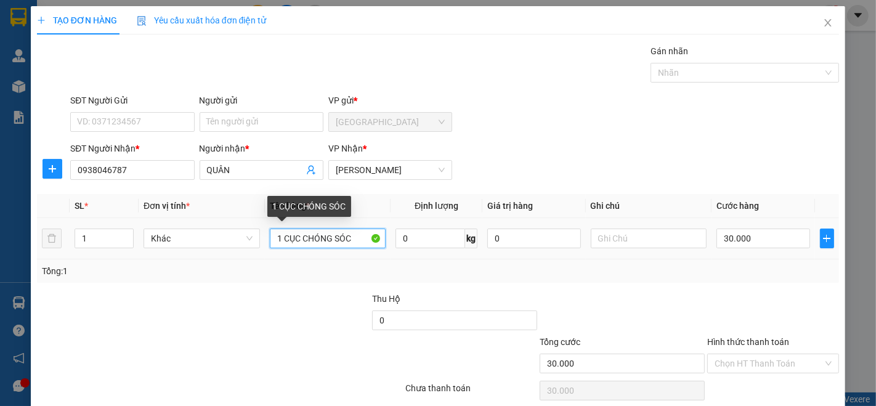
click at [357, 237] on input "1 CỤC CHÓNG SÓC" at bounding box center [328, 238] width 116 height 20
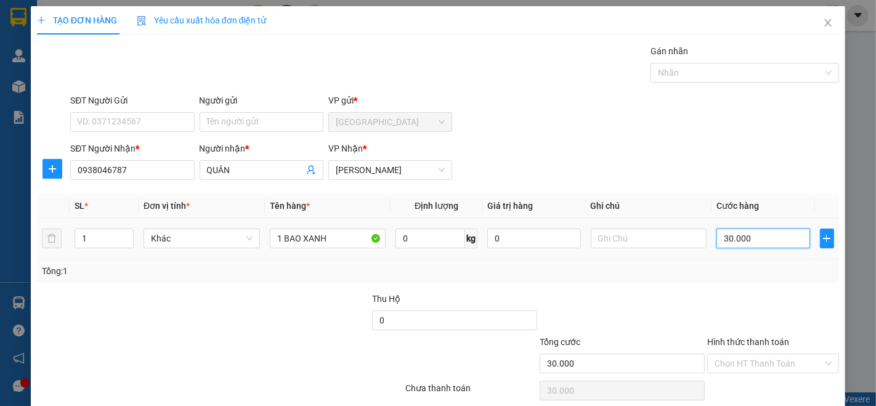
click at [771, 238] on input "30.000" at bounding box center [762, 238] width 93 height 20
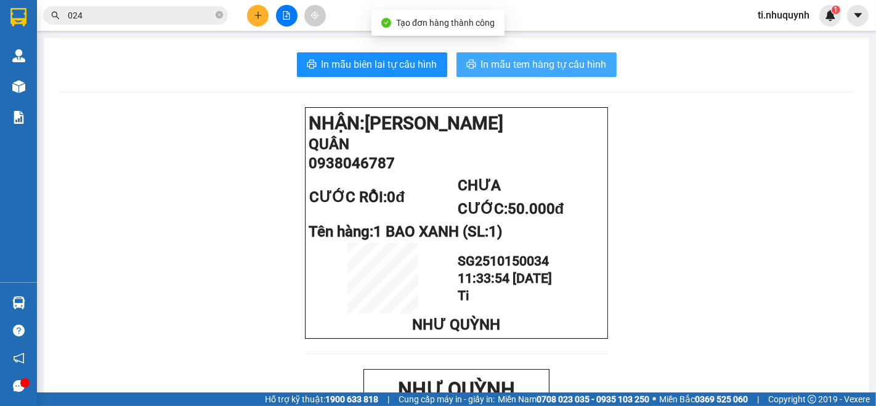
click at [583, 60] on span "In mẫu tem hàng tự cấu hình" at bounding box center [544, 64] width 126 height 15
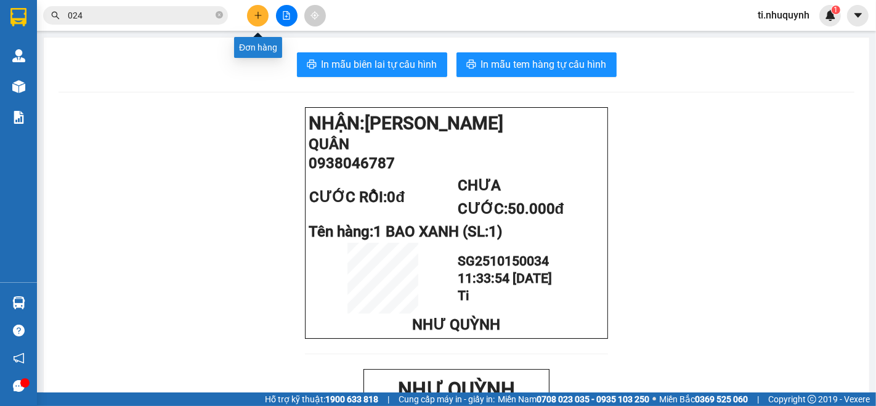
click at [260, 9] on button at bounding box center [258, 16] width 22 height 22
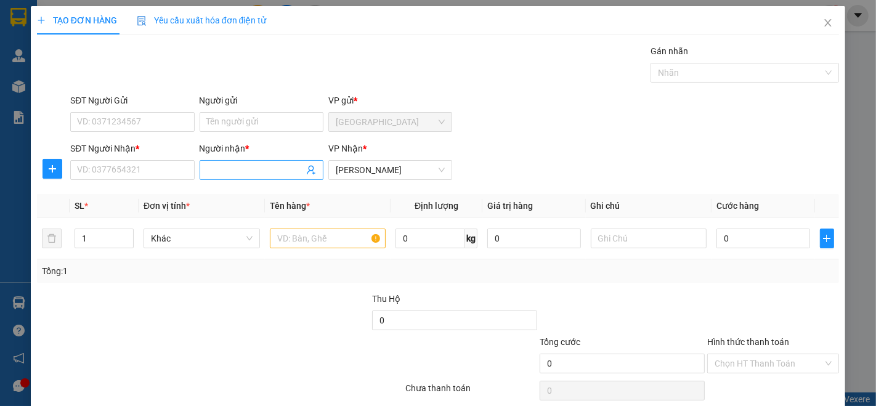
click at [251, 161] on span at bounding box center [262, 170] width 124 height 20
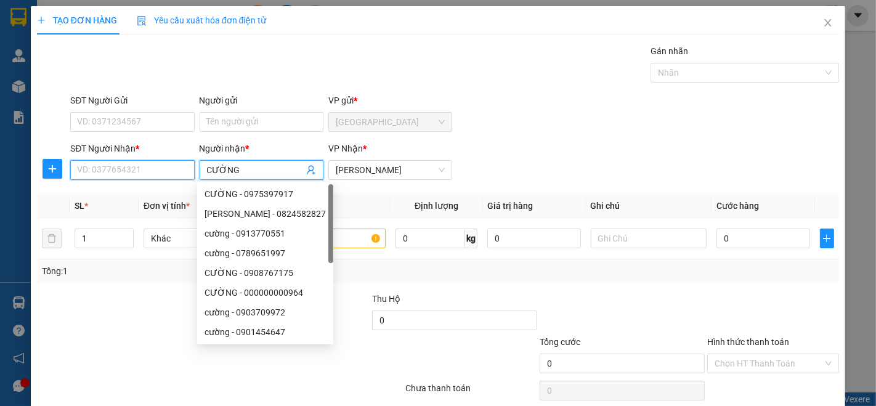
click at [97, 171] on input "SĐT Người Nhận *" at bounding box center [132, 170] width 124 height 20
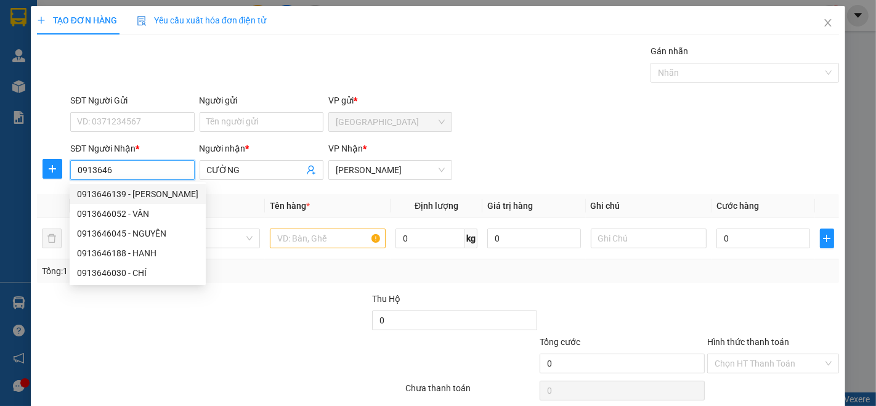
click at [136, 192] on div "0913646139 - [PERSON_NAME]" at bounding box center [137, 194] width 121 height 14
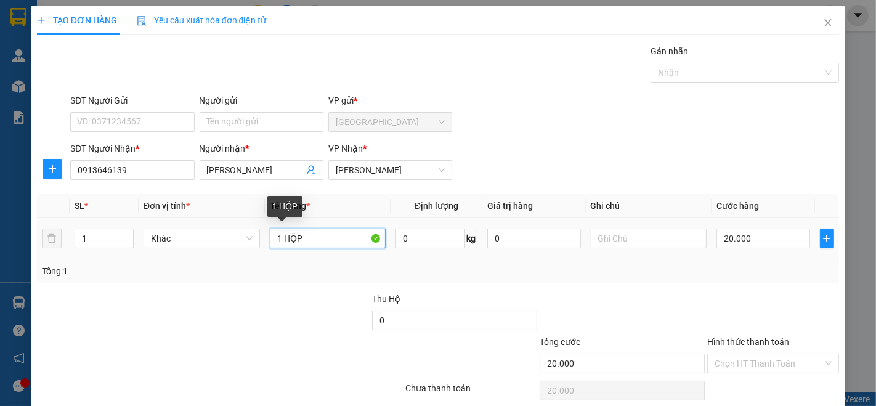
click at [311, 233] on input "1 HỘP" at bounding box center [328, 238] width 116 height 20
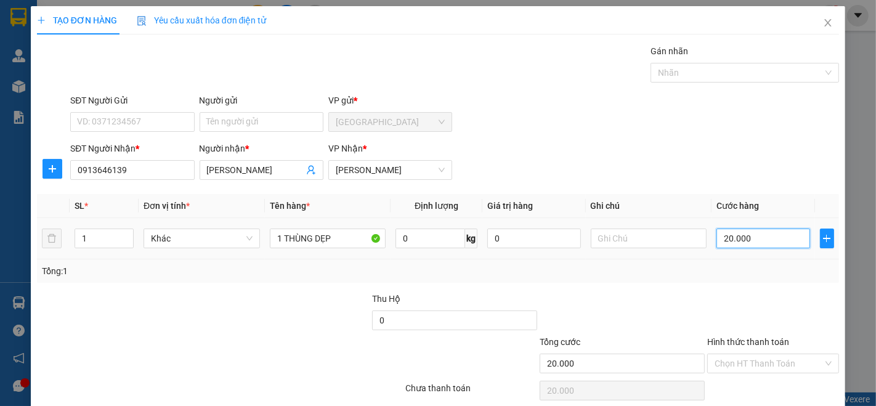
click at [745, 240] on input "20.000" at bounding box center [762, 238] width 93 height 20
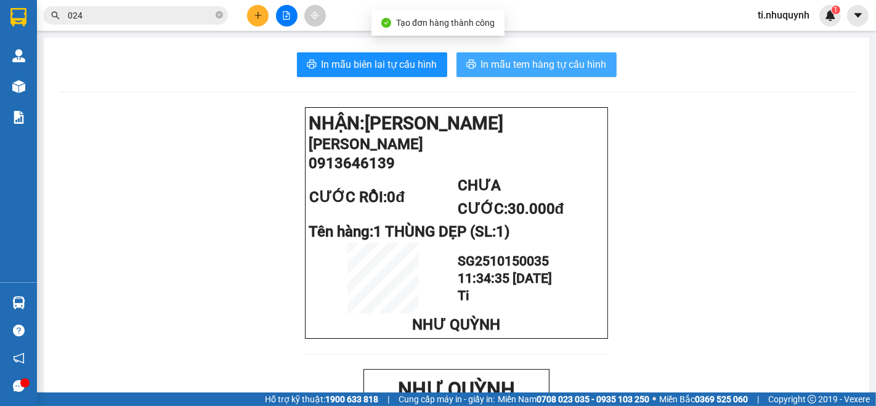
click at [596, 65] on span "In mẫu tem hàng tự cấu hình" at bounding box center [544, 64] width 126 height 15
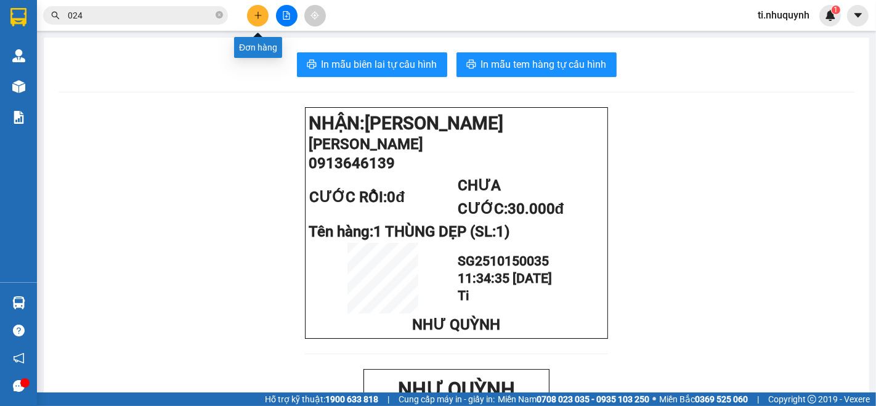
click at [263, 16] on button at bounding box center [258, 16] width 22 height 22
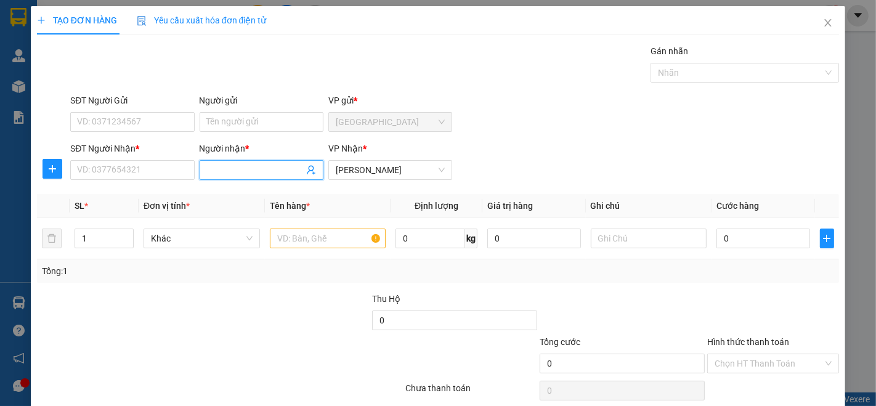
click at [256, 171] on input "Người nhận *" at bounding box center [255, 170] width 97 height 14
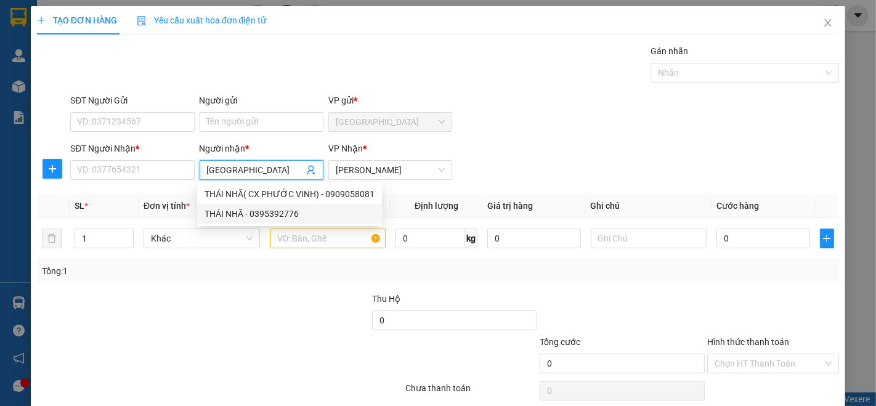
click at [267, 209] on div "THÁI NHÃ - 0395392776" at bounding box center [289, 214] width 170 height 14
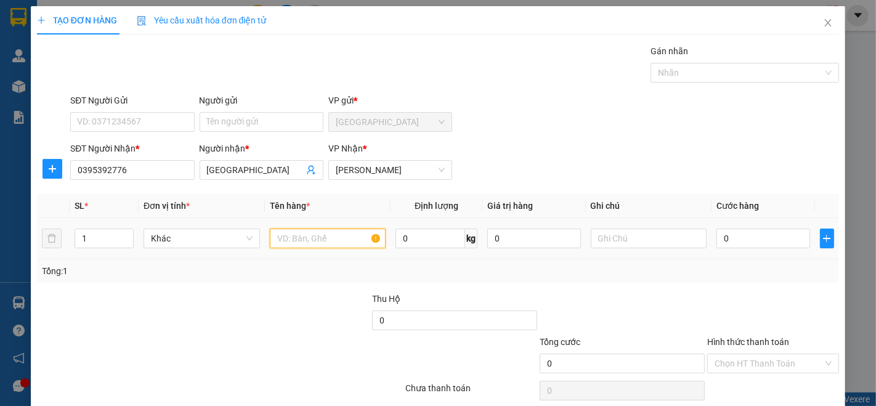
click at [314, 235] on input "text" at bounding box center [328, 238] width 116 height 20
click at [733, 233] on input "0" at bounding box center [762, 238] width 93 height 20
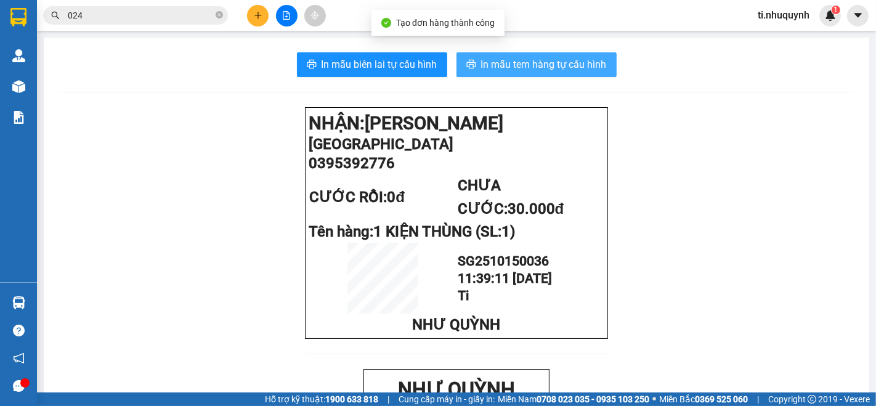
click at [568, 54] on button "In mẫu tem hàng tự cấu hình" at bounding box center [536, 64] width 160 height 25
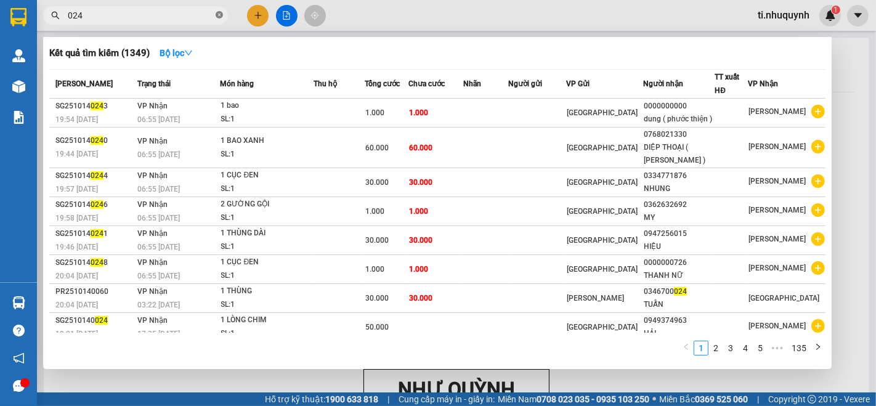
click at [220, 10] on span at bounding box center [219, 16] width 7 height 12
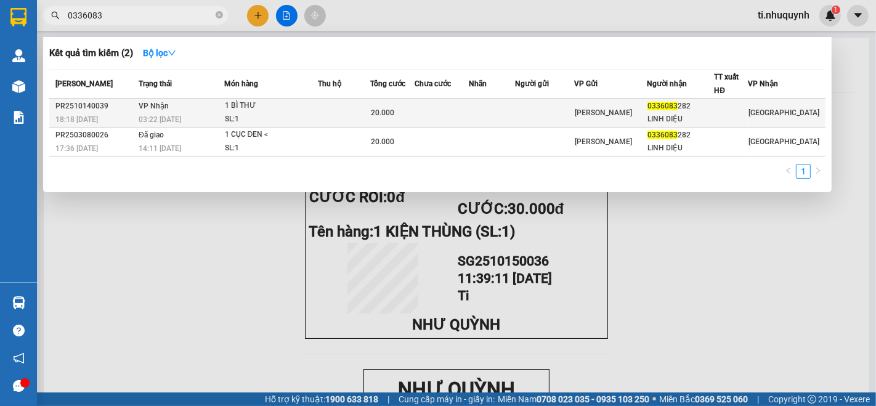
click at [430, 109] on td at bounding box center [441, 113] width 54 height 29
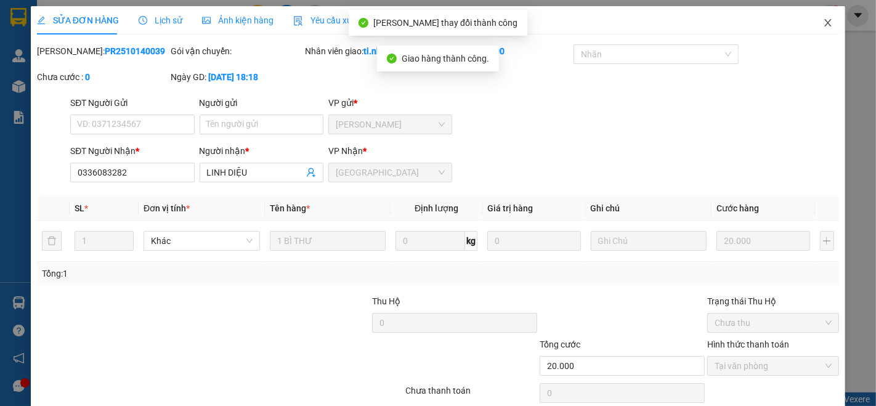
click at [823, 23] on icon "close" at bounding box center [828, 23] width 10 height 10
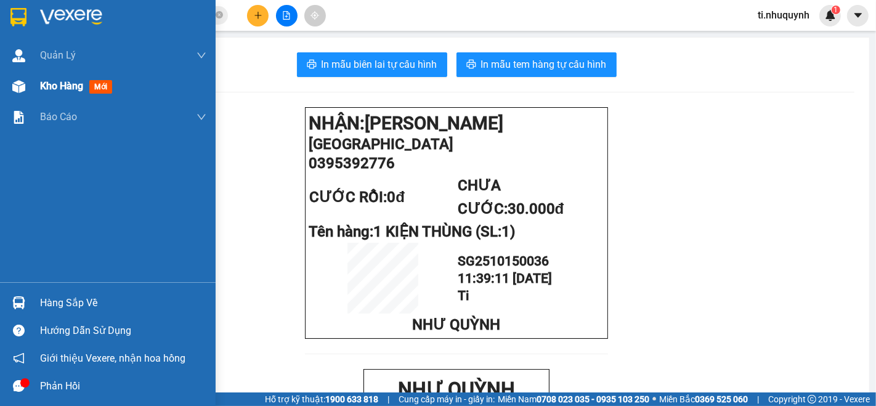
click at [47, 88] on span "Kho hàng" at bounding box center [61, 86] width 43 height 12
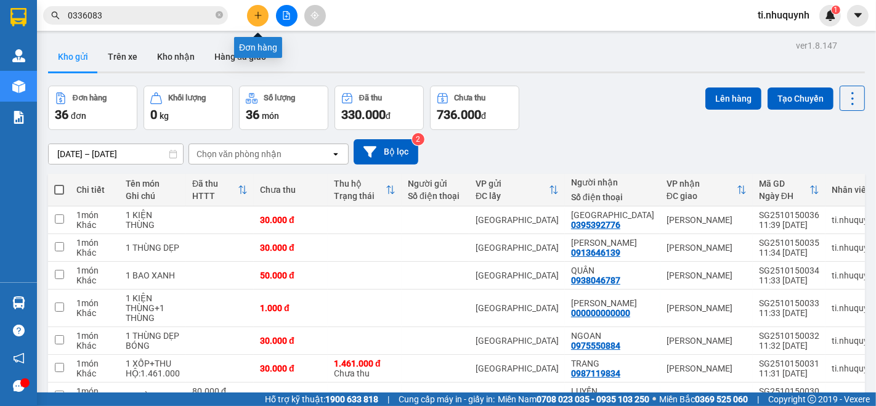
click at [255, 9] on button at bounding box center [258, 16] width 22 height 22
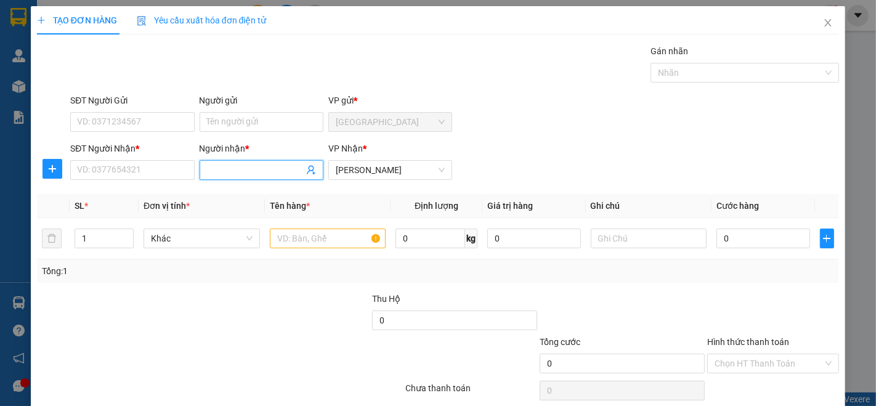
click at [222, 175] on input "Người nhận *" at bounding box center [255, 170] width 97 height 14
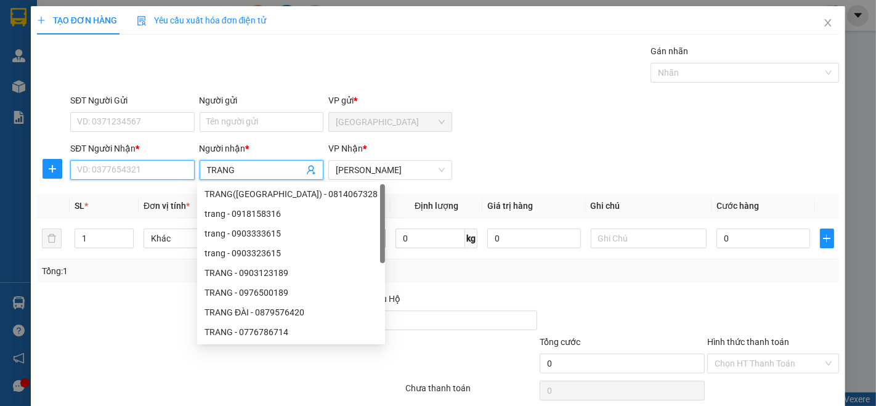
click at [163, 173] on input "SĐT Người Nhận *" at bounding box center [132, 170] width 124 height 20
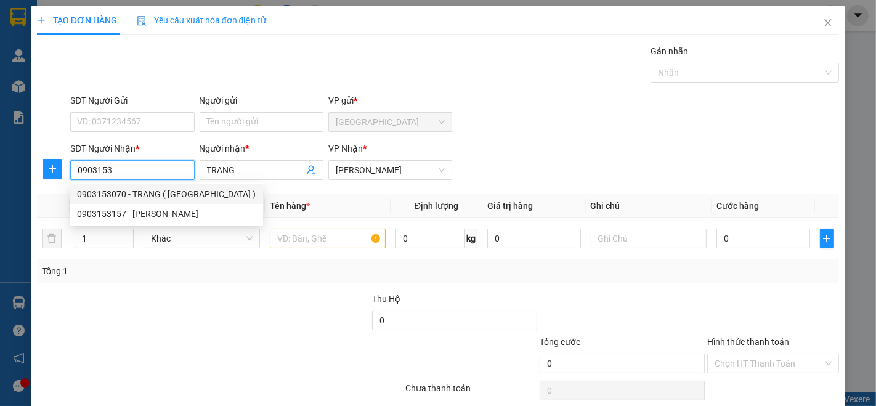
click at [181, 197] on div "0903153070 - TRANG ( [GEOGRAPHIC_DATA] )" at bounding box center [166, 194] width 179 height 14
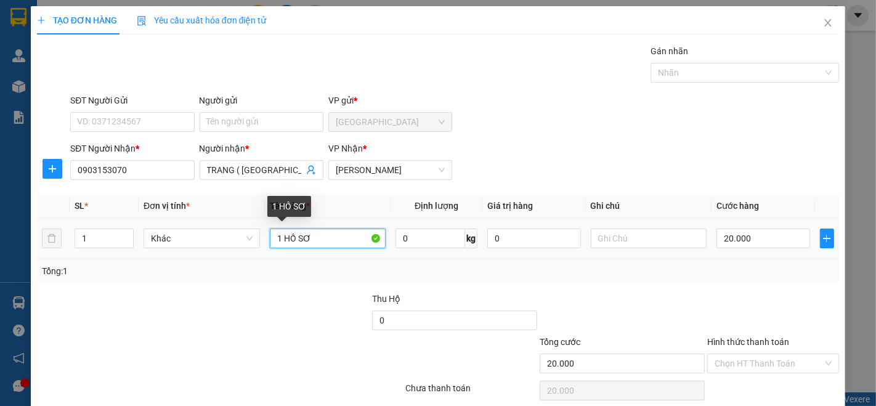
click at [326, 245] on input "1 HỒ SƠ" at bounding box center [328, 238] width 116 height 20
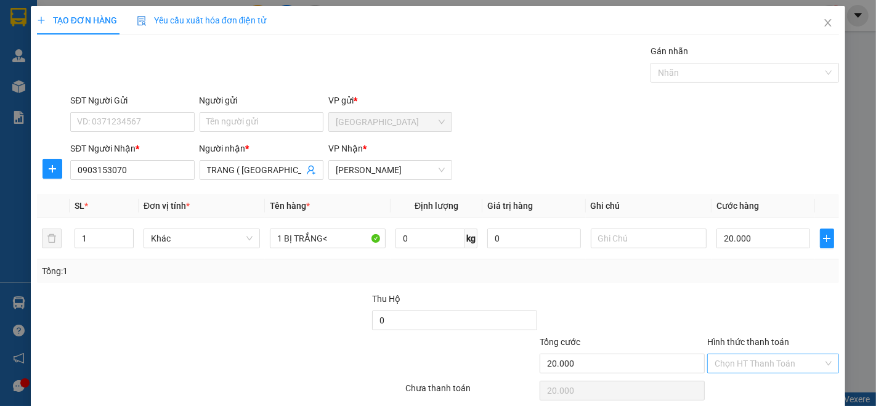
click at [762, 354] on input "Hình thức thanh toán" at bounding box center [768, 363] width 108 height 18
click at [756, 380] on div "Tại văn phòng" at bounding box center [764, 387] width 115 height 14
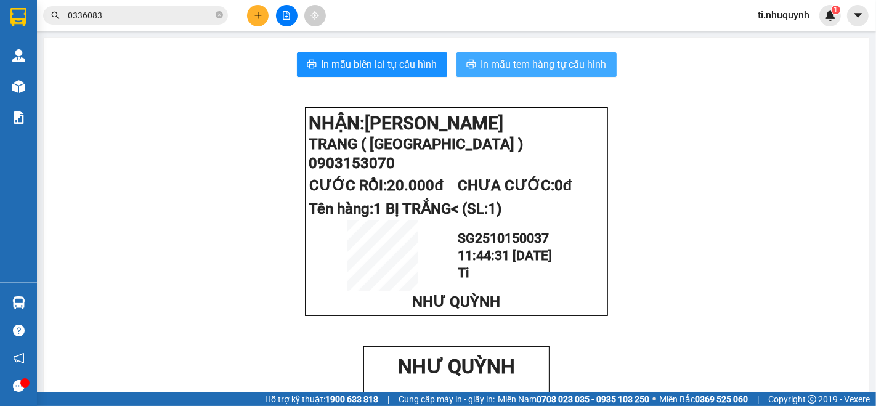
click at [542, 59] on span "In mẫu tem hàng tự cấu hình" at bounding box center [544, 64] width 126 height 15
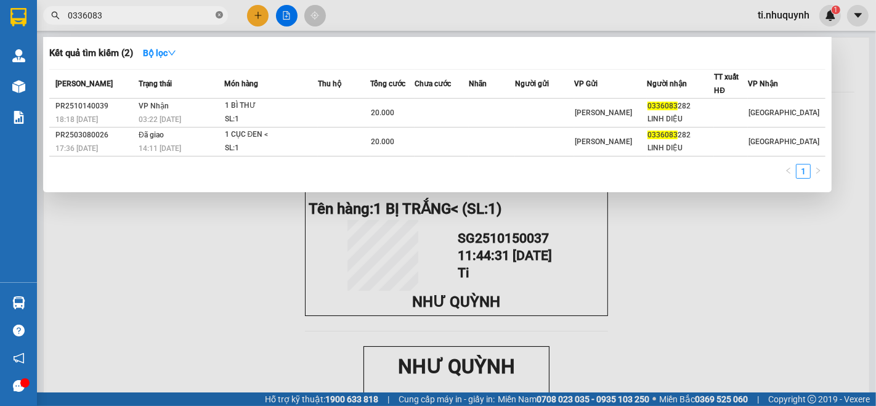
click at [222, 15] on icon "close-circle" at bounding box center [219, 14] width 7 height 7
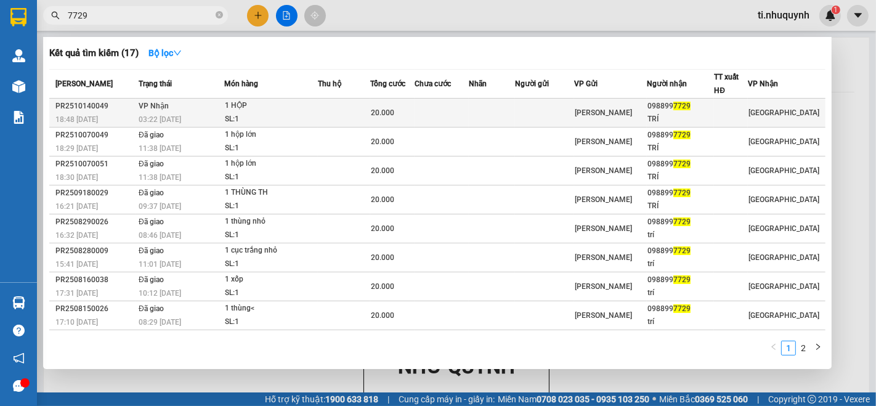
click at [406, 111] on div "20.000" at bounding box center [392, 113] width 43 height 14
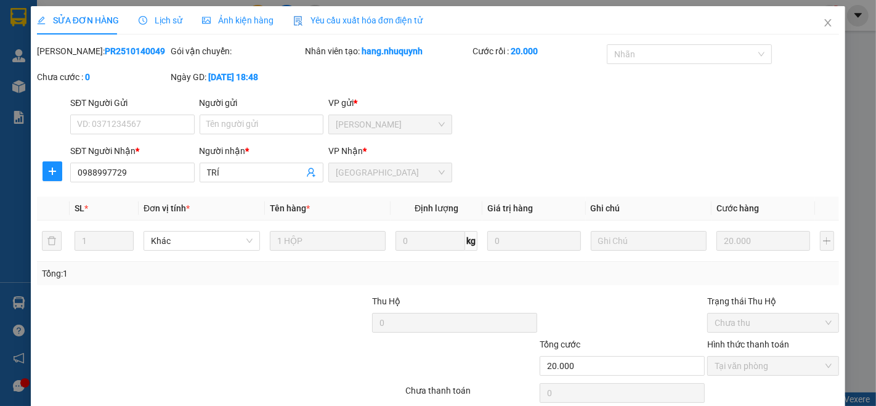
click at [825, 25] on icon "close" at bounding box center [828, 22] width 7 height 7
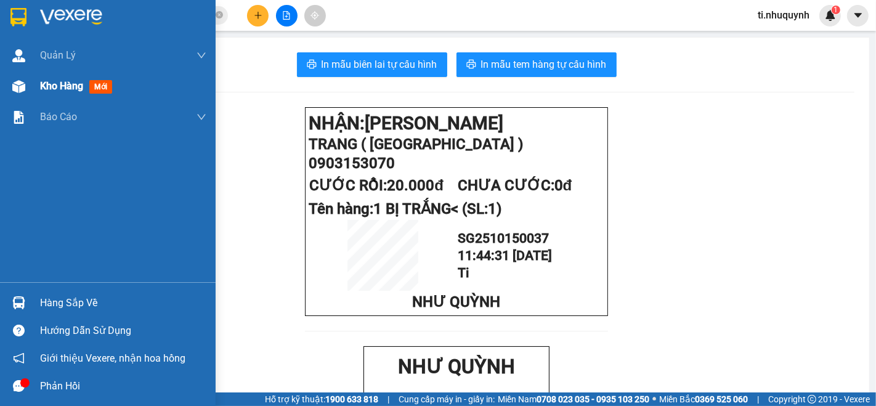
click at [75, 91] on span "Kho hàng" at bounding box center [61, 86] width 43 height 12
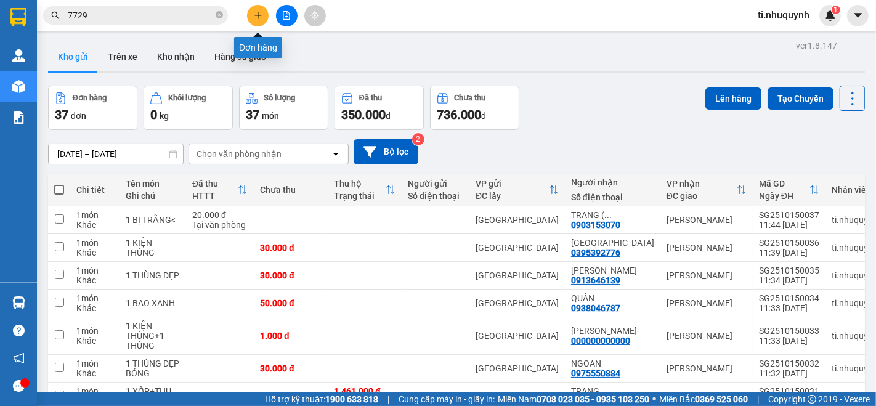
click at [257, 14] on icon "plus" at bounding box center [258, 15] width 9 height 9
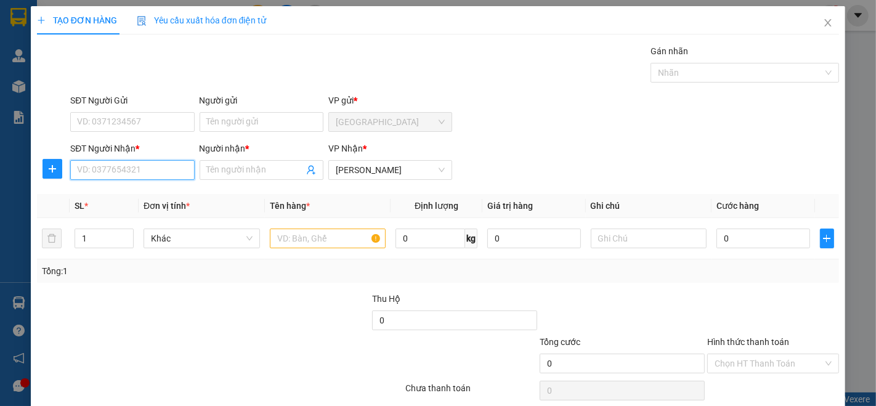
click at [145, 163] on input "SĐT Người Nhận *" at bounding box center [132, 170] width 124 height 20
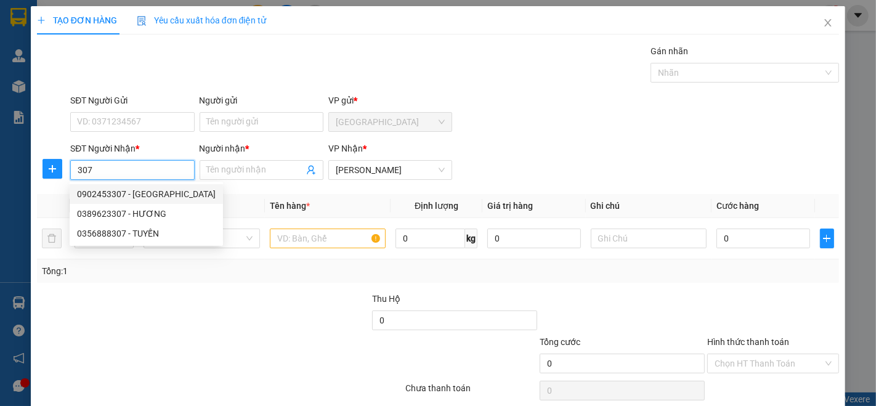
click at [146, 189] on div "0902453307 - [GEOGRAPHIC_DATA]" at bounding box center [146, 194] width 139 height 14
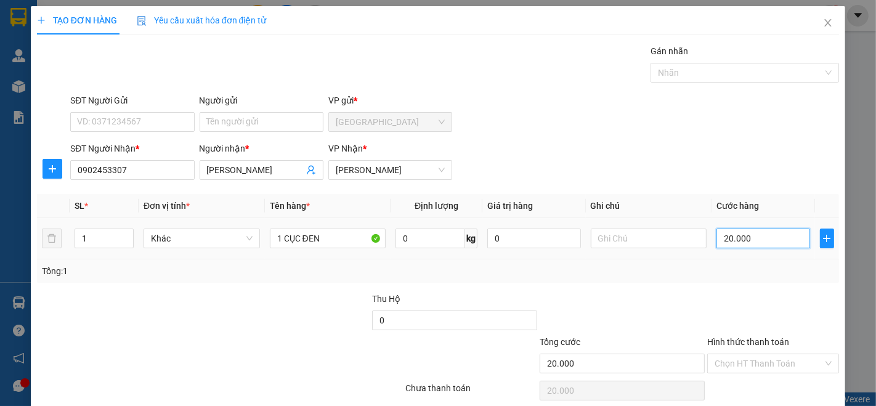
click at [764, 243] on input "20.000" at bounding box center [762, 238] width 93 height 20
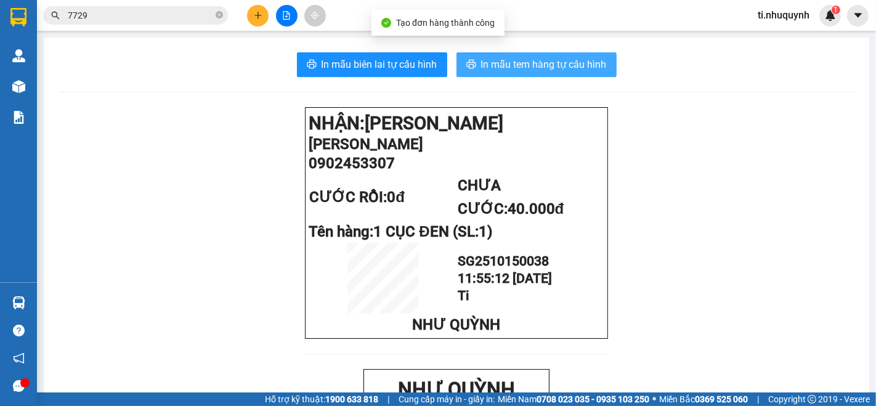
click at [581, 63] on span "In mẫu tem hàng tự cấu hình" at bounding box center [544, 64] width 126 height 15
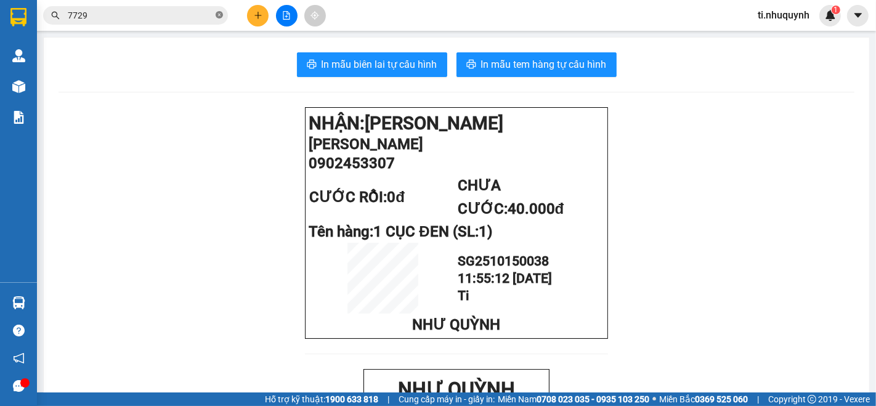
click at [217, 14] on icon "close-circle" at bounding box center [219, 14] width 7 height 7
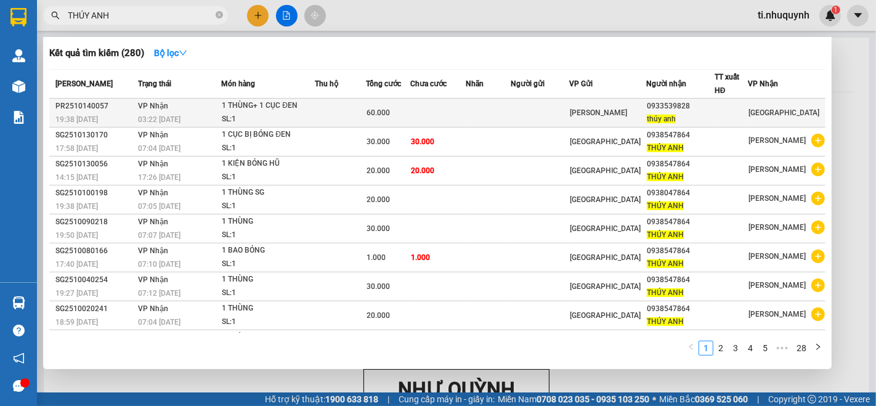
click at [426, 103] on td at bounding box center [437, 113] width 55 height 29
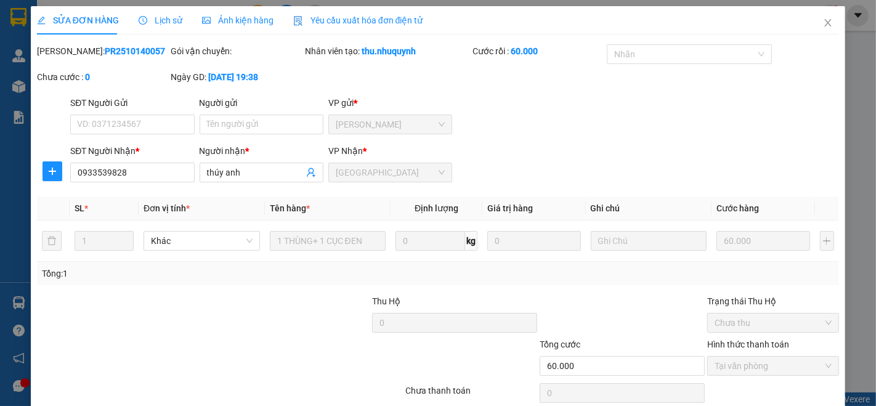
click at [823, 21] on icon "close" at bounding box center [828, 23] width 10 height 10
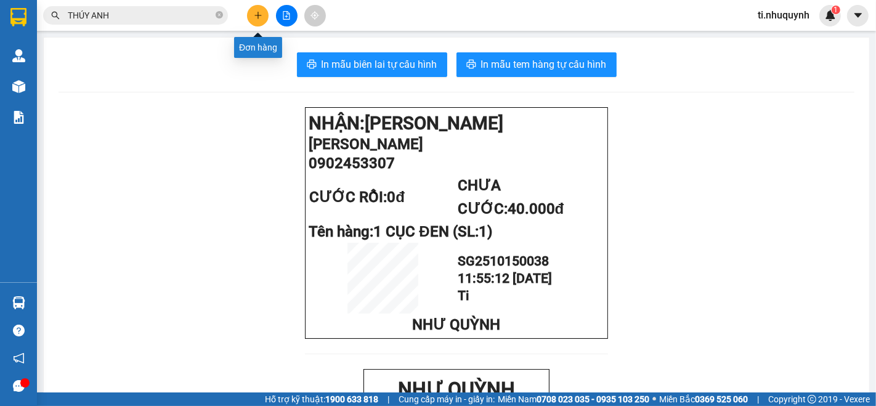
click at [262, 15] on button at bounding box center [258, 16] width 22 height 22
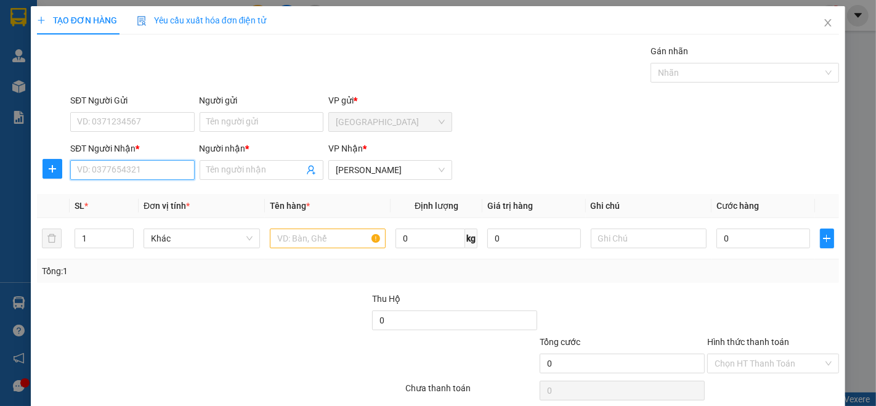
click at [156, 166] on input "SĐT Người Nhận *" at bounding box center [132, 170] width 124 height 20
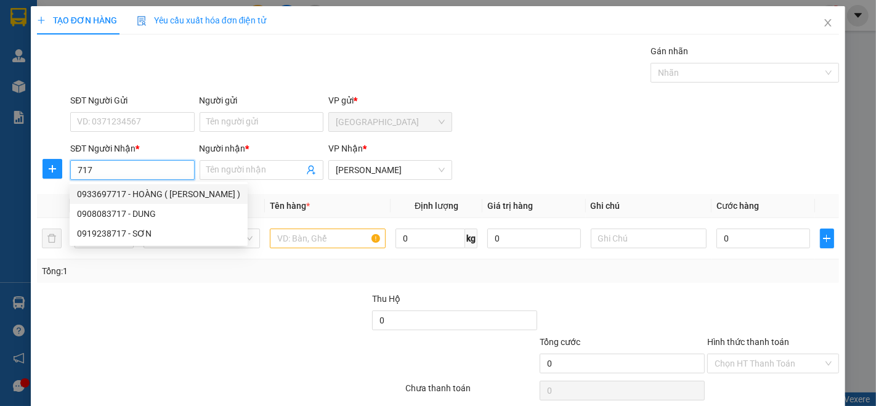
click at [153, 192] on div "0933697717 - HOÀNG ( [PERSON_NAME] )" at bounding box center [158, 194] width 163 height 14
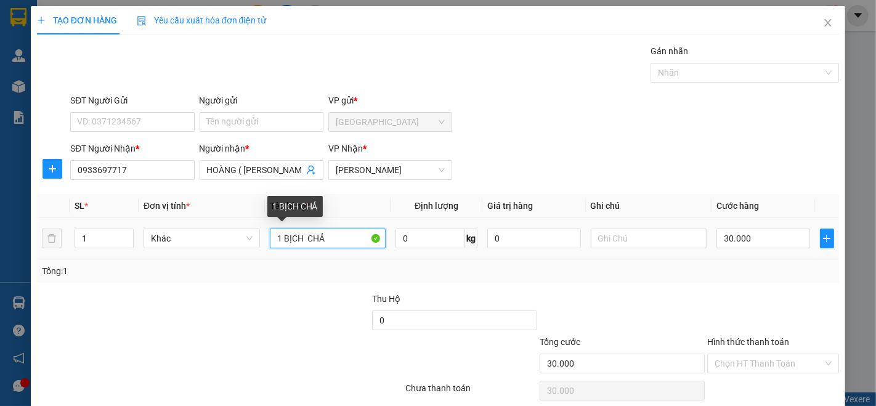
click at [331, 235] on input "1 BỊCH CHẢ" at bounding box center [328, 238] width 116 height 20
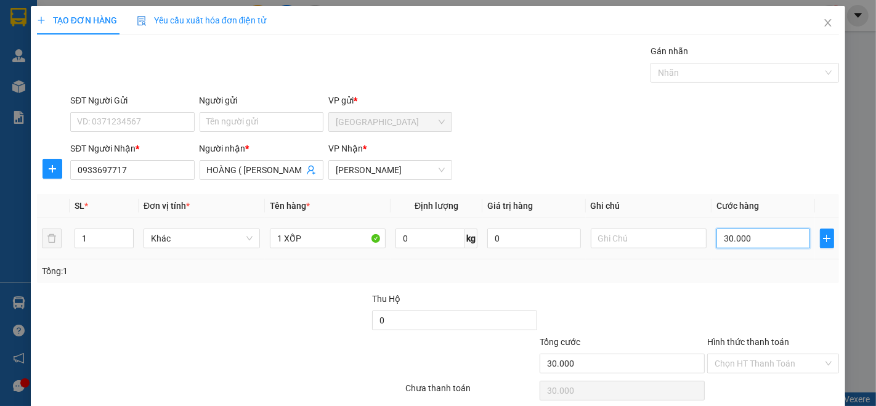
click at [762, 245] on input "30.000" at bounding box center [762, 238] width 93 height 20
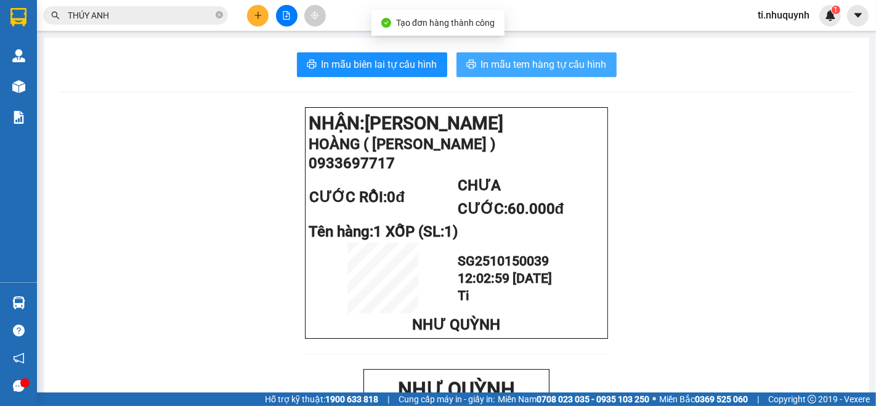
click at [549, 67] on span "In mẫu tem hàng tự cấu hình" at bounding box center [544, 64] width 126 height 15
